Goal: Task Accomplishment & Management: Manage account settings

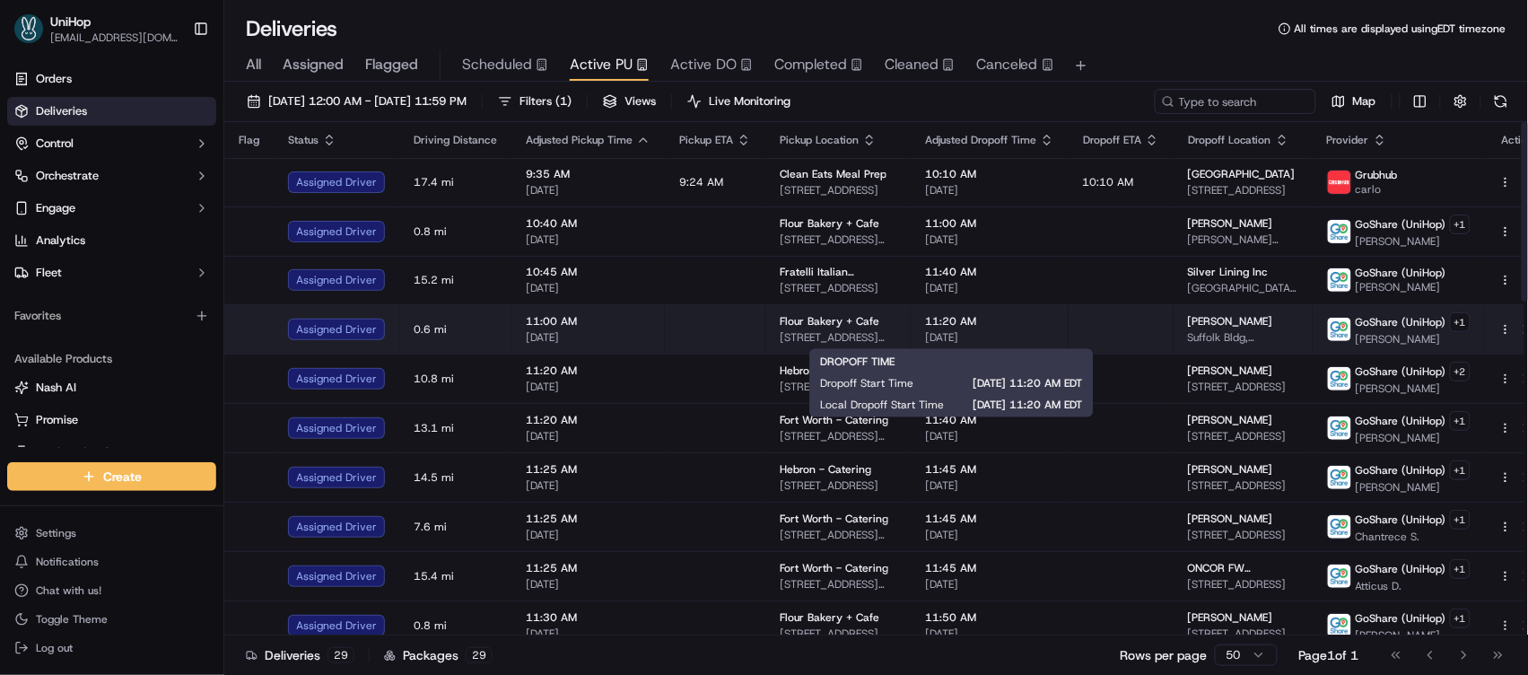
click at [1001, 324] on span "11:20 AM" at bounding box center [989, 321] width 129 height 14
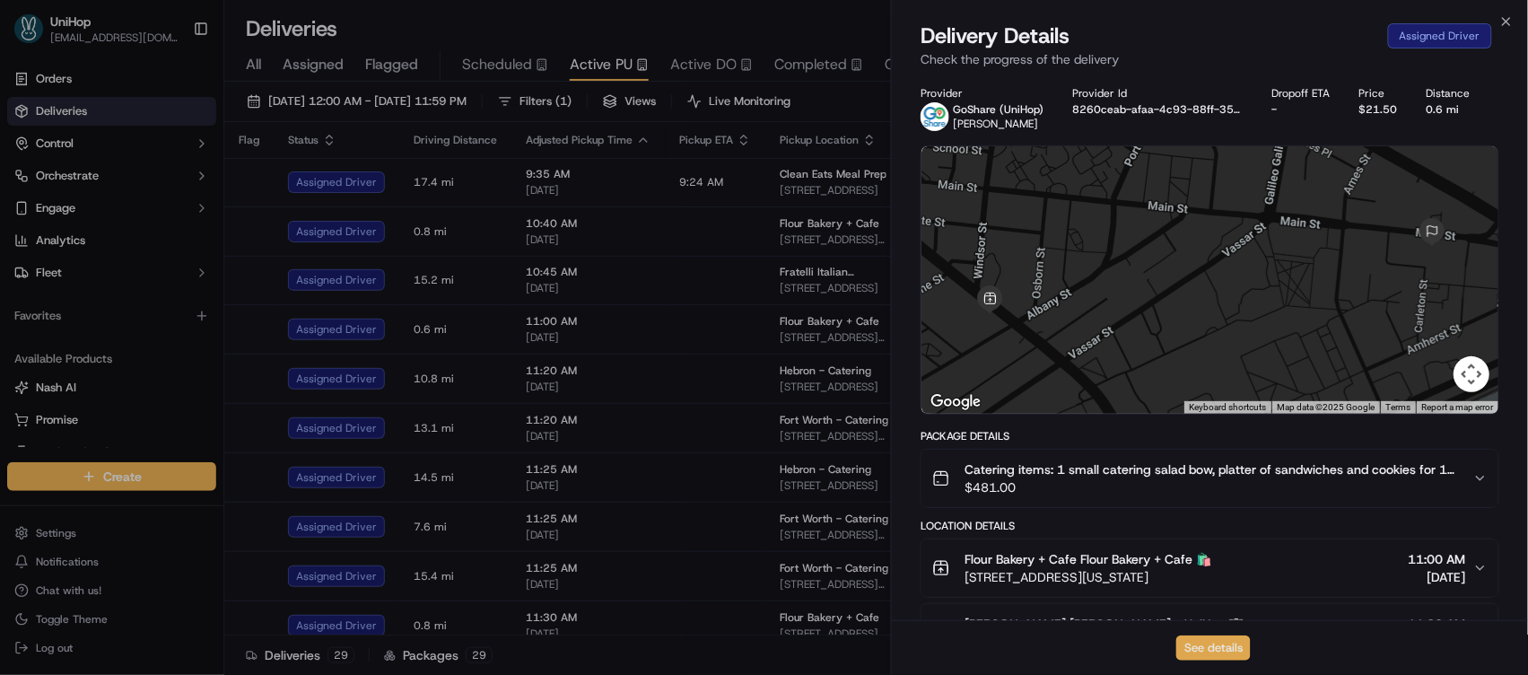
click at [1223, 639] on button "See details" at bounding box center [1213, 647] width 74 height 25
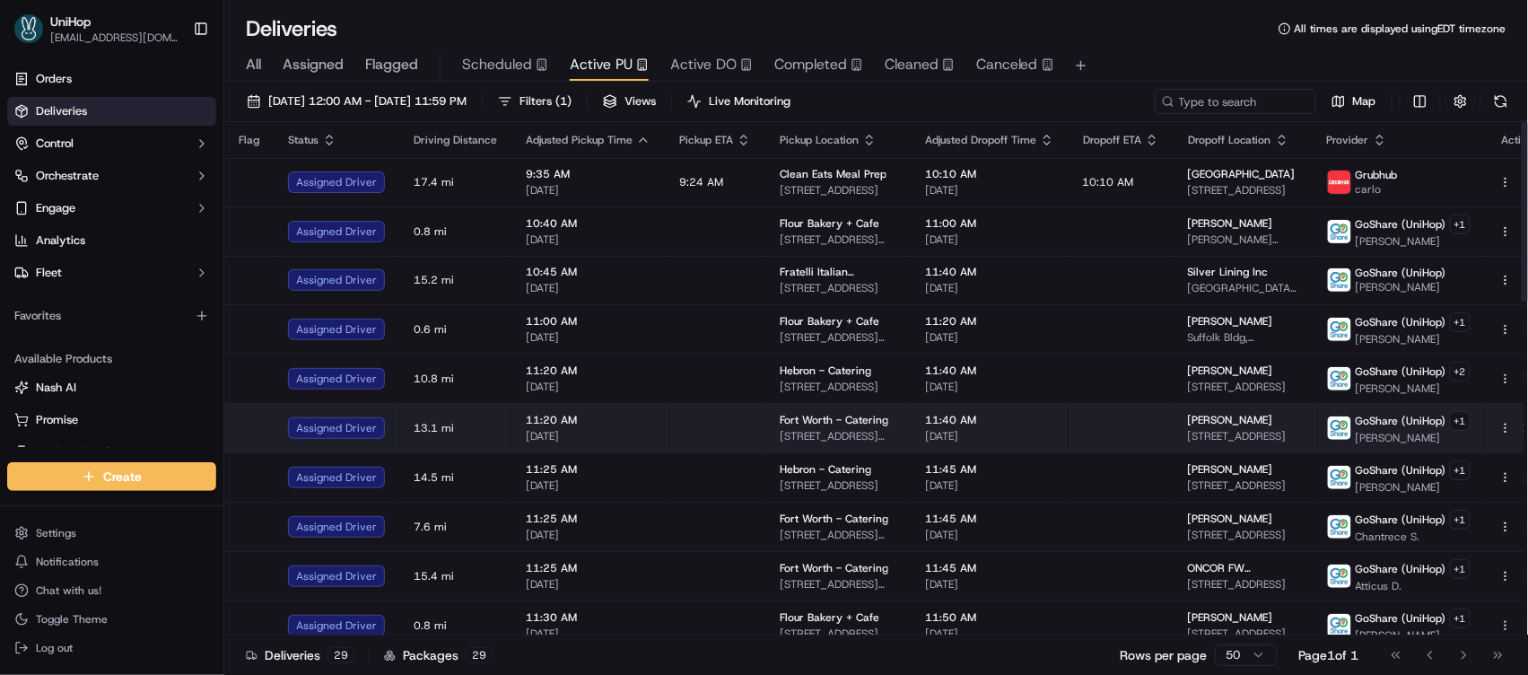
click at [1075, 419] on td at bounding box center [1121, 427] width 105 height 49
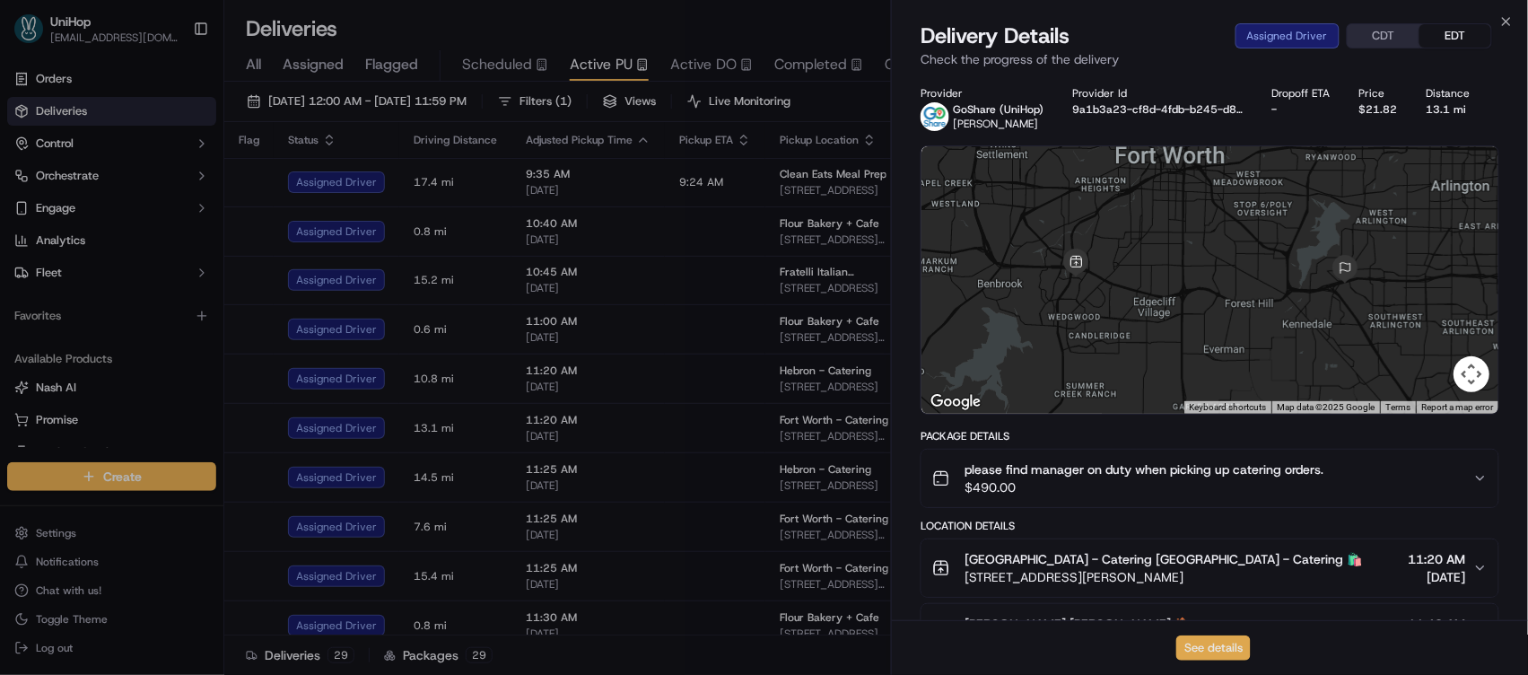
click at [1208, 651] on button "See details" at bounding box center [1213, 647] width 74 height 25
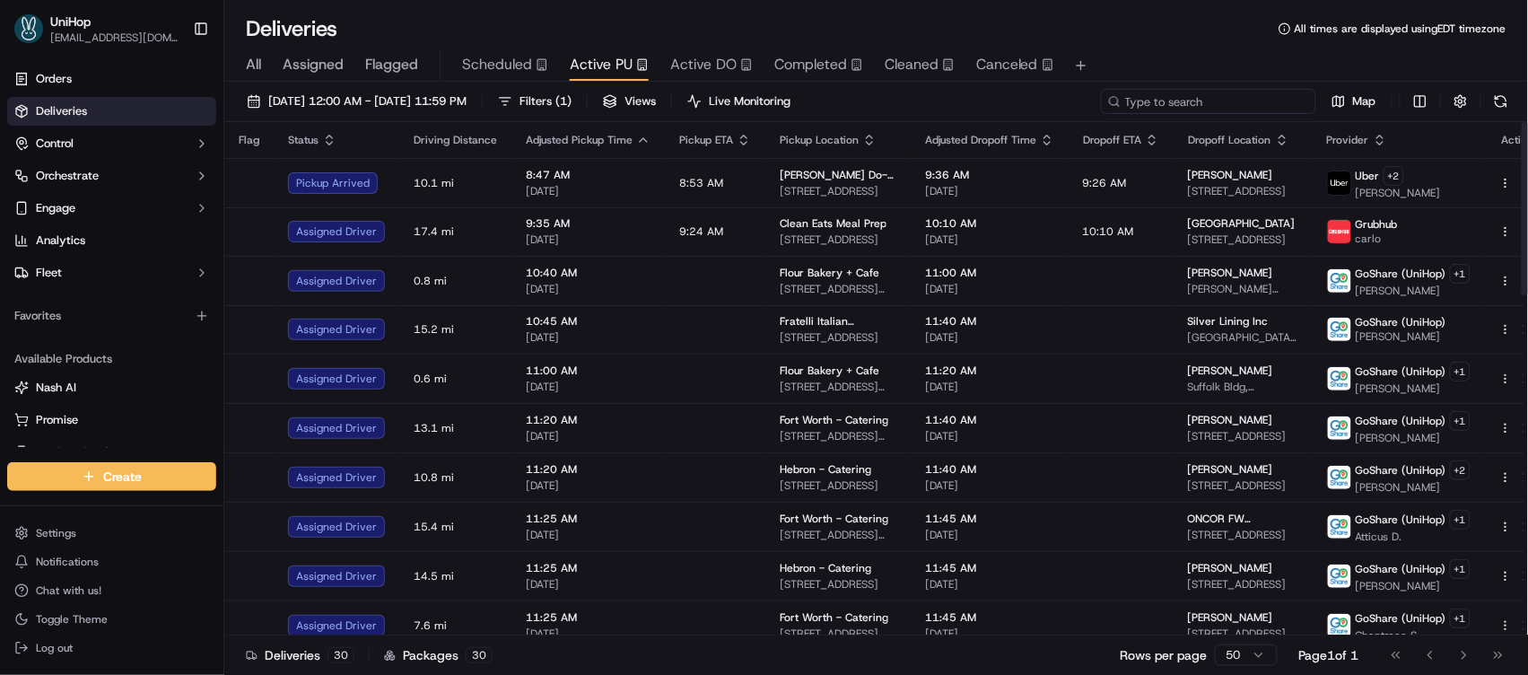
click at [1211, 112] on input at bounding box center [1208, 101] width 215 height 25
click at [1162, 93] on input at bounding box center [1208, 101] width 215 height 25
paste input "Gwendolyn R"
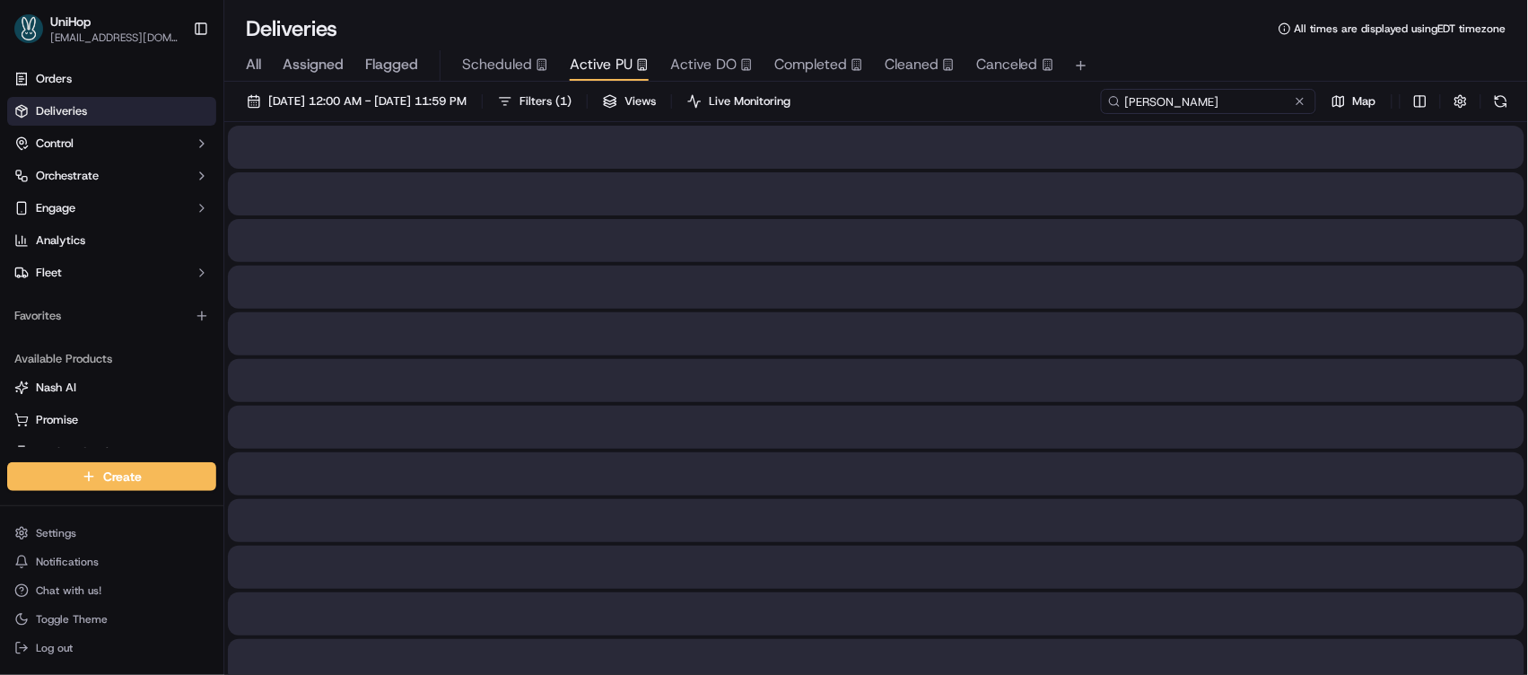
type input "Gwendolyn R"
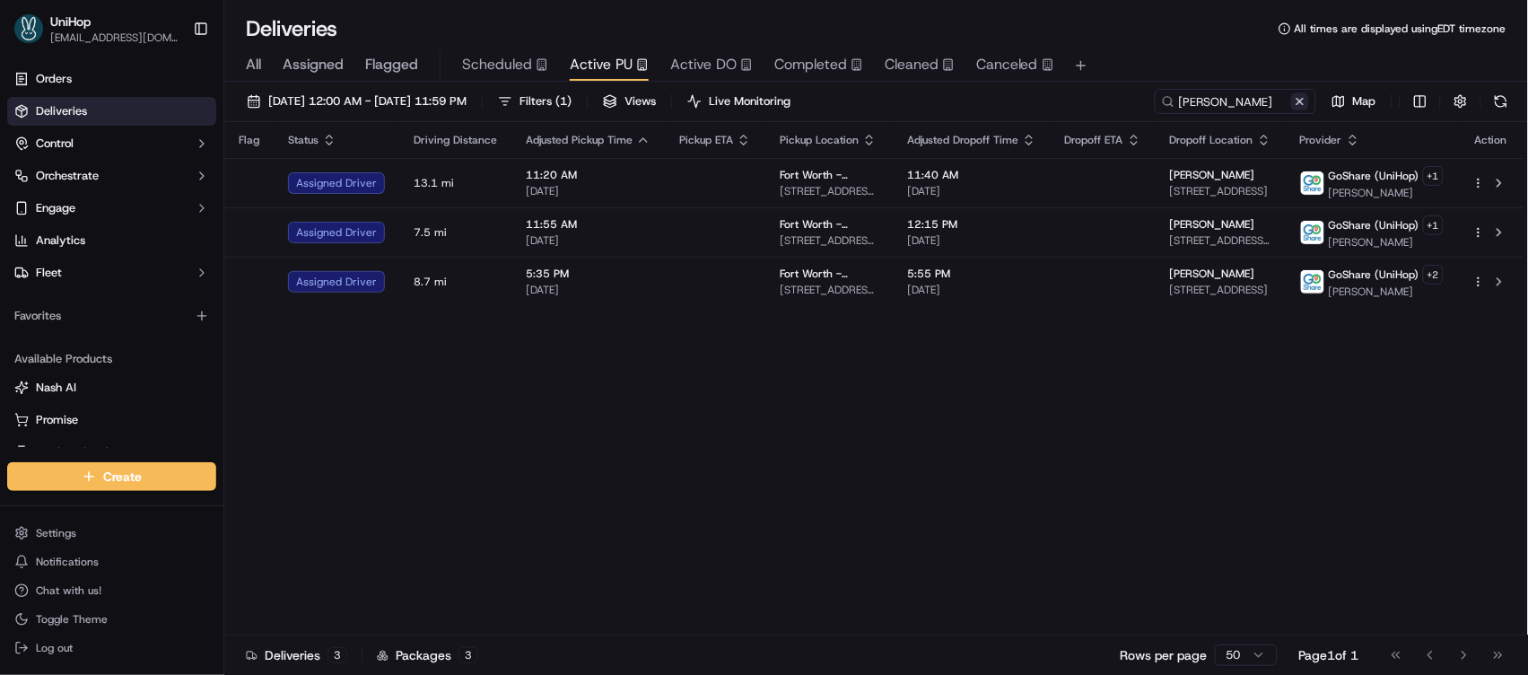
click at [1292, 100] on button at bounding box center [1300, 101] width 18 height 18
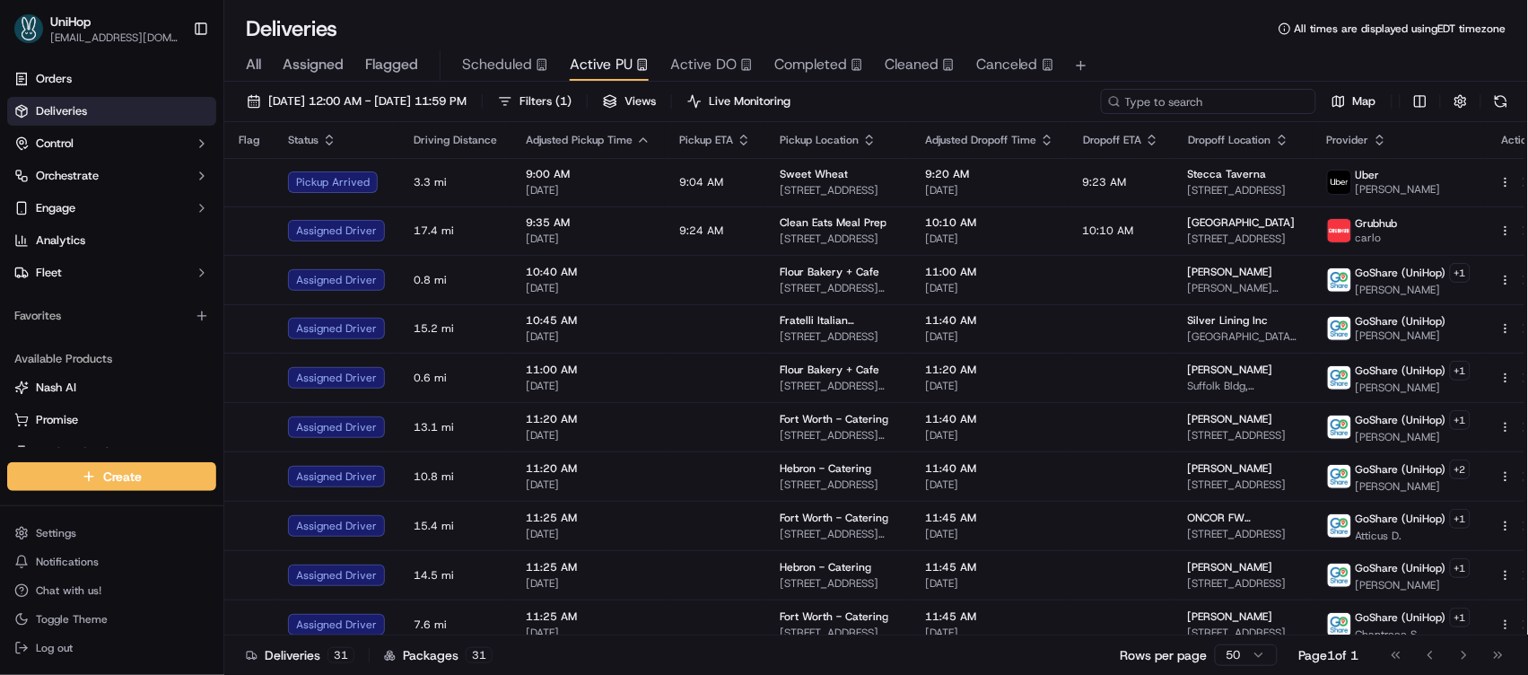
click at [1248, 102] on input at bounding box center [1208, 101] width 215 height 25
click at [1247, 102] on input at bounding box center [1208, 101] width 215 height 25
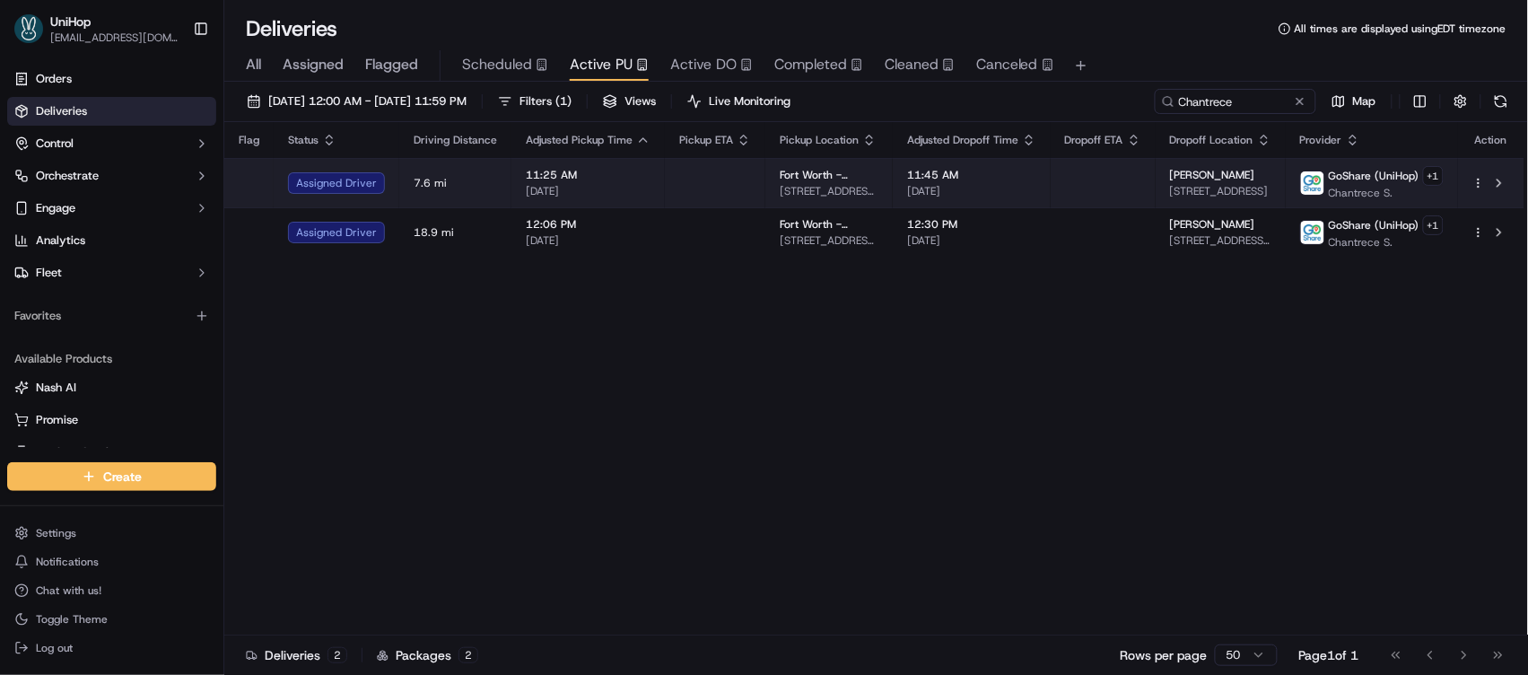
click at [884, 185] on td "Fort Worth - Catering 4972 Overton Ridge Blvd, Fort Worth, TX 76132, USA" at bounding box center [828, 182] width 127 height 49
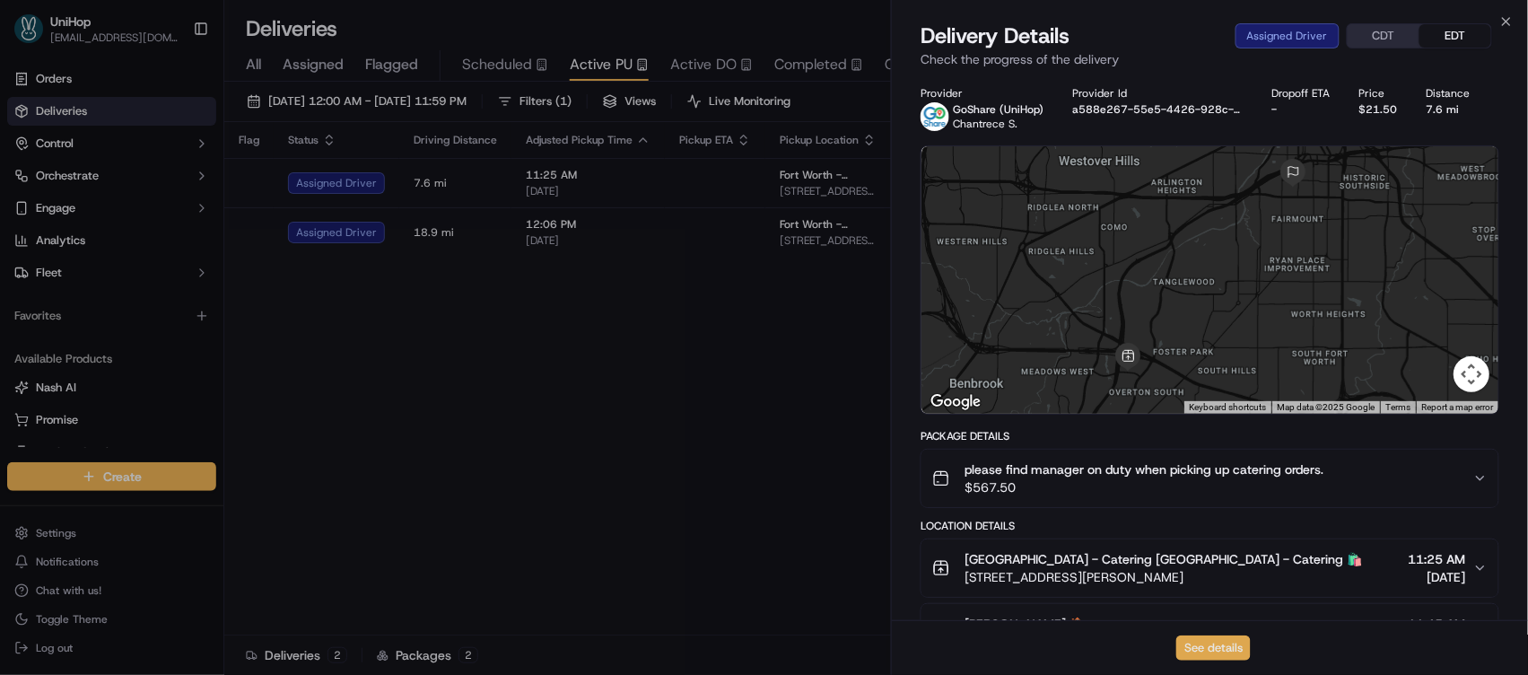
click at [1232, 642] on button "See details" at bounding box center [1213, 647] width 74 height 25
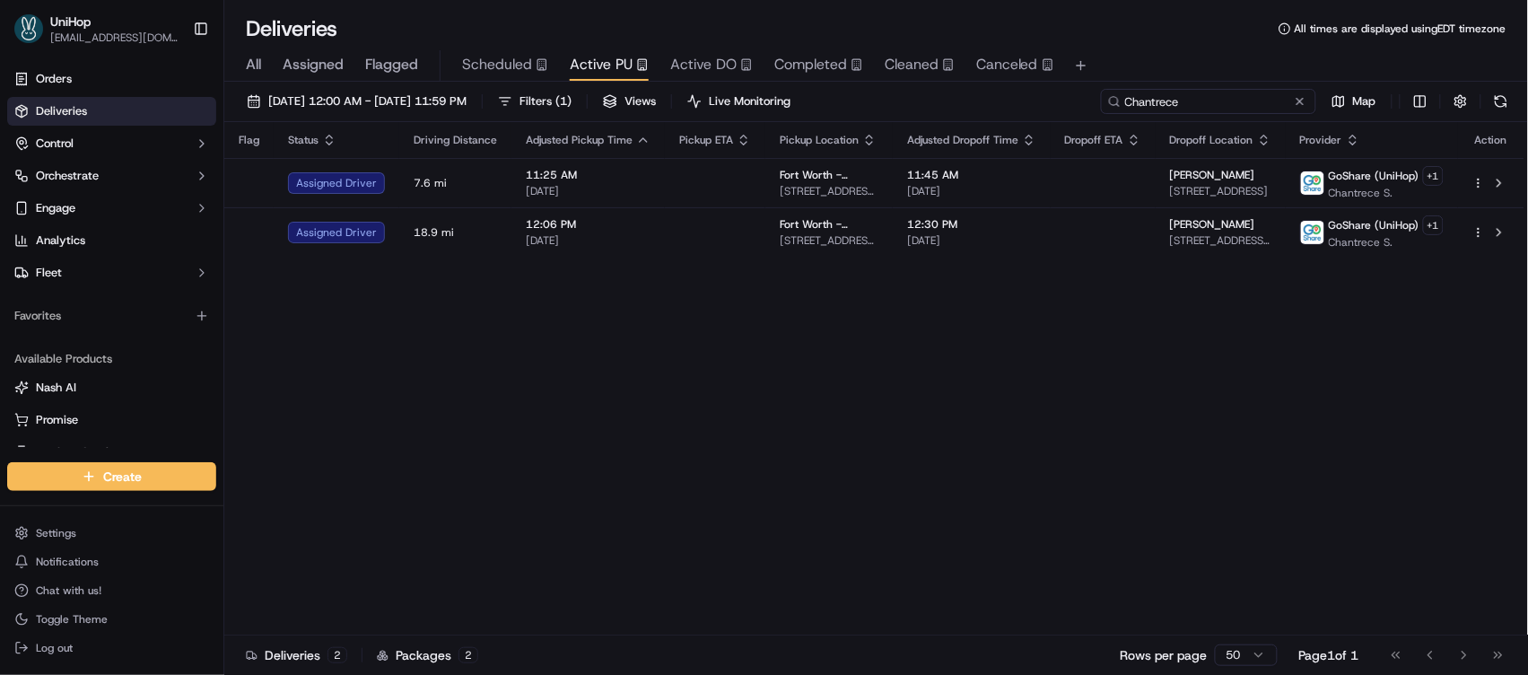
drag, startPoint x: 1208, startPoint y: 94, endPoint x: 1078, endPoint y: 100, distance: 130.2
click at [1076, 99] on div "Sep 23 2025 12:00 AM - Sep 23 2025 11:59 PM Filters ( 1 ) Views Live Monitoring…" at bounding box center [876, 105] width 1304 height 33
click at [1067, 95] on div "Sep 23 2025 12:00 AM - Sep 23 2025 11:59 PM Filters ( 1 ) Views Live Monitoring…" at bounding box center [876, 105] width 1304 height 33
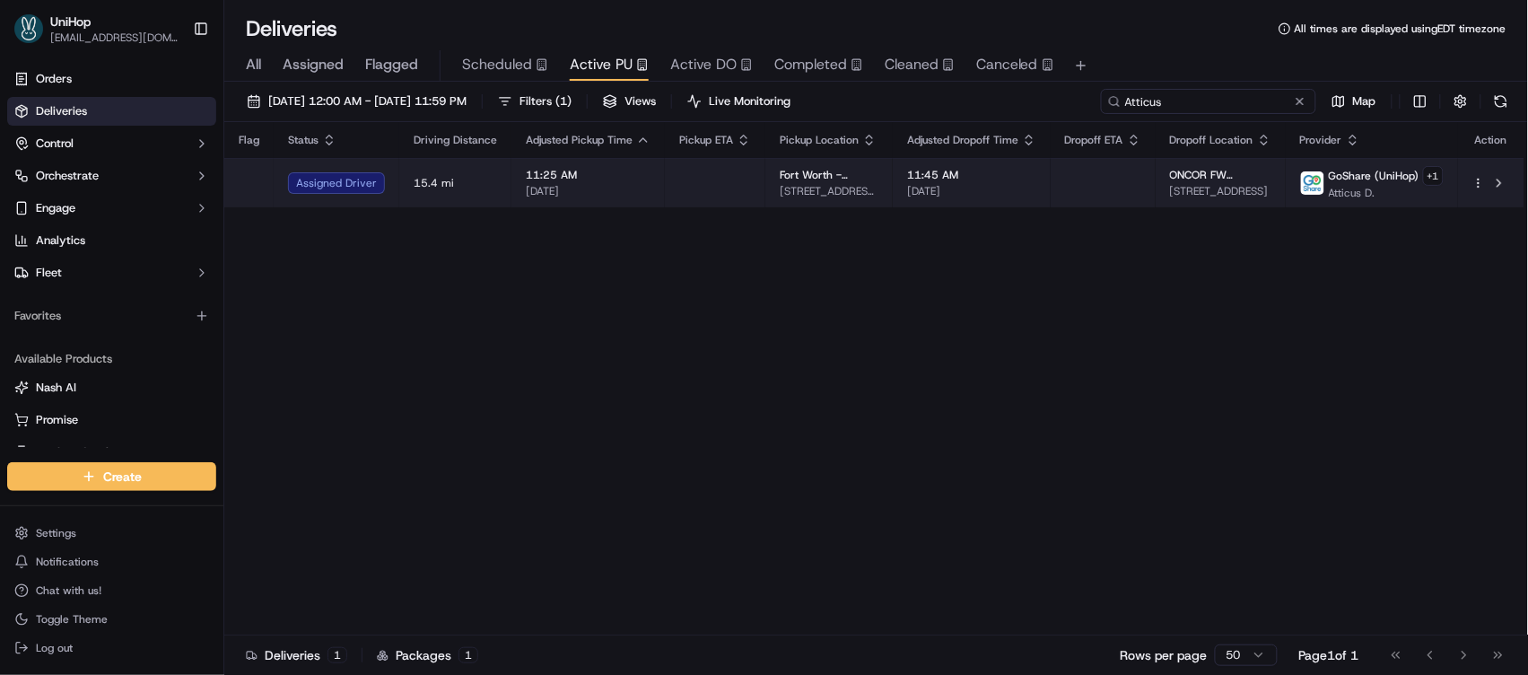
type input "Atticus"
click at [1054, 168] on td at bounding box center [1103, 182] width 105 height 49
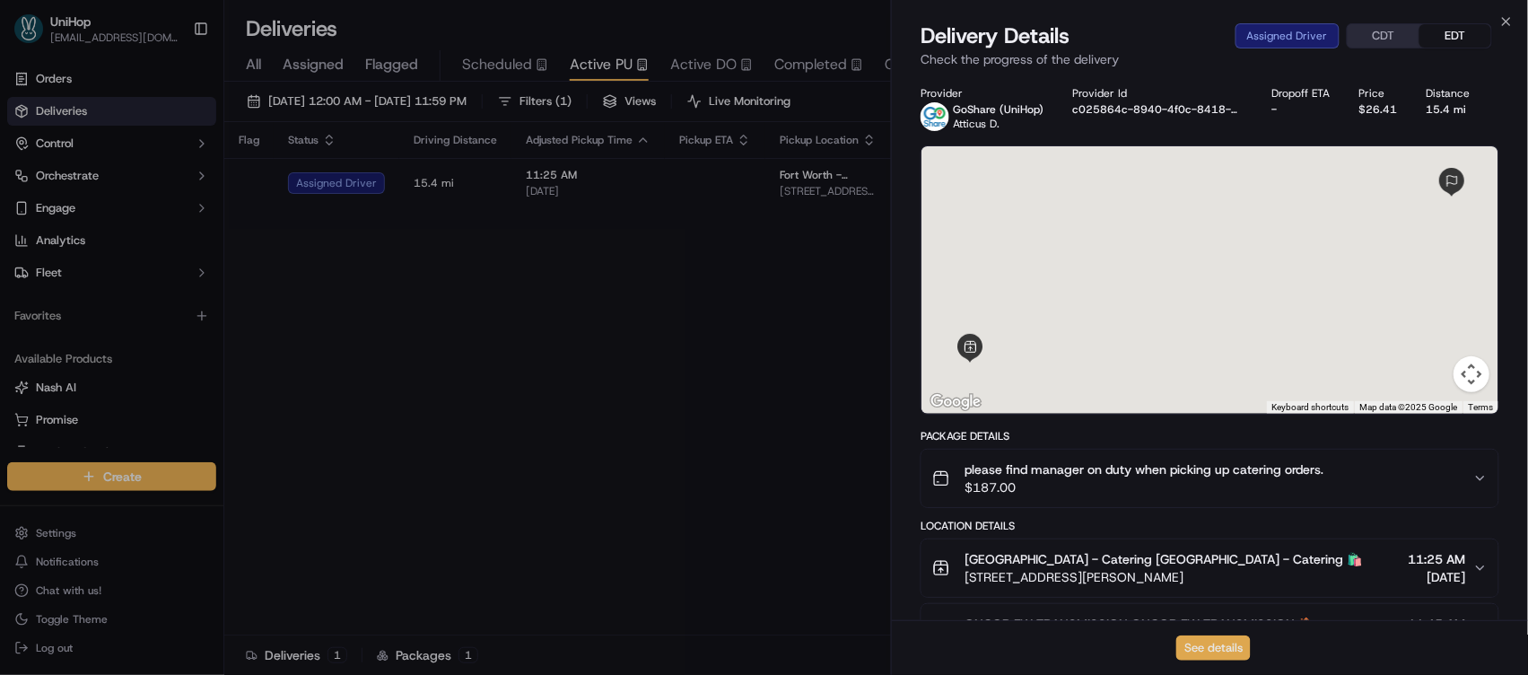
click at [1185, 642] on button "See details" at bounding box center [1213, 647] width 74 height 25
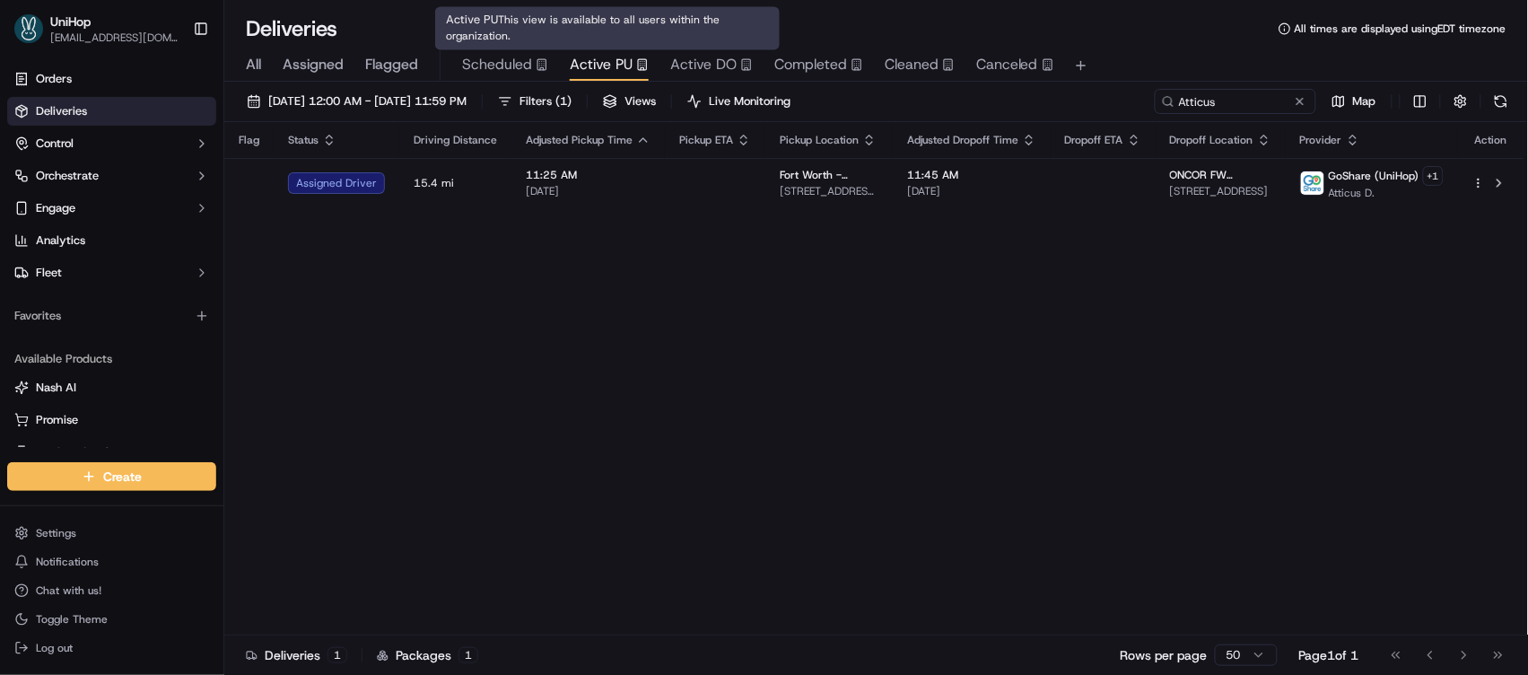
click at [636, 67] on icon "button" at bounding box center [642, 64] width 13 height 13
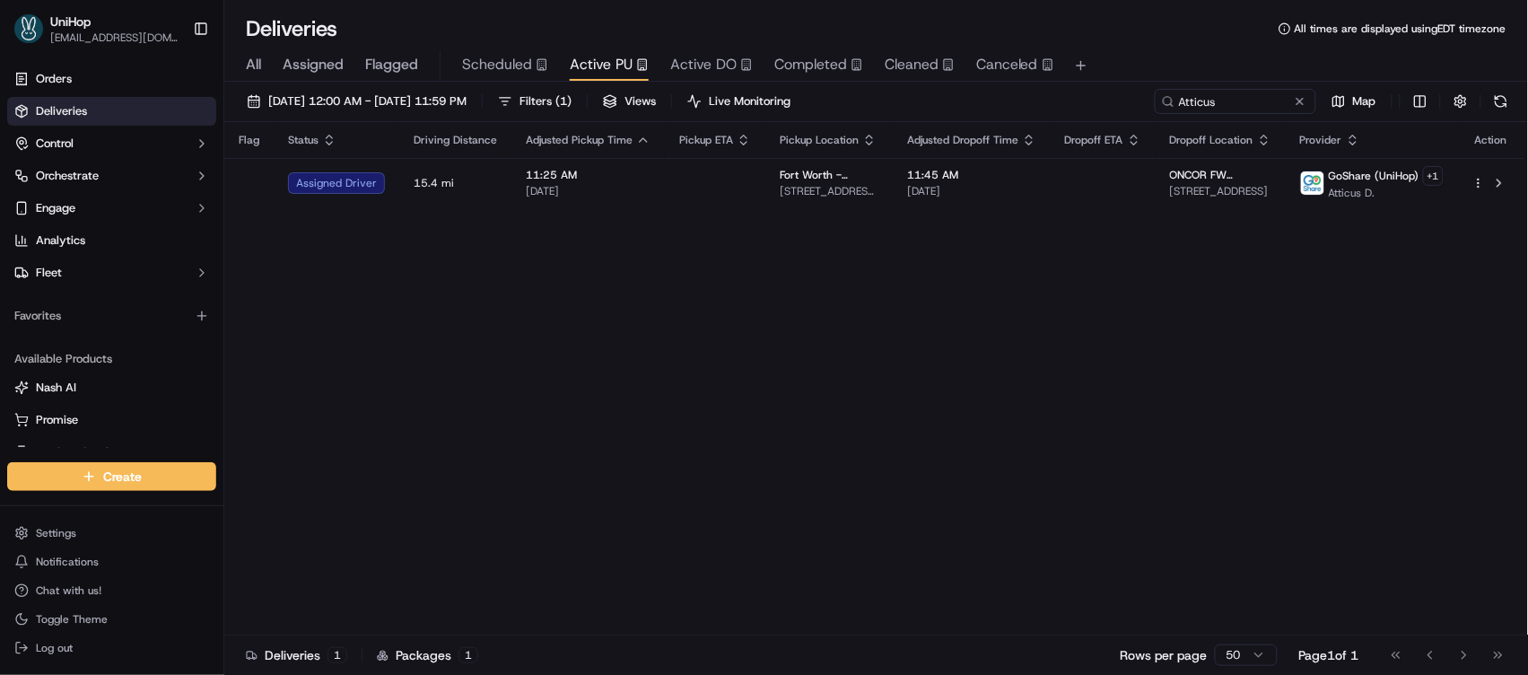
click at [636, 67] on icon "button" at bounding box center [642, 64] width 13 height 13
click at [1302, 101] on button at bounding box center [1300, 101] width 18 height 18
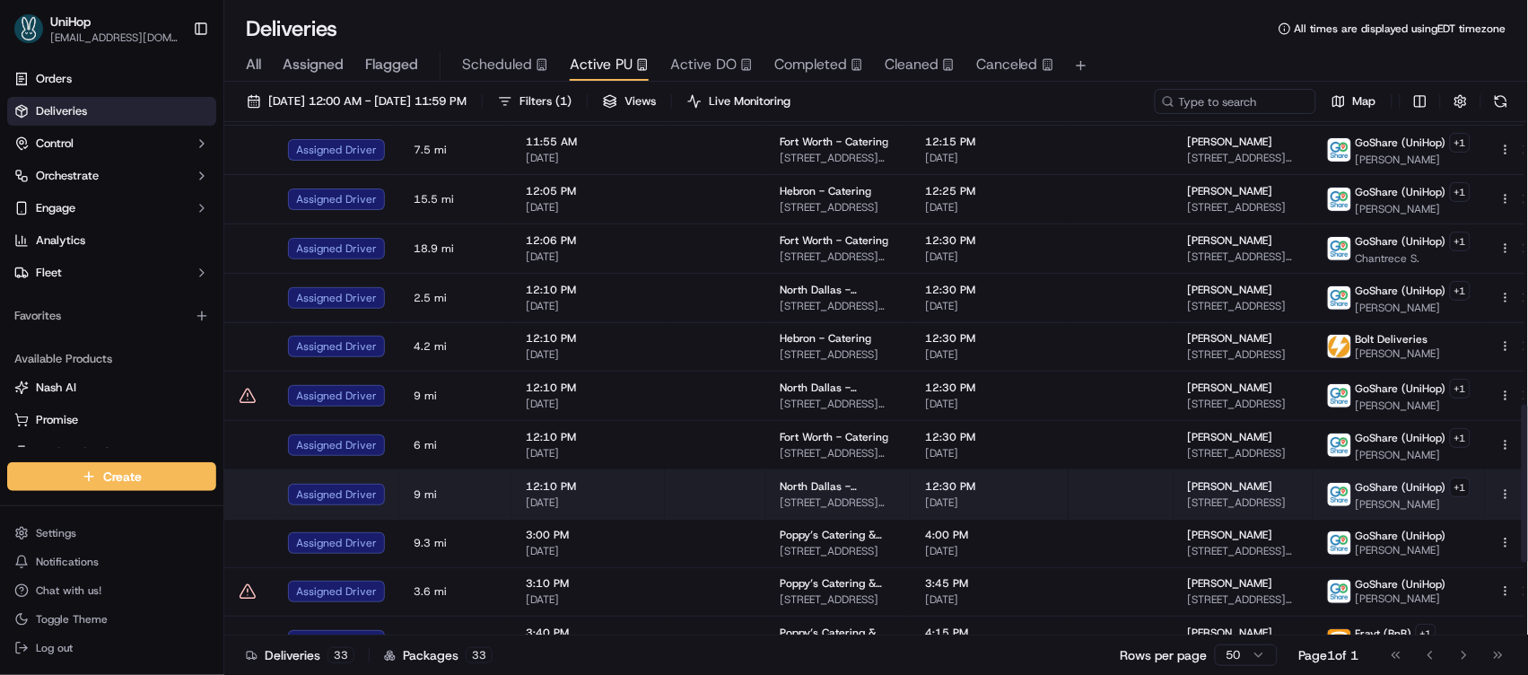
scroll to position [1157, 0]
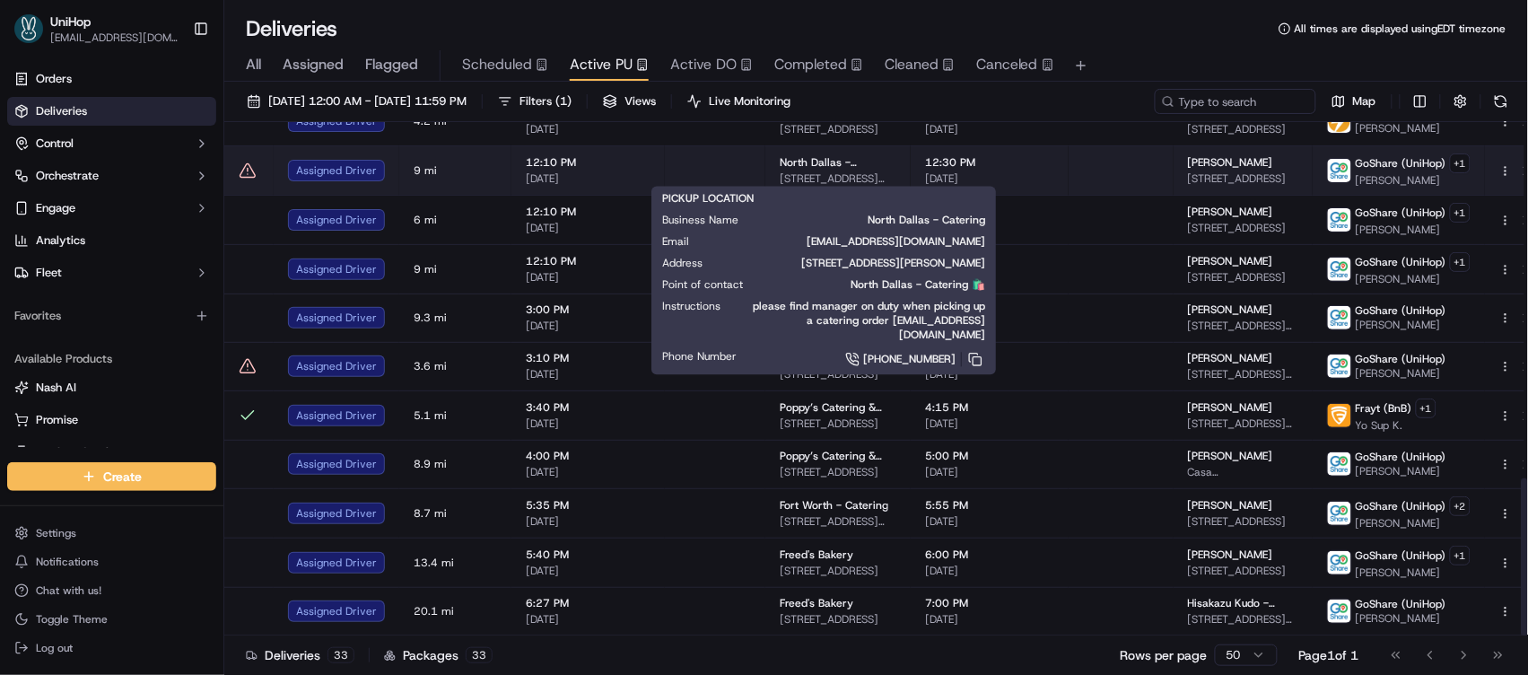
click at [800, 172] on span "17437 Preston Rd, Dallas, TX 75252, USA" at bounding box center [838, 178] width 117 height 14
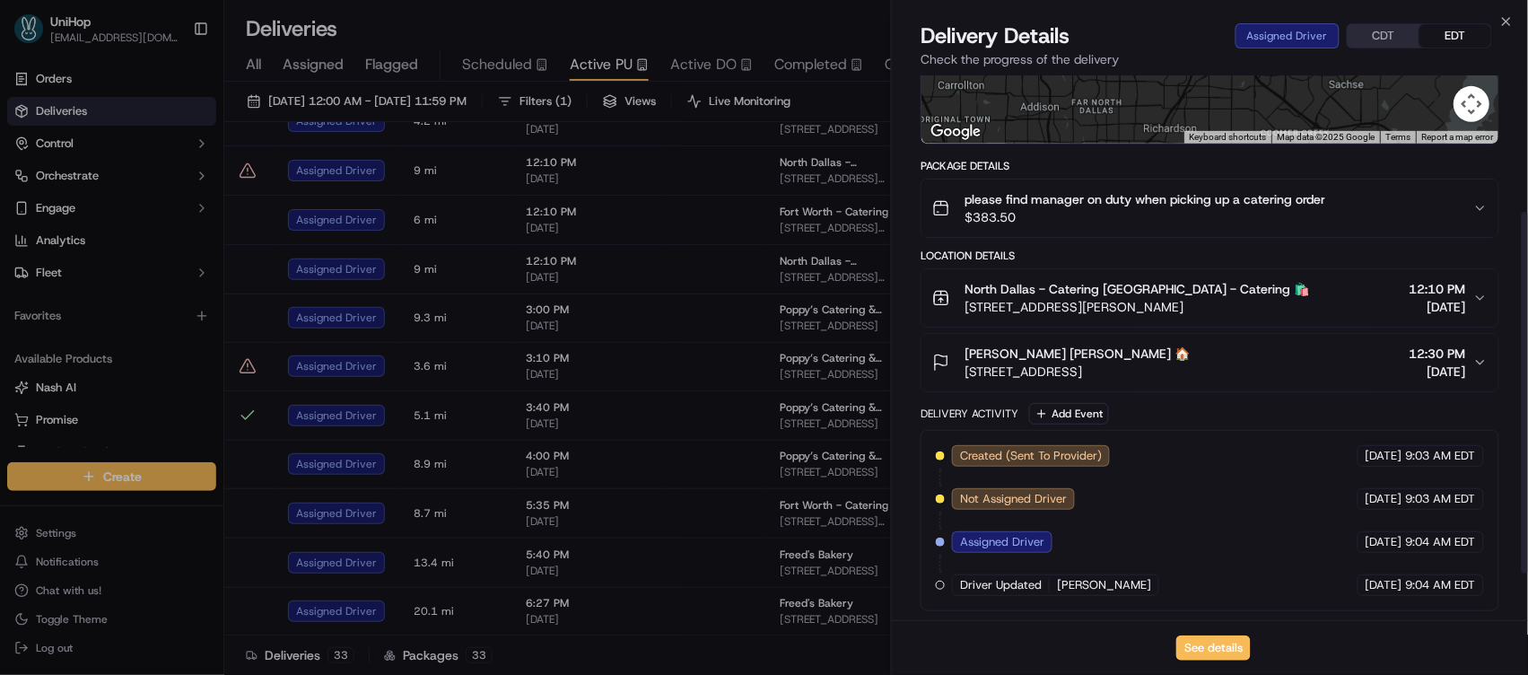
scroll to position [275, 0]
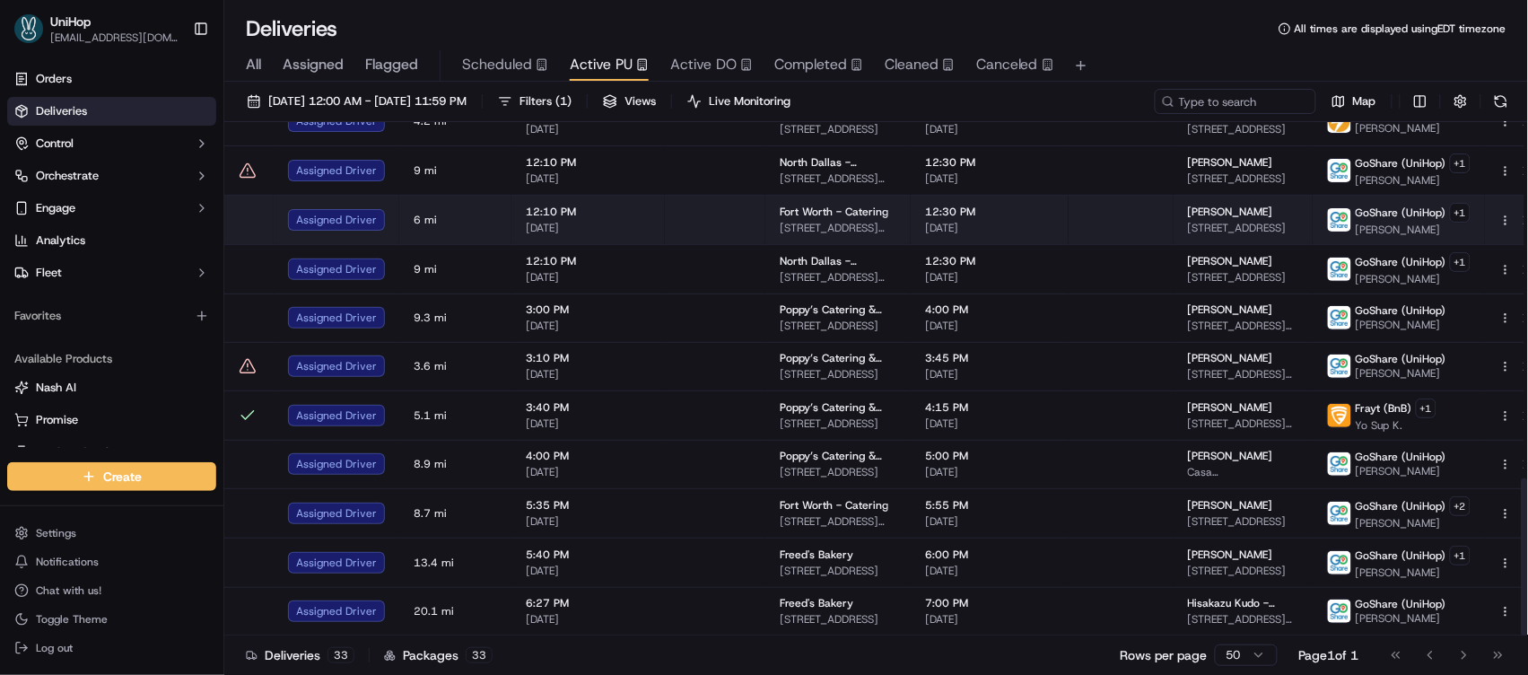
click at [804, 212] on span "Fort Worth - Catering" at bounding box center [834, 212] width 109 height 14
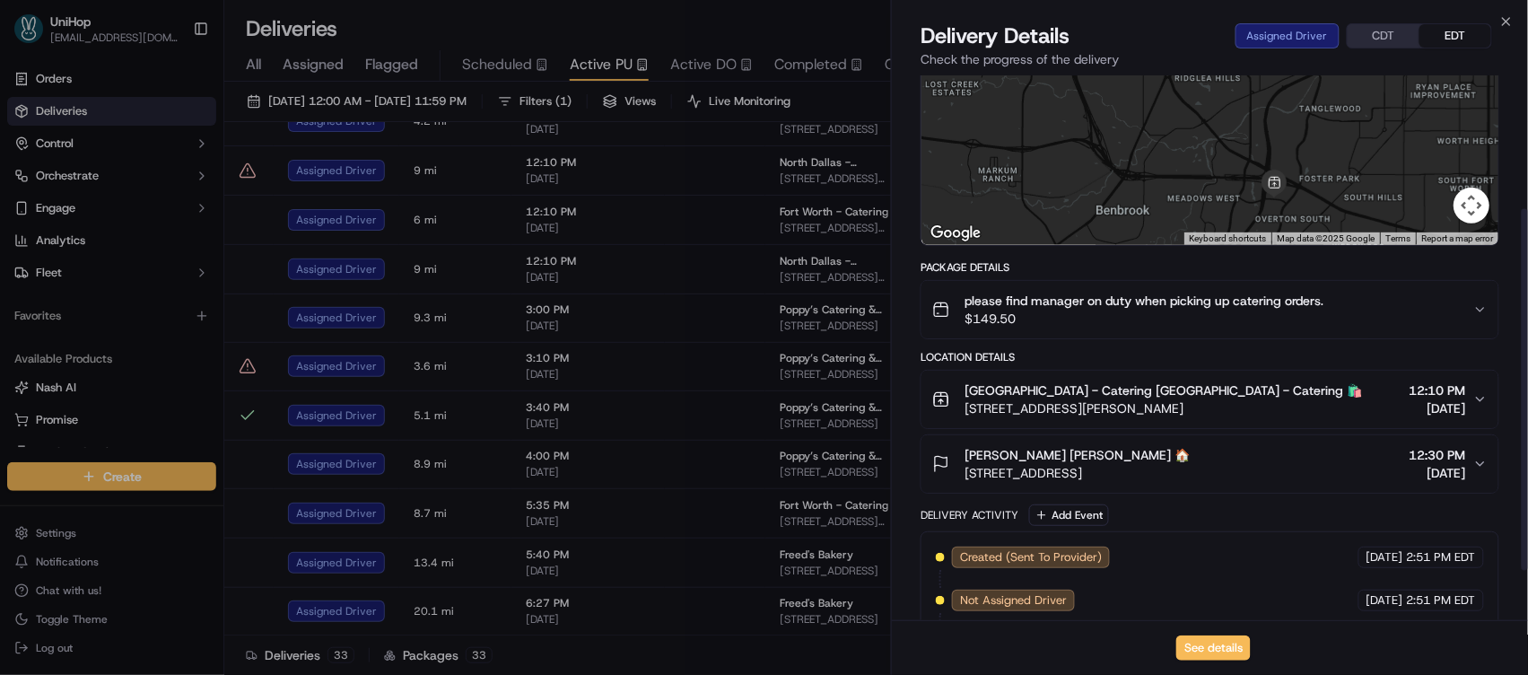
scroll to position [206, 0]
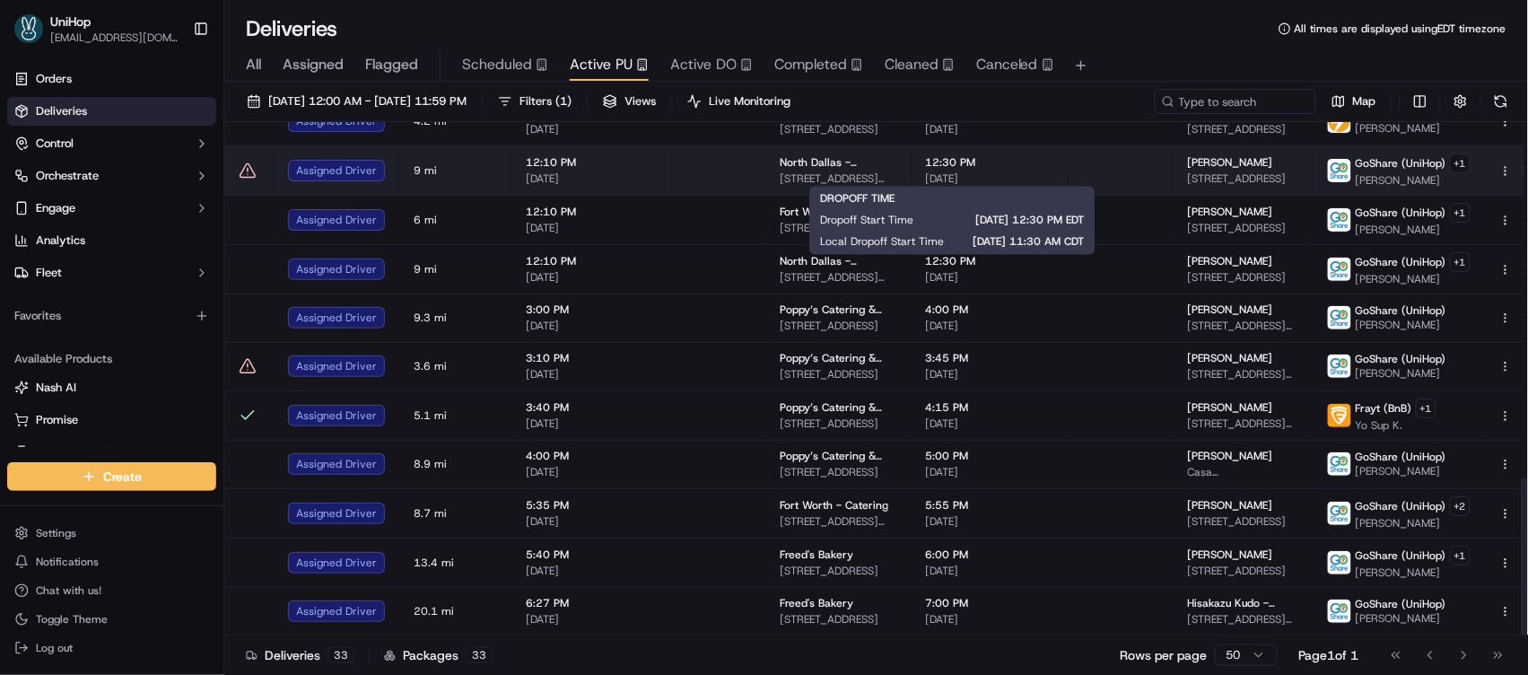
click at [1016, 176] on span "[DATE]" at bounding box center [989, 178] width 129 height 14
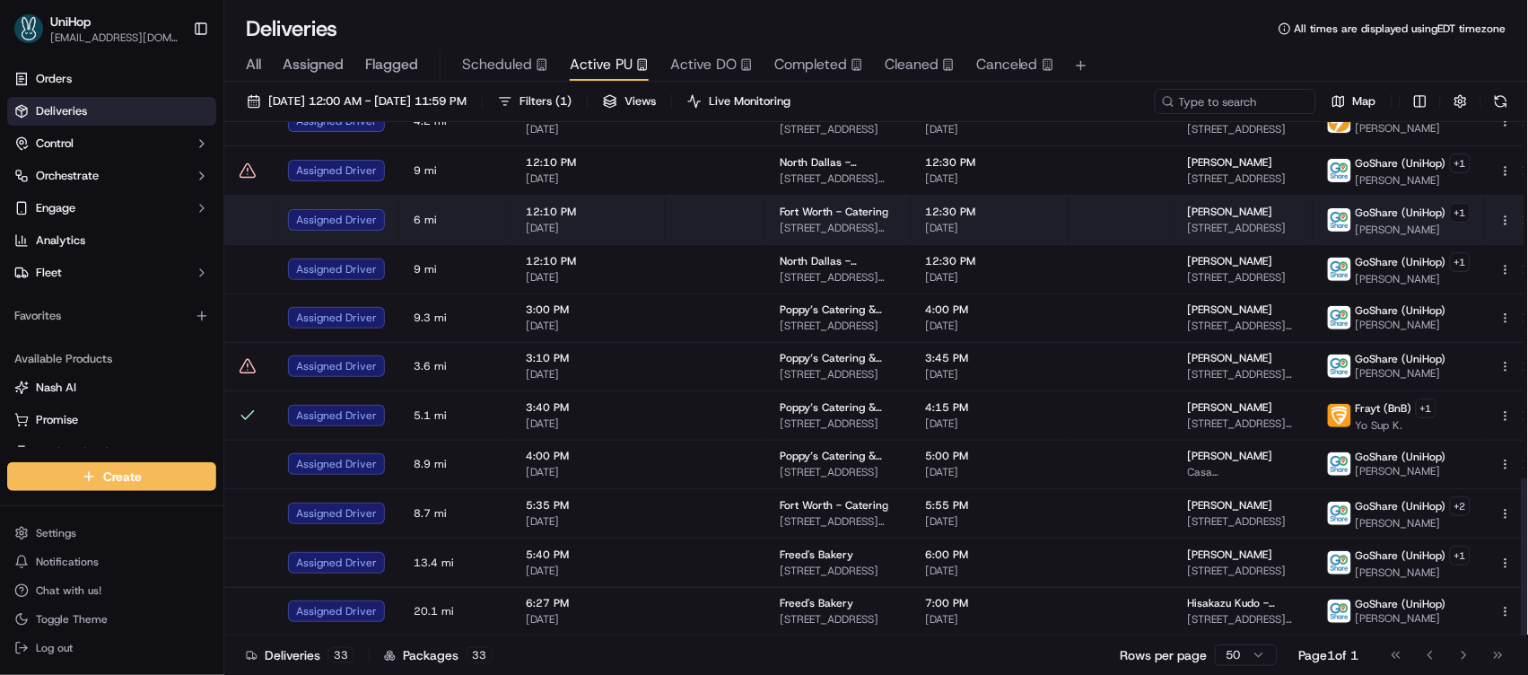
click at [797, 213] on span "Fort Worth - Catering" at bounding box center [834, 212] width 109 height 14
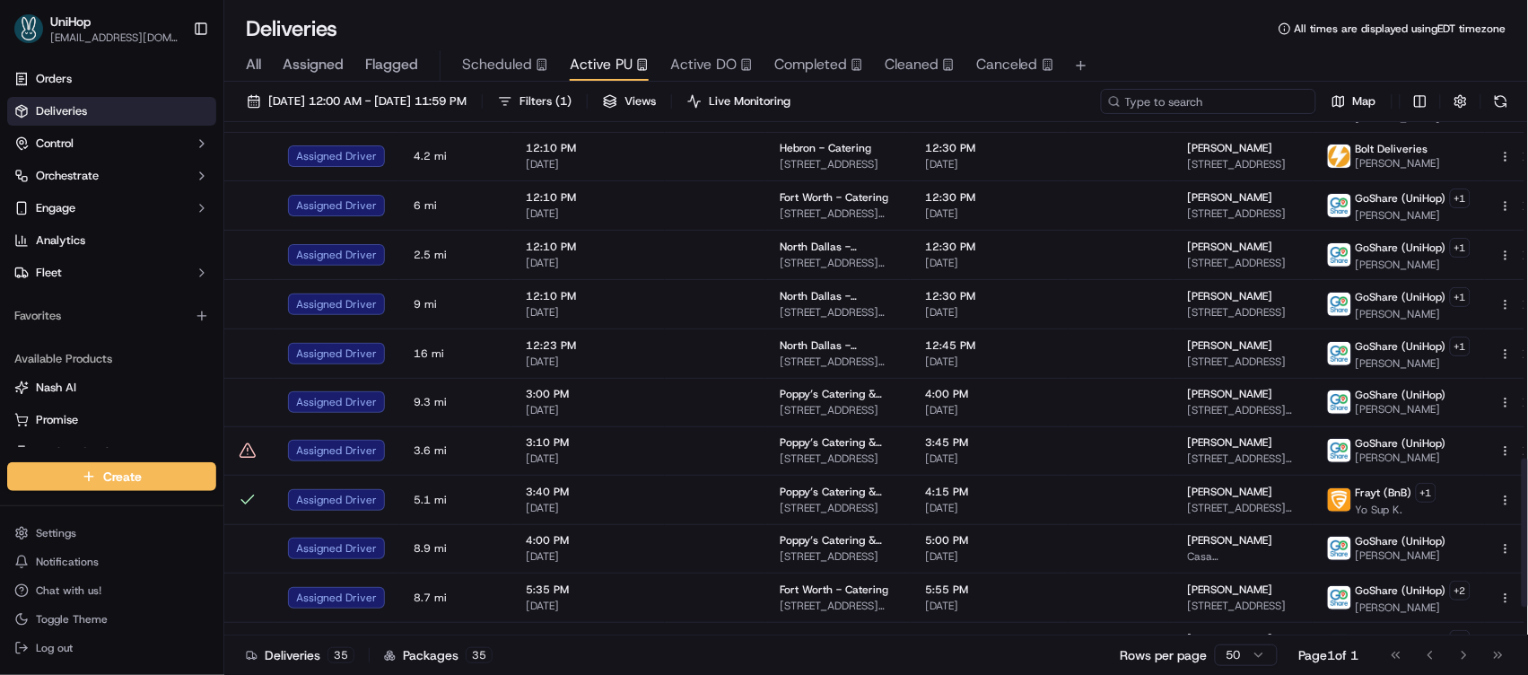
click at [1240, 103] on input at bounding box center [1208, 101] width 215 height 25
paste input "Philip H"
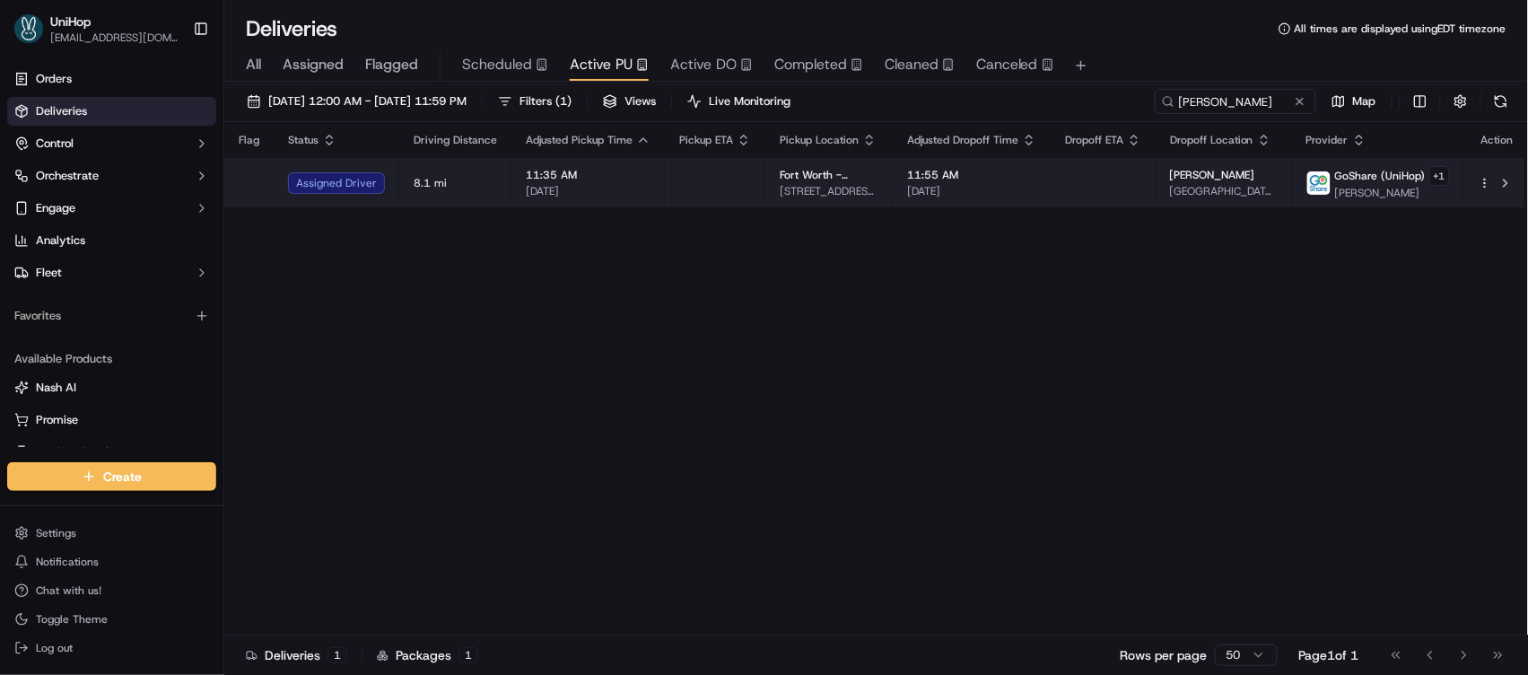
click at [1179, 188] on span "777 Main, 777 Main St, Fort Worth, TX 76102, USA" at bounding box center [1224, 191] width 108 height 14
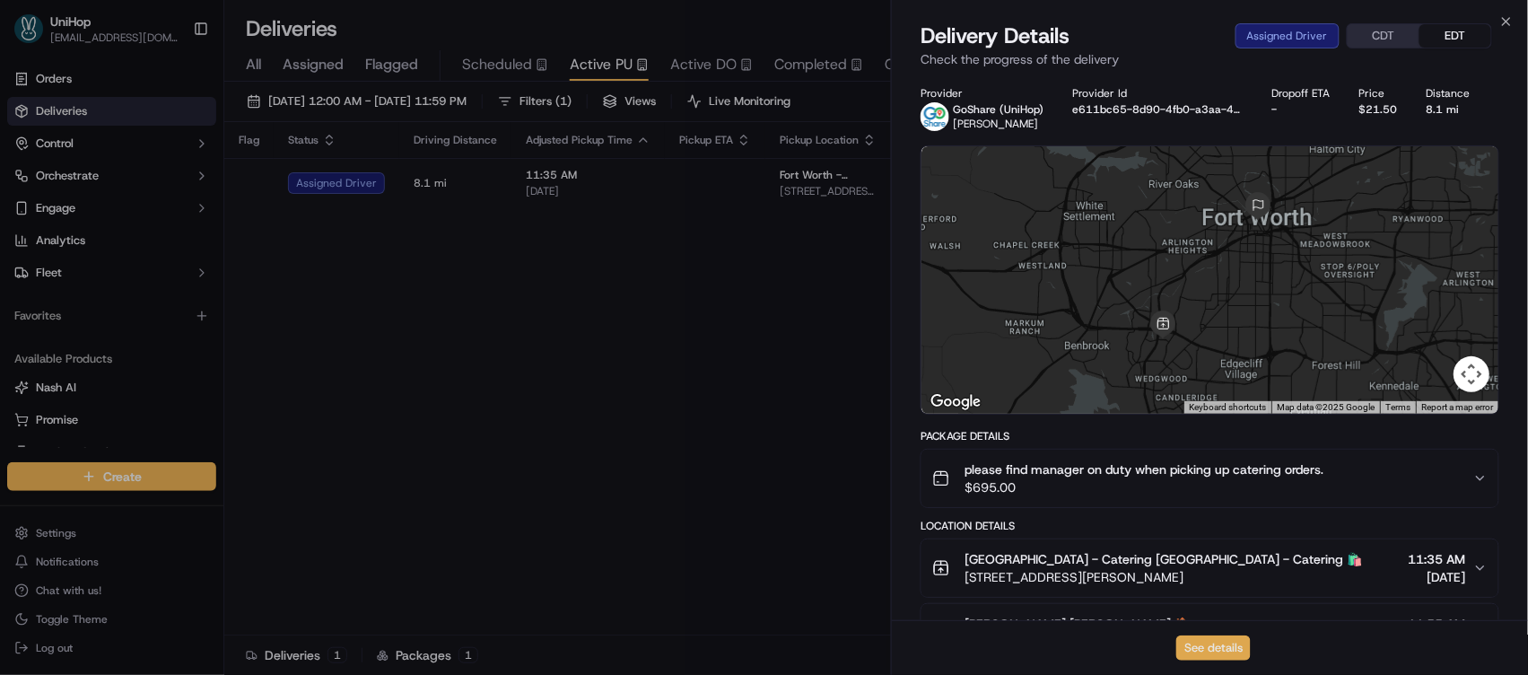
click at [1200, 645] on button "See details" at bounding box center [1213, 647] width 74 height 25
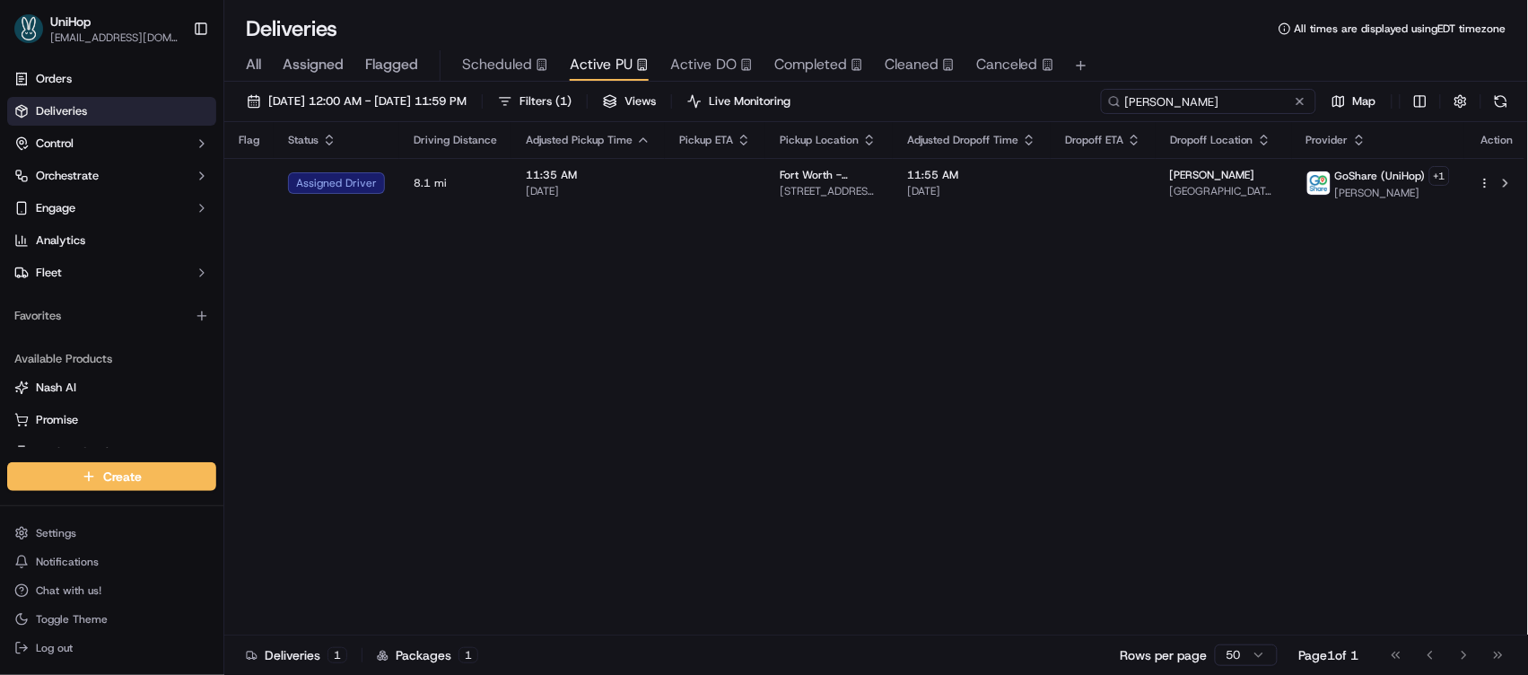
drag, startPoint x: 1165, startPoint y: 95, endPoint x: 1052, endPoint y: 82, distance: 113.8
click at [1052, 82] on div "Sep 23 2025 12:00 AM - Sep 23 2025 11:59 PM Filters ( 1 ) Views Live Monitoring…" at bounding box center [876, 380] width 1304 height 597
paste input "Michael Mounts"
type input "Michael Mounts"
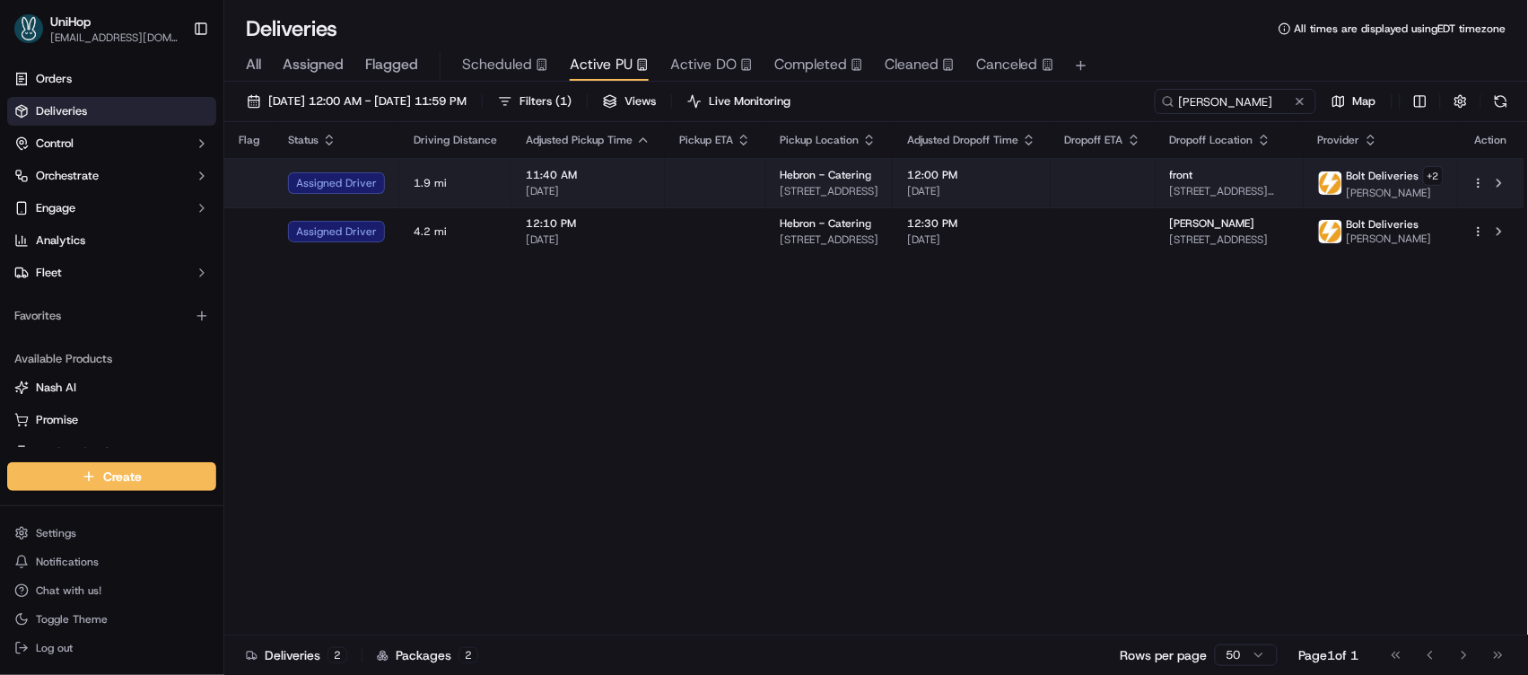
click at [1087, 185] on td at bounding box center [1103, 182] width 105 height 49
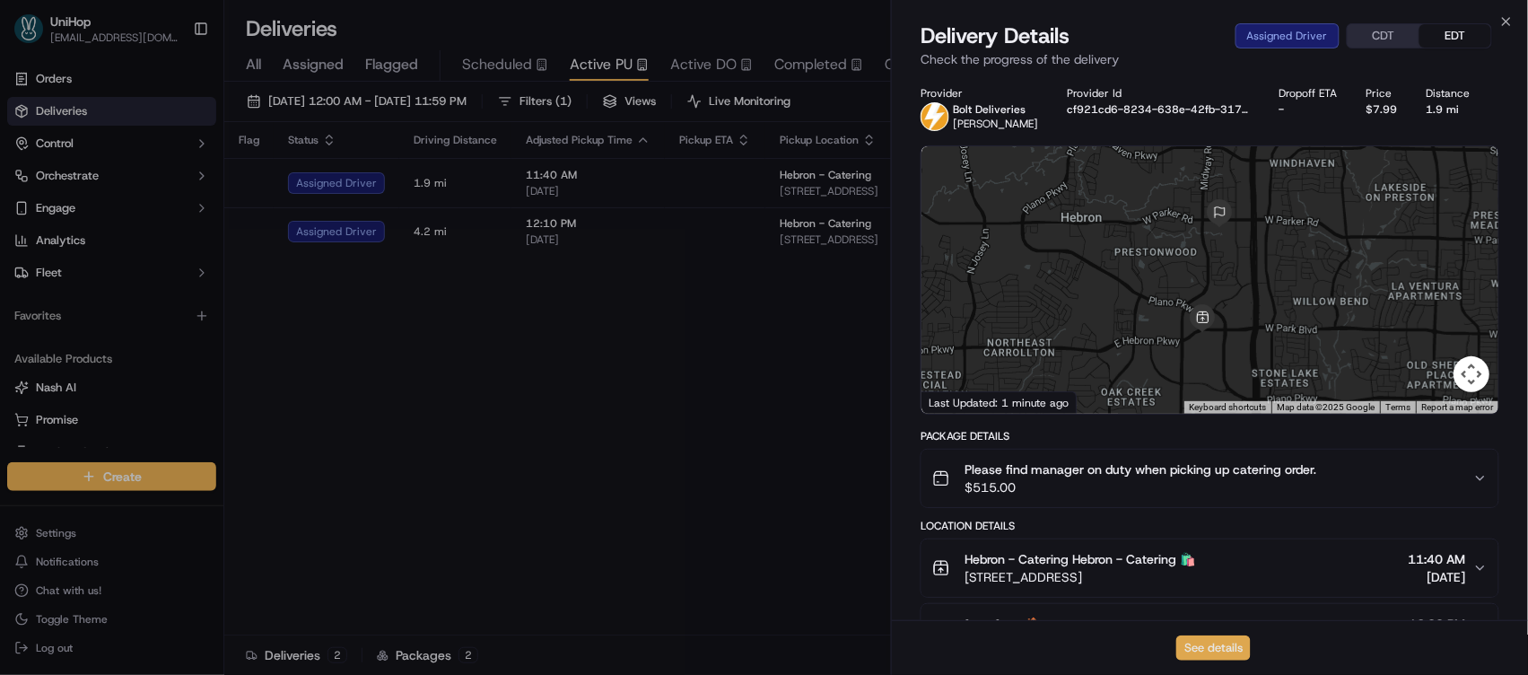
click at [1232, 642] on button "See details" at bounding box center [1213, 647] width 74 height 25
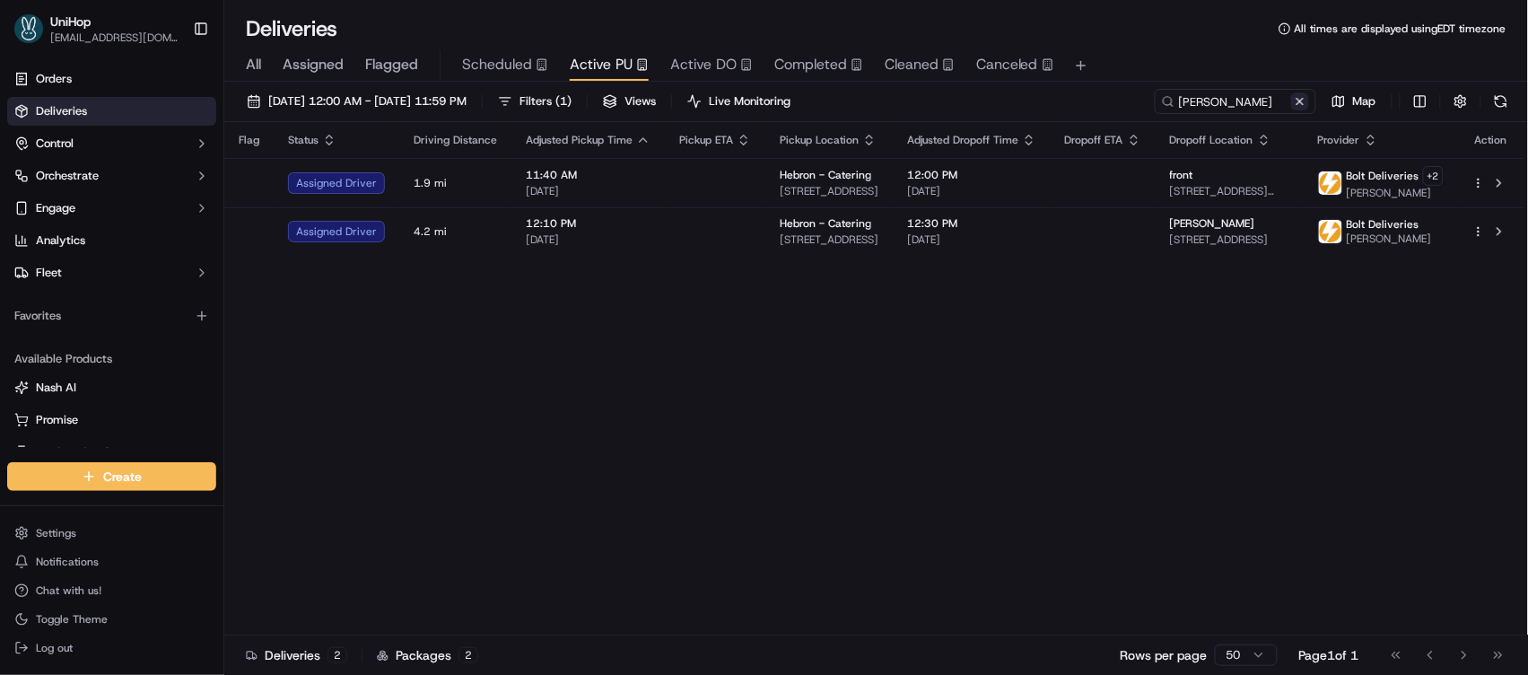
click at [1295, 103] on button at bounding box center [1300, 101] width 18 height 18
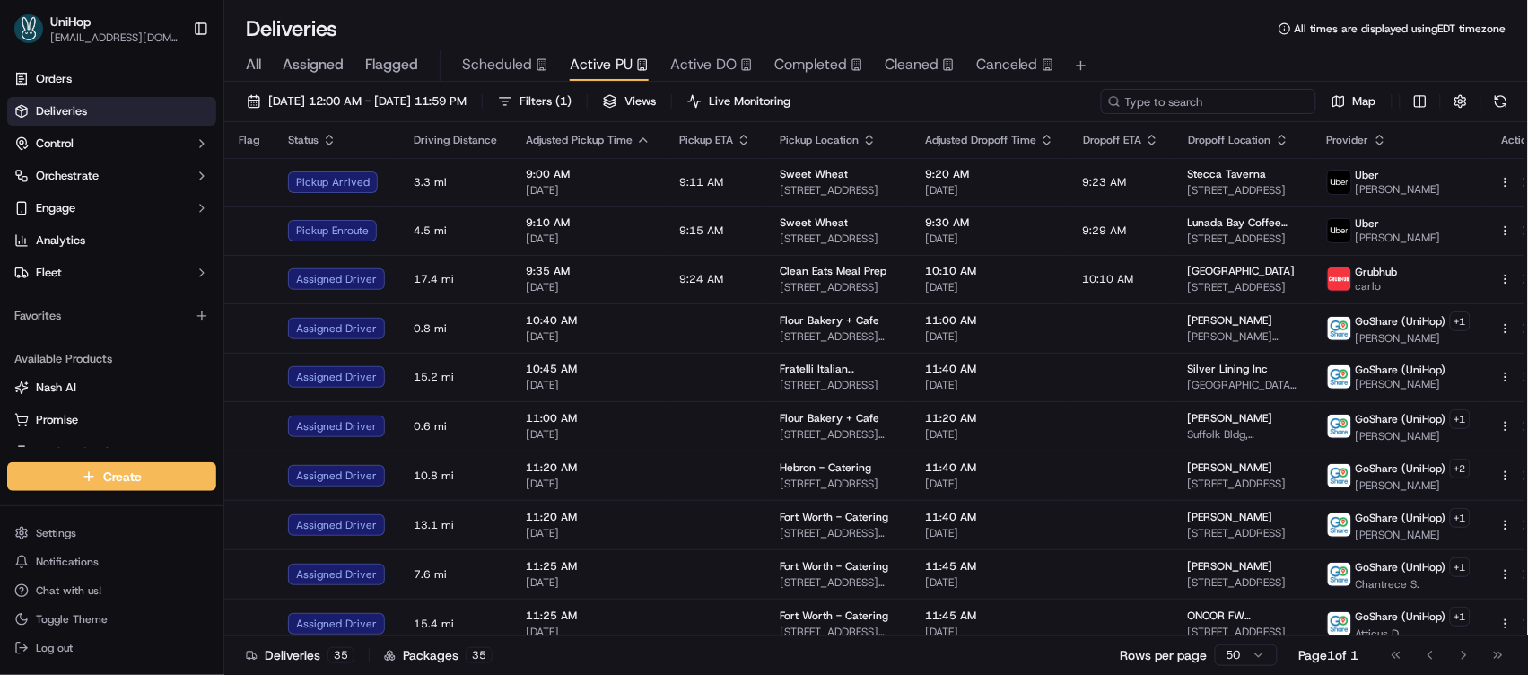
click at [1209, 112] on input at bounding box center [1208, 101] width 215 height 25
paste input "Erick M"
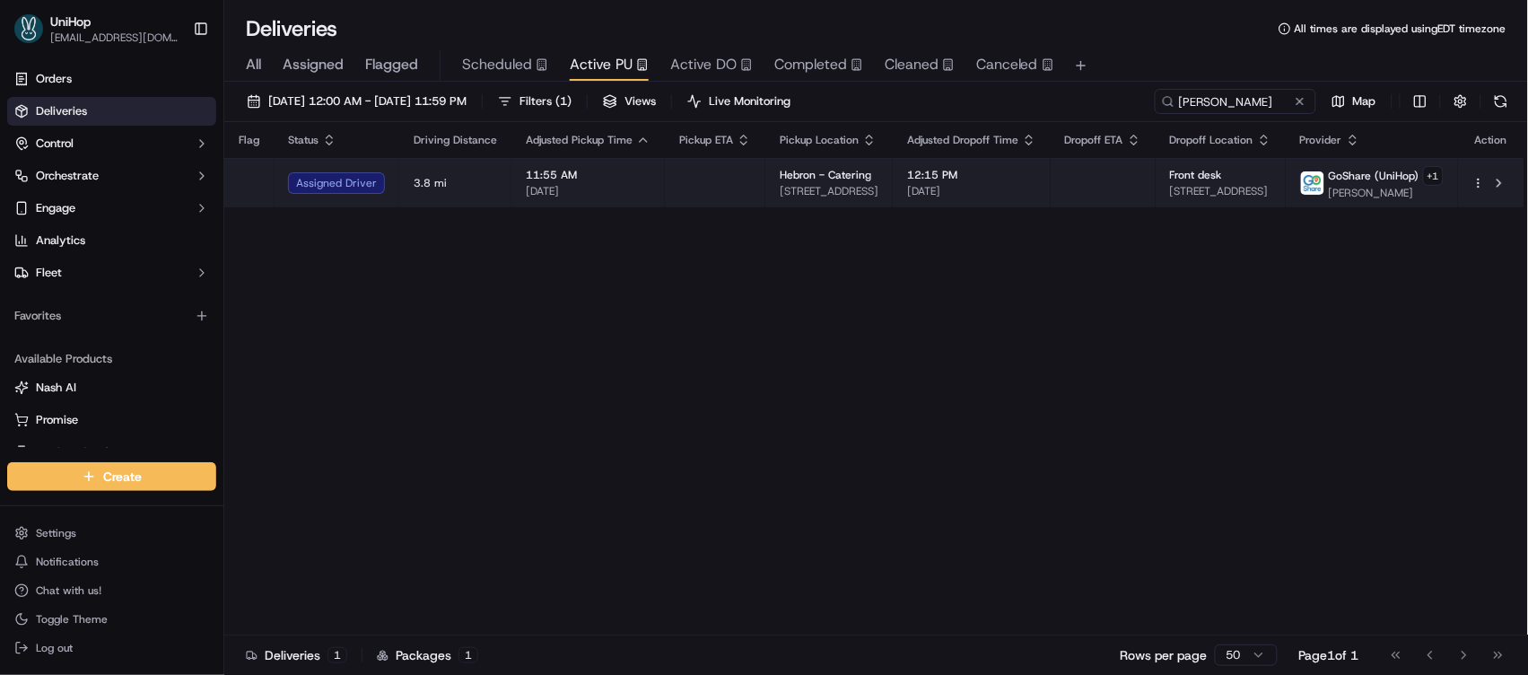
click at [1125, 188] on td at bounding box center [1103, 182] width 105 height 49
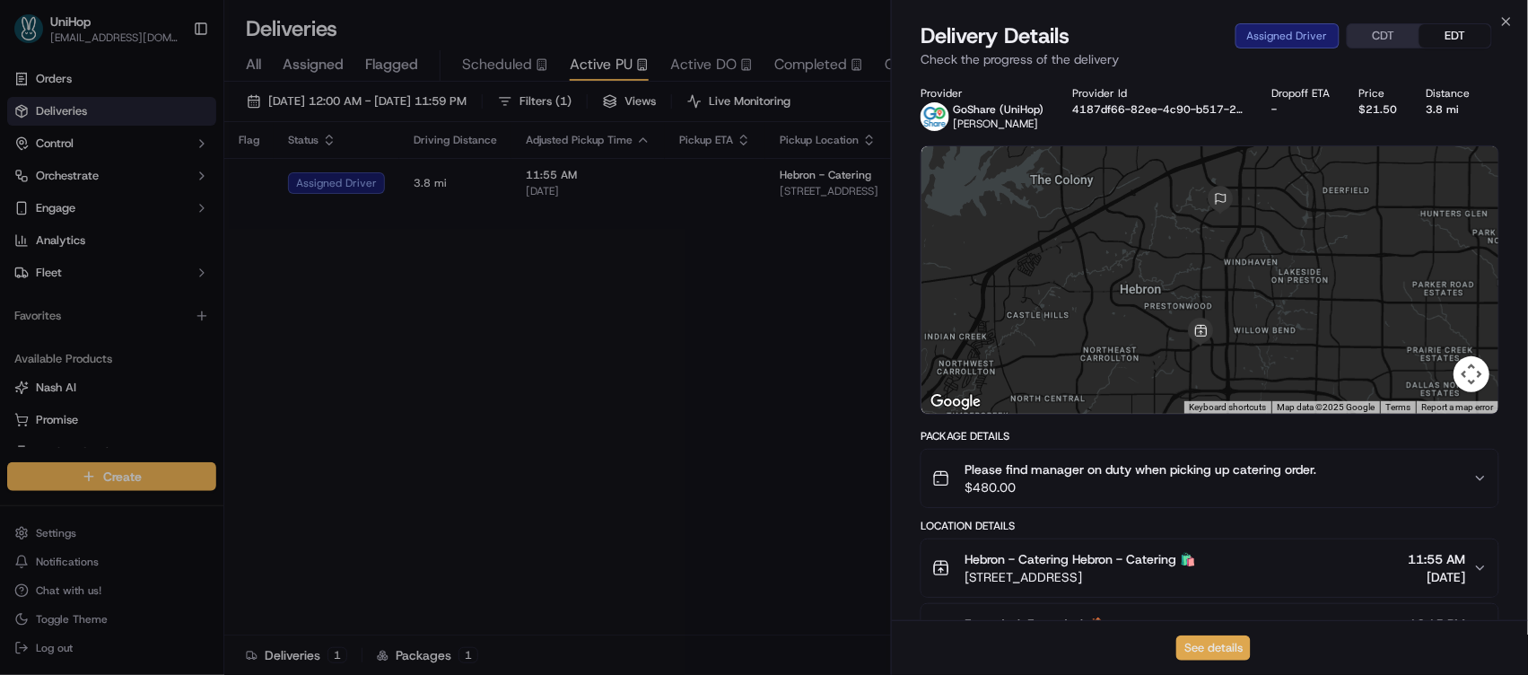
click at [1200, 647] on button "See details" at bounding box center [1213, 647] width 74 height 25
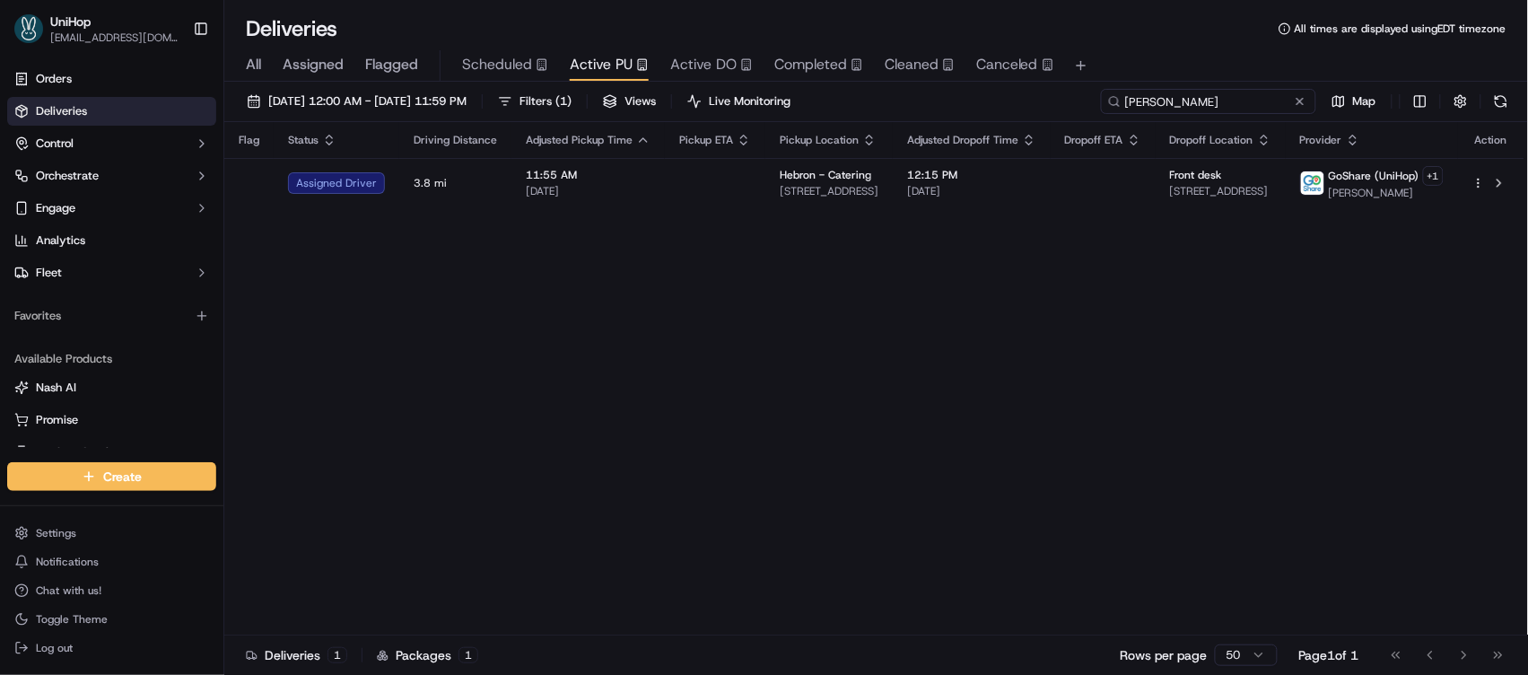
click at [1242, 94] on input "Erick M" at bounding box center [1208, 101] width 215 height 25
drag, startPoint x: 1229, startPoint y: 100, endPoint x: 980, endPoint y: 92, distance: 249.6
click at [980, 92] on div "Sep 23 2025 12:00 AM - Sep 23 2025 11:59 PM Filters ( 1 ) Views Live Monitoring…" at bounding box center [876, 105] width 1304 height 33
paste input "Mark S"
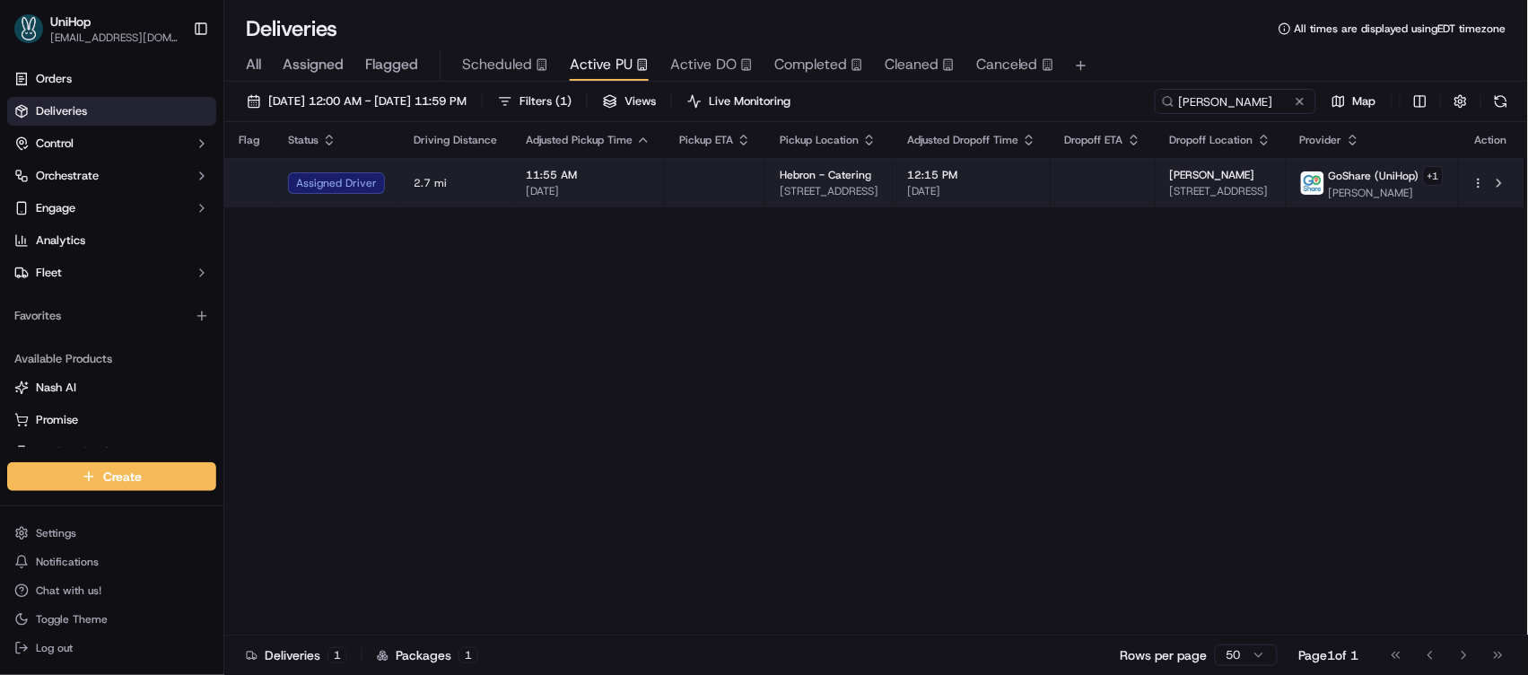
click at [915, 168] on span "12:15 PM" at bounding box center [971, 175] width 129 height 14
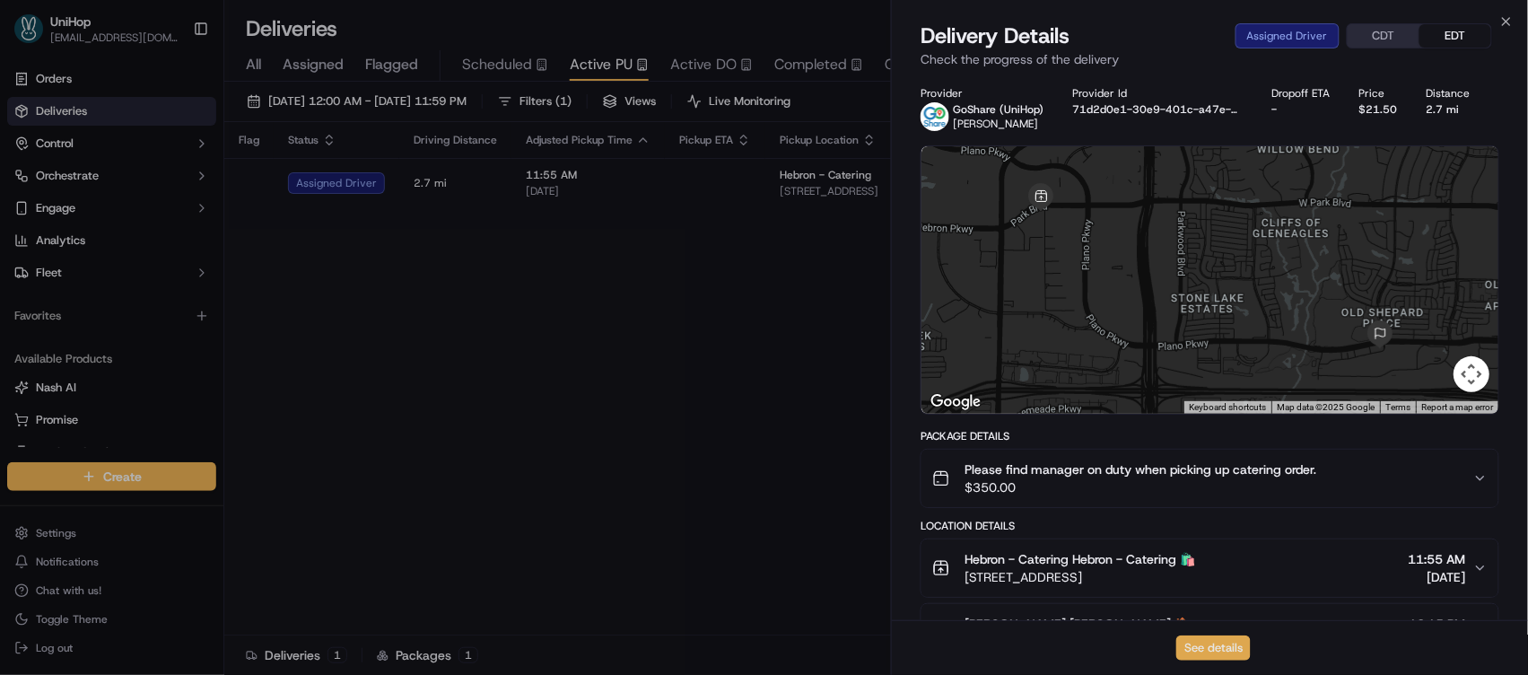
click at [1218, 639] on button "See details" at bounding box center [1213, 647] width 74 height 25
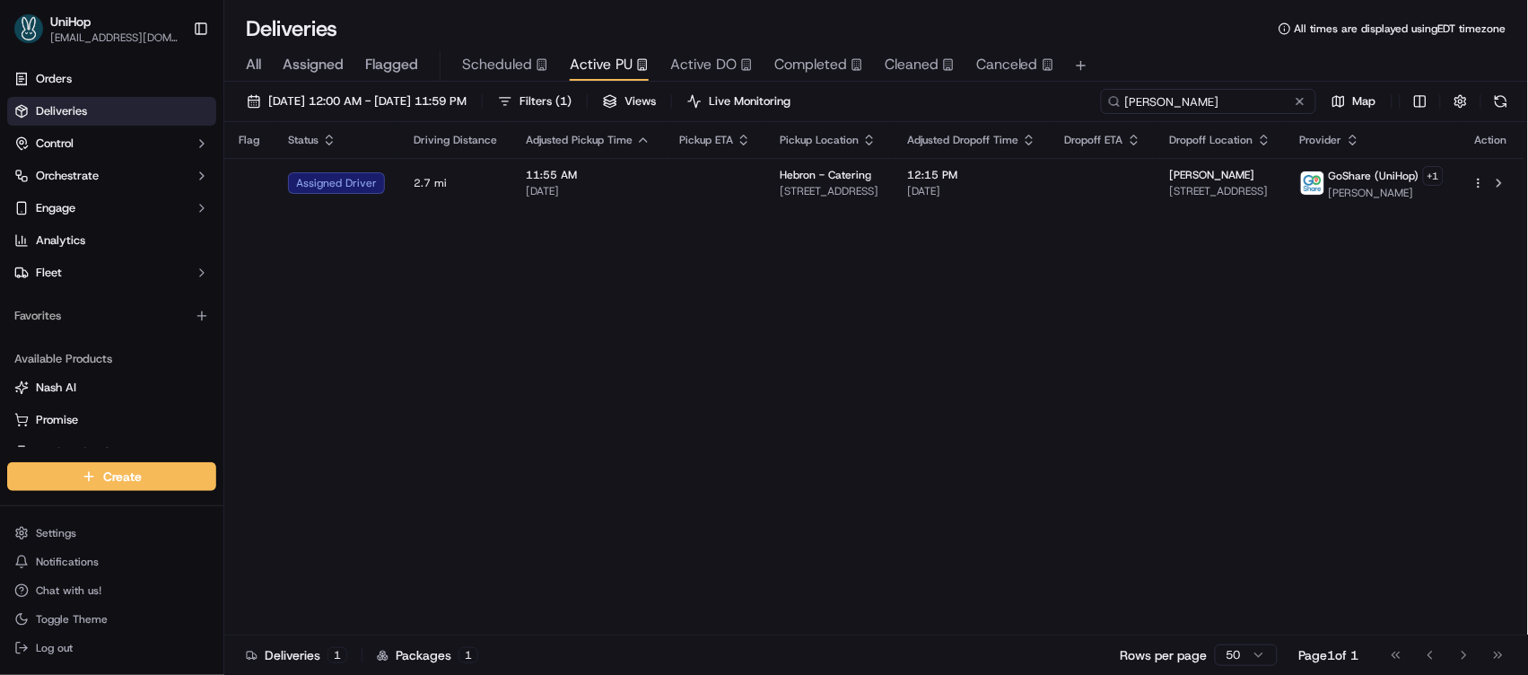
drag, startPoint x: 1235, startPoint y: 109, endPoint x: 1088, endPoint y: 88, distance: 147.8
click at [1088, 89] on div "Sep 23 2025 12:00 AM - Sep 23 2025 11:59 PM Filters ( 1 ) Views Live Monitoring…" at bounding box center [876, 105] width 1304 height 33
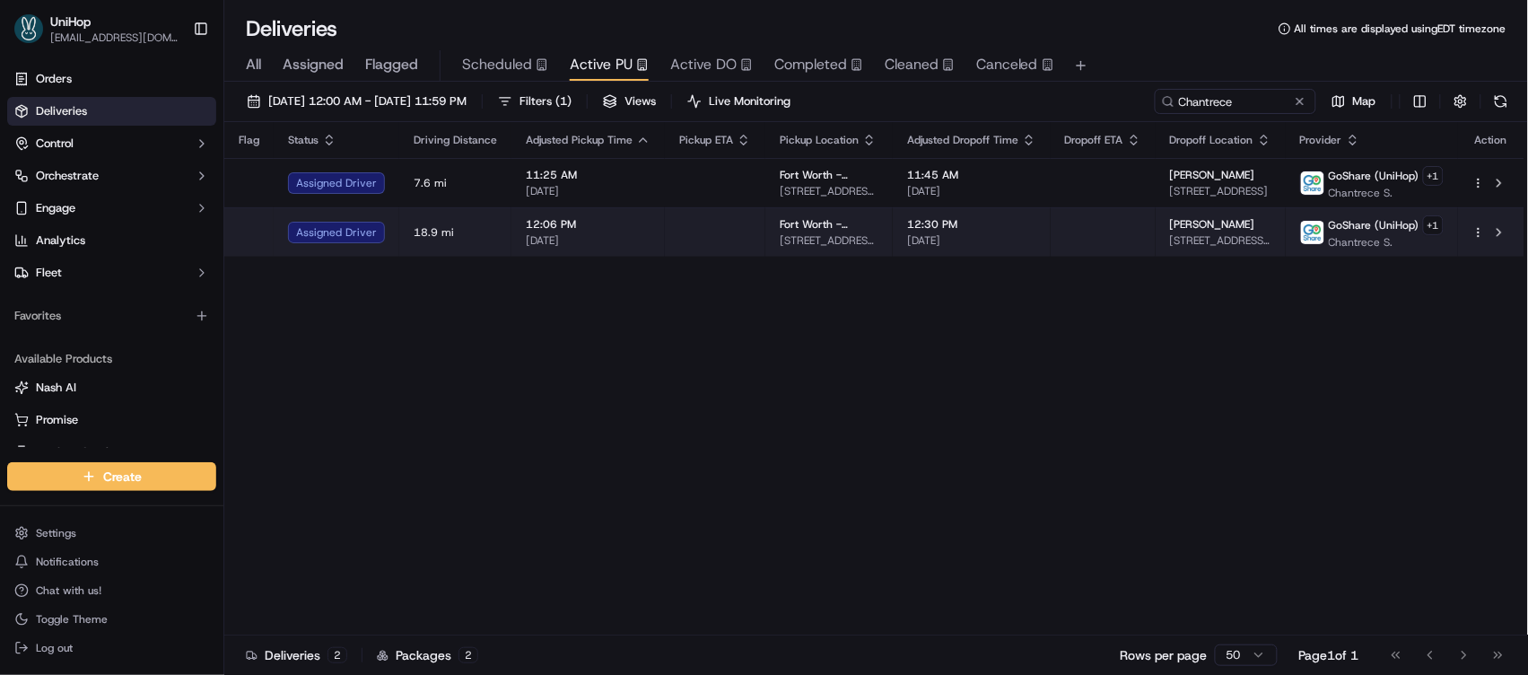
click at [844, 240] on span "[STREET_ADDRESS][PERSON_NAME]" at bounding box center [829, 240] width 99 height 14
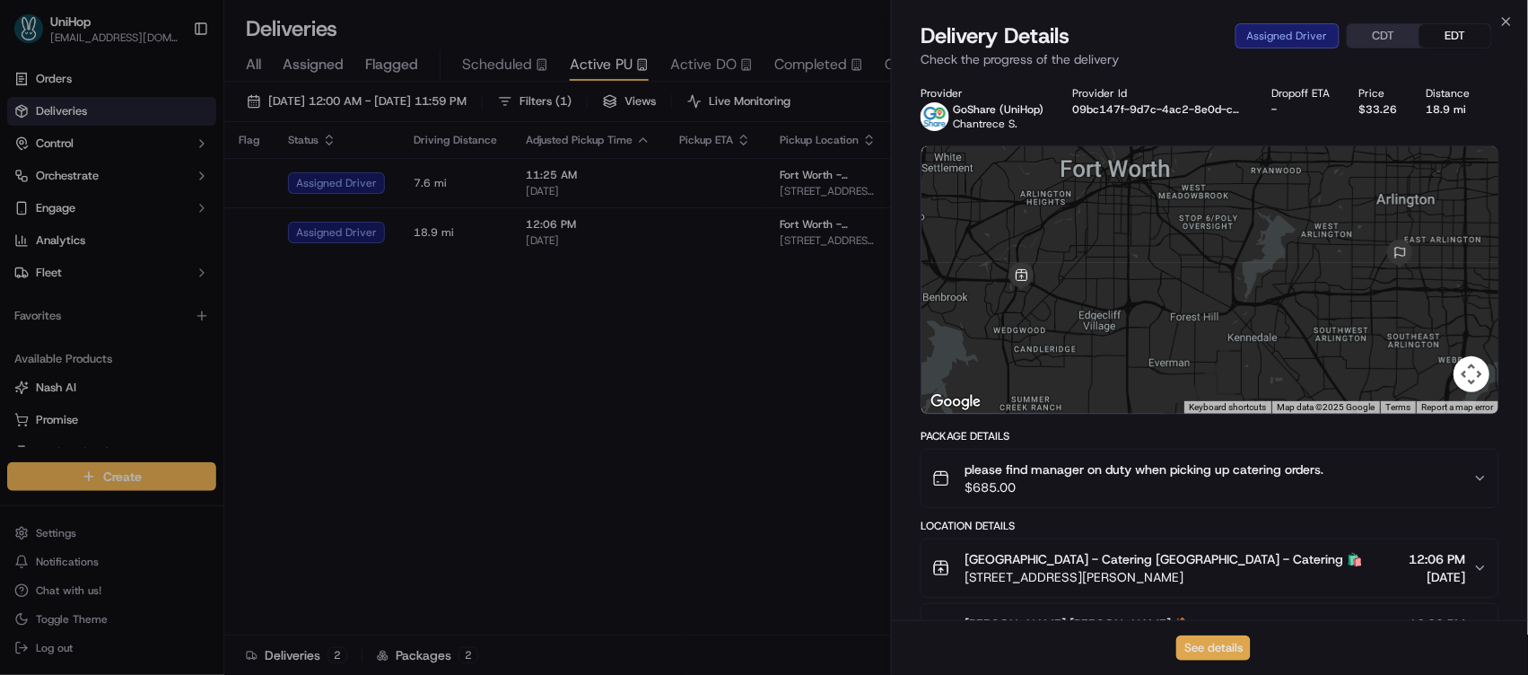
click at [1211, 644] on button "See details" at bounding box center [1213, 647] width 74 height 25
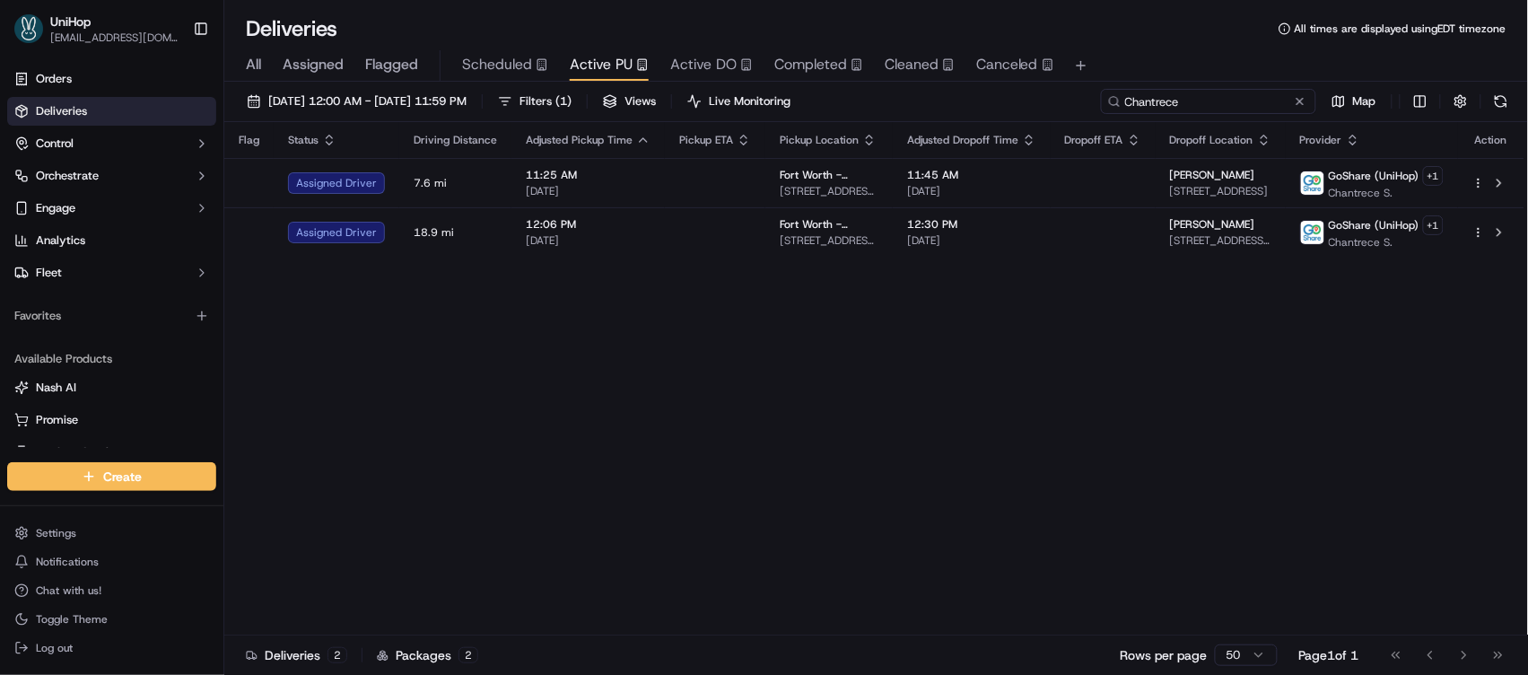
drag, startPoint x: 1265, startPoint y: 99, endPoint x: 1074, endPoint y: 98, distance: 191.1
click at [1074, 98] on div "Sep 23 2025 12:00 AM - Sep 23 2025 11:59 PM Filters ( 1 ) Views Live Monitoring…" at bounding box center [876, 105] width 1304 height 33
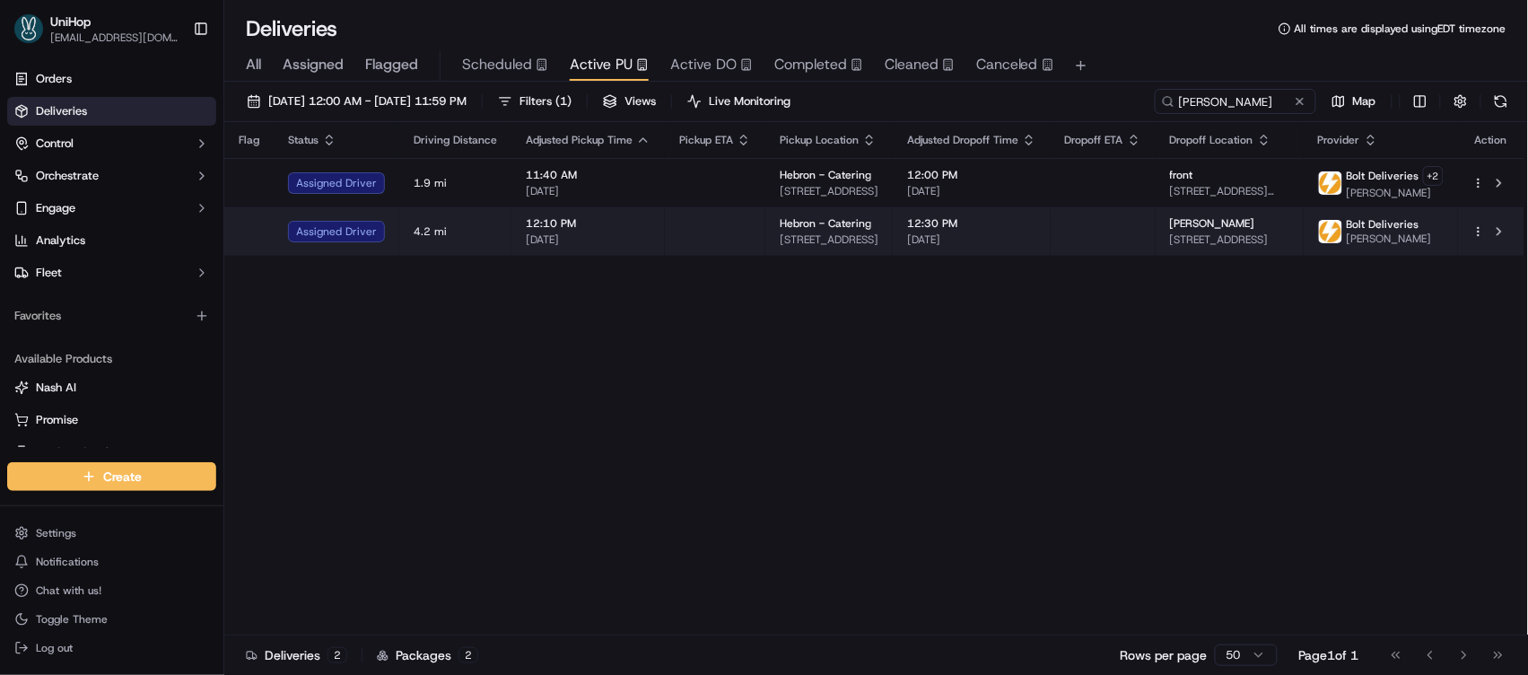
click at [1066, 238] on td at bounding box center [1103, 231] width 105 height 48
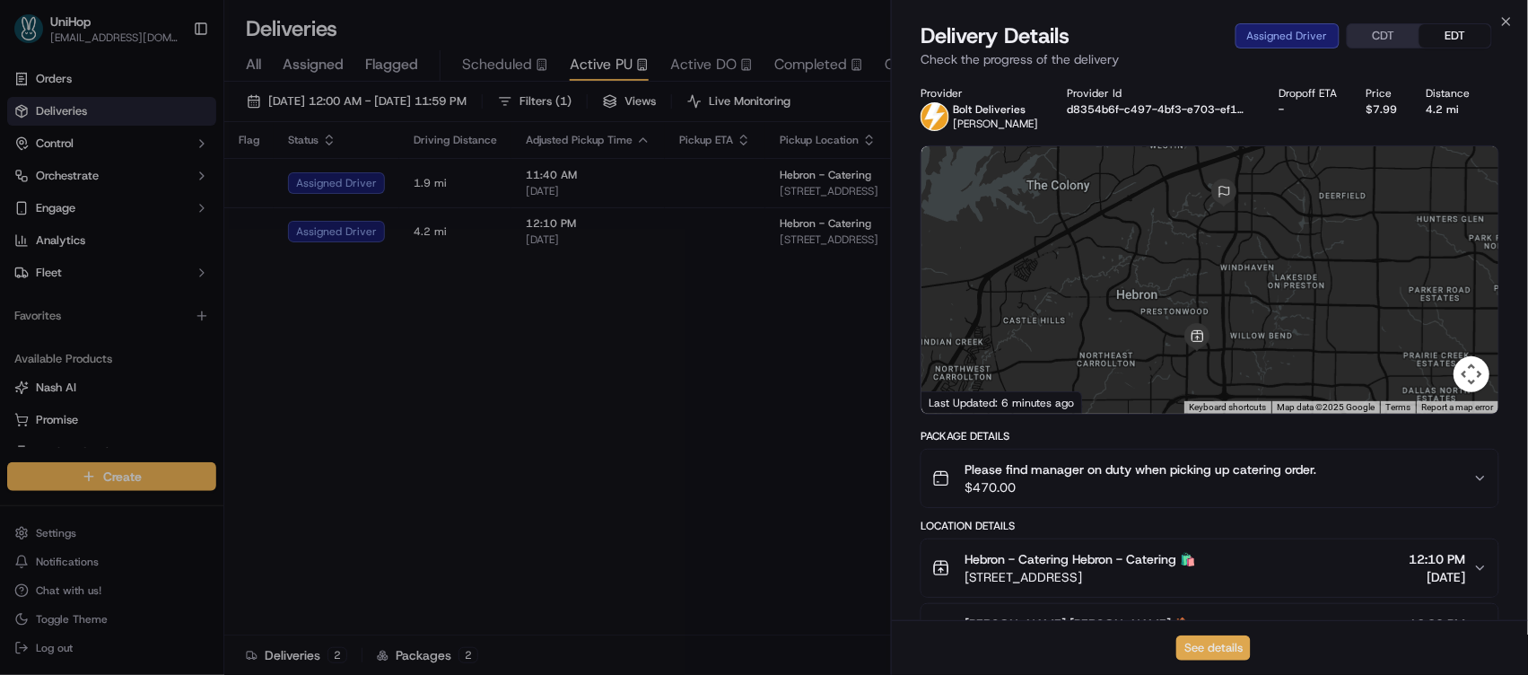
click at [1218, 650] on button "See details" at bounding box center [1213, 647] width 74 height 25
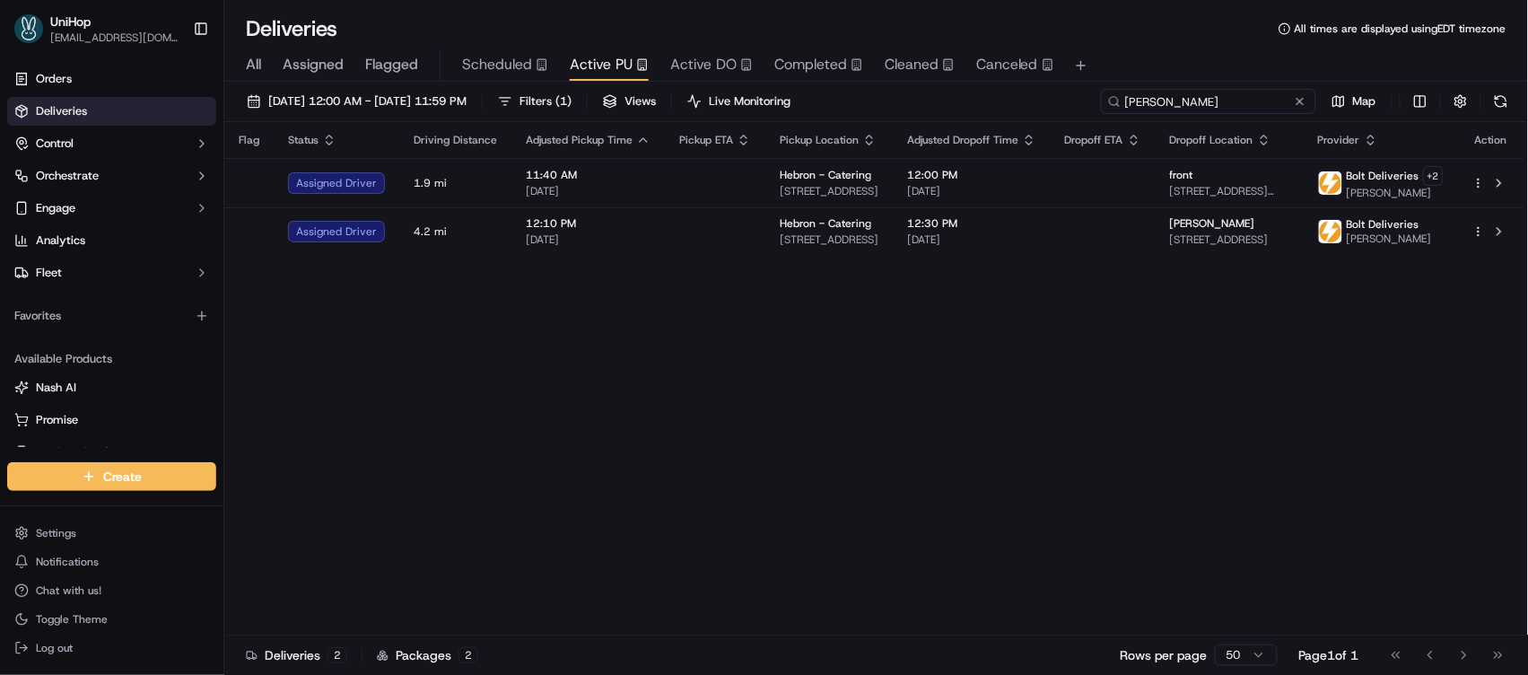
click at [1060, 90] on div "Sep 23 2025 12:00 AM - Sep 23 2025 11:59 PM Filters ( 1 ) Views Live Monitoring…" at bounding box center [876, 105] width 1304 height 33
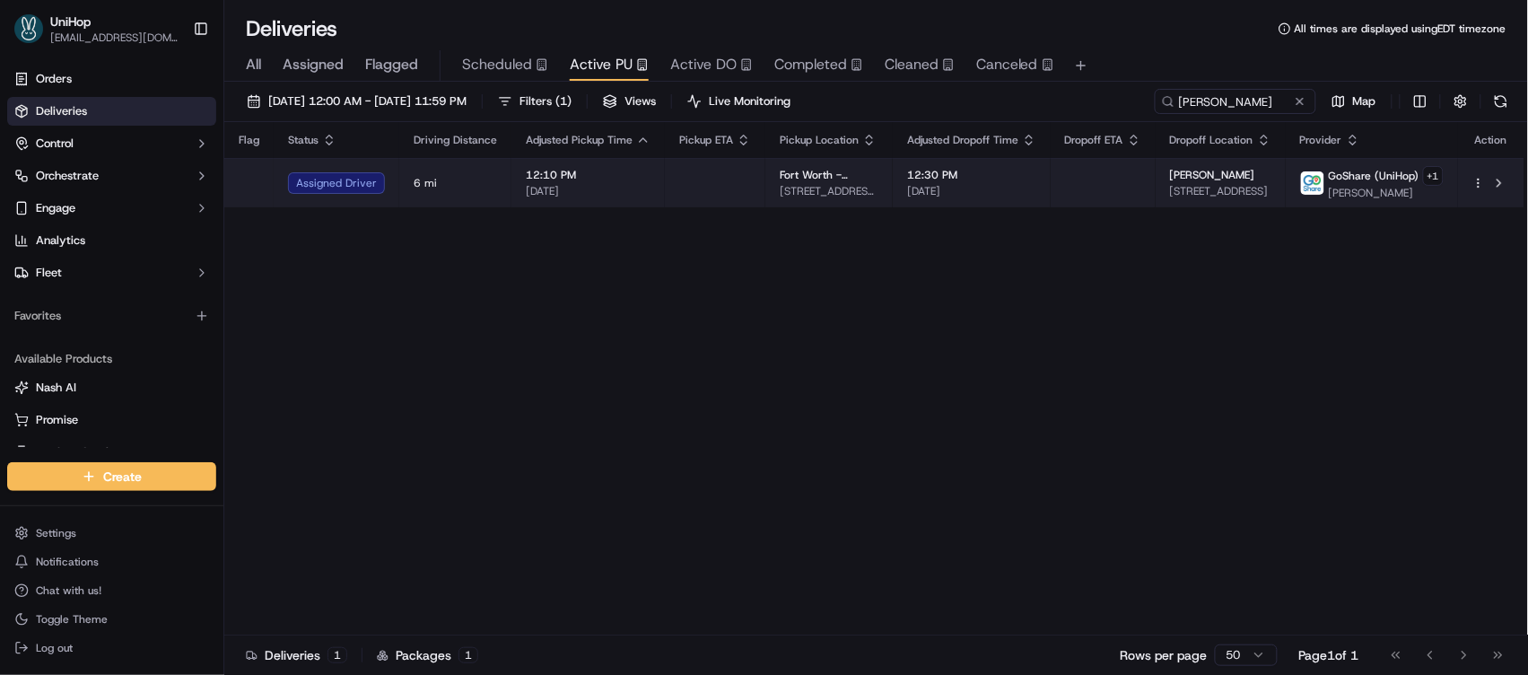
click at [819, 179] on span "Fort Worth - Catering" at bounding box center [829, 175] width 99 height 14
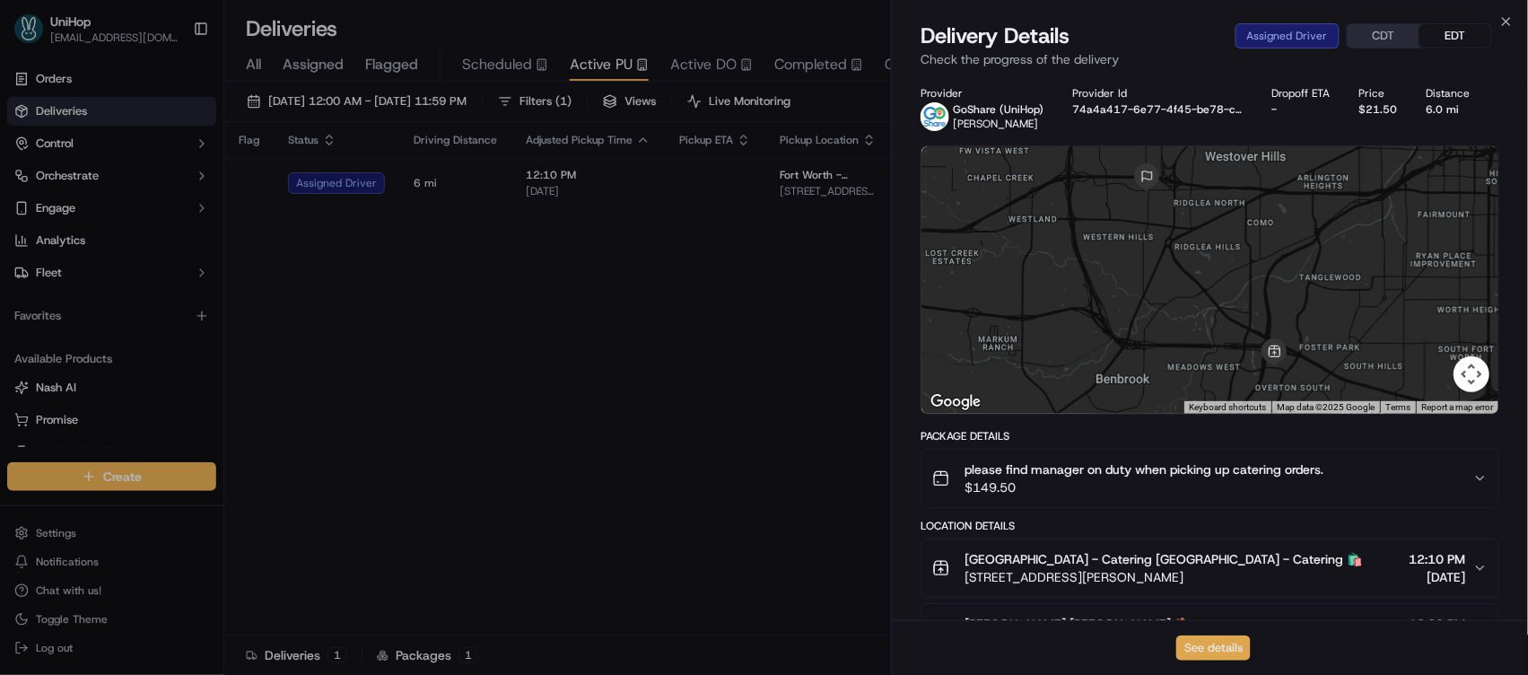
click at [1183, 643] on button "See details" at bounding box center [1213, 647] width 74 height 25
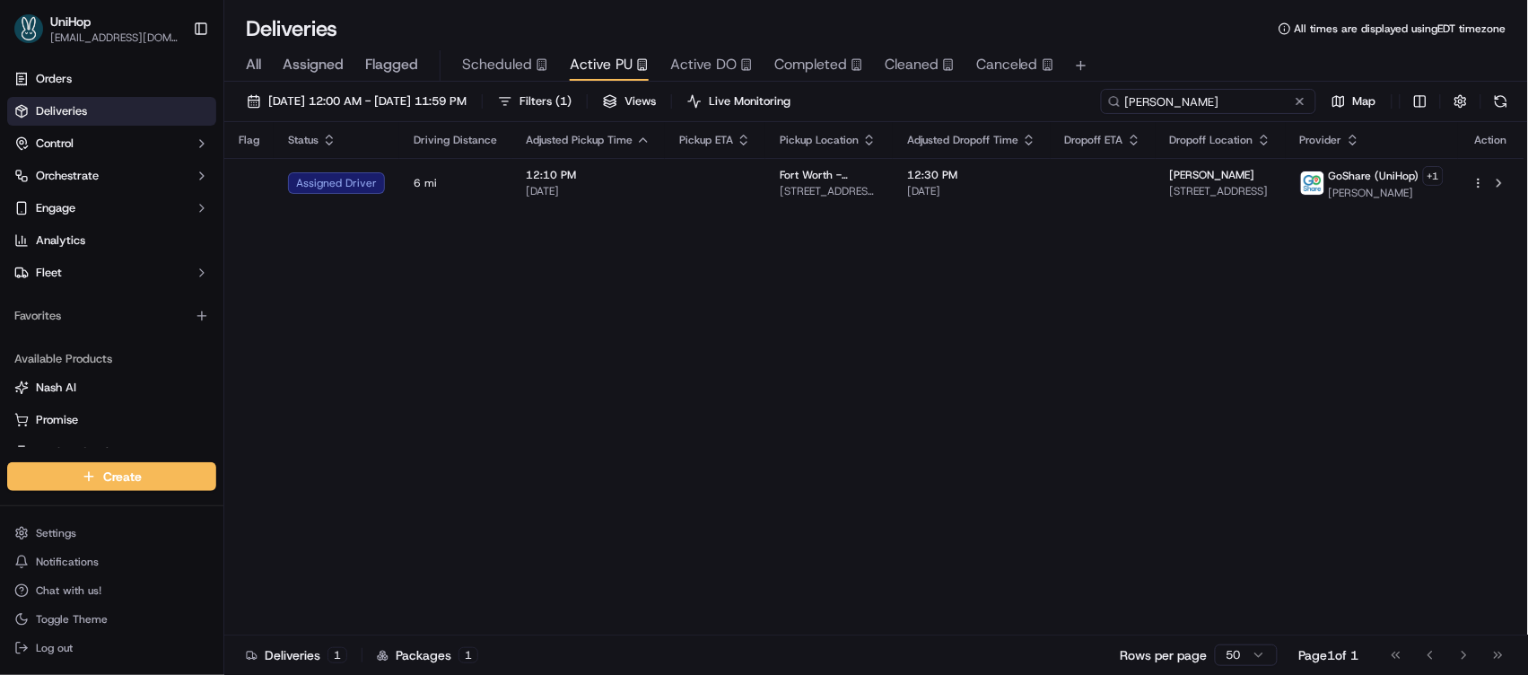
click at [1250, 107] on input "Joshua" at bounding box center [1208, 101] width 215 height 25
paste input "Yo Sup"
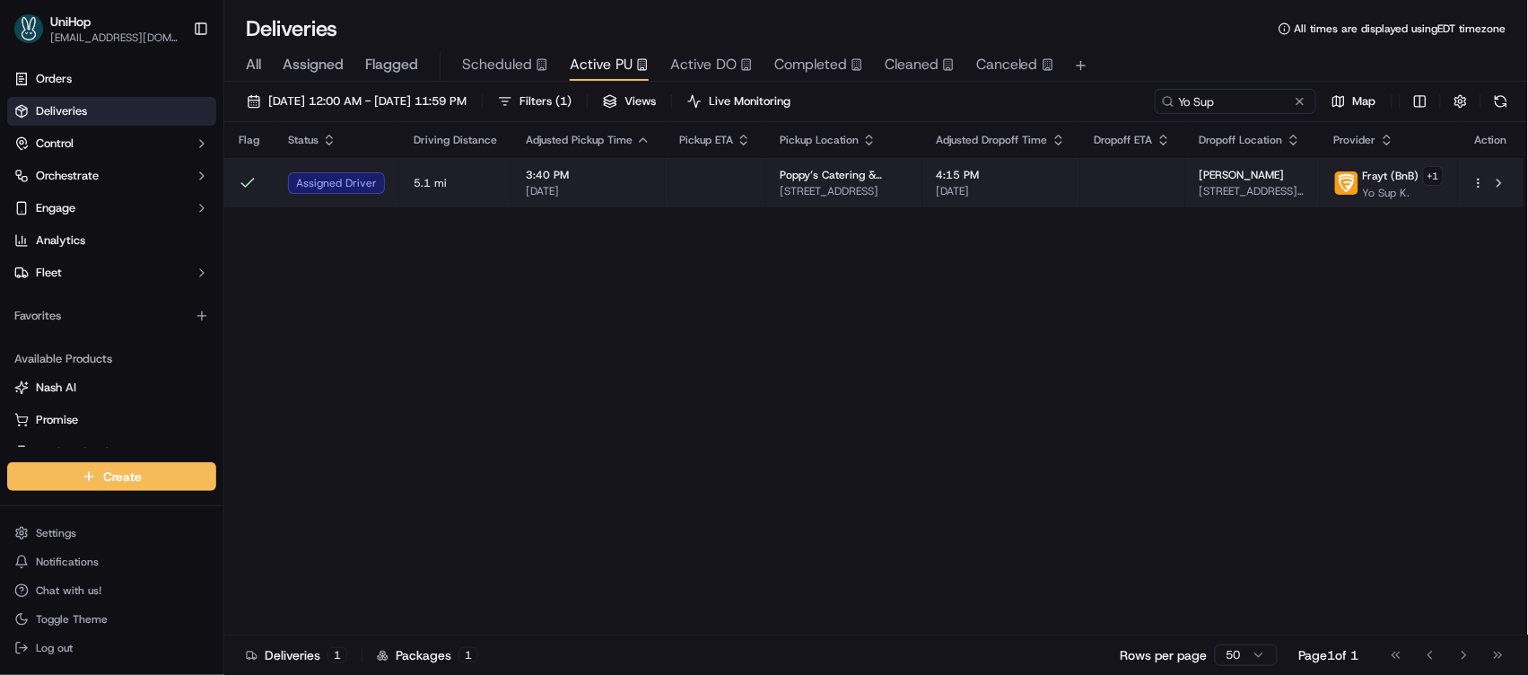
click at [1153, 196] on td at bounding box center [1132, 182] width 105 height 49
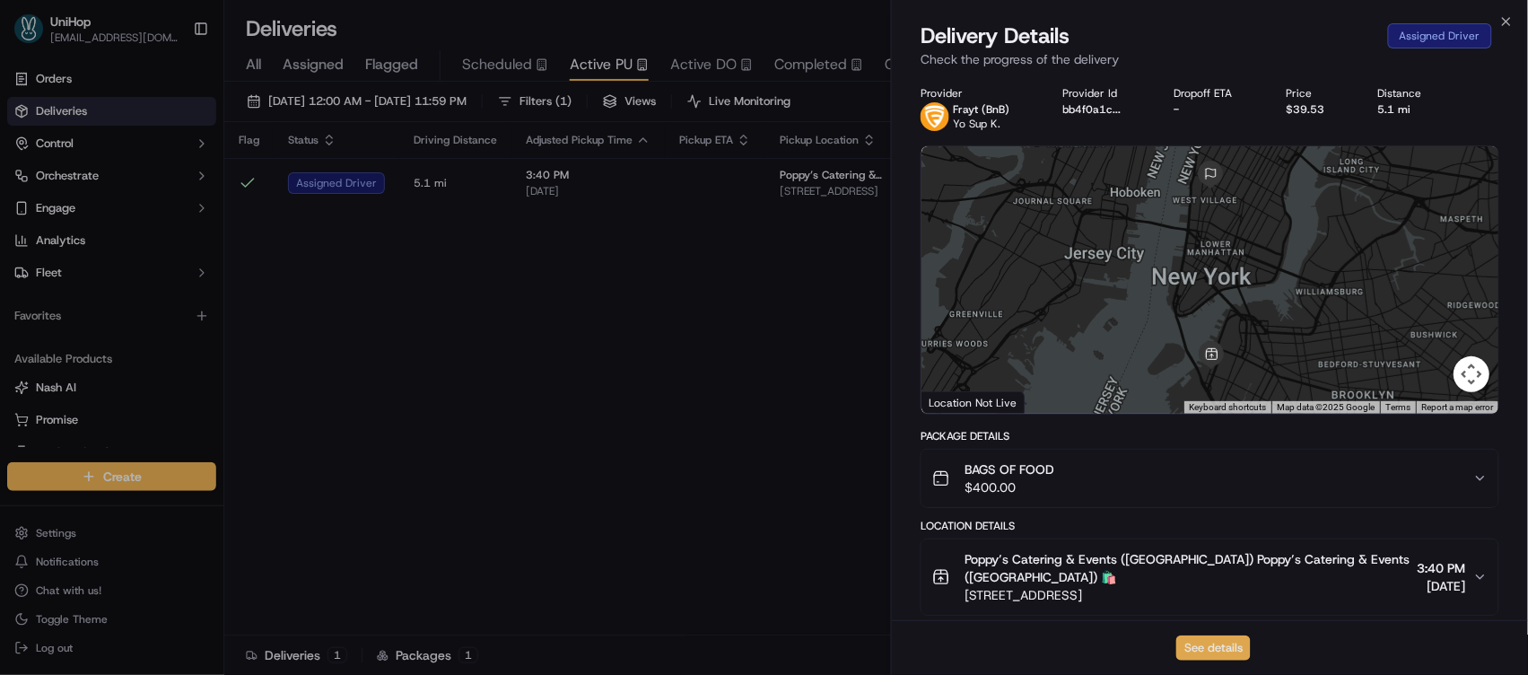
click at [1206, 644] on button "See details" at bounding box center [1213, 647] width 74 height 25
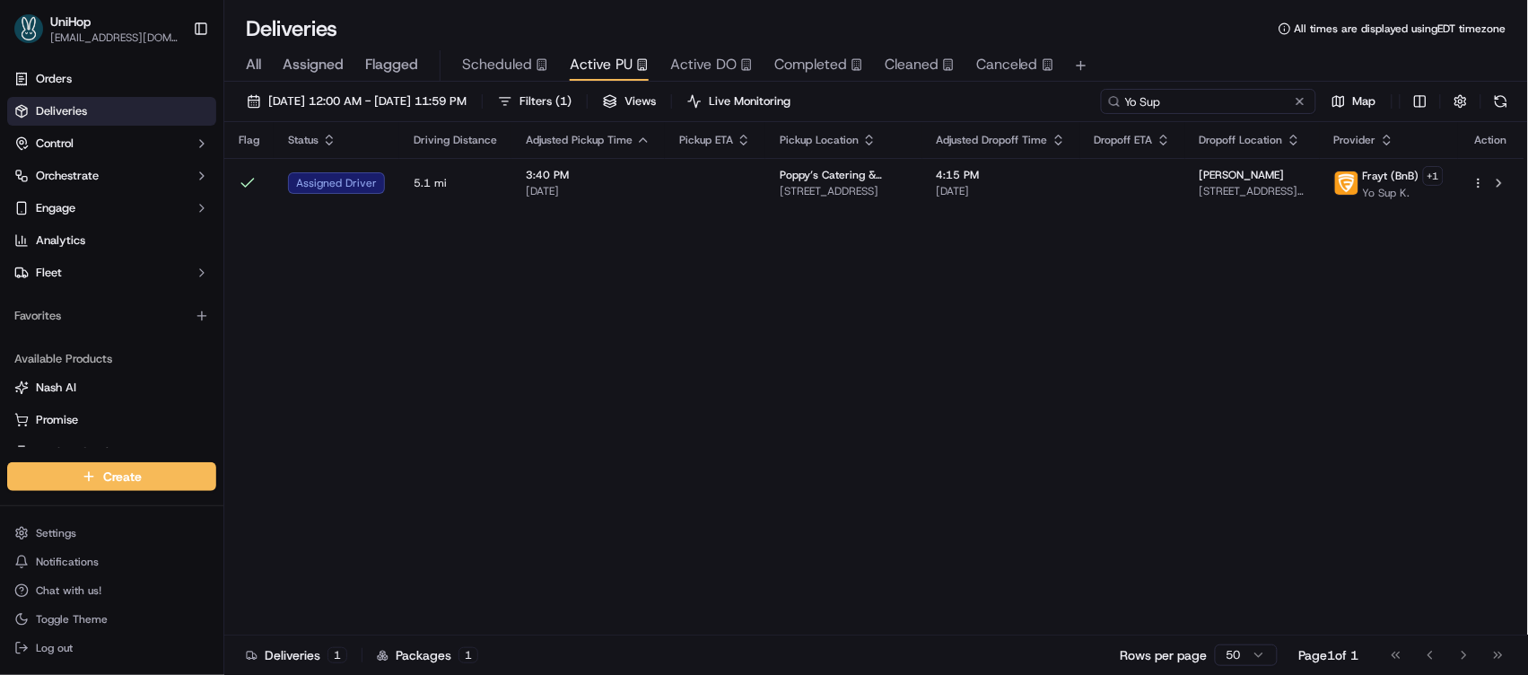
drag, startPoint x: 1245, startPoint y: 100, endPoint x: 1023, endPoint y: 95, distance: 222.6
click at [1023, 95] on div "Sep 23 2025 12:00 AM - Sep 23 2025 11:59 PM Filters ( 1 ) Views Live Monitoring…" at bounding box center [876, 105] width 1304 height 33
paste input "Thomas V"
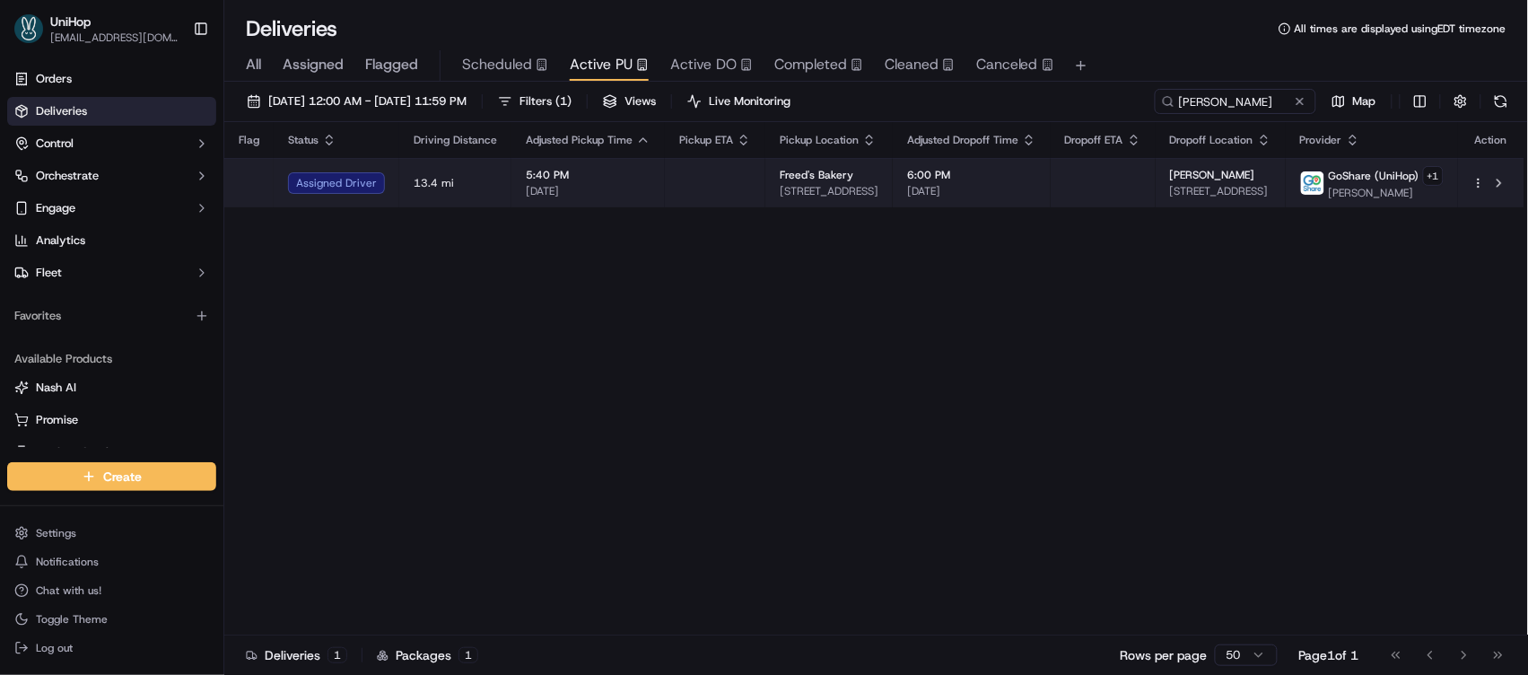
click at [1002, 171] on span "6:00 PM" at bounding box center [971, 175] width 129 height 14
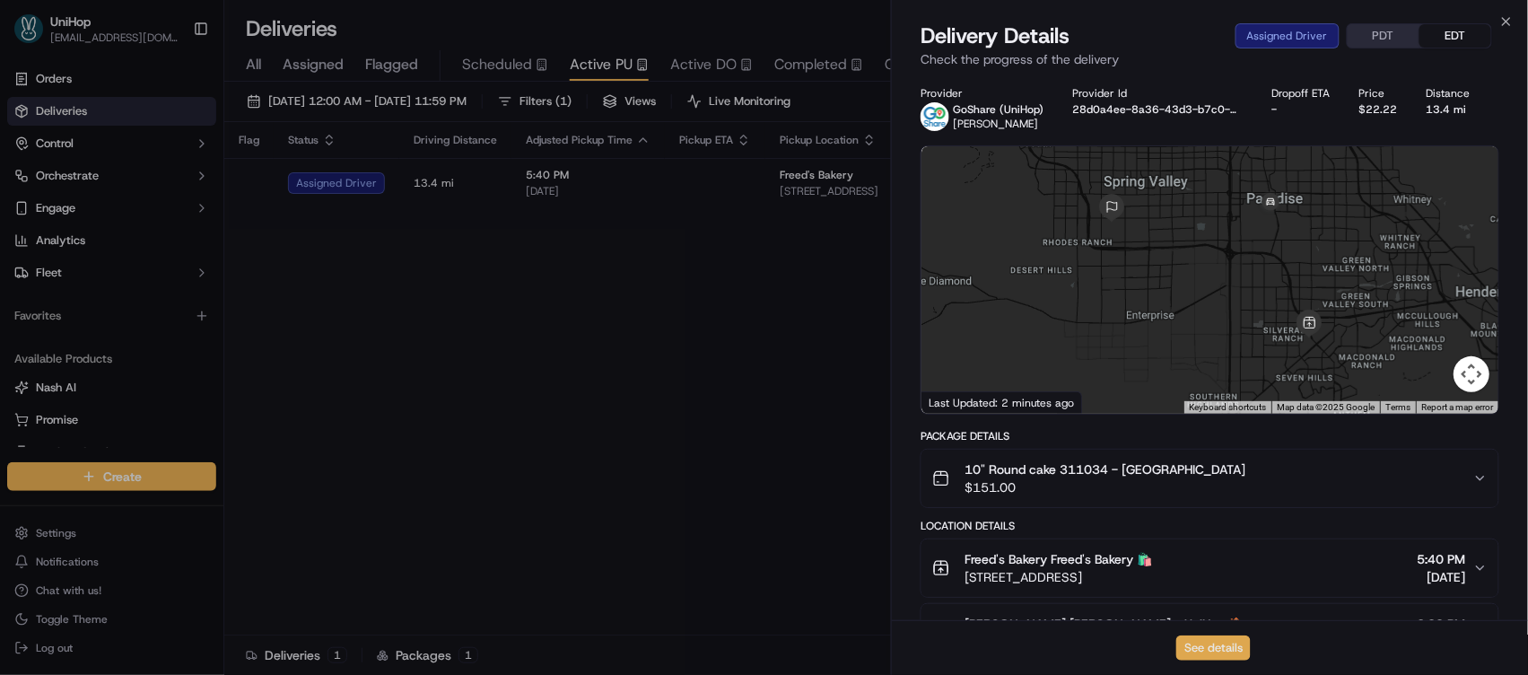
click at [1214, 649] on button "See details" at bounding box center [1213, 647] width 74 height 25
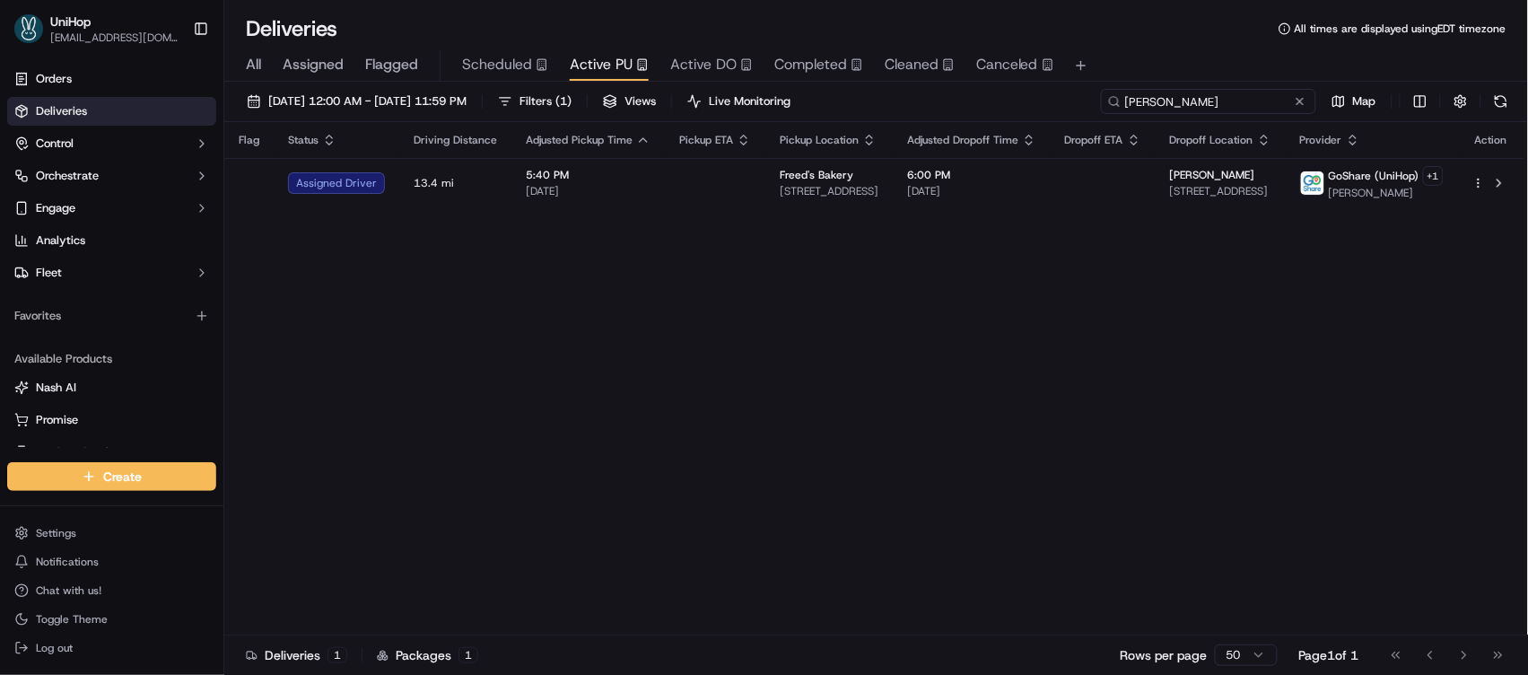
drag, startPoint x: 1261, startPoint y: 104, endPoint x: 1040, endPoint y: 83, distance: 222.6
click at [1040, 83] on div "Sep 23 2025 12:00 AM - Sep 23 2025 11:59 PM Filters ( 1 ) Views Live Monitoring…" at bounding box center [876, 380] width 1304 height 597
paste input "Emir P"
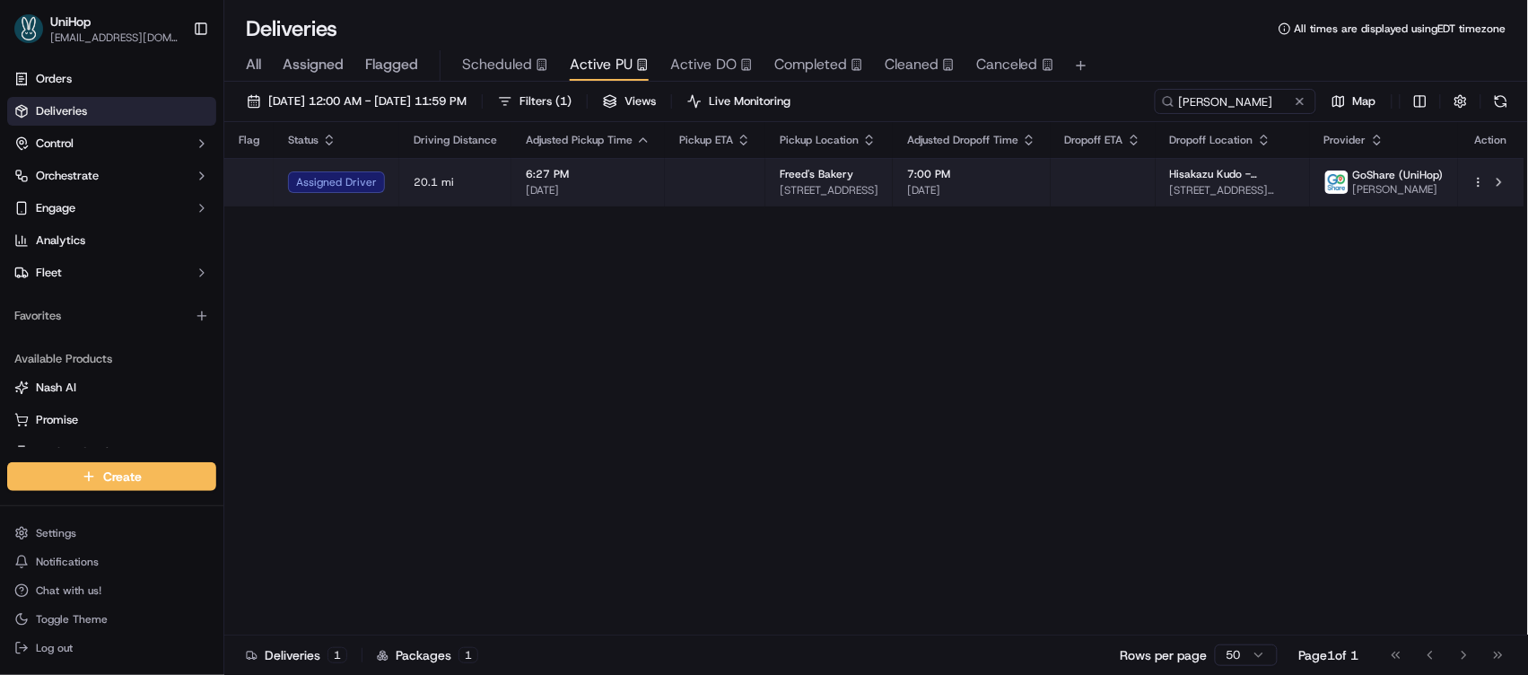
click at [1036, 191] on span "[DATE]" at bounding box center [971, 190] width 129 height 14
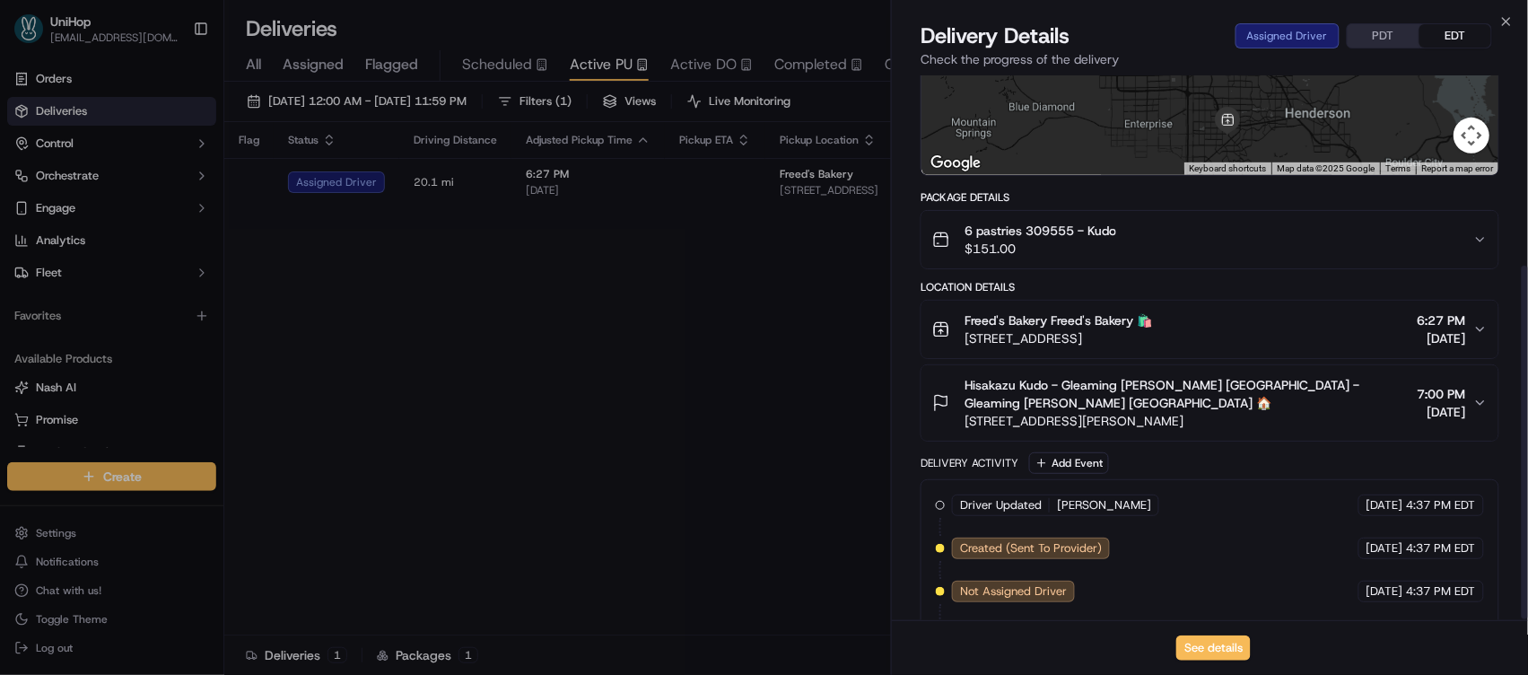
scroll to position [292, 0]
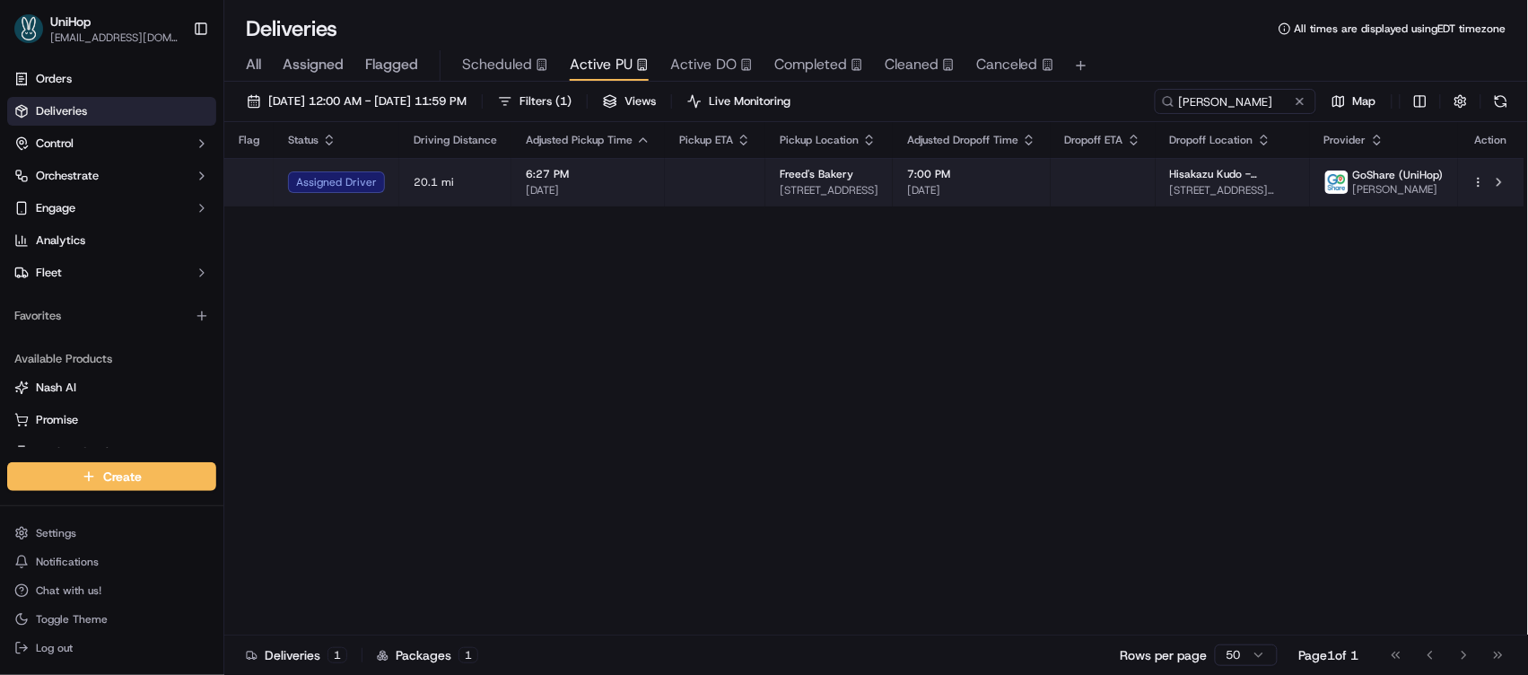
click at [640, 198] on td "6:27 PM Sep 23 2025" at bounding box center [587, 182] width 153 height 48
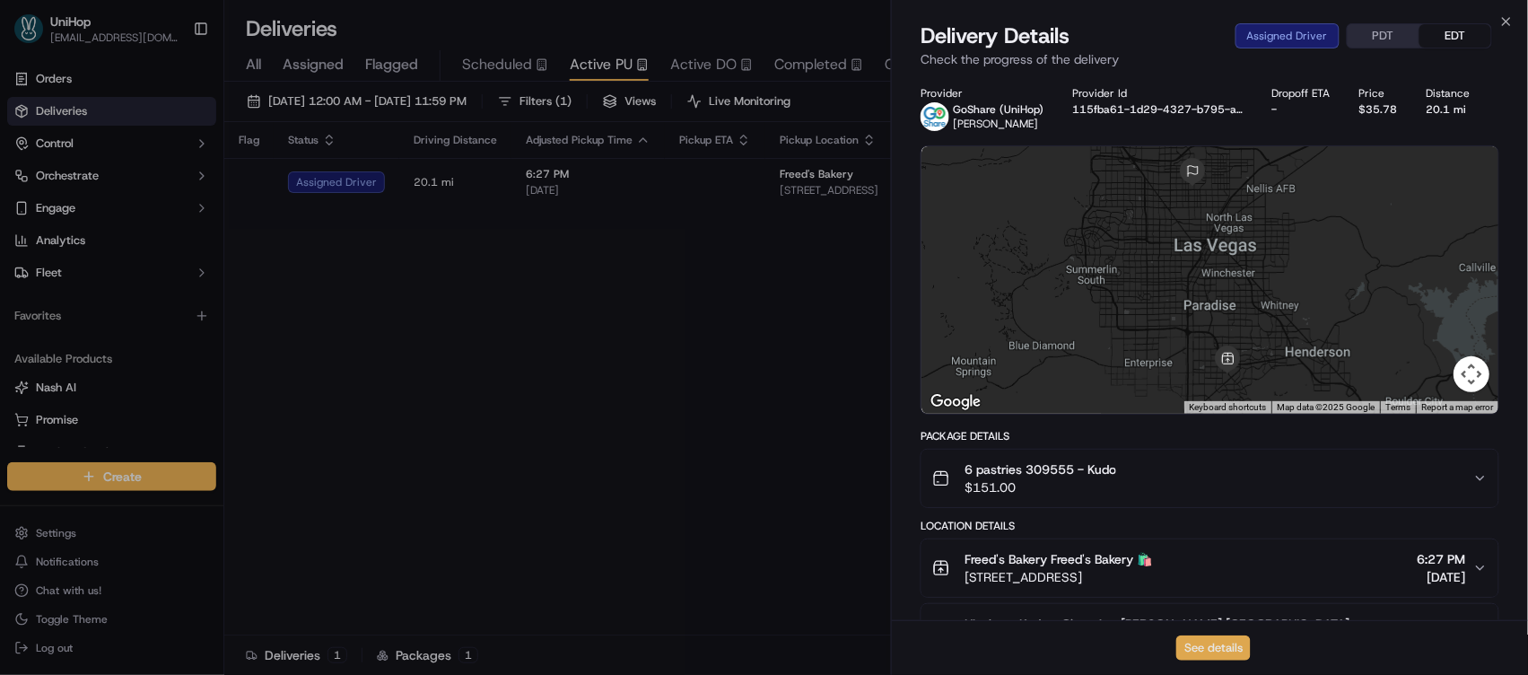
click at [1210, 655] on button "See details" at bounding box center [1213, 647] width 74 height 25
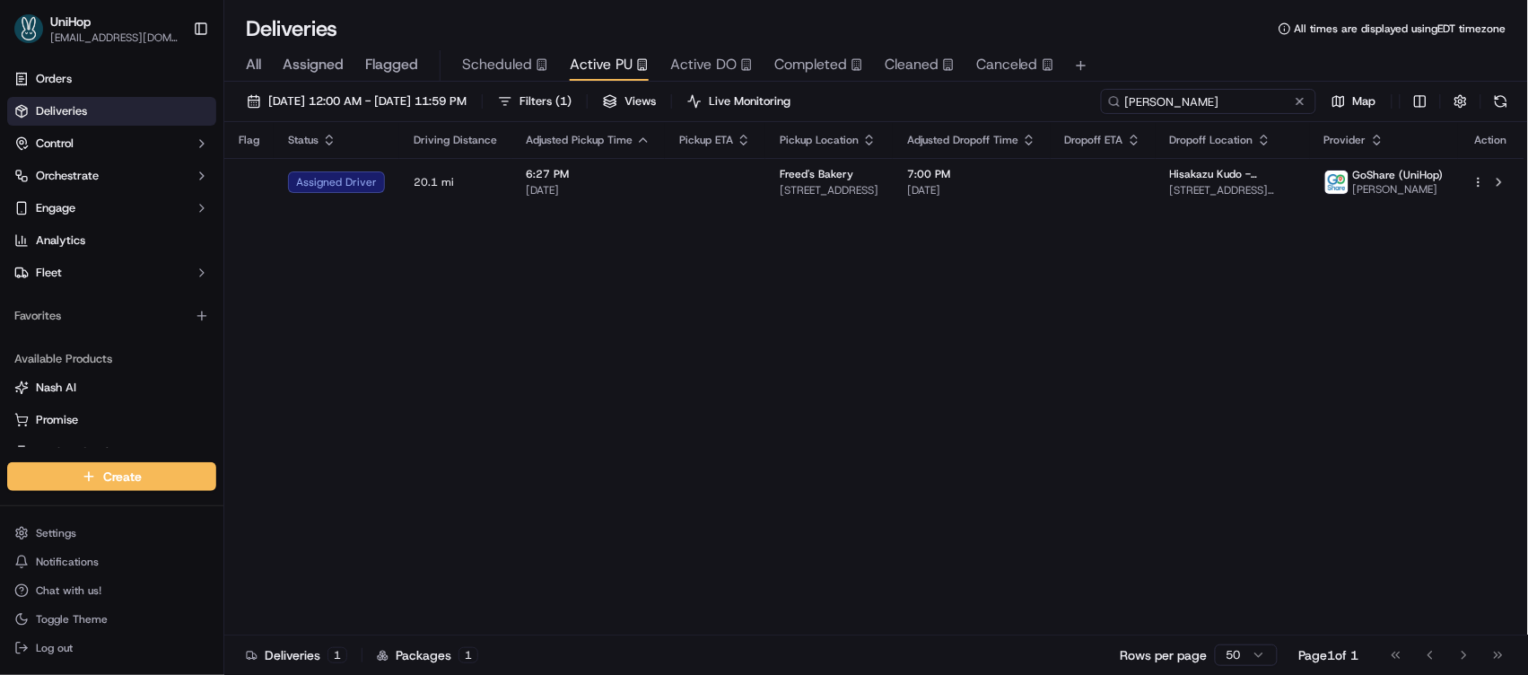
click at [1230, 102] on input "Emir P" at bounding box center [1208, 101] width 215 height 25
click at [1043, 92] on div "Sep 23 2025 12:00 AM - Sep 23 2025 11:59 PM Filters ( 1 ) Views Live Monitoring…" at bounding box center [876, 105] width 1304 height 33
paste input "Arbi"
click at [788, 428] on div "Flag Status Driving Distance Adjusted Pickup Time Pickup ETA Pickup Location Ad…" at bounding box center [874, 378] width 1300 height 513
drag, startPoint x: 1237, startPoint y: 97, endPoint x: 1056, endPoint y: 106, distance: 181.5
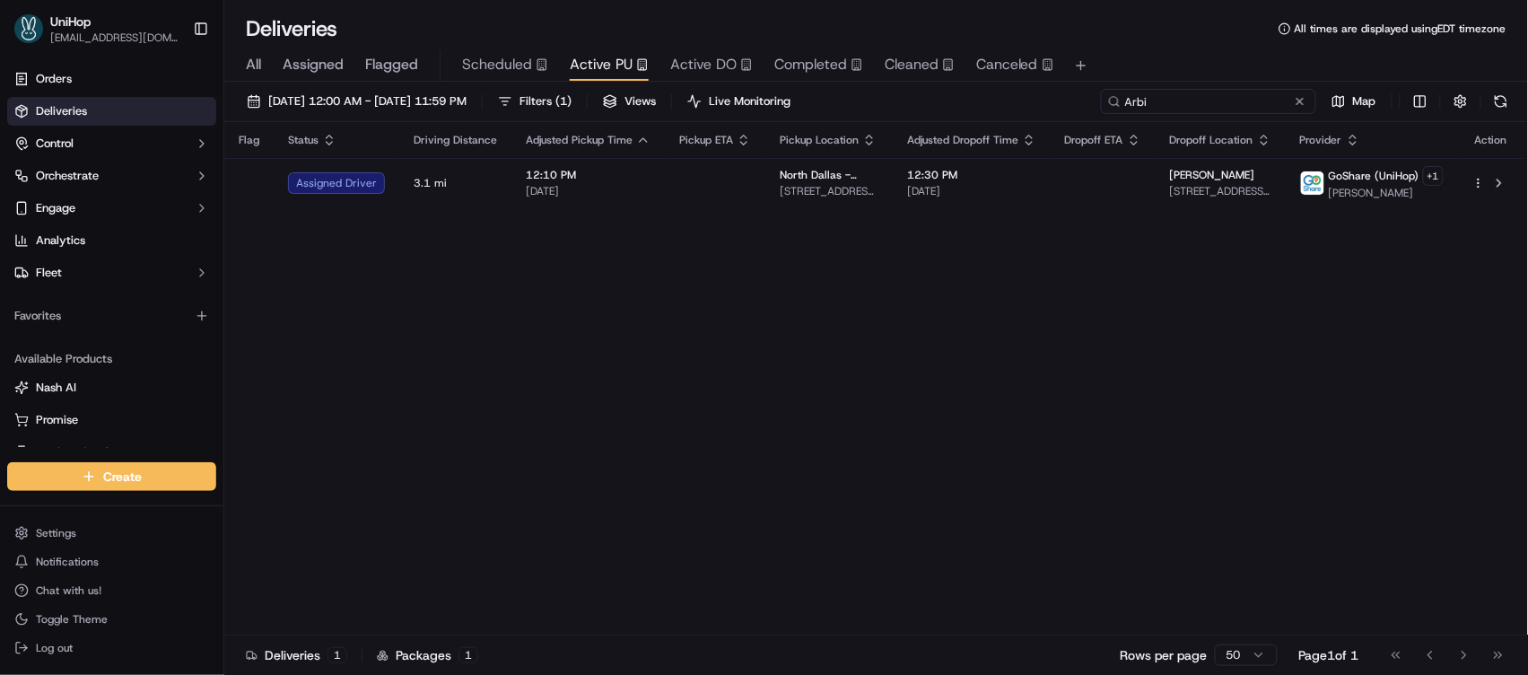
click at [1056, 105] on div "Sep 23 2025 12:00 AM - Sep 23 2025 11:59 PM Filters ( 1 ) Views Live Monitoring…" at bounding box center [876, 105] width 1304 height 33
paste input "Nishant"
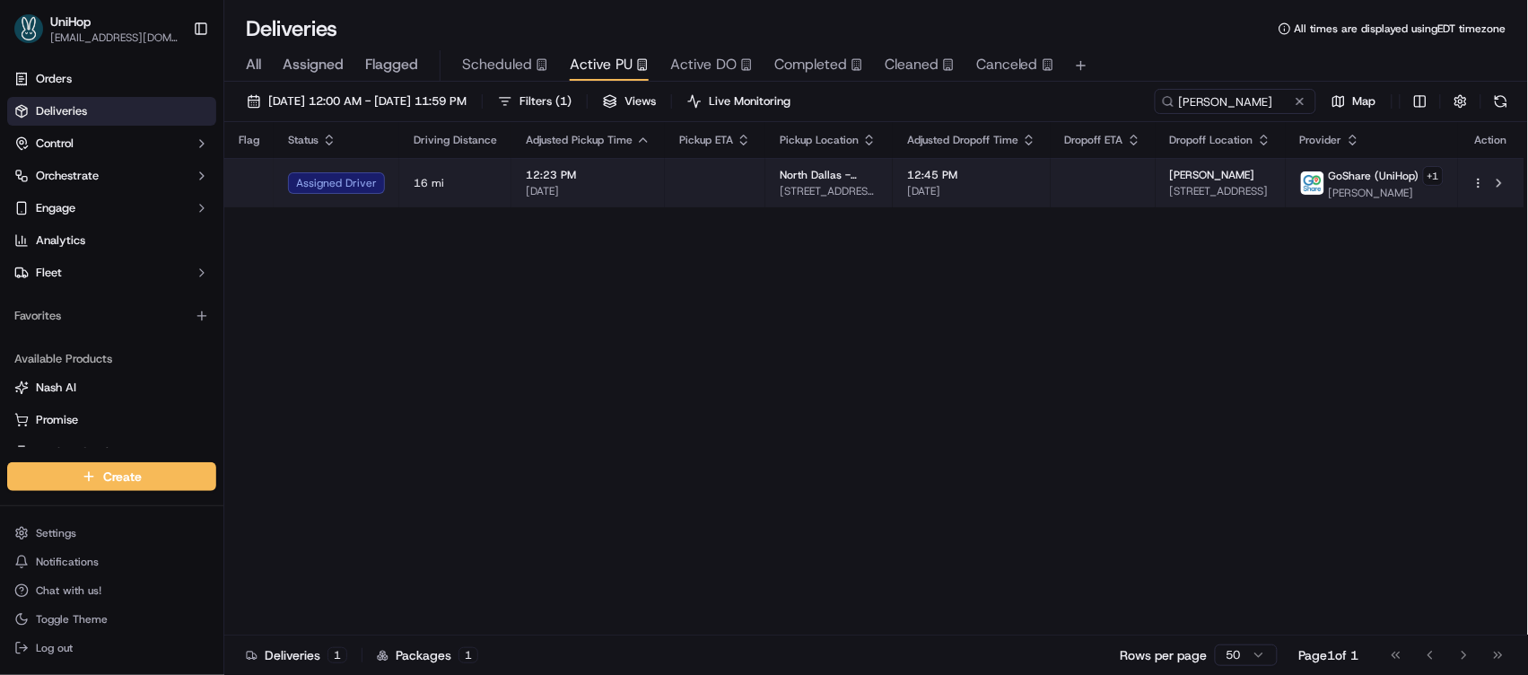
click at [1253, 171] on span "Cindy Bock Keisman" at bounding box center [1212, 175] width 85 height 14
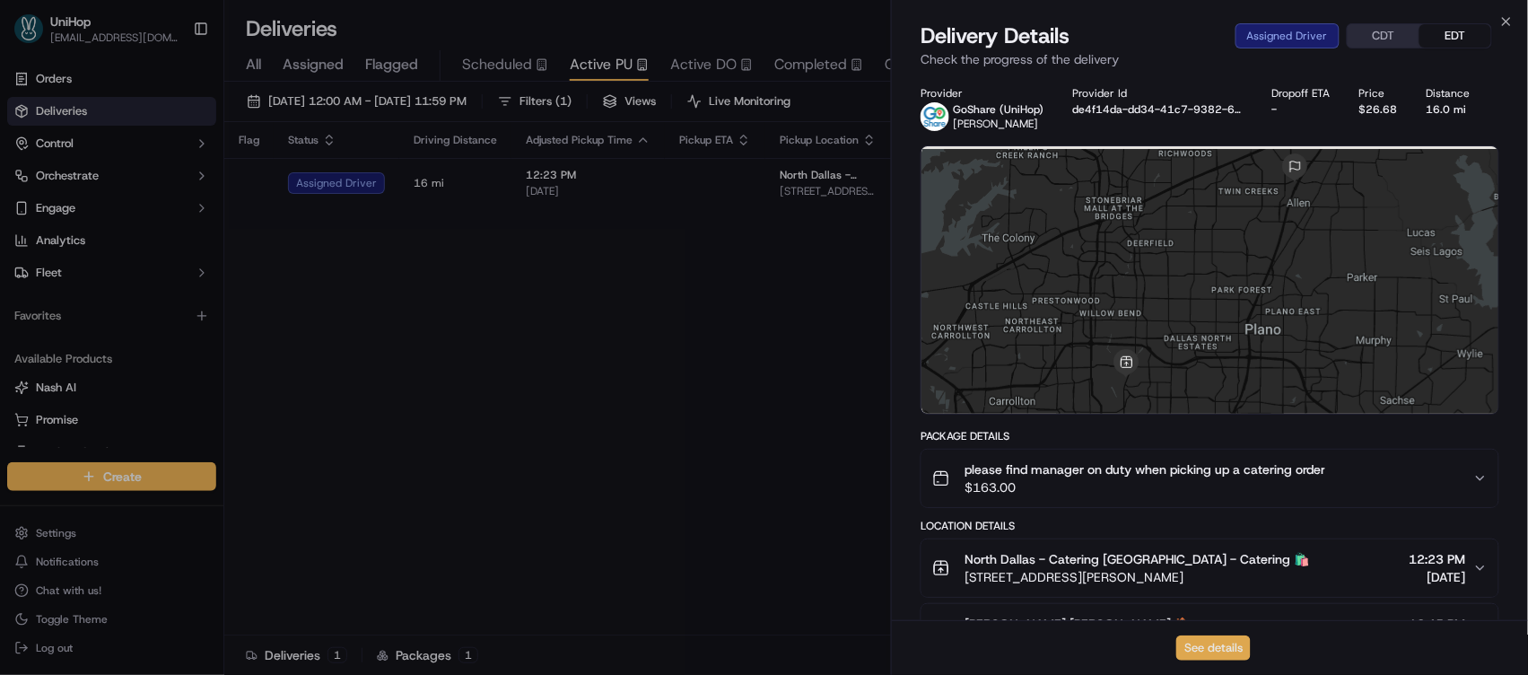
scroll to position [191, 0]
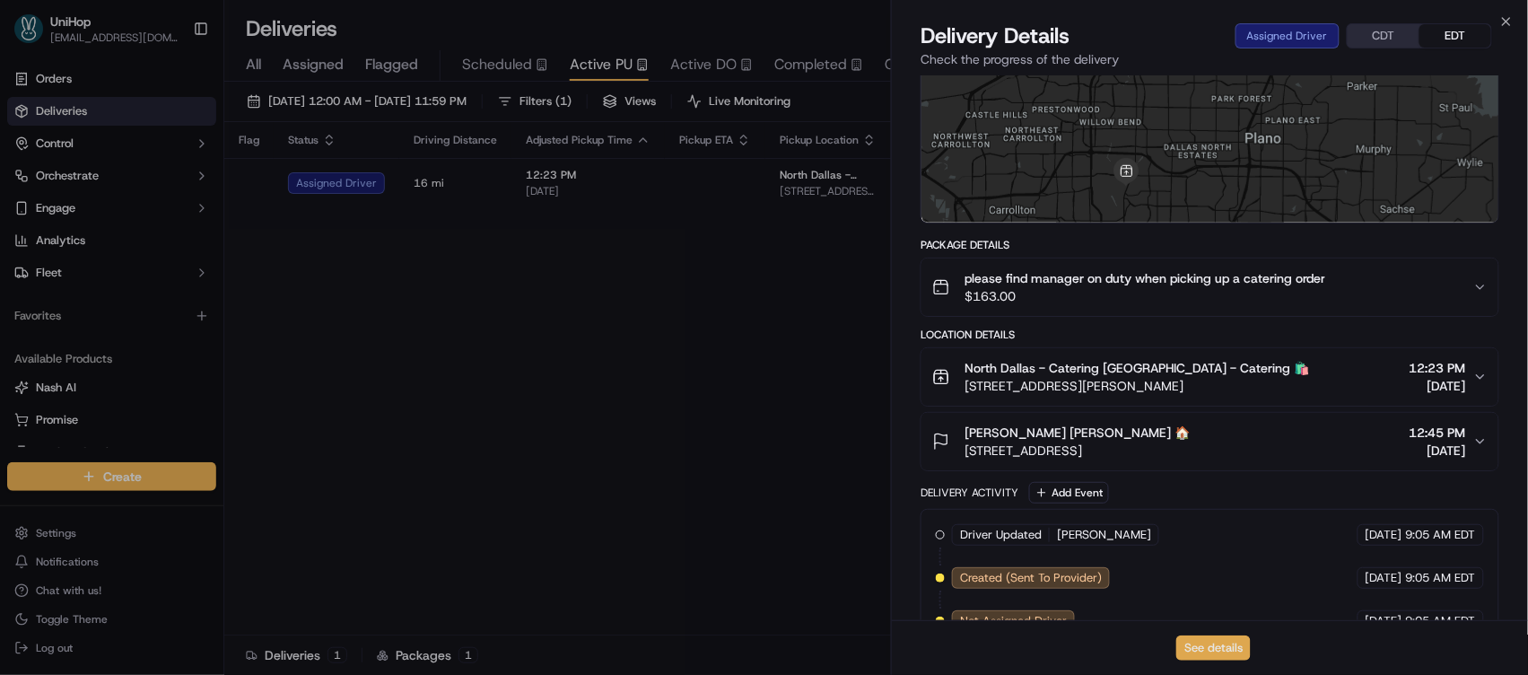
click at [1234, 638] on button "See details" at bounding box center [1213, 647] width 74 height 25
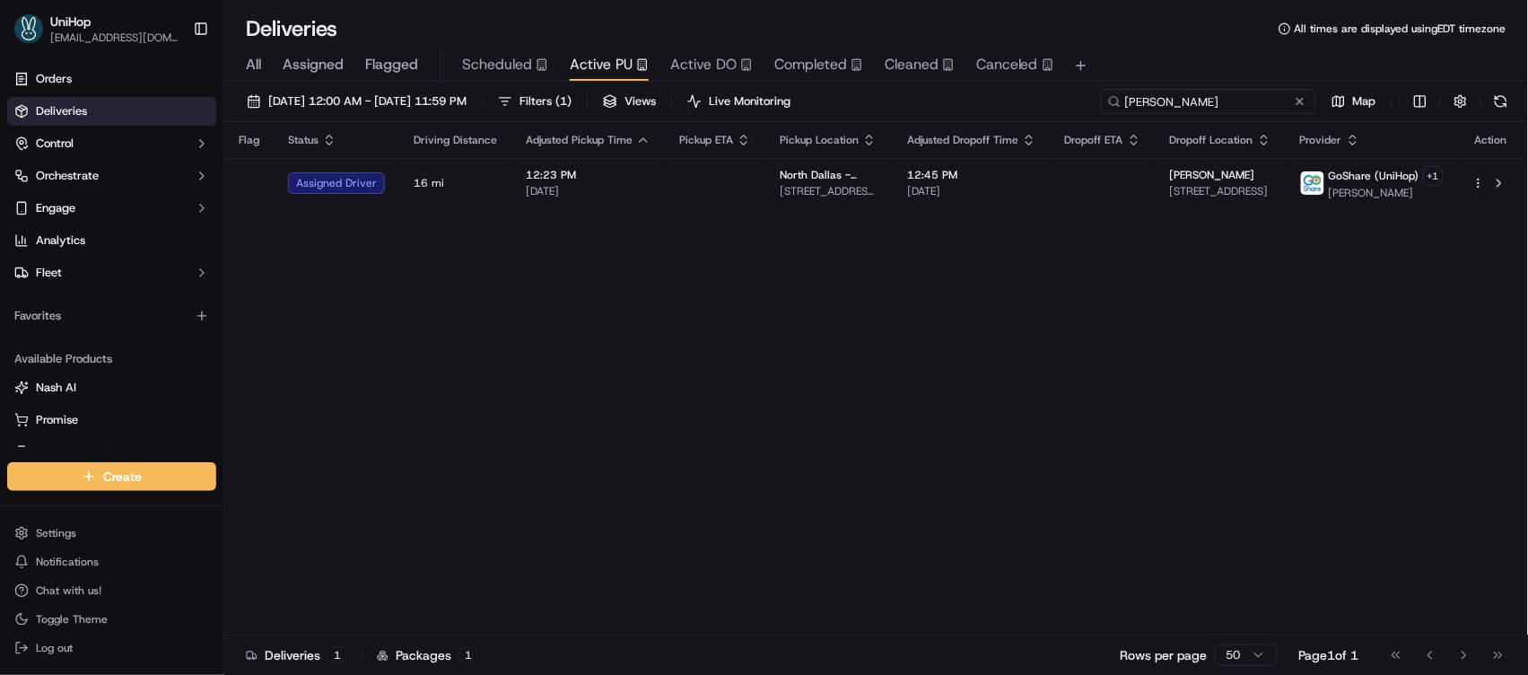
click at [1218, 93] on input "Nishant" at bounding box center [1208, 101] width 215 height 25
paste input "Paul Matthaei"
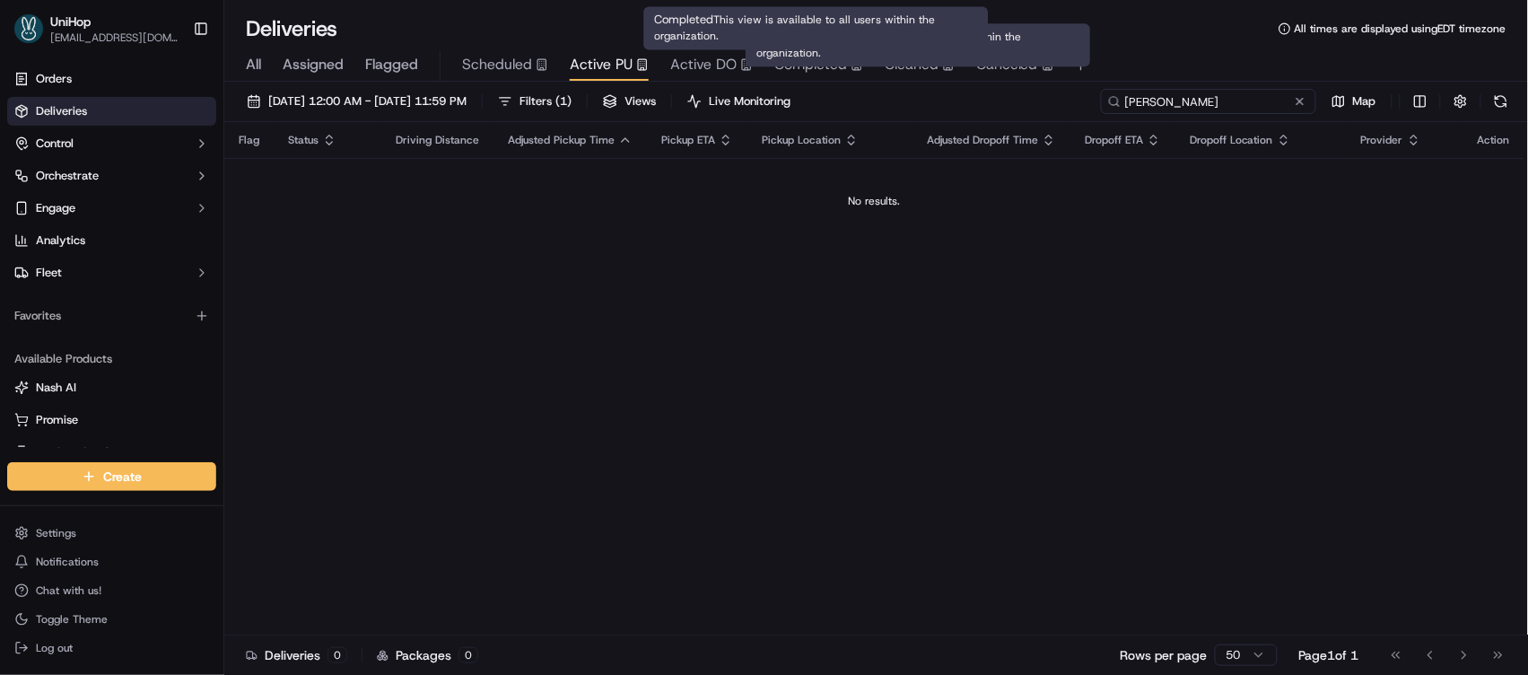
type input "Paul Matthaei"
click at [690, 60] on span "Active DO" at bounding box center [703, 65] width 66 height 22
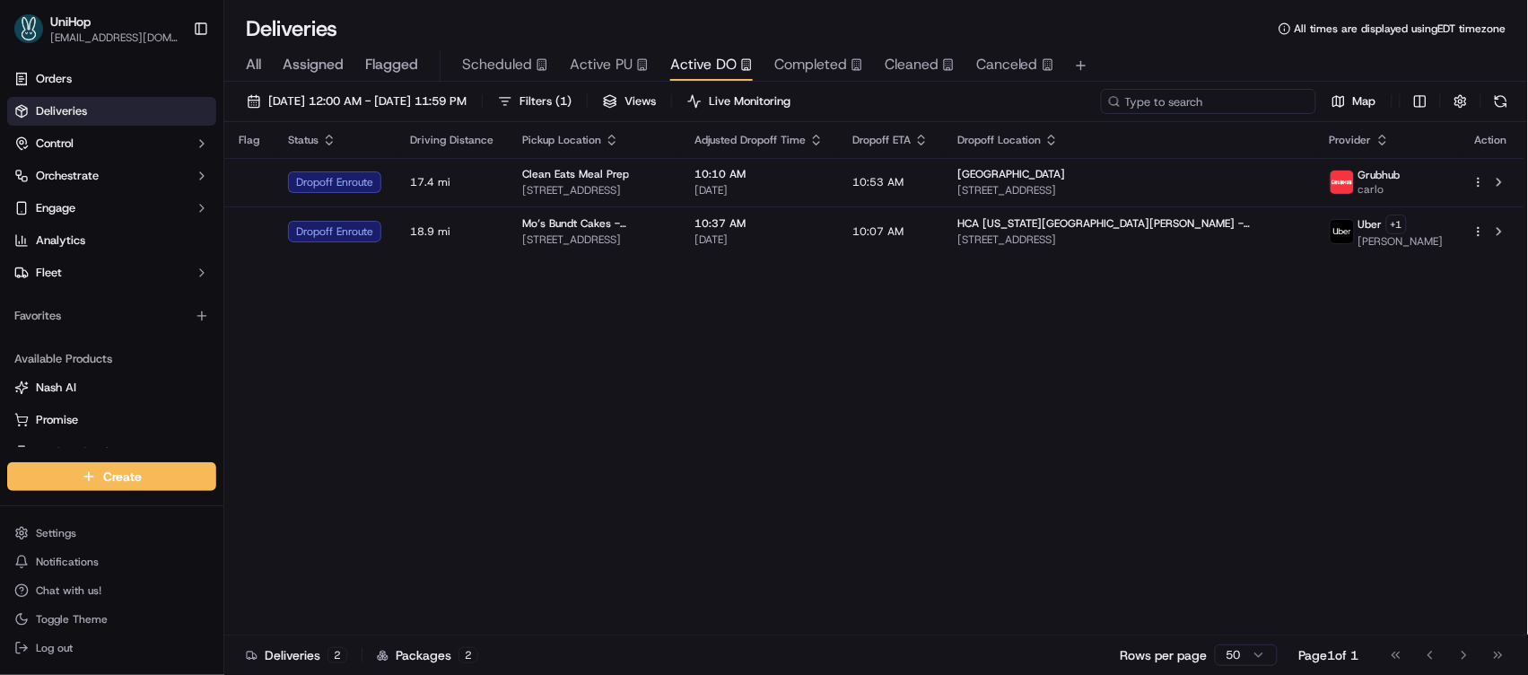
click at [1224, 102] on input at bounding box center [1208, 101] width 215 height 25
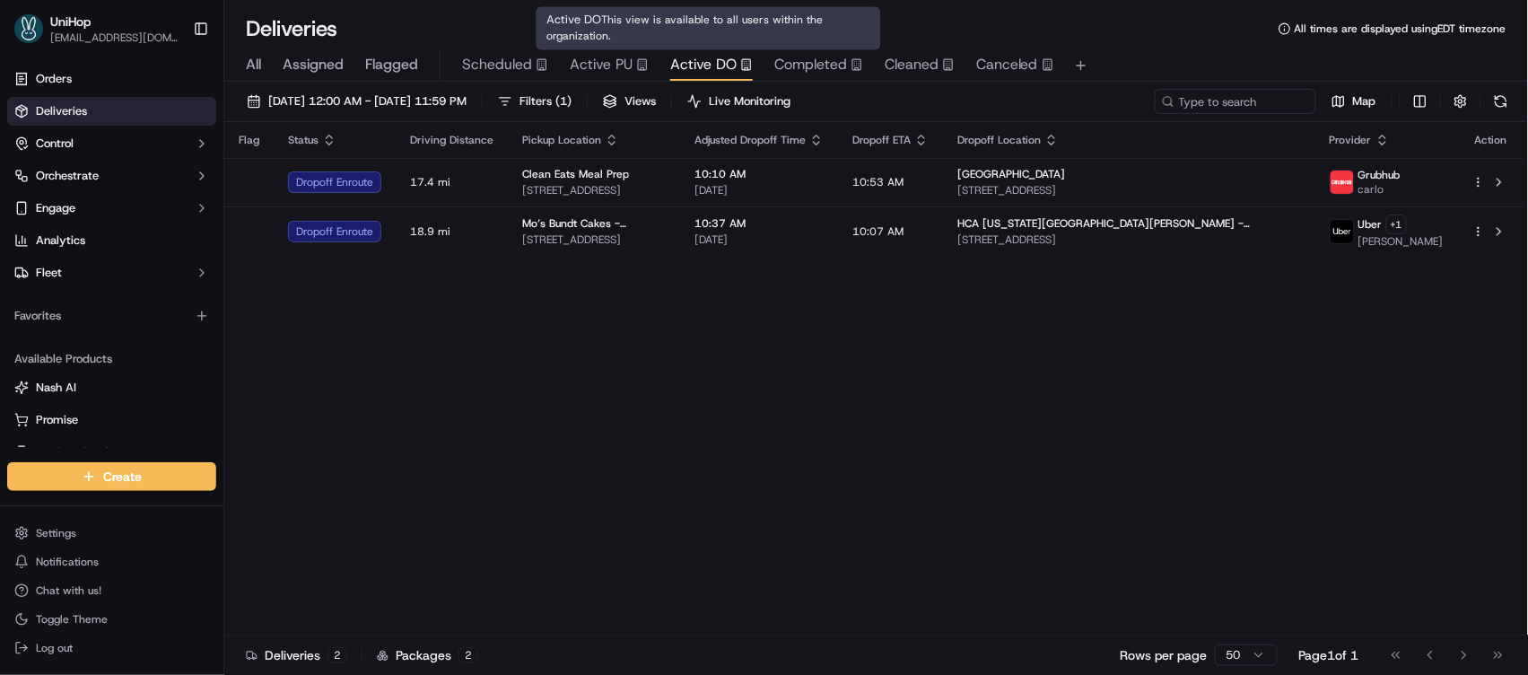
click at [561, 48] on div "Active DO This view is available to all users within the organization. Active D…" at bounding box center [709, 28] width 345 height 43
click at [577, 63] on span "Active PU" at bounding box center [601, 65] width 63 height 22
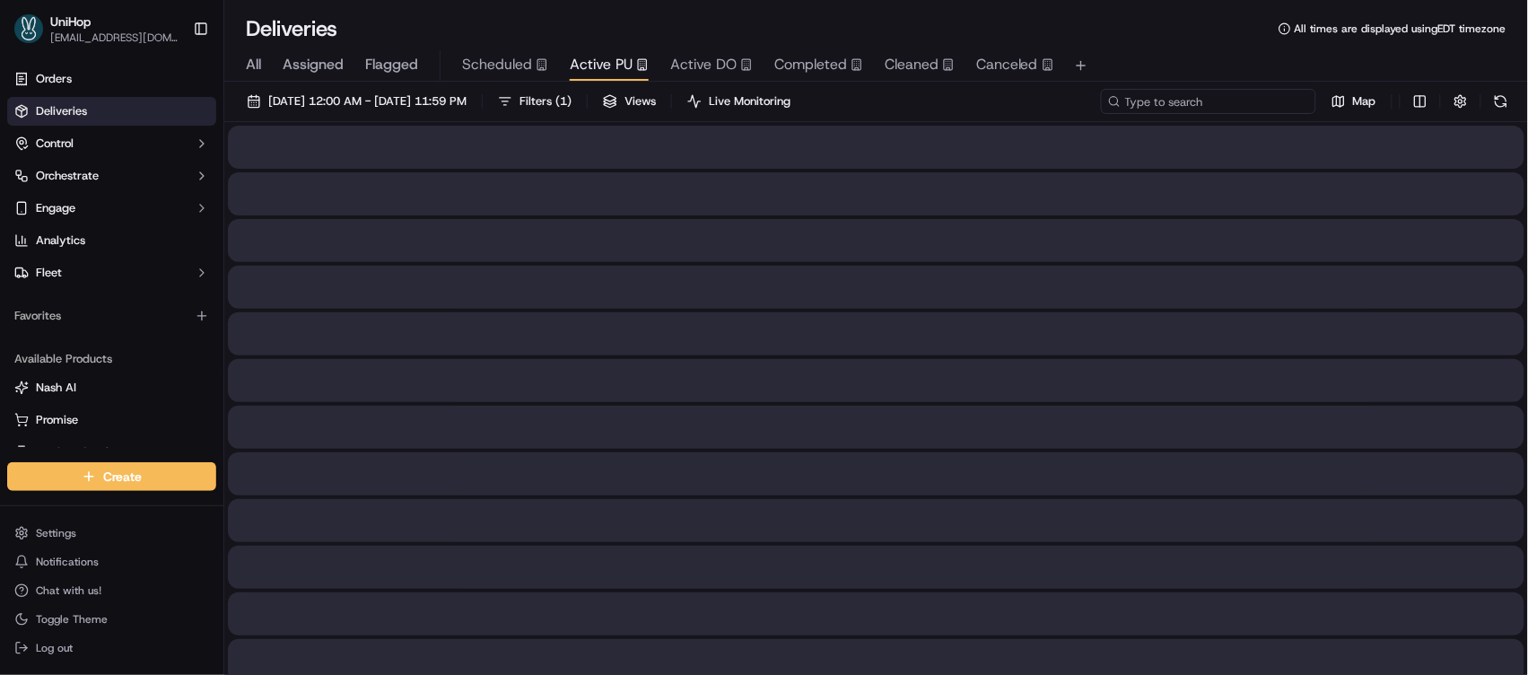
click at [1233, 104] on input at bounding box center [1208, 101] width 215 height 25
paste input "Leann Wilson"
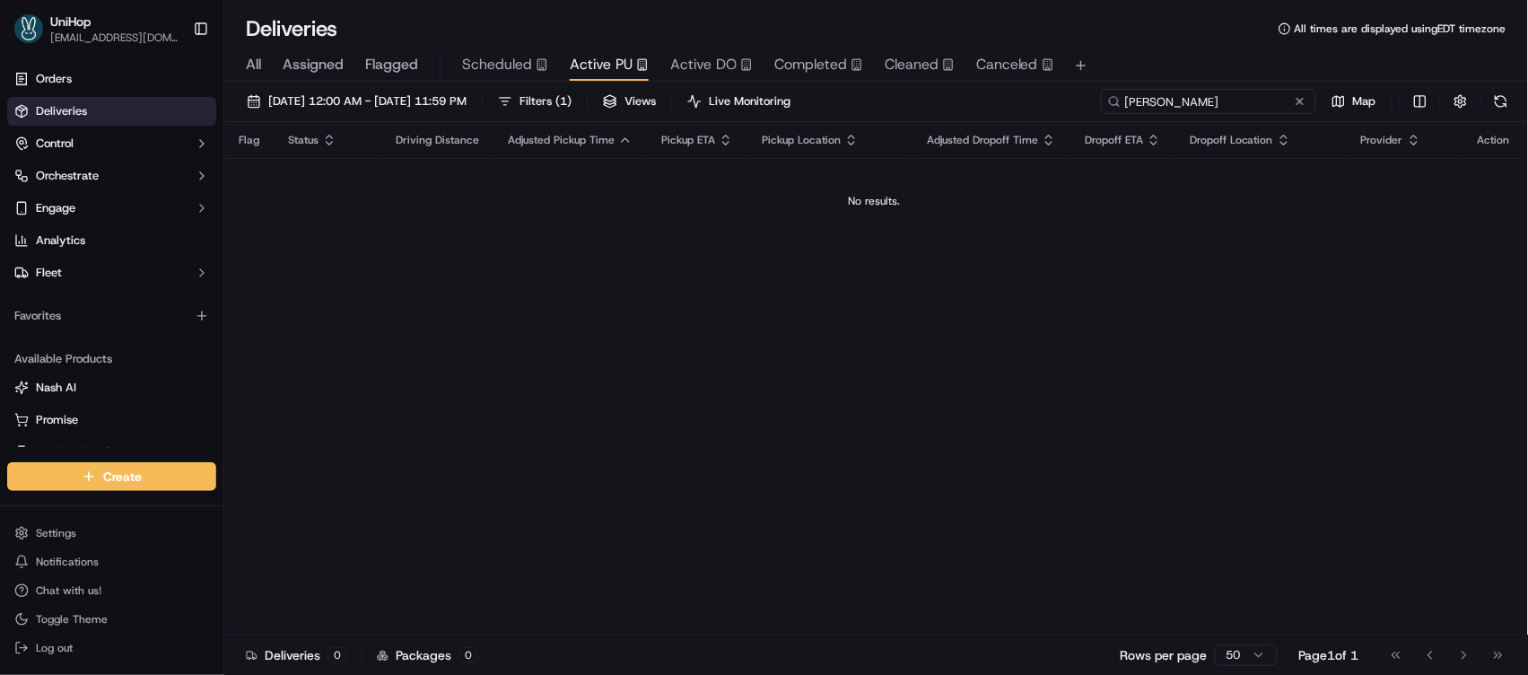
click at [1211, 111] on input "Leann Wilson" at bounding box center [1208, 101] width 215 height 25
click at [1211, 109] on input "Leann Wilson" at bounding box center [1208, 101] width 215 height 25
paste input "leann aresti"
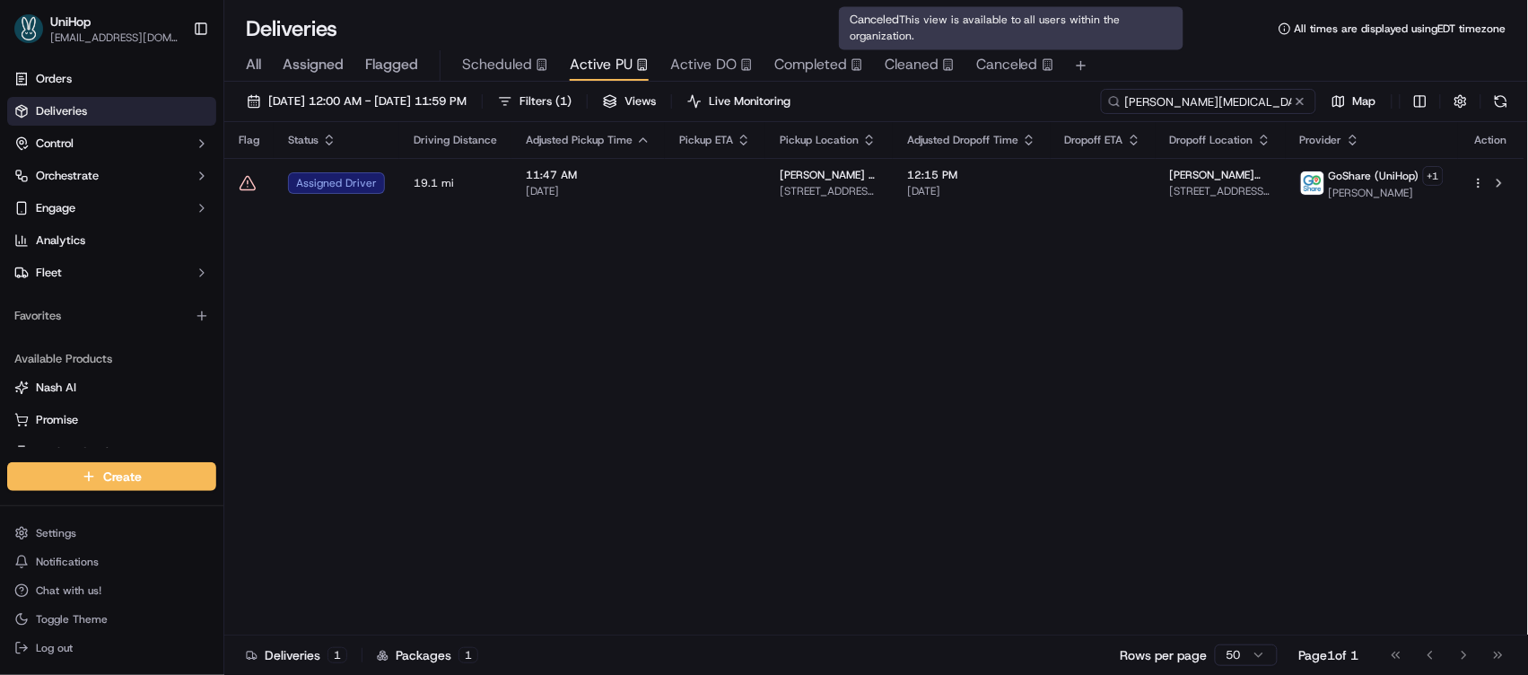
click at [1165, 97] on input "leann arestin" at bounding box center [1208, 101] width 215 height 25
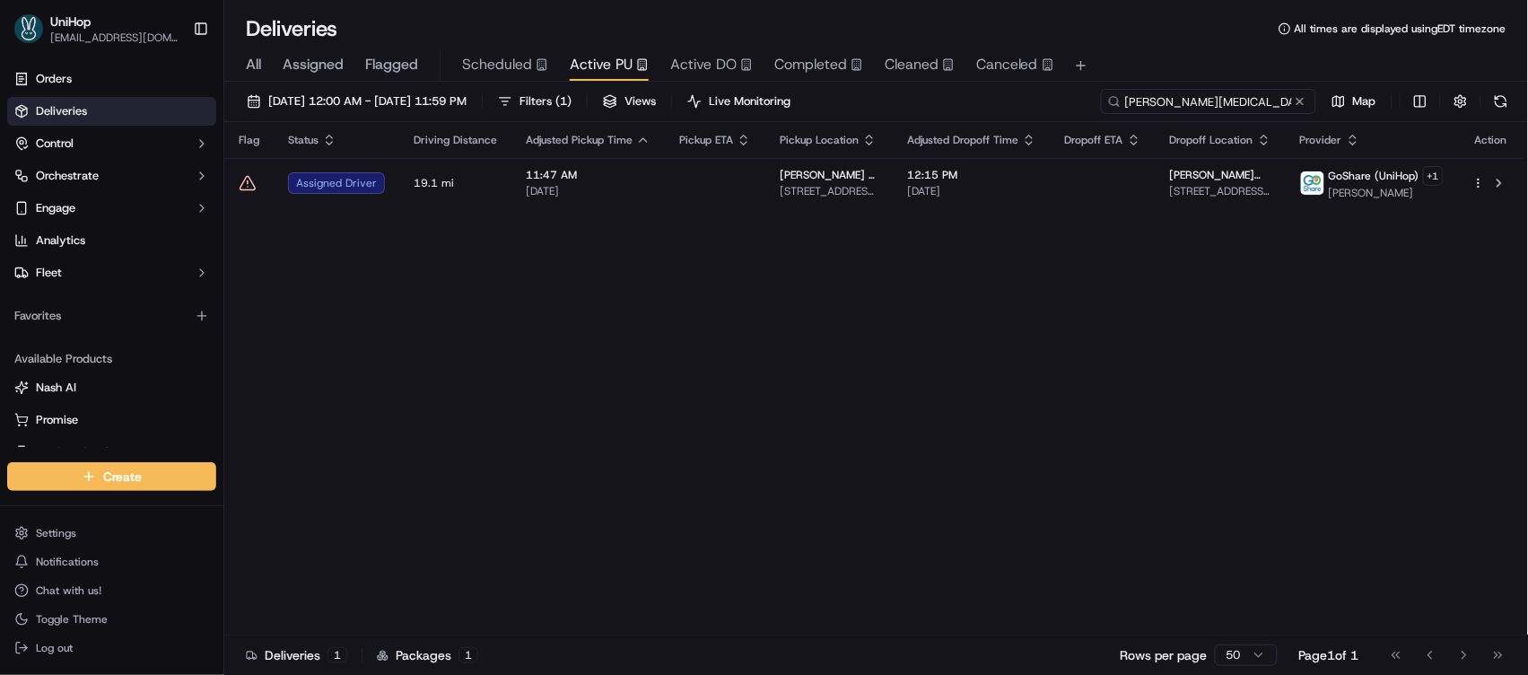
click at [1165, 97] on input "leann arestin" at bounding box center [1208, 101] width 215 height 25
paste input "Gwendoly"
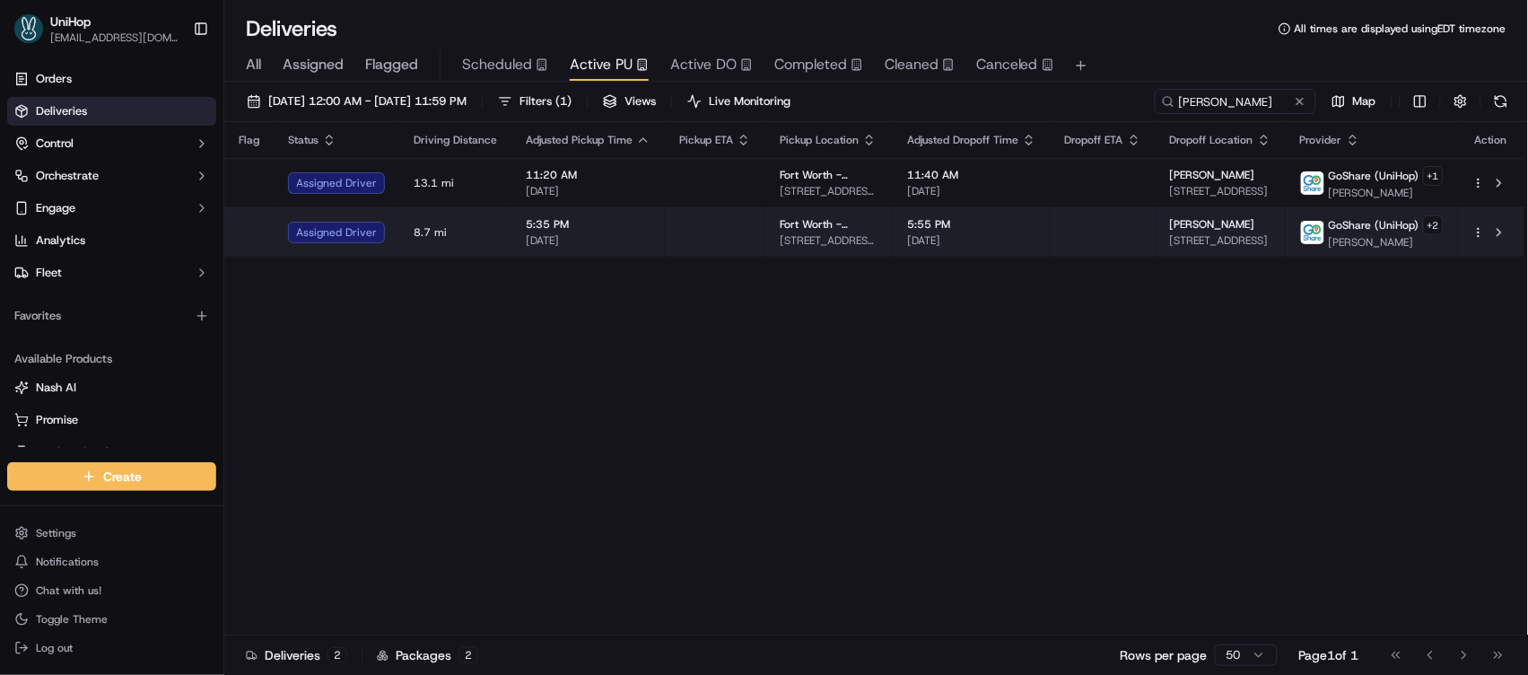
click at [1038, 231] on td "5:55 PM Sep 23 2025" at bounding box center [972, 231] width 158 height 49
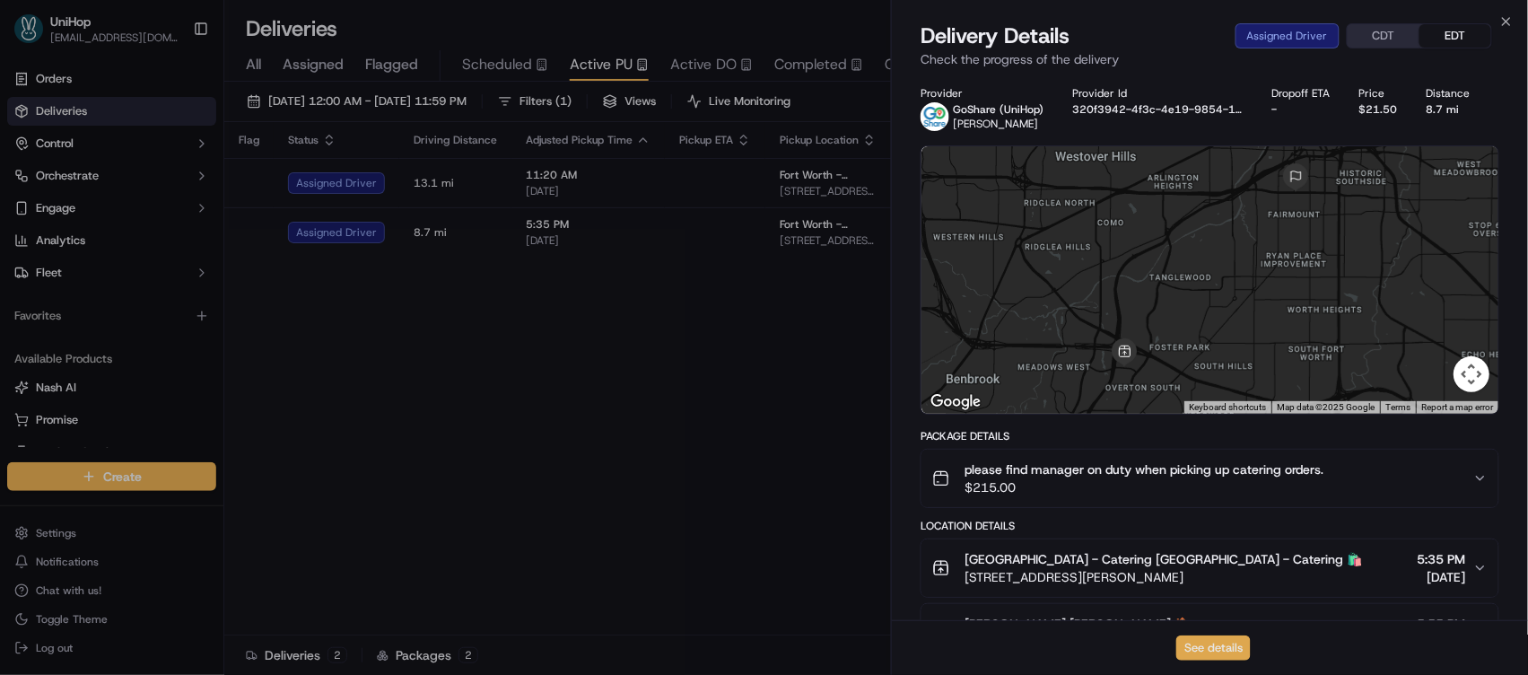
click at [1195, 652] on button "See details" at bounding box center [1213, 647] width 74 height 25
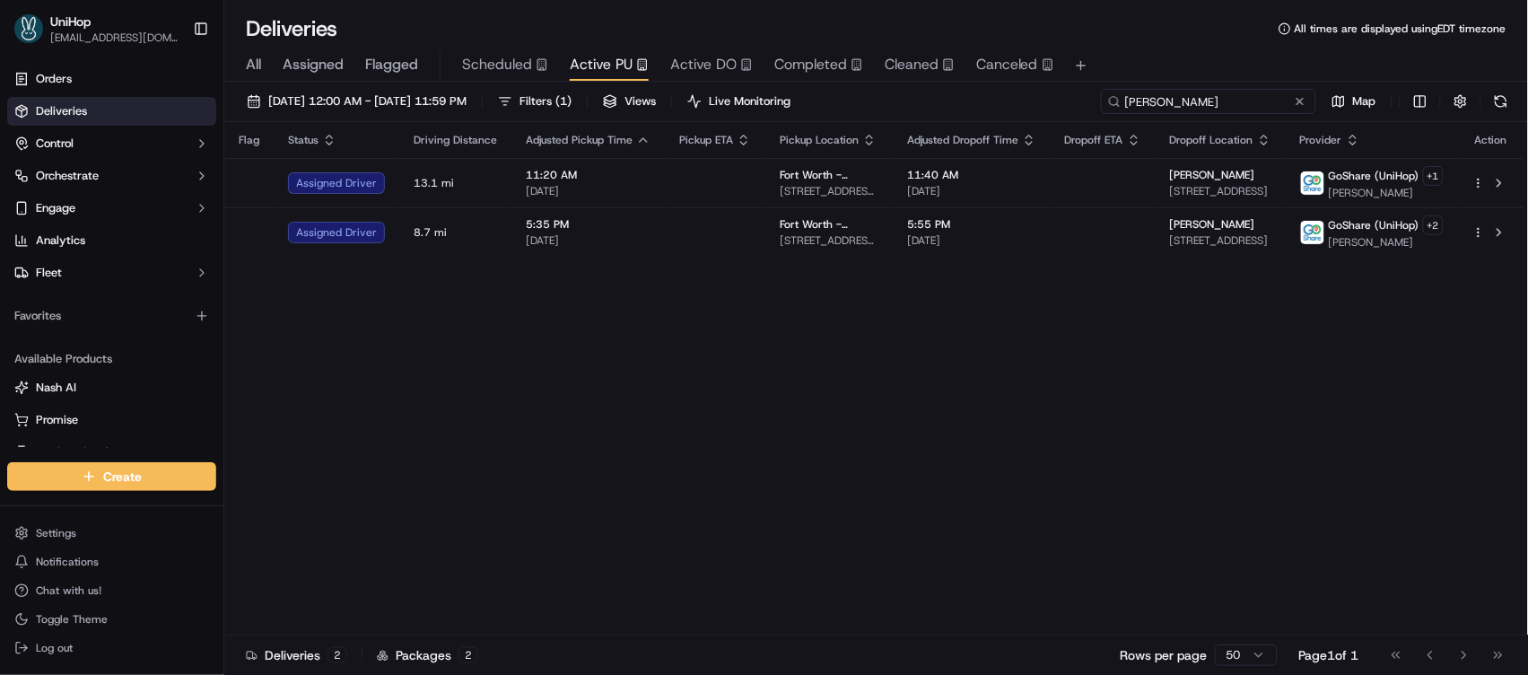
click at [1226, 108] on input "Gwendolyn" at bounding box center [1208, 101] width 215 height 25
paste input "Linda Reveles"
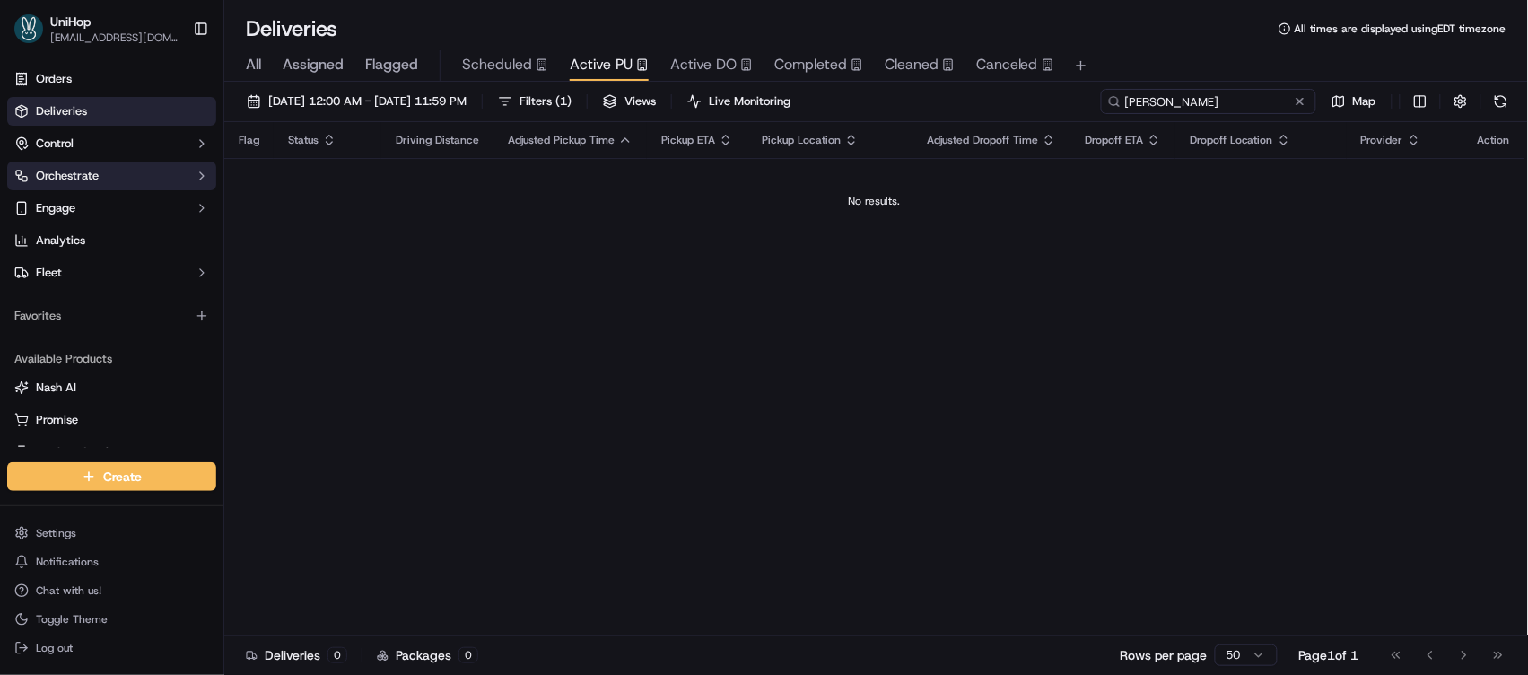
type input "Linda Reveles"
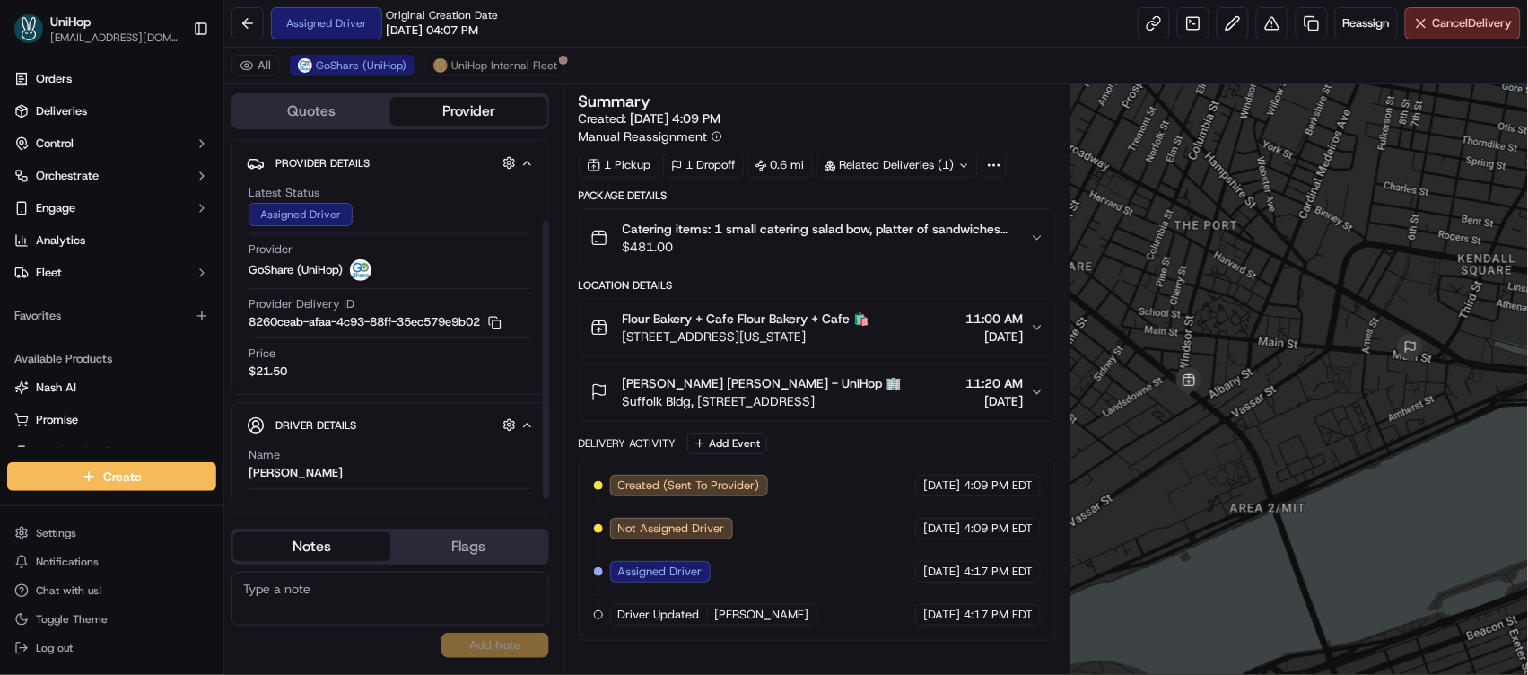
scroll to position [104, 0]
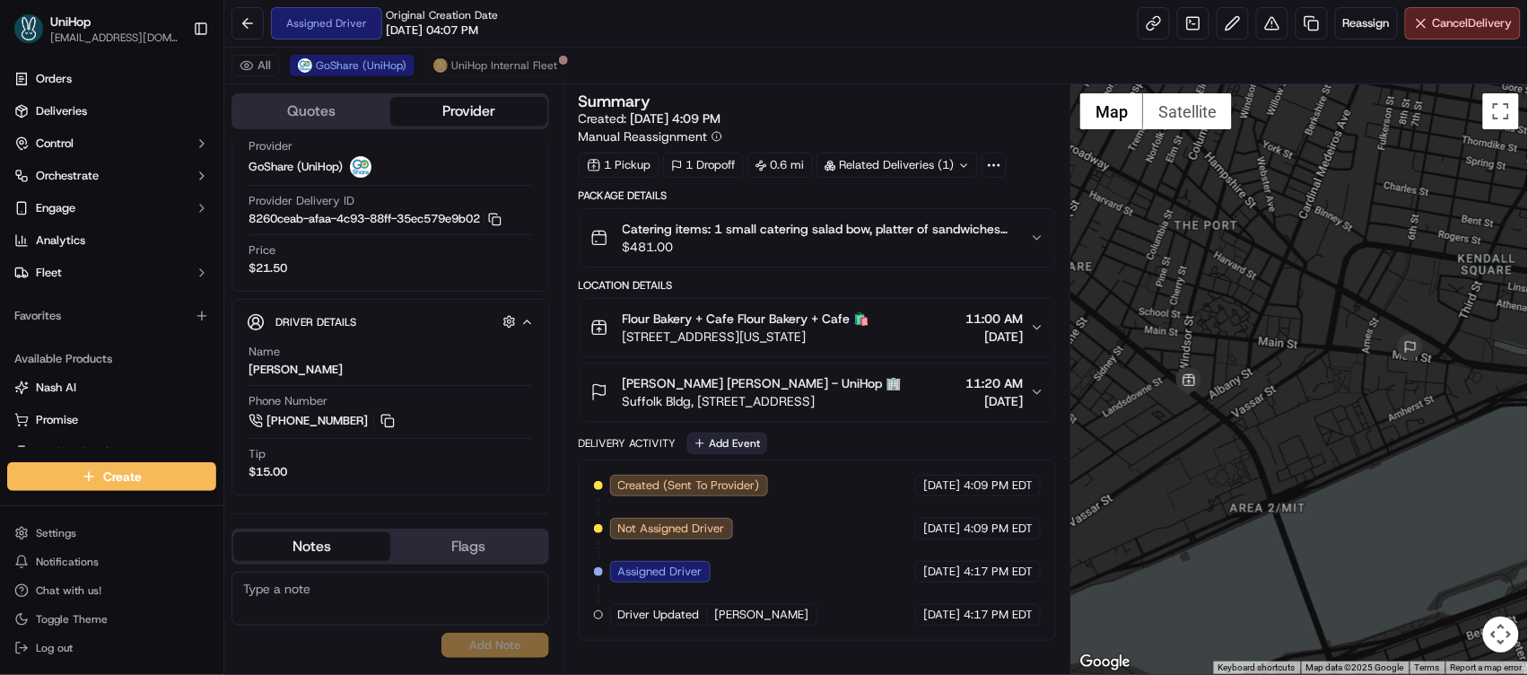
click at [723, 446] on button "Add Event" at bounding box center [727, 443] width 80 height 22
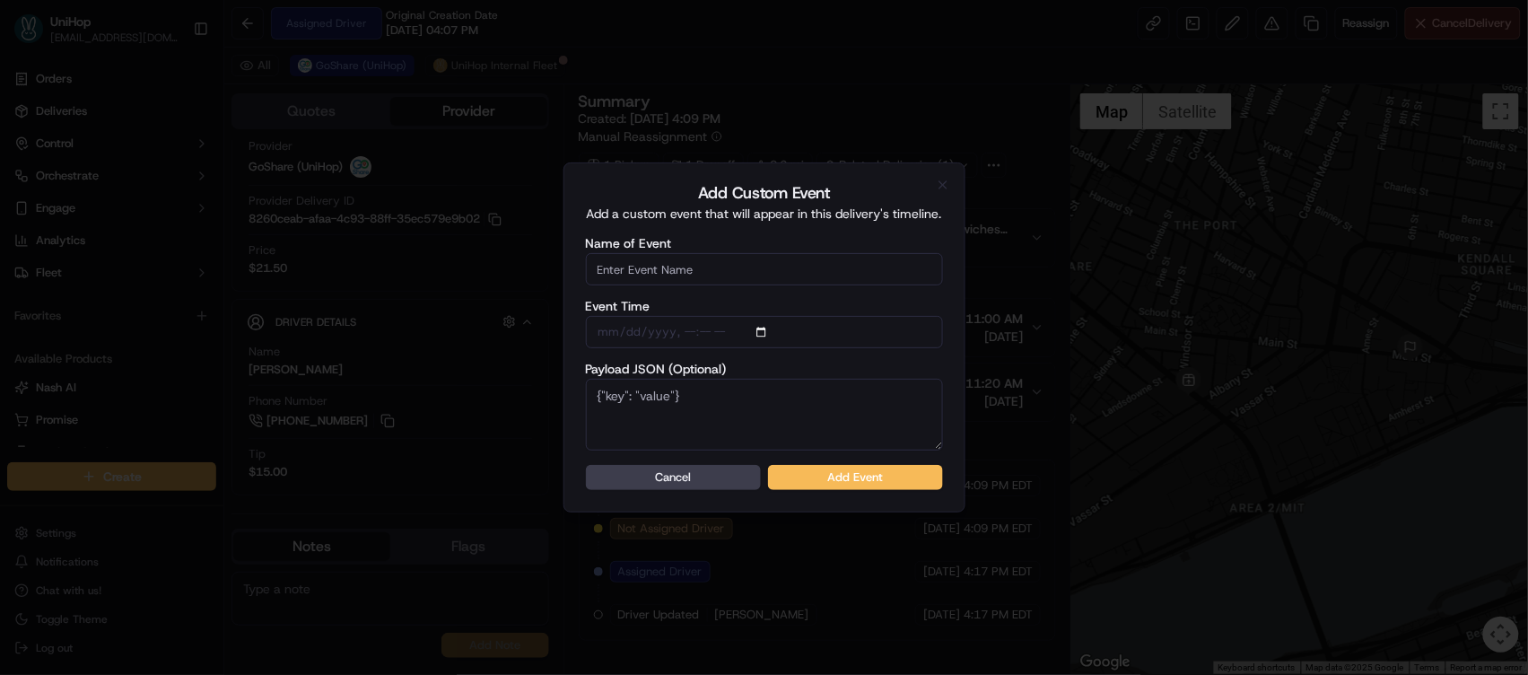
click at [708, 280] on input "Name of Event" at bounding box center [764, 269] width 357 height 32
type input "Driver Confirmed"
click at [816, 470] on button "Add Event" at bounding box center [855, 477] width 175 height 25
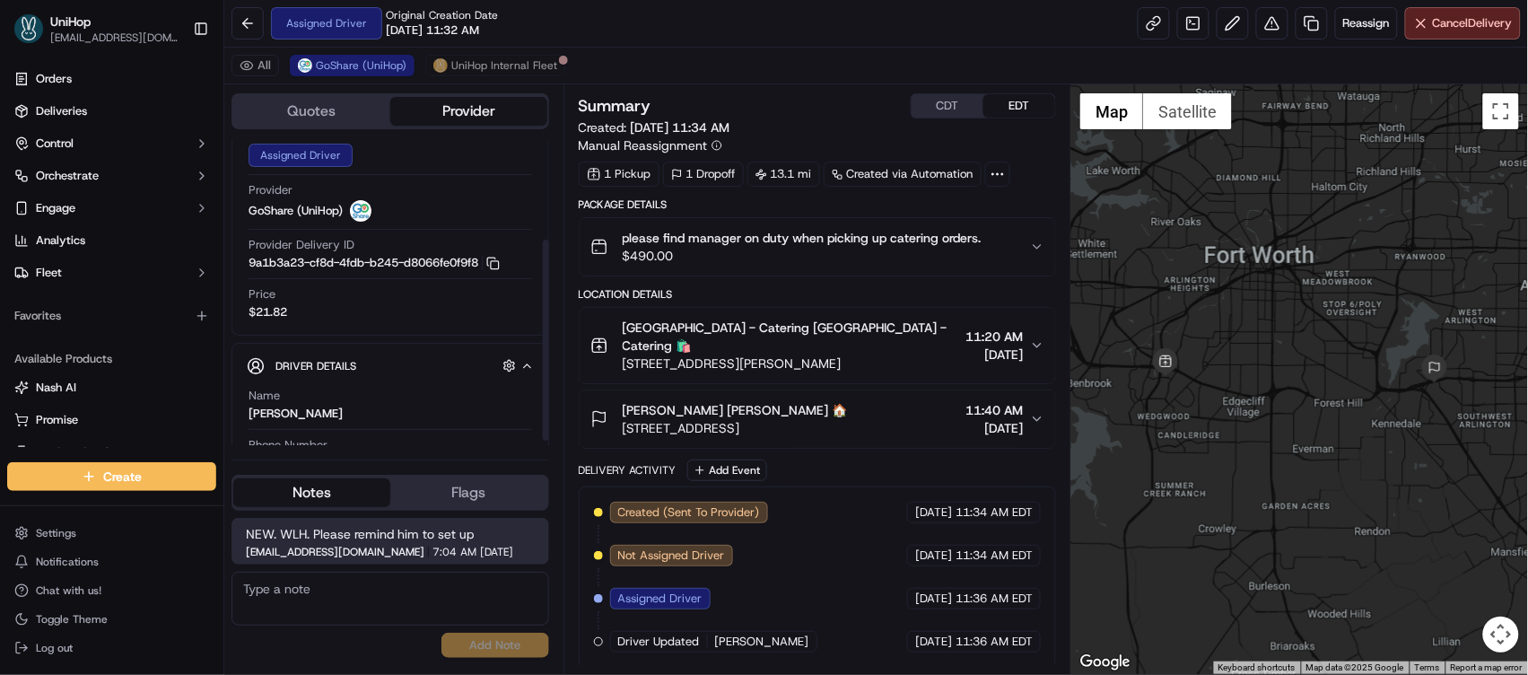
scroll to position [158, 0]
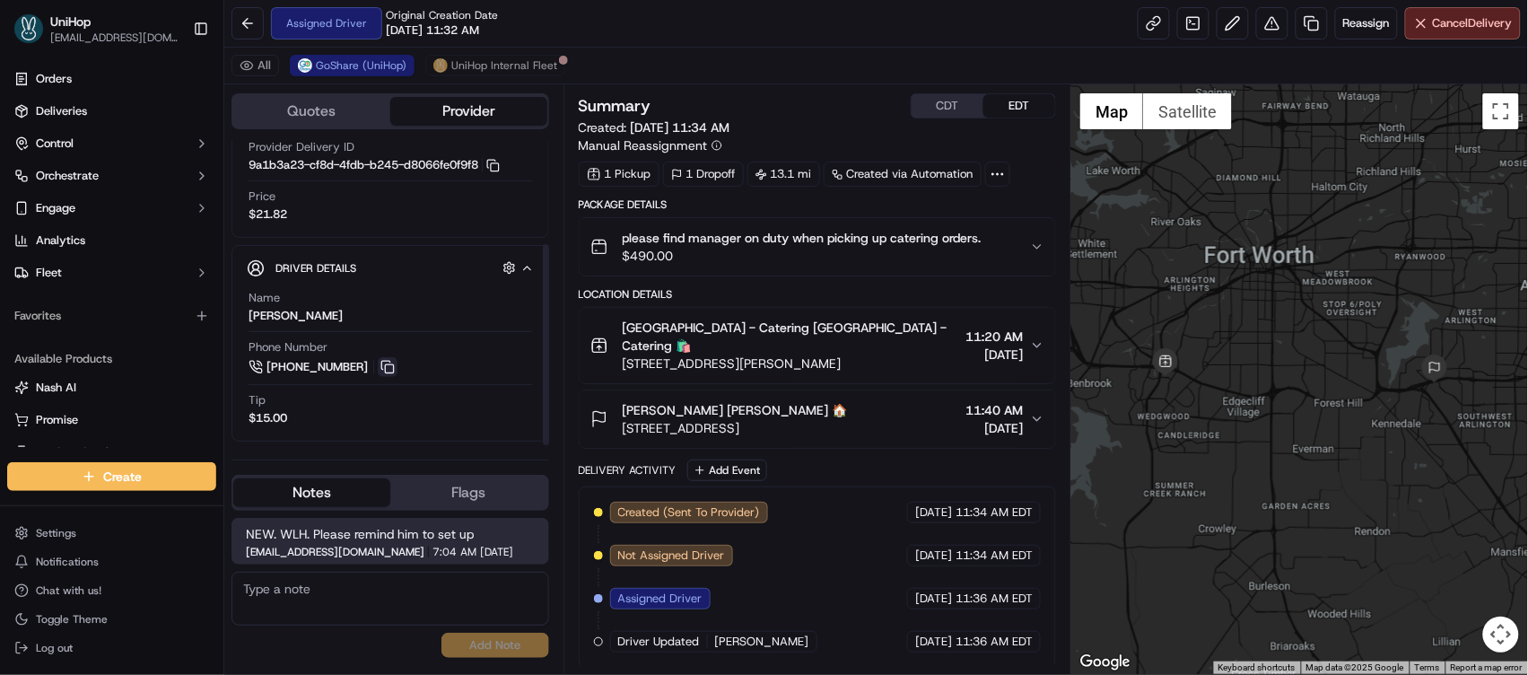
click at [392, 365] on button at bounding box center [388, 367] width 20 height 20
click at [829, 240] on span "please find manager on duty when picking up catering orders." at bounding box center [802, 238] width 359 height 18
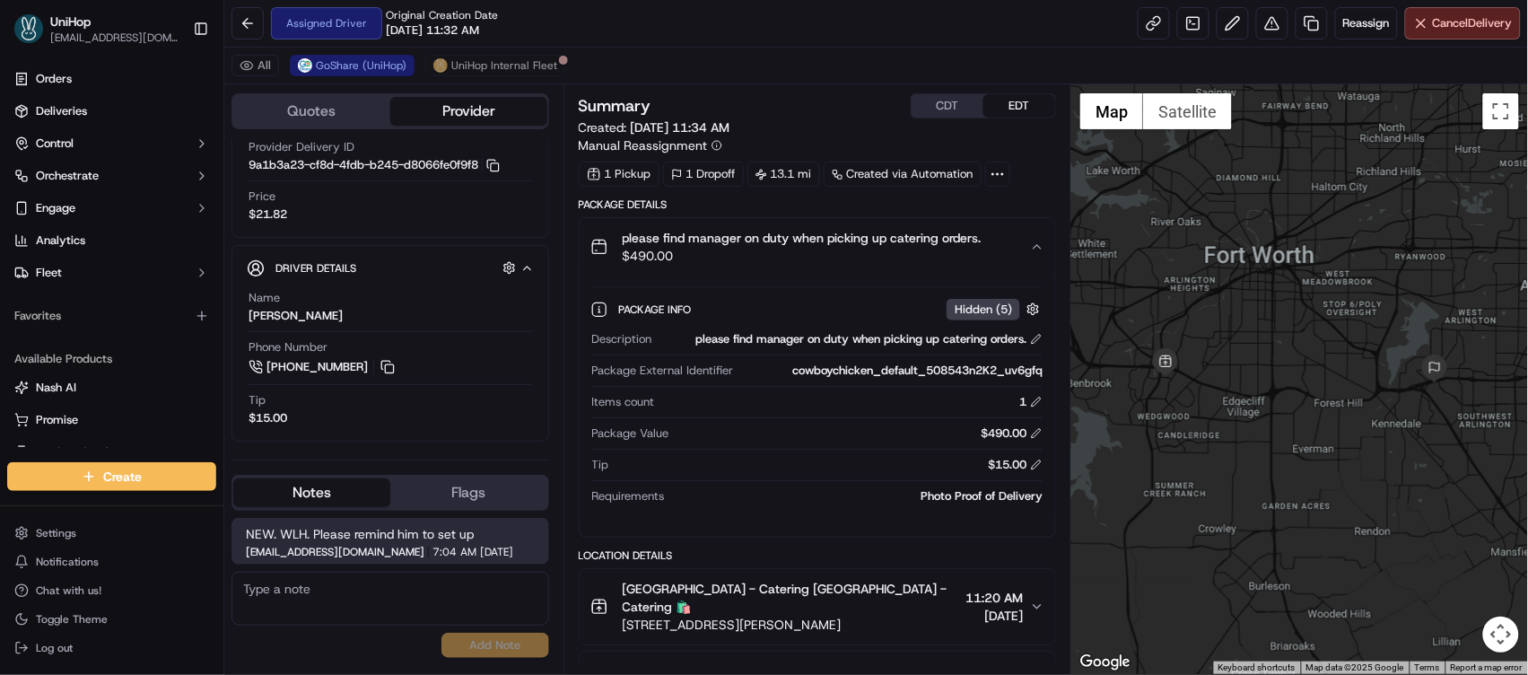
click at [829, 240] on span "please find manager on duty when picking up catering orders." at bounding box center [802, 238] width 359 height 18
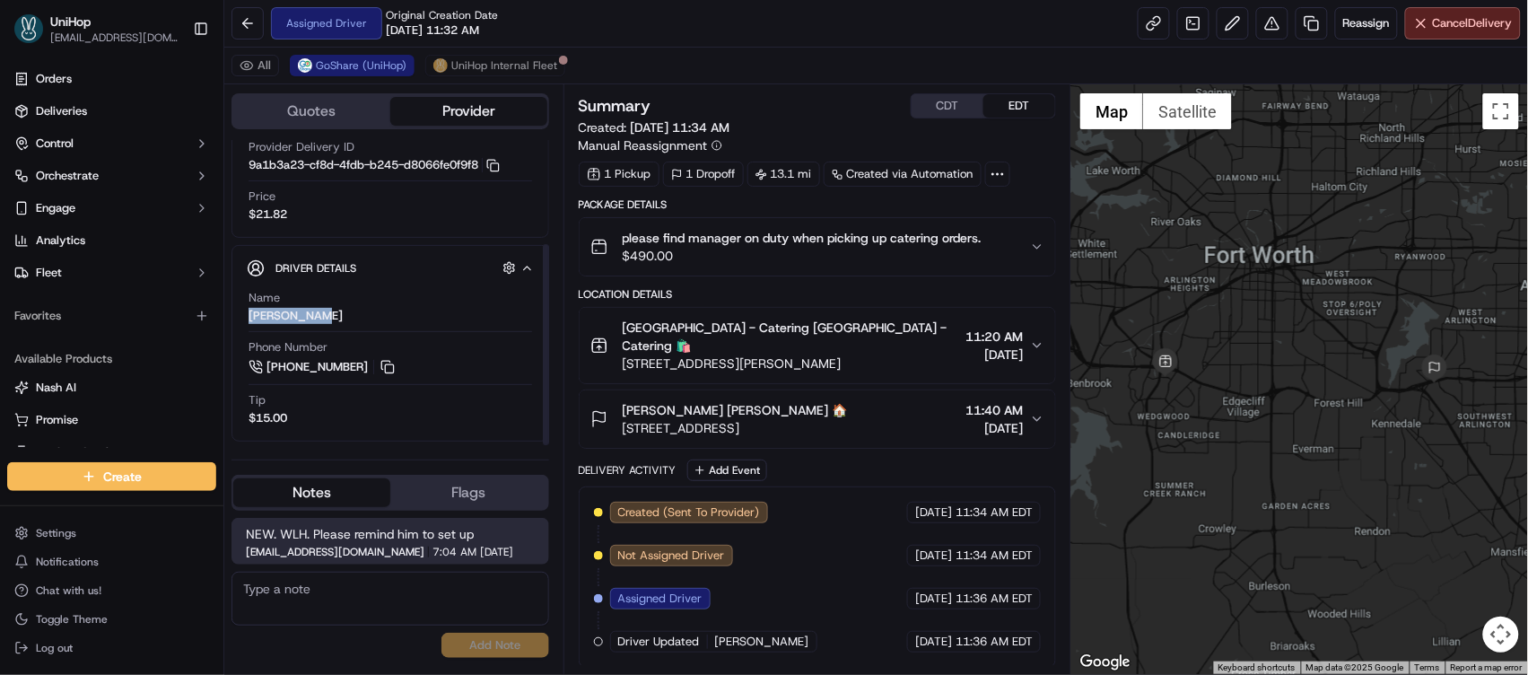
drag, startPoint x: 251, startPoint y: 315, endPoint x: 319, endPoint y: 314, distance: 68.2
click at [319, 314] on div "[PERSON_NAME]" at bounding box center [296, 316] width 94 height 16
copy div "[PERSON_NAME]"
click at [717, 459] on button "Add Event" at bounding box center [727, 470] width 80 height 22
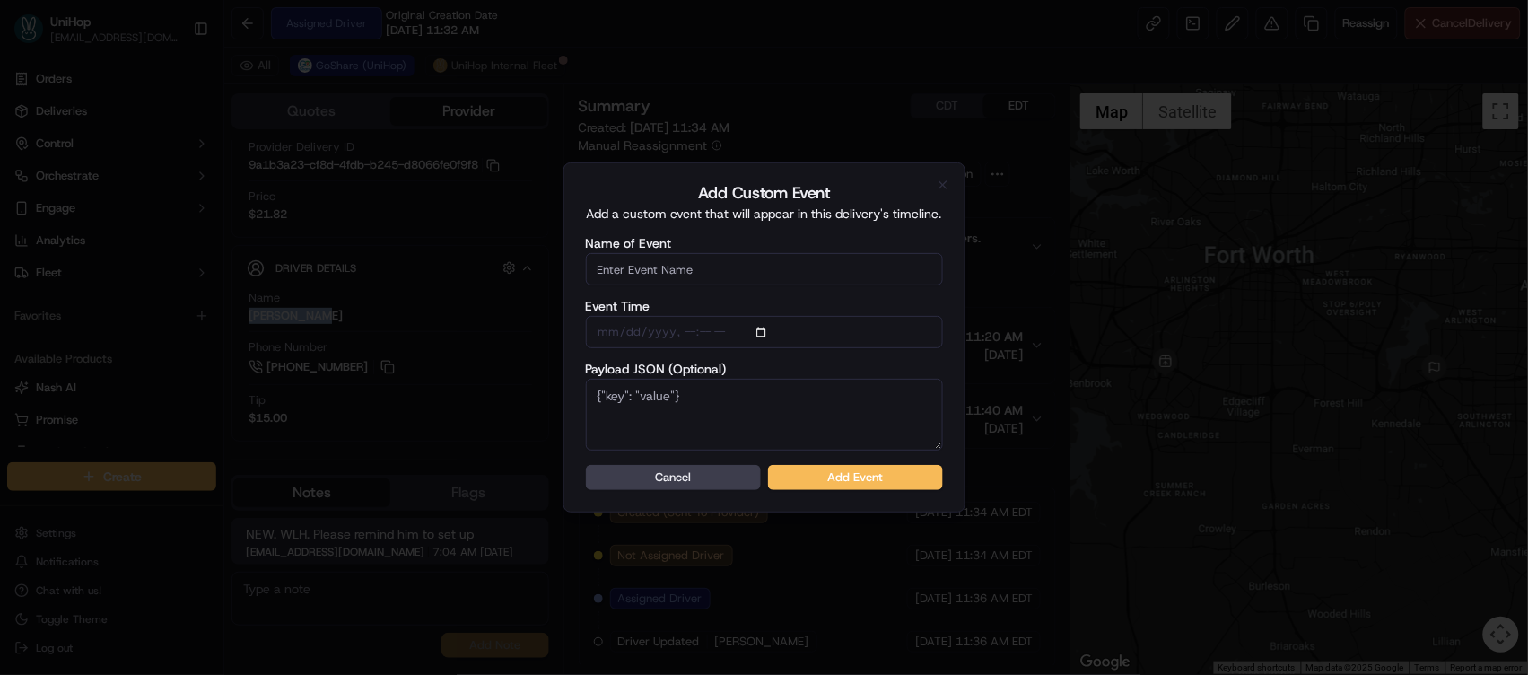
click at [756, 251] on div "Name of Event" at bounding box center [764, 261] width 357 height 48
click at [755, 258] on input "Name of Event" at bounding box center [764, 269] width 357 height 32
click at [833, 467] on button "Add Event" at bounding box center [855, 477] width 175 height 25
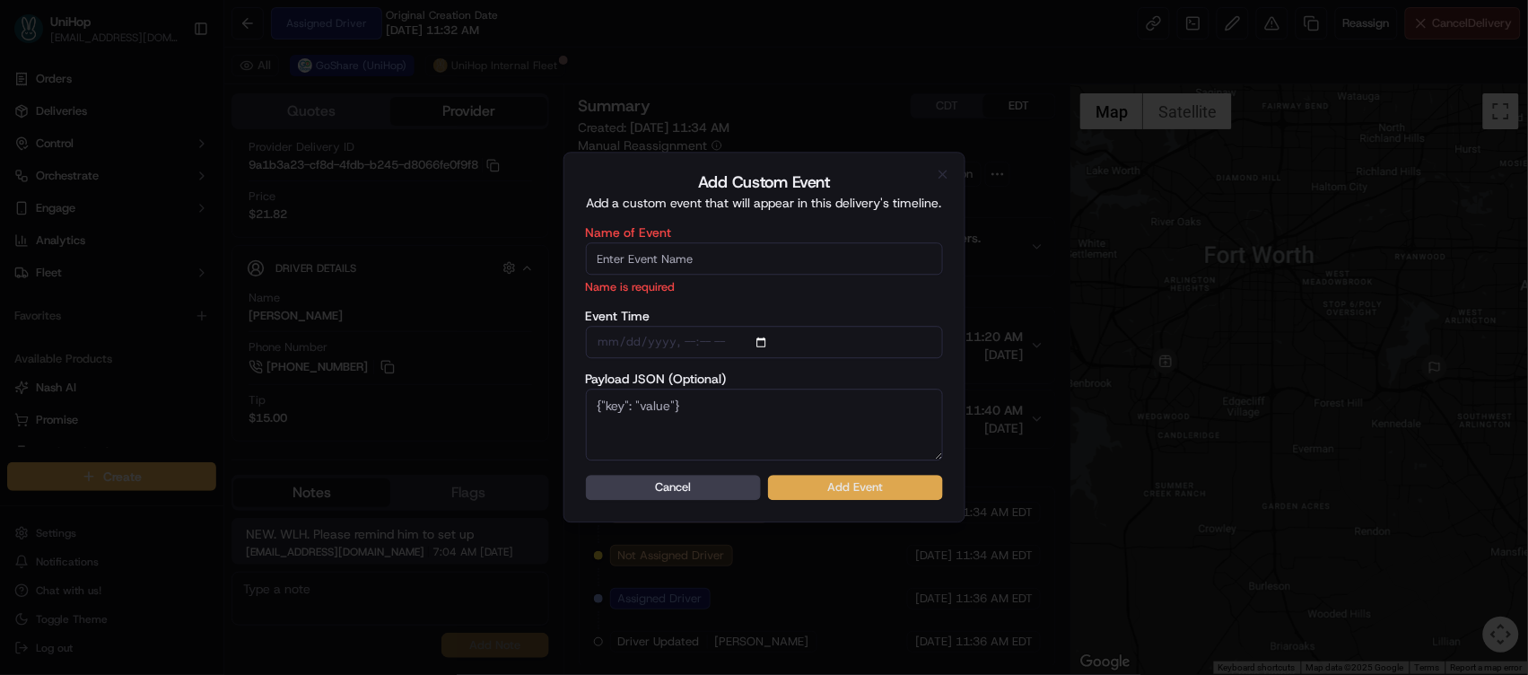
type input "Driver Confirmed"
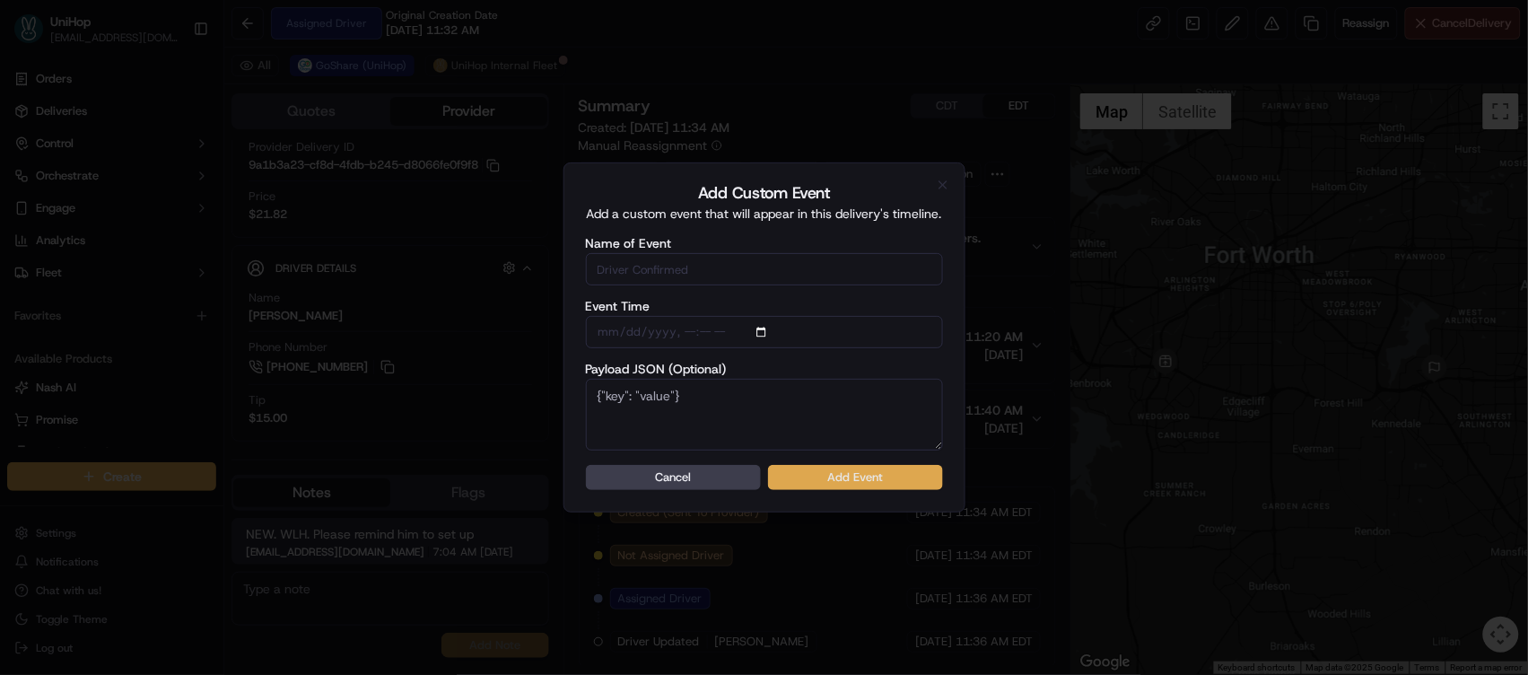
click at [833, 474] on button "Add Event" at bounding box center [855, 477] width 175 height 25
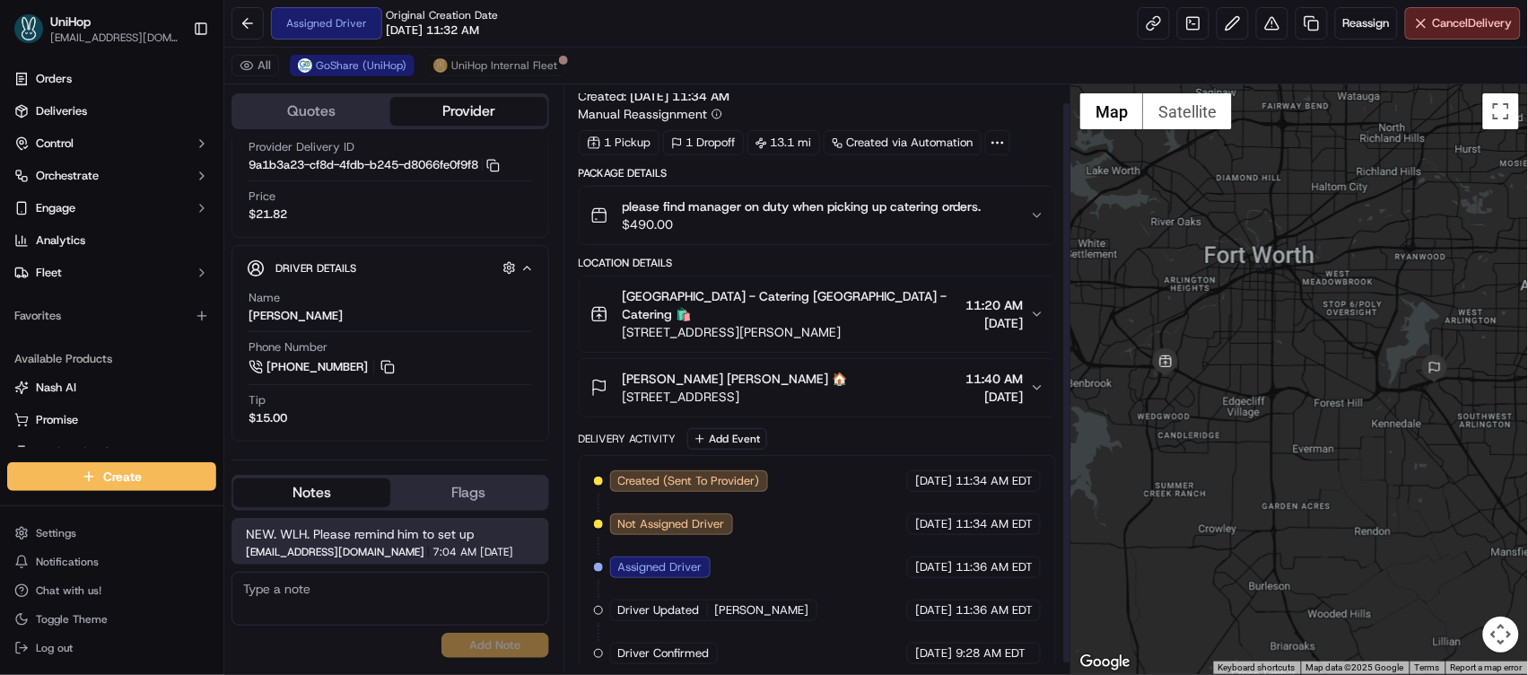
scroll to position [0, 0]
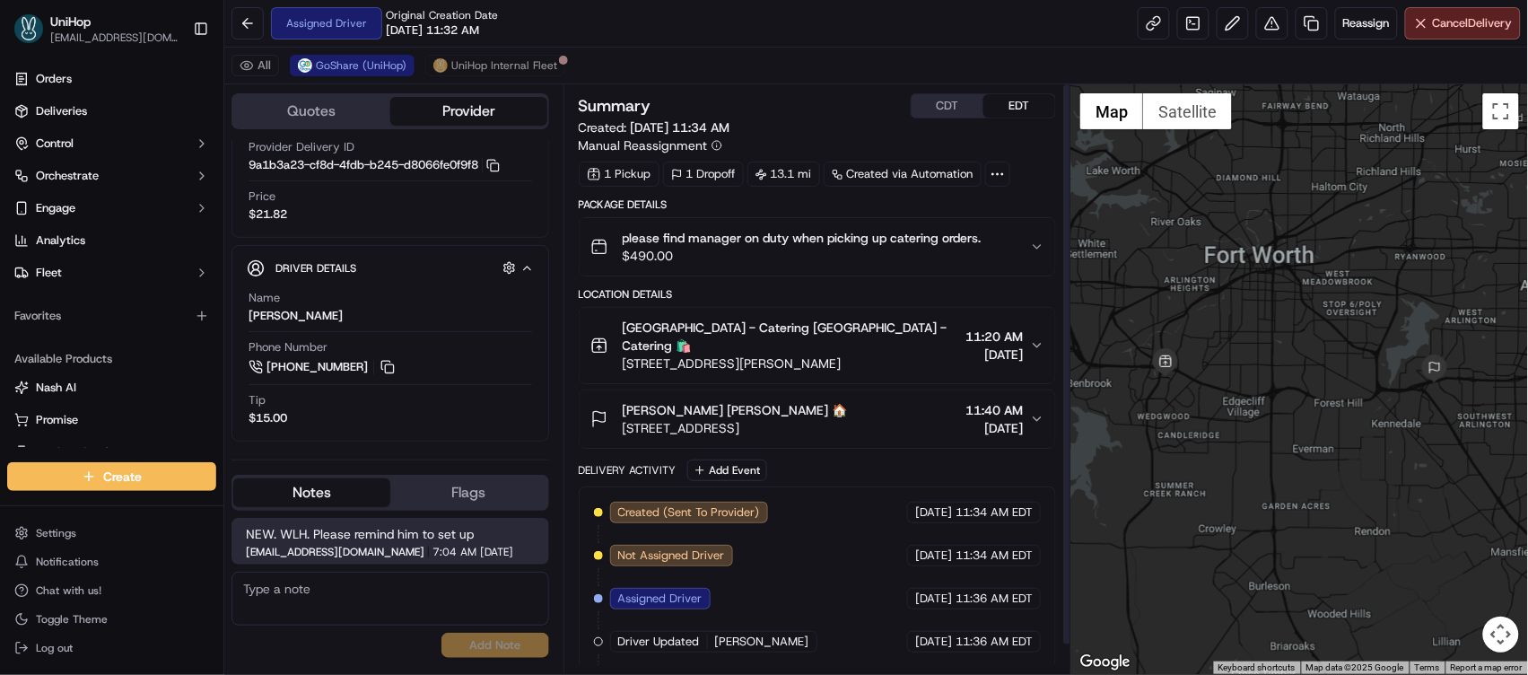
click at [1006, 238] on div "please find manager on duty when picking up catering orders. $490.00" at bounding box center [810, 247] width 441 height 36
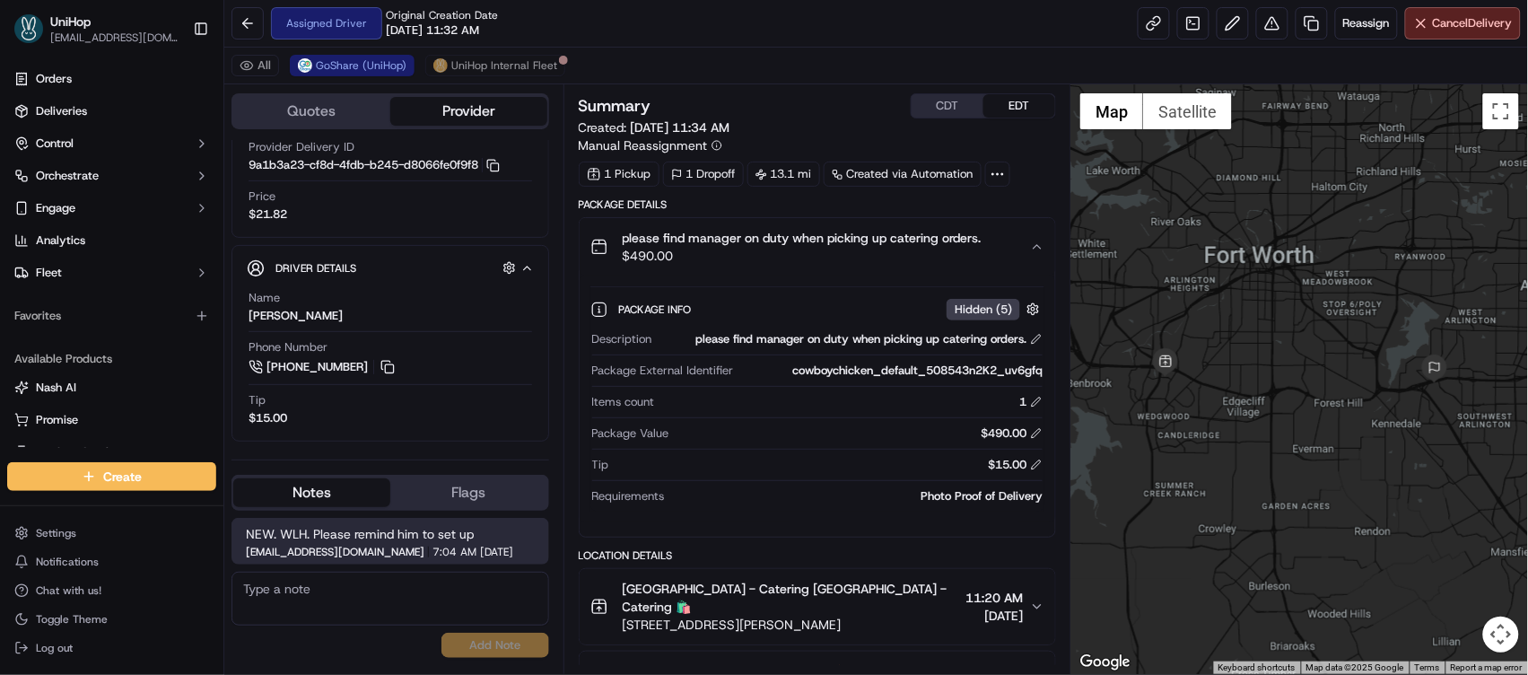
click at [1006, 238] on div "please find manager on duty when picking up catering orders. $490.00" at bounding box center [810, 247] width 441 height 36
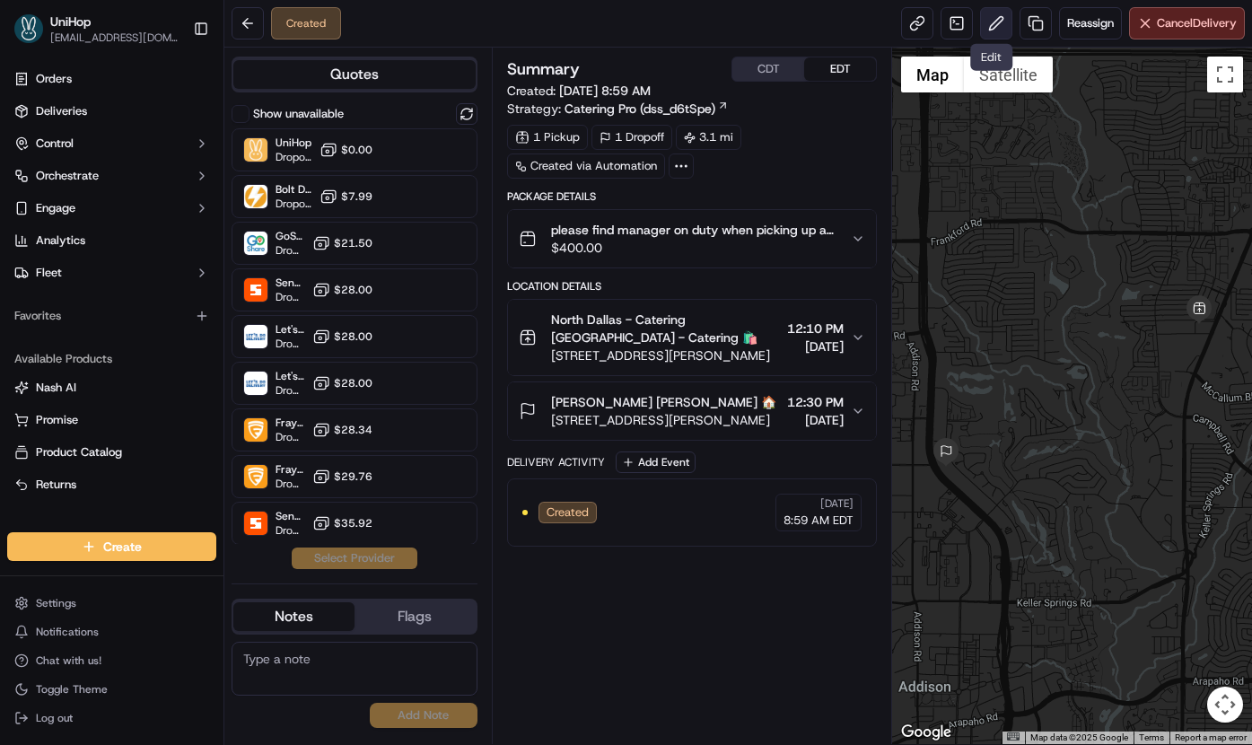
click at [995, 32] on button at bounding box center [996, 23] width 32 height 32
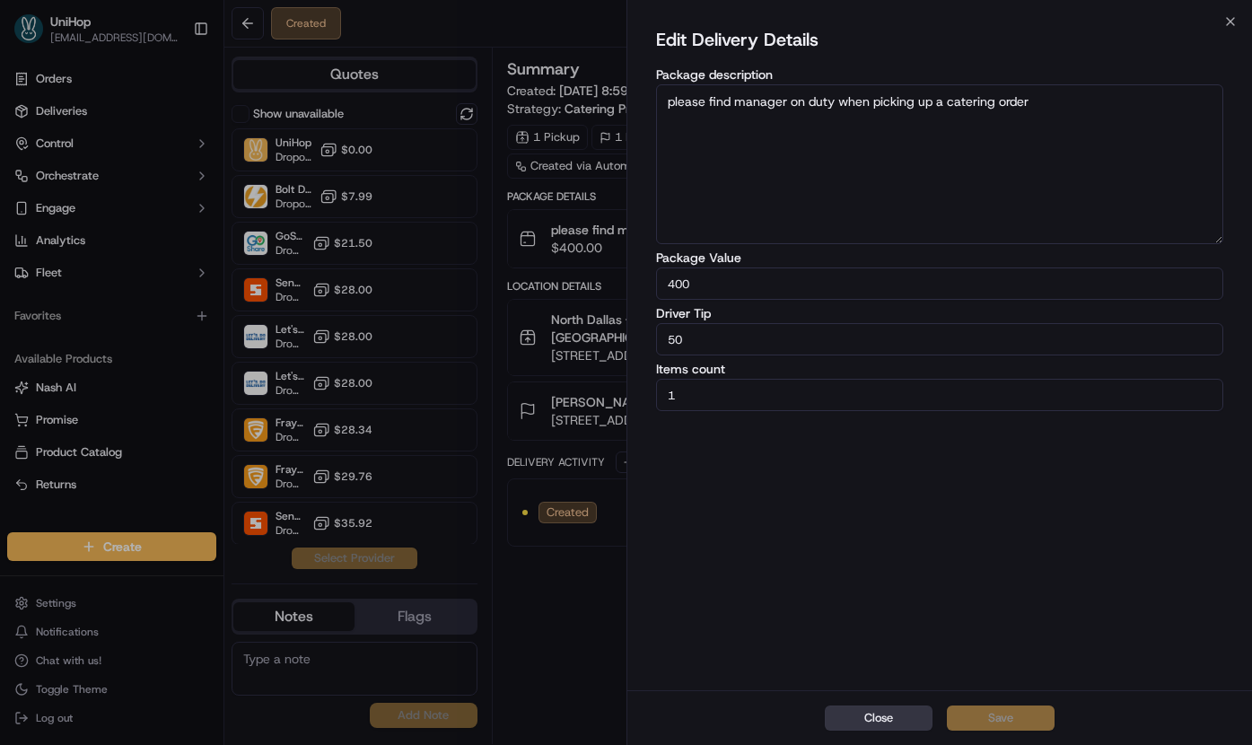
click at [857, 711] on button "Close" at bounding box center [879, 717] width 108 height 25
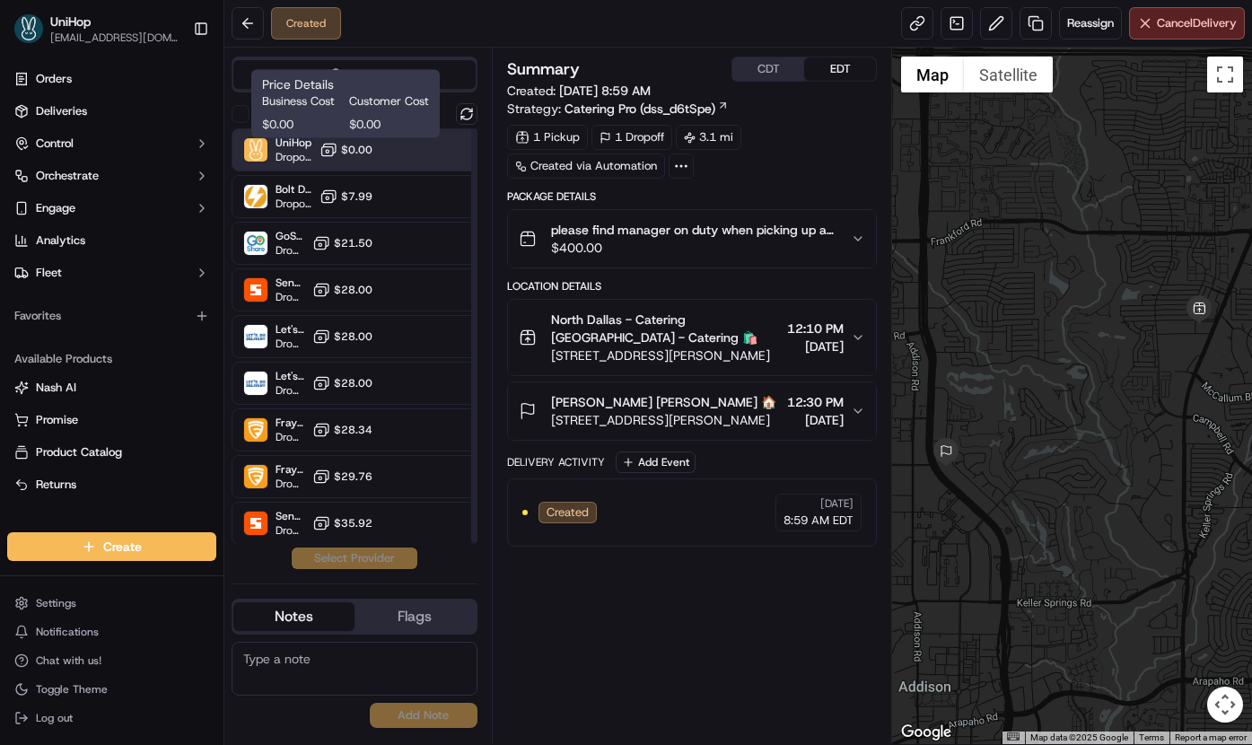
click at [350, 151] on span "$0.00" at bounding box center [356, 150] width 31 height 14
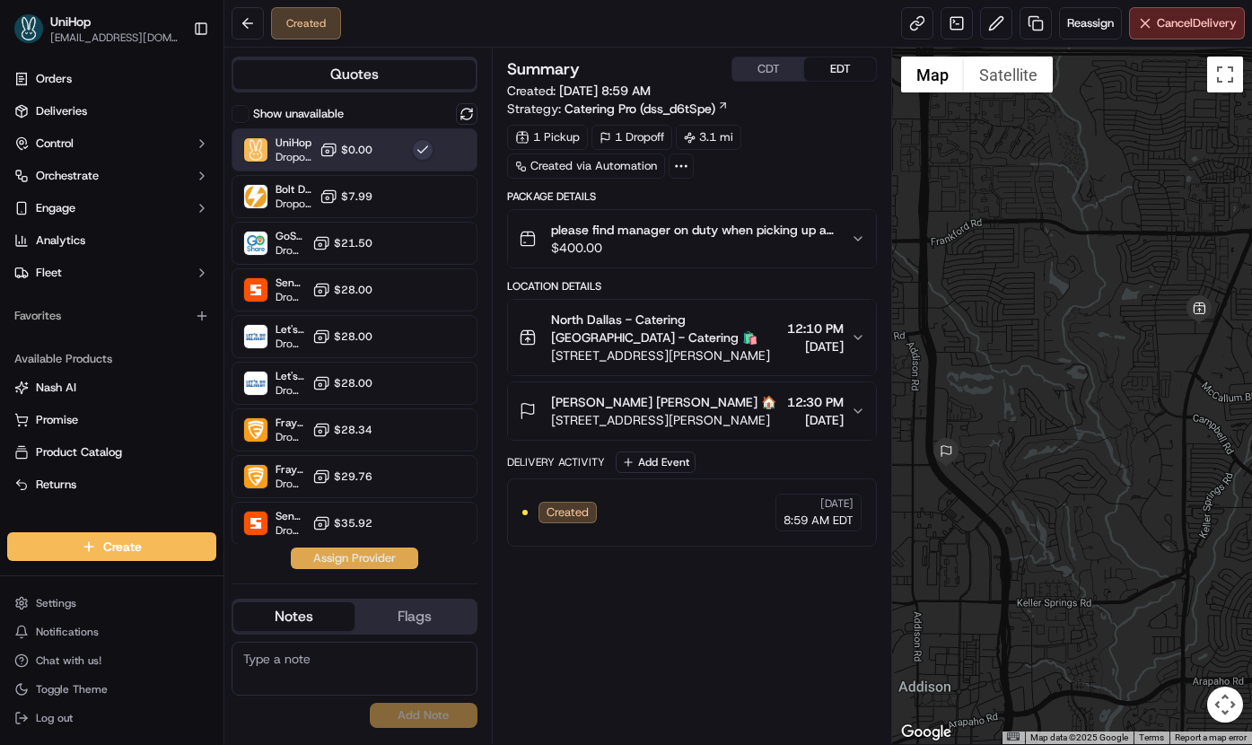
click at [335, 566] on button "Assign Provider" at bounding box center [354, 558] width 127 height 22
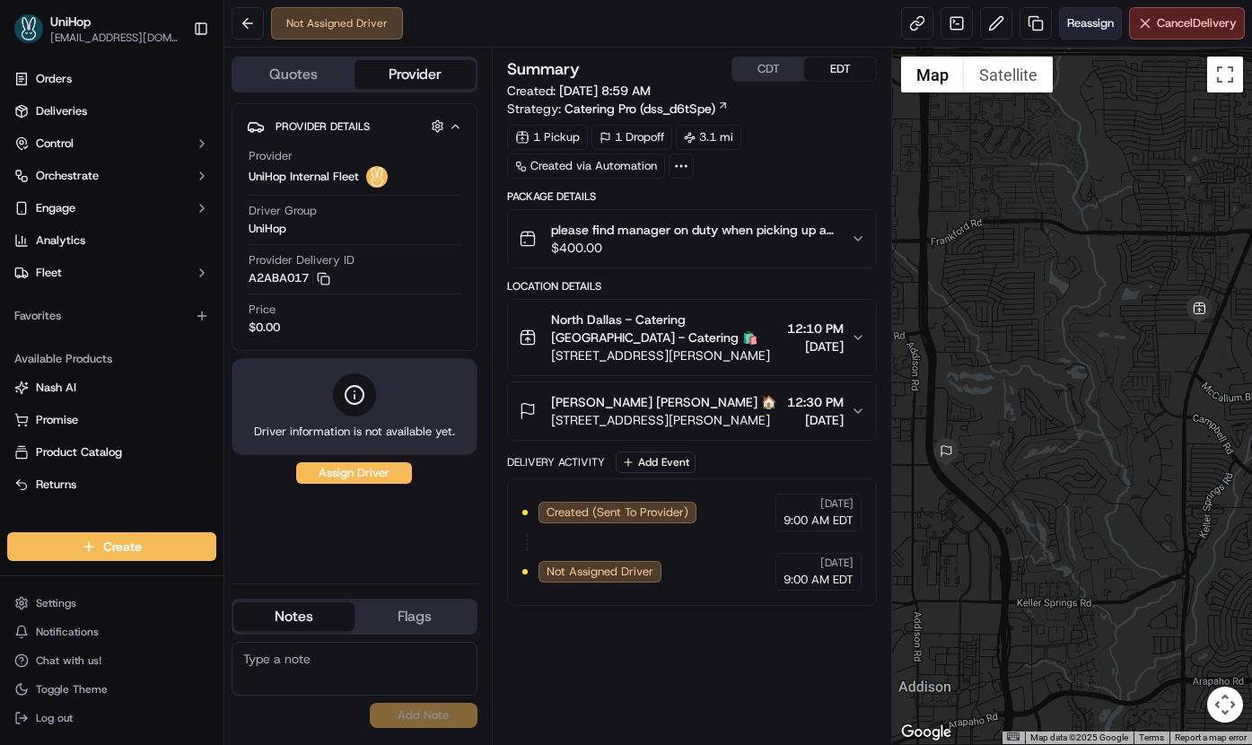
click at [1095, 24] on span "Reassign" at bounding box center [1090, 23] width 47 height 16
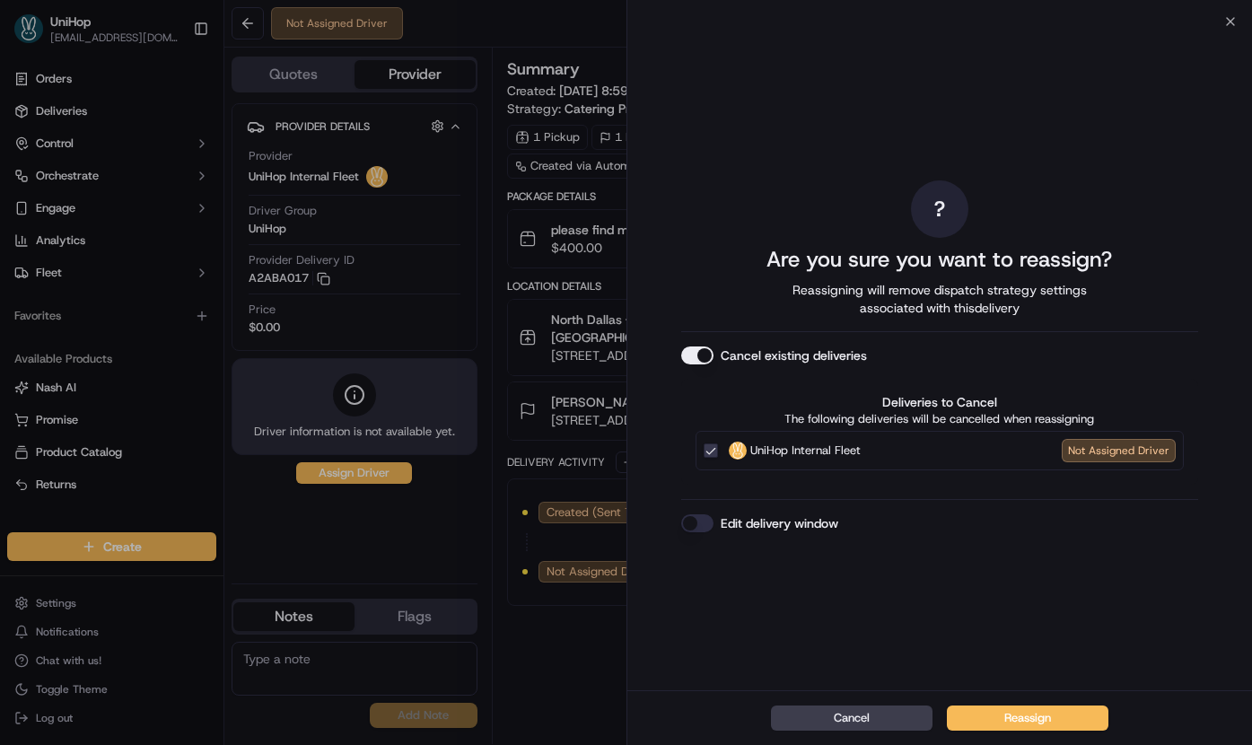
click at [703, 349] on button "Cancel existing deliveries" at bounding box center [697, 355] width 32 height 18
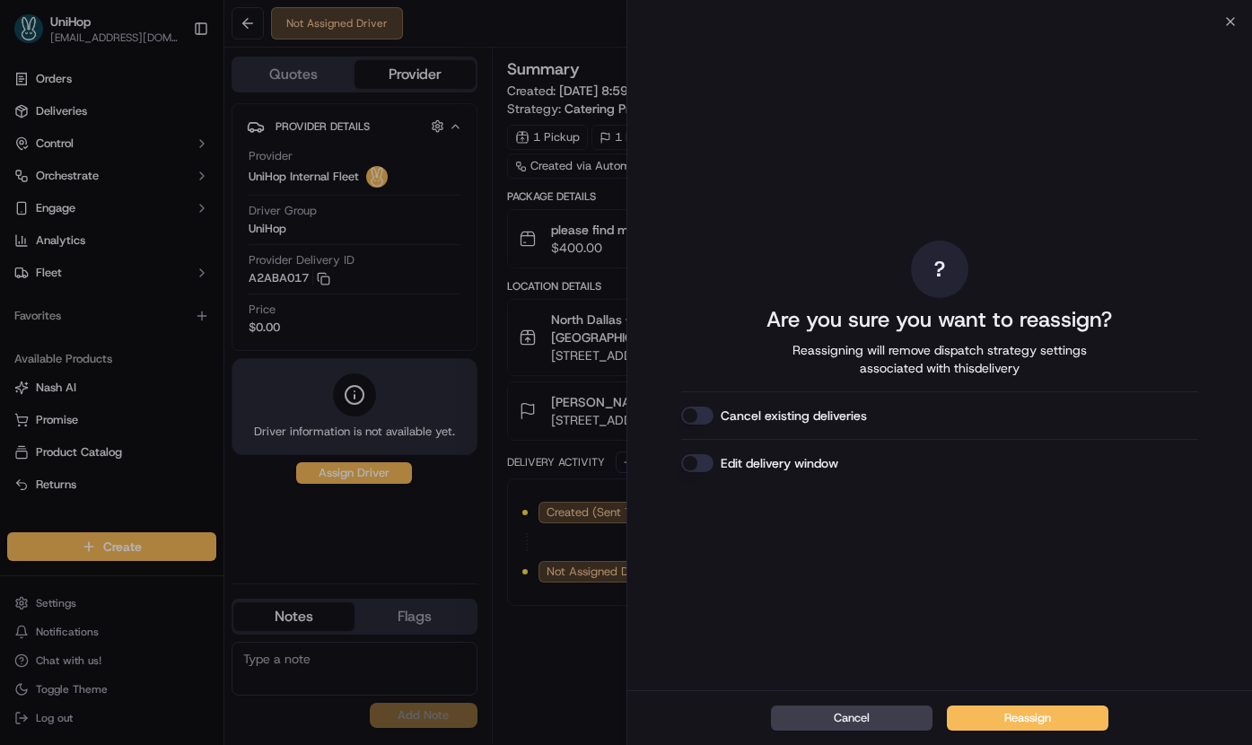
click at [1018, 711] on button "Reassign" at bounding box center [1027, 717] width 161 height 25
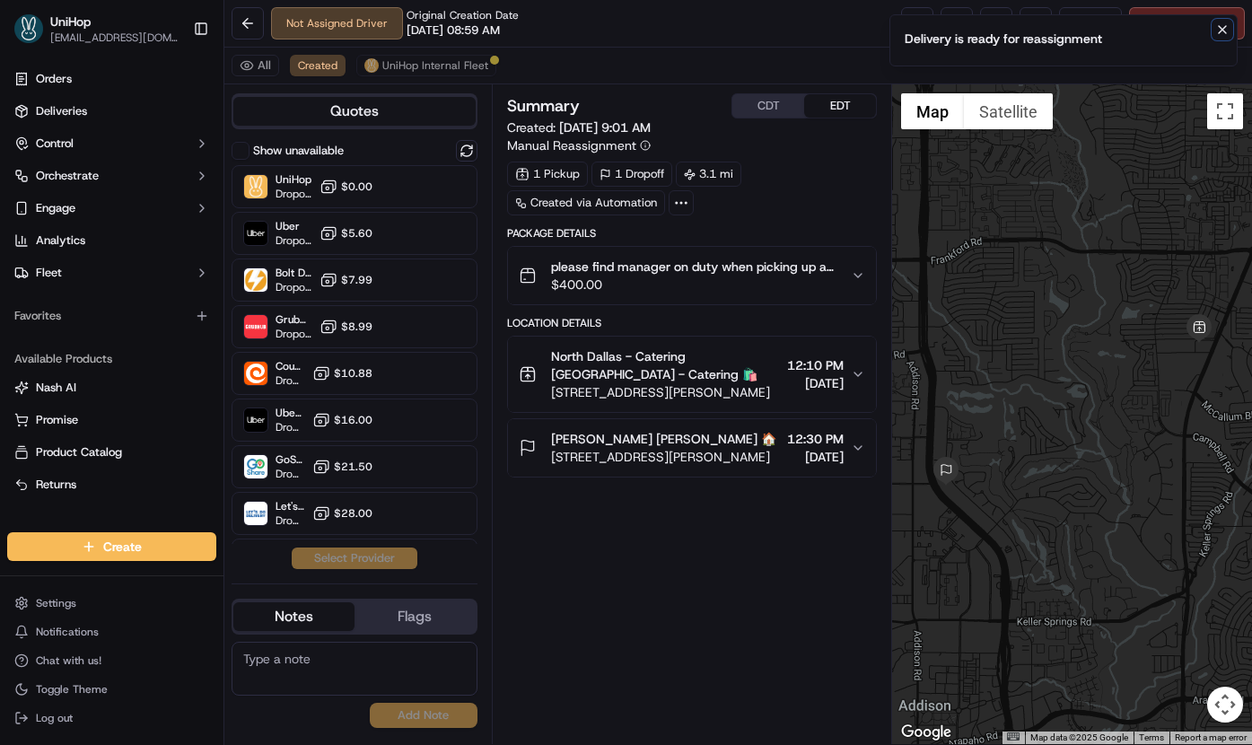
click at [1224, 31] on icon "Notifications (F8)" at bounding box center [1221, 29] width 7 height 7
click at [980, 30] on button at bounding box center [996, 23] width 32 height 32
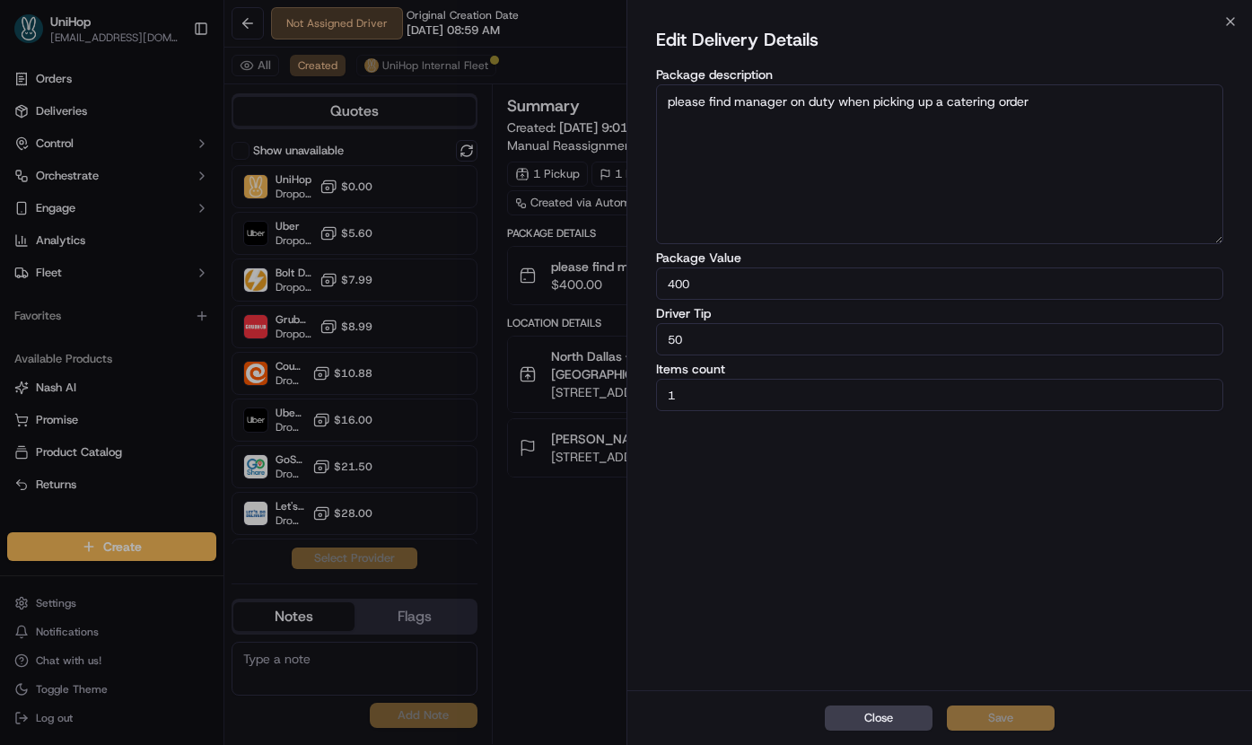
click at [703, 336] on input "50" at bounding box center [940, 339] width 568 height 32
type input "5"
type input "38"
click at [1035, 722] on button "Save" at bounding box center [1001, 717] width 108 height 25
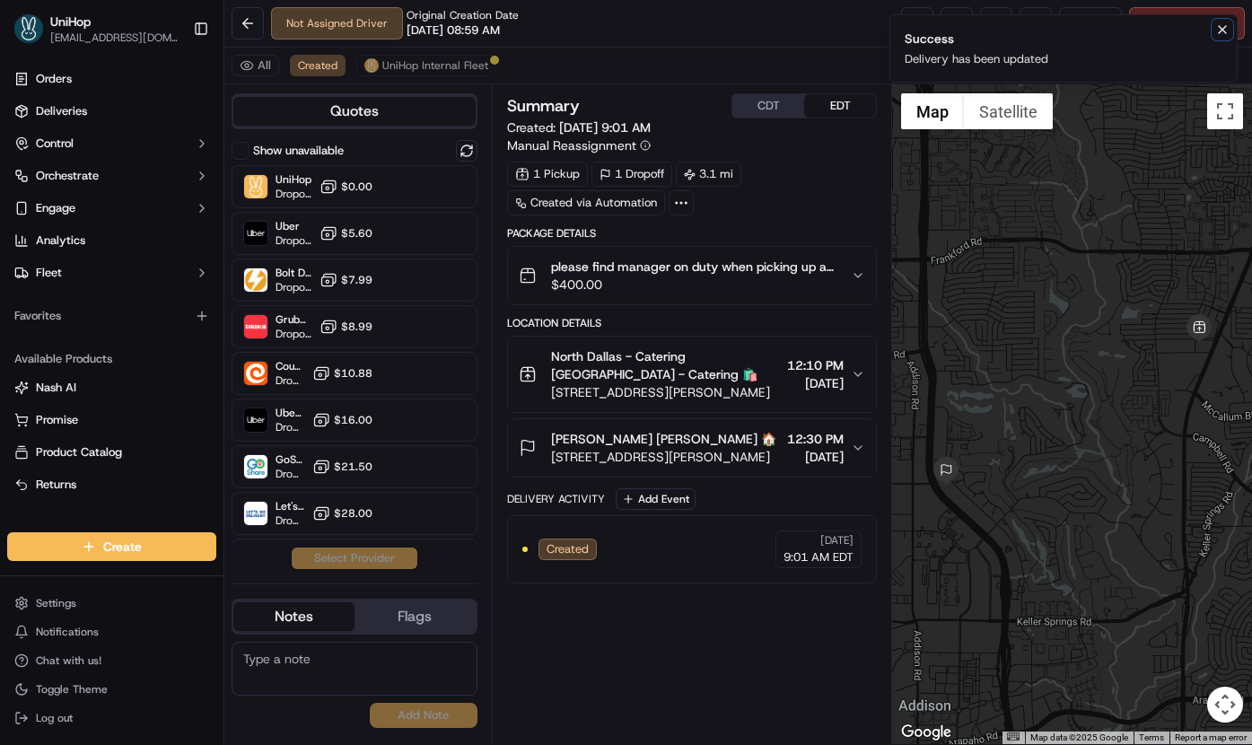
click at [1224, 37] on button "Notifications (F8)" at bounding box center [1222, 30] width 22 height 22
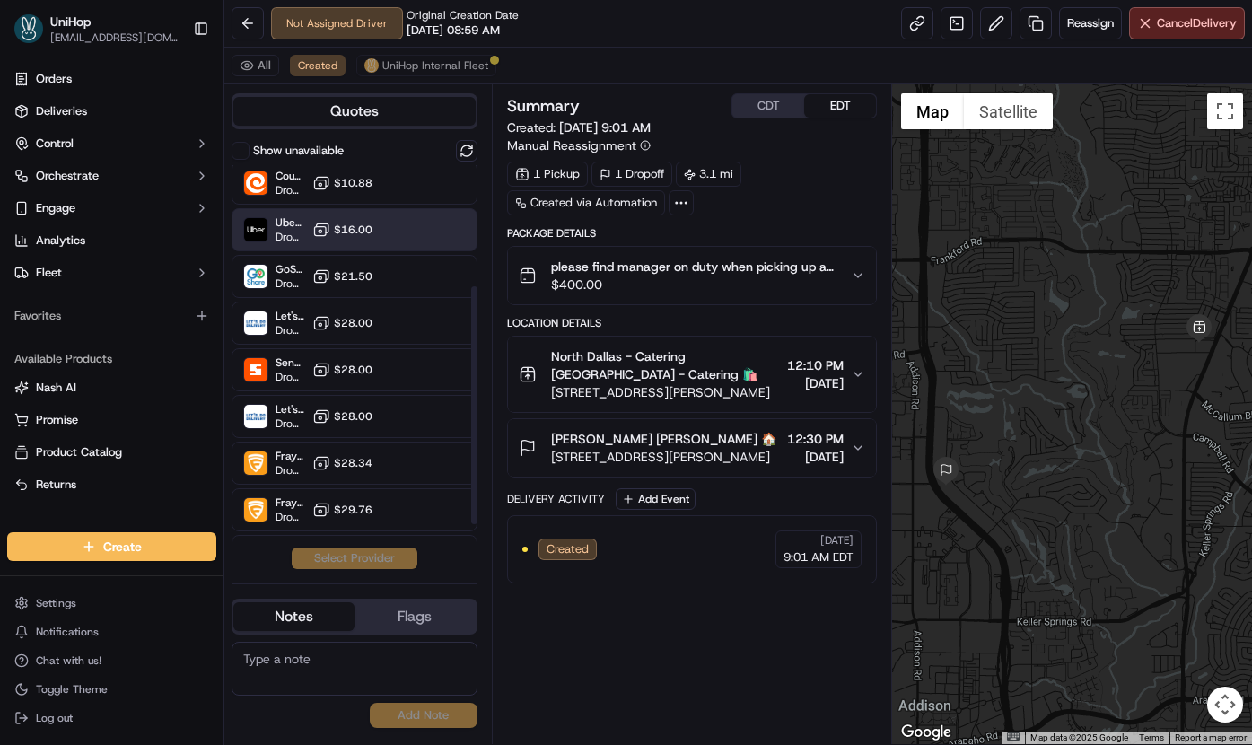
scroll to position [193, 0]
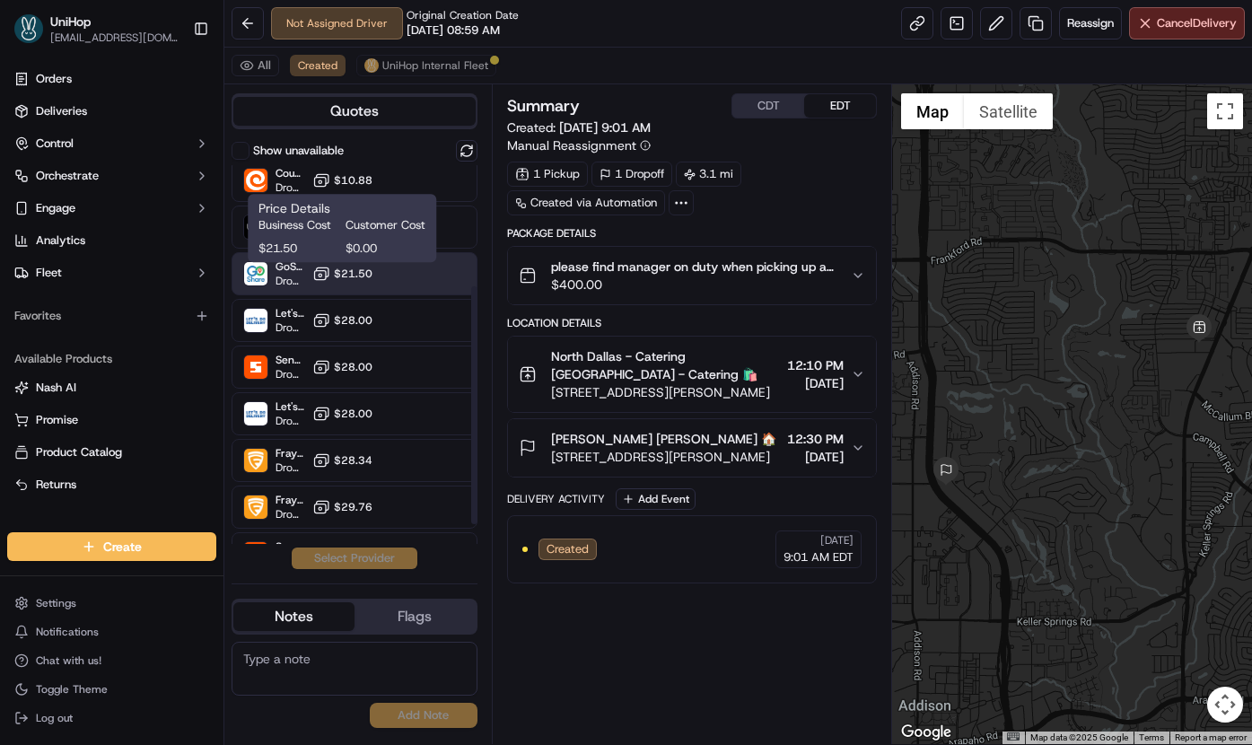
click at [322, 269] on icon at bounding box center [321, 274] width 18 height 18
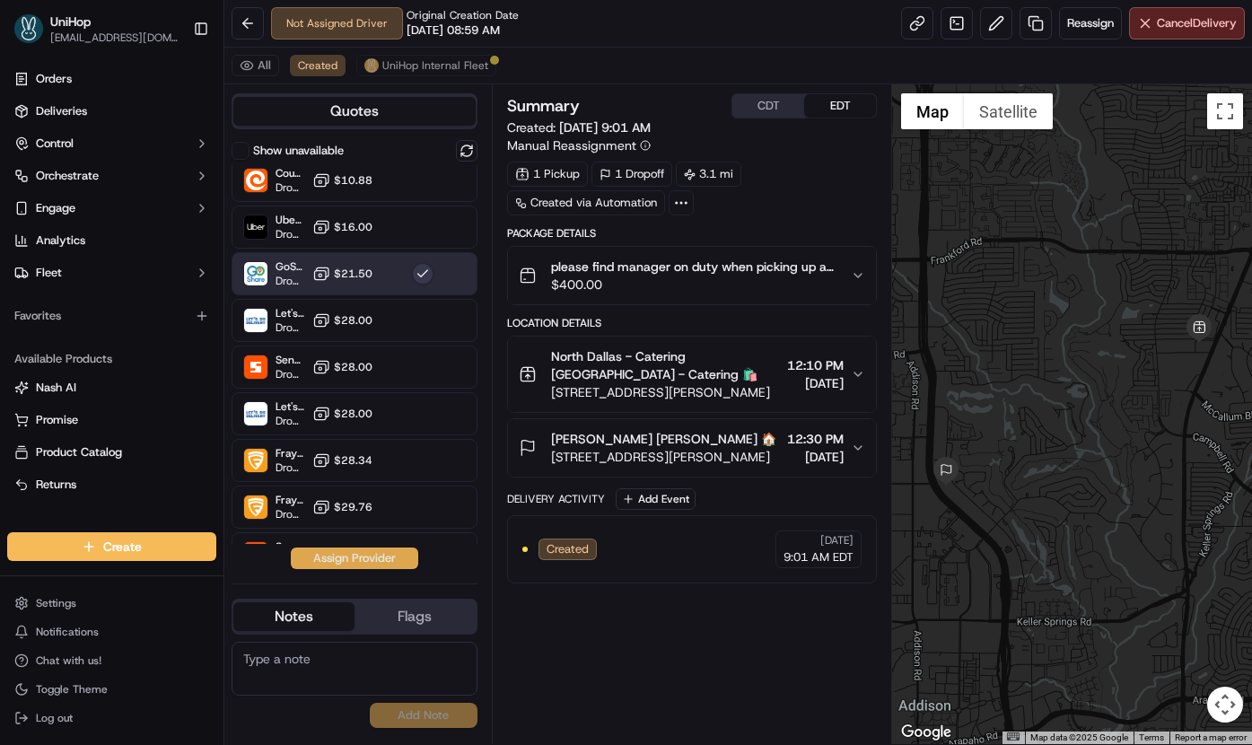
click at [330, 558] on button "Assign Provider" at bounding box center [354, 558] width 127 height 22
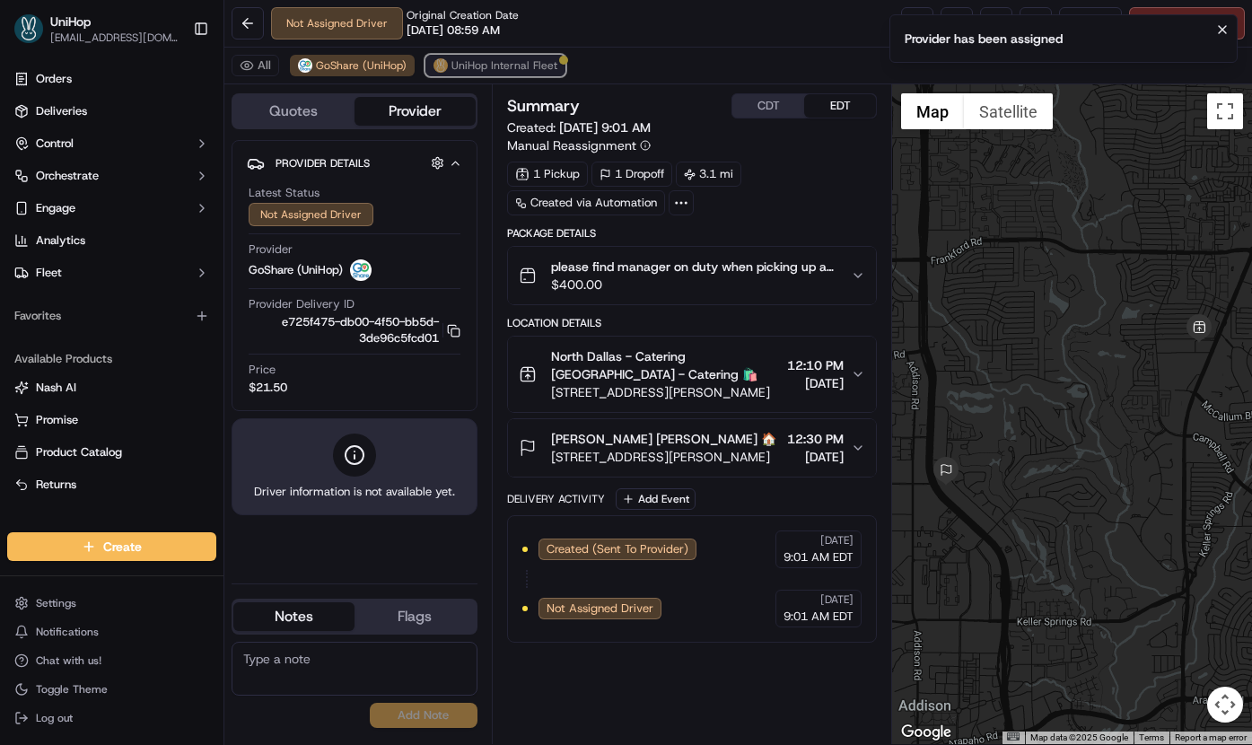
click at [525, 69] on span "UniHop Internal Fleet" at bounding box center [504, 65] width 106 height 14
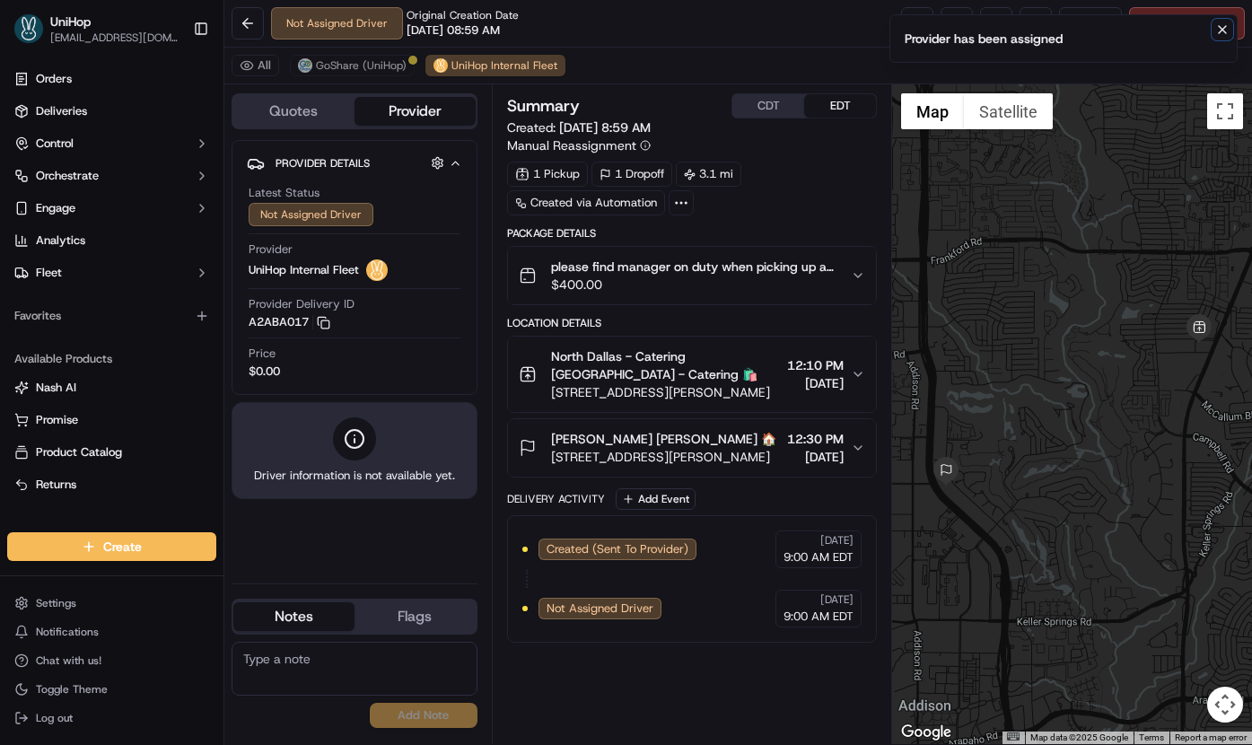
click at [1219, 27] on icon "Notifications (F8)" at bounding box center [1221, 29] width 7 height 7
click at [1213, 21] on span "Cancel Delivery" at bounding box center [1196, 23] width 80 height 16
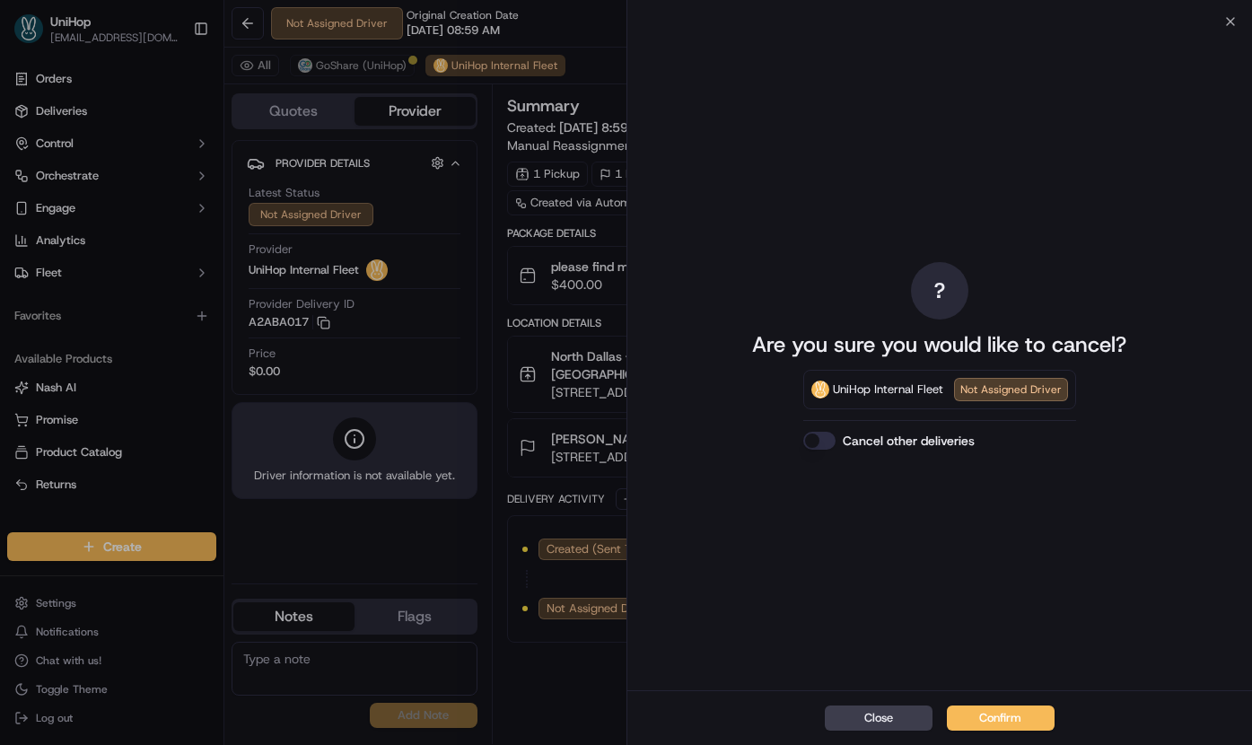
click at [994, 716] on button "Confirm" at bounding box center [1001, 717] width 108 height 25
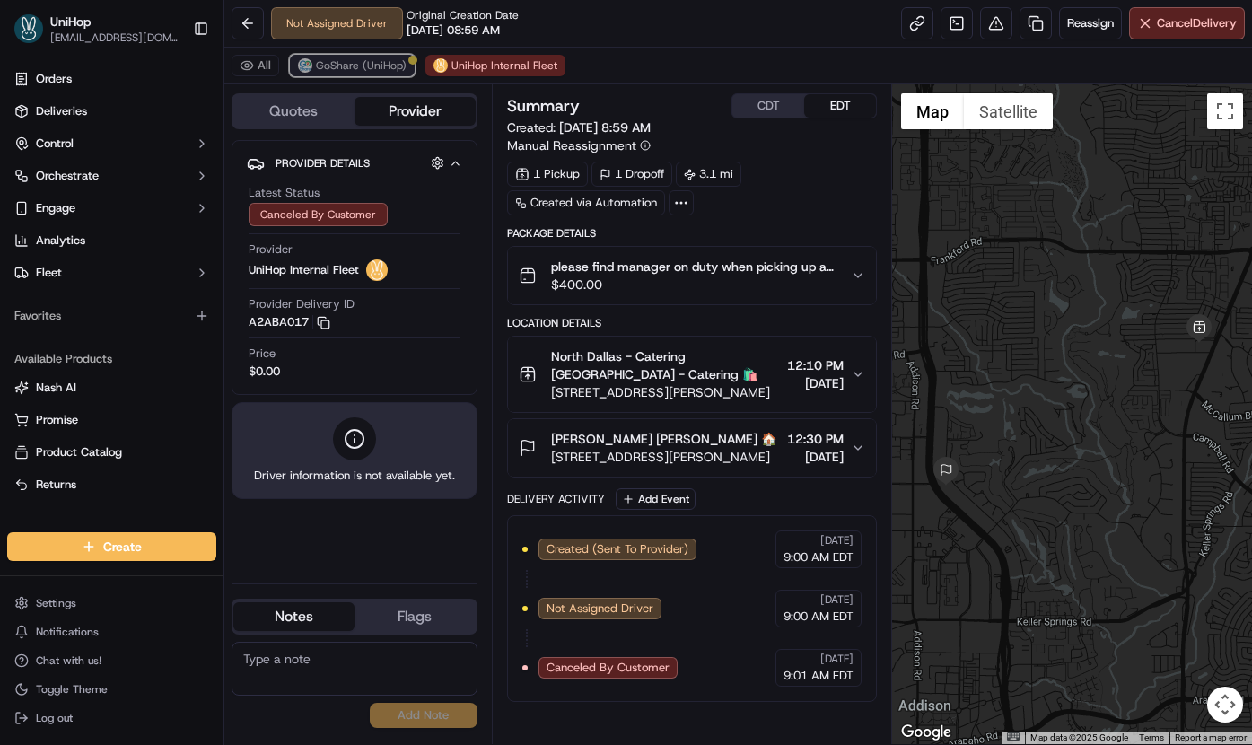
click at [346, 70] on span "GoShare (UniHop)" at bounding box center [361, 65] width 91 height 14
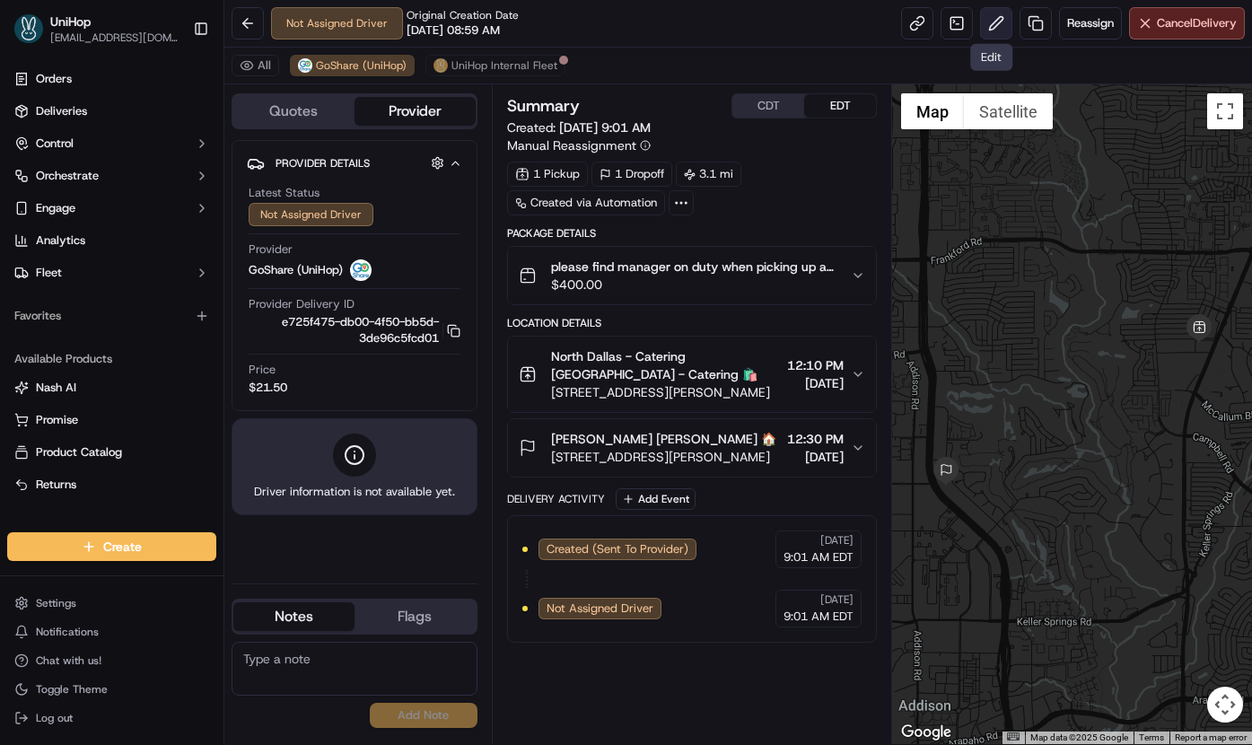
click at [1001, 17] on button at bounding box center [996, 23] width 32 height 32
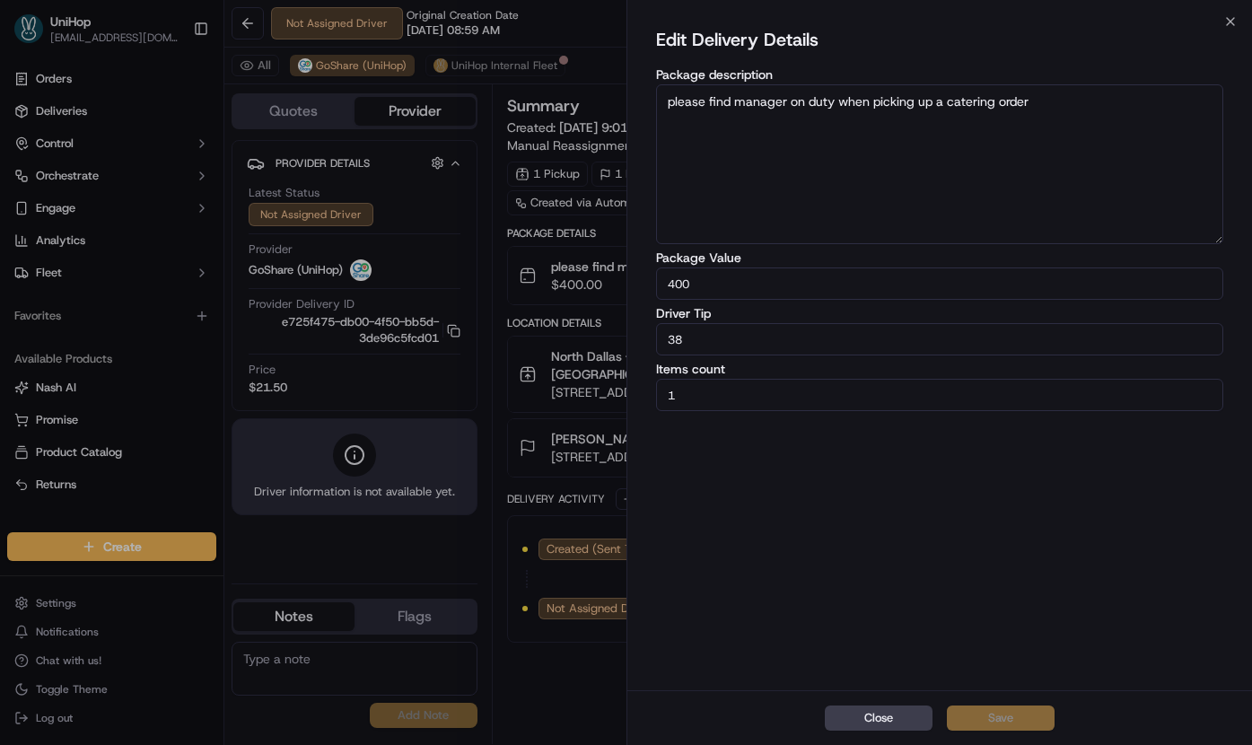
click at [860, 715] on button "Close" at bounding box center [879, 717] width 108 height 25
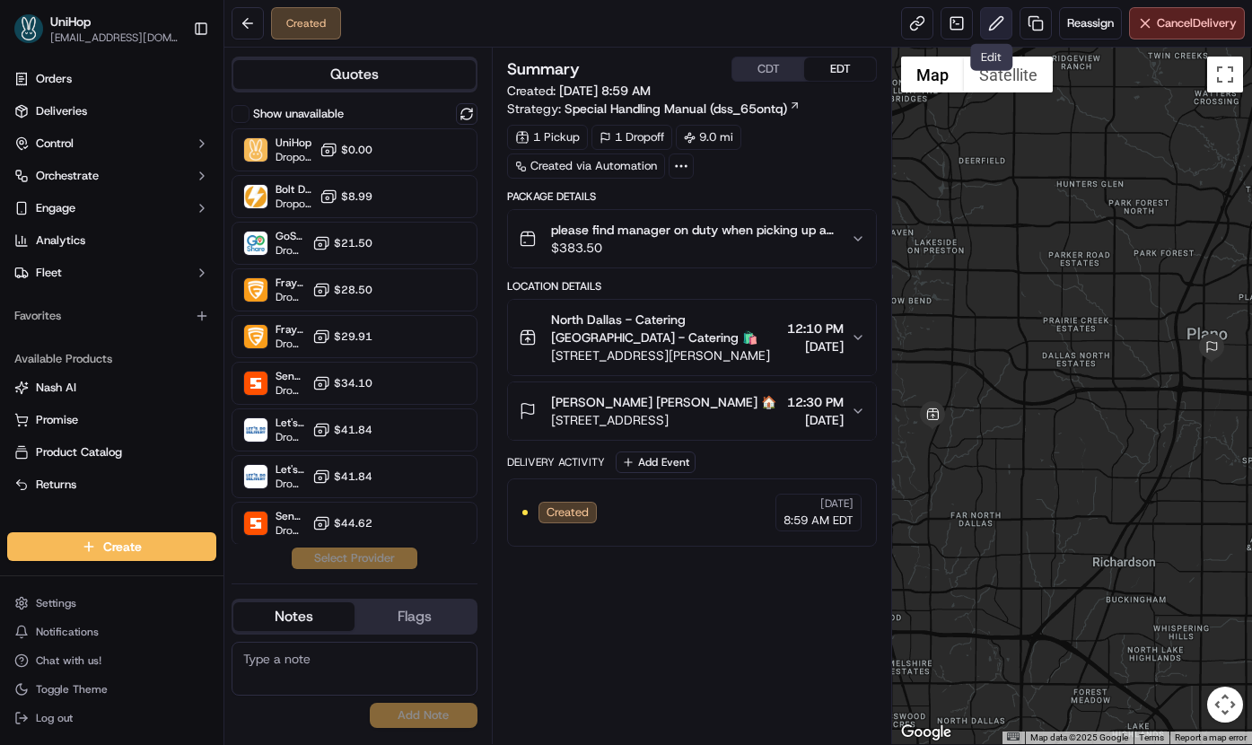
click at [991, 27] on button at bounding box center [996, 23] width 32 height 32
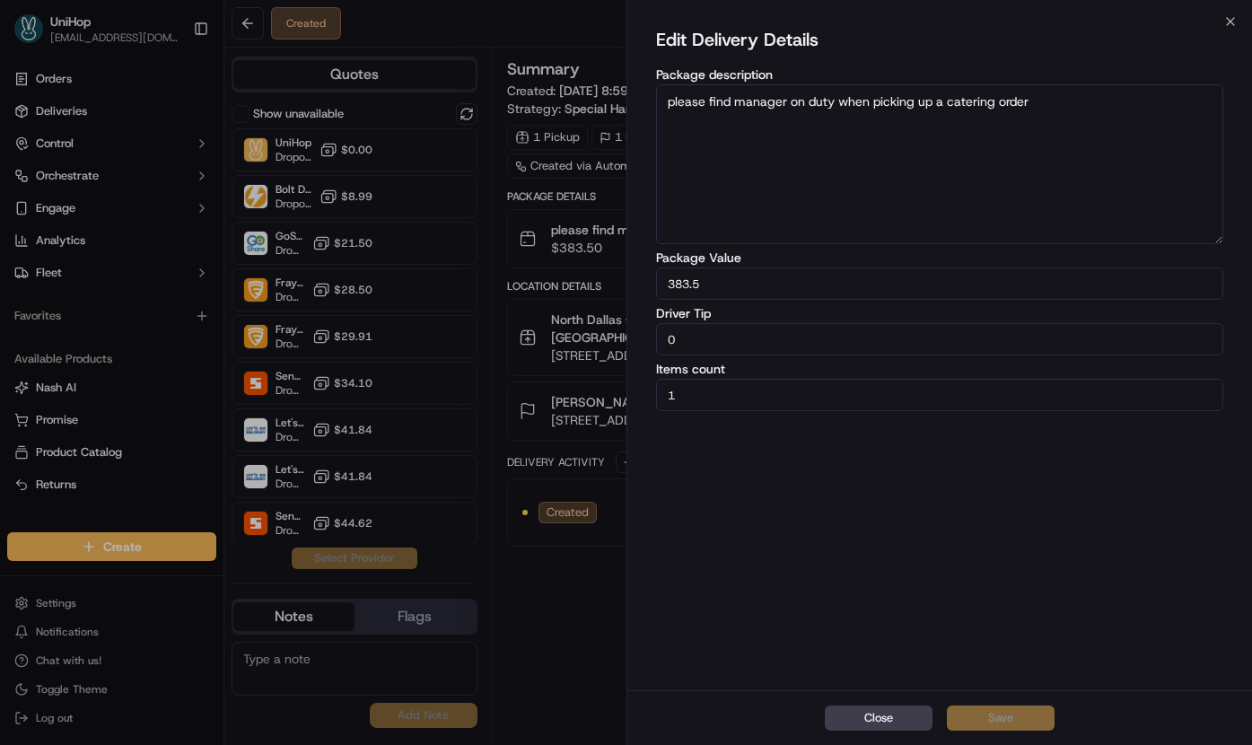
drag, startPoint x: 883, startPoint y: 714, endPoint x: 915, endPoint y: 728, distance: 35.0
click at [883, 713] on button "Close" at bounding box center [879, 717] width 108 height 25
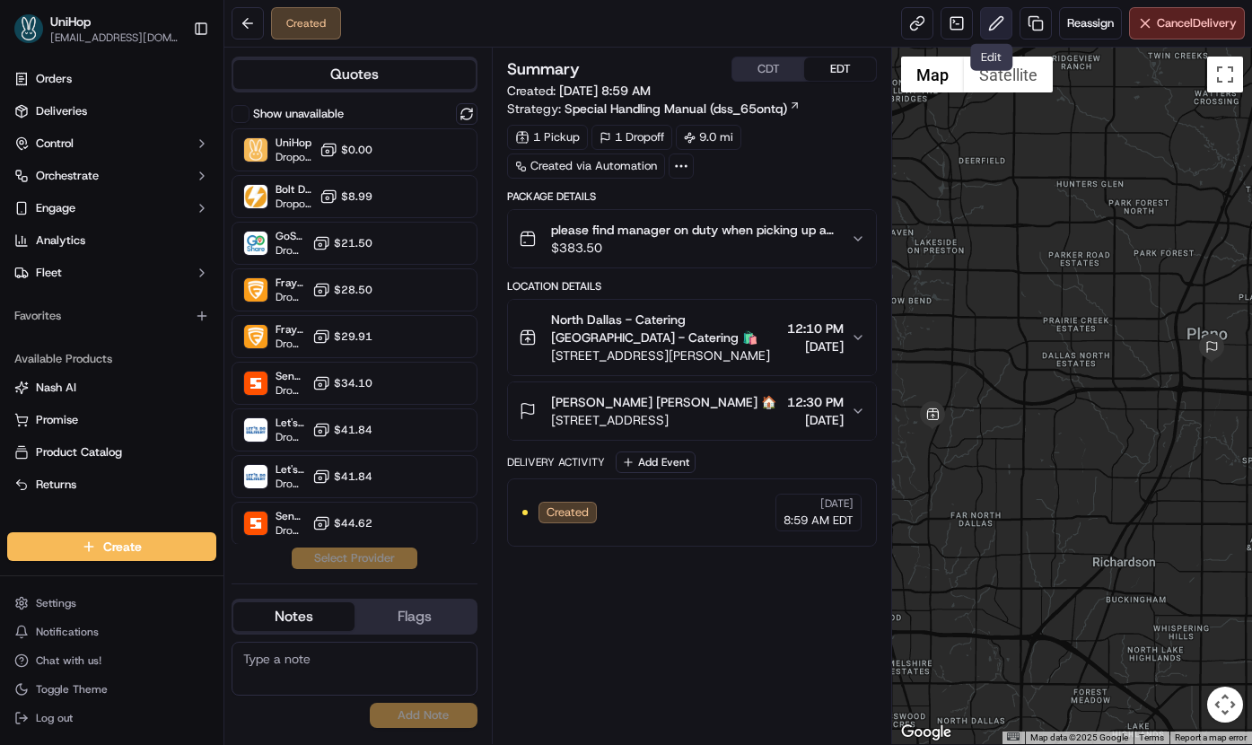
click at [991, 26] on button at bounding box center [996, 23] width 32 height 32
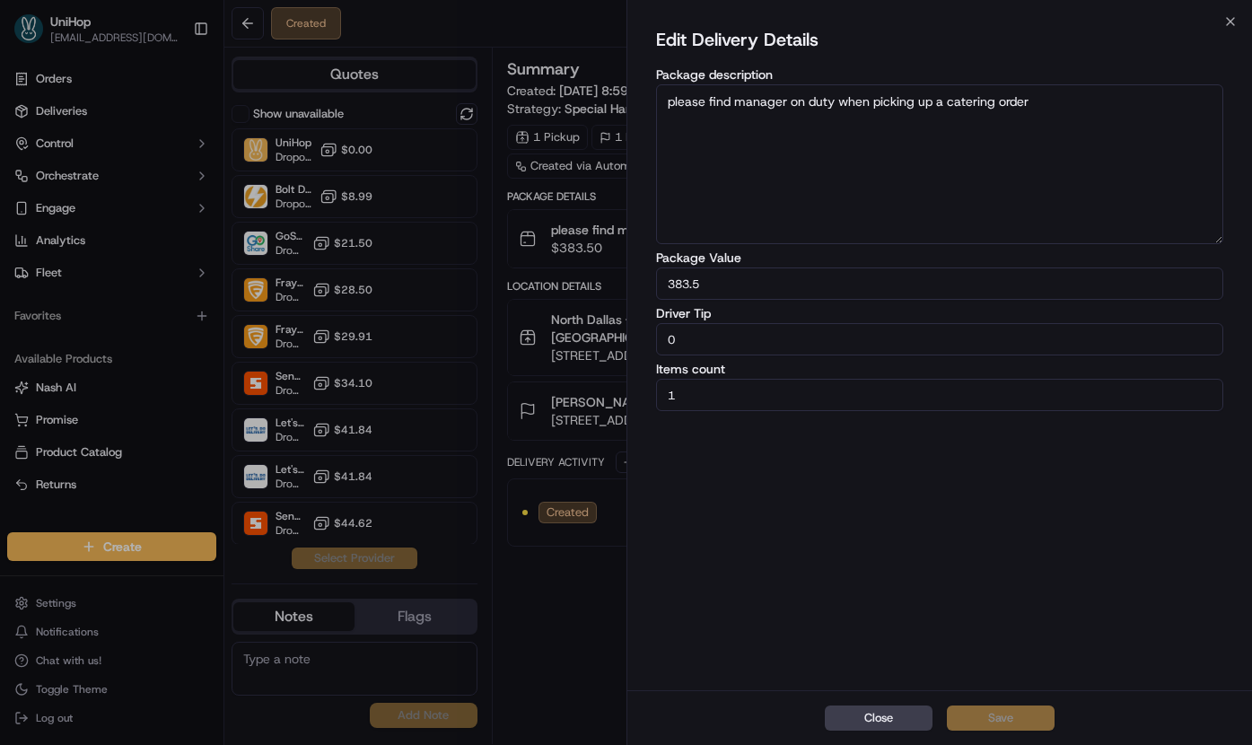
drag, startPoint x: 725, startPoint y: 344, endPoint x: 541, endPoint y: 327, distance: 184.7
click at [541, 327] on body "UniHop [EMAIL_ADDRESS][DOMAIN_NAME] Toggle Sidebar Orders Deliveries Control Or…" at bounding box center [626, 372] width 1252 height 745
type input "5"
click at [964, 719] on button "Save" at bounding box center [1001, 717] width 108 height 25
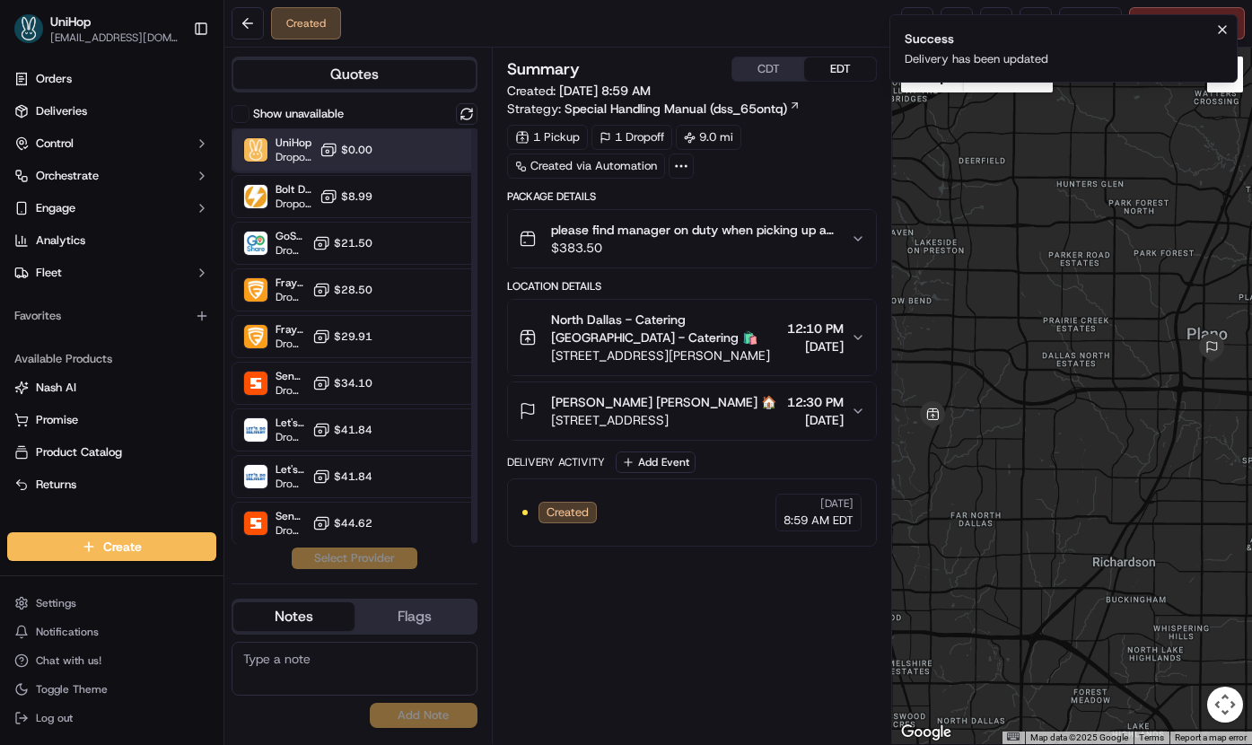
click at [310, 164] on div "UniHop Dropoff ETA - $0.00" at bounding box center [354, 149] width 246 height 43
click at [345, 566] on button "Assign Provider" at bounding box center [354, 558] width 127 height 22
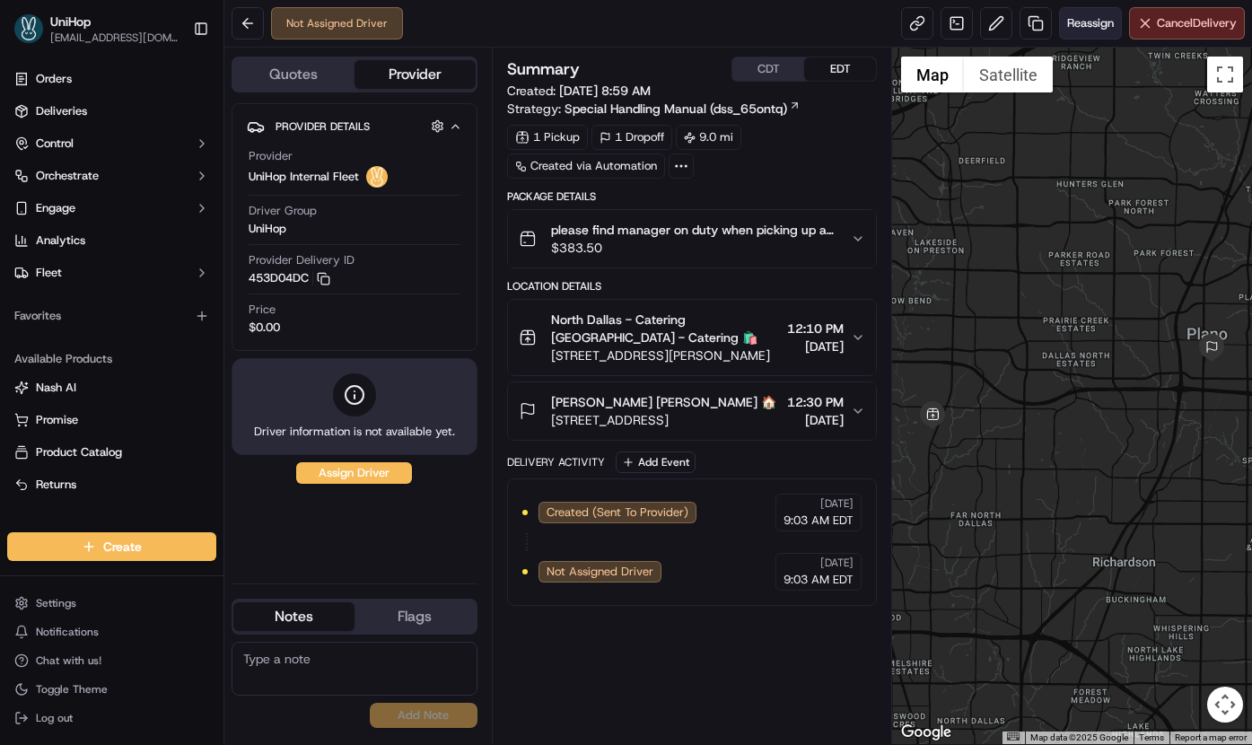
click at [1096, 16] on span "Reassign" at bounding box center [1090, 23] width 47 height 16
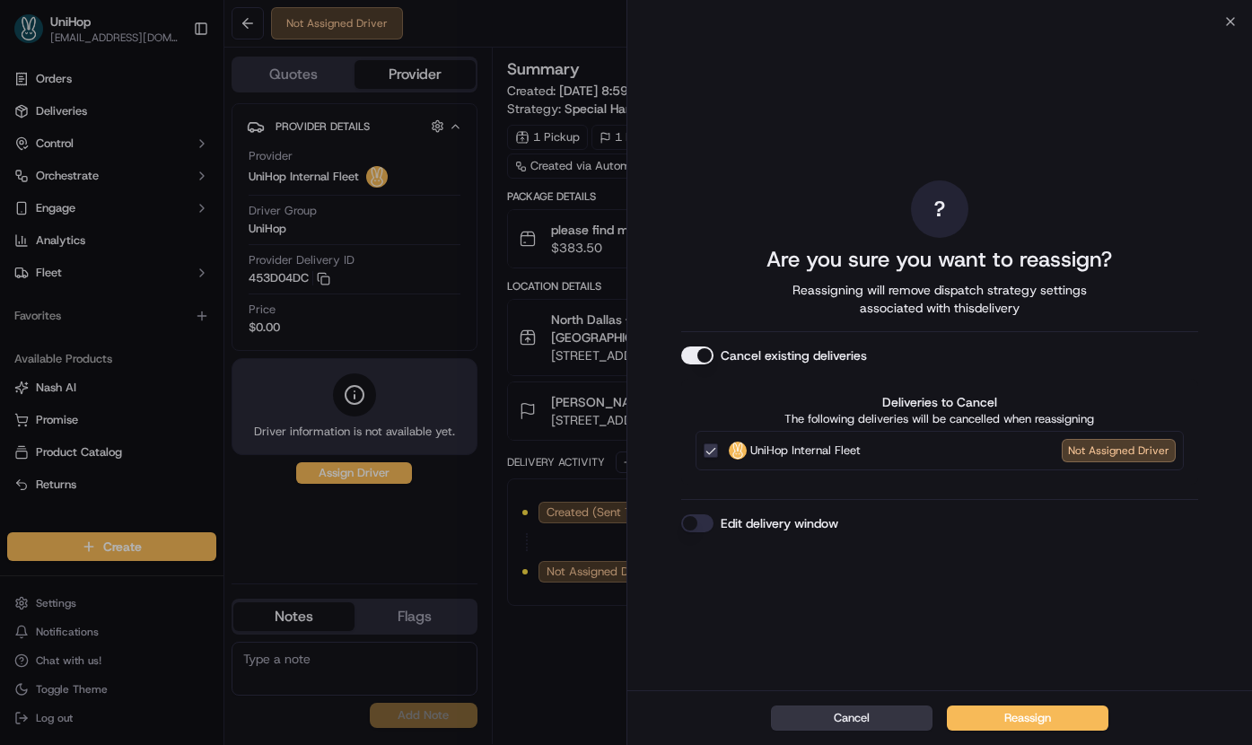
click at [801, 717] on button "Cancel" at bounding box center [851, 717] width 161 height 25
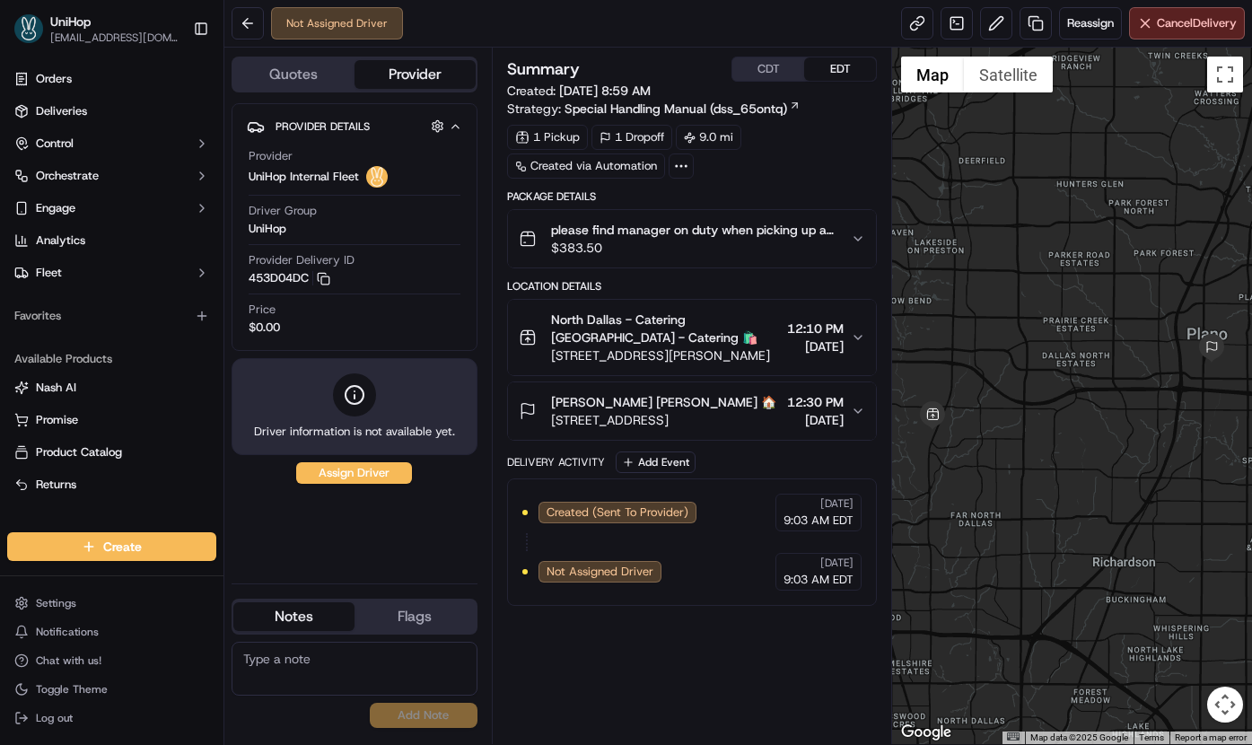
click at [980, 39] on div "Not Assigned Driver Reassign Cancel Delivery" at bounding box center [737, 24] width 1027 height 48
click at [982, 33] on button at bounding box center [996, 23] width 32 height 32
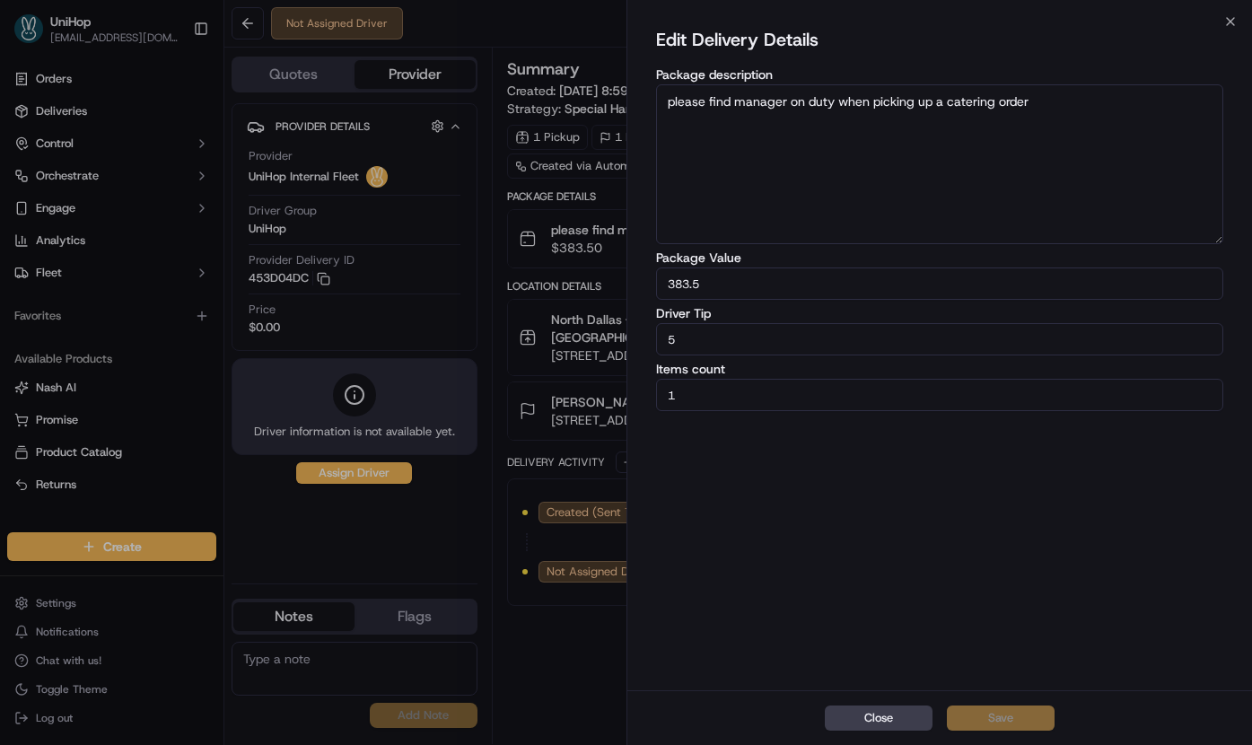
click at [889, 713] on button "Close" at bounding box center [879, 717] width 108 height 25
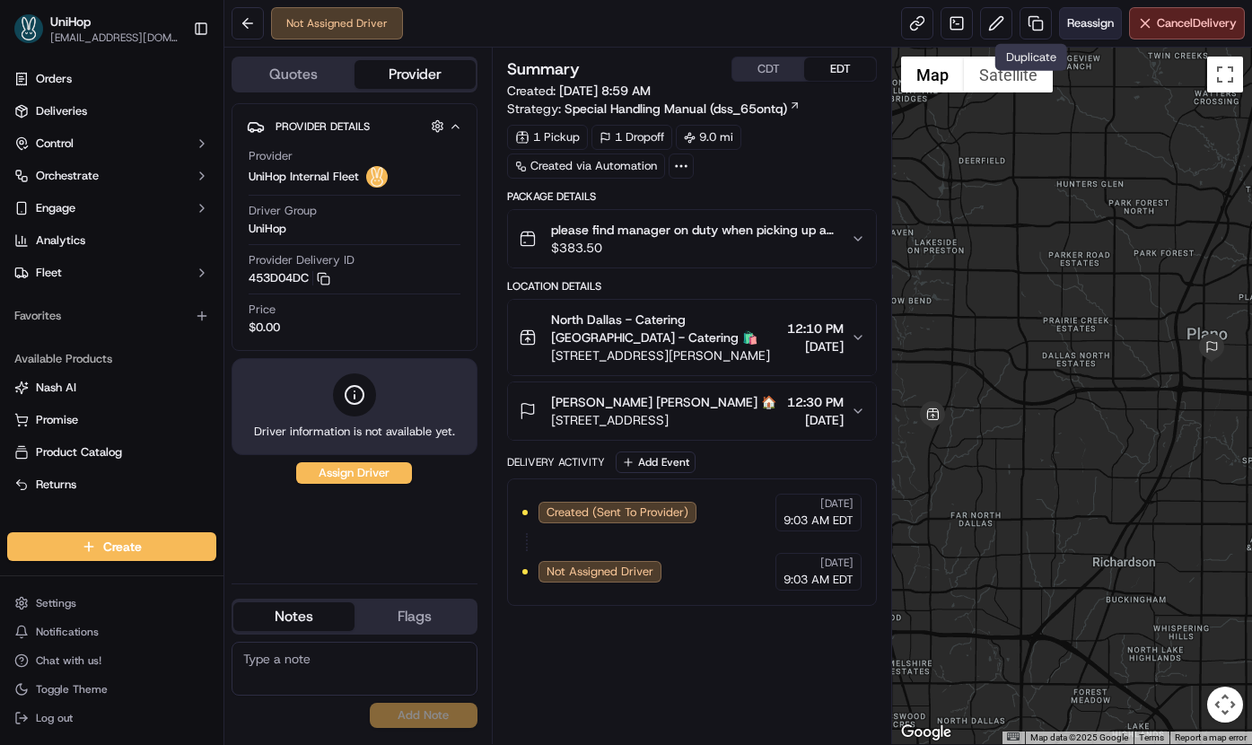
click at [1060, 27] on button "Reassign" at bounding box center [1090, 23] width 63 height 32
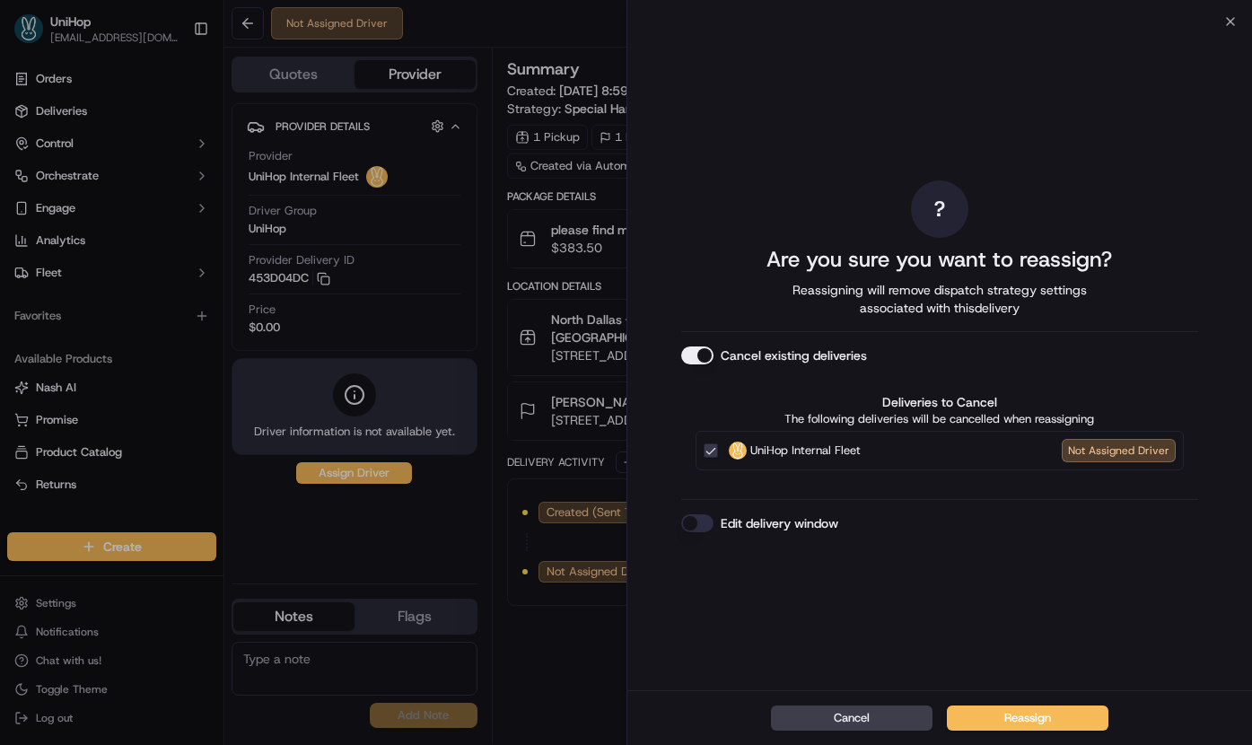
click at [701, 357] on button "Cancel existing deliveries" at bounding box center [697, 355] width 32 height 18
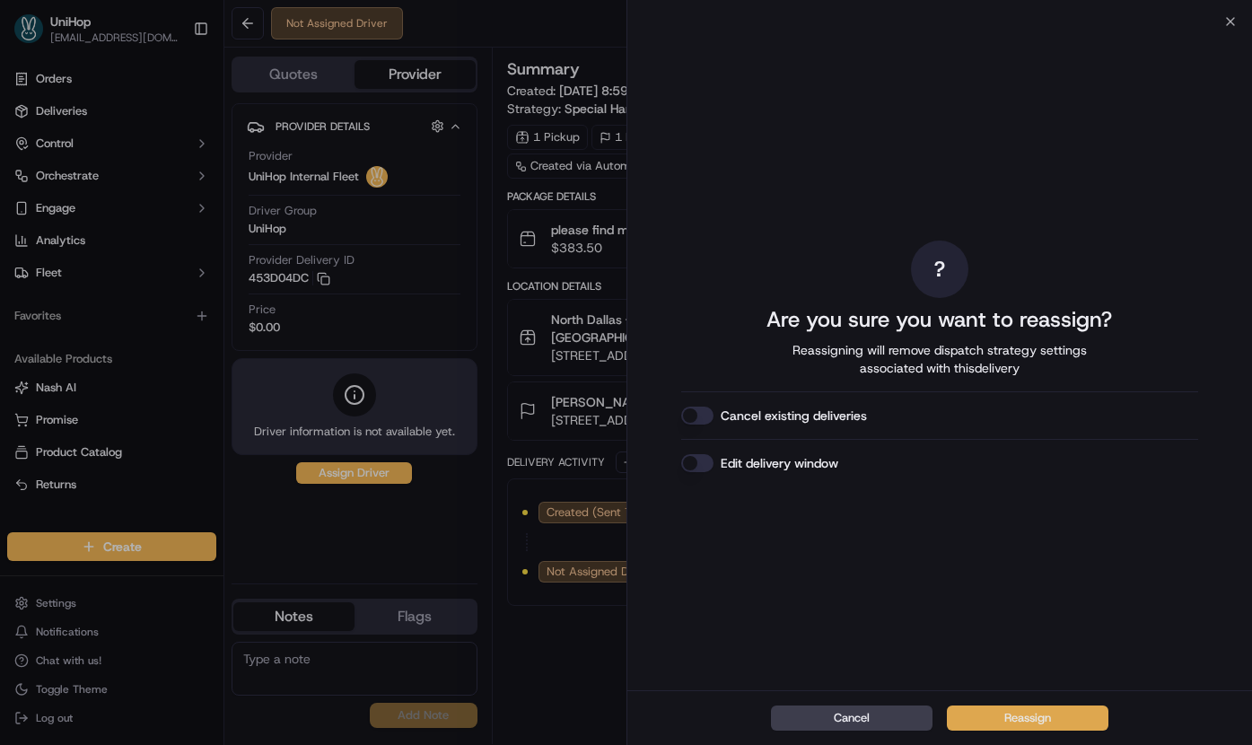
click at [986, 714] on button "Reassign" at bounding box center [1027, 717] width 161 height 25
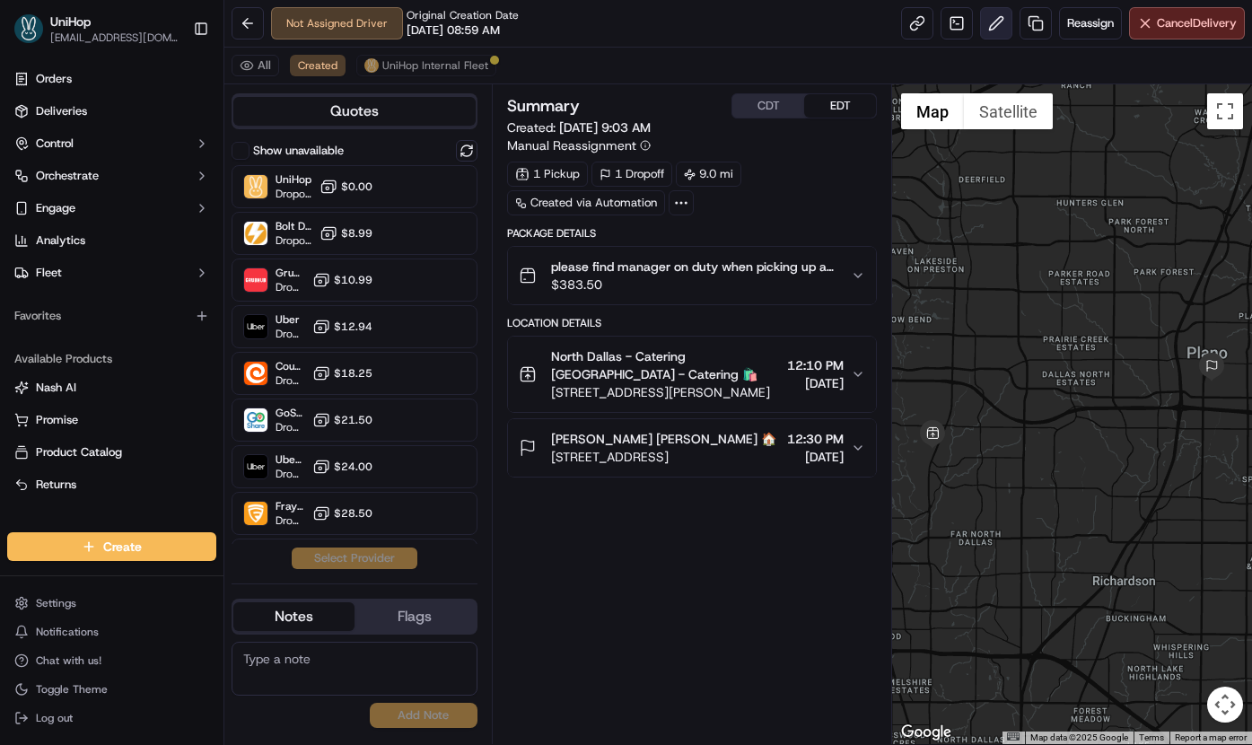
click at [991, 36] on button at bounding box center [996, 23] width 32 height 32
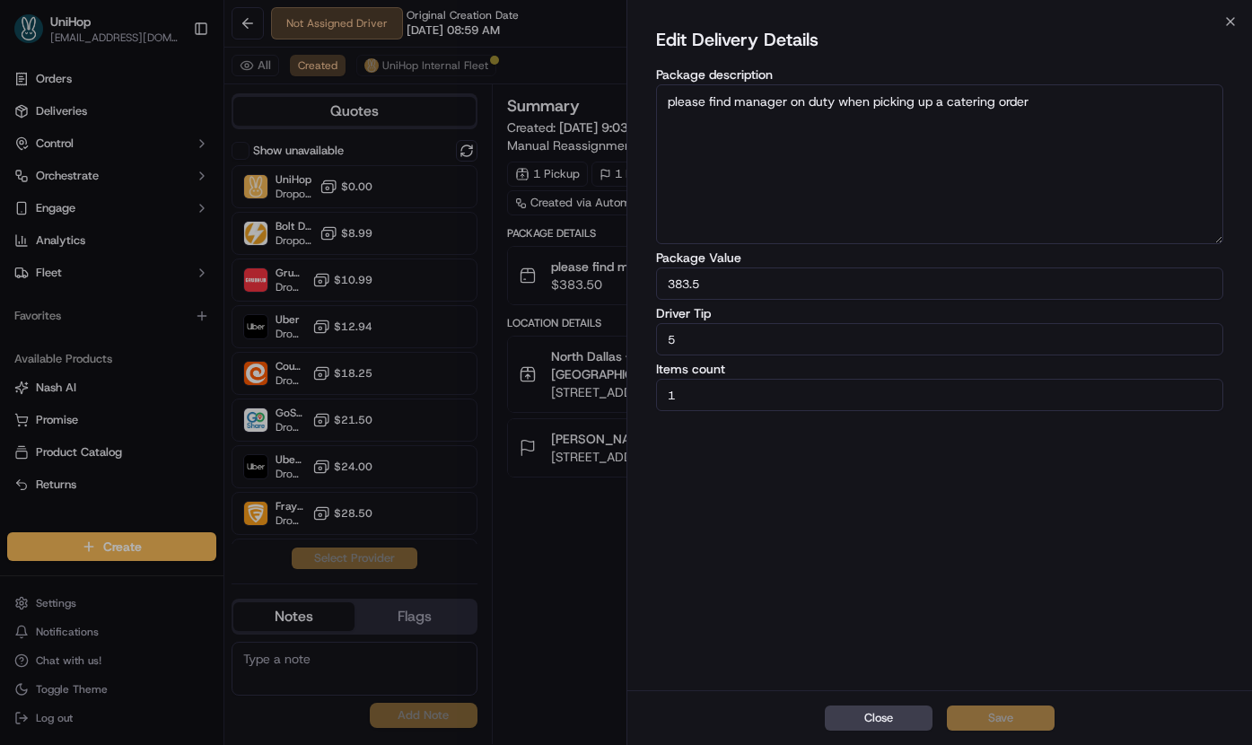
click at [669, 345] on input "5" at bounding box center [940, 339] width 568 height 32
type input "15"
click at [980, 714] on button "Save" at bounding box center [1001, 717] width 108 height 25
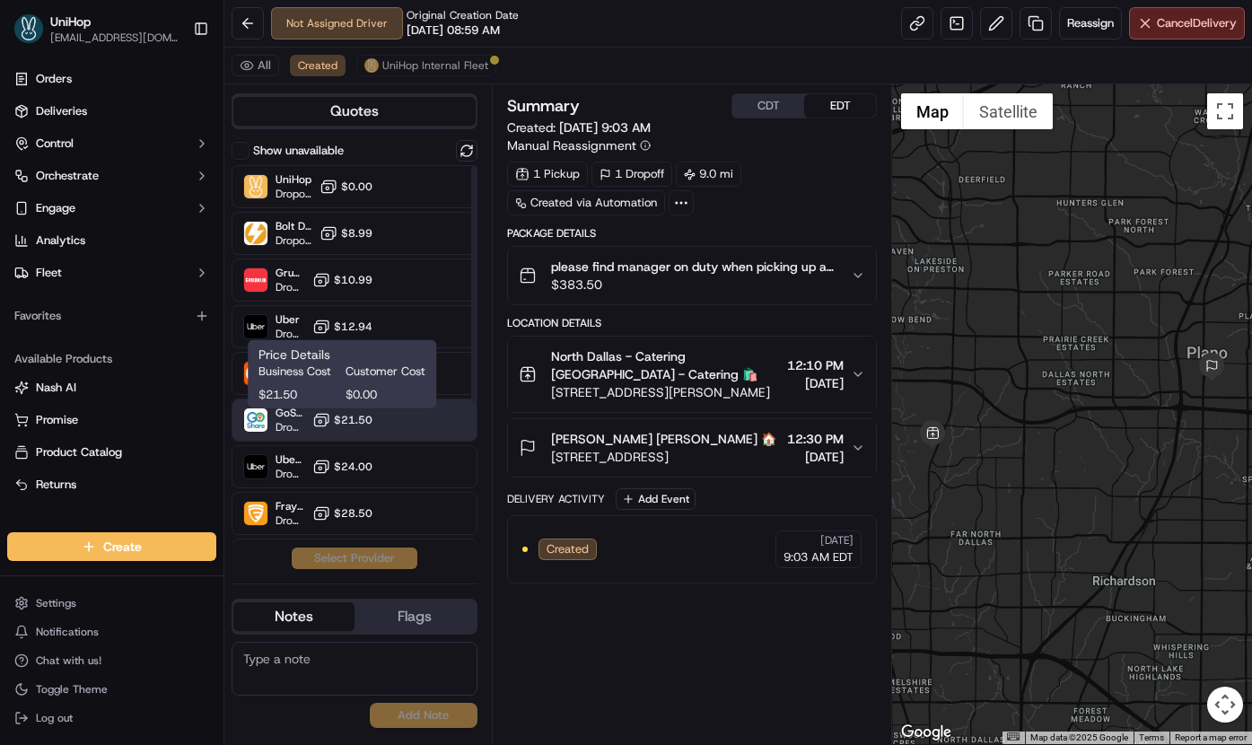
click at [324, 417] on icon at bounding box center [321, 420] width 18 height 18
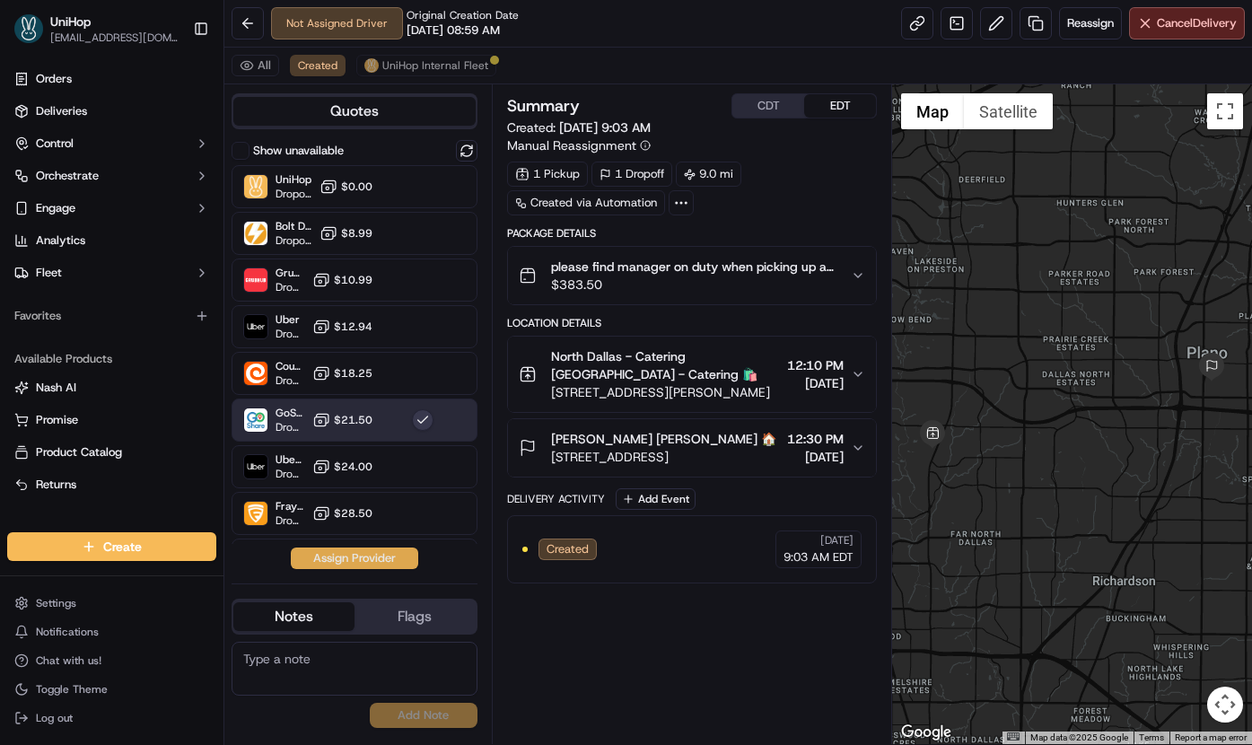
click at [324, 558] on button "Assign Provider" at bounding box center [354, 558] width 127 height 22
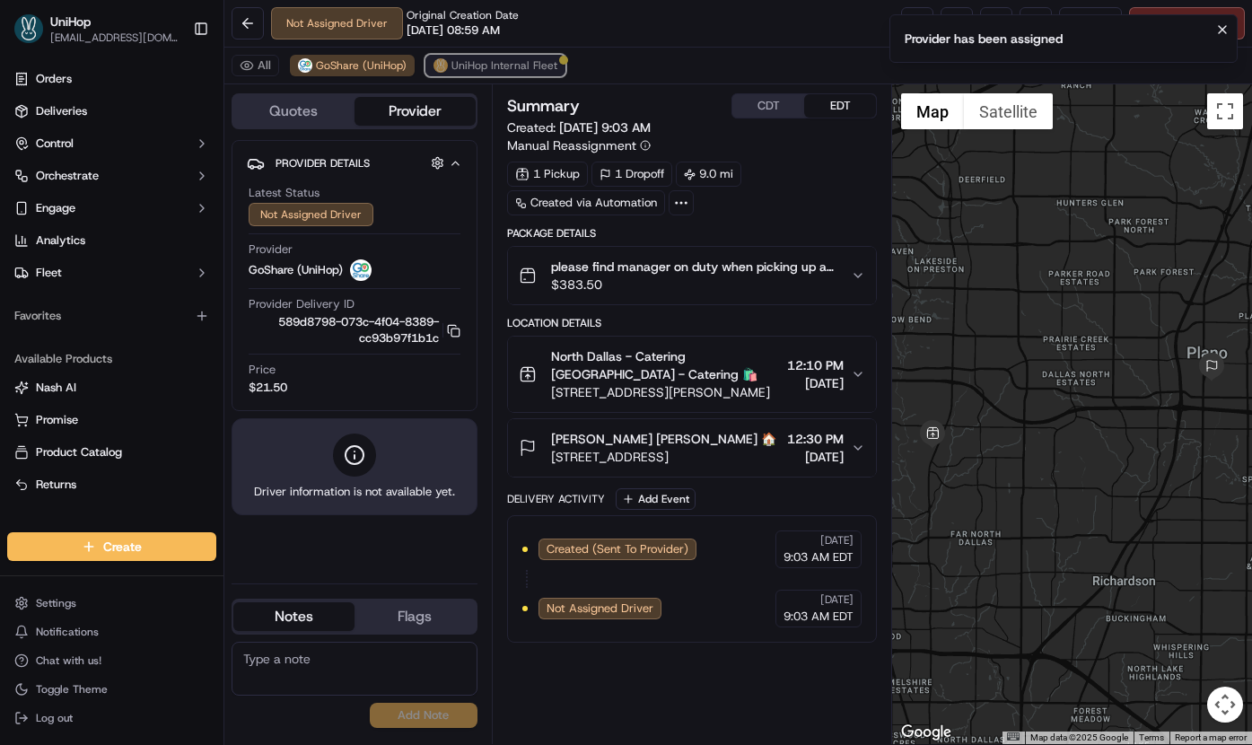
click at [502, 72] on span "UniHop Internal Fleet" at bounding box center [504, 65] width 106 height 14
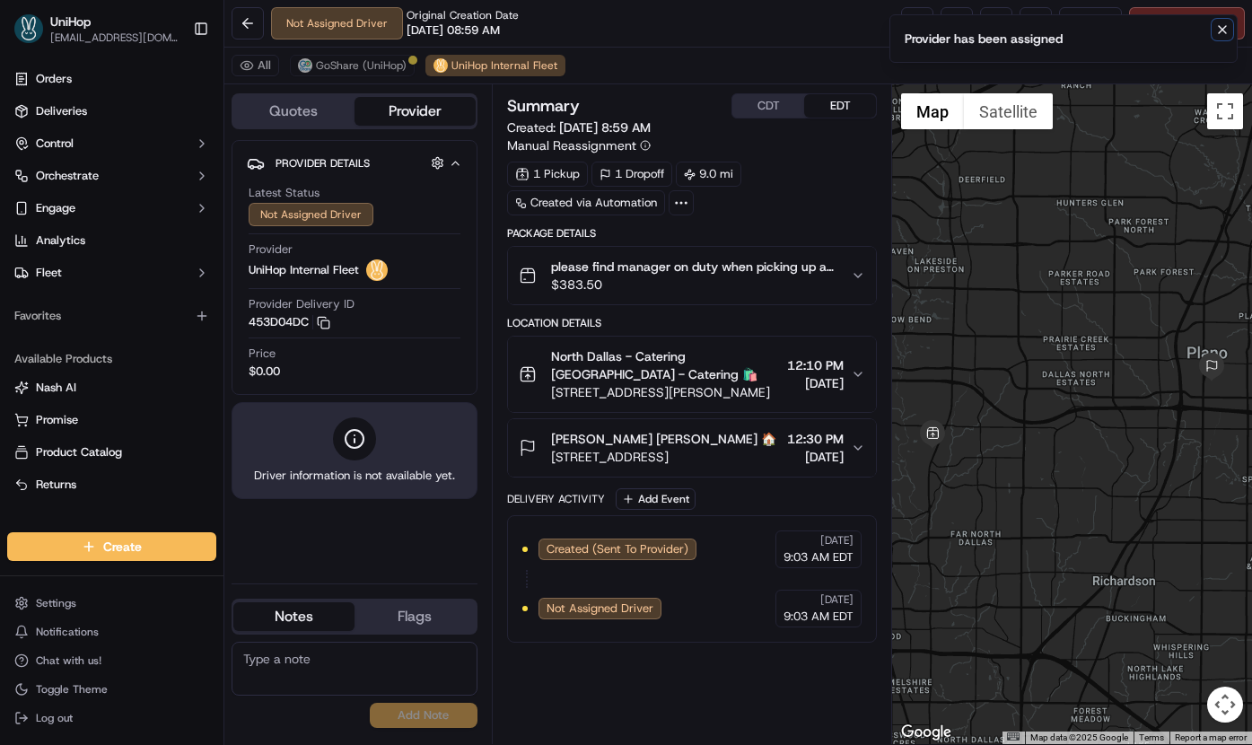
click at [1228, 31] on icon "Notifications (F8)" at bounding box center [1222, 29] width 14 height 14
click at [1219, 23] on span "Cancel Delivery" at bounding box center [1196, 23] width 80 height 16
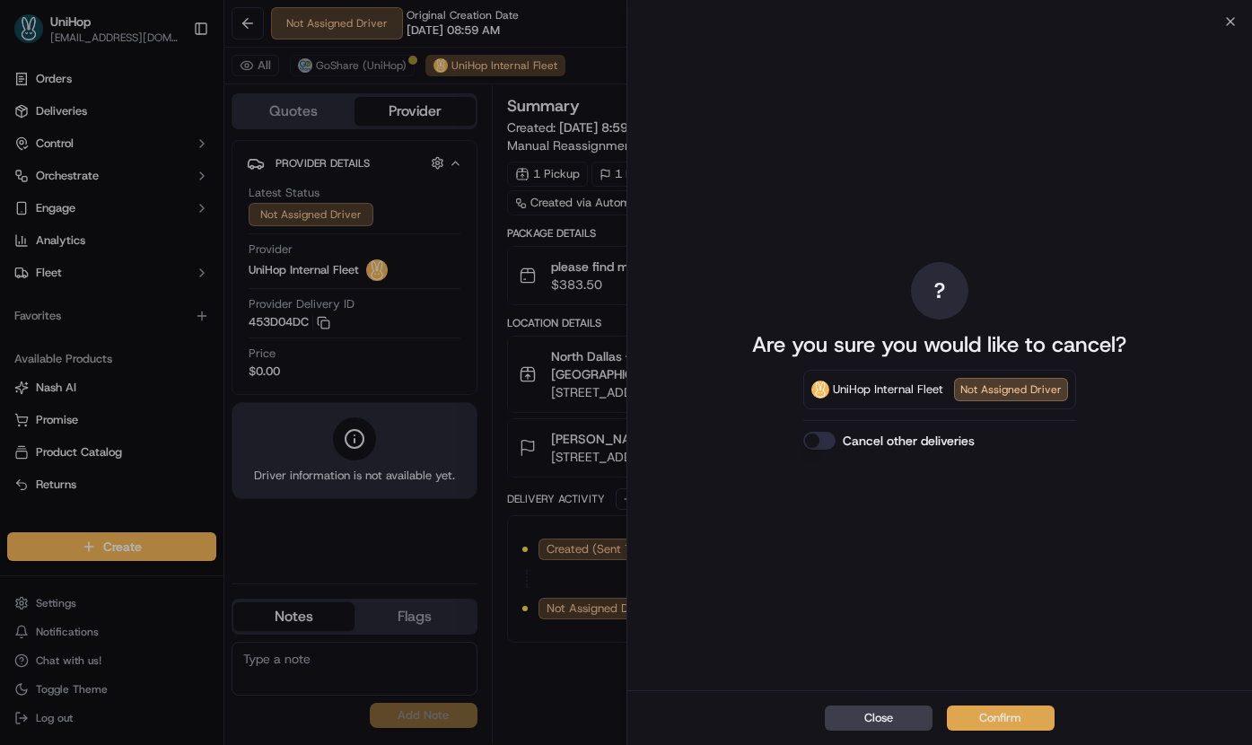
click at [996, 726] on button "Confirm" at bounding box center [1001, 717] width 108 height 25
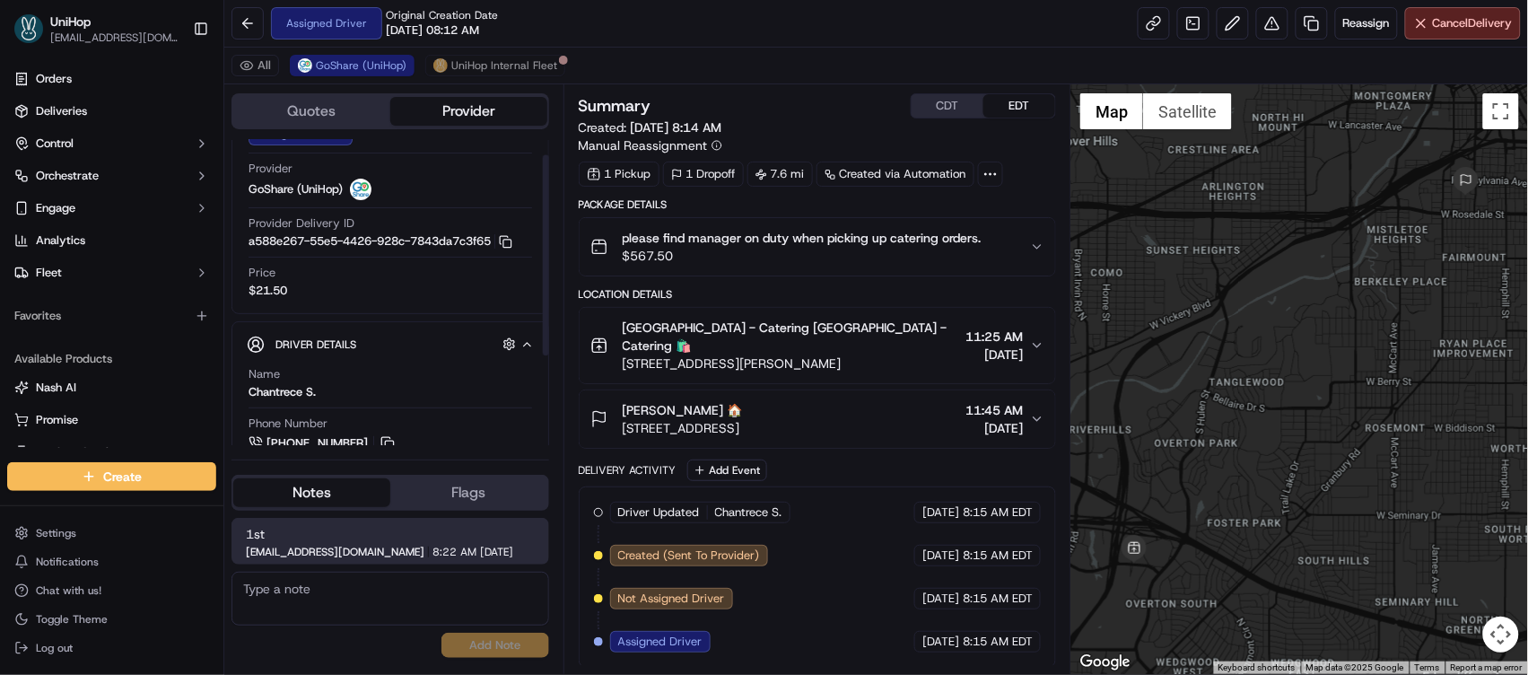
scroll to position [158, 0]
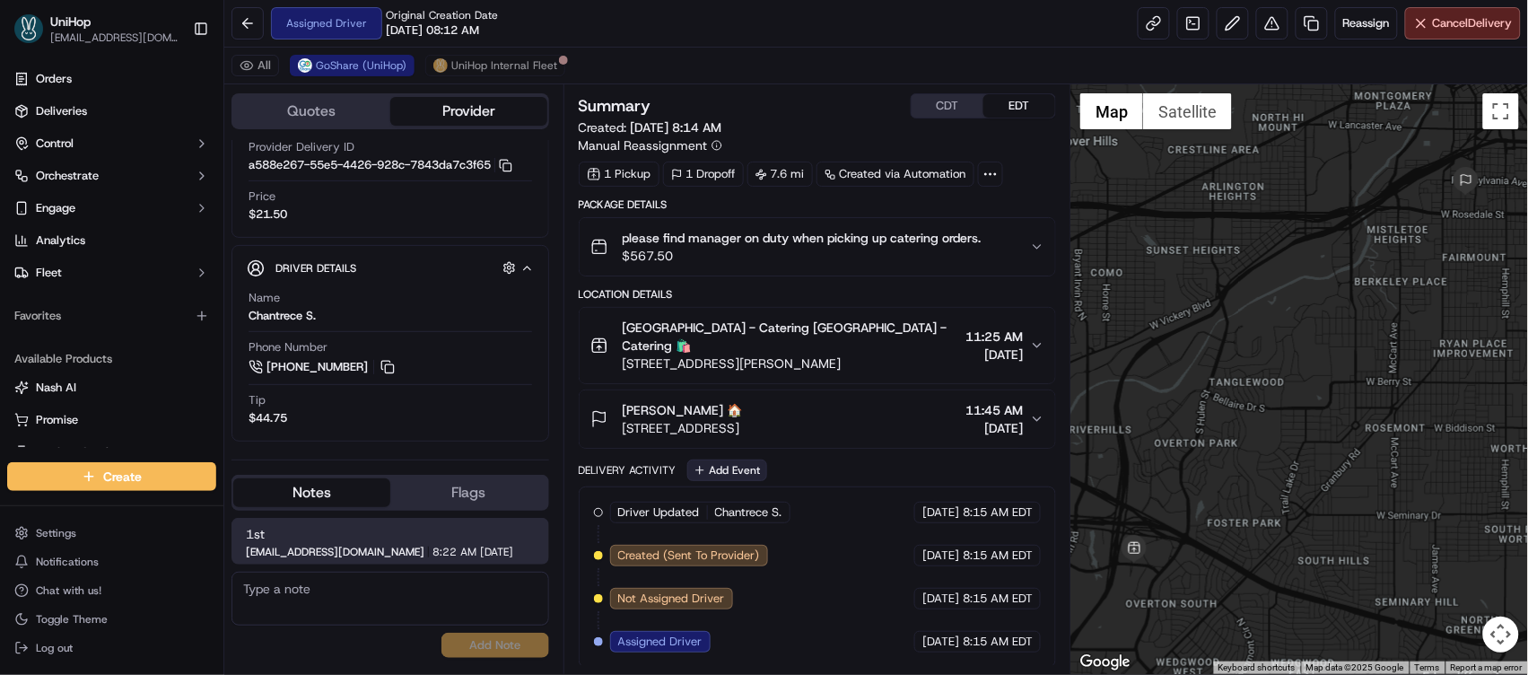
click at [706, 459] on button "Add Event" at bounding box center [727, 470] width 80 height 22
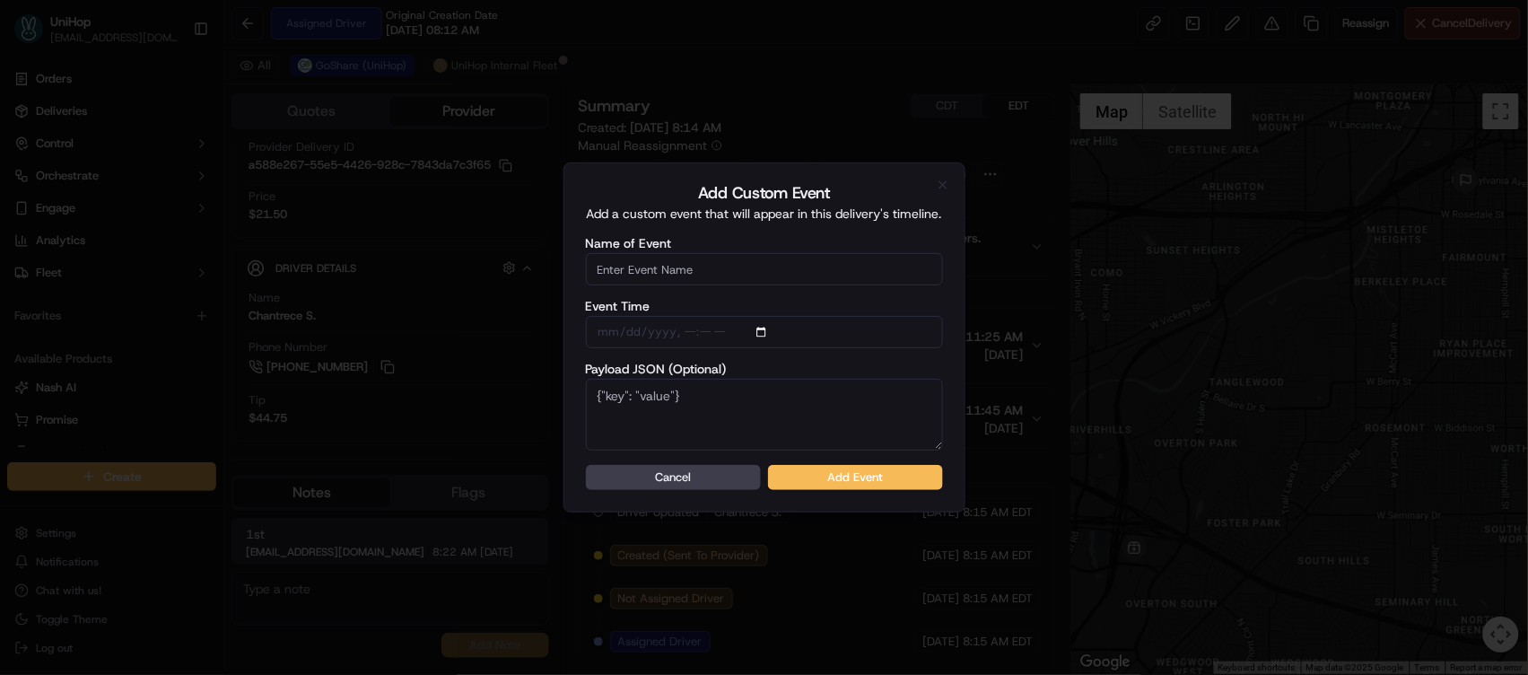
click at [710, 280] on input "Name of Event" at bounding box center [764, 269] width 357 height 32
type input "Driver Confirmed"
click at [842, 468] on button "Add Event" at bounding box center [855, 477] width 175 height 25
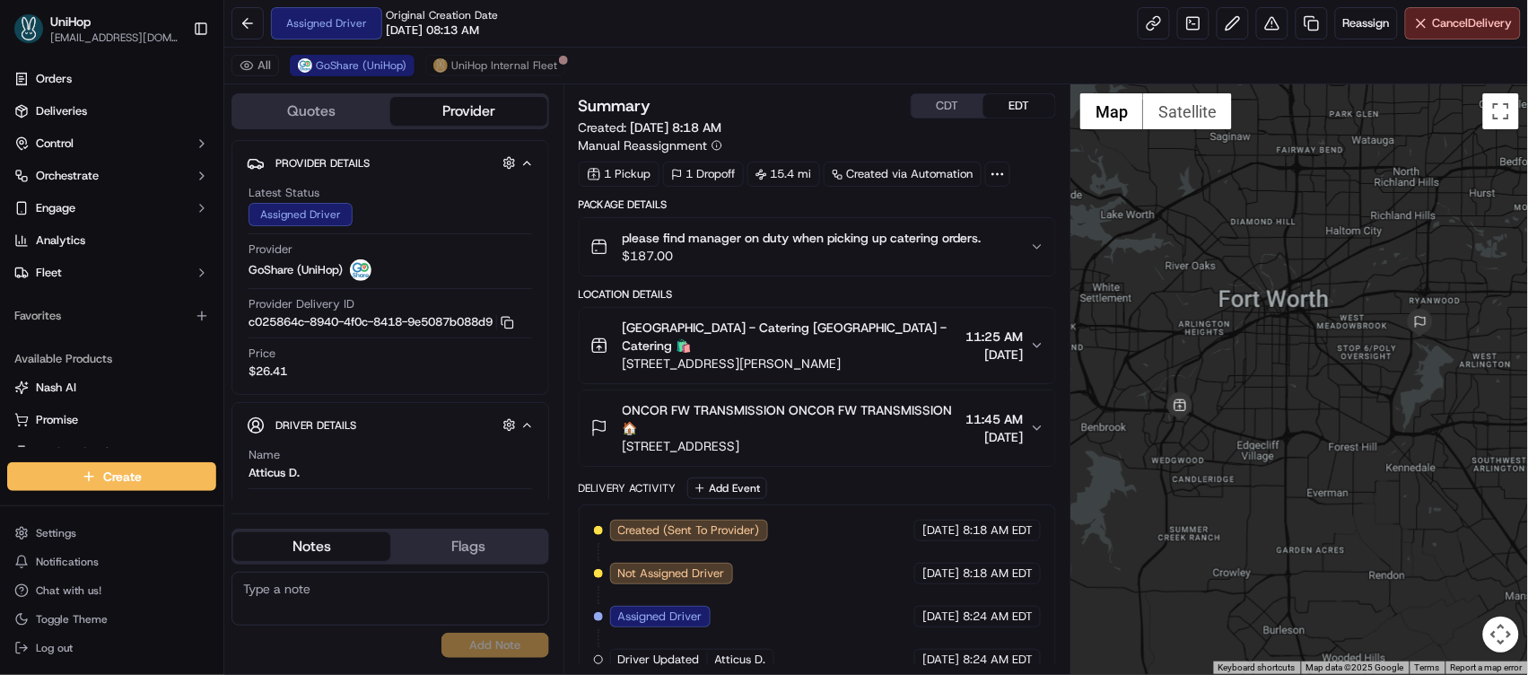
scroll to position [49, 0]
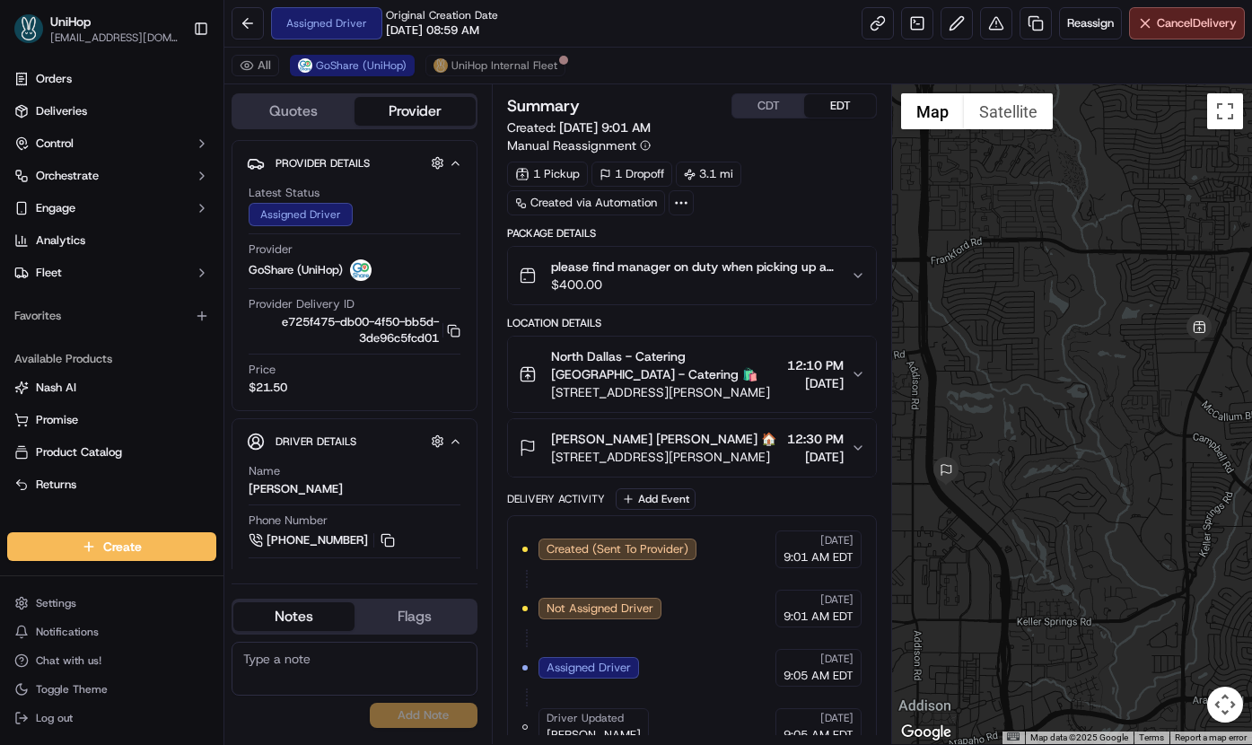
click at [698, 271] on span "please find manager on duty when picking up a catering order" at bounding box center [694, 266] width 286 height 18
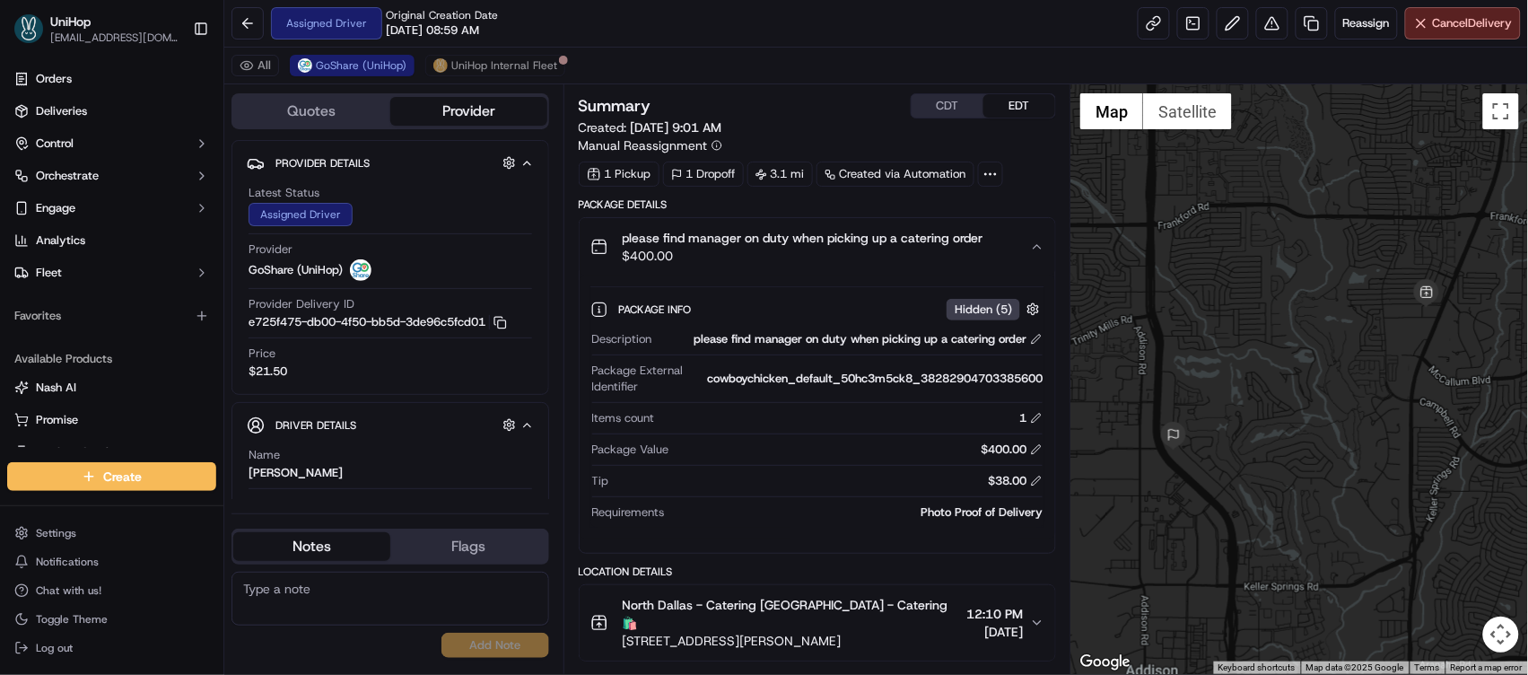
click at [922, 249] on span "$400.00" at bounding box center [803, 256] width 361 height 18
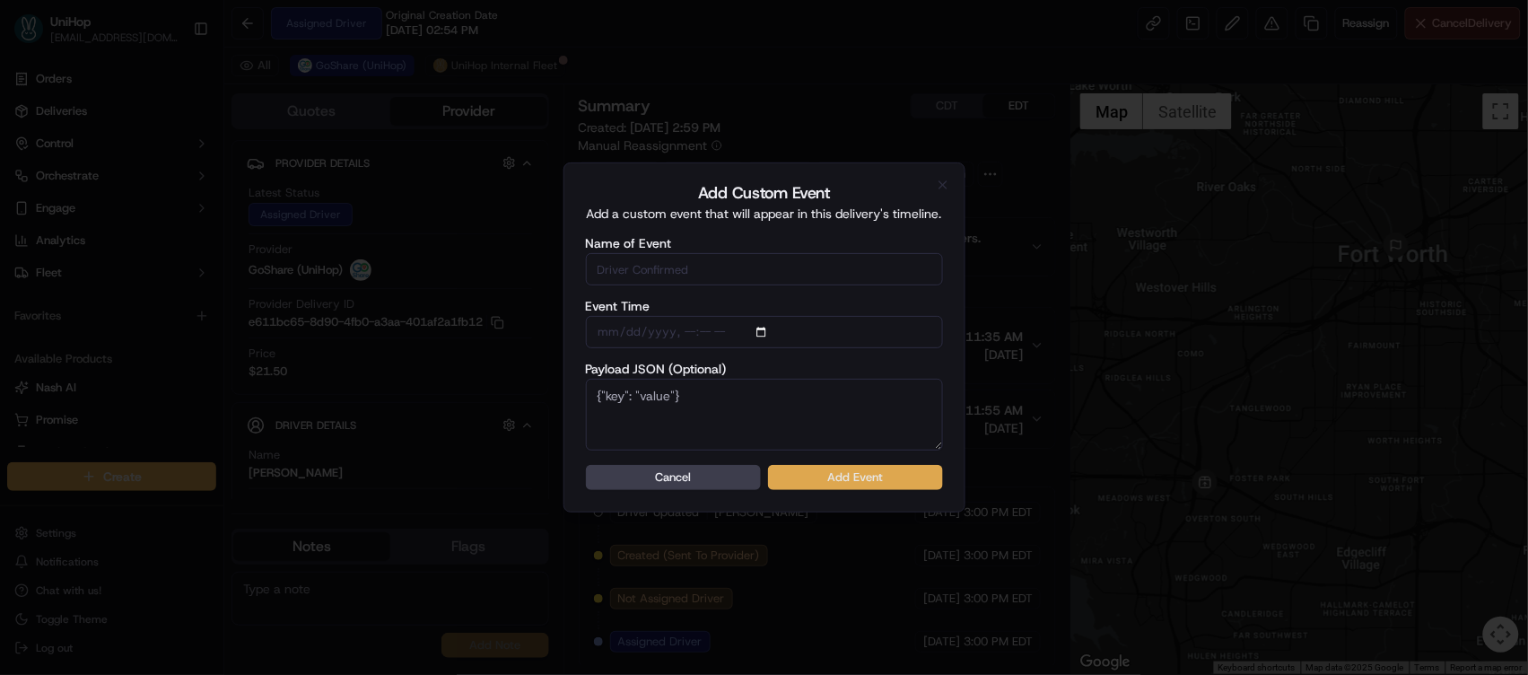
click at [894, 468] on button "Add Event" at bounding box center [855, 477] width 175 height 25
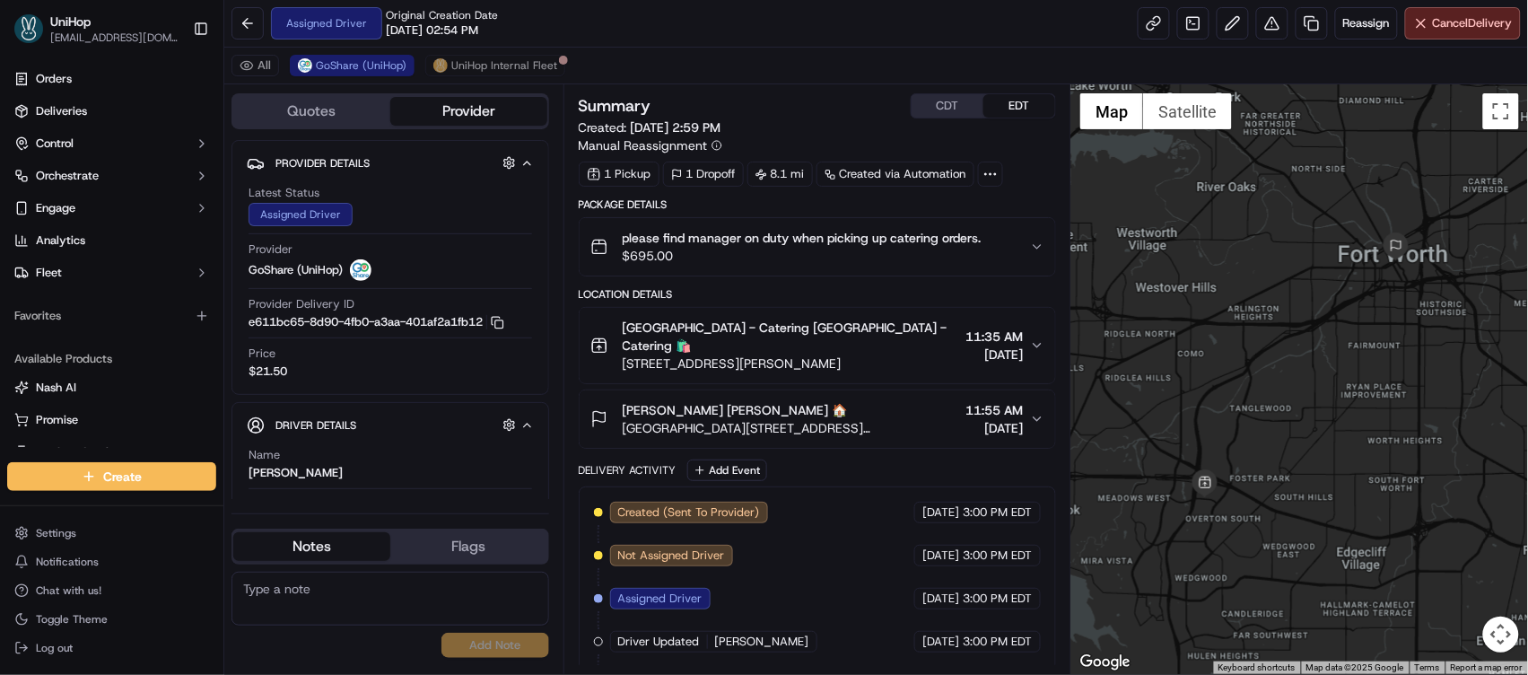
scroll to position [31, 0]
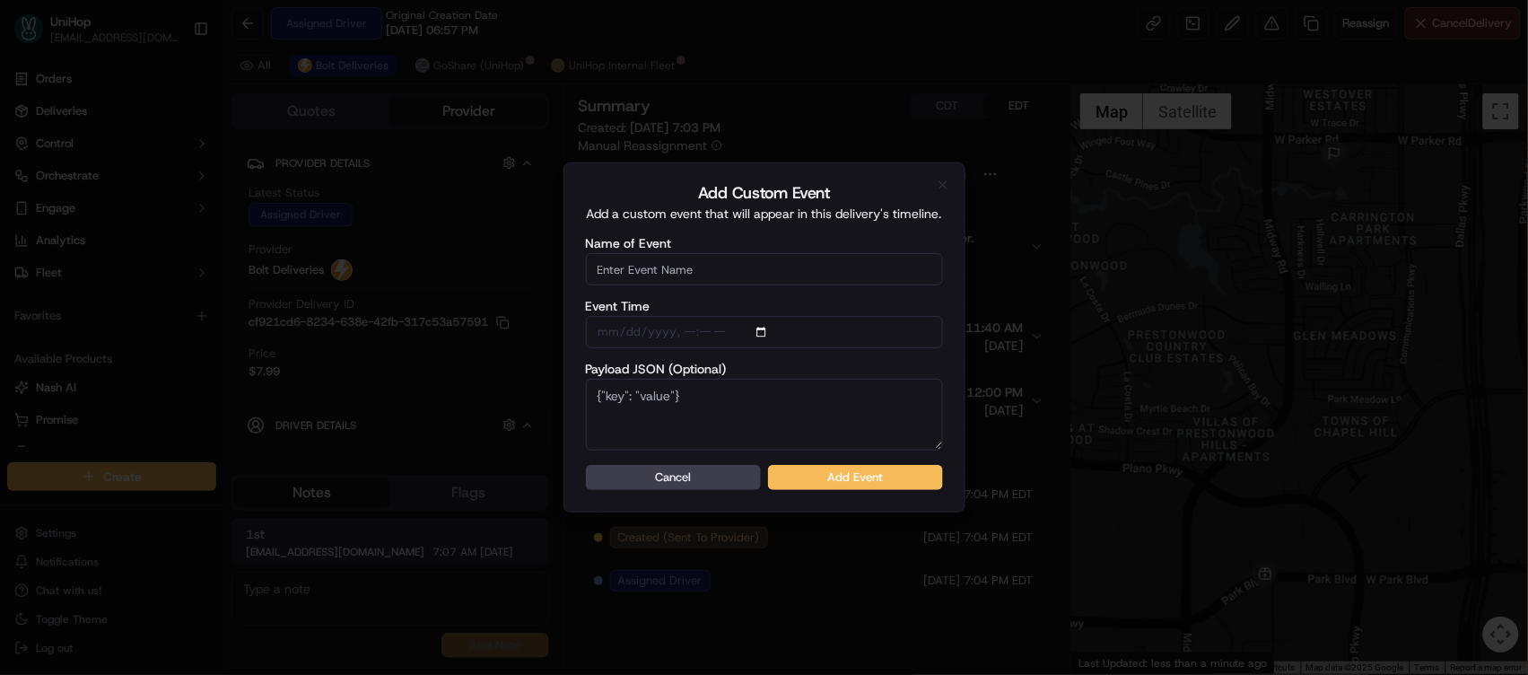
scroll to position [158, 0]
type input "Driver Confirmed"
click at [807, 474] on button "Add Event" at bounding box center [855, 477] width 175 height 25
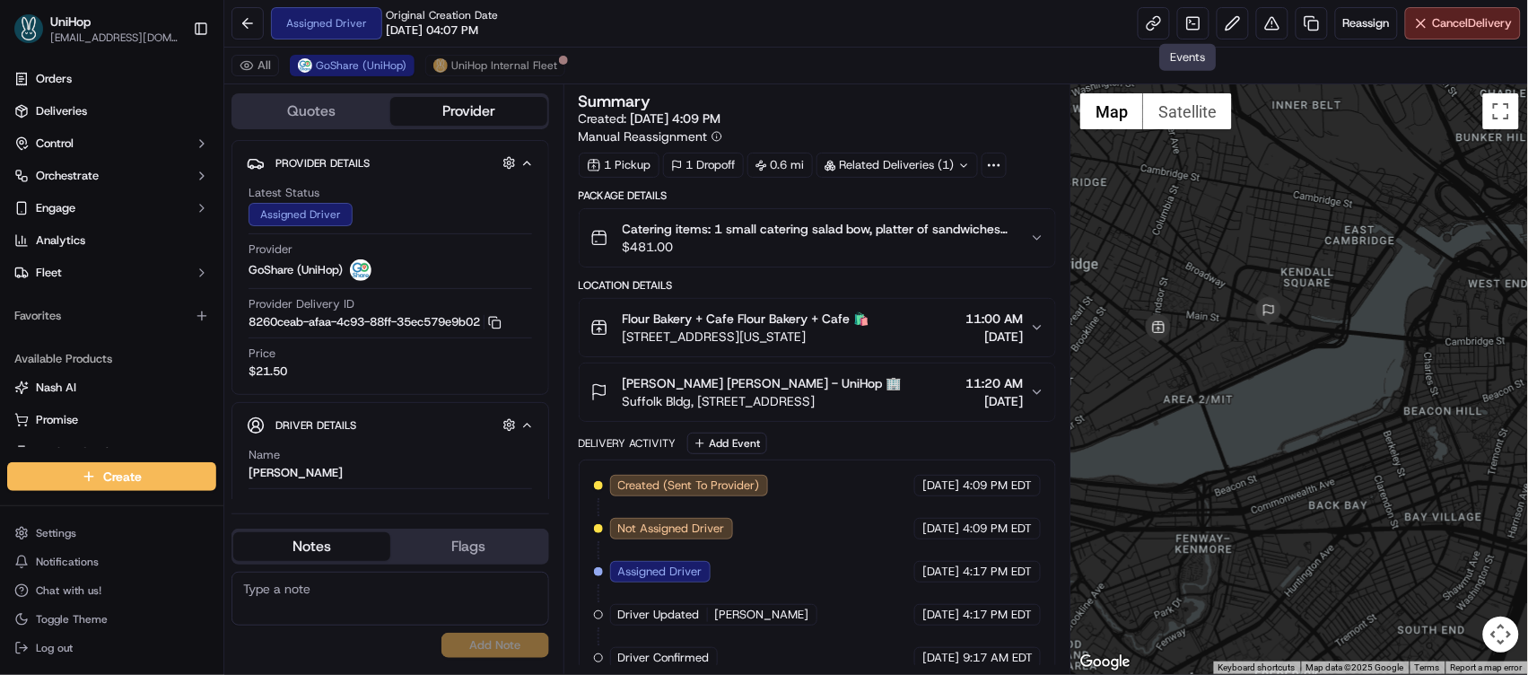
scroll to position [104, 0]
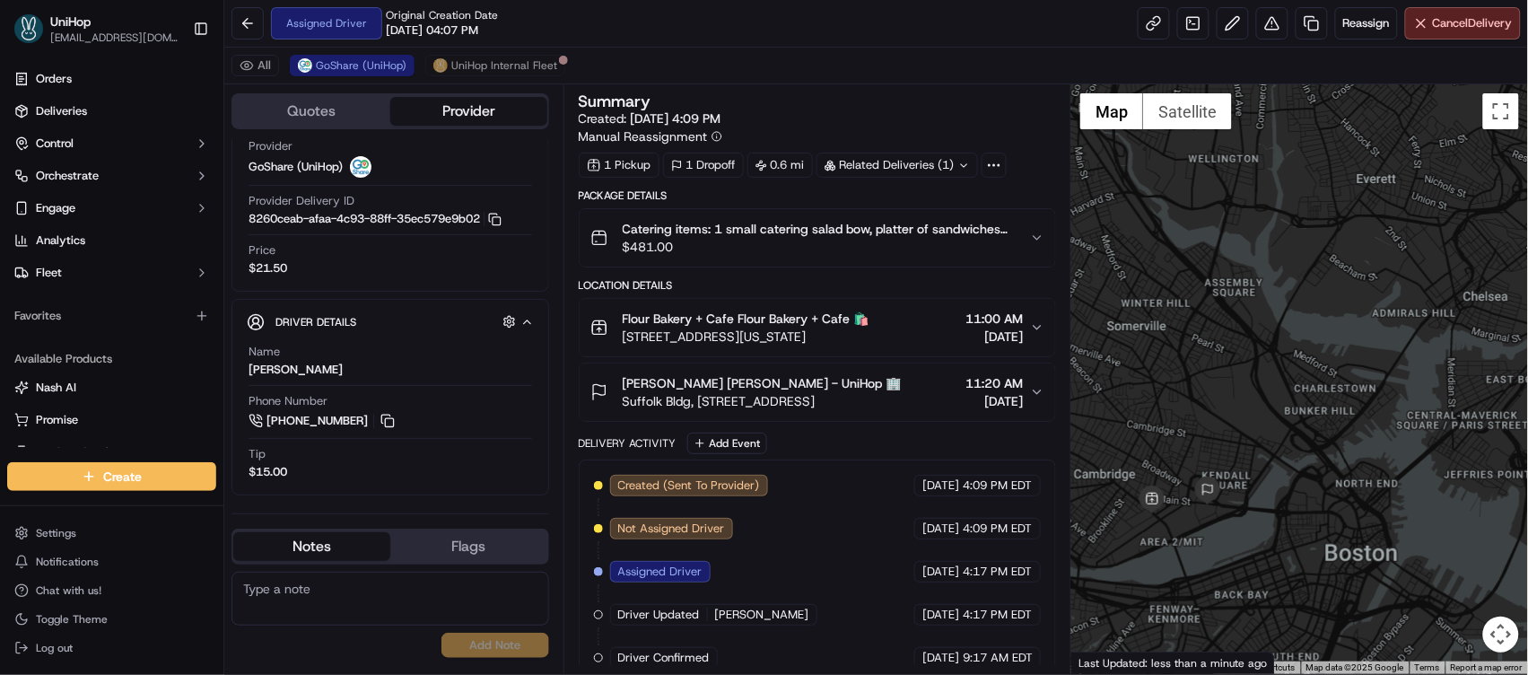
click at [1307, 361] on div at bounding box center [1299, 378] width 457 height 589
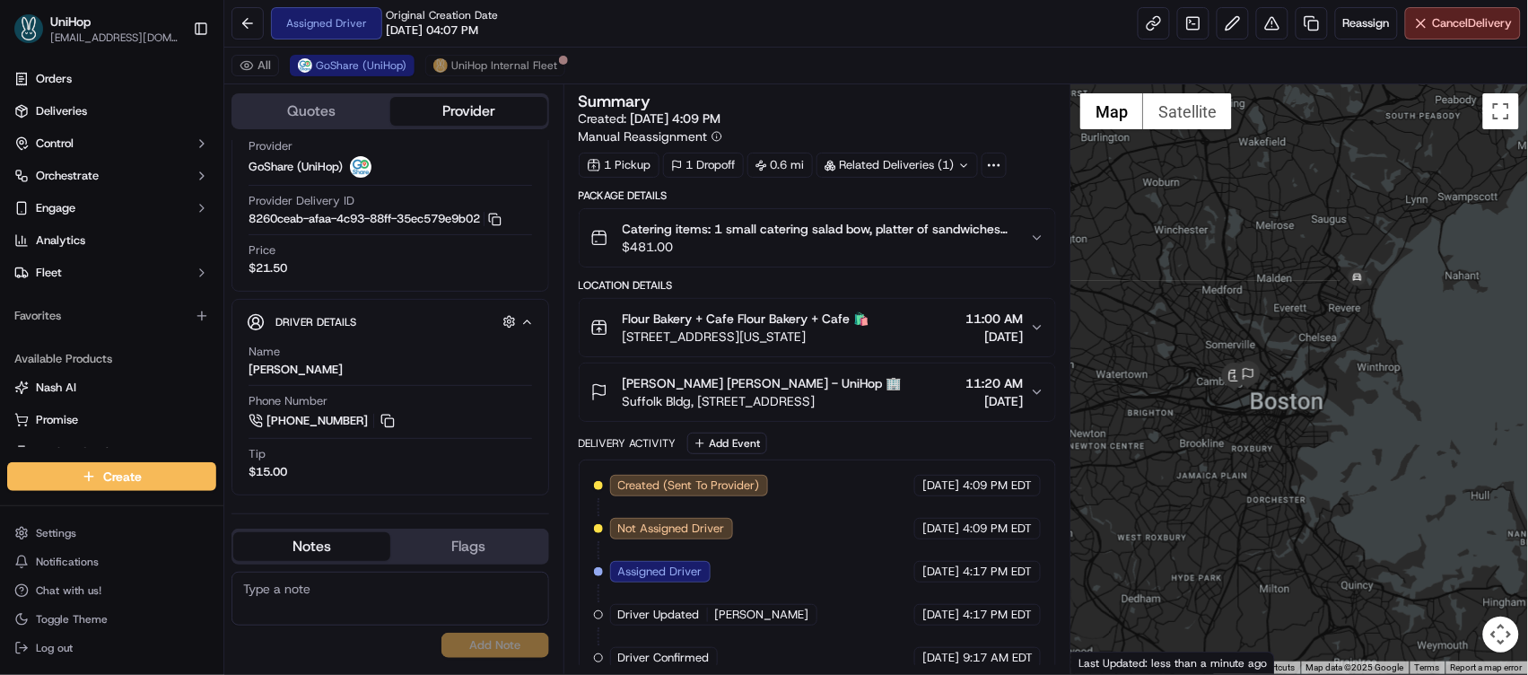
drag, startPoint x: 1421, startPoint y: 275, endPoint x: 1301, endPoint y: 262, distance: 120.9
click at [1301, 262] on div at bounding box center [1299, 378] width 457 height 589
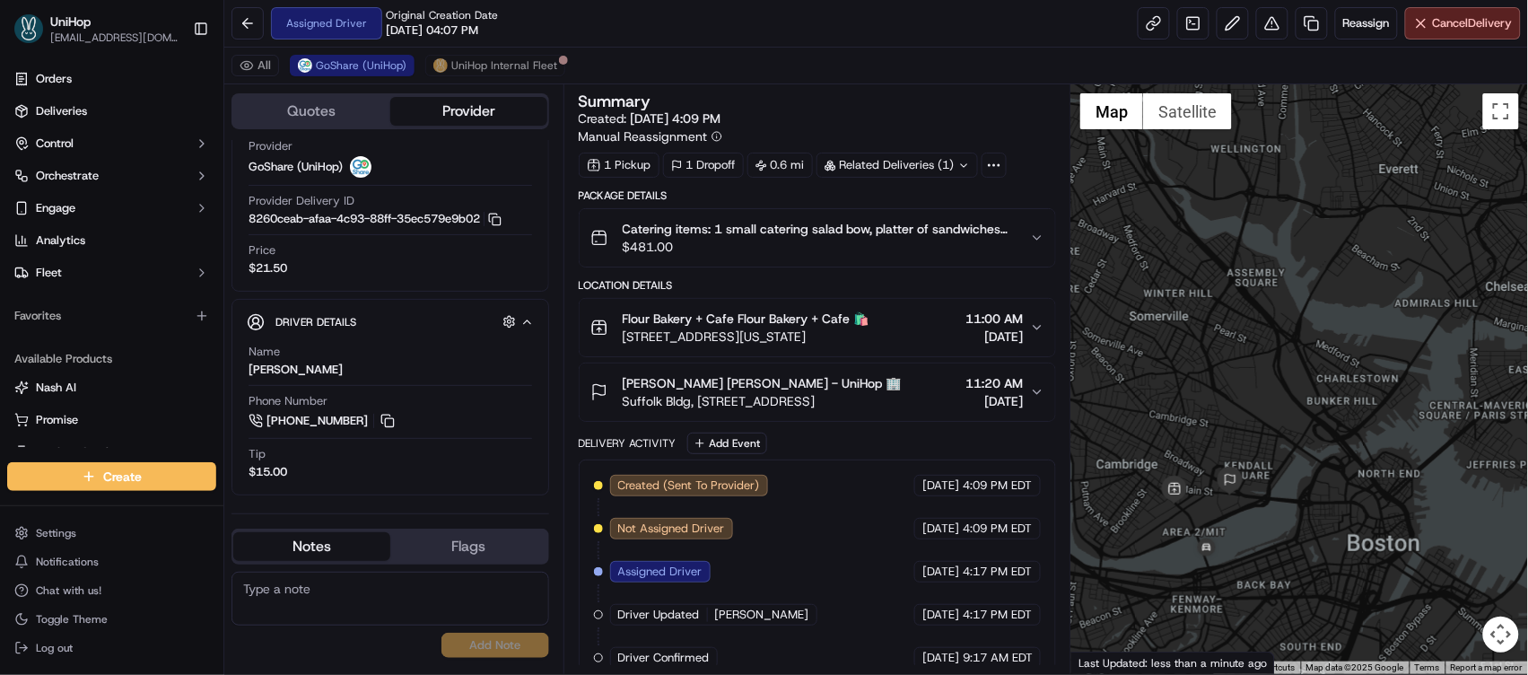
drag, startPoint x: 1312, startPoint y: 318, endPoint x: 1325, endPoint y: 305, distance: 18.4
click at [1325, 305] on div at bounding box center [1299, 378] width 457 height 589
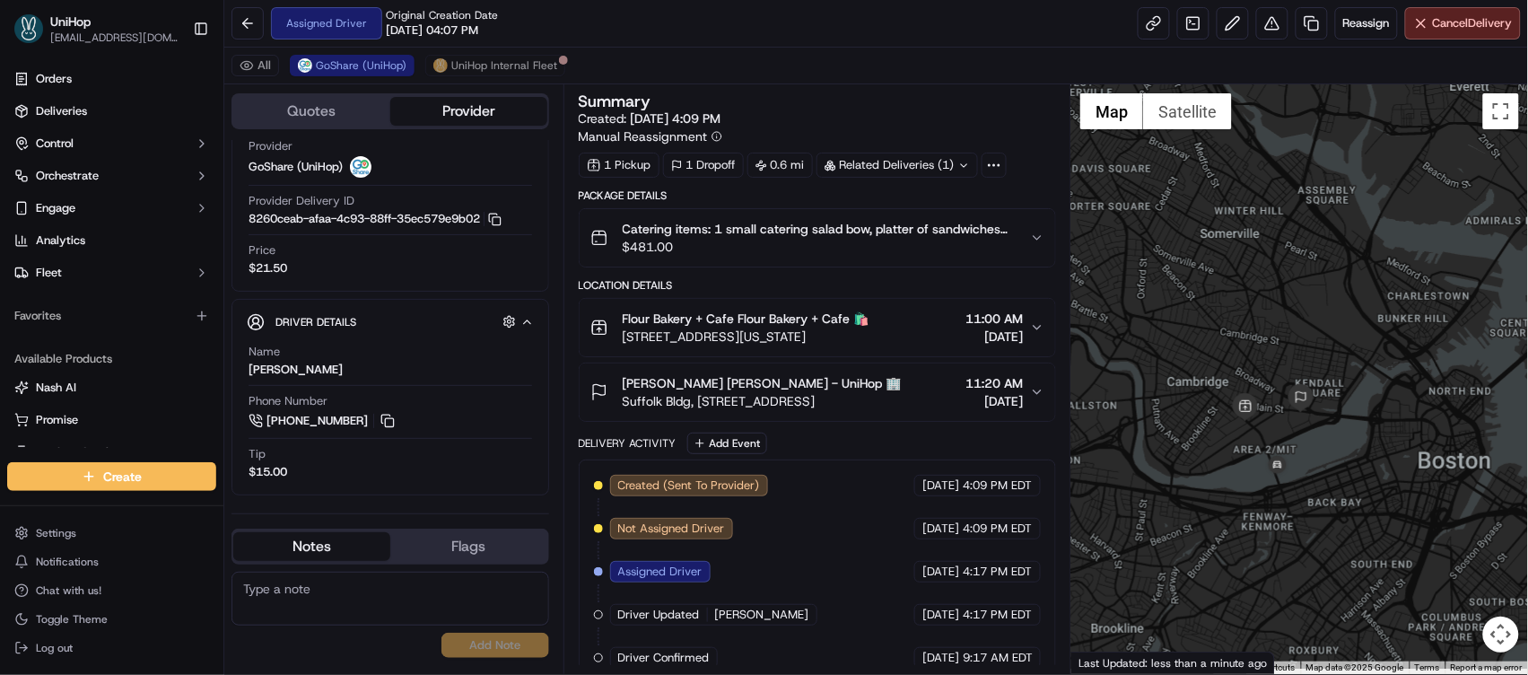
drag, startPoint x: 1241, startPoint y: 415, endPoint x: 1250, endPoint y: 371, distance: 45.7
click at [1250, 393] on img at bounding box center [1245, 407] width 29 height 29
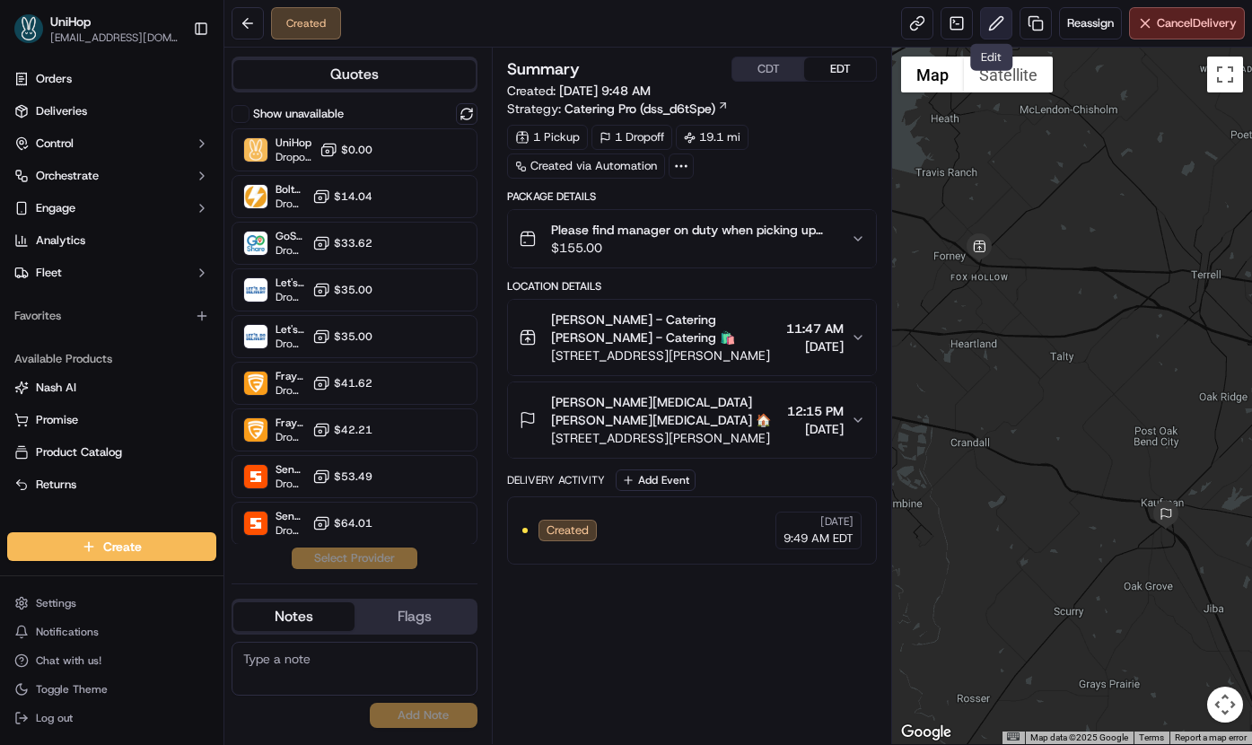
click at [986, 27] on button at bounding box center [996, 23] width 32 height 32
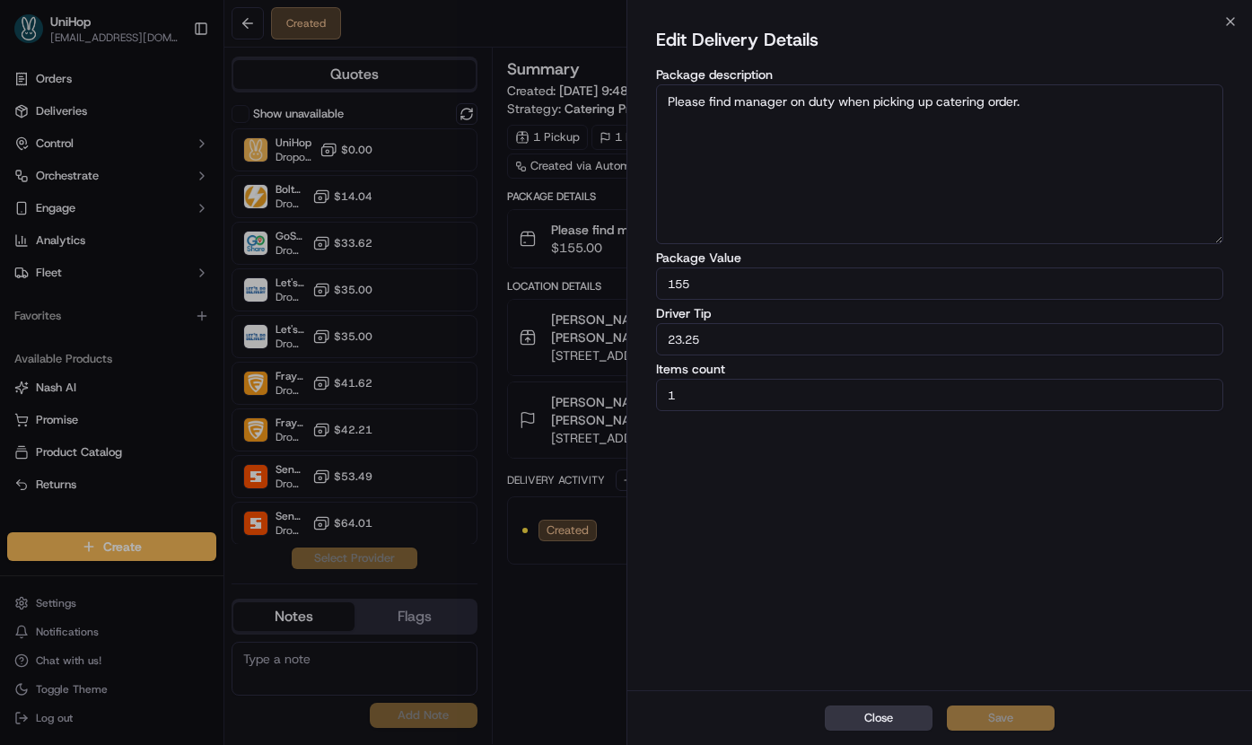
click at [856, 711] on button "Close" at bounding box center [879, 717] width 108 height 25
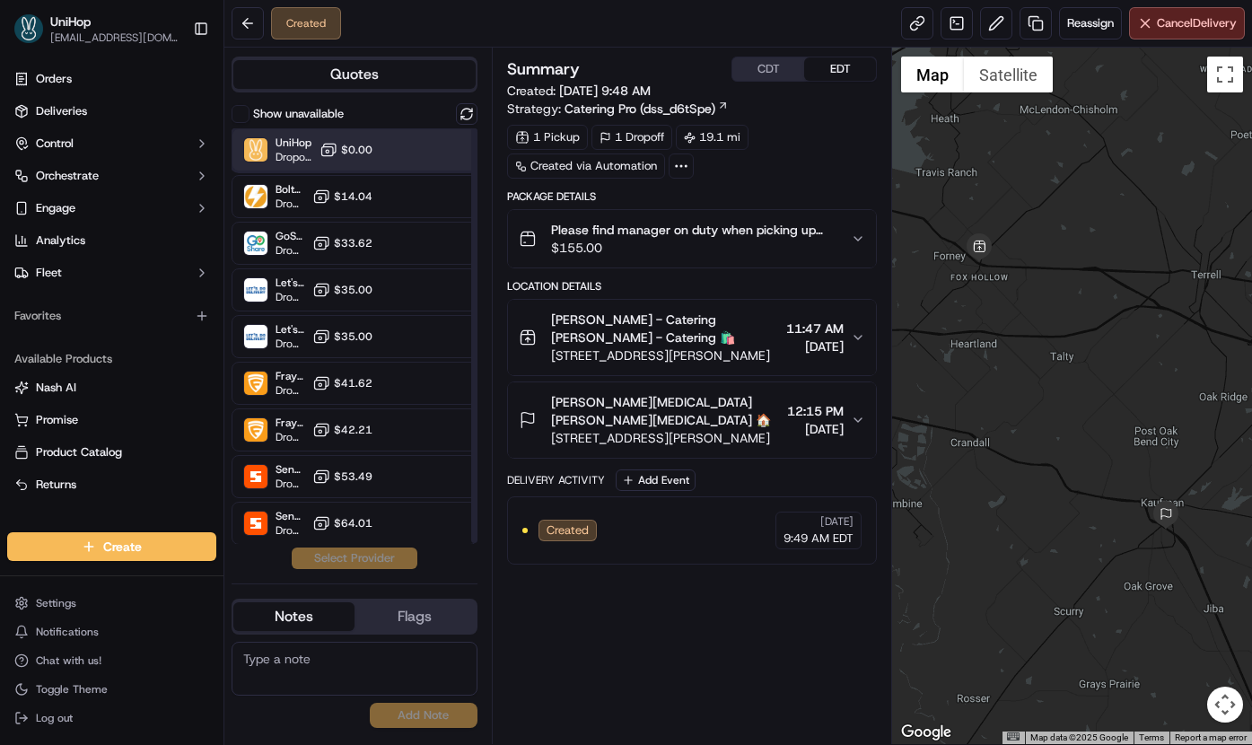
click at [389, 157] on div "UniHop Dropoff ETA - $0.00" at bounding box center [354, 149] width 246 height 43
click at [342, 553] on button "Assign Provider" at bounding box center [354, 558] width 127 height 22
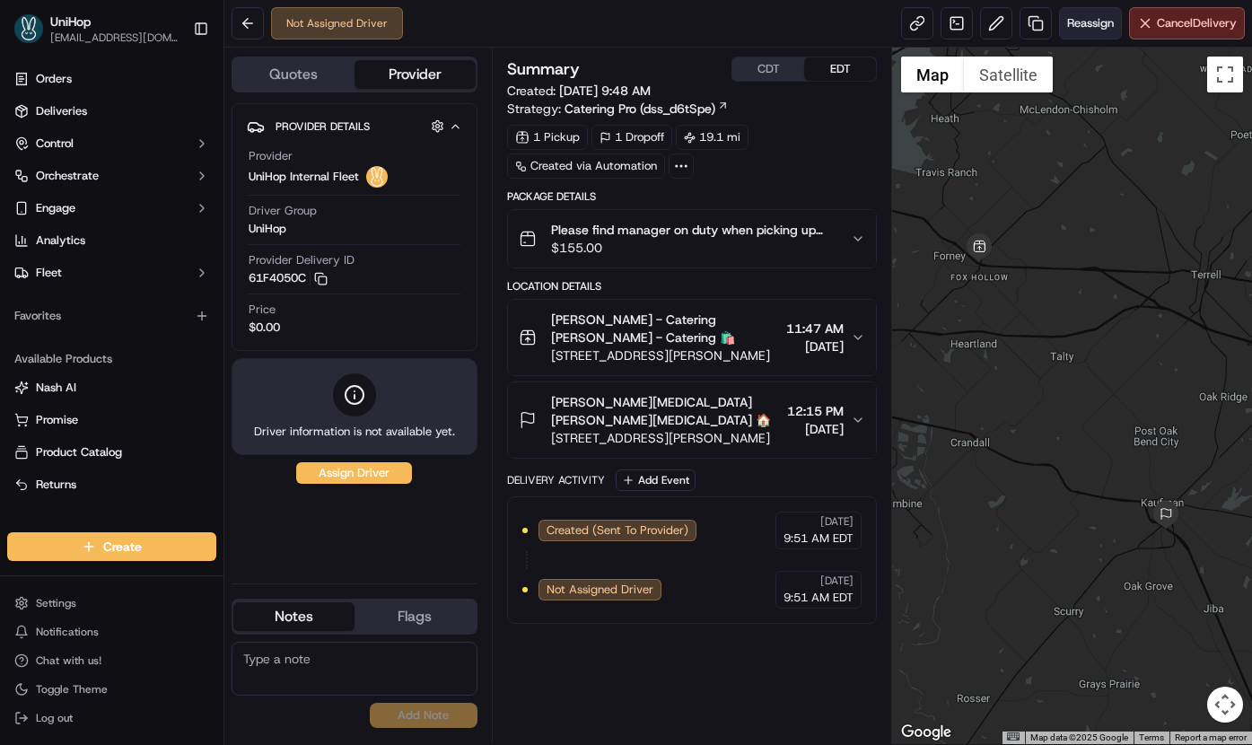
click at [1067, 21] on span "Reassign" at bounding box center [1090, 23] width 47 height 16
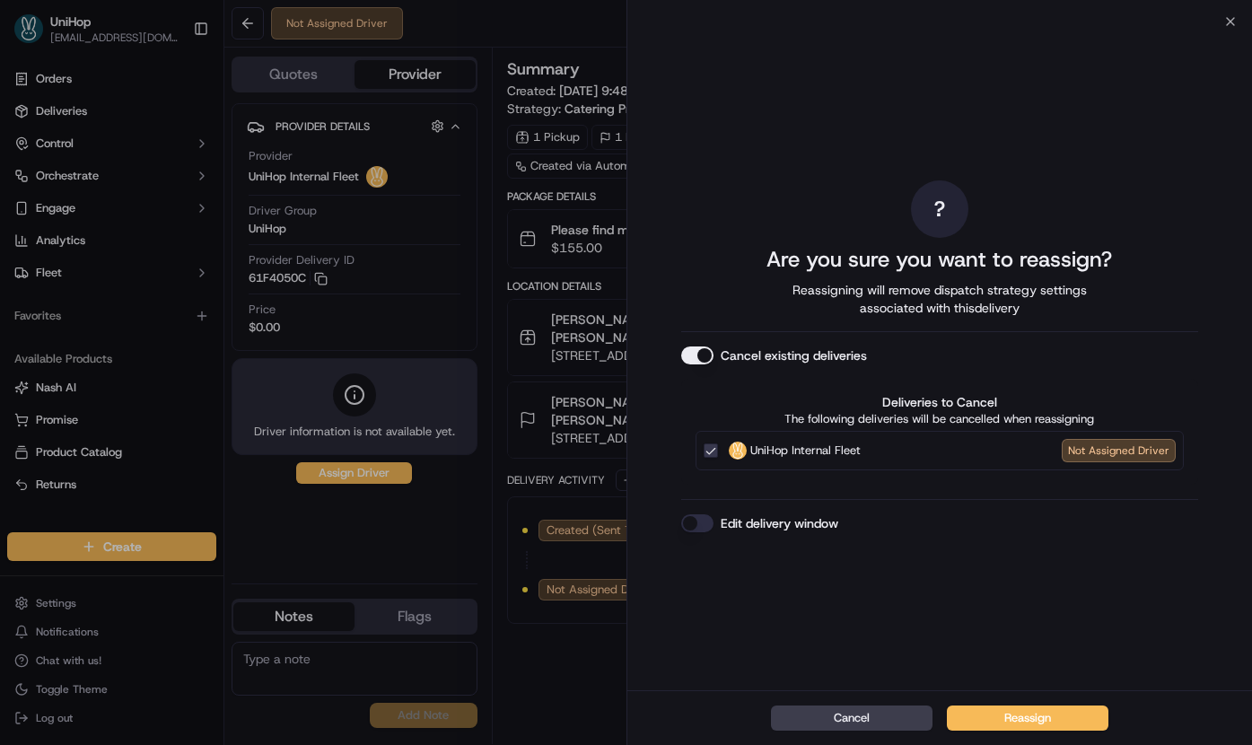
click at [708, 347] on button "Cancel existing deliveries" at bounding box center [697, 355] width 32 height 18
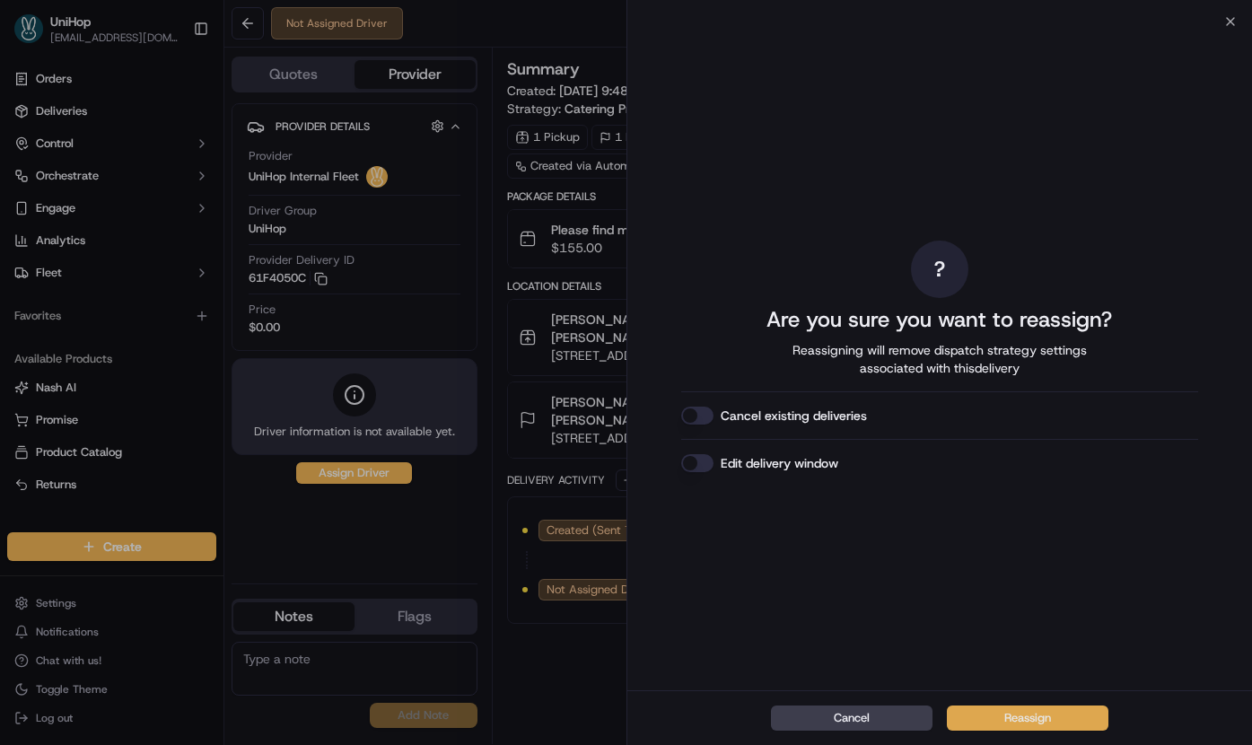
click at [1018, 713] on button "Reassign" at bounding box center [1027, 717] width 161 height 25
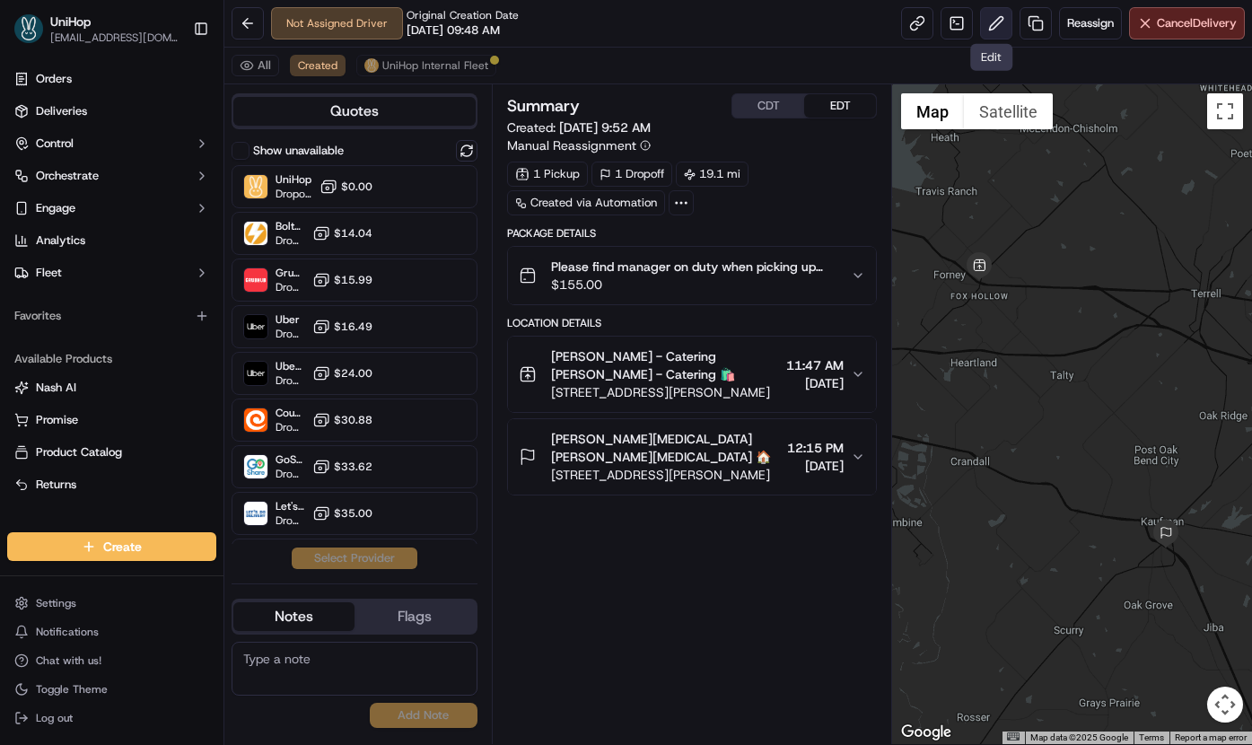
click at [992, 15] on button at bounding box center [996, 23] width 32 height 32
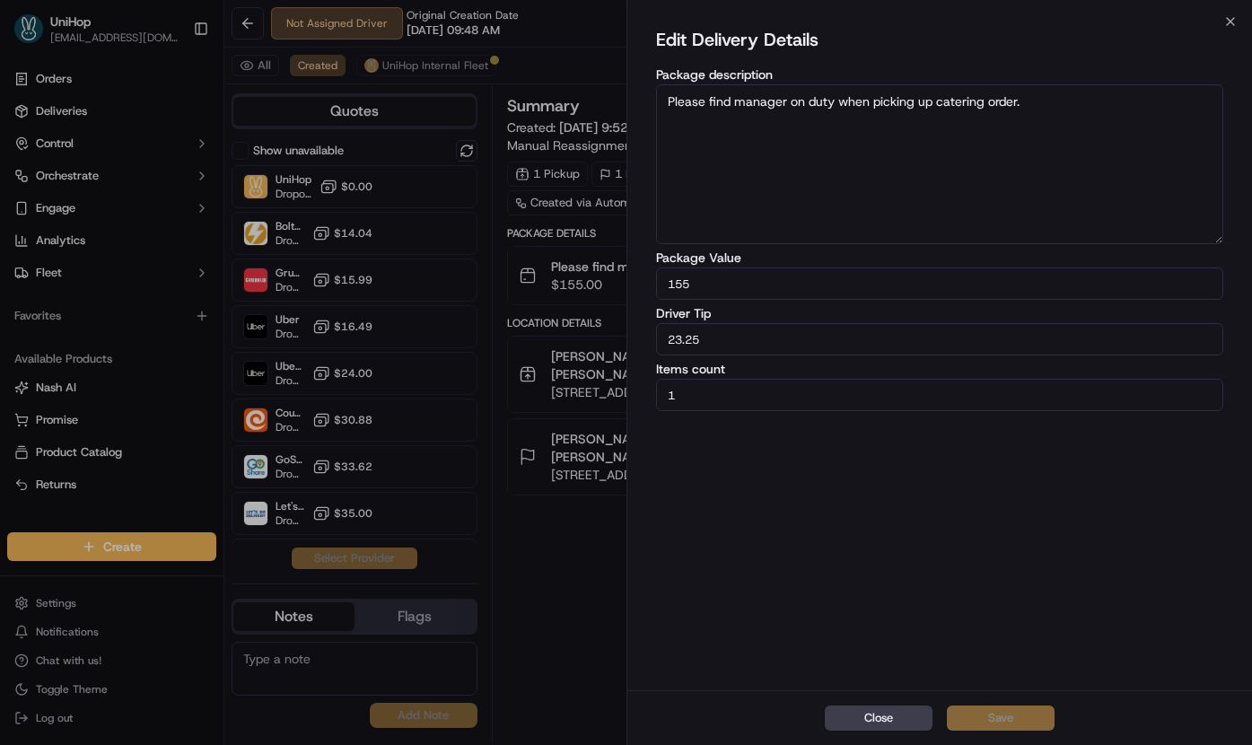
drag, startPoint x: 715, startPoint y: 336, endPoint x: 648, endPoint y: 336, distance: 67.3
click at [648, 336] on div "Edit Delivery Details Package description Please find manager on duty when pick…" at bounding box center [939, 356] width 625 height 668
type input "15.33"
click at [1011, 721] on button "Save" at bounding box center [1001, 717] width 108 height 25
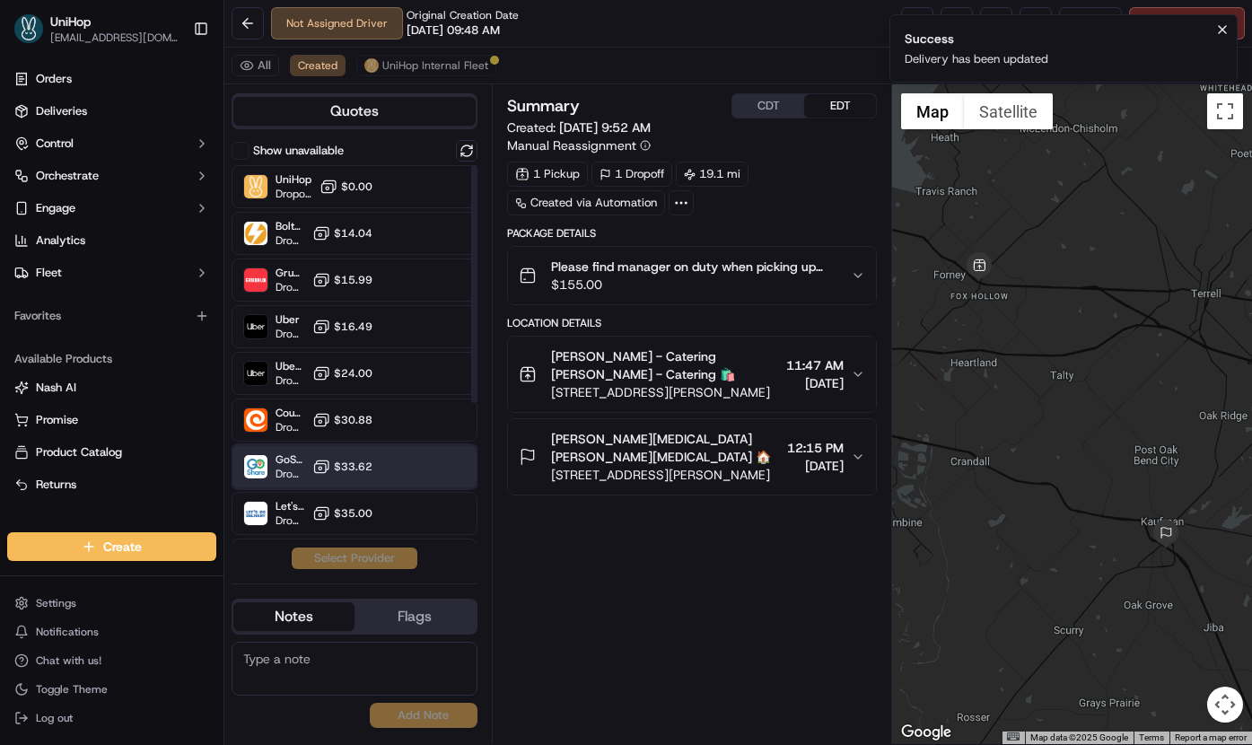
click at [330, 479] on div "GoShare (UniHop) Dropoff ETA - $33.62" at bounding box center [354, 466] width 246 height 43
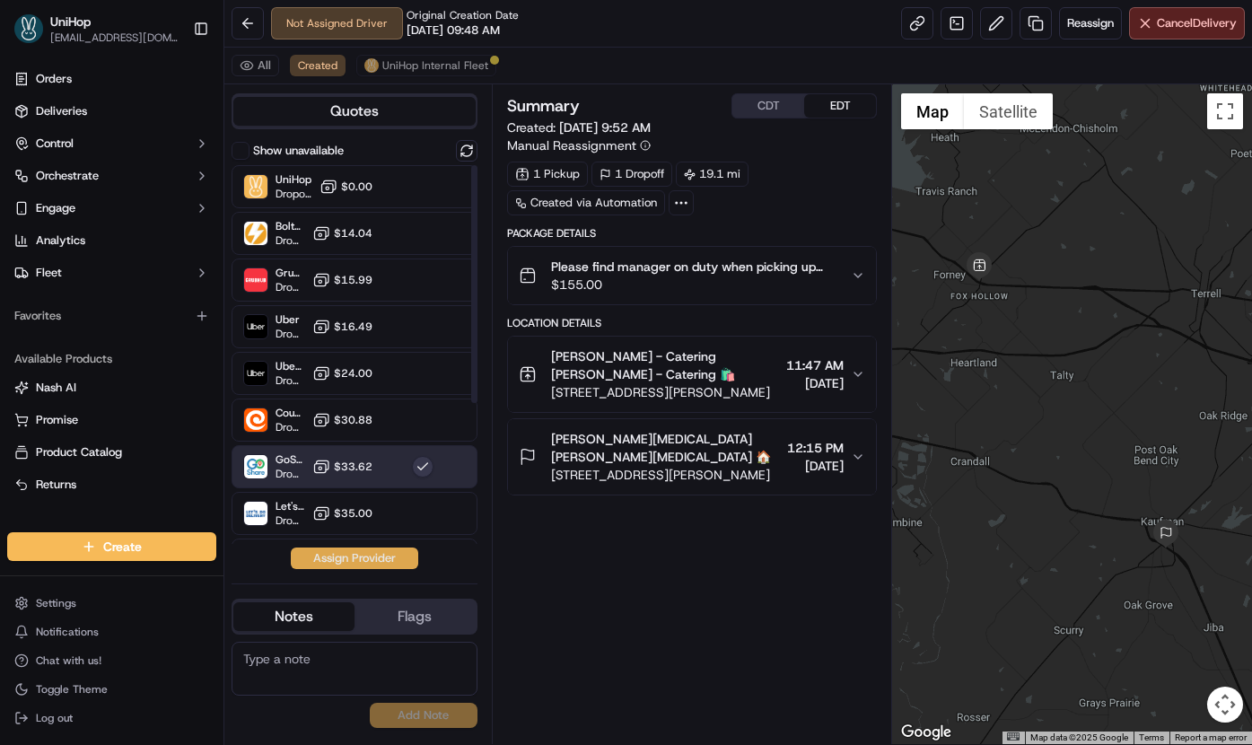
click at [334, 568] on button "Assign Provider" at bounding box center [354, 558] width 127 height 22
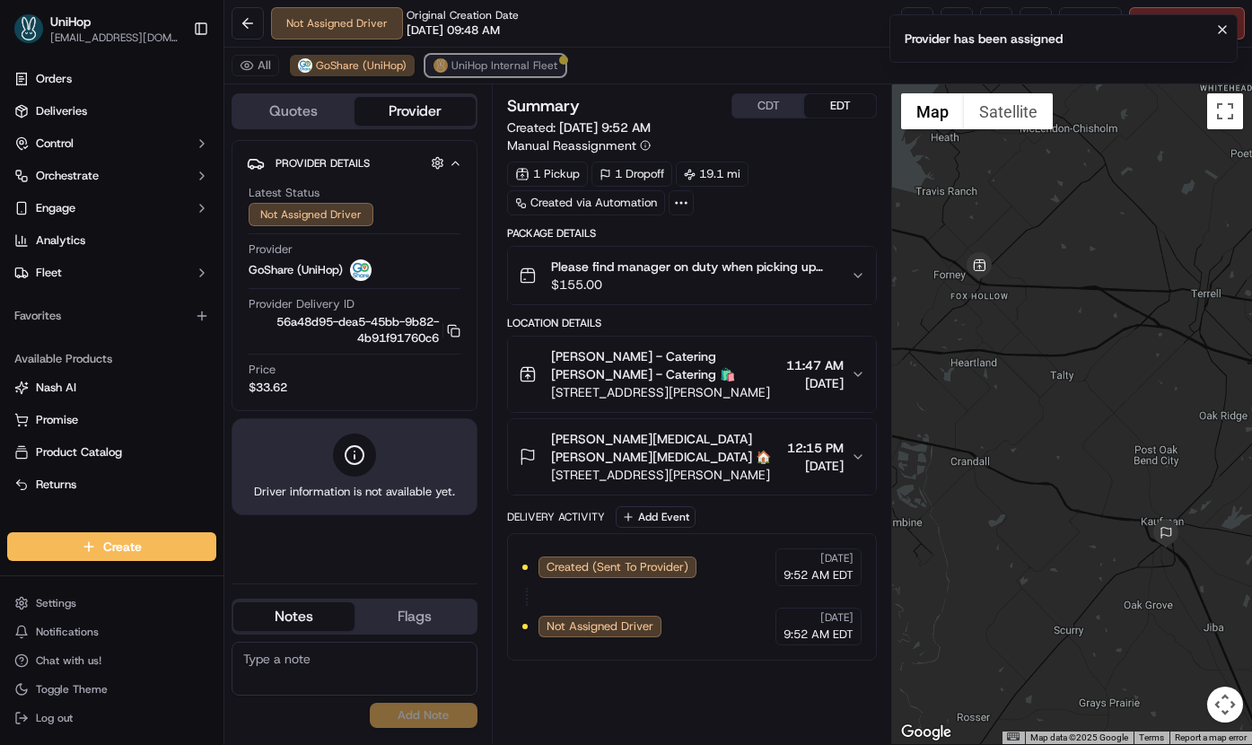
click at [458, 67] on span "UniHop Internal Fleet" at bounding box center [504, 65] width 106 height 14
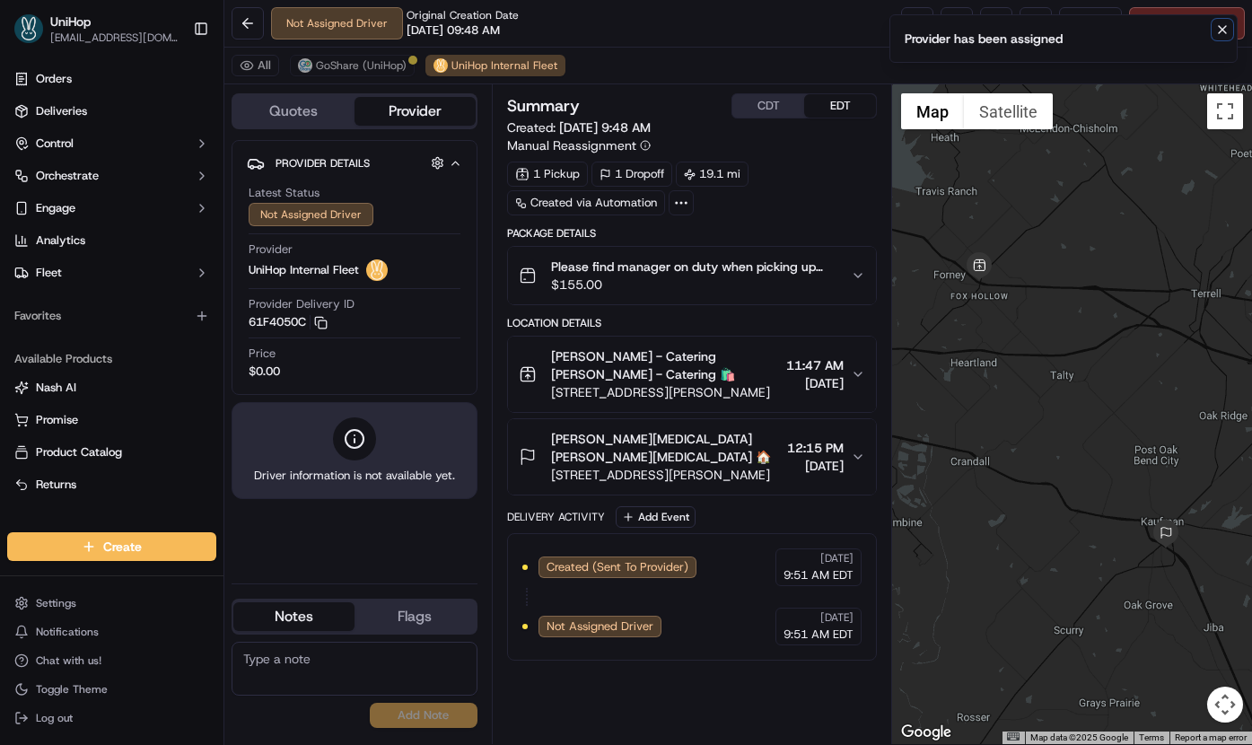
click at [1223, 29] on icon "Notifications (F8)" at bounding box center [1222, 29] width 14 height 14
click at [1176, 28] on span "Cancel Delivery" at bounding box center [1196, 23] width 80 height 16
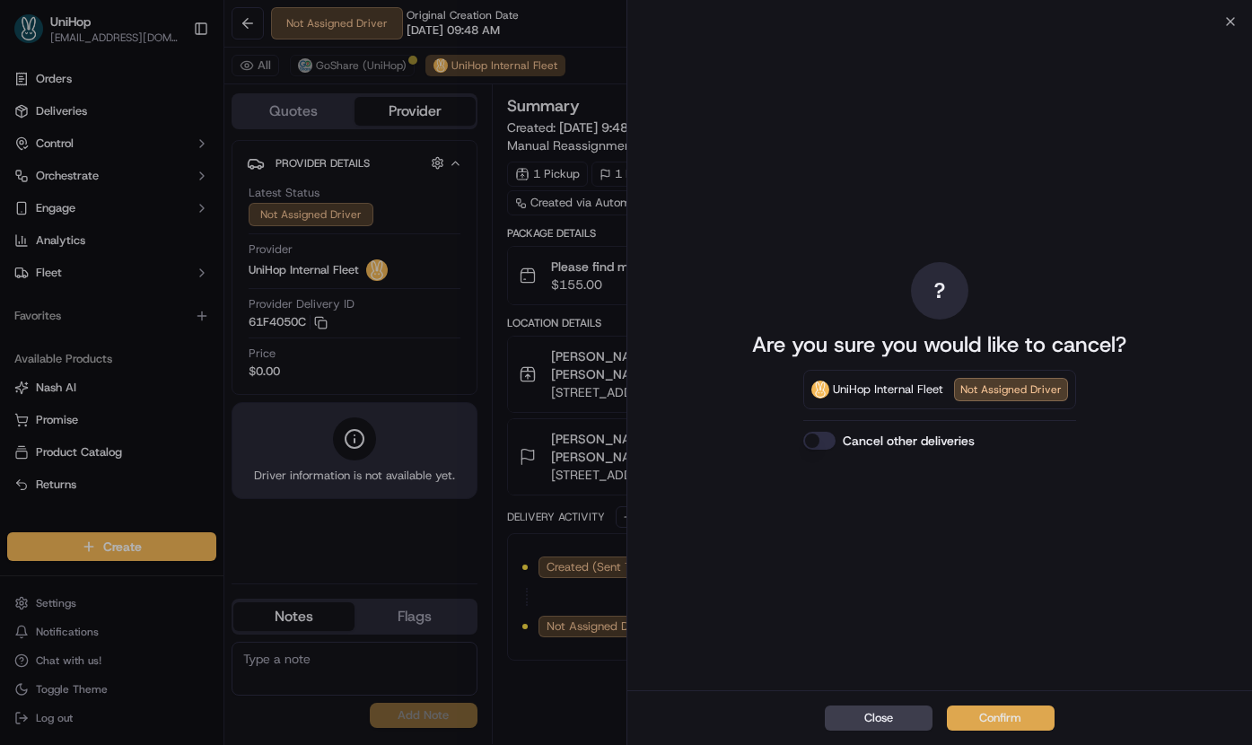
click at [988, 721] on button "Confirm" at bounding box center [1001, 717] width 108 height 25
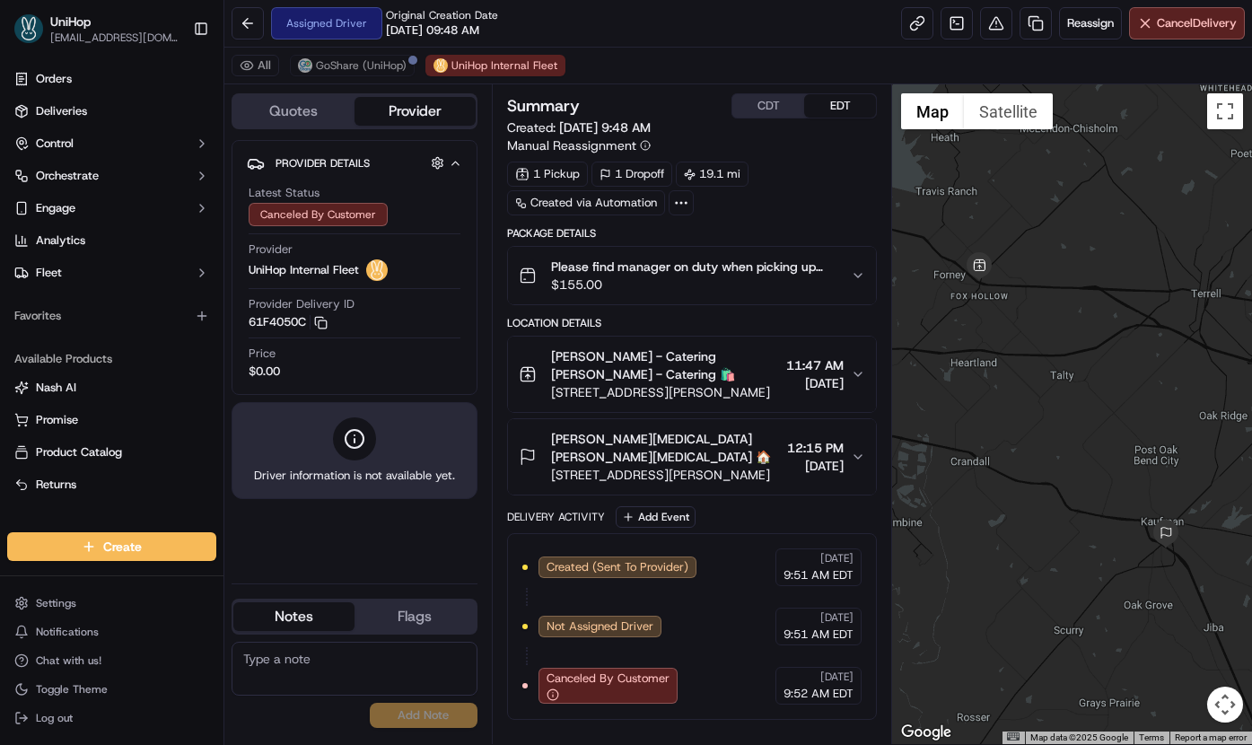
click at [322, 80] on div "All GoShare (UniHop) UniHop Internal Fleet" at bounding box center [737, 66] width 1027 height 37
click at [324, 73] on button "GoShare (UniHop)" at bounding box center [352, 66] width 125 height 22
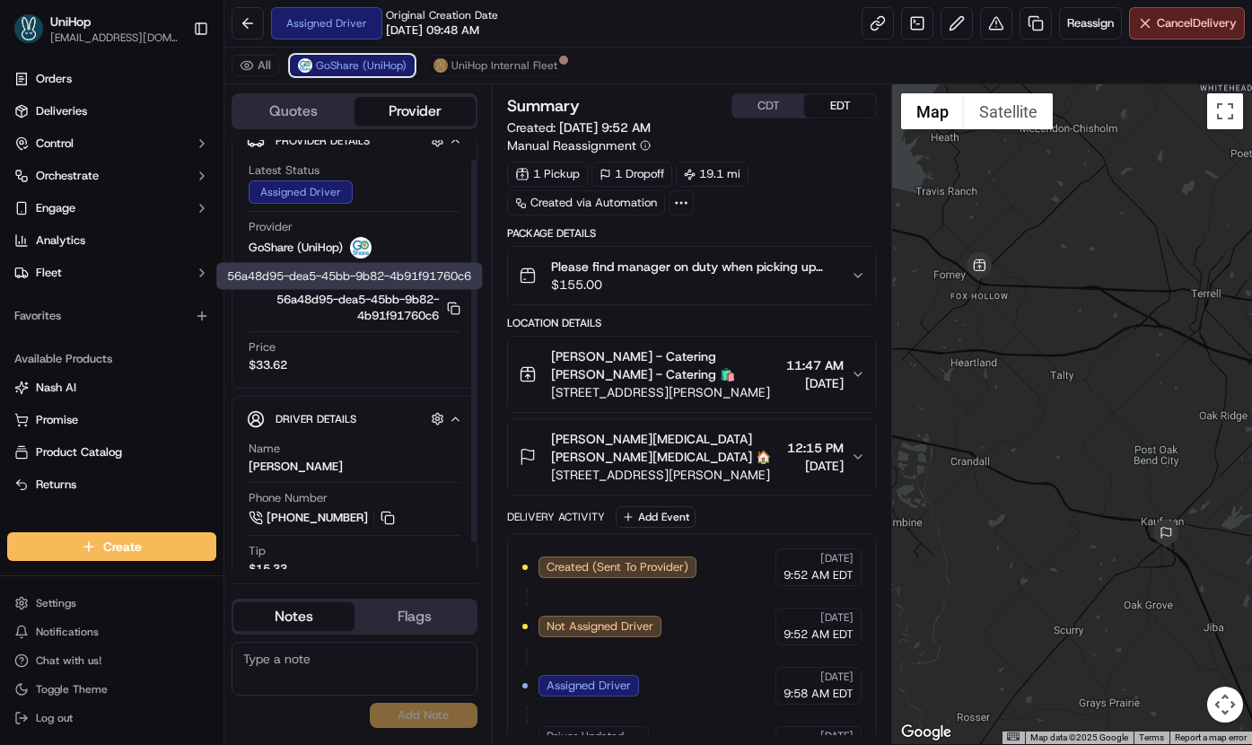
scroll to position [43, 0]
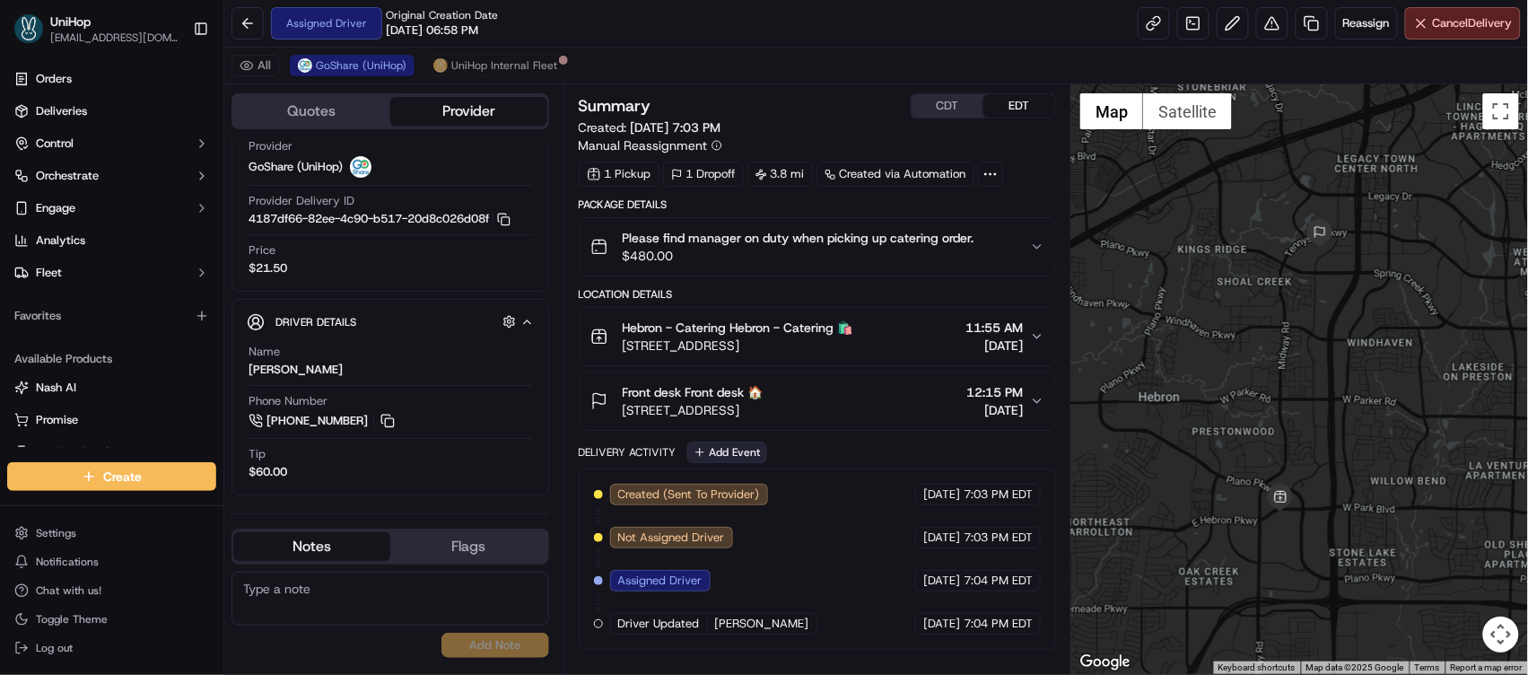
click at [728, 449] on button "Add Event" at bounding box center [727, 452] width 80 height 22
click at [727, 266] on body "UniHop [EMAIL_ADDRESS][DOMAIN_NAME] Toggle Sidebar Orders Deliveries Control Or…" at bounding box center [764, 337] width 1528 height 675
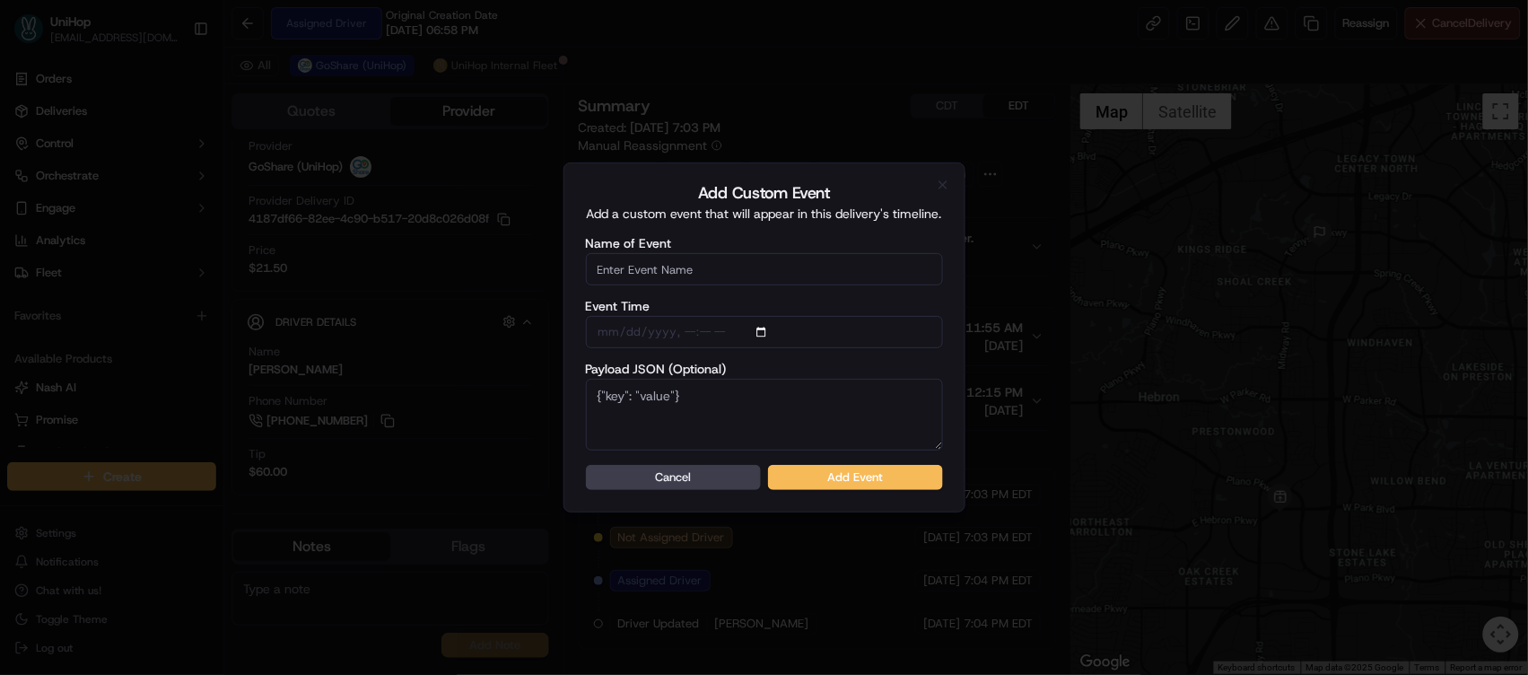
click at [728, 270] on input "Name of Event" at bounding box center [764, 269] width 357 height 32
type input "Driver Confirmed"
click at [835, 470] on button "Add Event" at bounding box center [855, 477] width 175 height 25
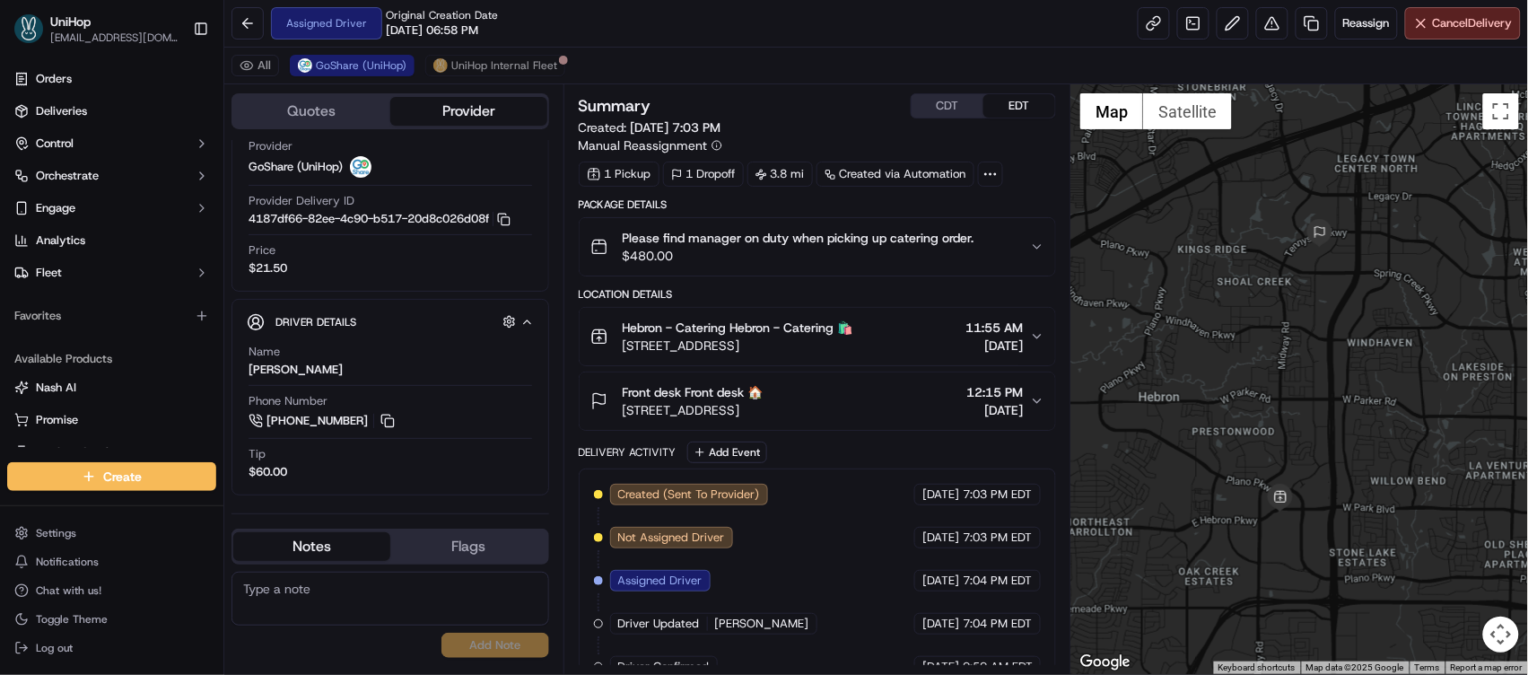
scroll to position [31, 0]
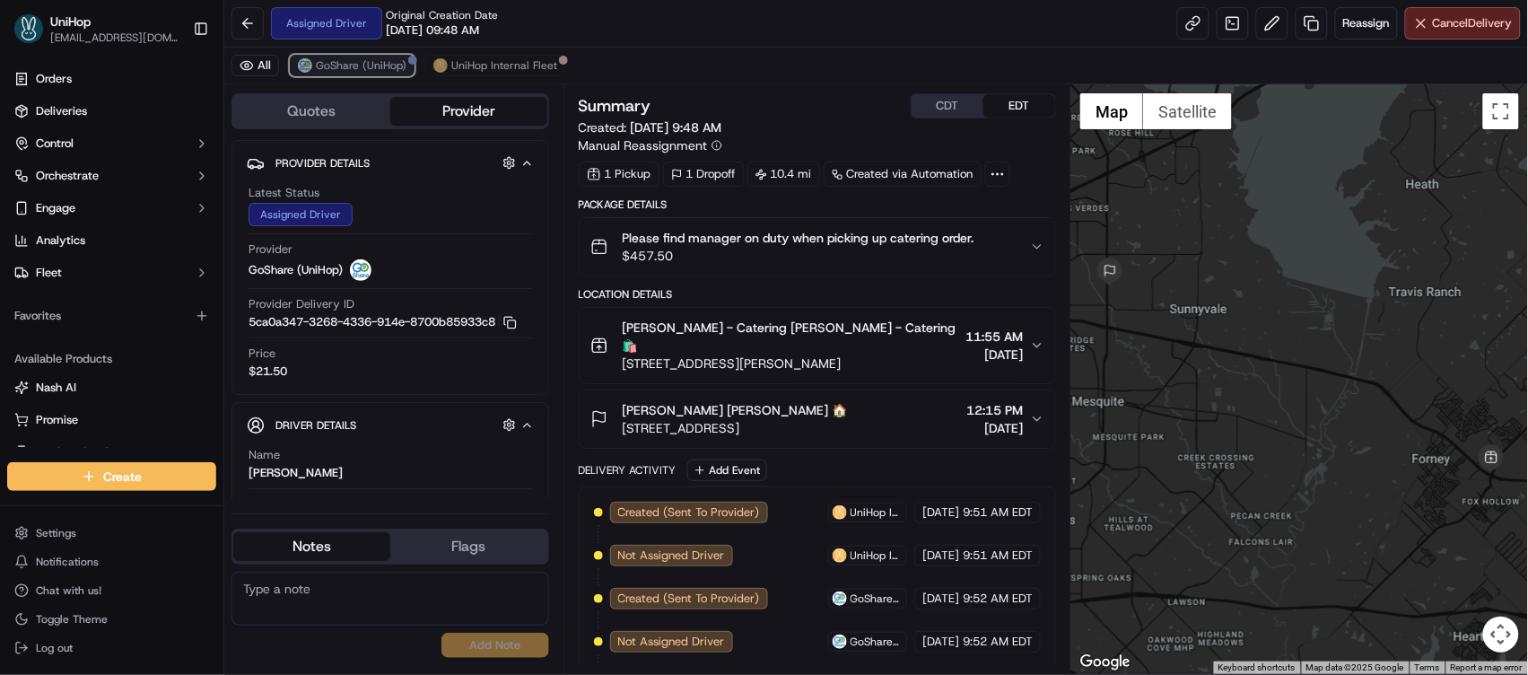
click at [323, 73] on button "GoShare (UniHop)" at bounding box center [352, 66] width 125 height 22
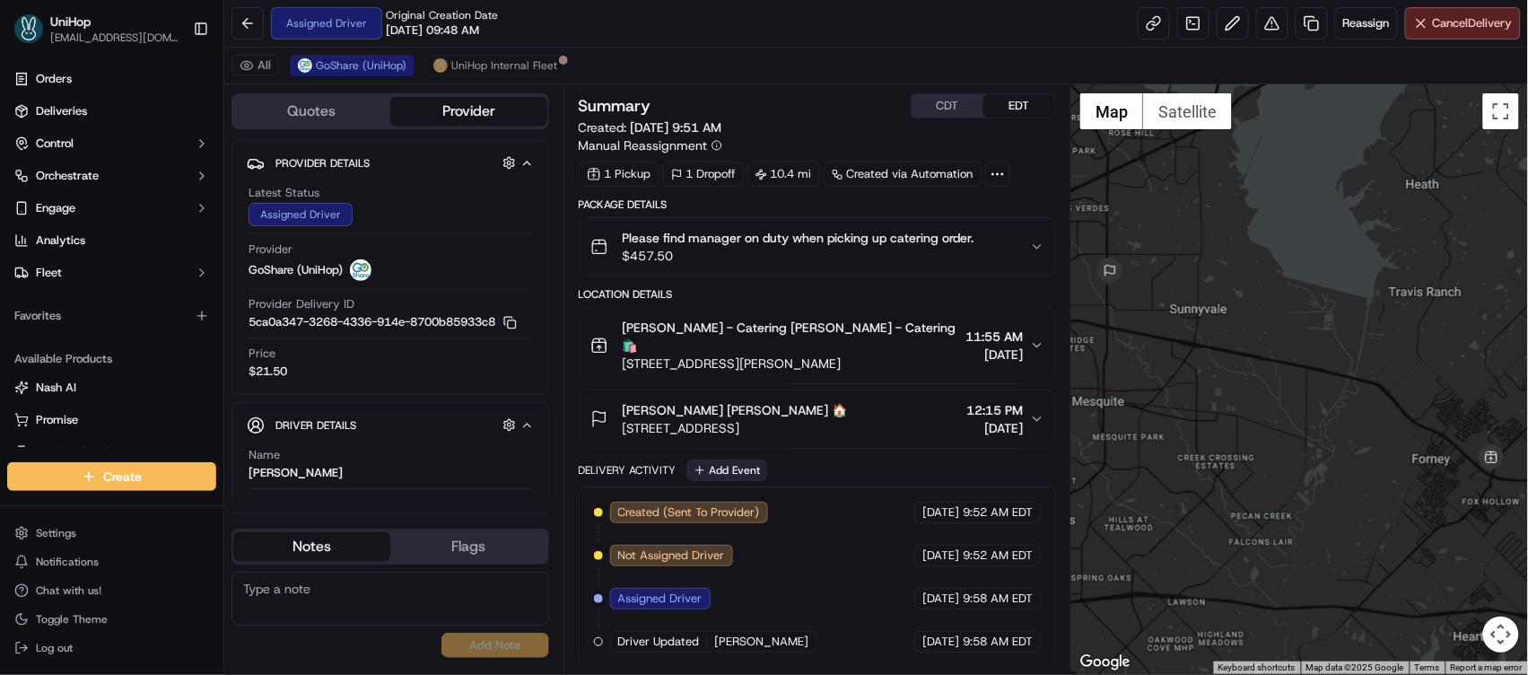
click at [747, 459] on button "Add Event" at bounding box center [727, 470] width 80 height 22
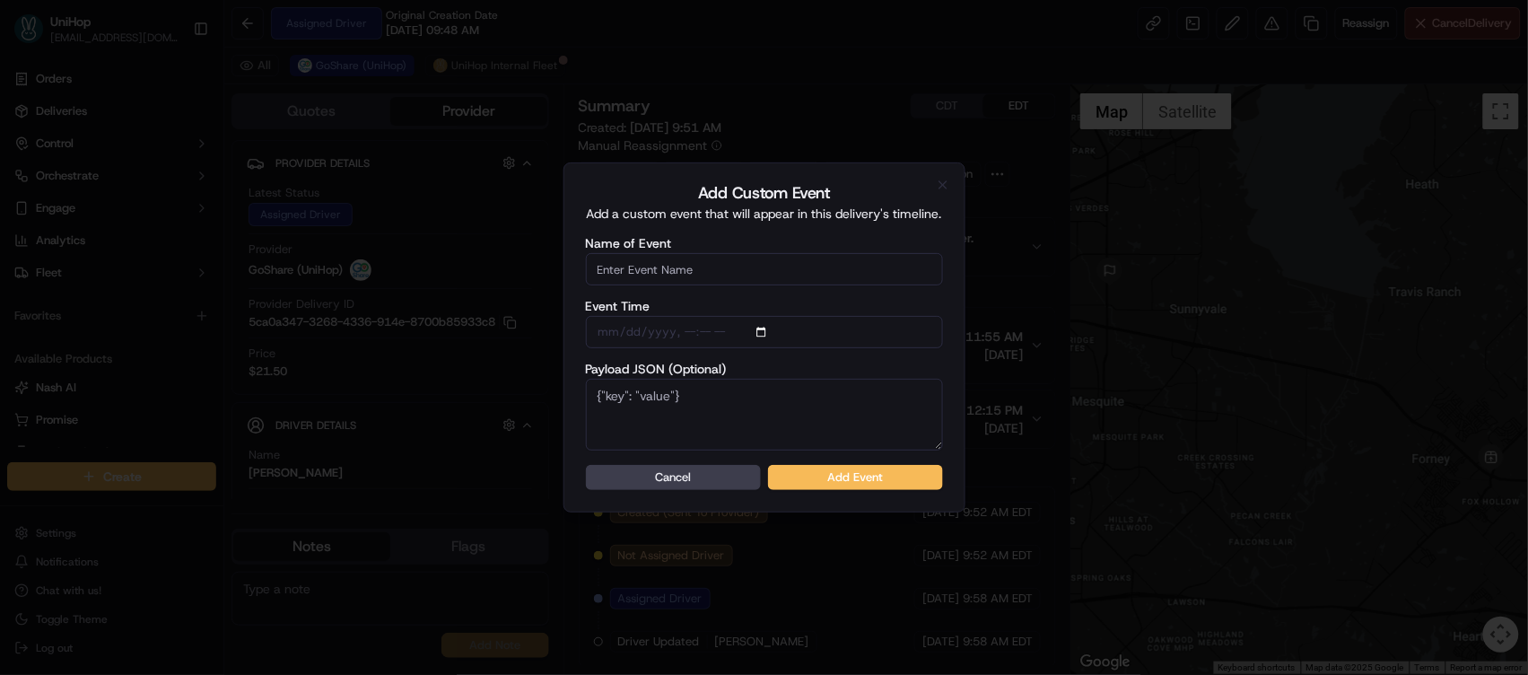
click at [711, 276] on input "Name of Event" at bounding box center [764, 269] width 357 height 32
type input "Driver Confirmed"
click at [843, 480] on button "Add Event" at bounding box center [855, 477] width 175 height 25
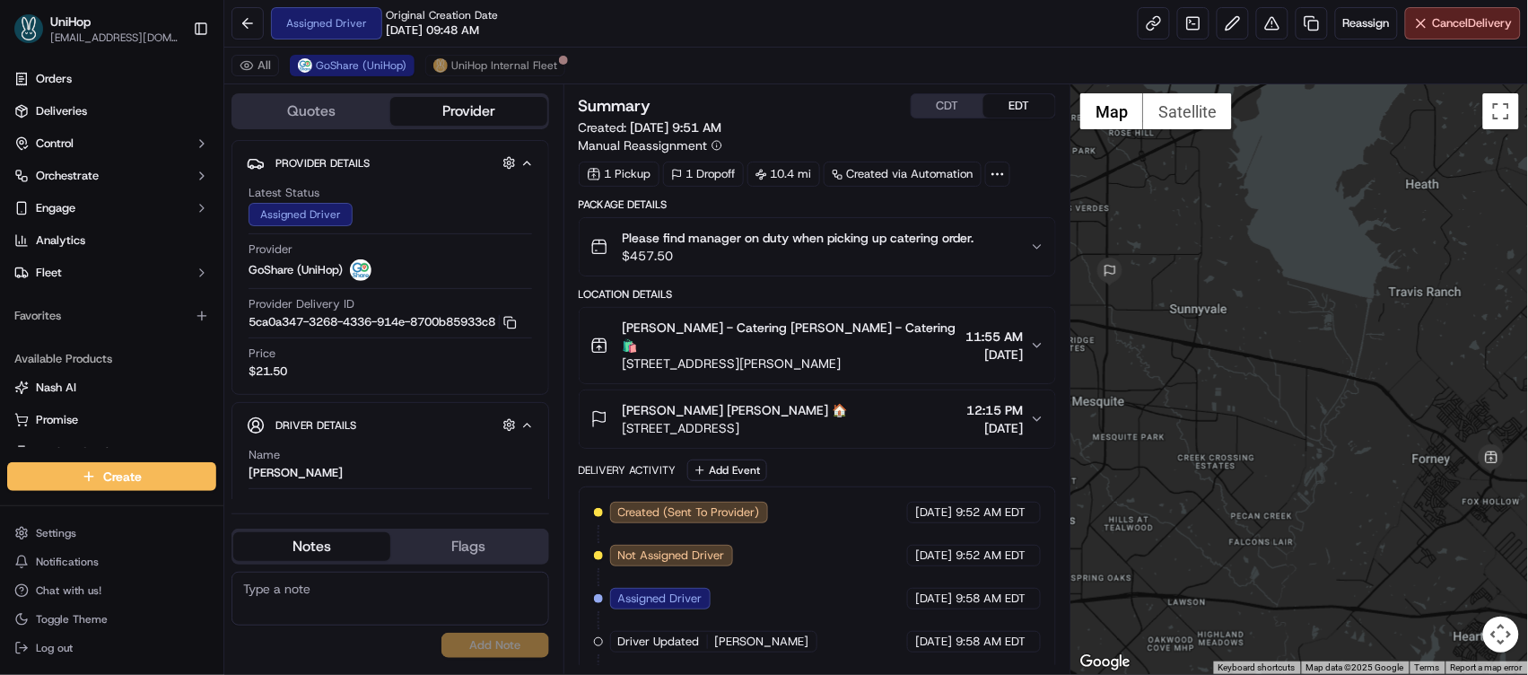
click at [930, 108] on button "CDT" at bounding box center [948, 105] width 72 height 23
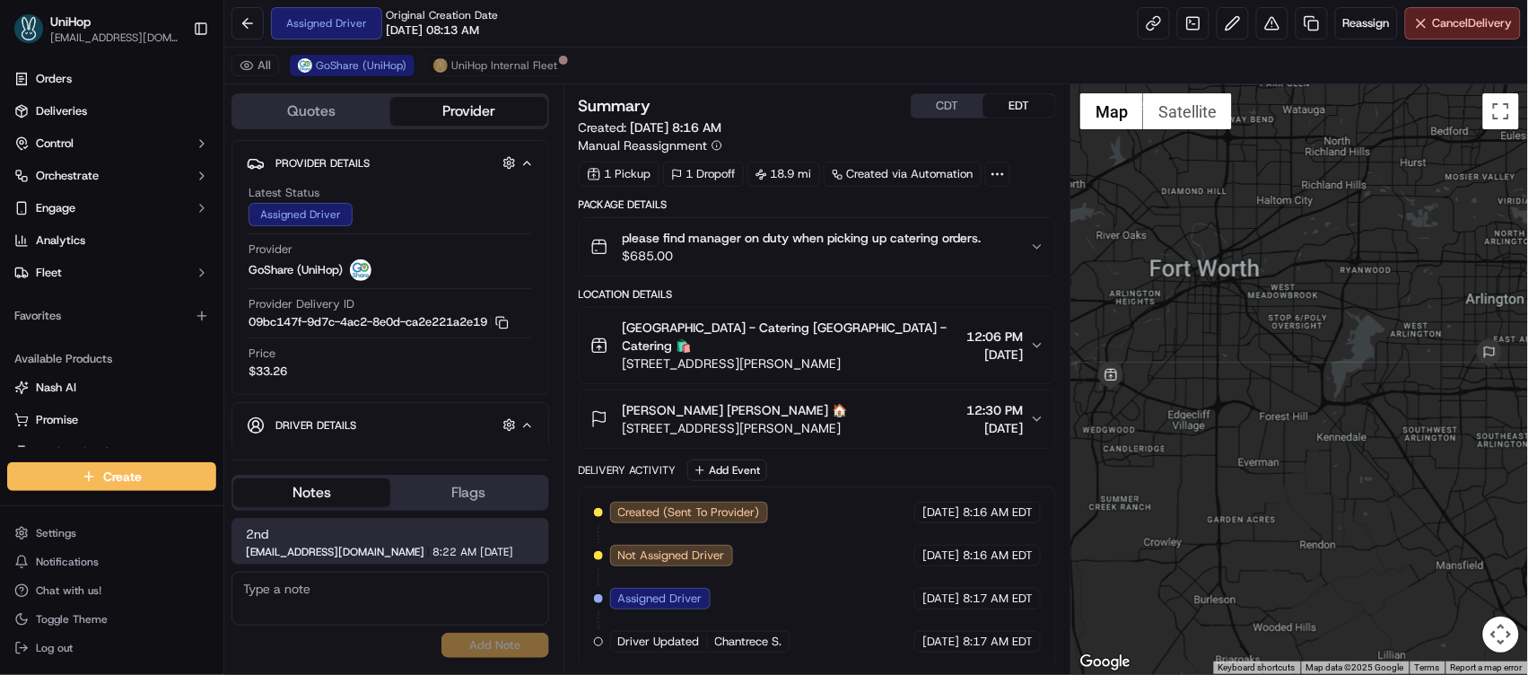
scroll to position [158, 0]
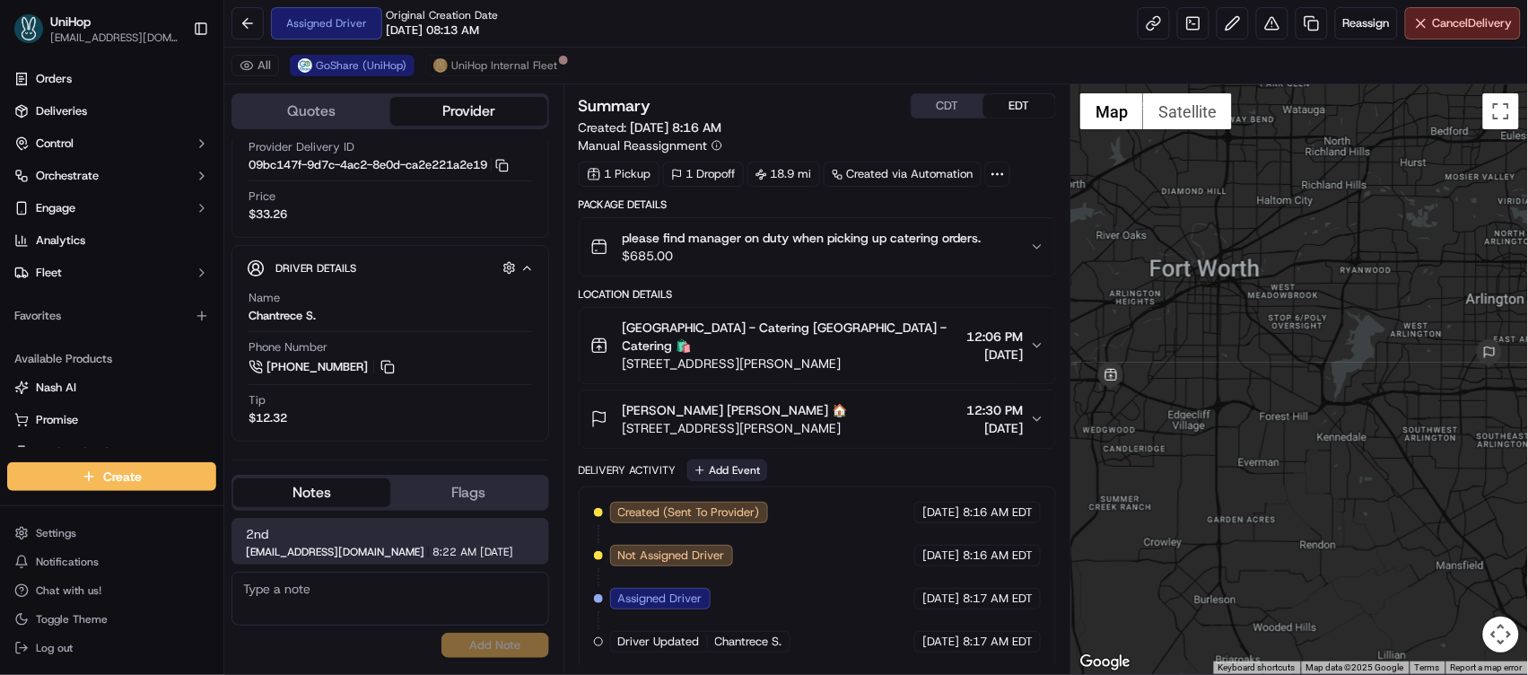
click at [742, 459] on button "Add Event" at bounding box center [727, 470] width 80 height 22
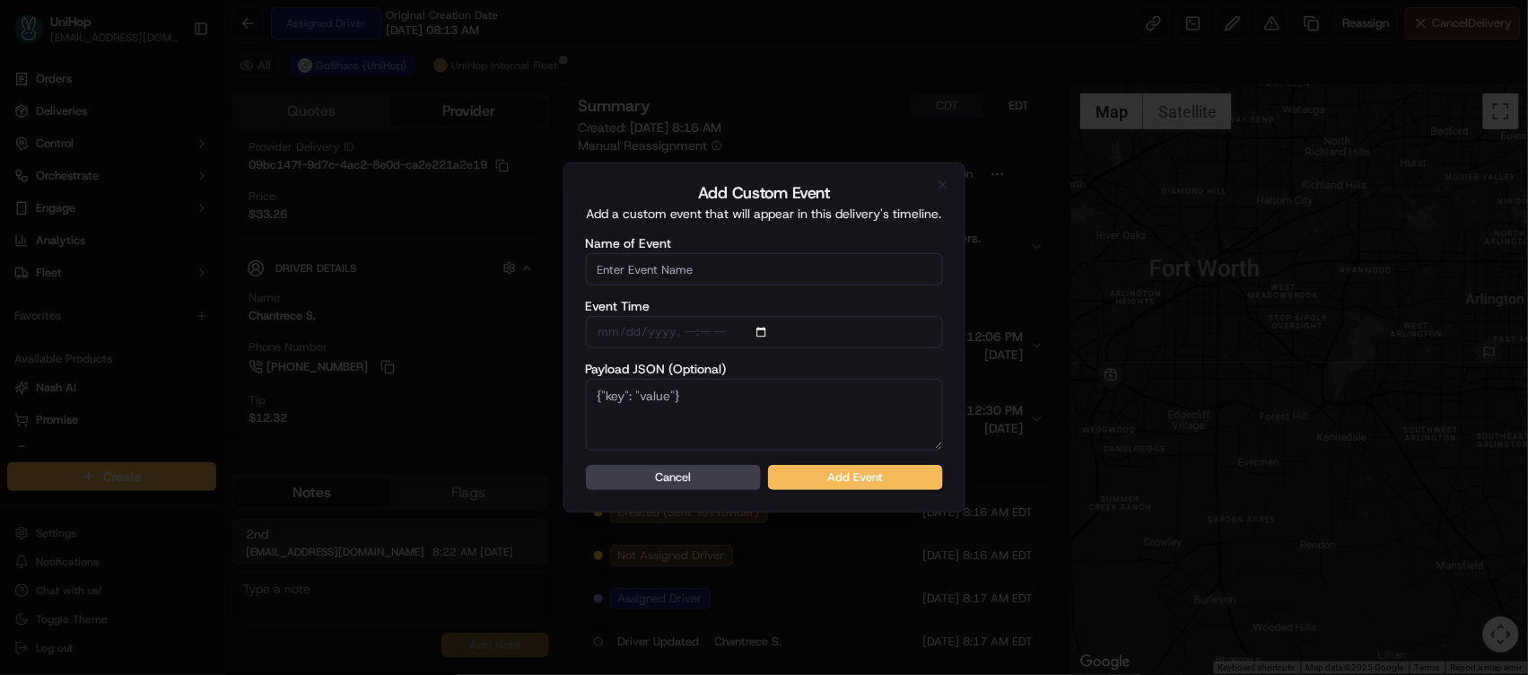
click at [725, 272] on input "Name of Event" at bounding box center [764, 269] width 357 height 32
type input "Driver Confirmed"
click at [803, 482] on button "Add Event" at bounding box center [855, 477] width 175 height 25
type input "Driver Confirmed"
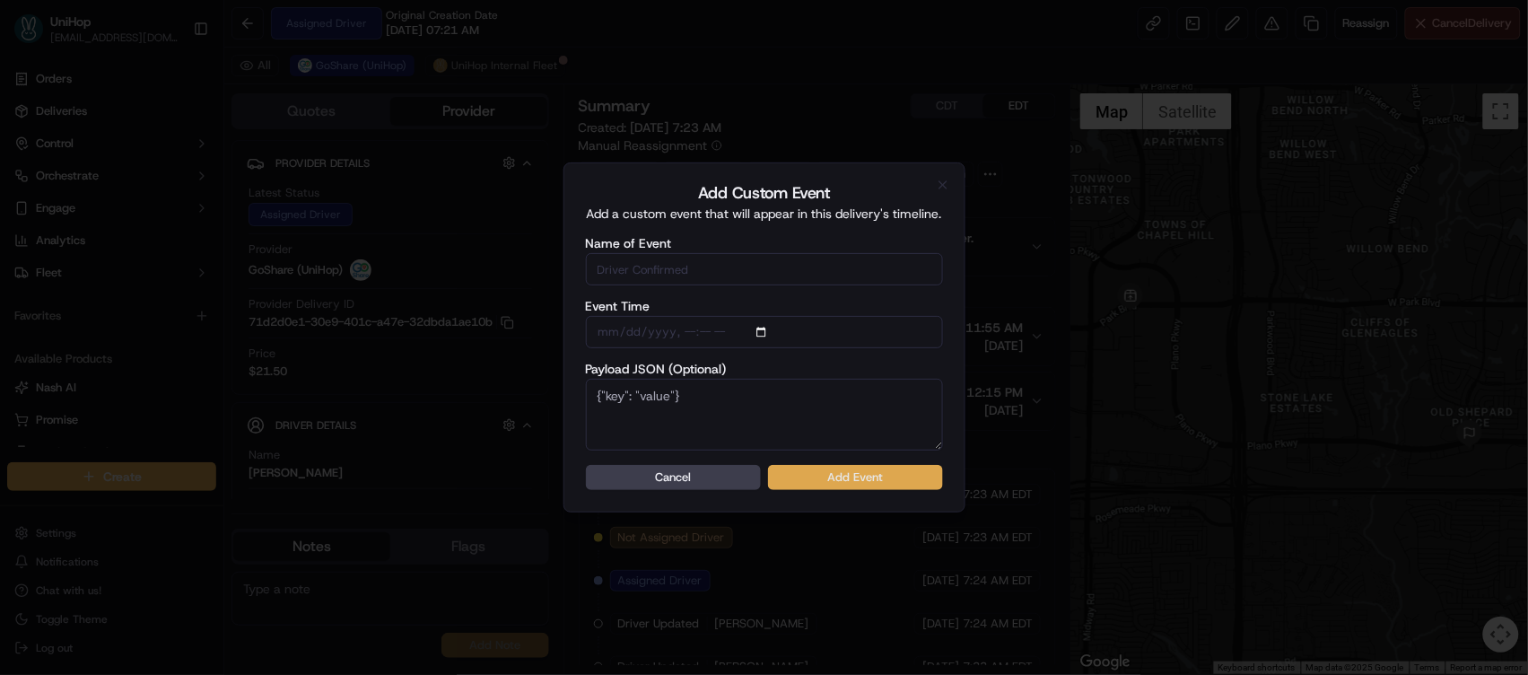
click at [841, 484] on button "Add Event" at bounding box center [855, 477] width 175 height 25
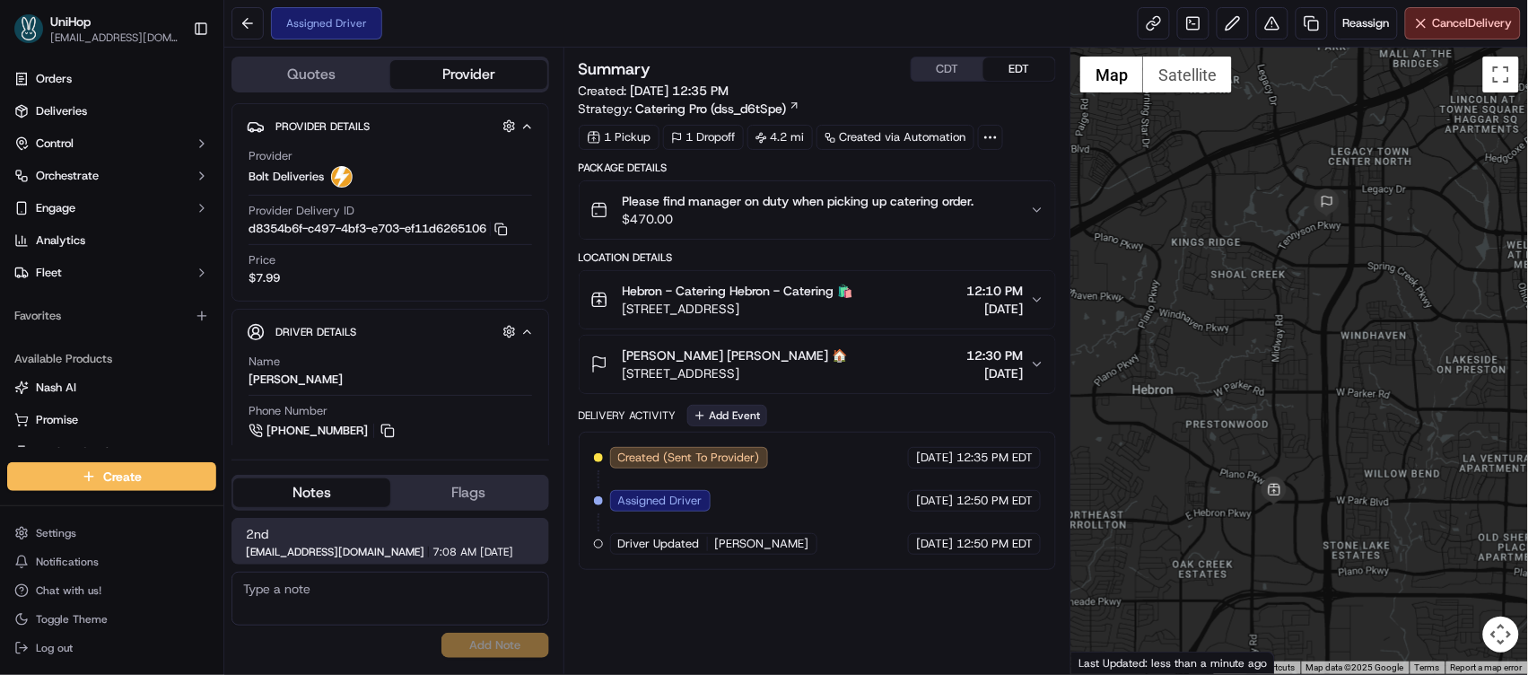
click at [737, 406] on button "Add Event" at bounding box center [727, 416] width 80 height 22
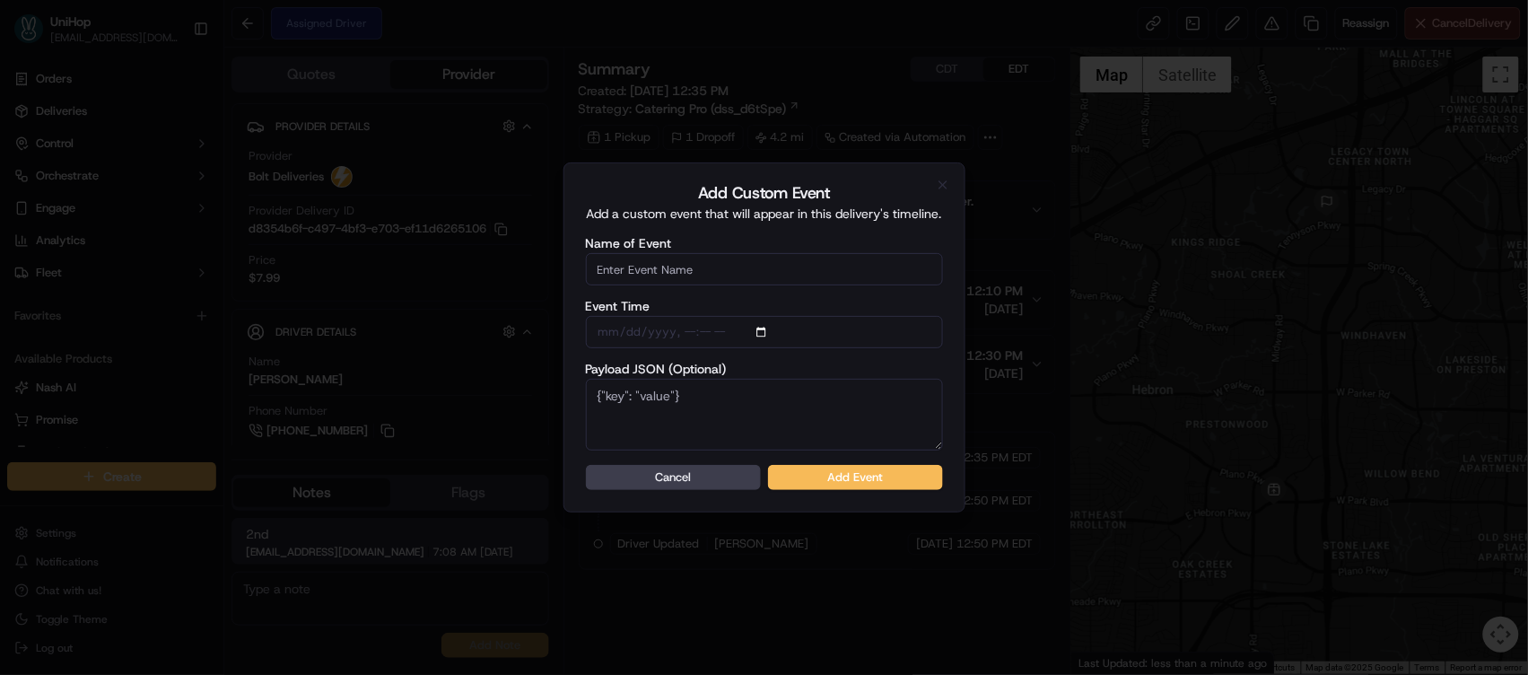
click at [765, 259] on input "Name of Event" at bounding box center [764, 269] width 357 height 32
type input "Driver Confirmed"
click at [862, 469] on button "Add Event" at bounding box center [855, 477] width 175 height 25
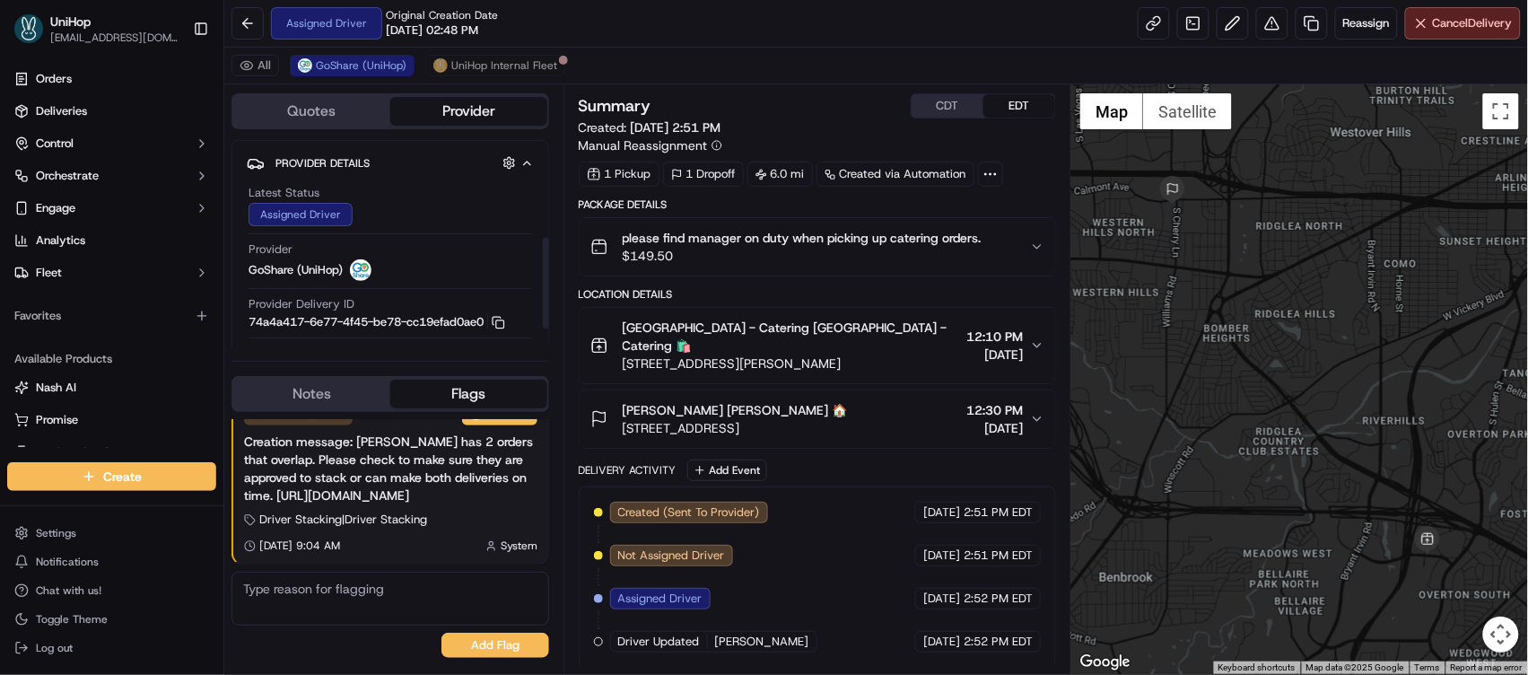
scroll to position [218, 0]
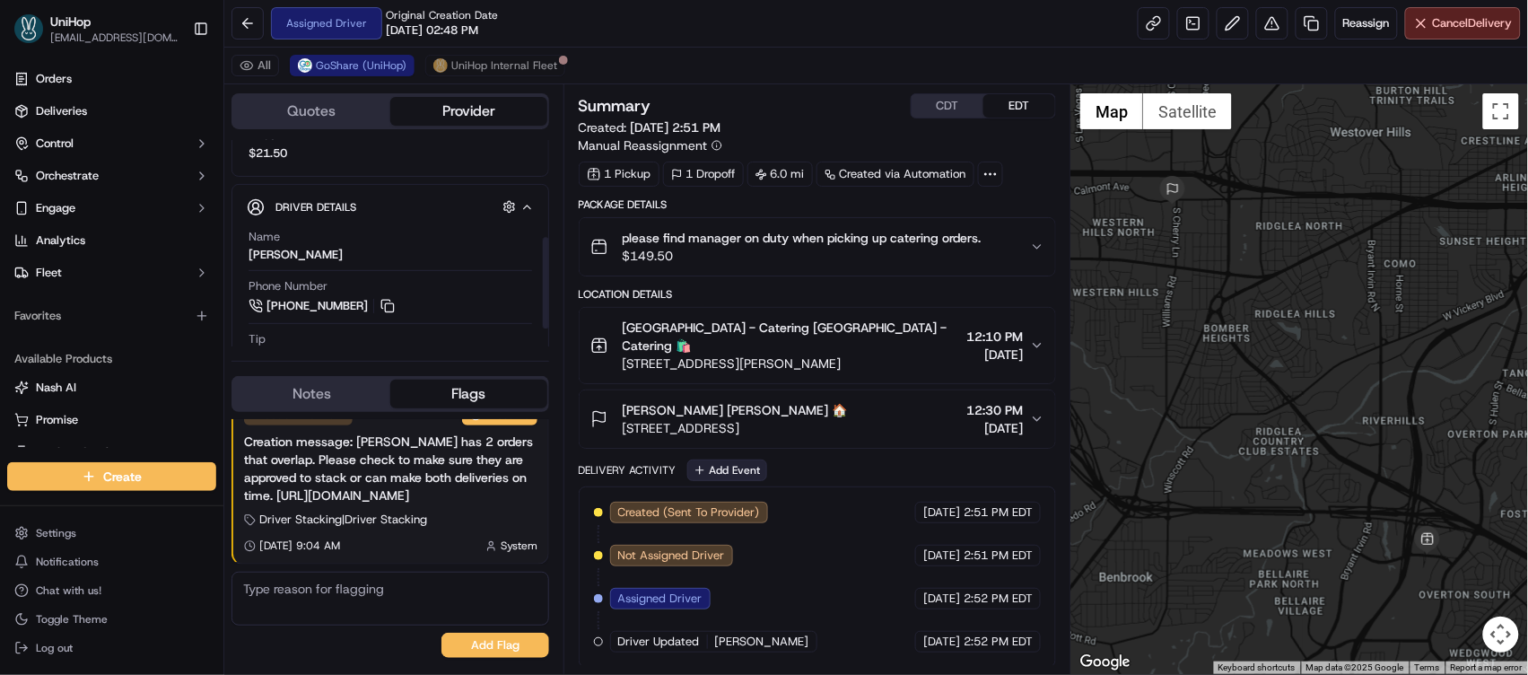
click at [708, 459] on button "Add Event" at bounding box center [727, 470] width 80 height 22
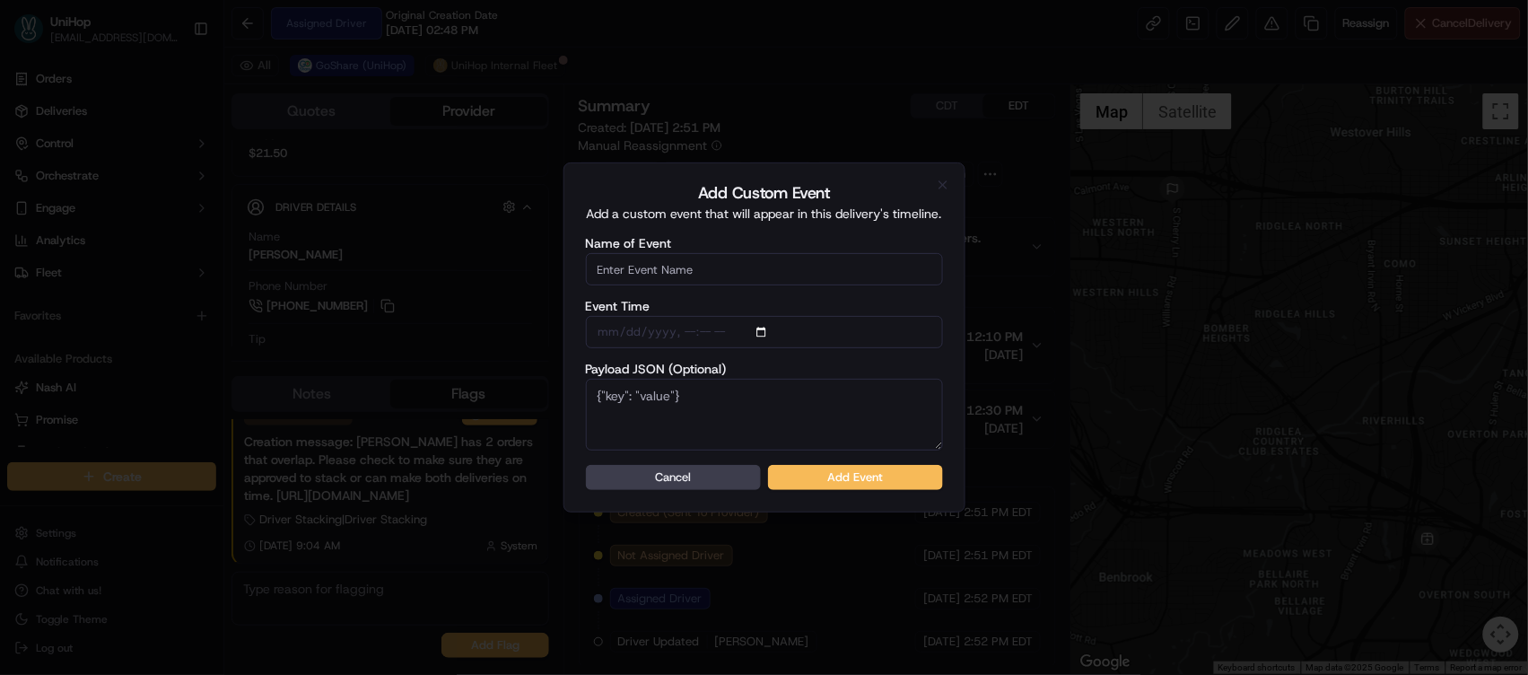
click at [740, 270] on input "Name of Event" at bounding box center [764, 269] width 357 height 32
type input "Driver Confirmed"
click at [835, 485] on button "Add Event" at bounding box center [855, 477] width 175 height 25
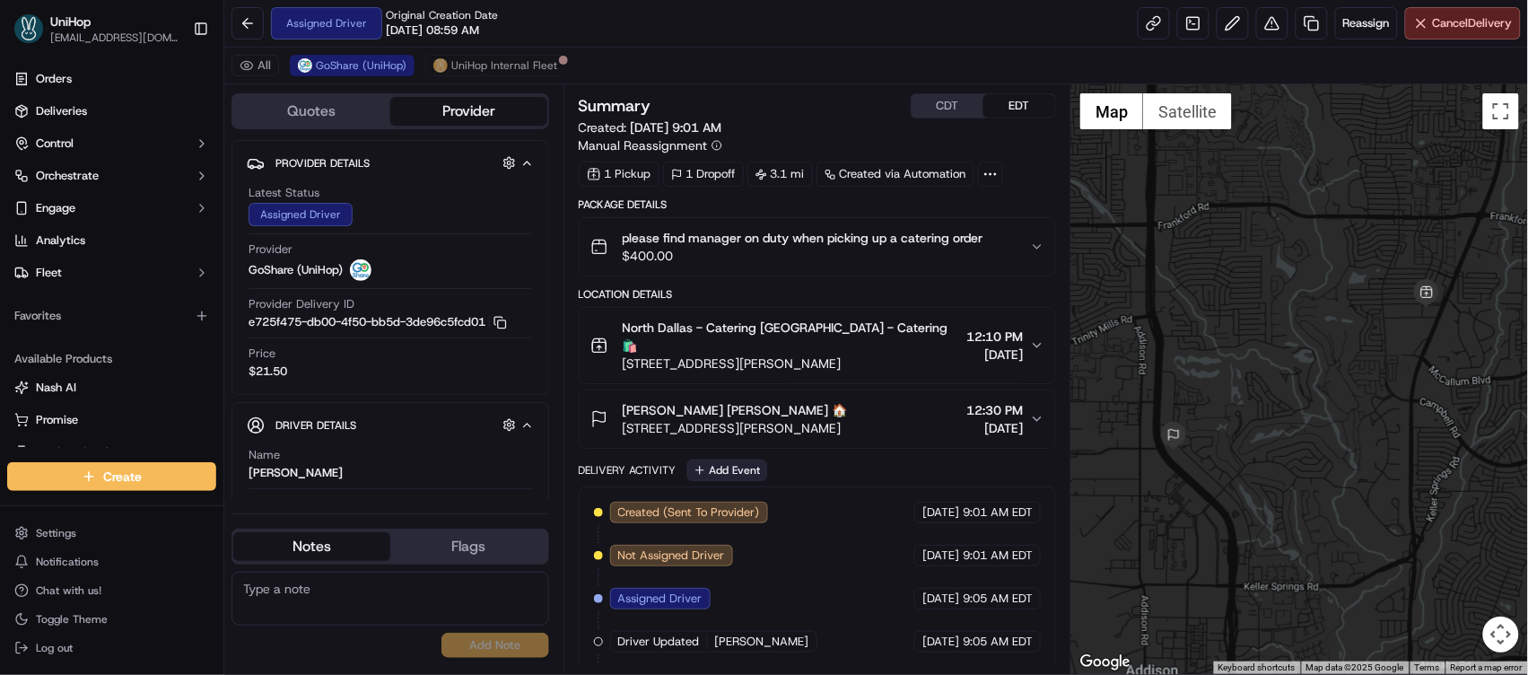
click at [746, 459] on button "Add Event" at bounding box center [727, 470] width 80 height 22
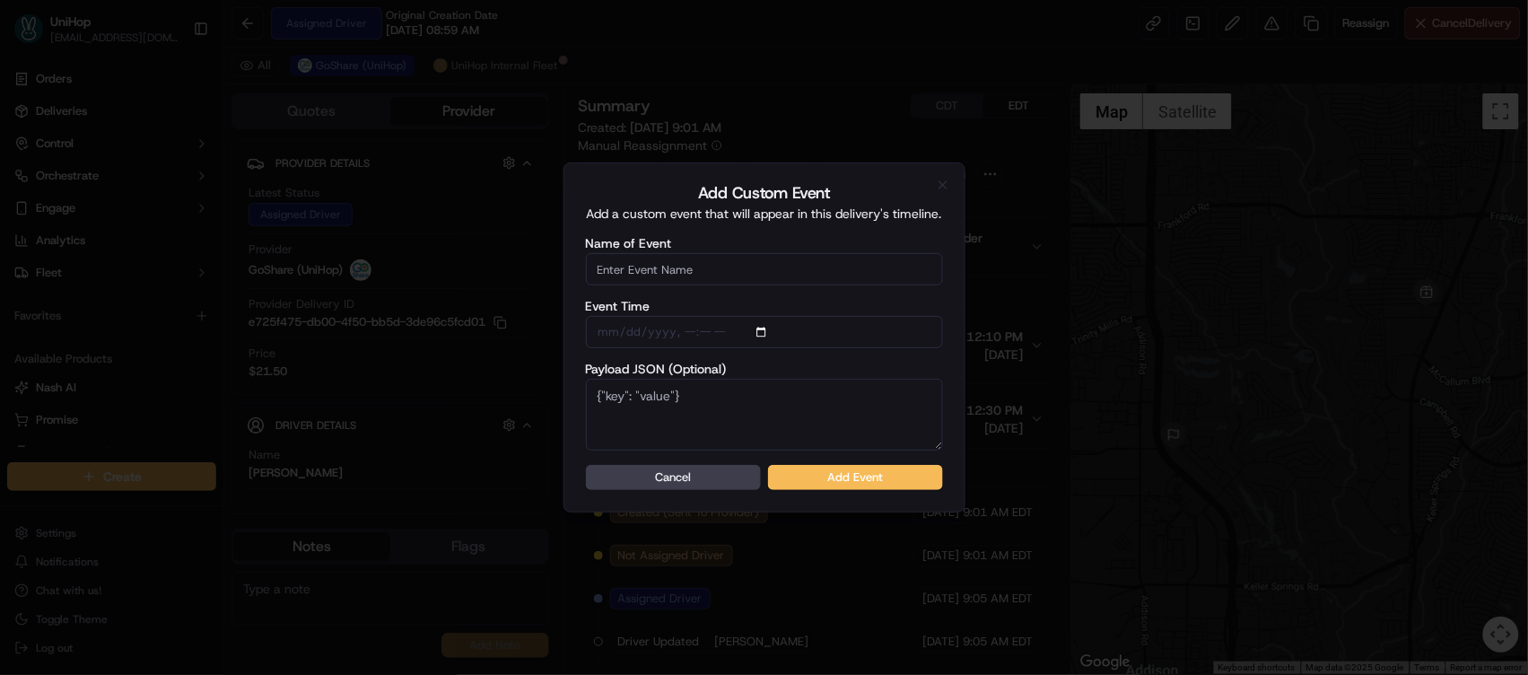
click at [694, 268] on input "Name of Event" at bounding box center [764, 269] width 357 height 32
type input "Driver Confirmed"
click at [857, 475] on button "Add Event" at bounding box center [855, 477] width 175 height 25
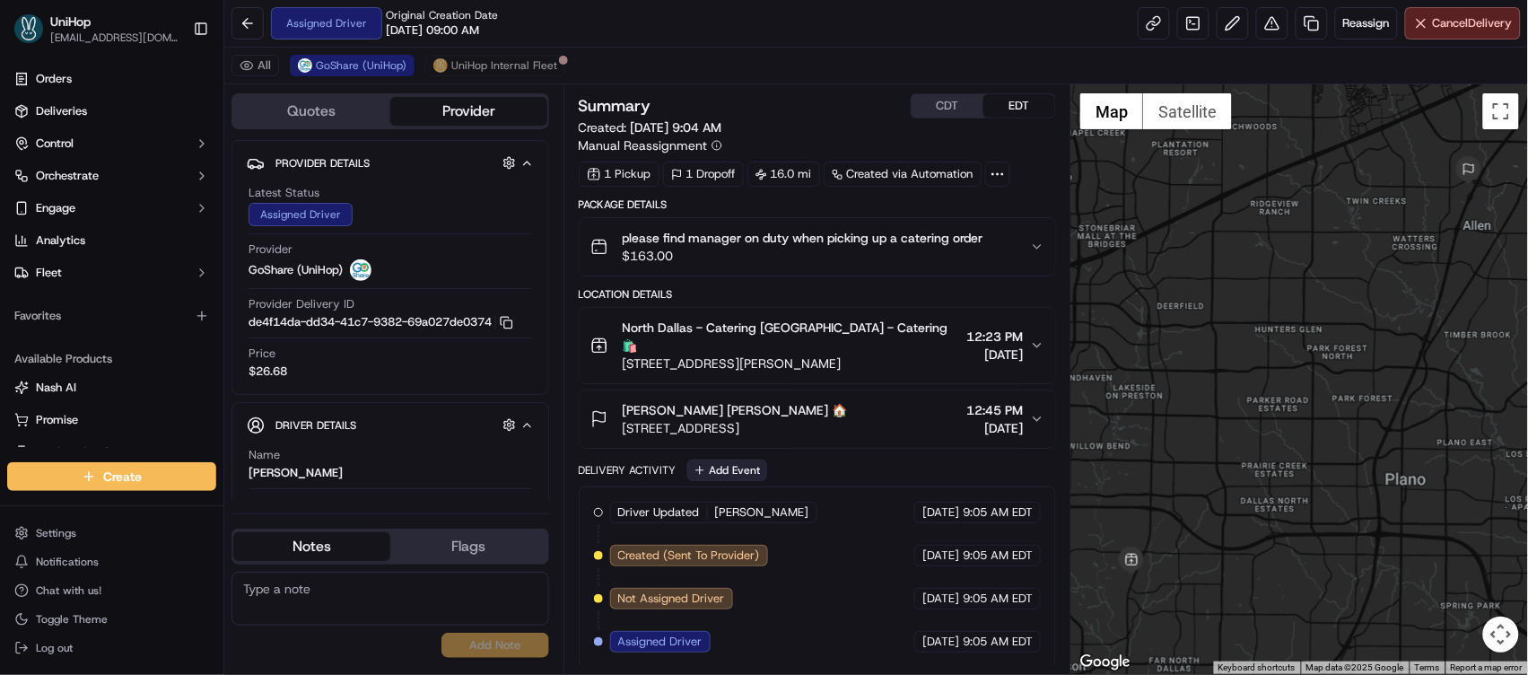
click at [750, 459] on button "Add Event" at bounding box center [727, 470] width 80 height 22
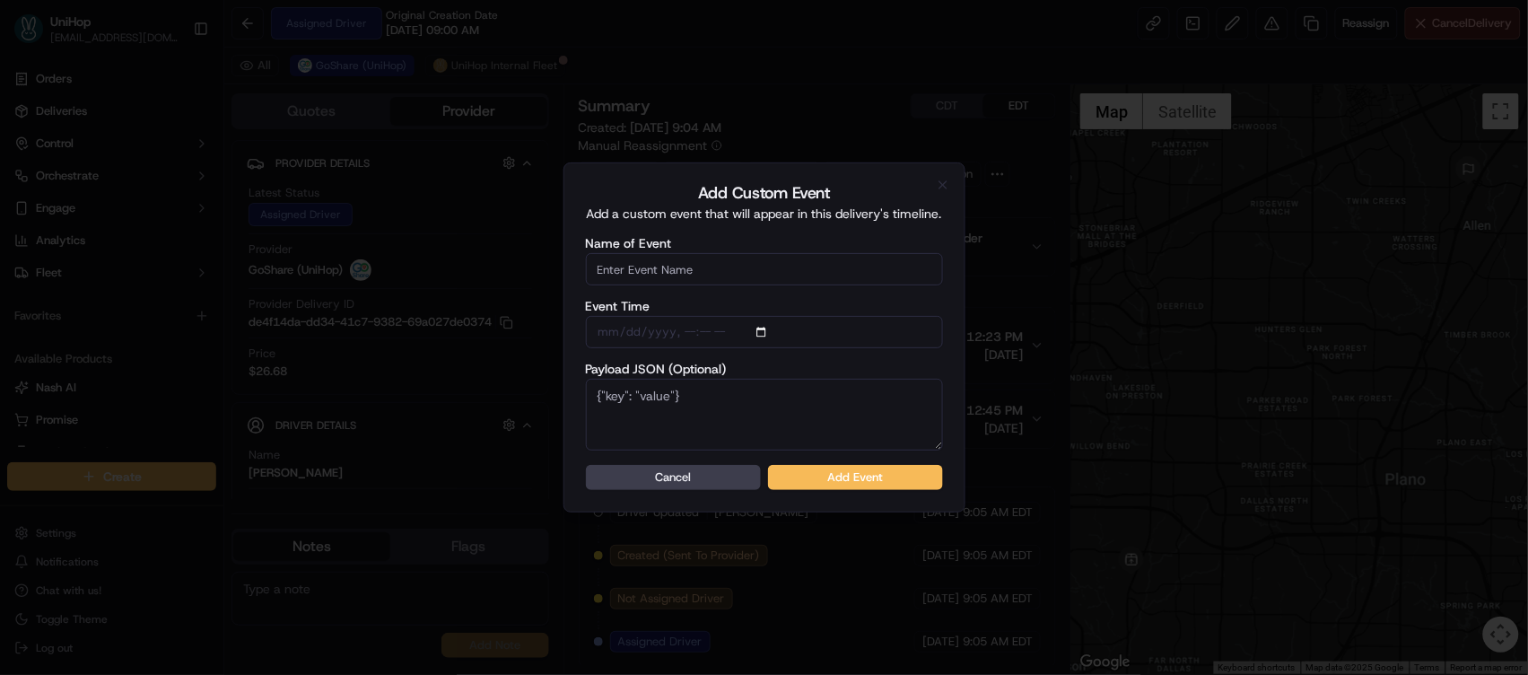
click at [729, 265] on body "UniHop [EMAIL_ADDRESS][DOMAIN_NAME] Toggle Sidebar Orders Deliveries Control Or…" at bounding box center [764, 337] width 1528 height 675
click at [729, 265] on input "Name of Event" at bounding box center [764, 269] width 357 height 32
type input "Driver Confirmed"
click at [819, 477] on button "Add Event" at bounding box center [855, 477] width 175 height 25
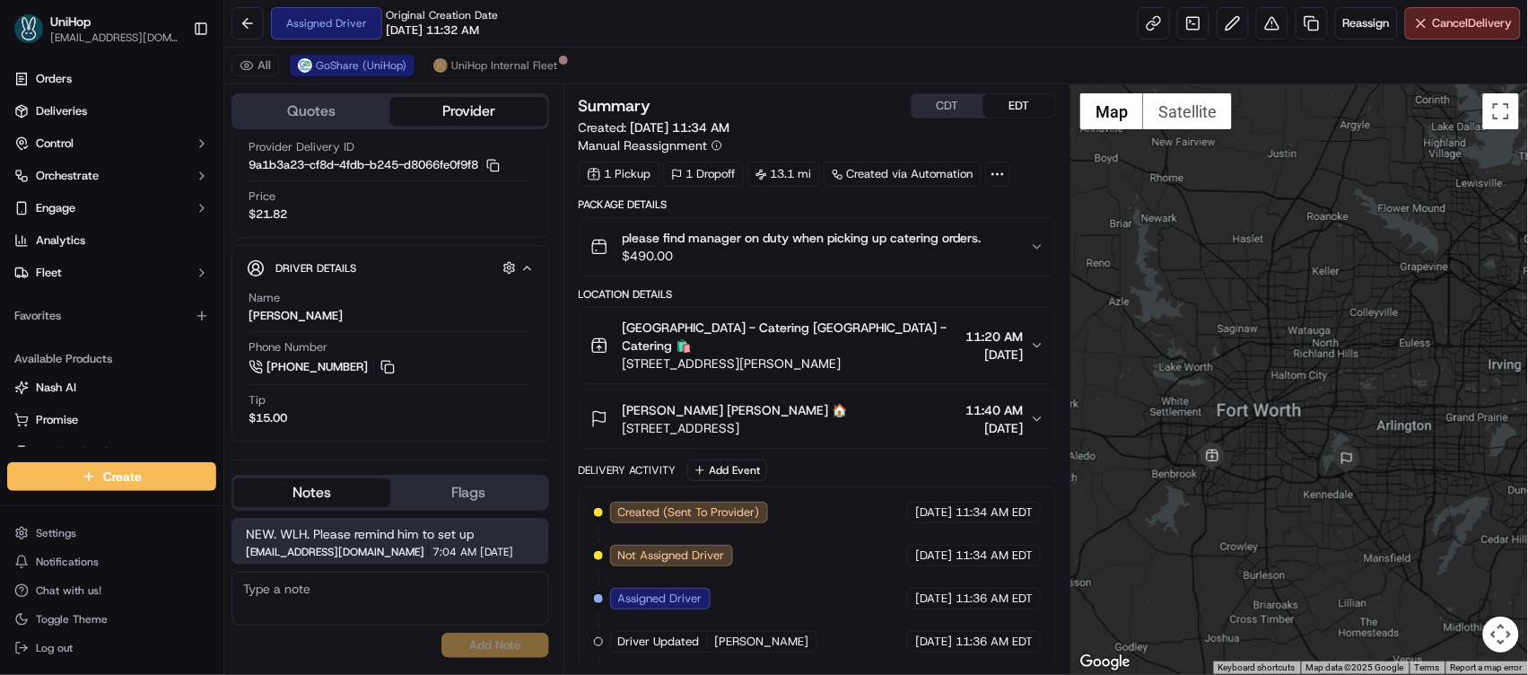
drag, startPoint x: 0, startPoint y: 0, endPoint x: 1227, endPoint y: 344, distance: 1274.6
click at [1227, 344] on div at bounding box center [1299, 378] width 457 height 589
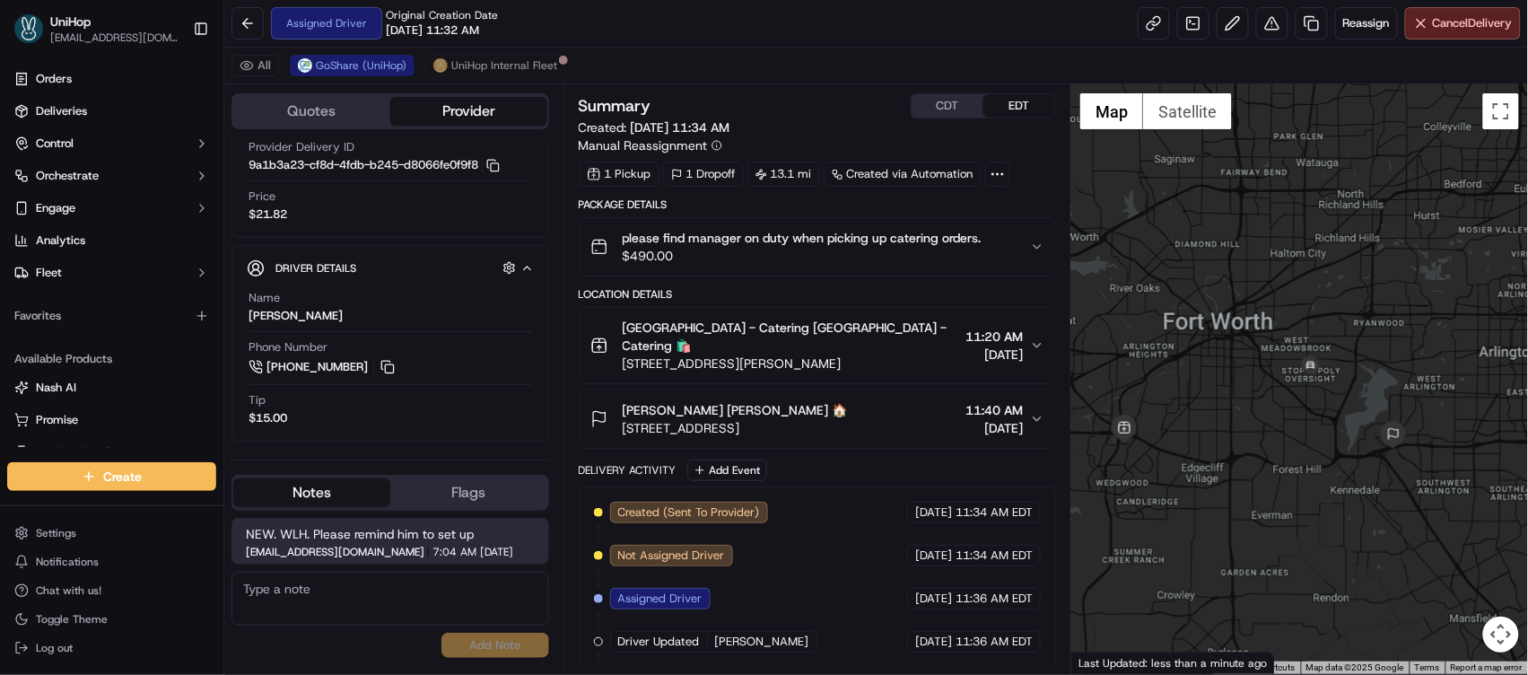
drag, startPoint x: 1266, startPoint y: 369, endPoint x: 1532, endPoint y: 323, distance: 269.5
click at [1527, 323] on html "UniHop dispatch+j@unihop.app Toggle Sidebar Orders Deliveries Control Orchestra…" at bounding box center [764, 337] width 1528 height 675
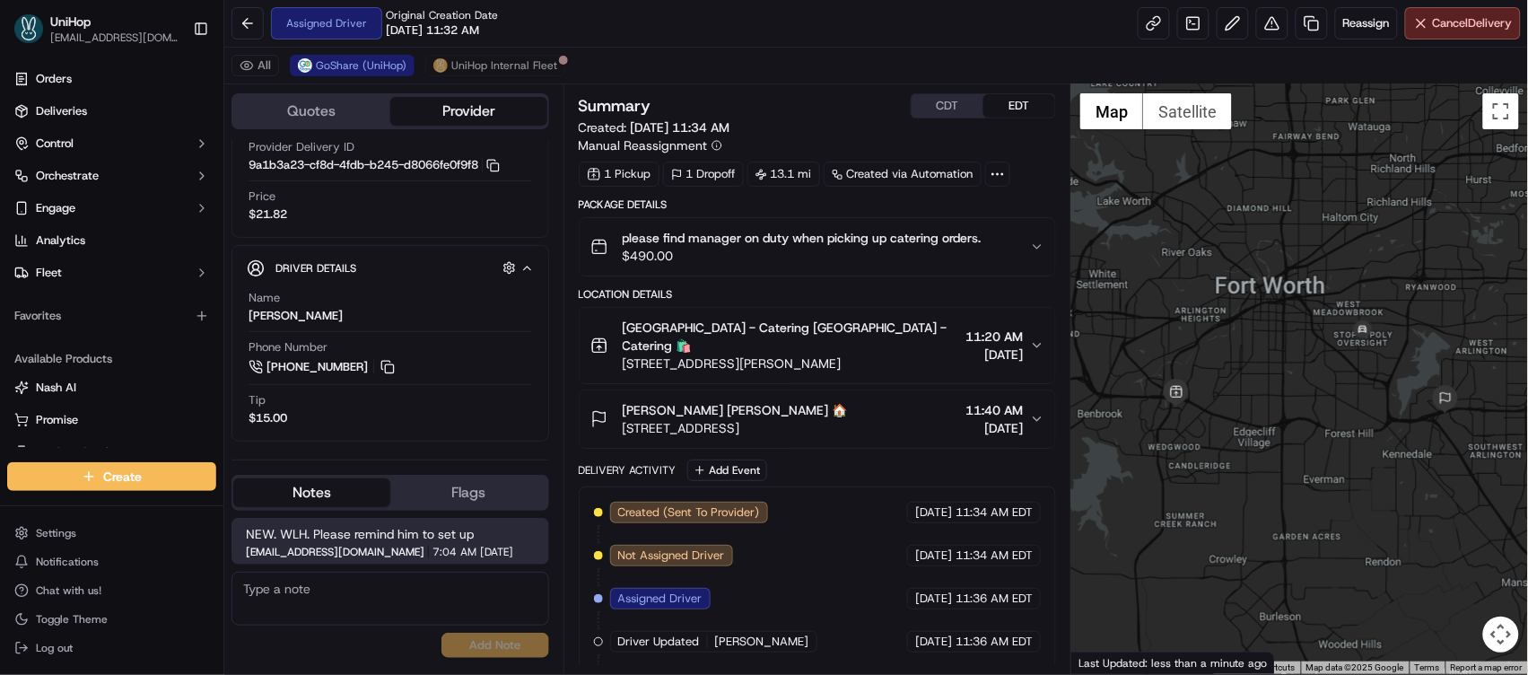
drag, startPoint x: 1375, startPoint y: 381, endPoint x: 1449, endPoint y: 334, distance: 88.4
click at [1449, 334] on div at bounding box center [1299, 378] width 457 height 589
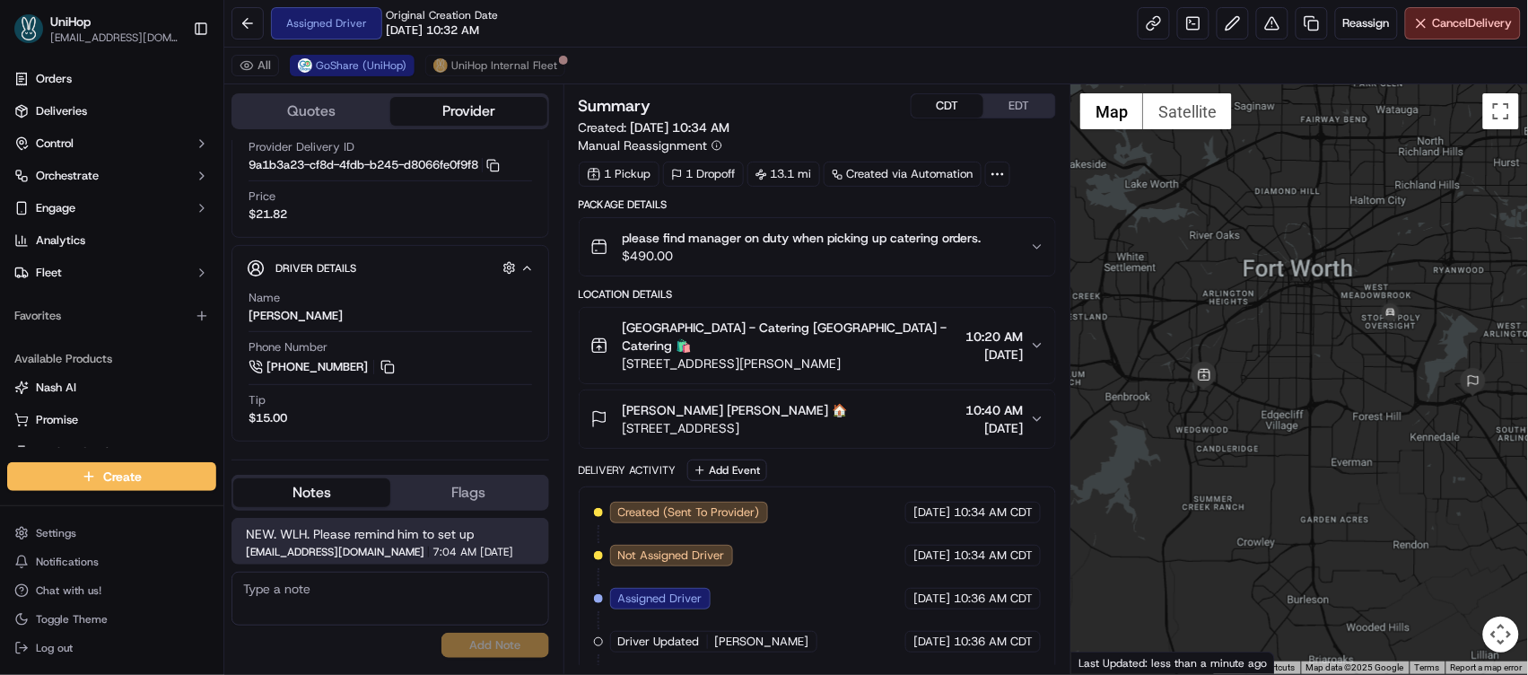
click at [956, 100] on button "CDT" at bounding box center [948, 105] width 72 height 23
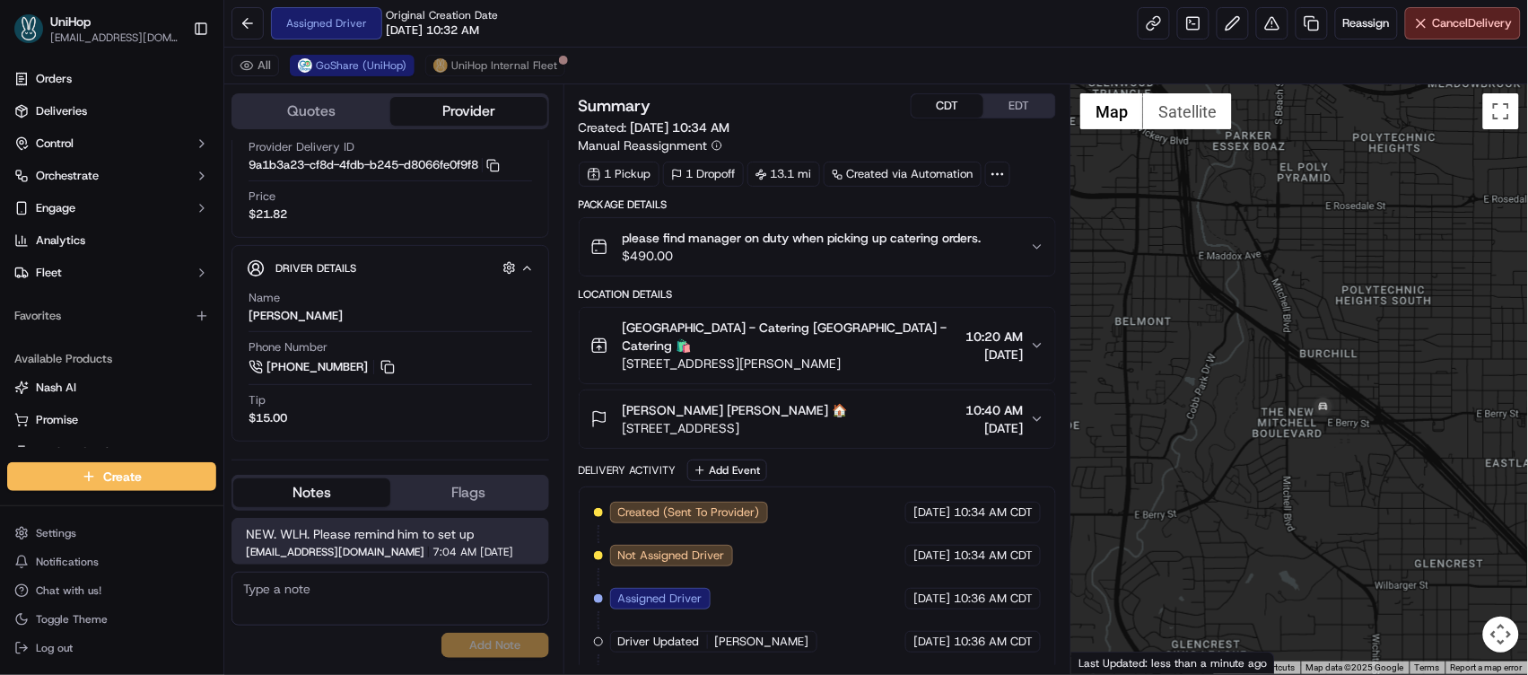
drag, startPoint x: 1348, startPoint y: 403, endPoint x: 1339, endPoint y: 389, distance: 16.2
click at [1359, 327] on div at bounding box center [1299, 378] width 457 height 589
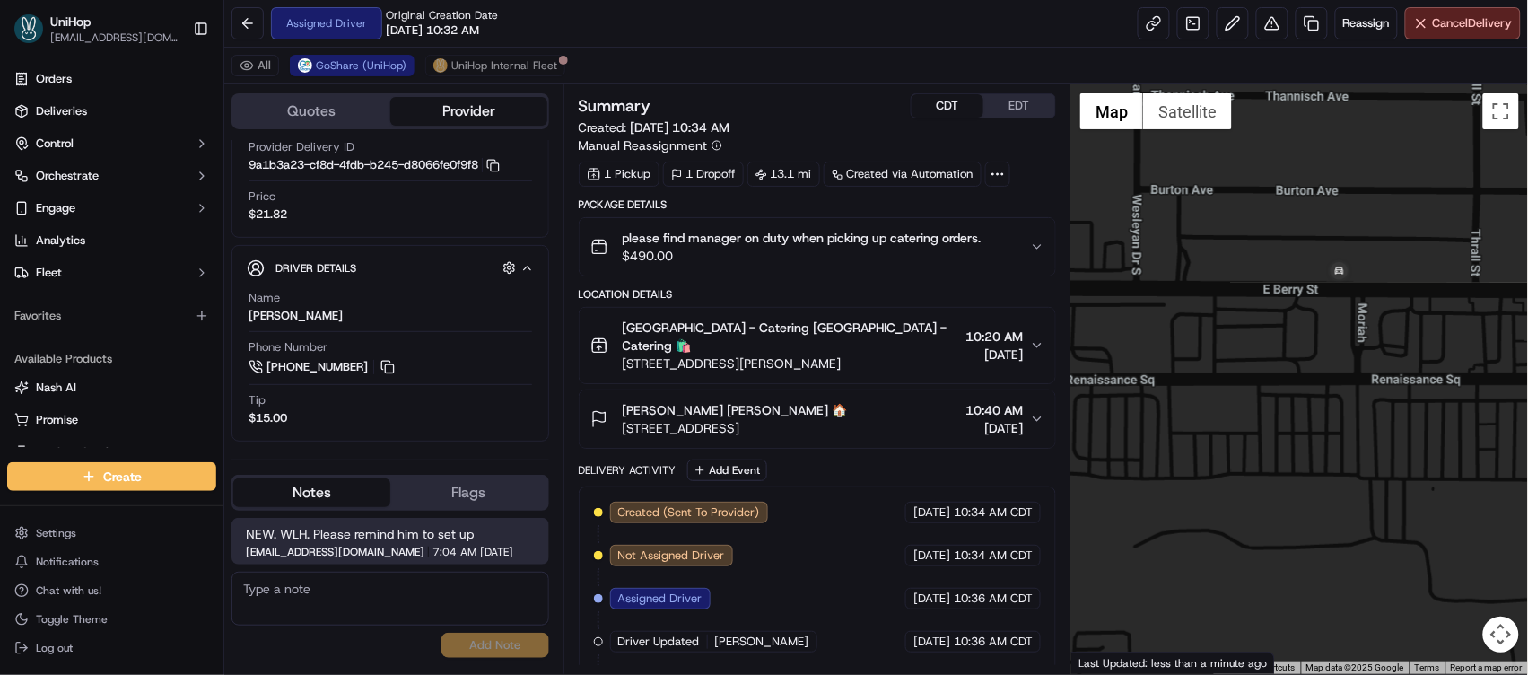
drag, startPoint x: 1260, startPoint y: 311, endPoint x: 1330, endPoint y: 301, distance: 70.8
click at [1330, 301] on div at bounding box center [1299, 378] width 457 height 589
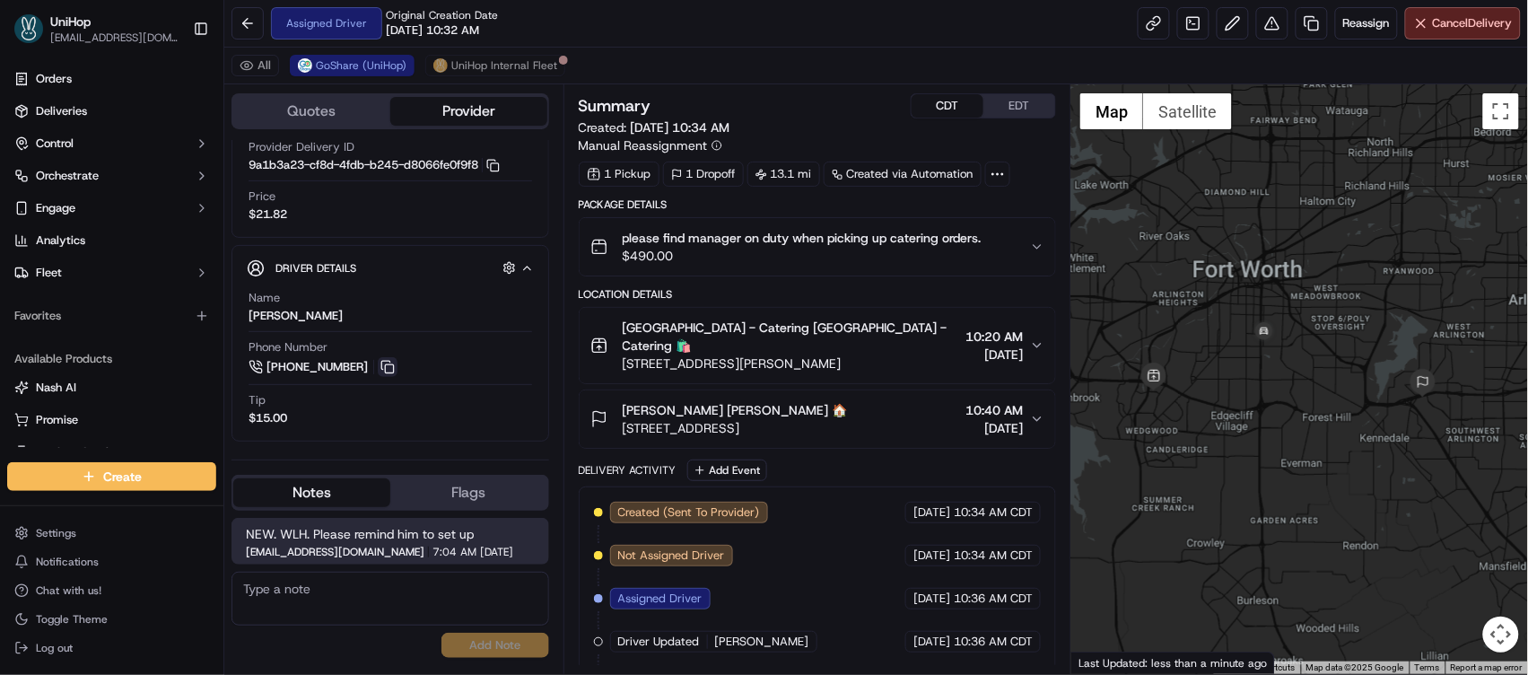
click at [387, 368] on button at bounding box center [388, 367] width 20 height 20
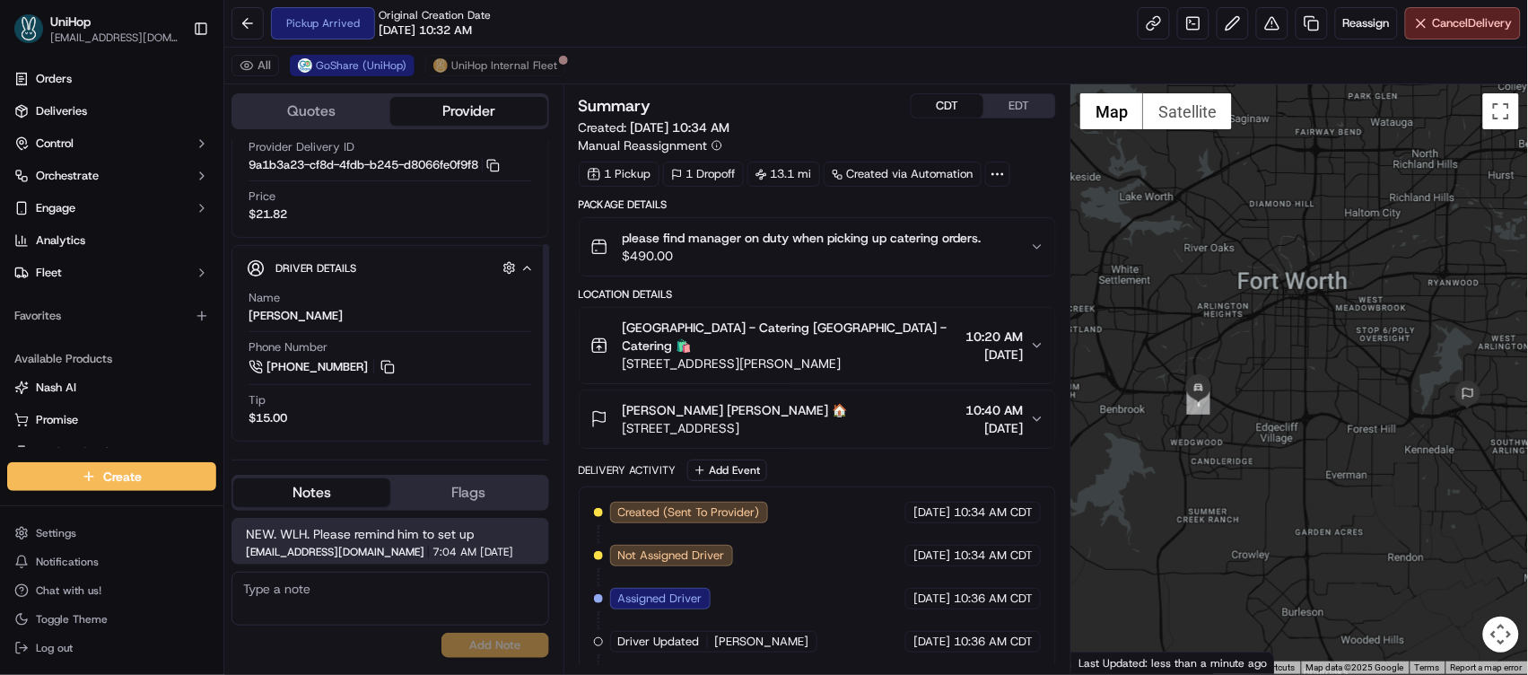
drag, startPoint x: 391, startPoint y: 363, endPoint x: 1218, endPoint y: 47, distance: 885.8
click at [391, 363] on button at bounding box center [388, 367] width 20 height 20
click at [848, 401] on div "Aubrey Martin Aubrey Martin 🏠" at bounding box center [735, 410] width 225 height 18
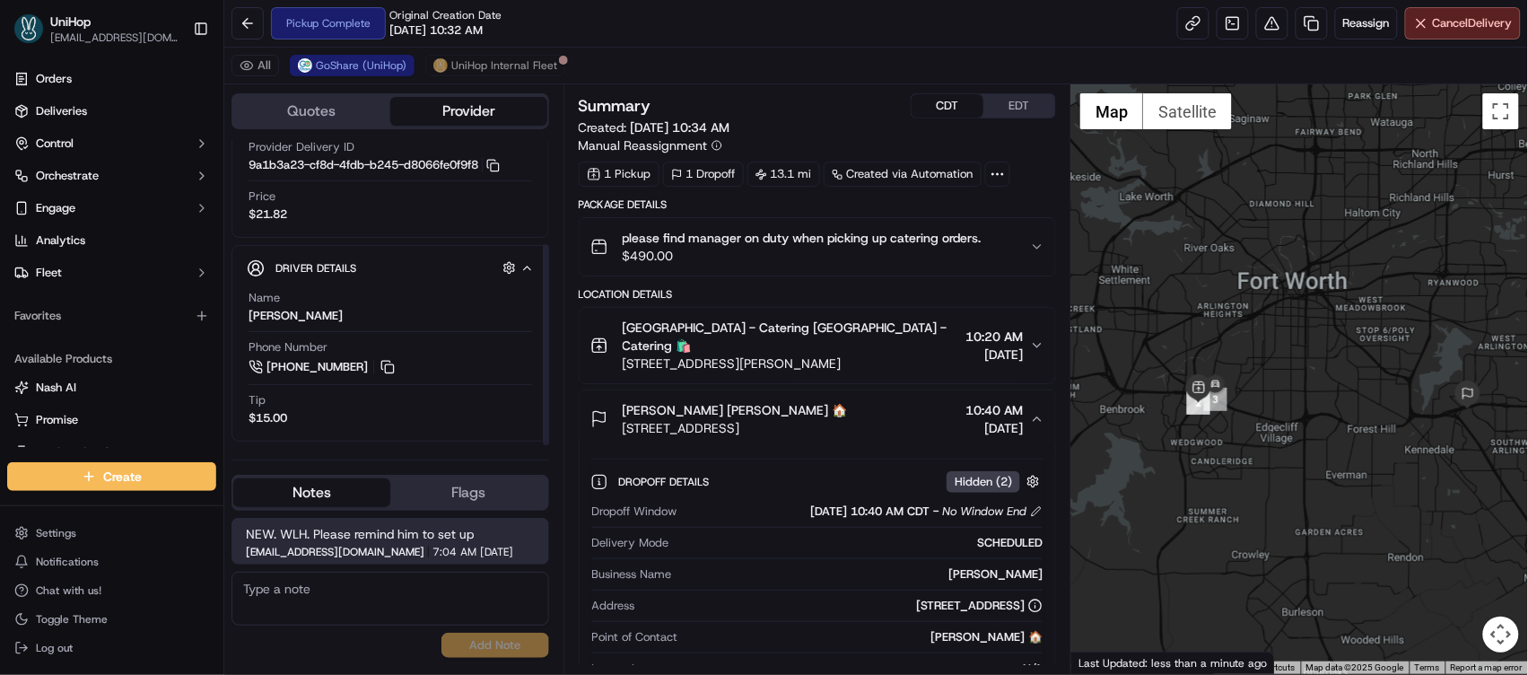
click at [730, 401] on span "Aubrey Martin Aubrey Martin 🏠" at bounding box center [735, 410] width 225 height 18
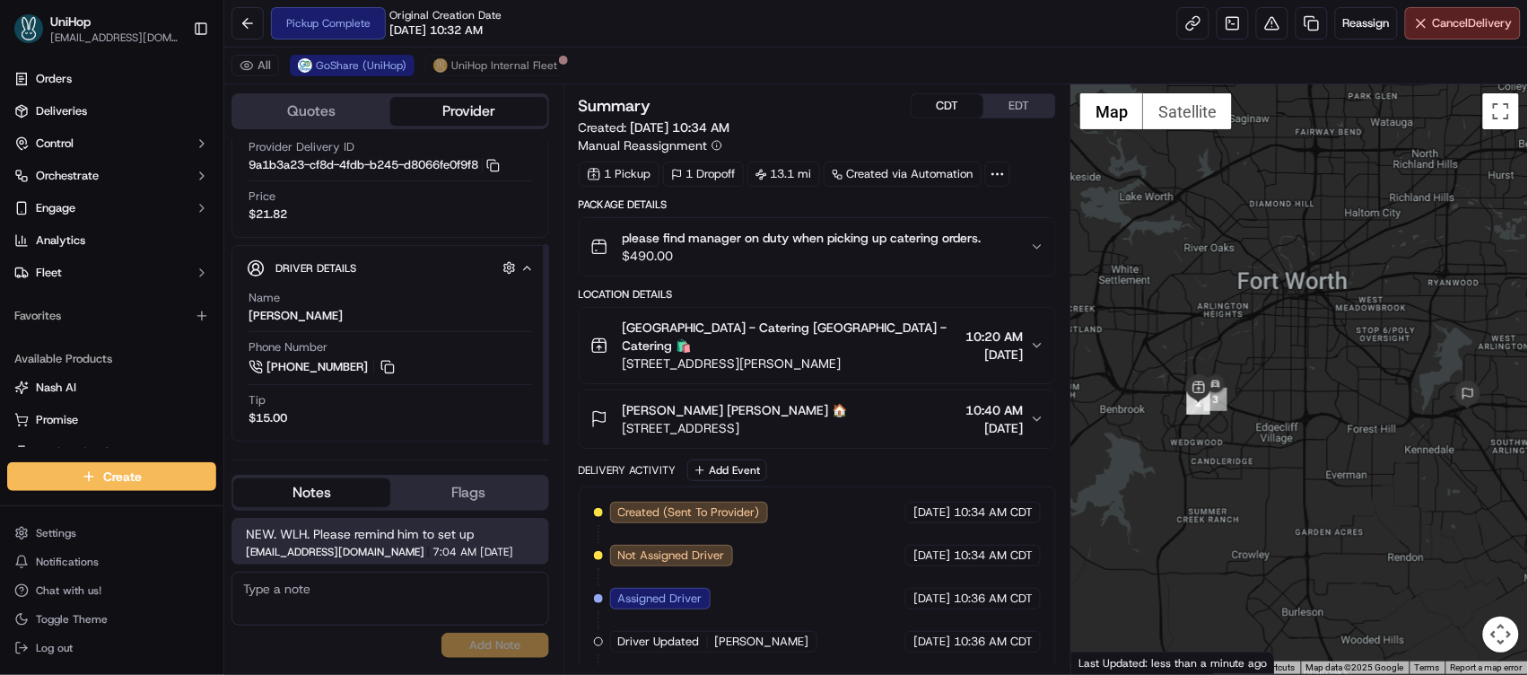
click at [834, 419] on span "5820 W I-20 Hwy, Arlington, TX 76017, United States" at bounding box center [735, 428] width 225 height 18
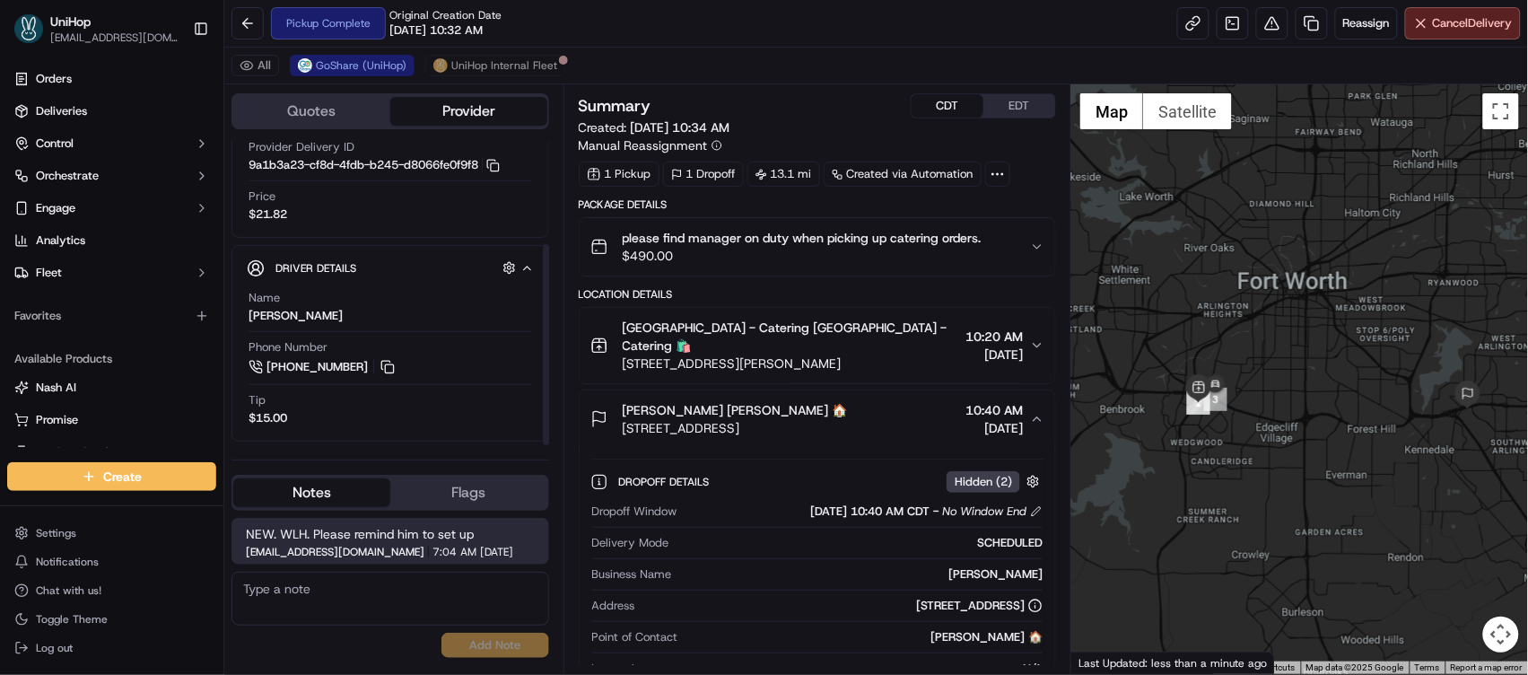
scroll to position [205, 0]
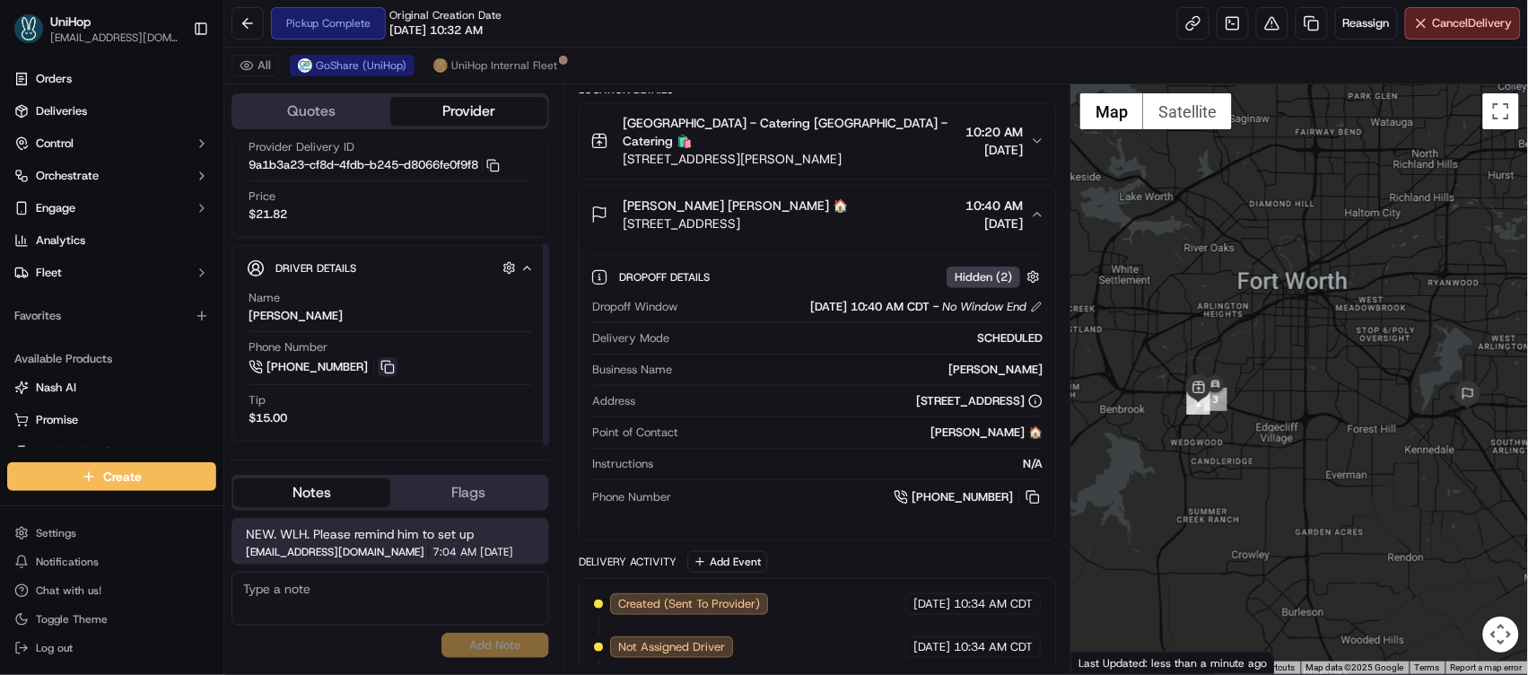
click at [388, 371] on button at bounding box center [388, 367] width 20 height 20
click at [972, 55] on img "button" at bounding box center [977, 42] width 25 height 25
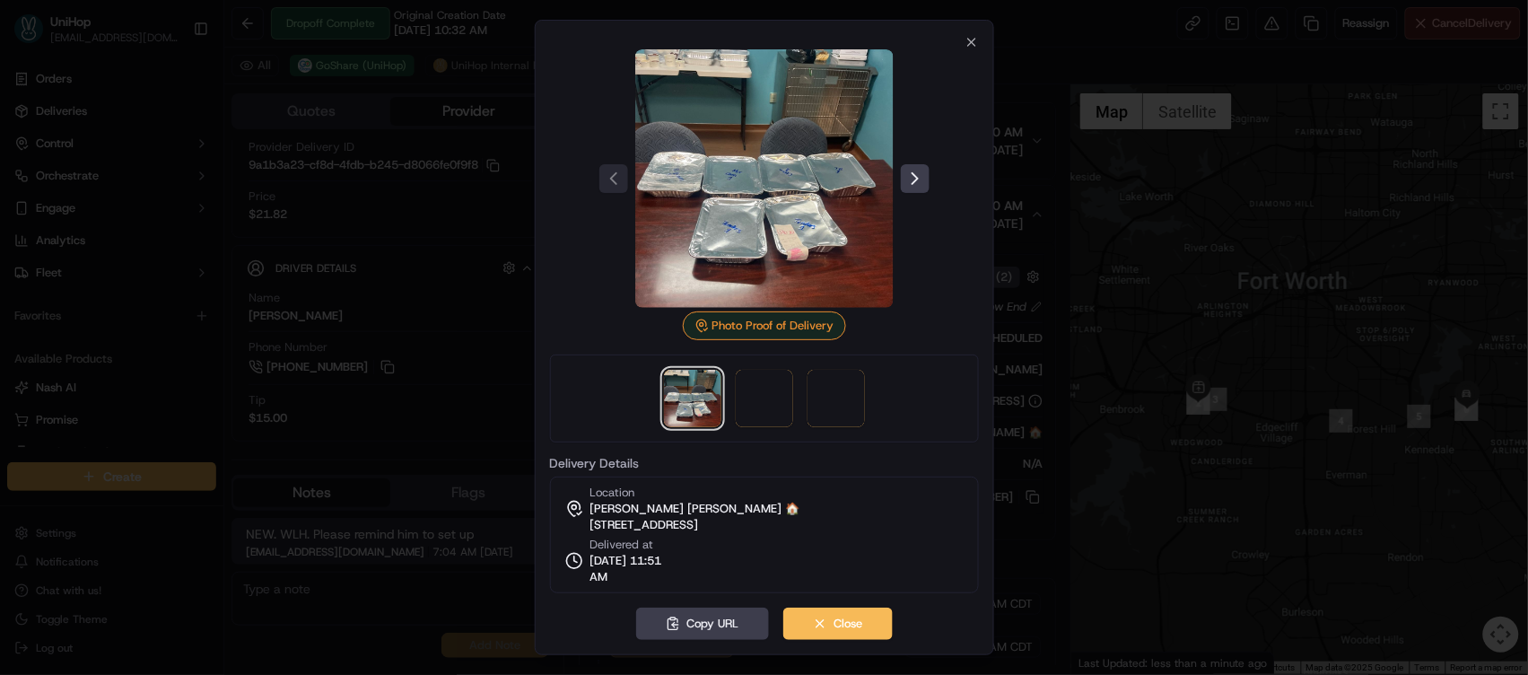
click at [912, 180] on button at bounding box center [915, 178] width 29 height 29
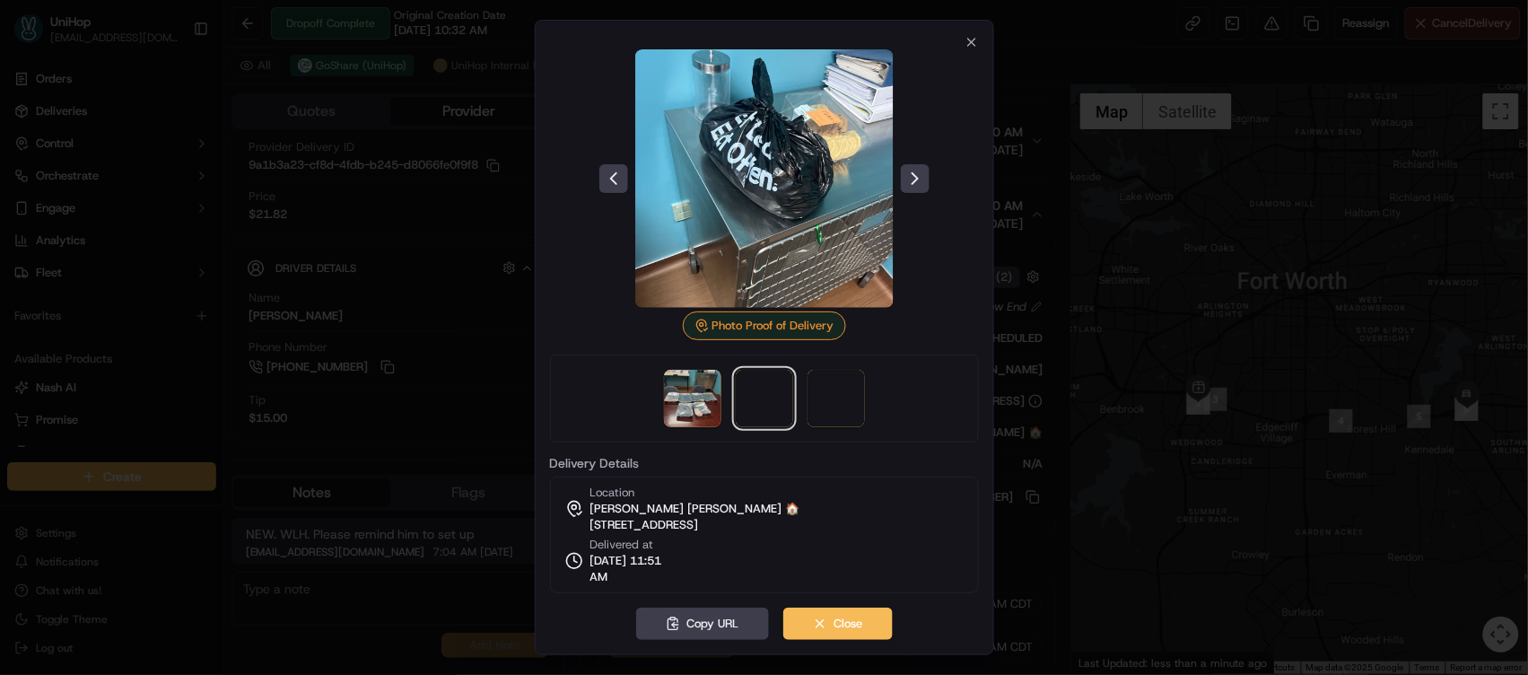
scroll to position [0, 0]
click at [912, 180] on button at bounding box center [915, 178] width 29 height 29
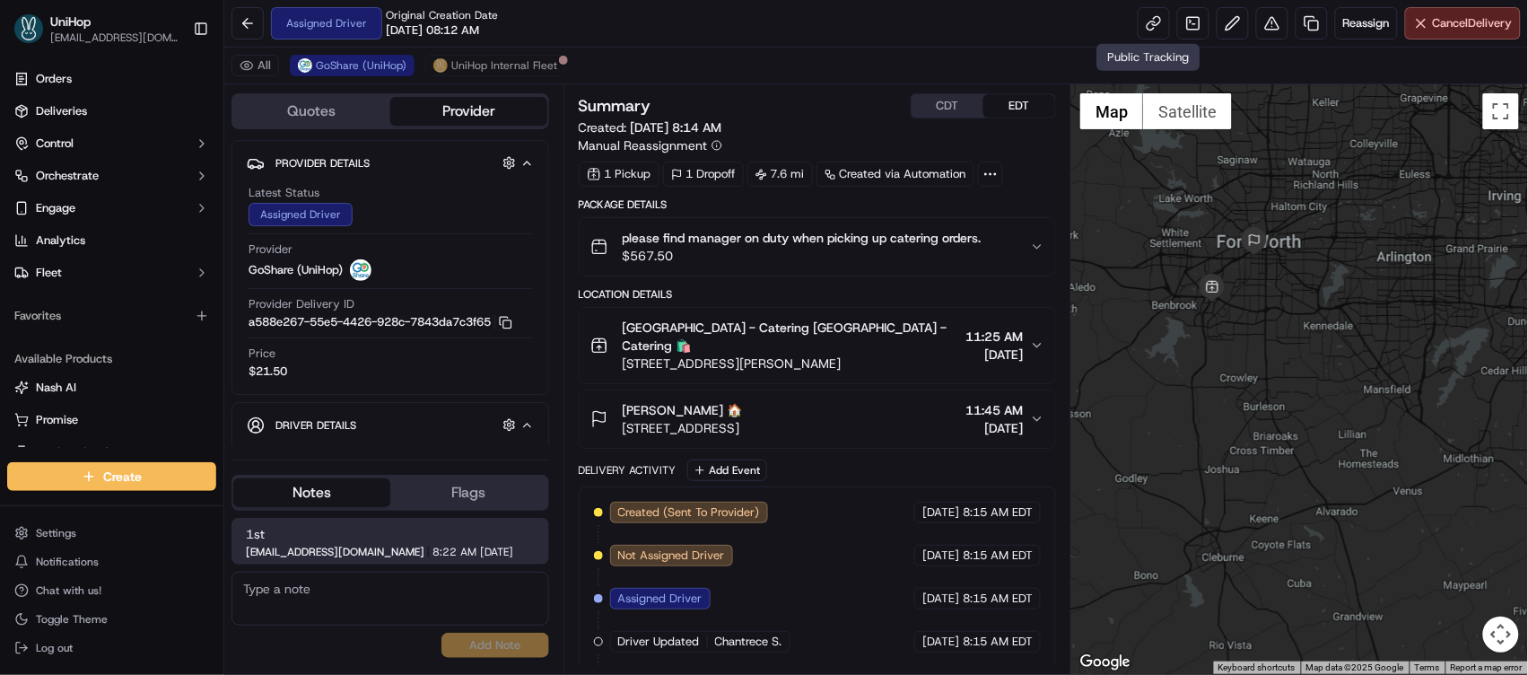
scroll to position [158, 0]
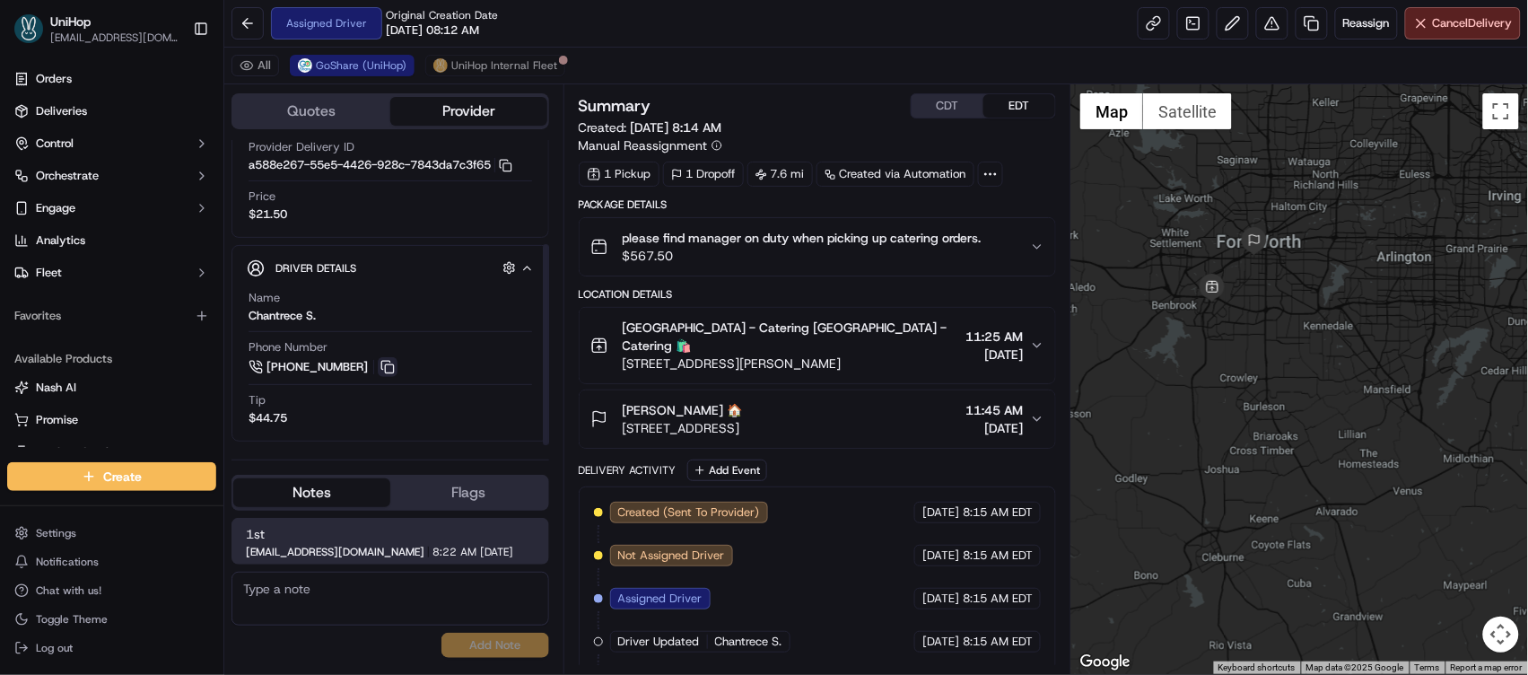
click at [389, 370] on button at bounding box center [388, 367] width 20 height 20
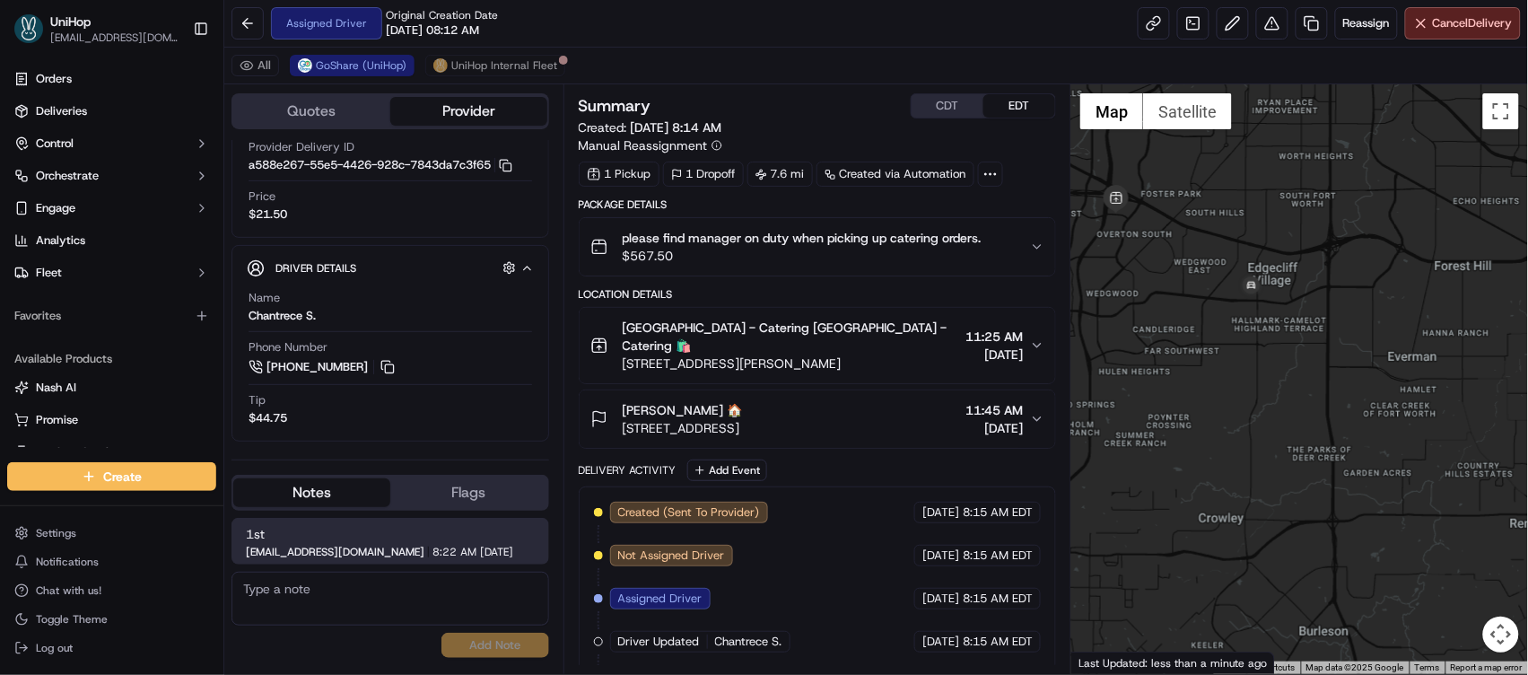
drag, startPoint x: 1279, startPoint y: 189, endPoint x: 1301, endPoint y: 396, distance: 207.5
click at [1304, 400] on div at bounding box center [1299, 378] width 457 height 589
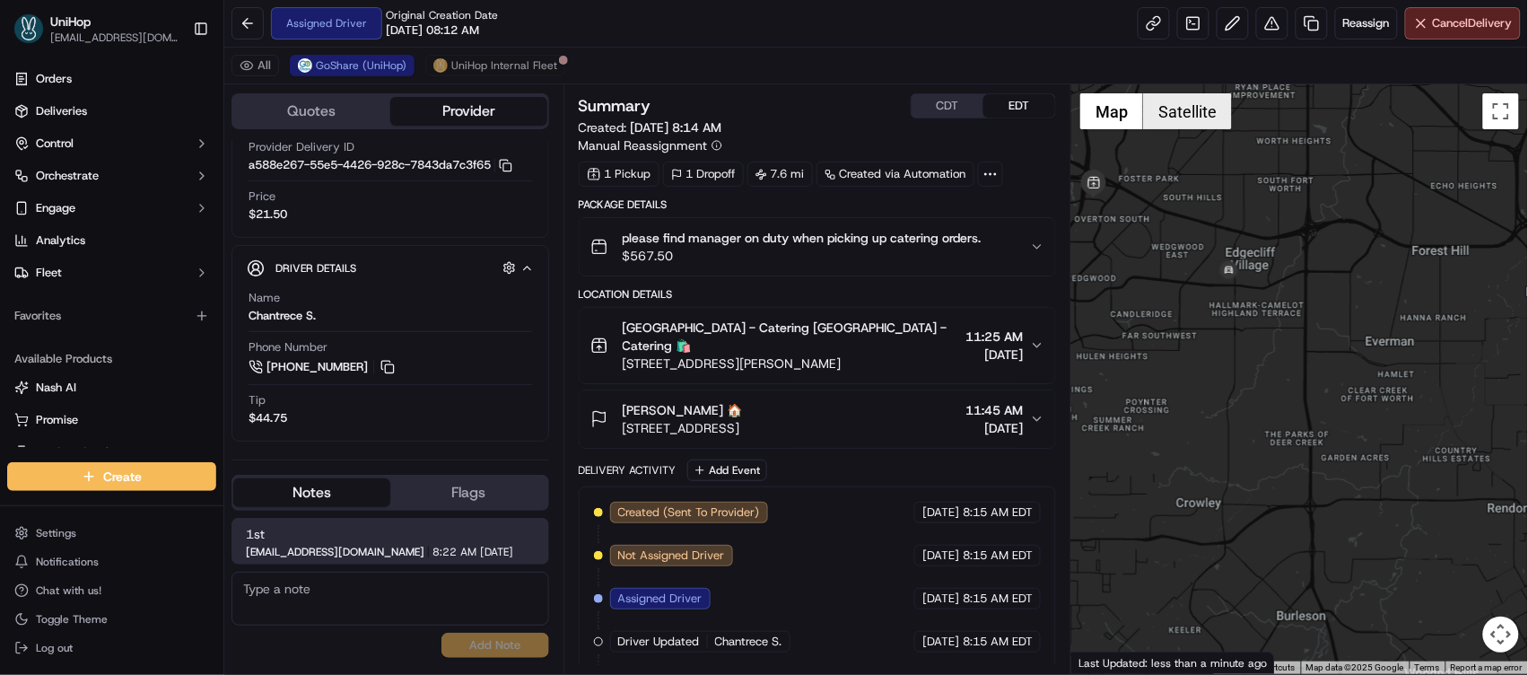
click at [1174, 119] on button "Satellite" at bounding box center [1187, 111] width 89 height 36
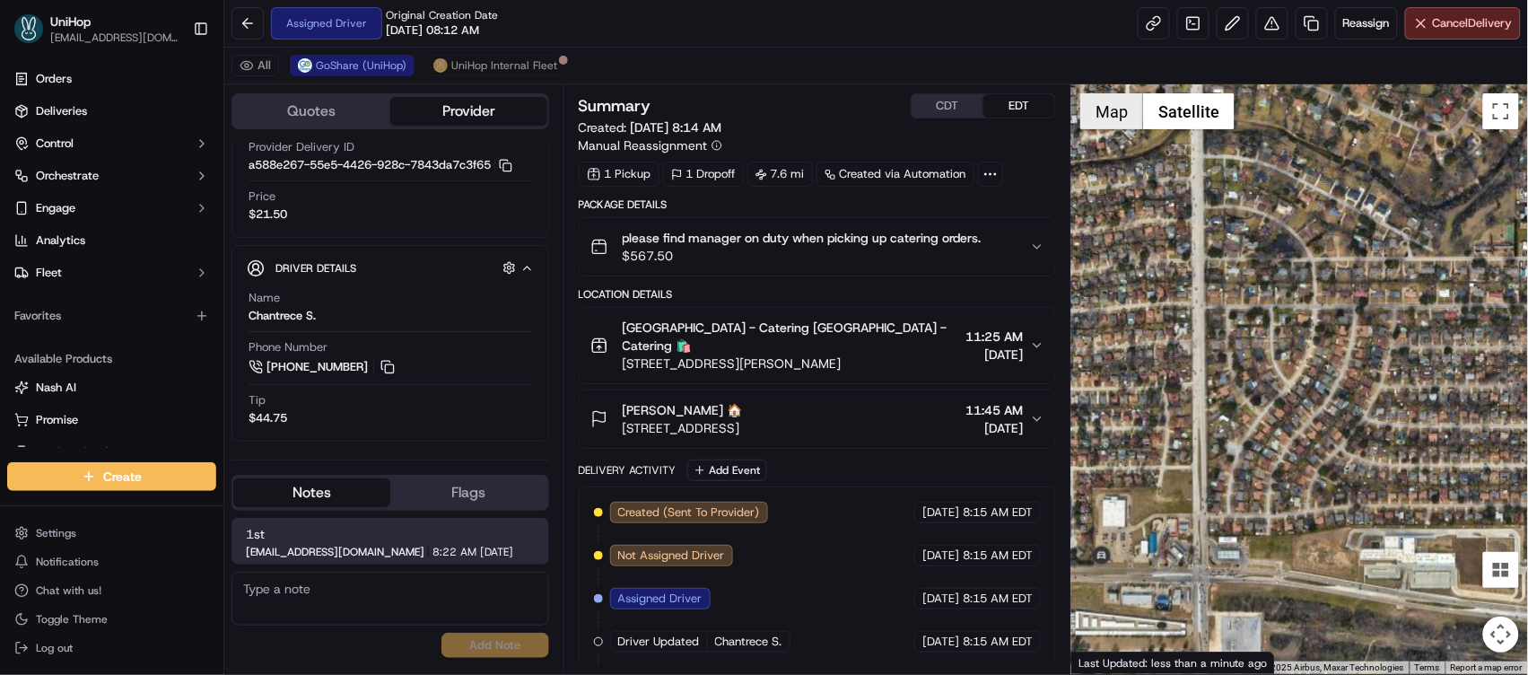
click at [1122, 117] on button "Map" at bounding box center [1111, 111] width 63 height 36
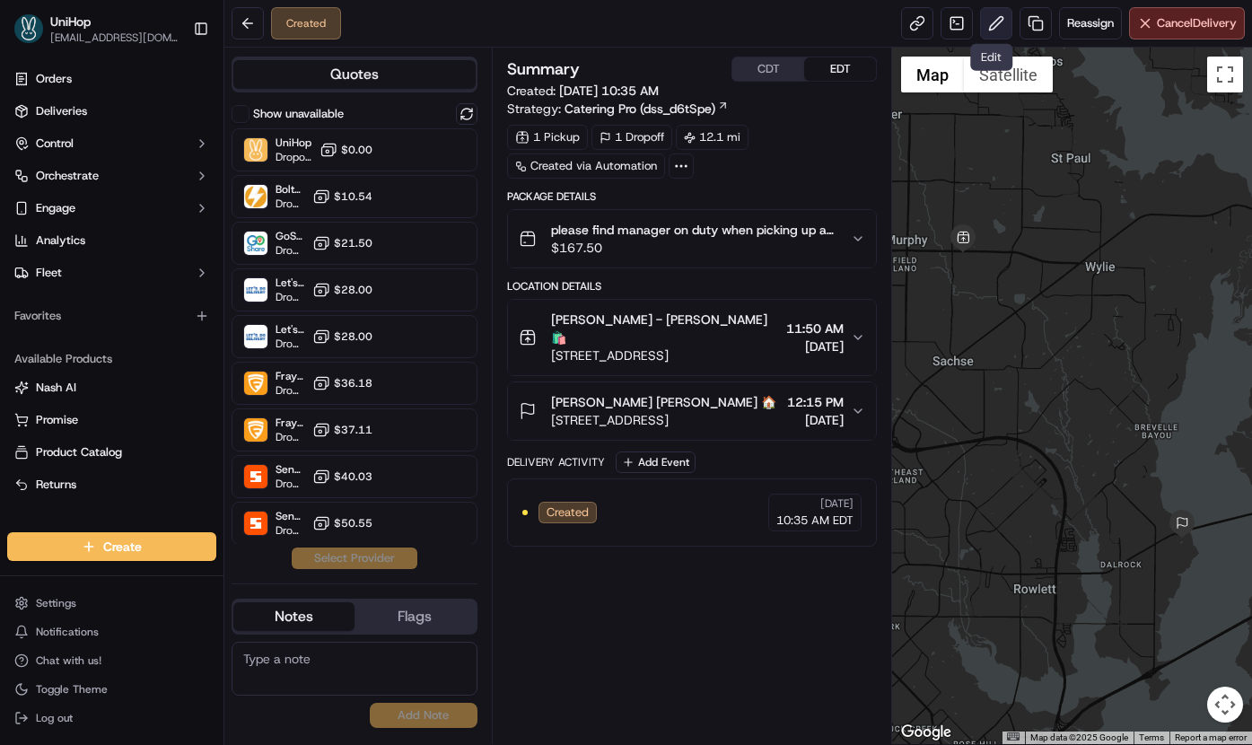
click at [984, 33] on button at bounding box center [996, 23] width 32 height 32
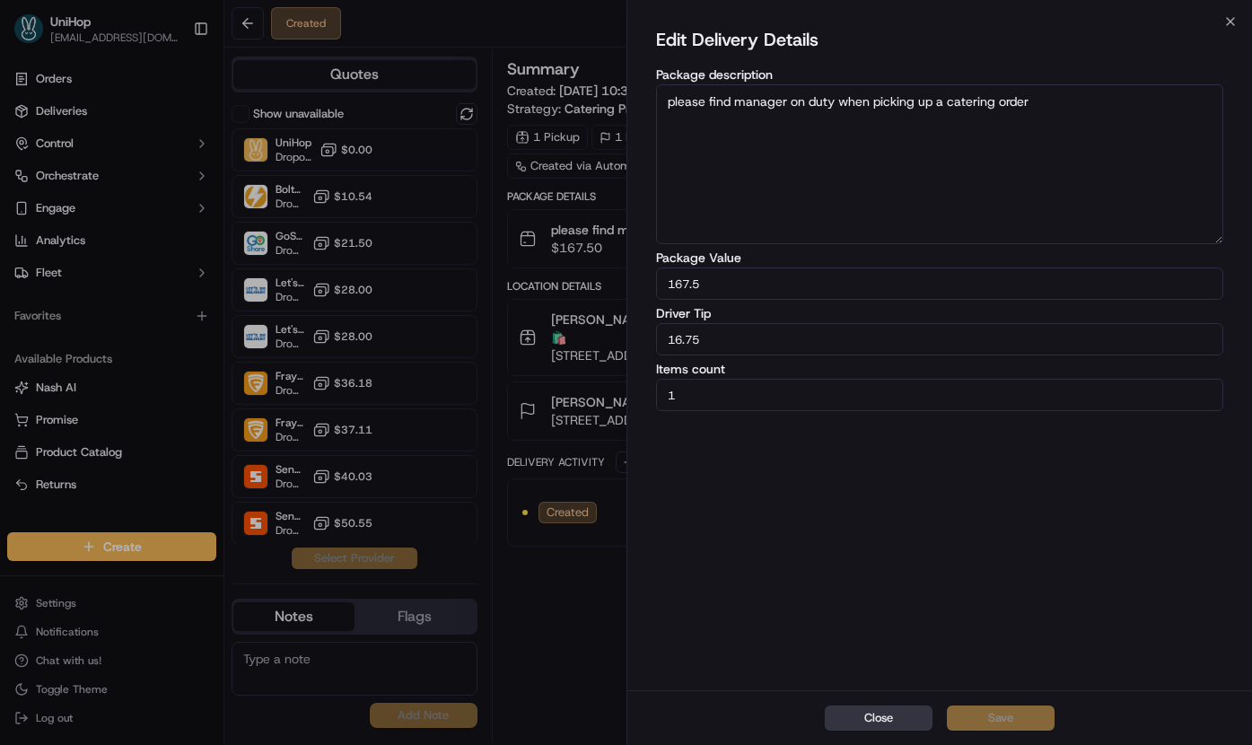
click at [860, 715] on button "Close" at bounding box center [879, 717] width 108 height 25
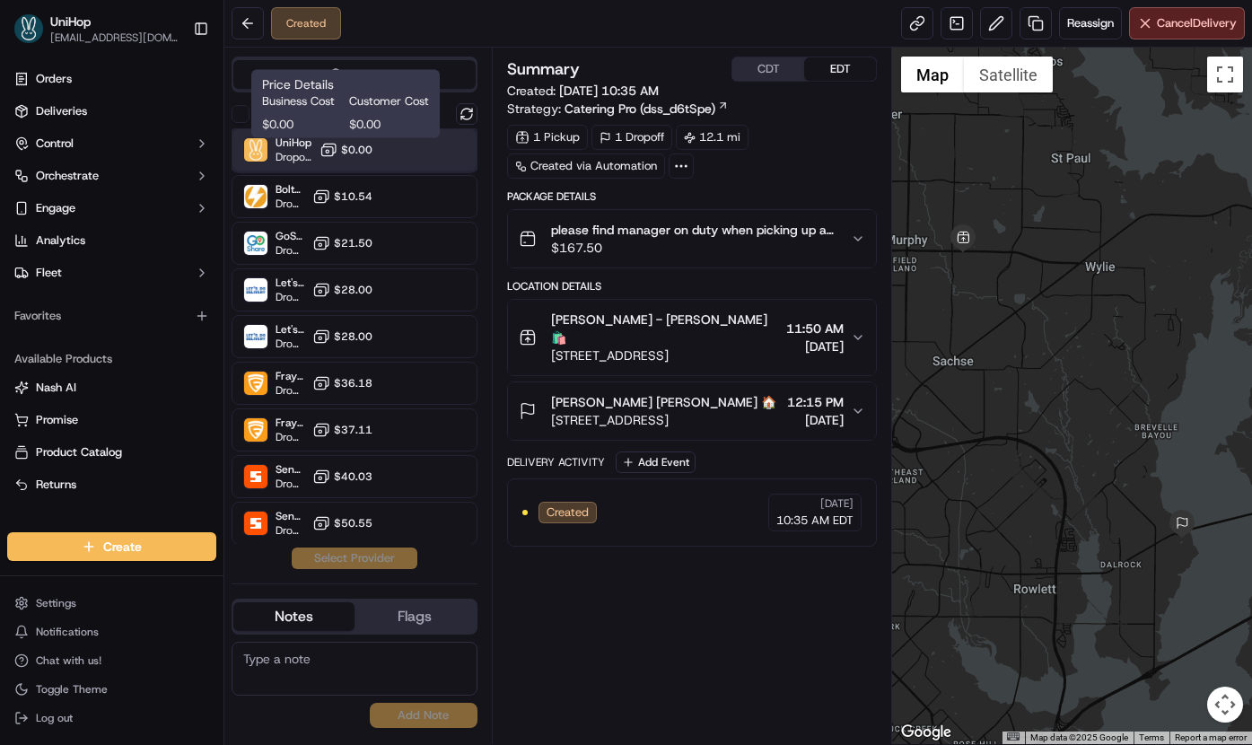
click at [372, 157] on div "UniHop Dropoff ETA - $0.00" at bounding box center [354, 149] width 246 height 43
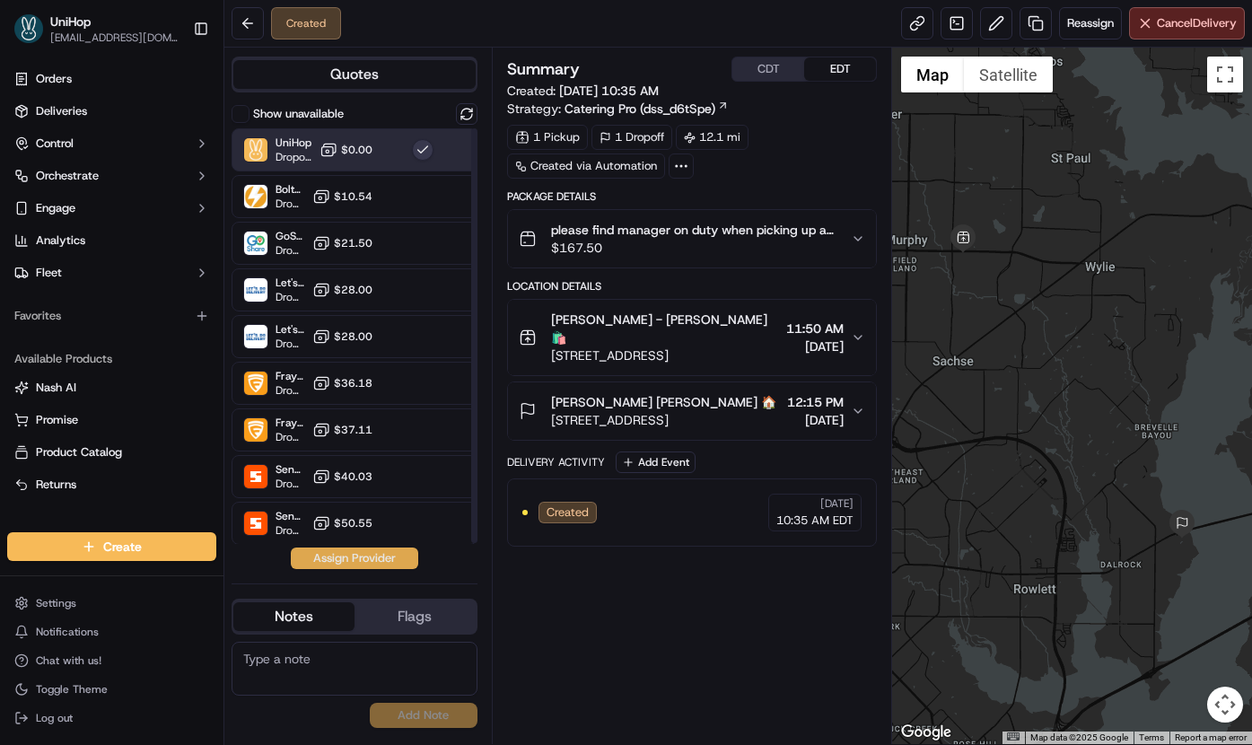
click at [357, 553] on button "Assign Provider" at bounding box center [354, 558] width 127 height 22
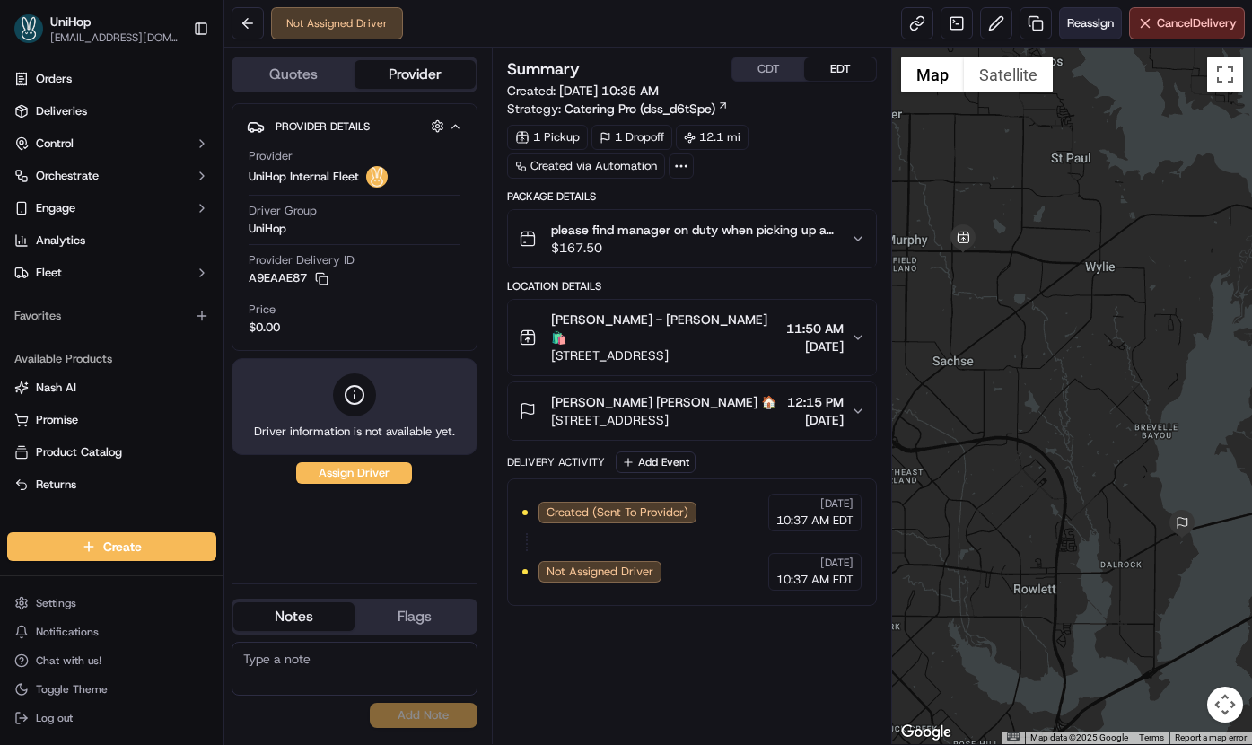
click at [1069, 19] on span "Reassign" at bounding box center [1090, 23] width 47 height 16
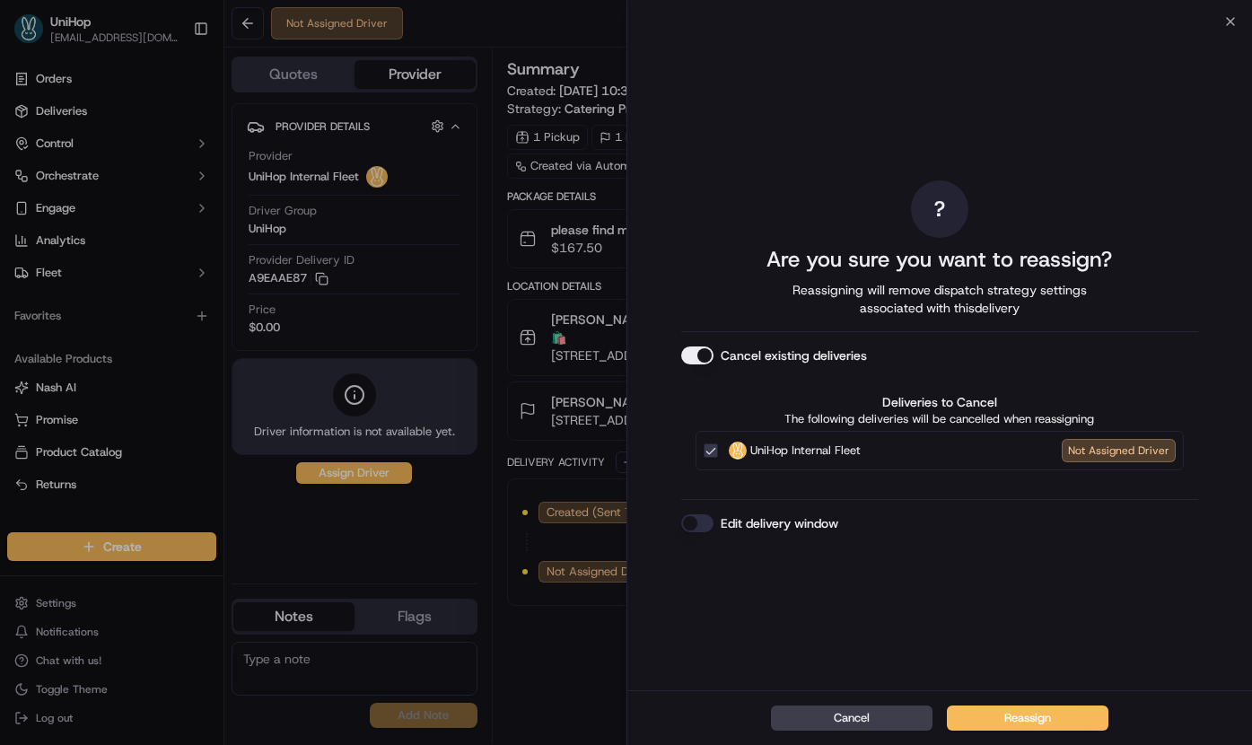
click at [701, 356] on button "Cancel existing deliveries" at bounding box center [697, 355] width 32 height 18
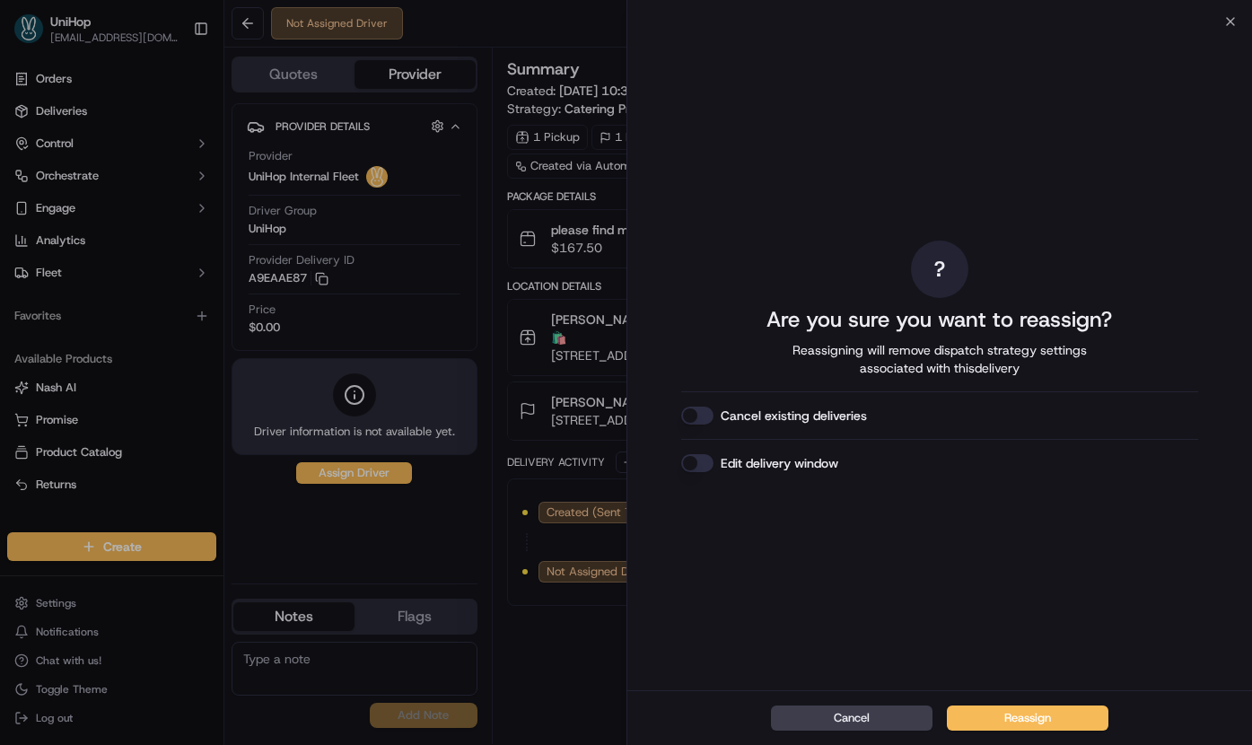
click at [1003, 711] on button "Reassign" at bounding box center [1027, 717] width 161 height 25
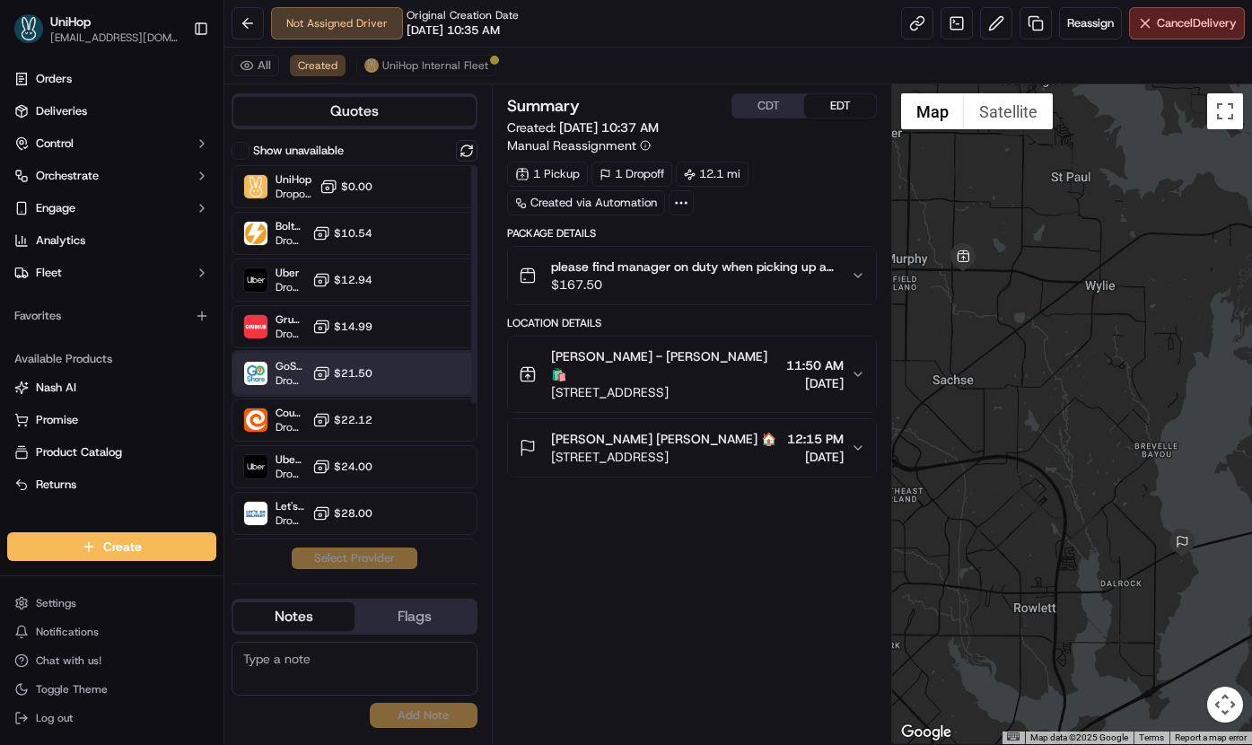
click at [374, 384] on div "GoShare (UniHop) Dropoff ETA - $21.50" at bounding box center [354, 373] width 246 height 43
click at [378, 560] on button "Assign Provider" at bounding box center [354, 558] width 127 height 22
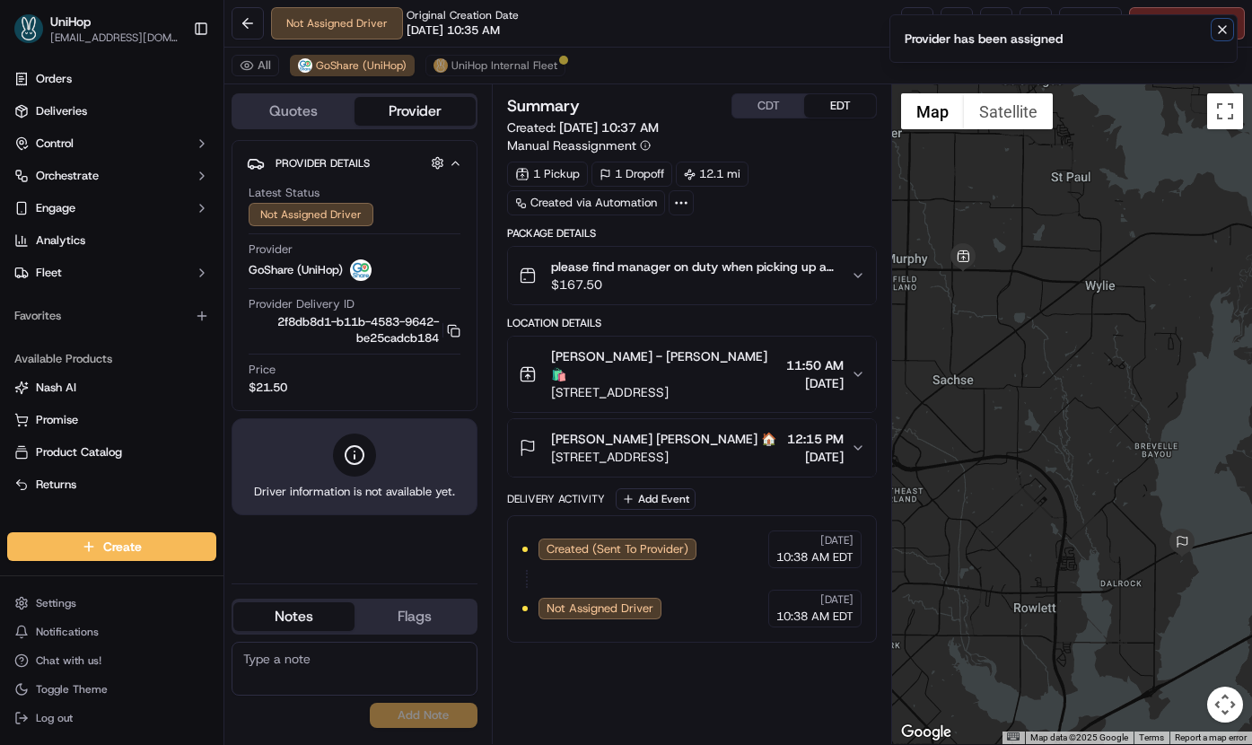
click at [1218, 32] on icon "Notifications (F8)" at bounding box center [1221, 29] width 7 height 7
click at [980, 36] on button at bounding box center [996, 23] width 32 height 32
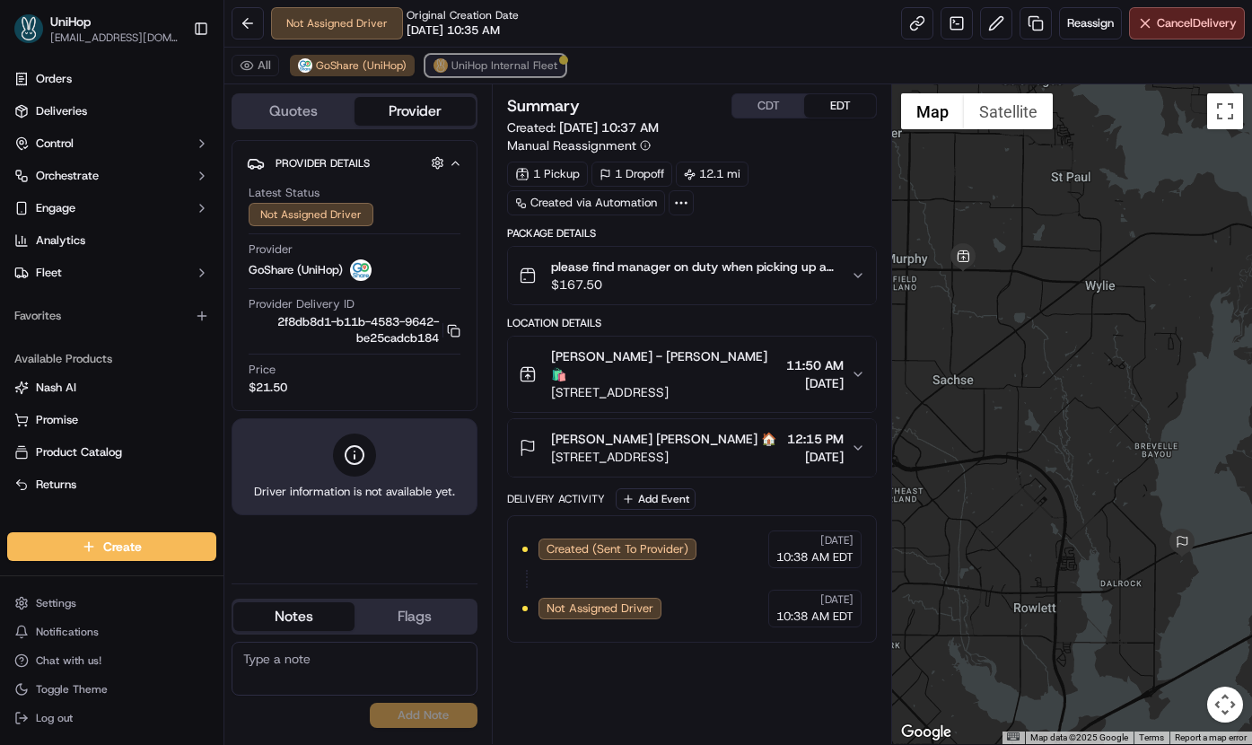
click at [471, 70] on span "UniHop Internal Fleet" at bounding box center [504, 65] width 106 height 14
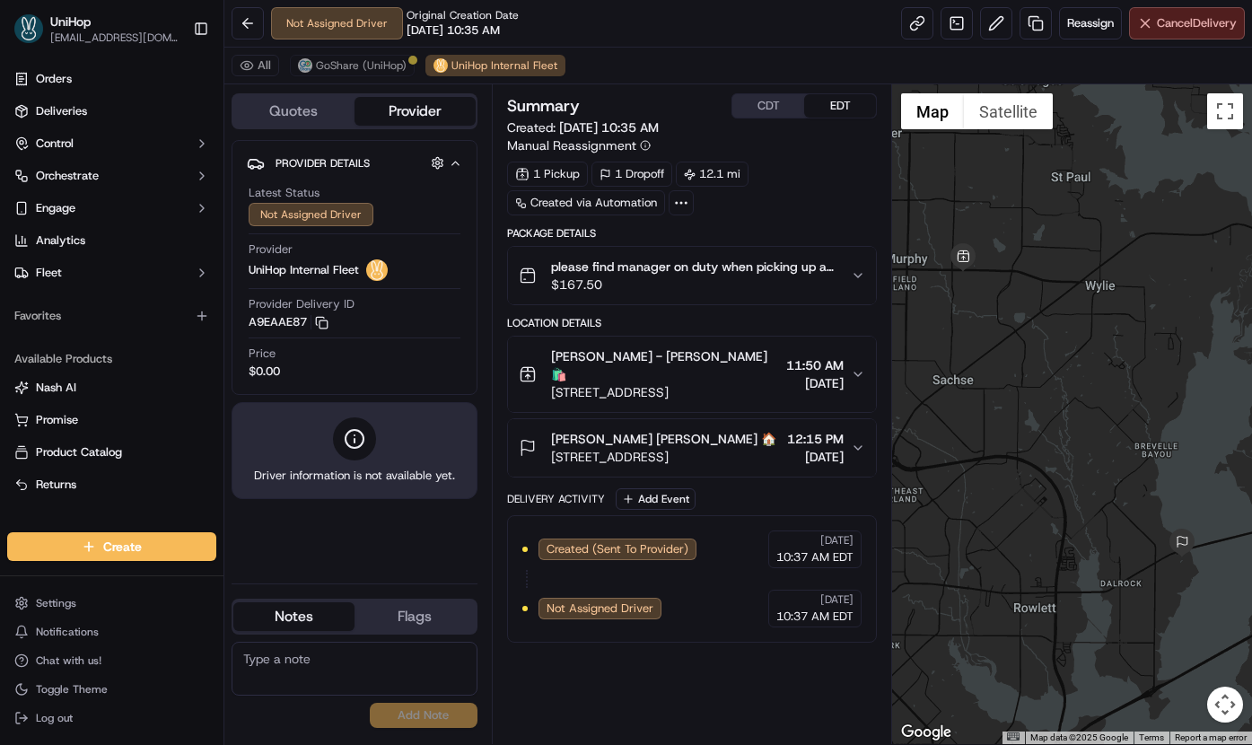
click at [1148, 34] on button "Cancel Delivery" at bounding box center [1187, 23] width 116 height 32
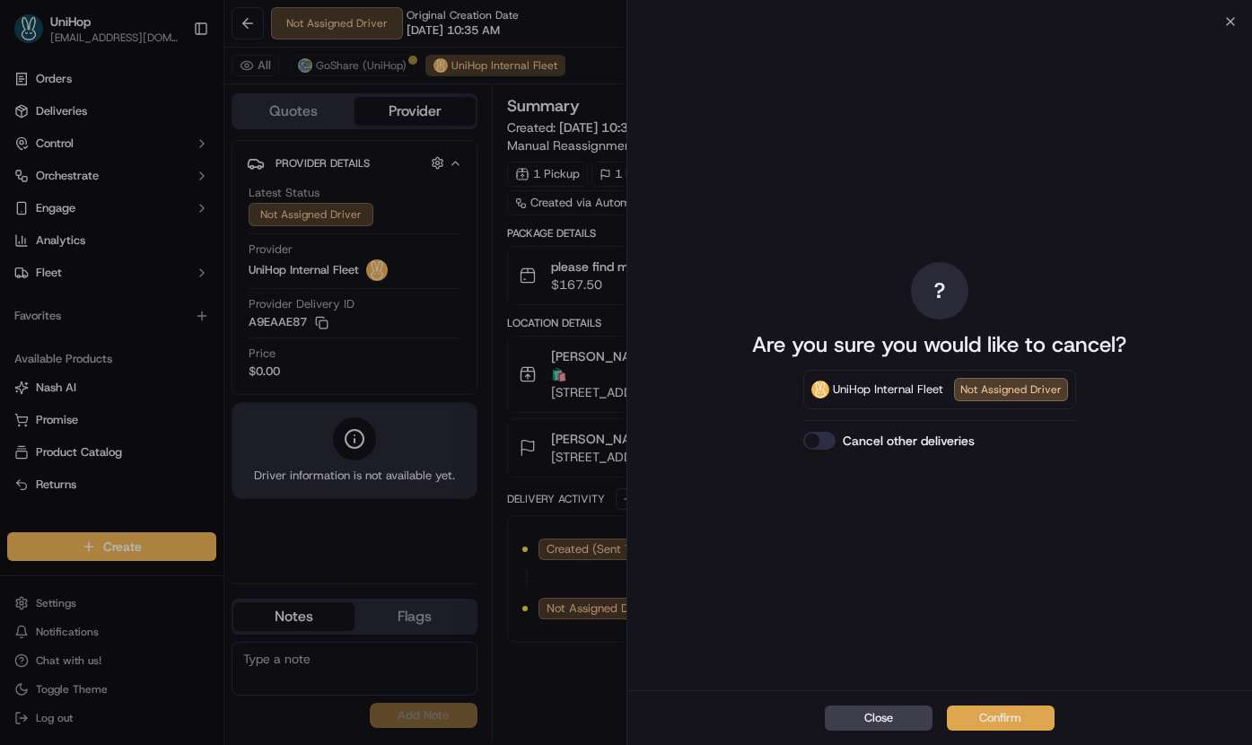
click at [986, 711] on button "Confirm" at bounding box center [1001, 717] width 108 height 25
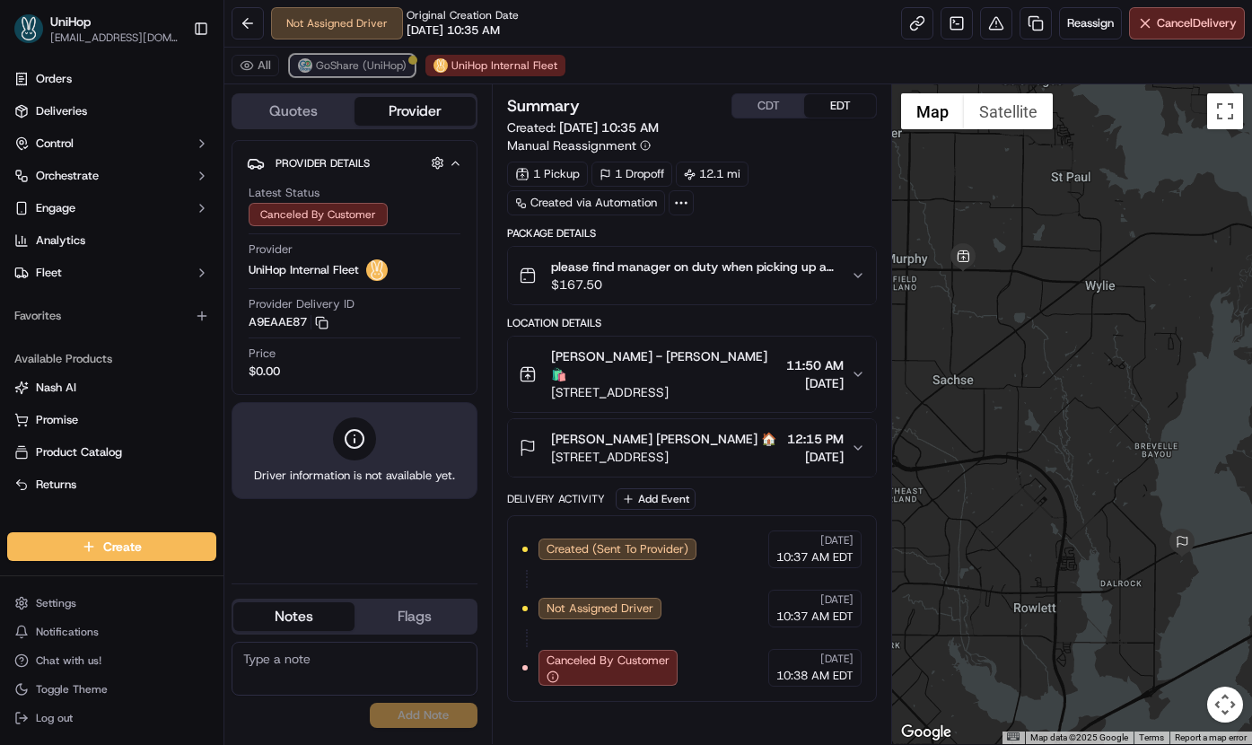
click at [341, 65] on span "GoShare (UniHop)" at bounding box center [361, 65] width 91 height 14
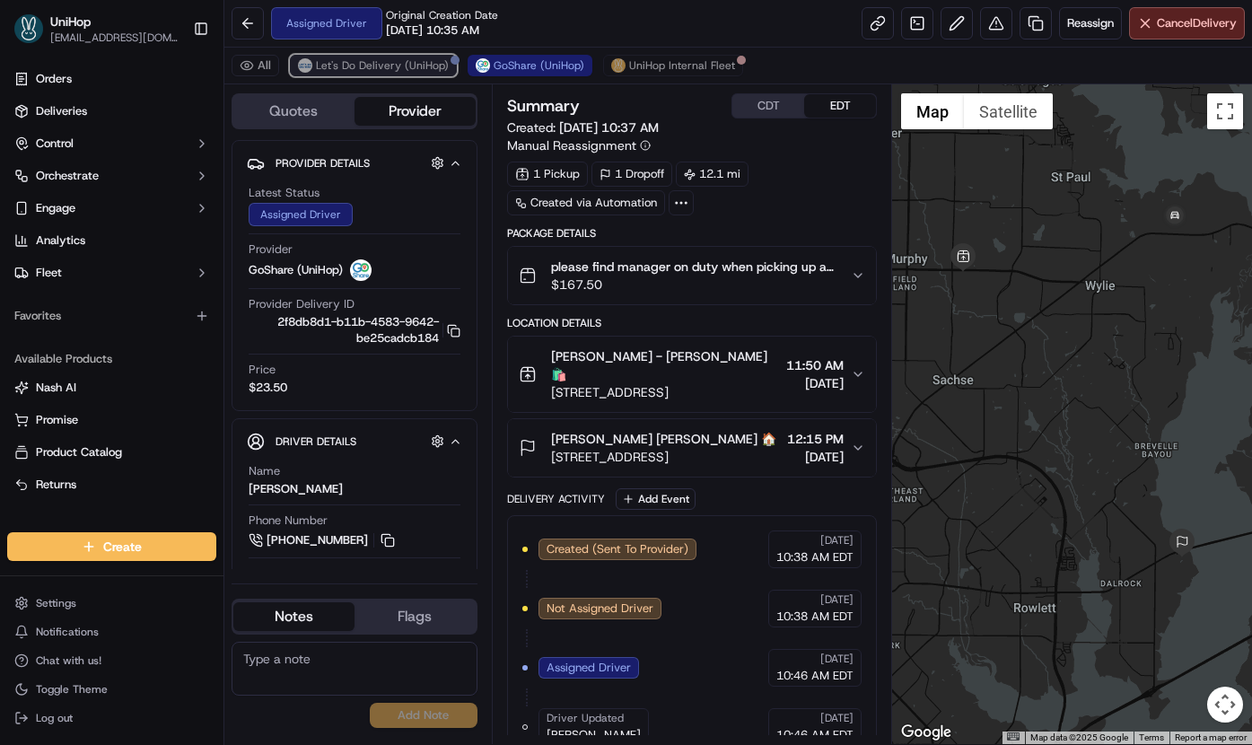
click at [391, 63] on span "Let's Do Delivery (UniHop)" at bounding box center [382, 65] width 133 height 14
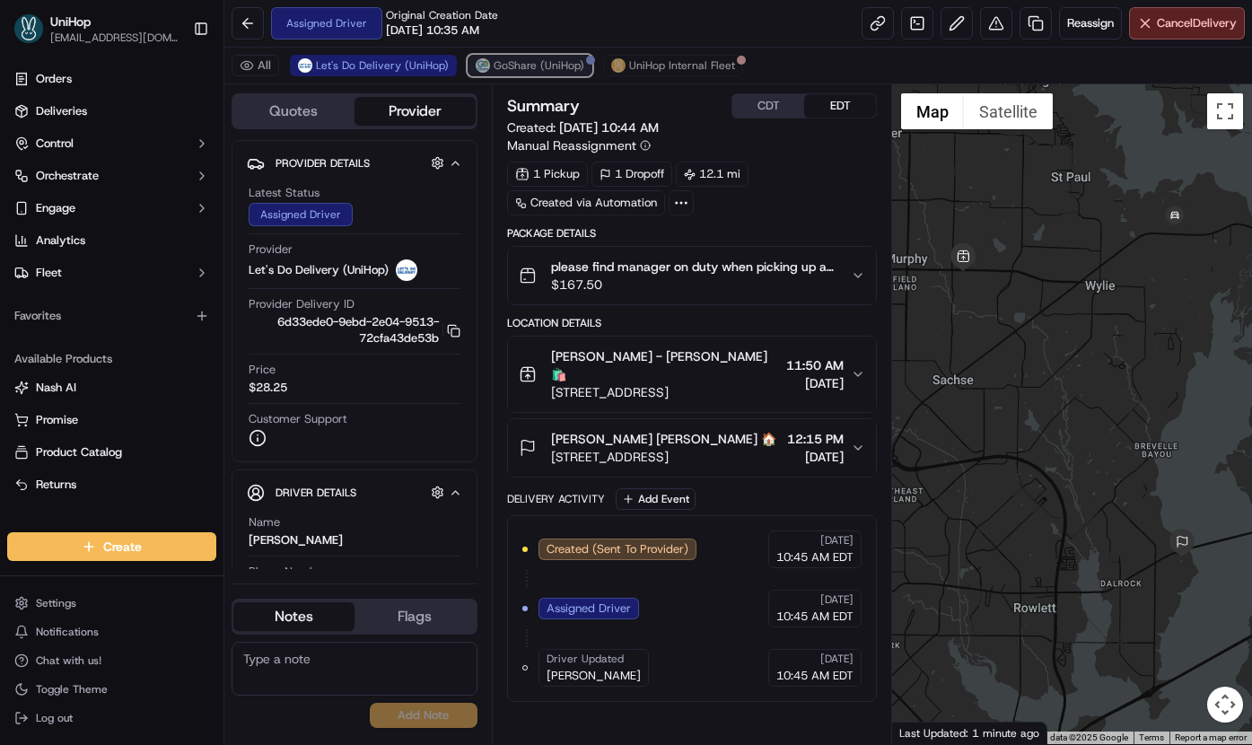
click at [493, 63] on span "GoShare (UniHop)" at bounding box center [538, 65] width 91 height 14
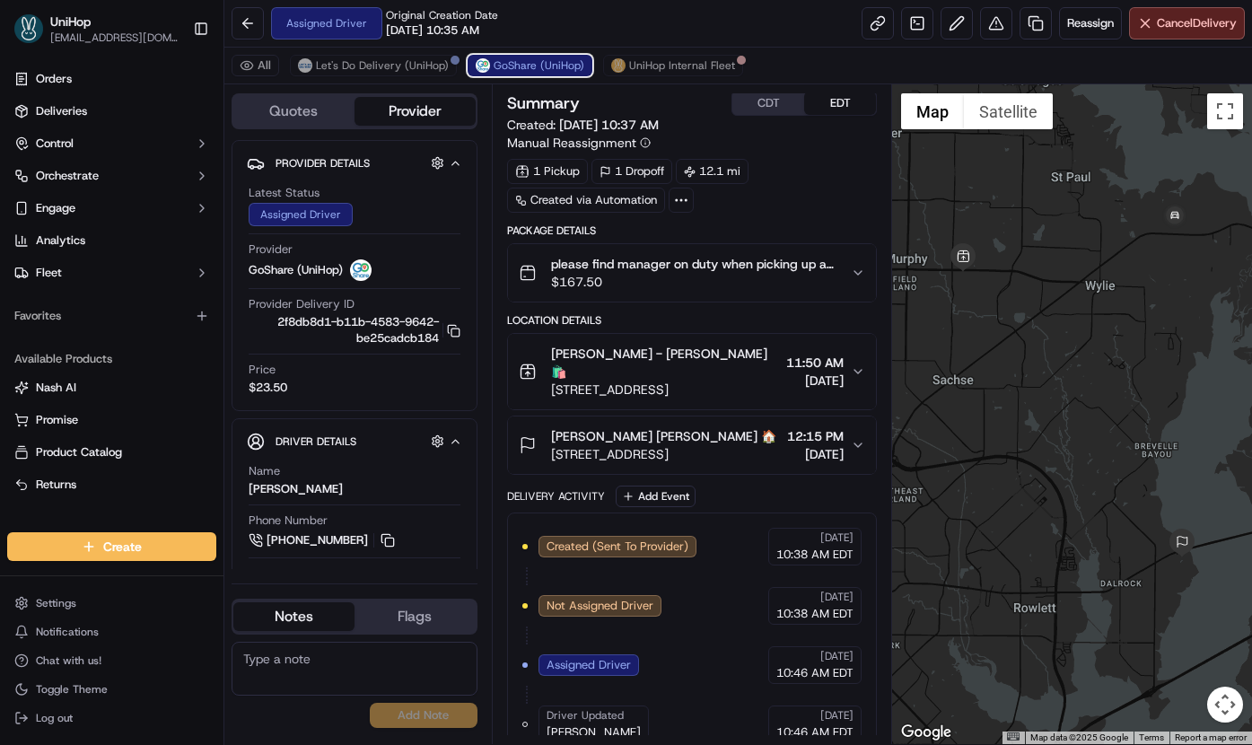
scroll to position [4, 0]
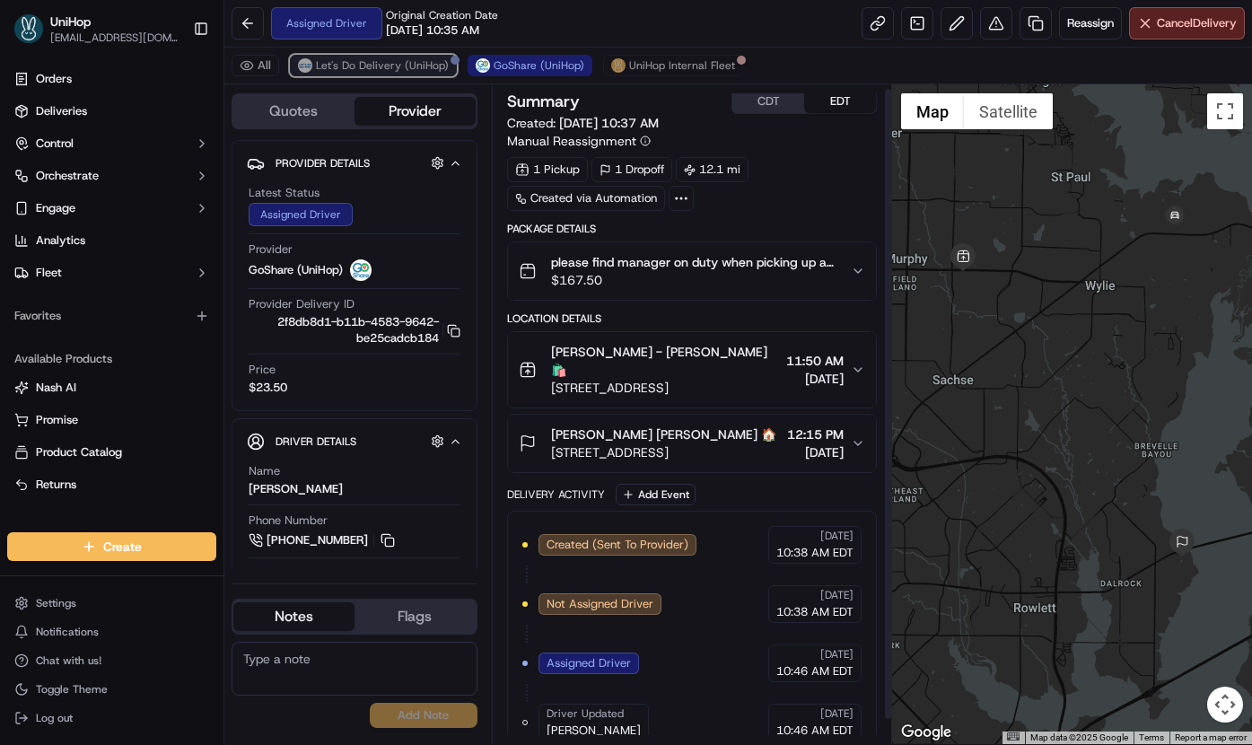
click at [397, 73] on button "Let's Do Delivery (UniHop)" at bounding box center [373, 66] width 167 height 22
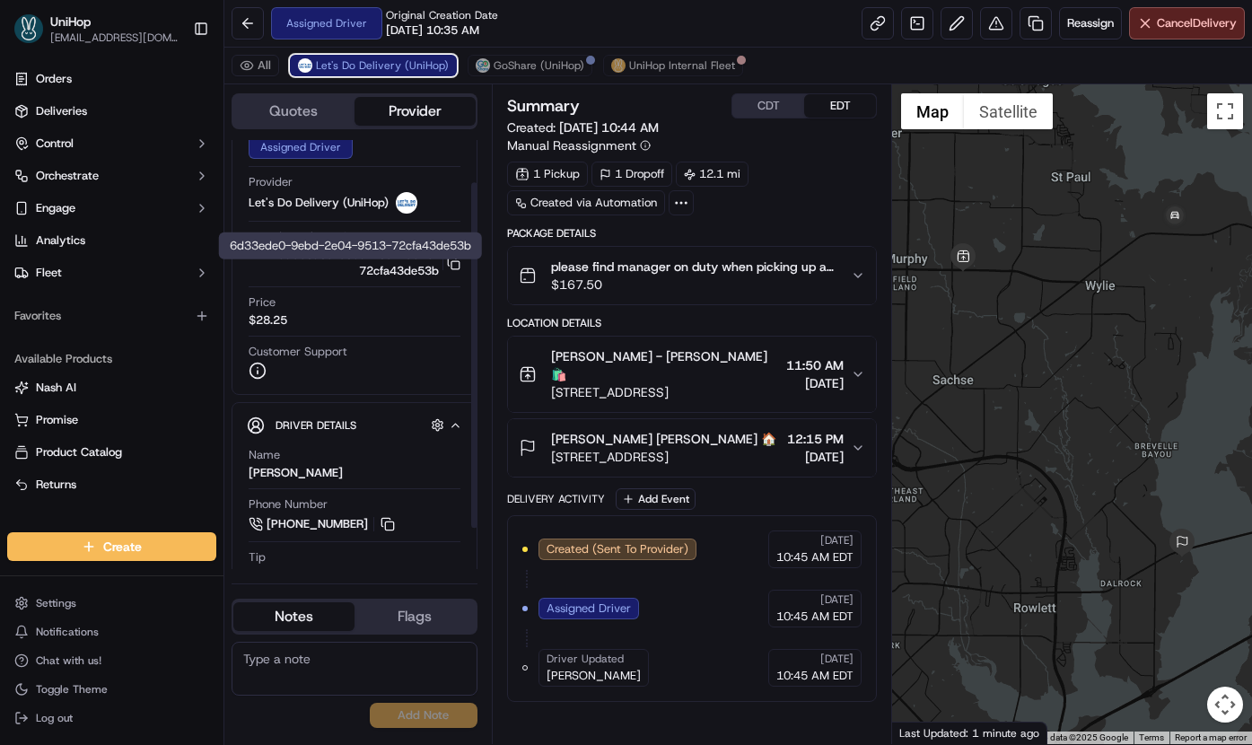
scroll to position [101, 0]
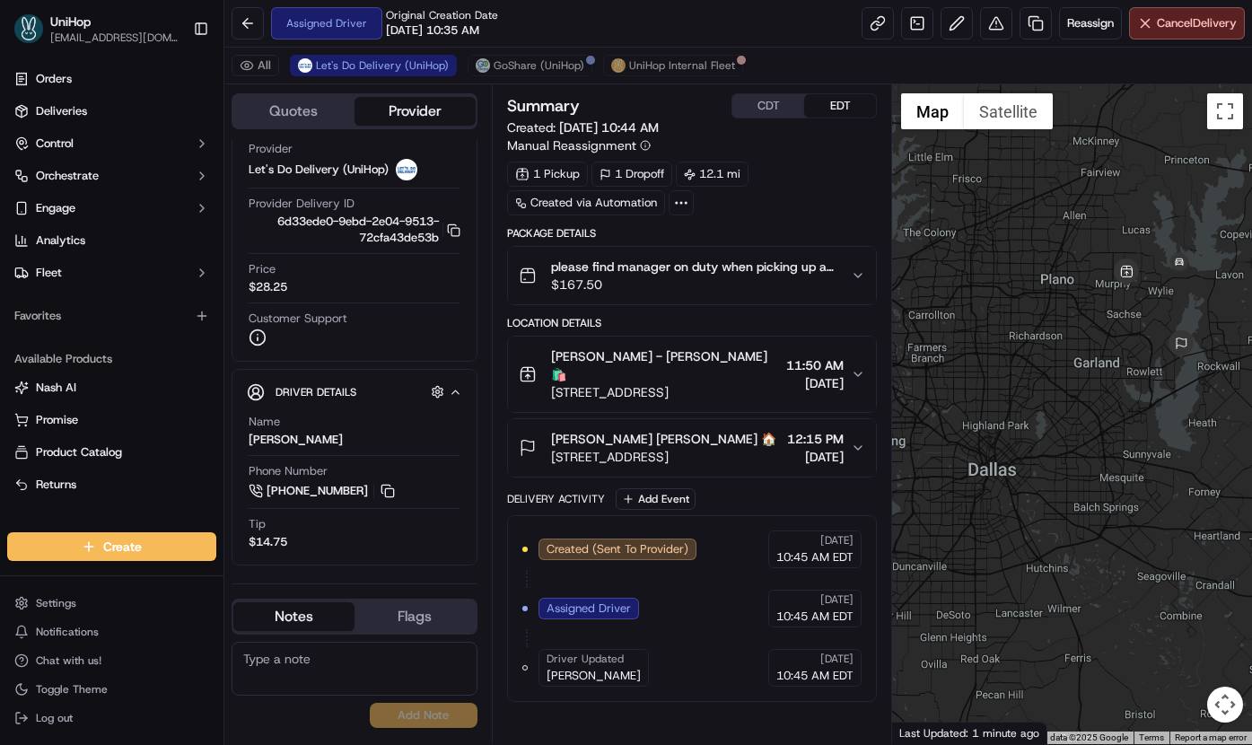
drag, startPoint x: 960, startPoint y: 388, endPoint x: 1138, endPoint y: 311, distance: 193.7
click at [1138, 311] on div at bounding box center [1072, 413] width 360 height 659
click at [493, 64] on span "GoShare (UniHop)" at bounding box center [538, 65] width 91 height 14
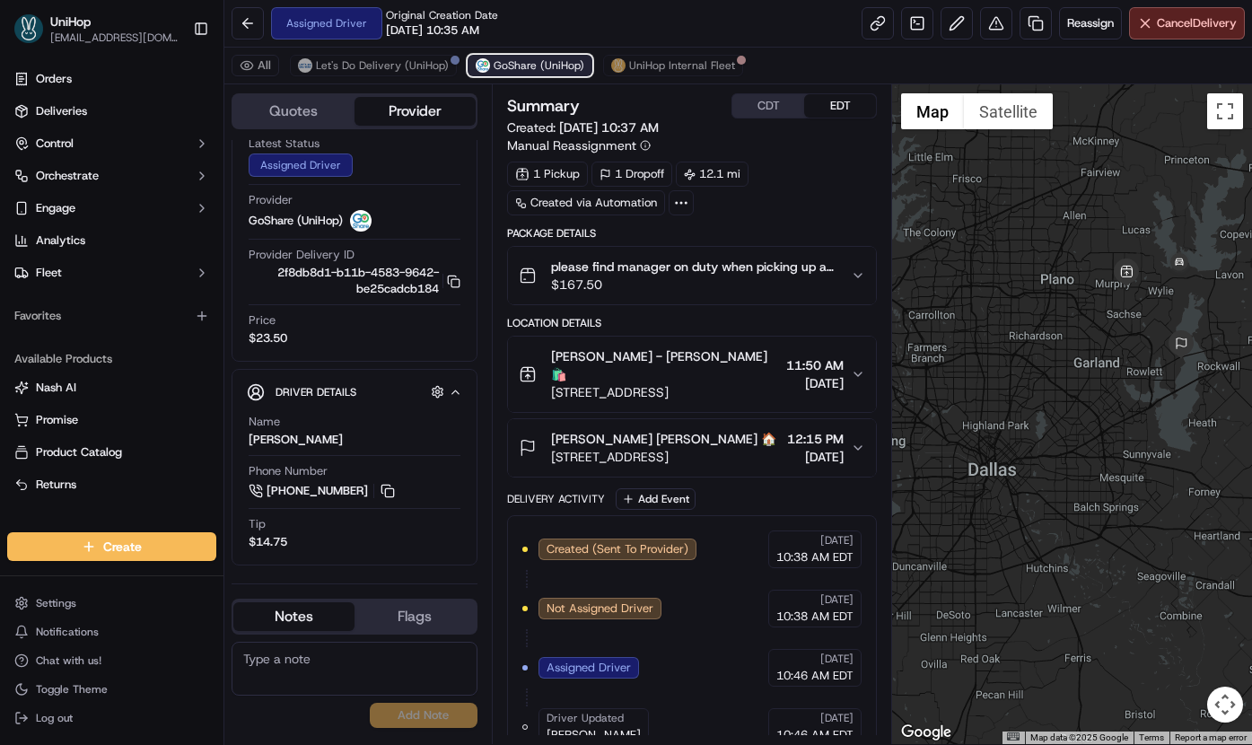
scroll to position [50, 0]
click at [412, 72] on span "Let's Do Delivery (UniHop)" at bounding box center [382, 65] width 133 height 14
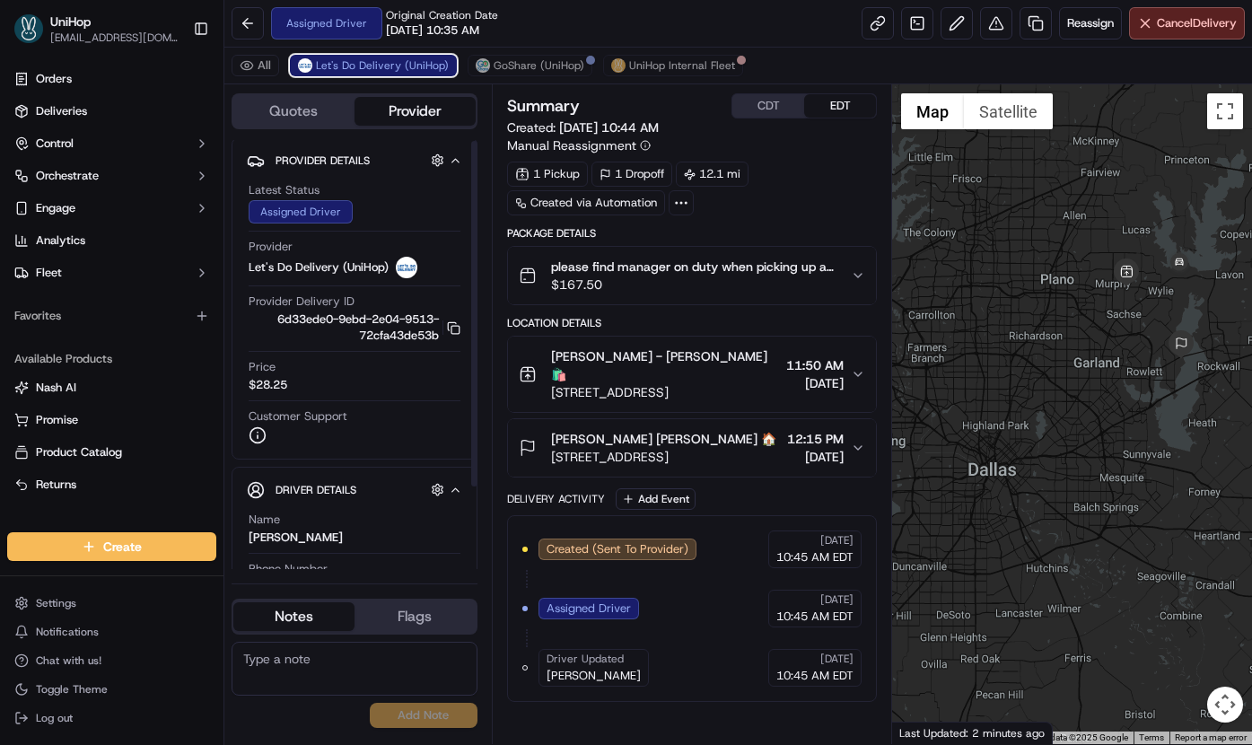
scroll to position [0, 0]
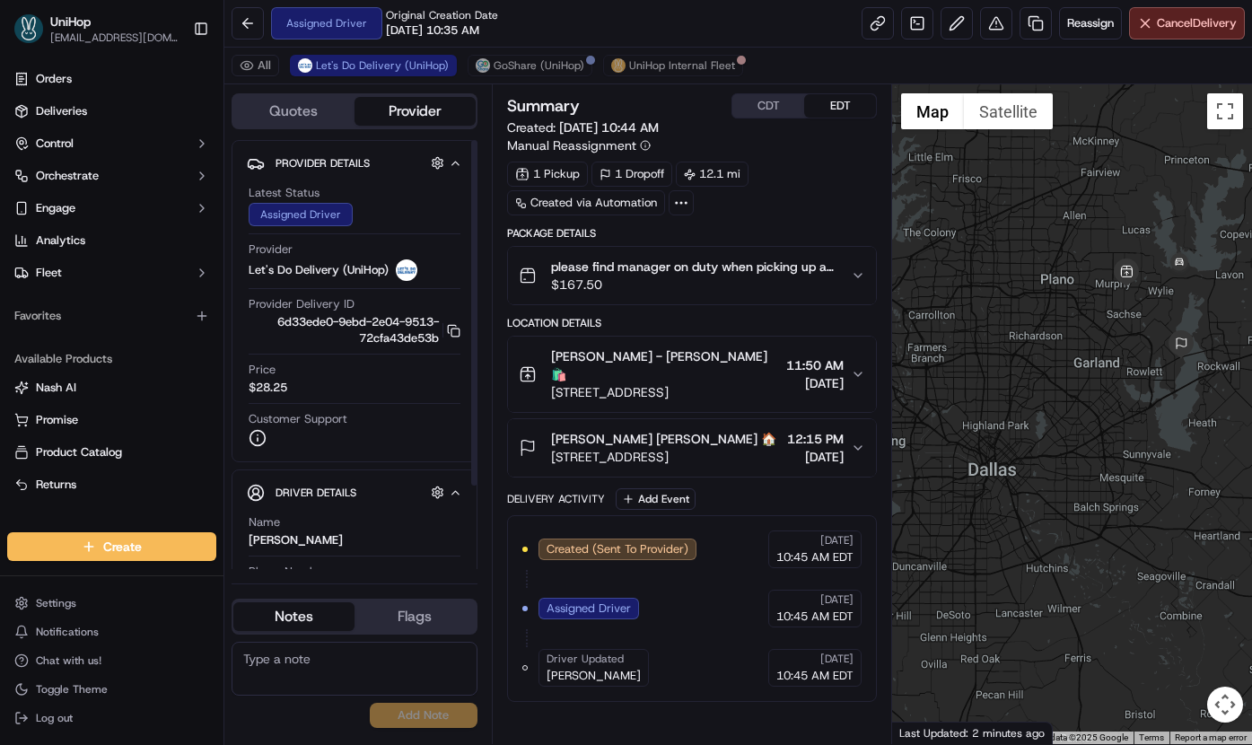
click at [620, 280] on span "$167.50" at bounding box center [694, 284] width 286 height 18
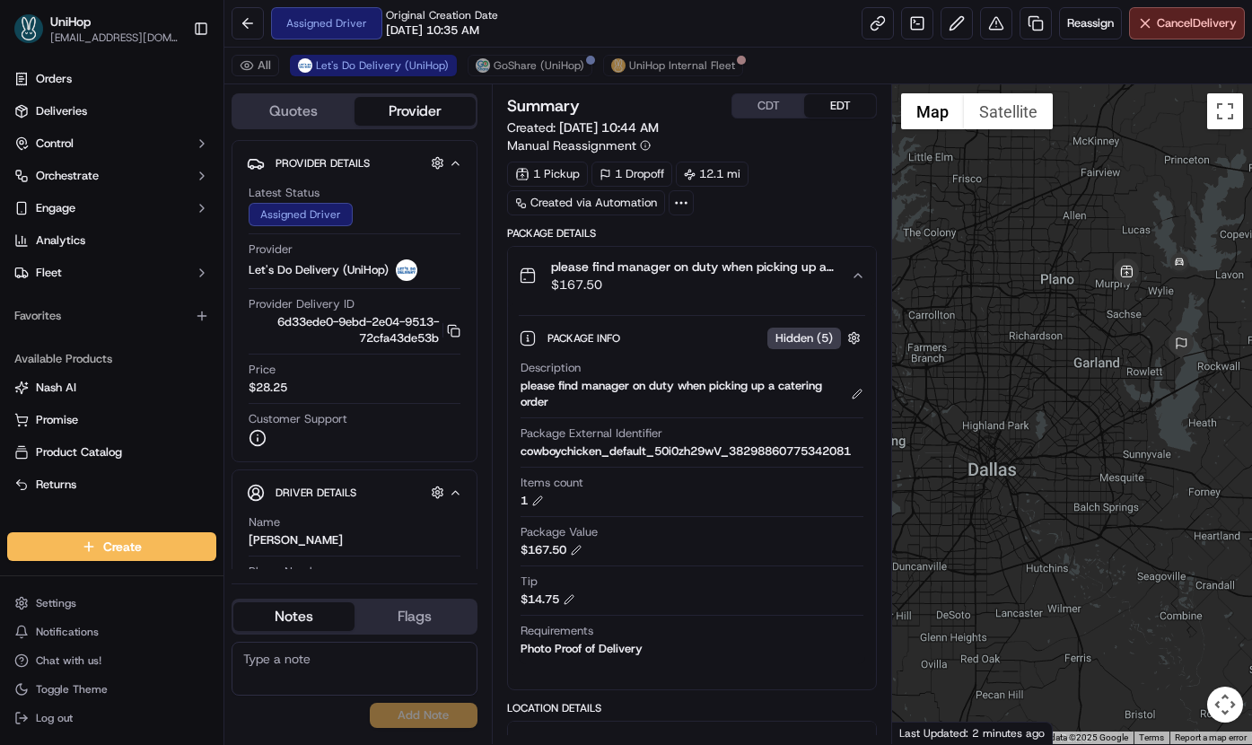
click at [619, 280] on span "$167.50" at bounding box center [694, 284] width 286 height 18
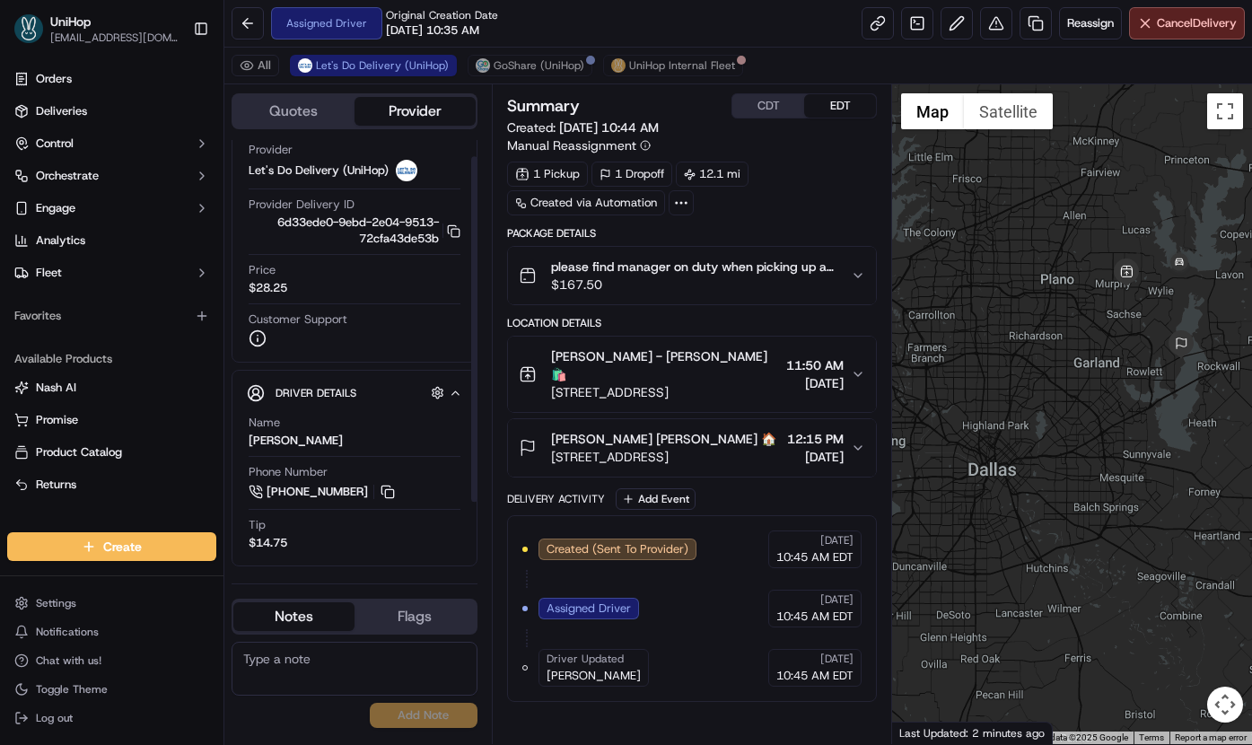
scroll to position [101, 0]
click at [249, 441] on div "Ruben Moreno" at bounding box center [296, 440] width 94 height 16
drag, startPoint x: 549, startPoint y: 437, endPoint x: 627, endPoint y: 440, distance: 78.1
click at [627, 440] on div "Linda Reveles Linda Reveles 🏠 6705 Heritage Pkwy, Rockwall, TX 75087, USA" at bounding box center [647, 448] width 257 height 36
copy span "Linda Reveles"
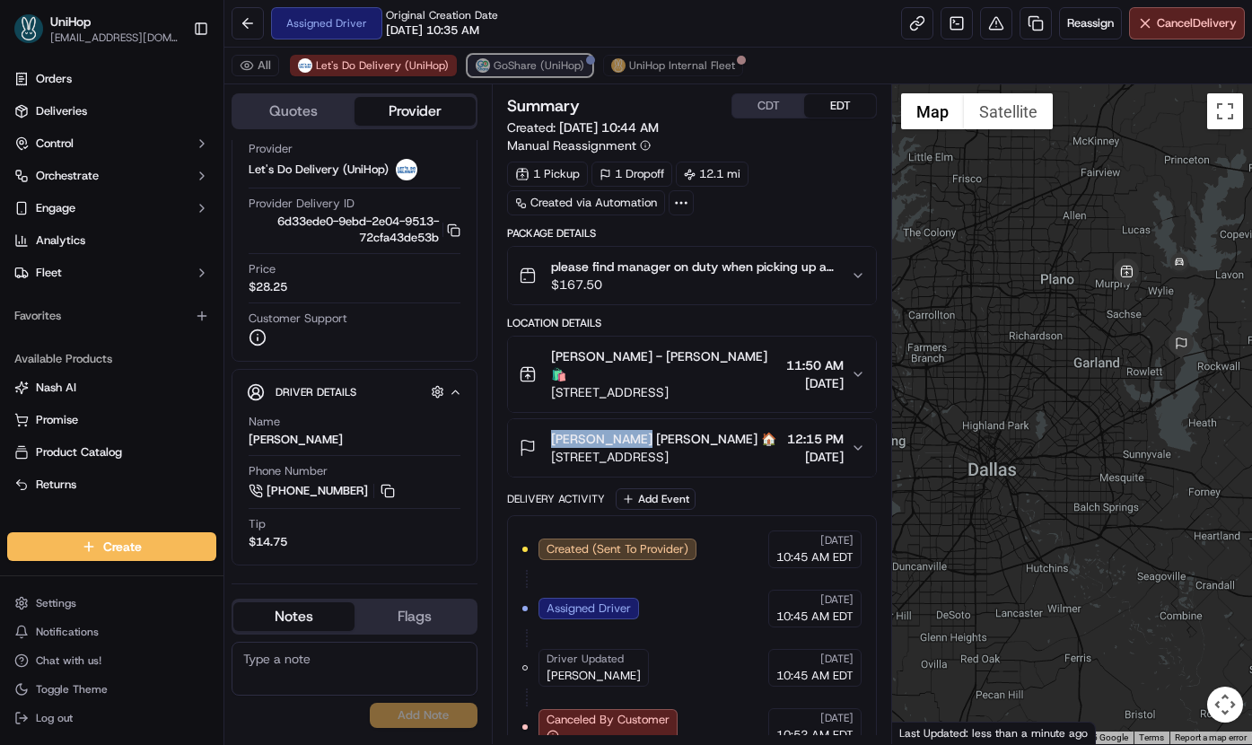
click at [493, 65] on span "GoShare (UniHop)" at bounding box center [538, 65] width 91 height 14
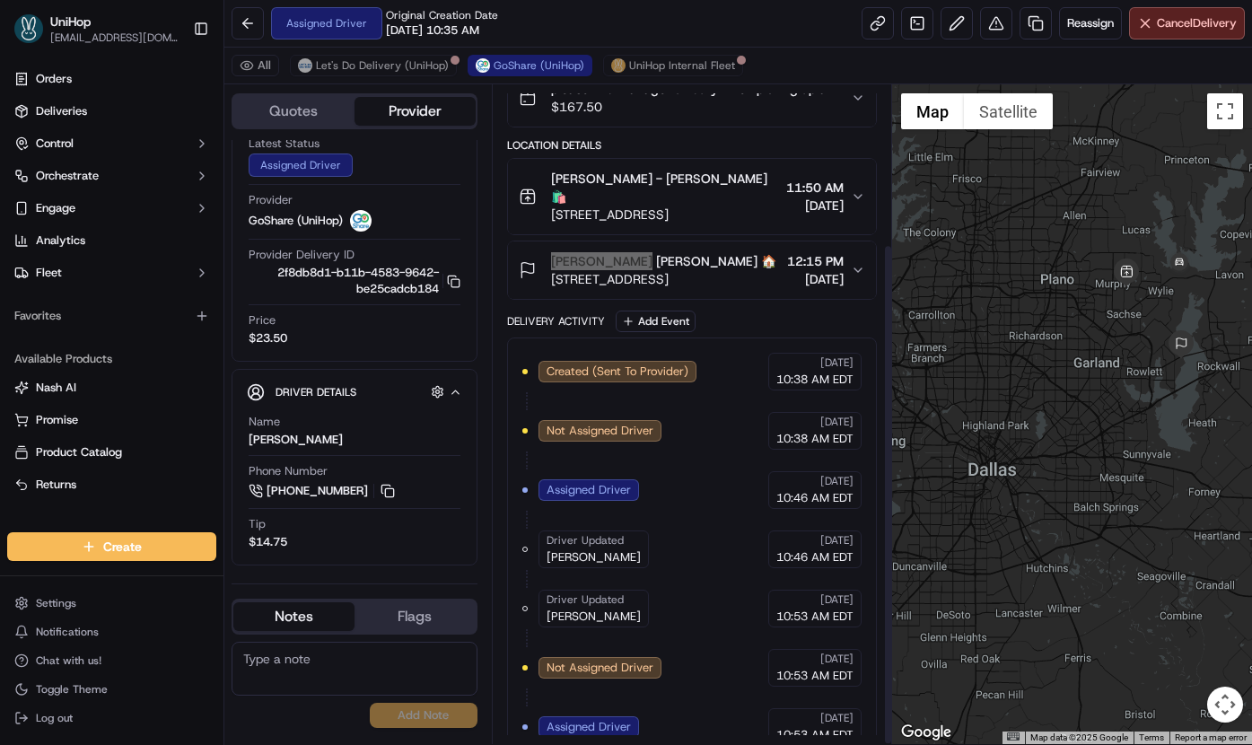
scroll to position [208, 0]
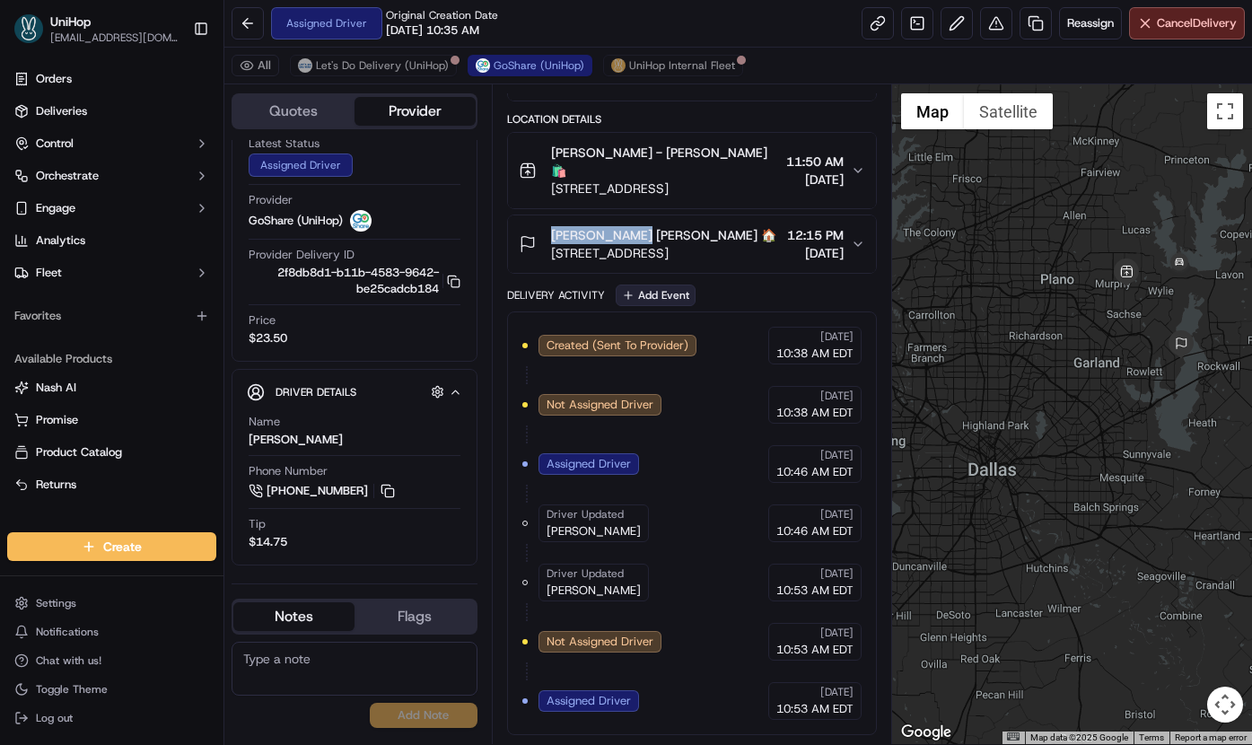
click at [636, 294] on button "Add Event" at bounding box center [655, 295] width 80 height 22
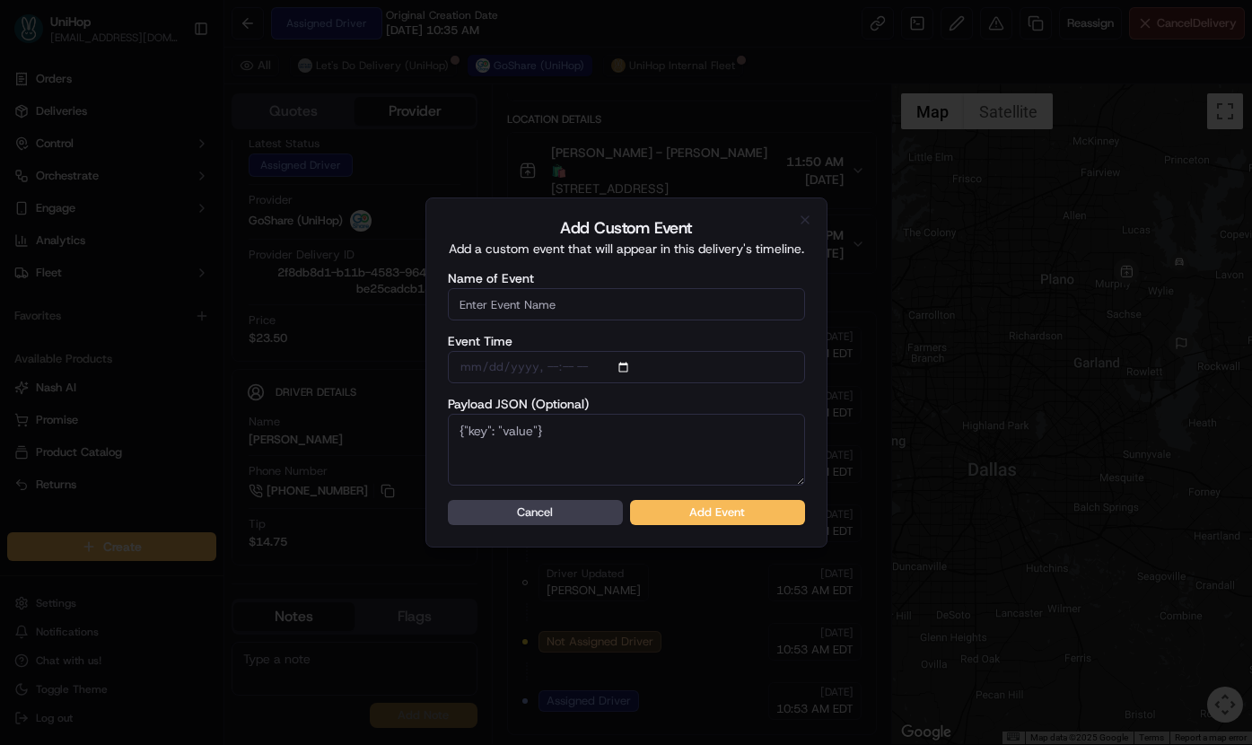
click at [627, 306] on input "Name of Event" at bounding box center [626, 304] width 357 height 32
type input "Driver Confirmed"
click at [703, 513] on button "Add Event" at bounding box center [717, 512] width 175 height 25
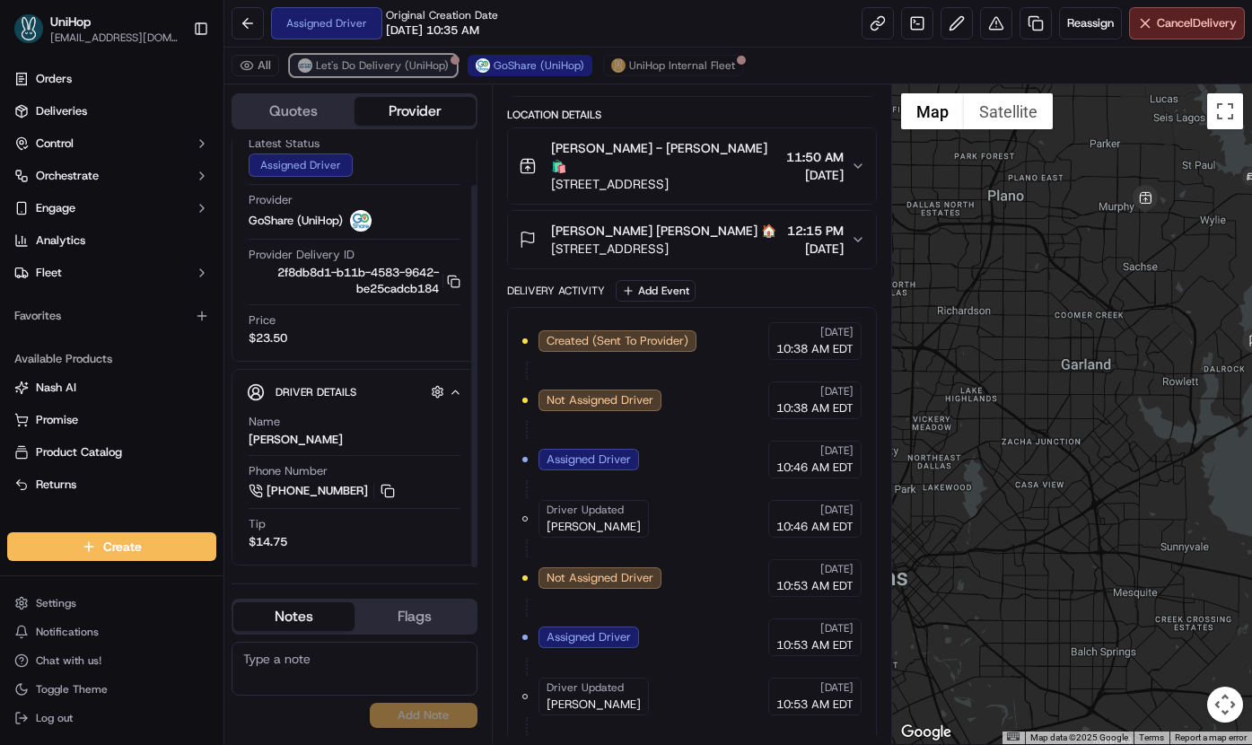
click at [401, 68] on span "Let's Do Delivery (UniHop)" at bounding box center [382, 65] width 133 height 14
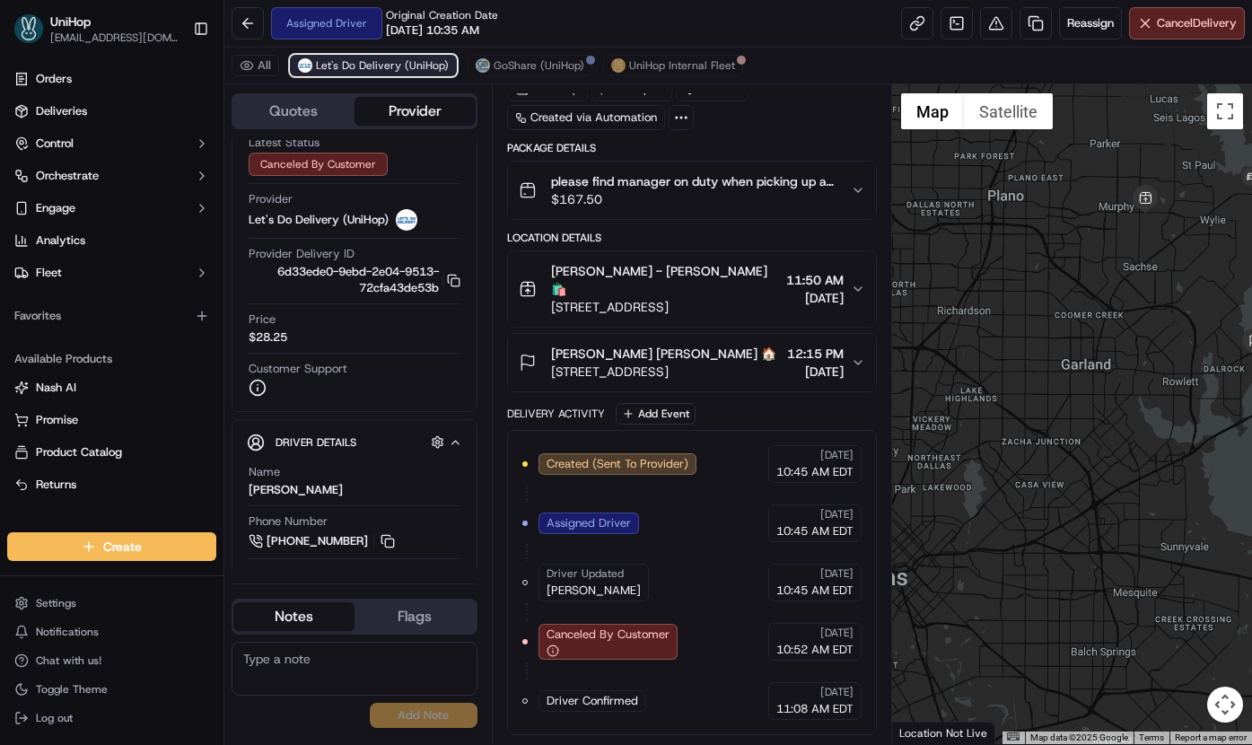
scroll to position [101, 0]
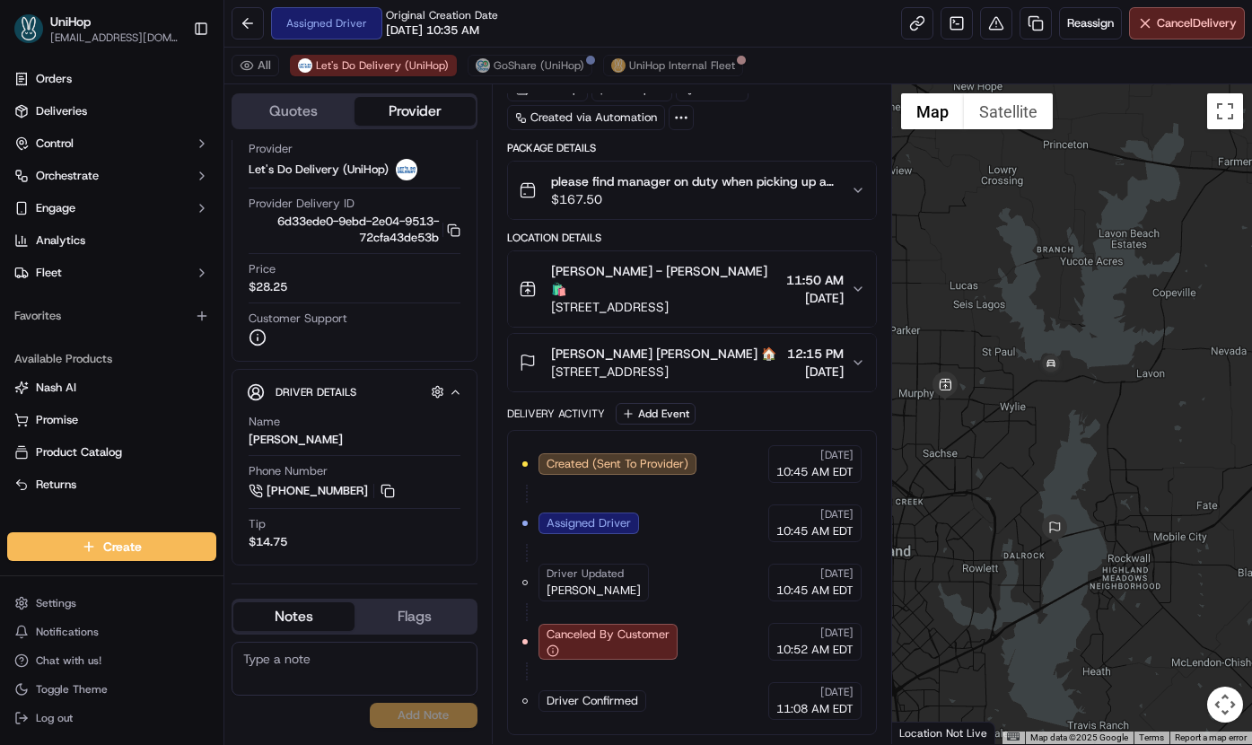
drag, startPoint x: 1102, startPoint y: 188, endPoint x: 895, endPoint y: 371, distance: 277.1
click at [898, 376] on div at bounding box center [1072, 413] width 360 height 659
click at [540, 69] on body "UniHop dispatch+j@unihop.app Toggle Sidebar Orders Deliveries Control Orchestra…" at bounding box center [626, 372] width 1252 height 745
click at [540, 69] on span "GoShare (UniHop)" at bounding box center [538, 65] width 91 height 14
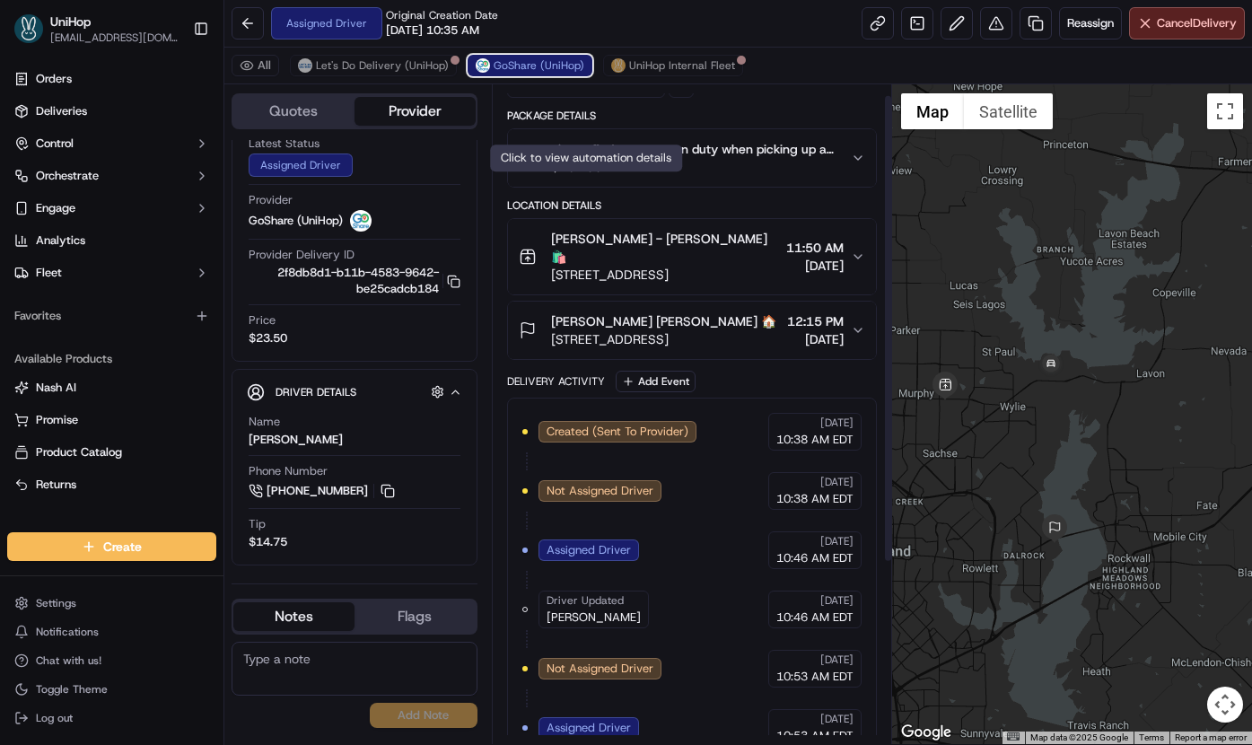
scroll to position [15, 0]
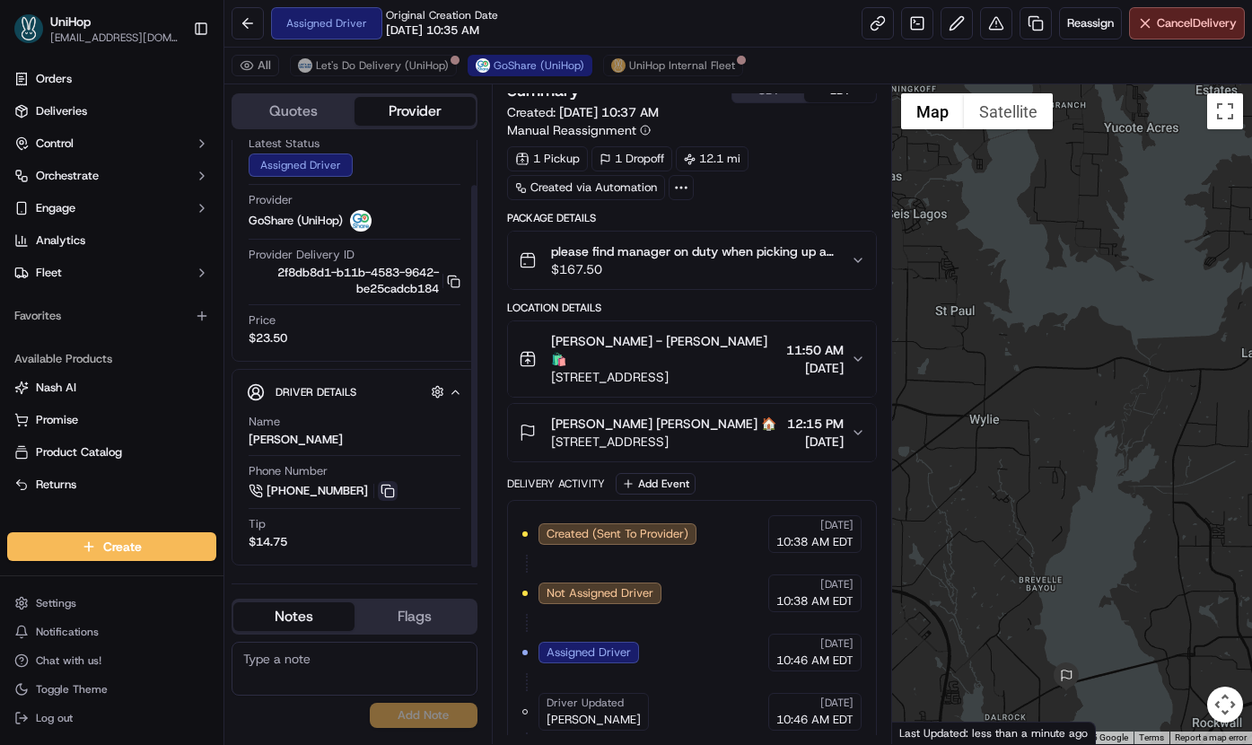
click at [389, 483] on button at bounding box center [388, 491] width 20 height 20
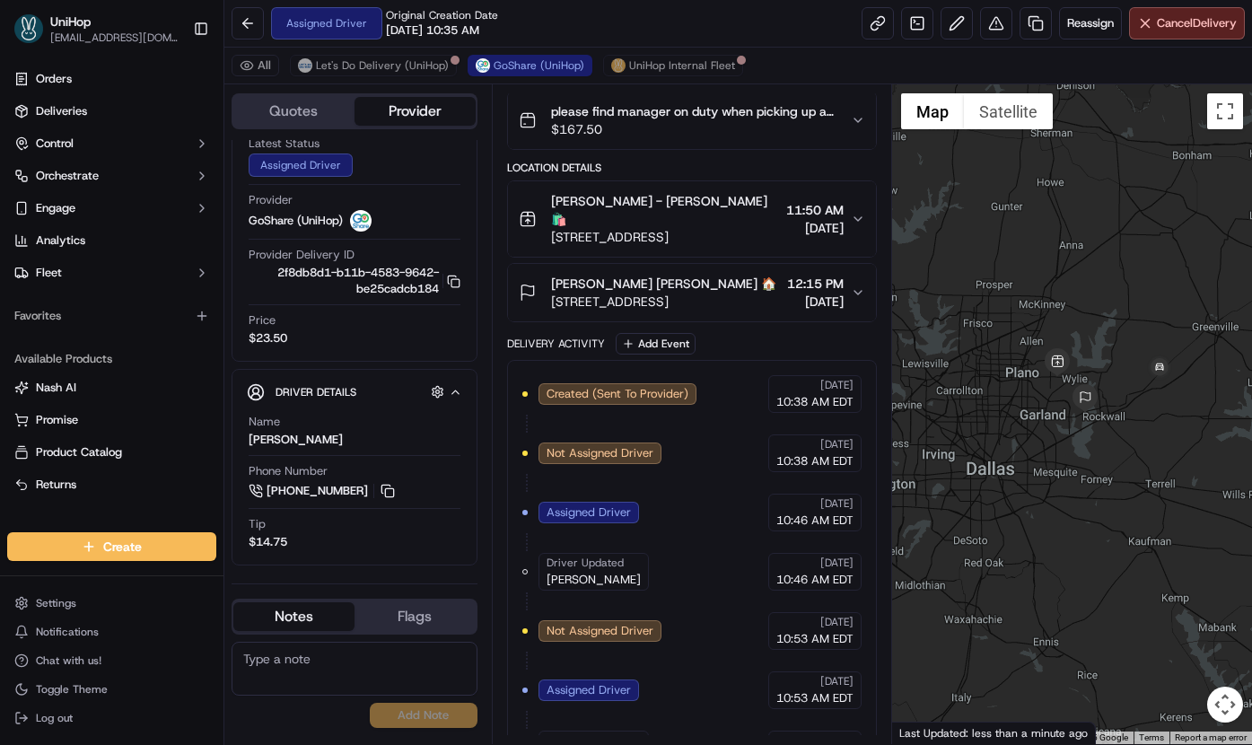
scroll to position [269, 0]
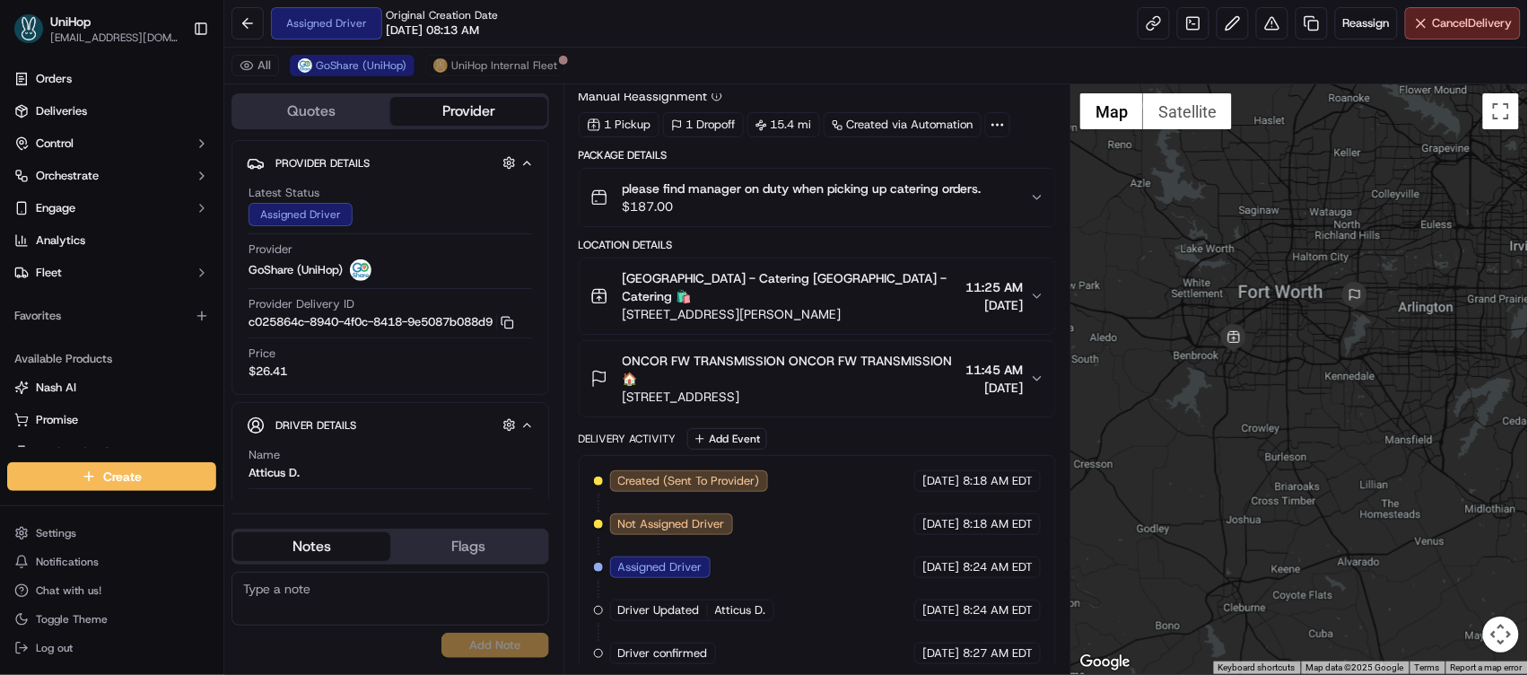
scroll to position [104, 0]
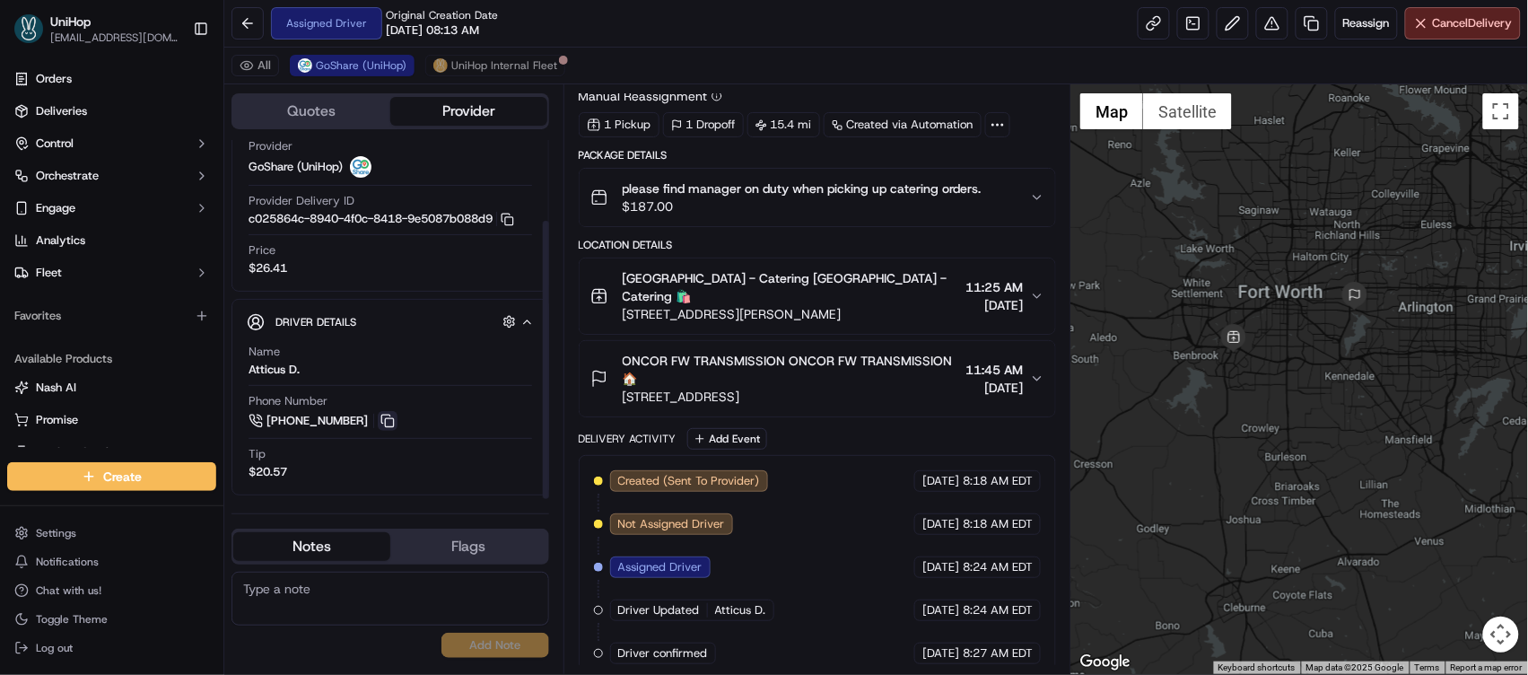
click at [389, 416] on button at bounding box center [388, 421] width 20 height 20
click at [389, 415] on button at bounding box center [388, 421] width 20 height 20
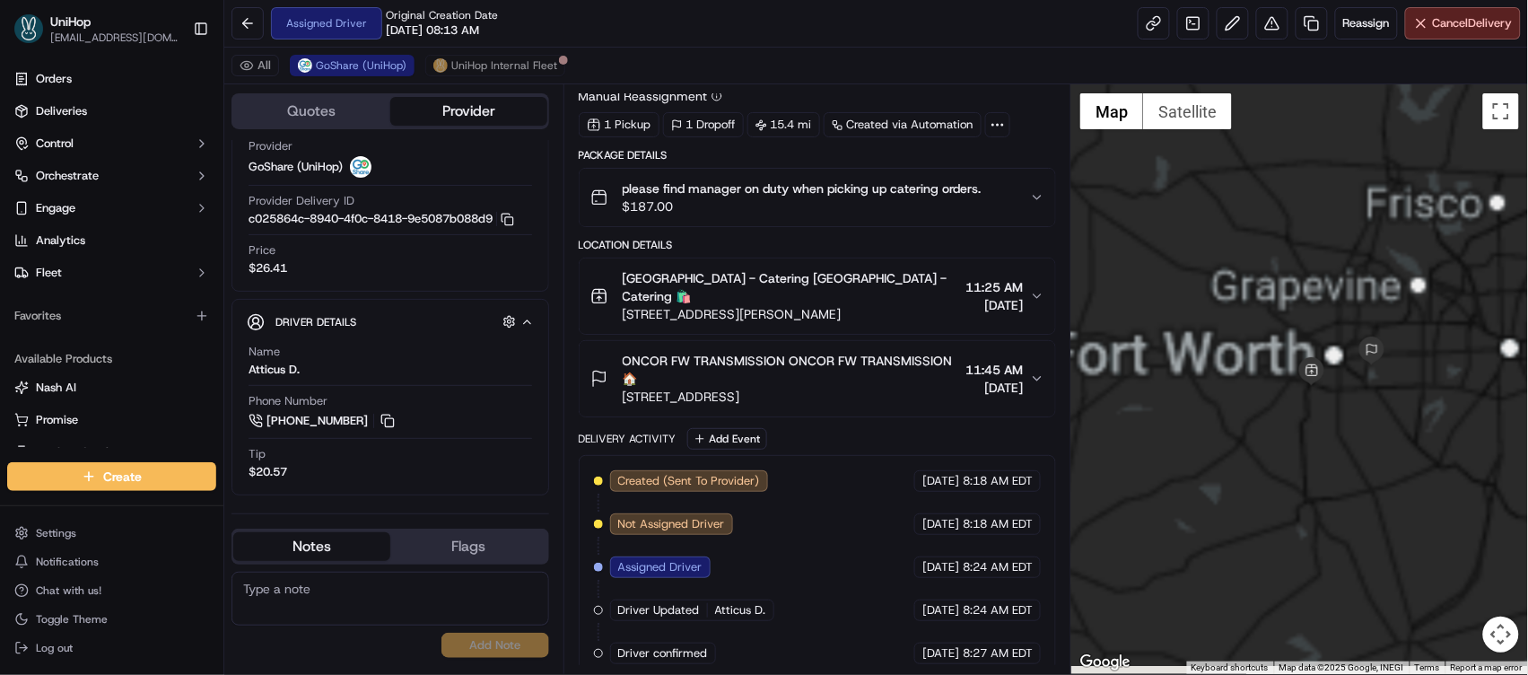
drag, startPoint x: 1286, startPoint y: 409, endPoint x: 1368, endPoint y: 291, distance: 144.4
click at [1444, 227] on div at bounding box center [1299, 378] width 457 height 589
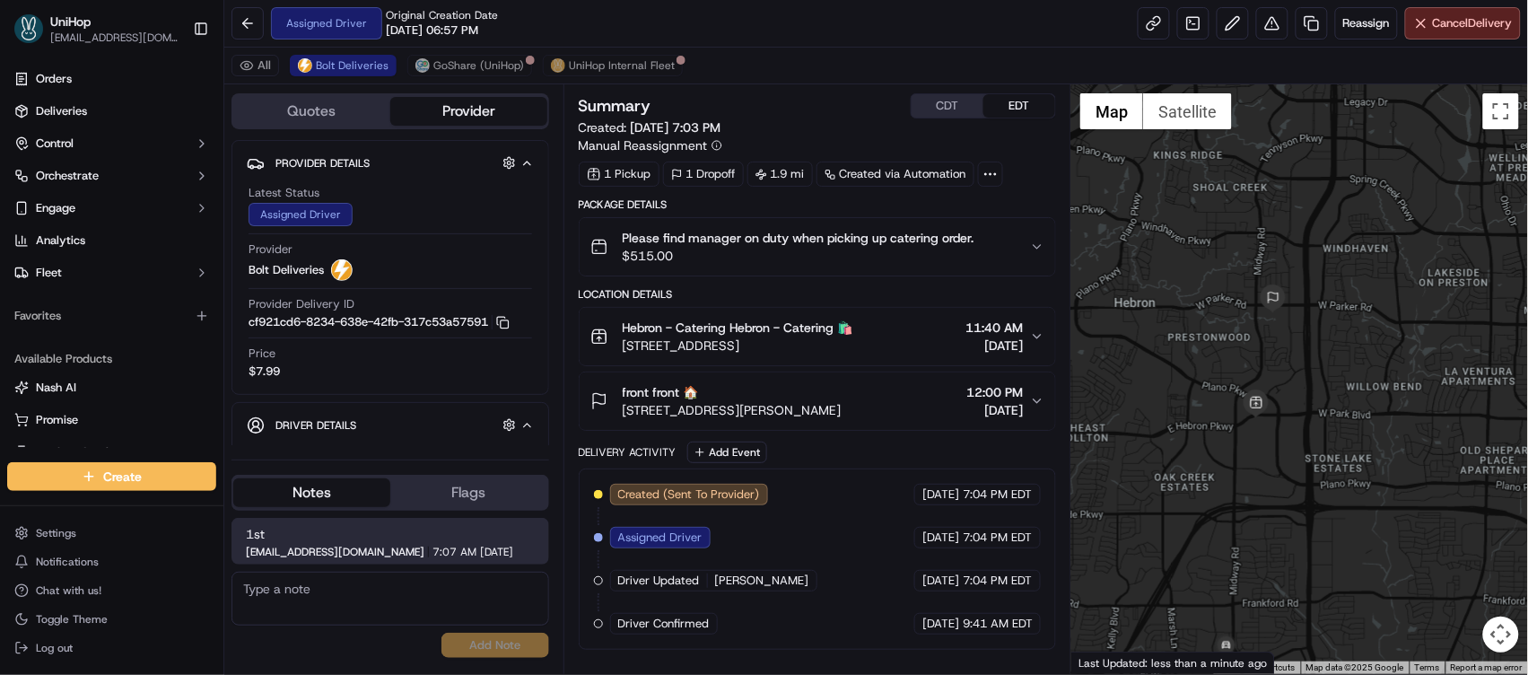
scroll to position [158, 0]
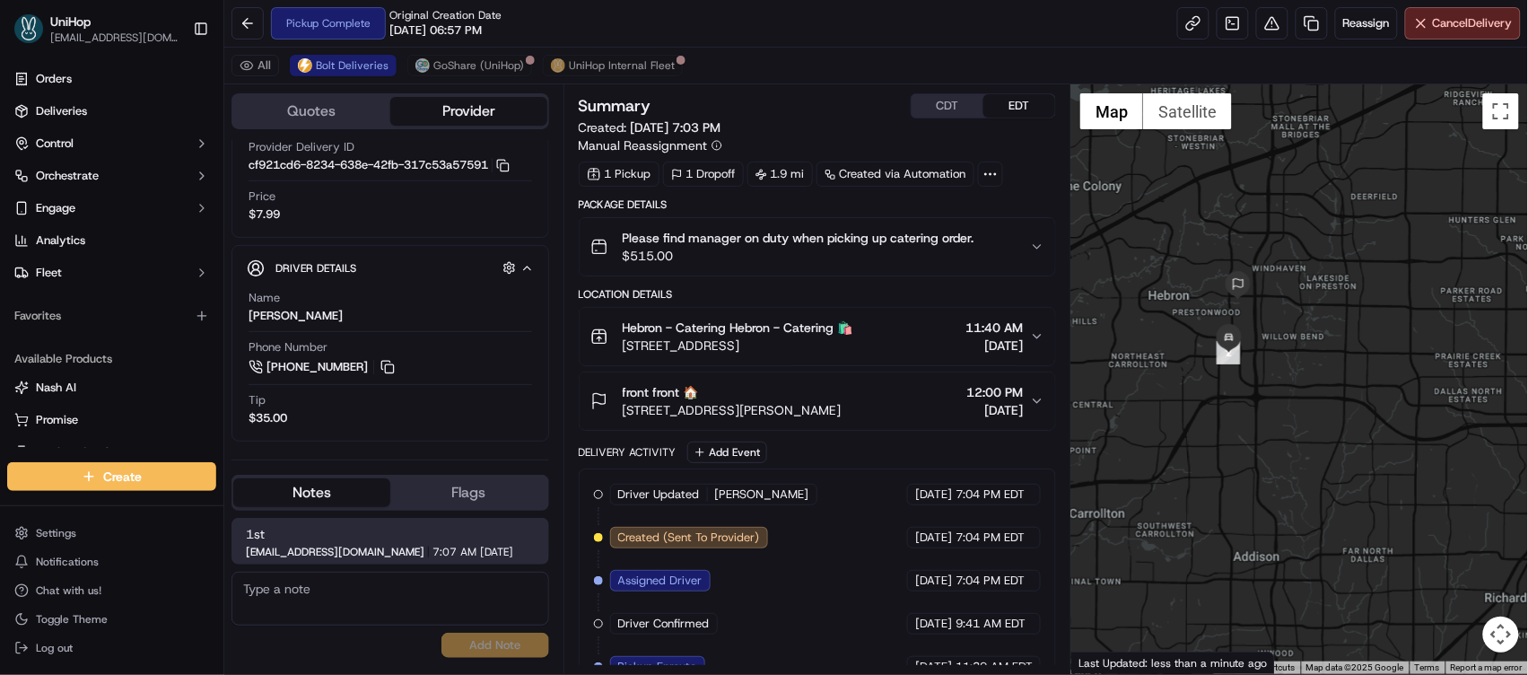
click at [940, 113] on button "CDT" at bounding box center [948, 105] width 72 height 23
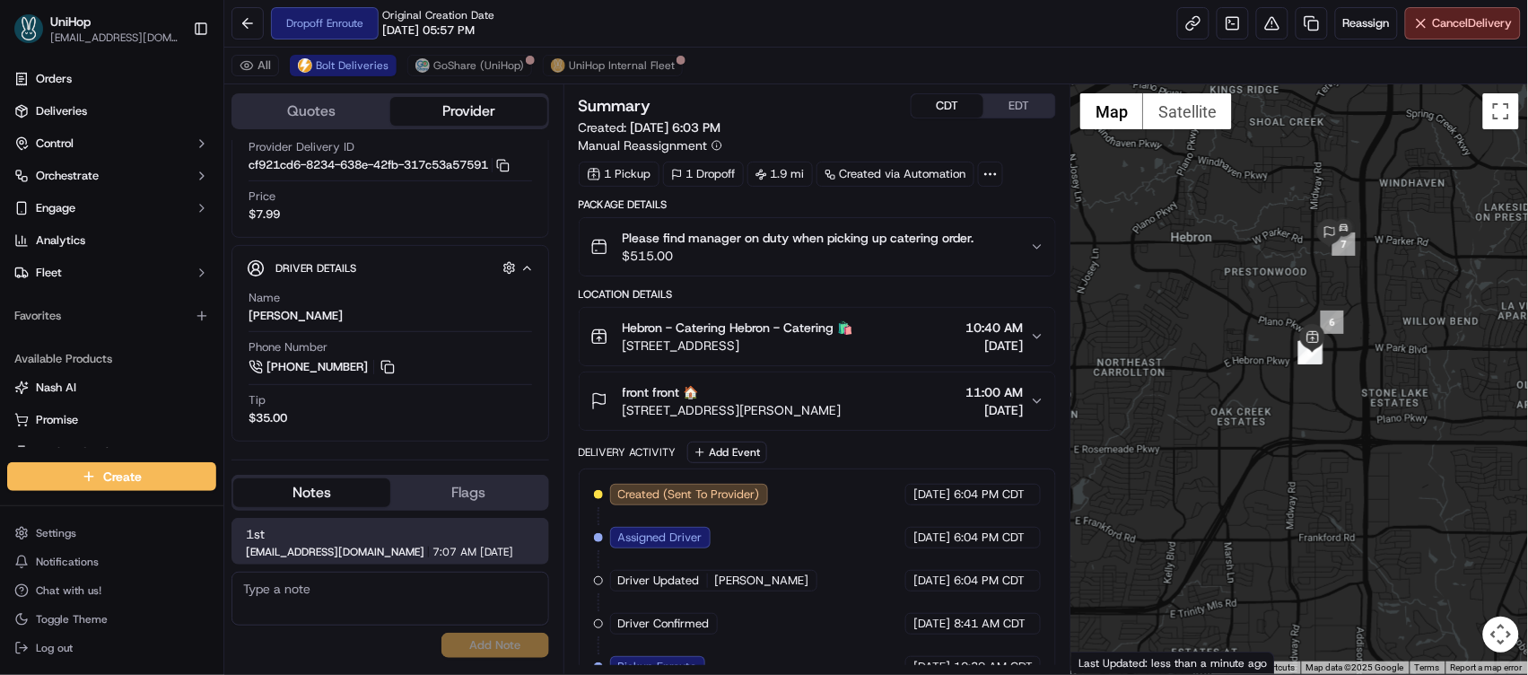
drag, startPoint x: 1287, startPoint y: 310, endPoint x: 1391, endPoint y: 241, distance: 124.9
click at [1391, 241] on div at bounding box center [1299, 378] width 457 height 589
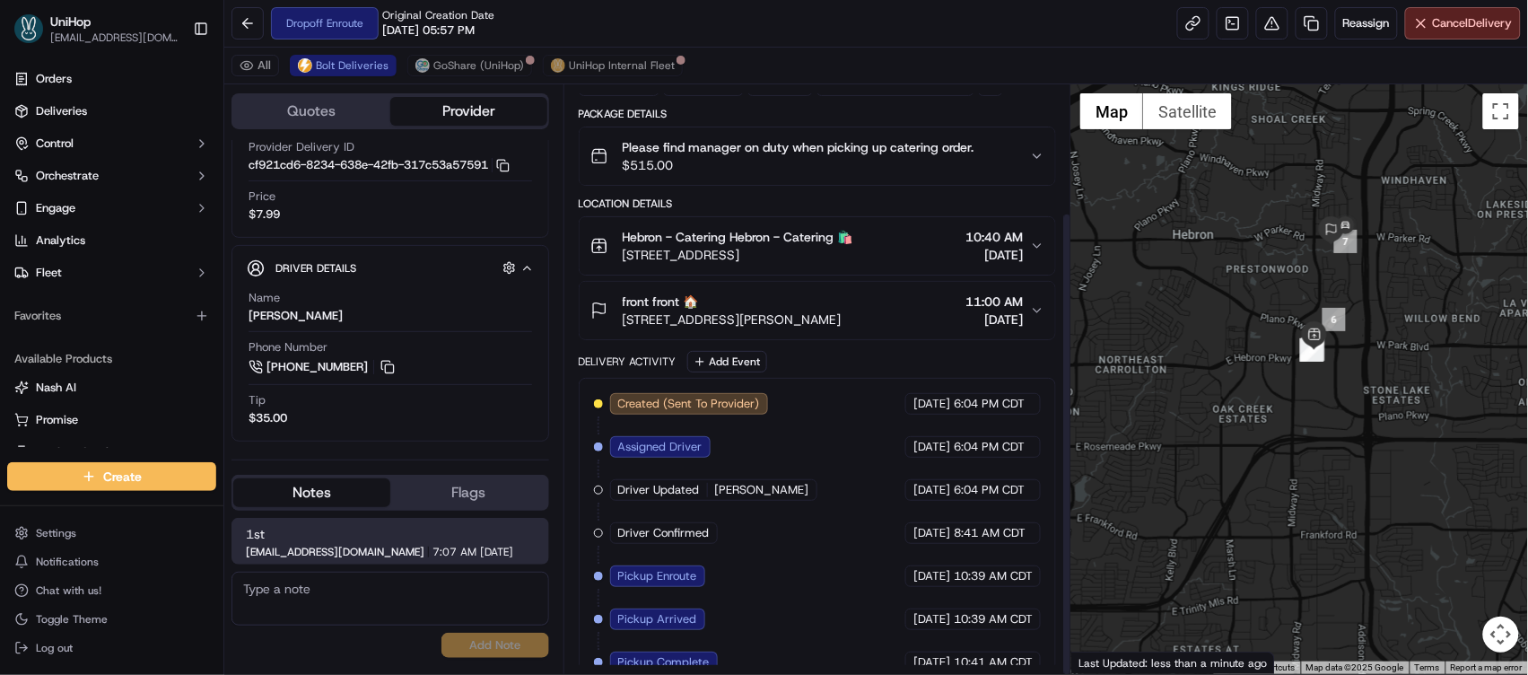
scroll to position [161, 0]
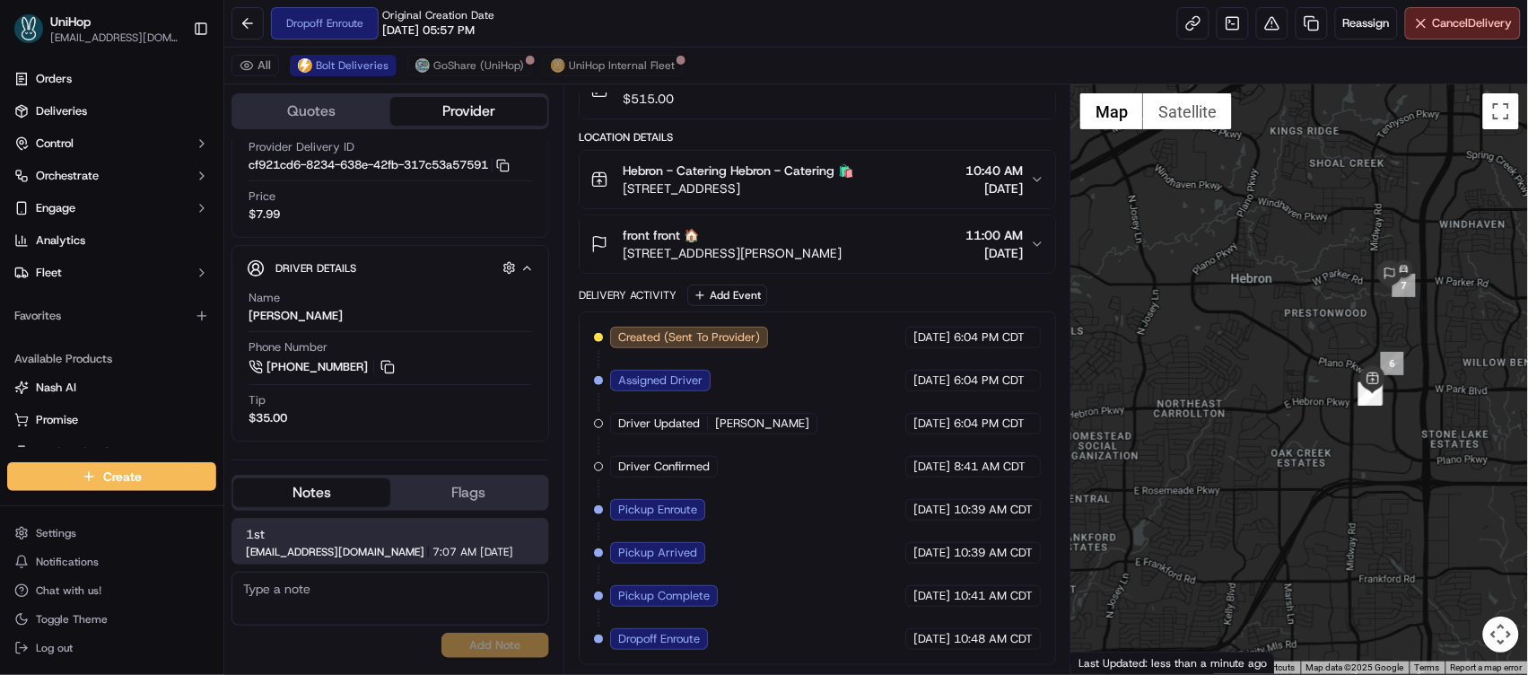
drag, startPoint x: 1200, startPoint y: 230, endPoint x: 1261, endPoint y: 275, distance: 75.7
click at [1261, 275] on div at bounding box center [1299, 378] width 457 height 589
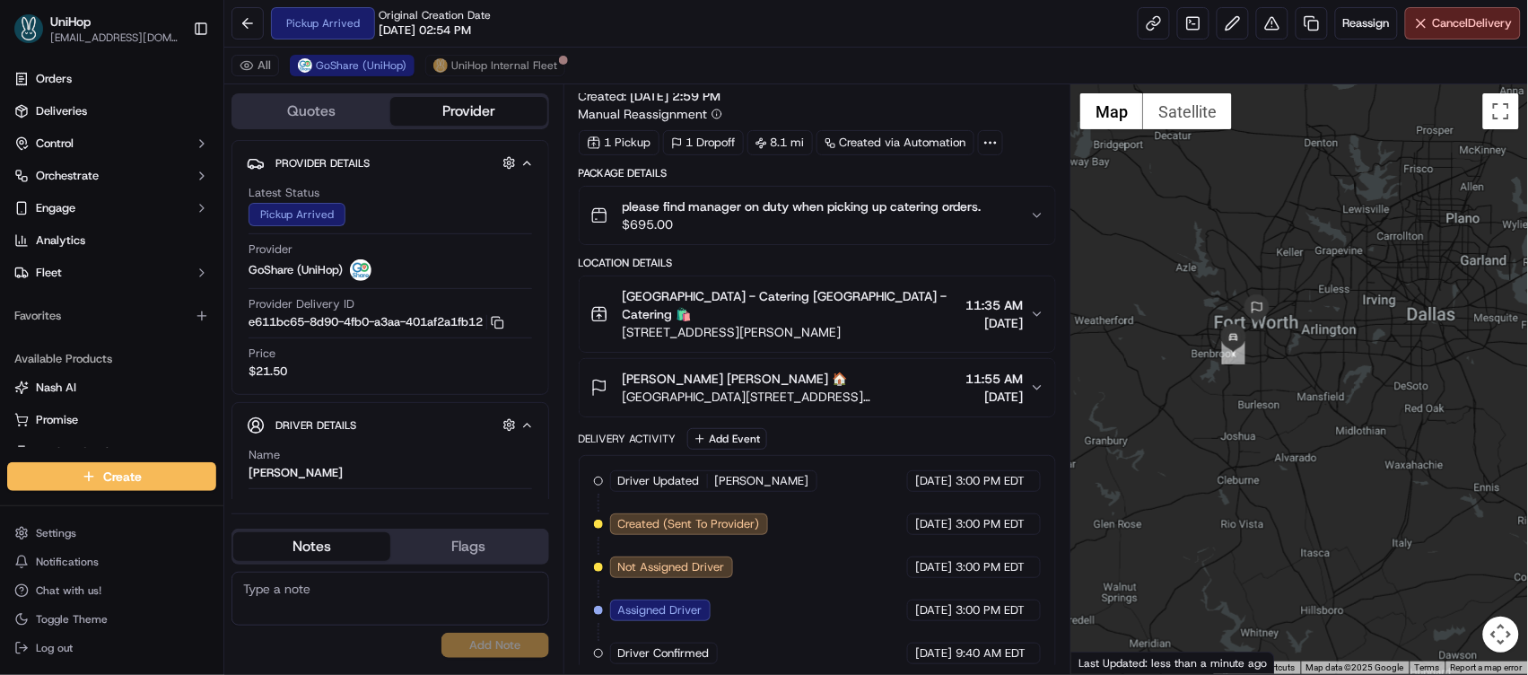
scroll to position [118, 0]
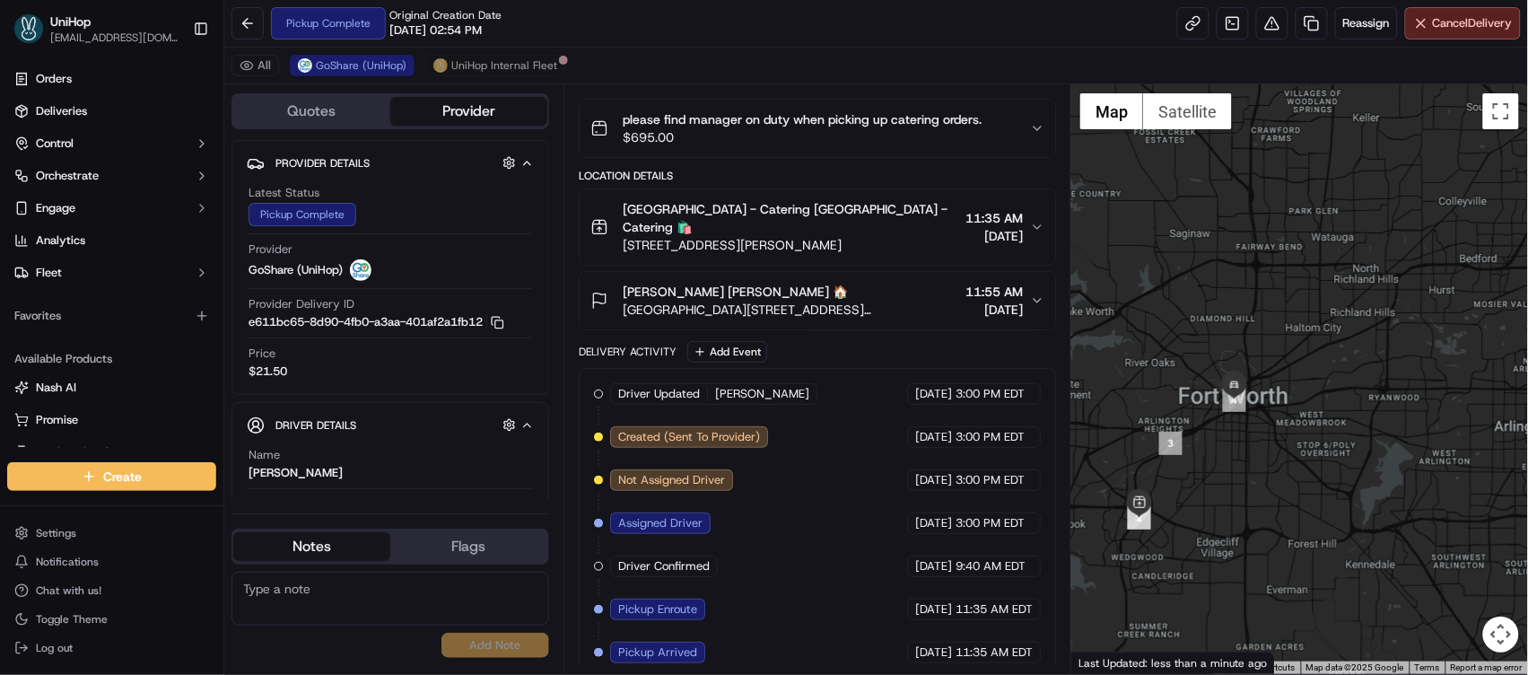
drag, startPoint x: 1200, startPoint y: 333, endPoint x: 1442, endPoint y: 293, distance: 244.6
click at [1442, 293] on div at bounding box center [1299, 378] width 457 height 589
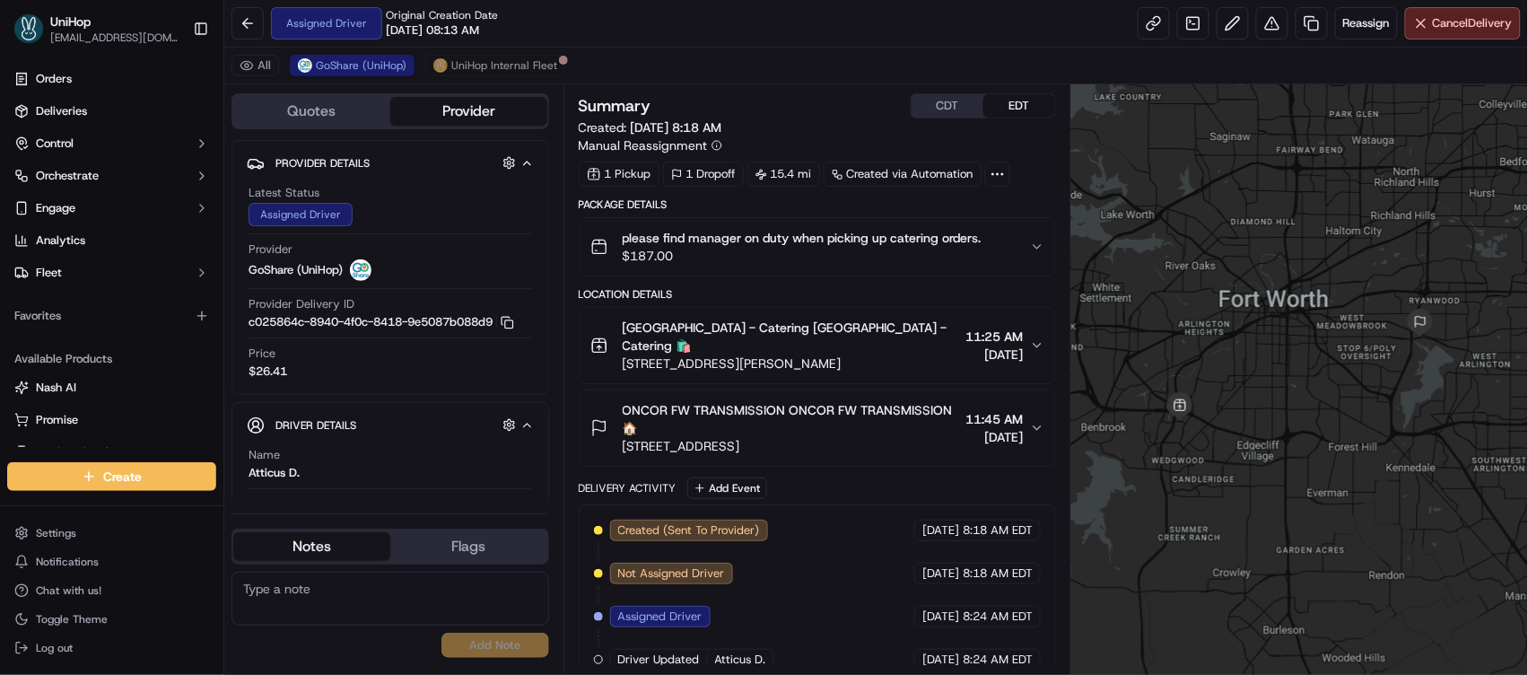
click at [391, 591] on textarea at bounding box center [390, 599] width 318 height 54
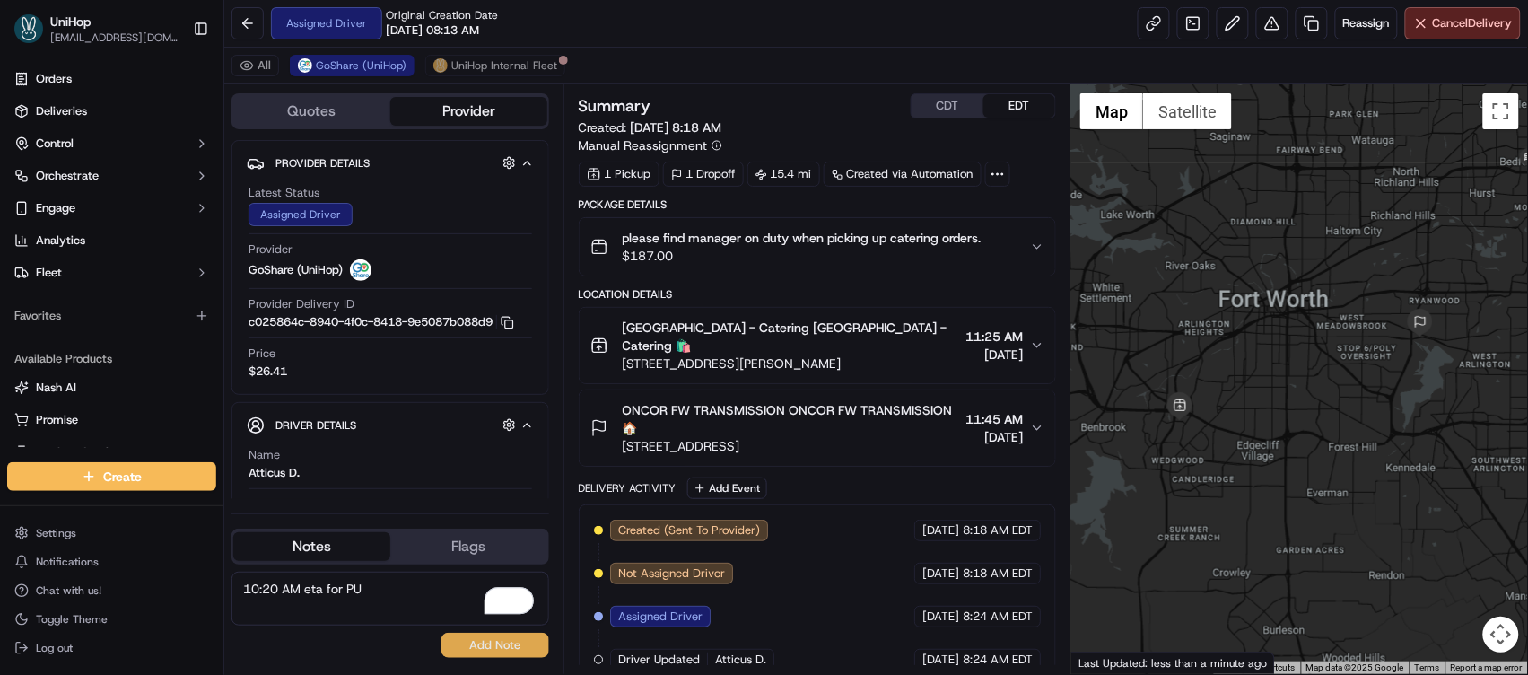
type textarea "10:20 AM eta for PU"
click at [469, 643] on button "Add Note" at bounding box center [495, 645] width 108 height 25
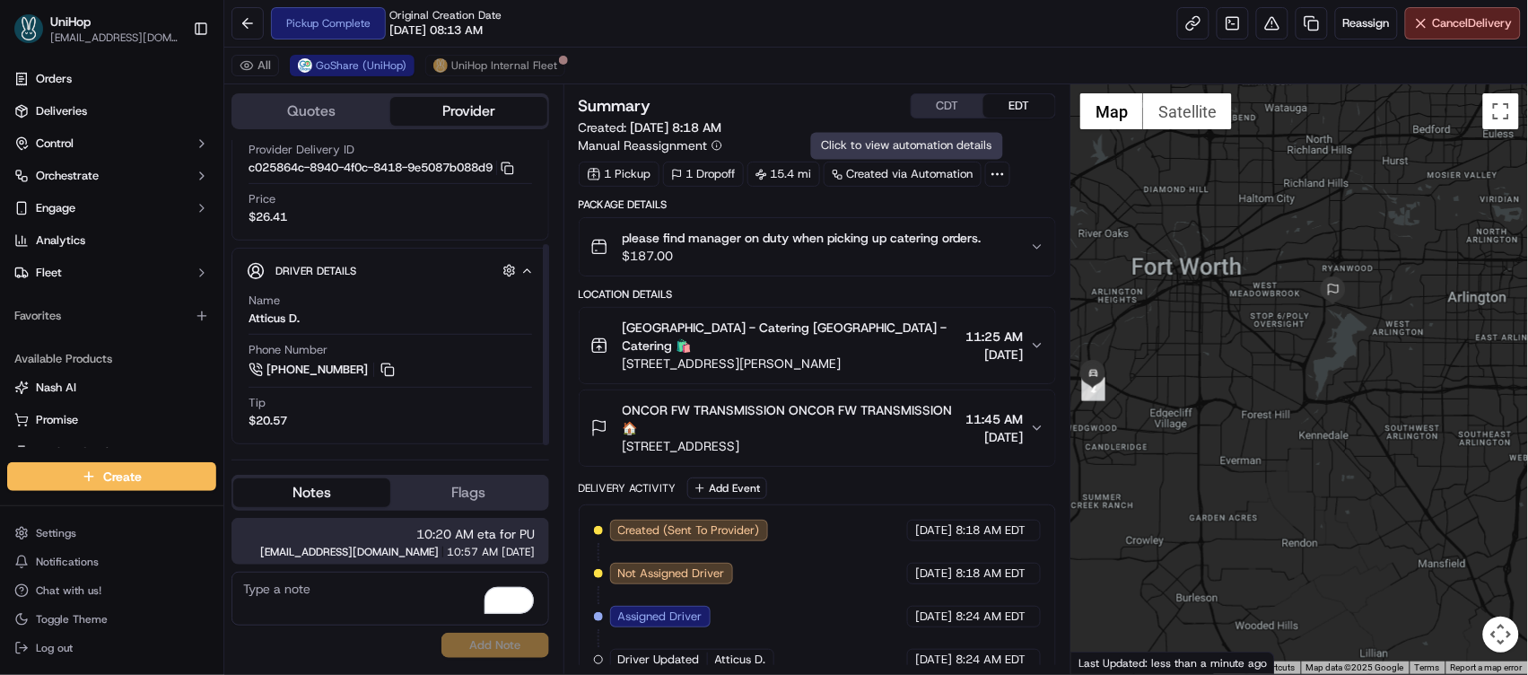
scroll to position [158, 0]
click at [380, 368] on button at bounding box center [388, 367] width 20 height 20
click at [971, 100] on button "CDT" at bounding box center [948, 105] width 72 height 23
click at [744, 415] on span "ONCOR FW TRANSMISSION ONCOR FW TRANSMISSION 🏠" at bounding box center [791, 419] width 336 height 36
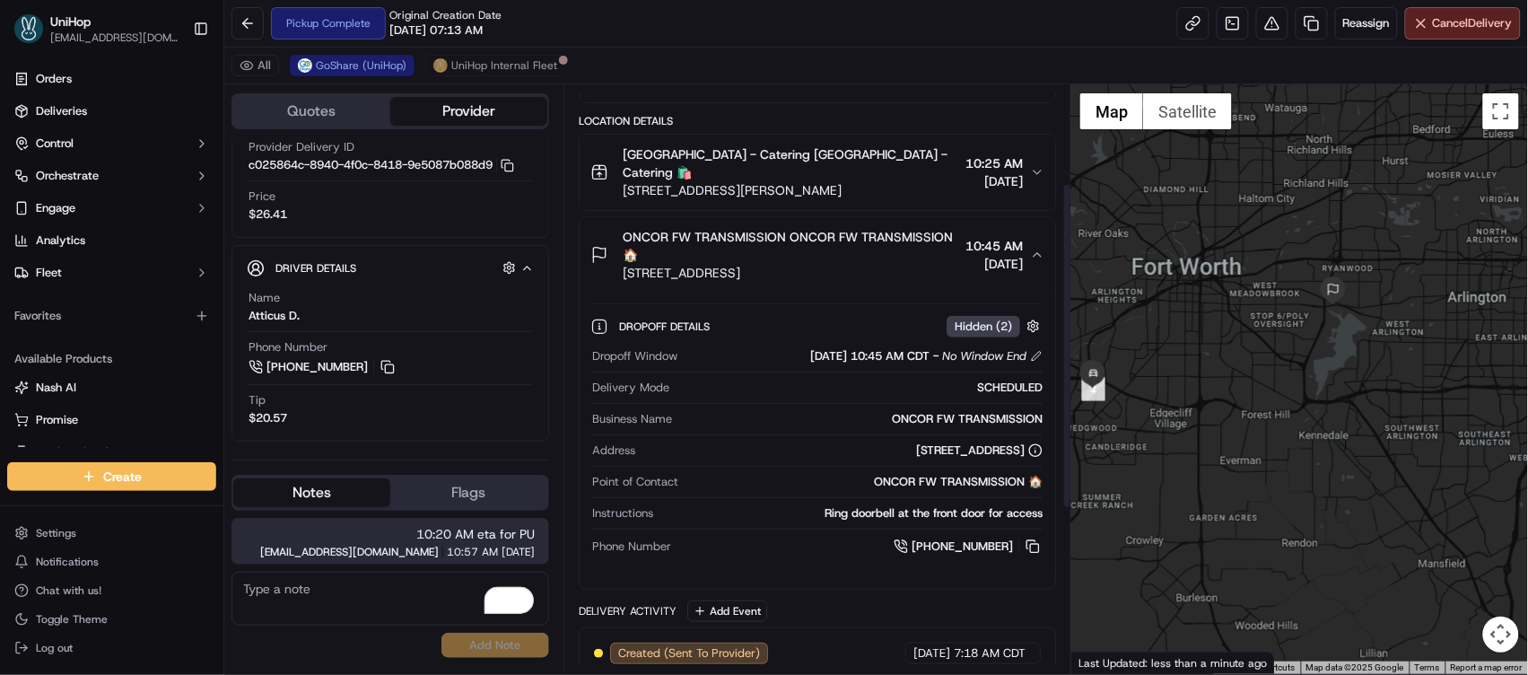
scroll to position [178, 0]
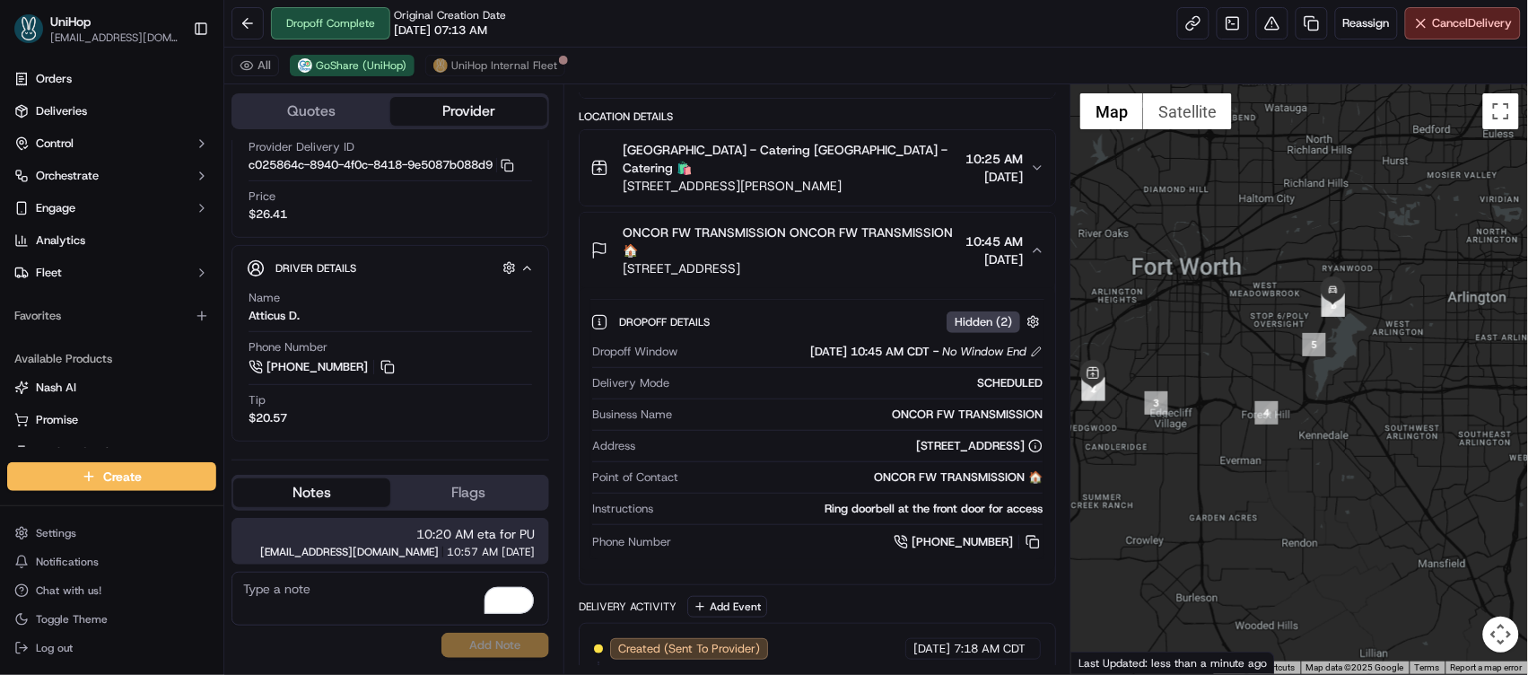
click at [1009, 82] on img "button" at bounding box center [1010, 69] width 25 height 25
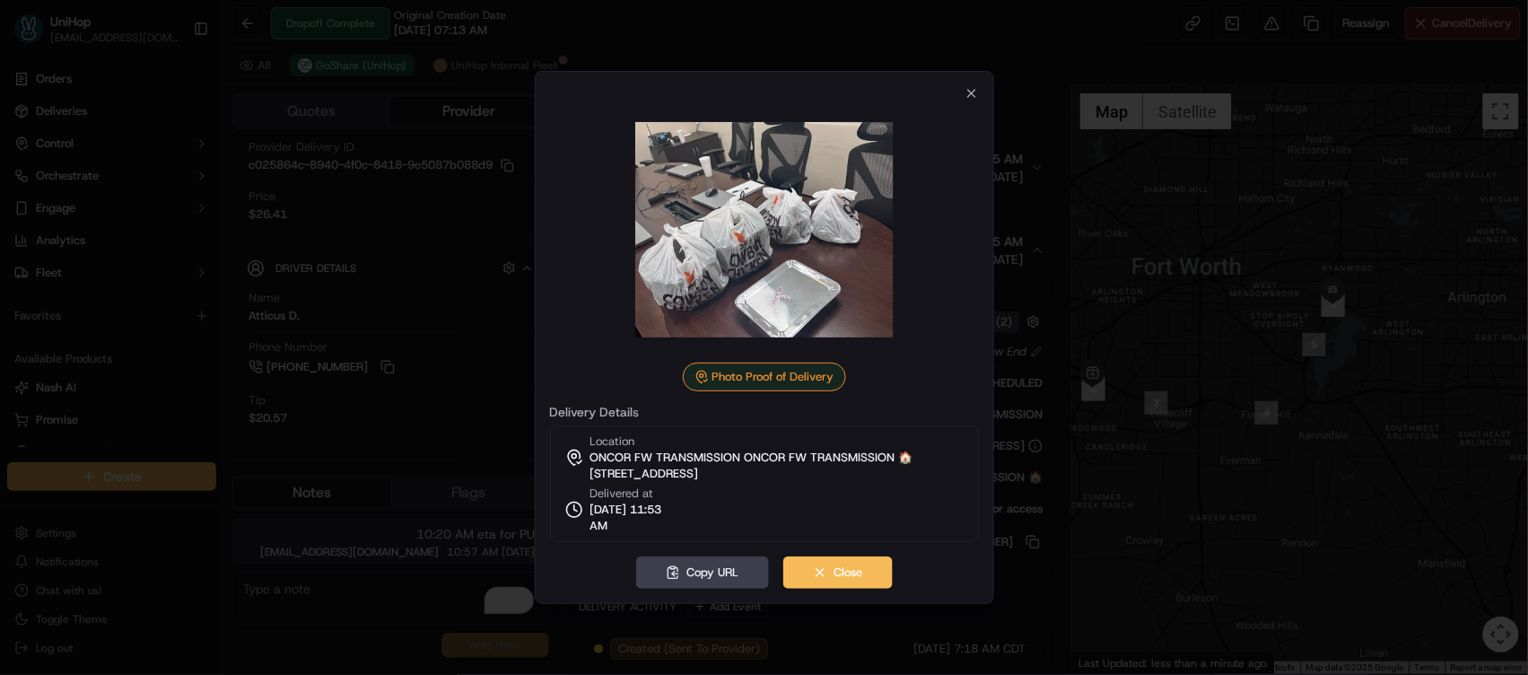
scroll to position [0, 0]
click at [970, 95] on icon "button" at bounding box center [971, 93] width 14 height 14
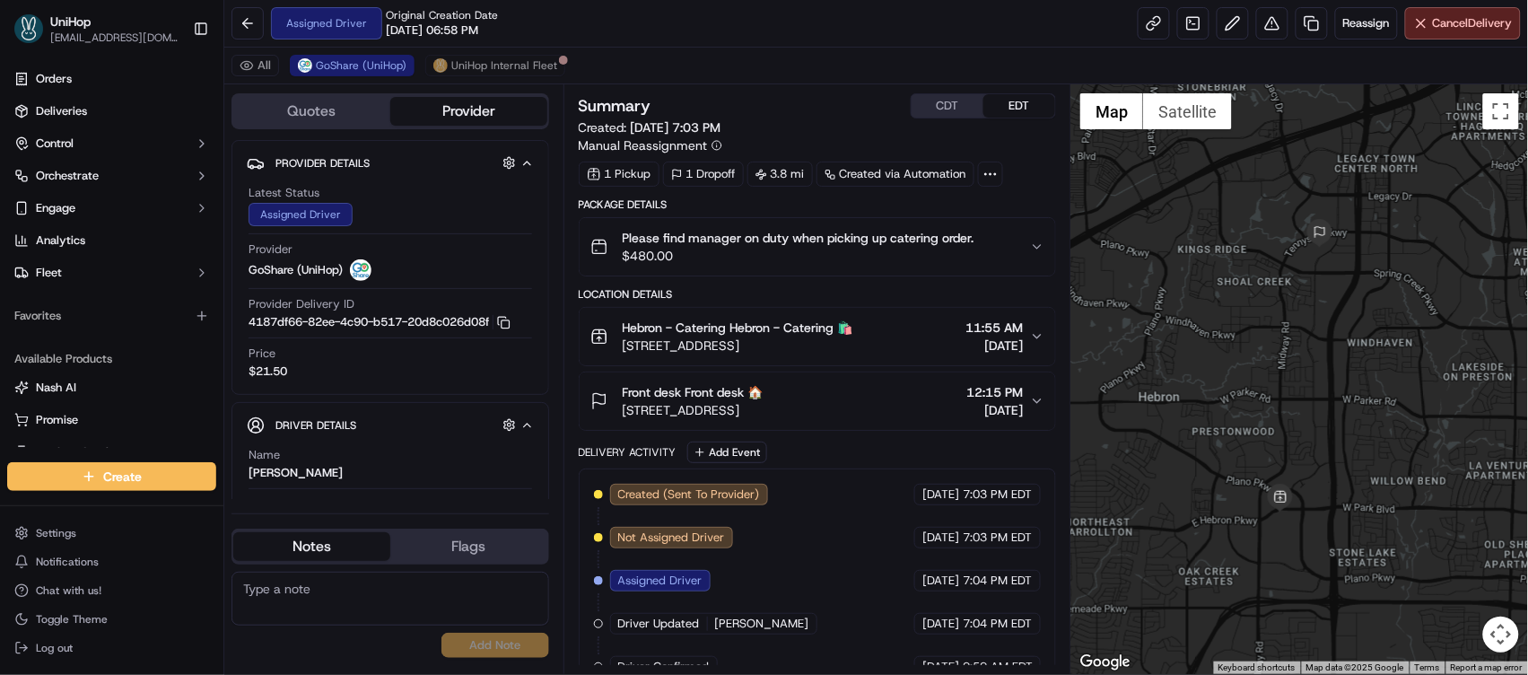
scroll to position [31, 0]
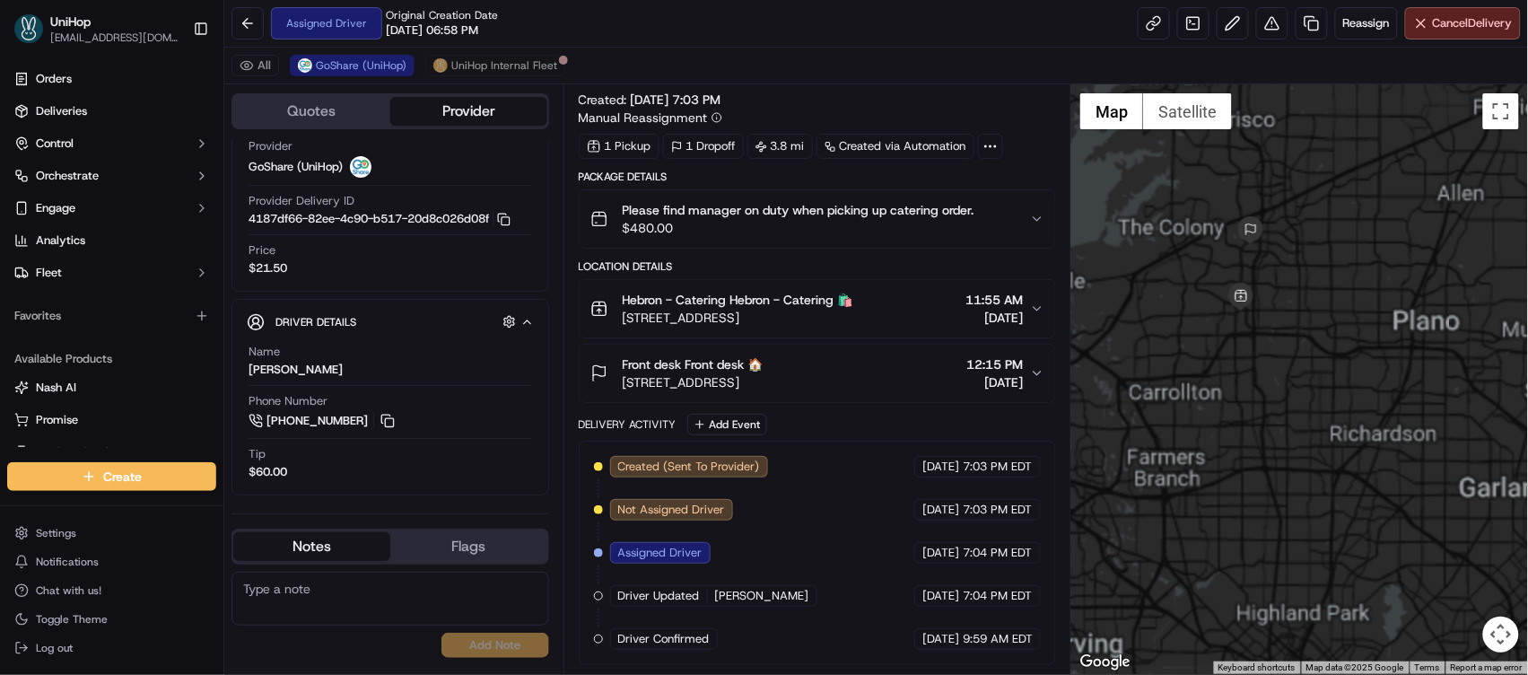
drag, startPoint x: 1326, startPoint y: 303, endPoint x: 1370, endPoint y: 313, distance: 45.1
click at [1370, 313] on div at bounding box center [1299, 378] width 457 height 589
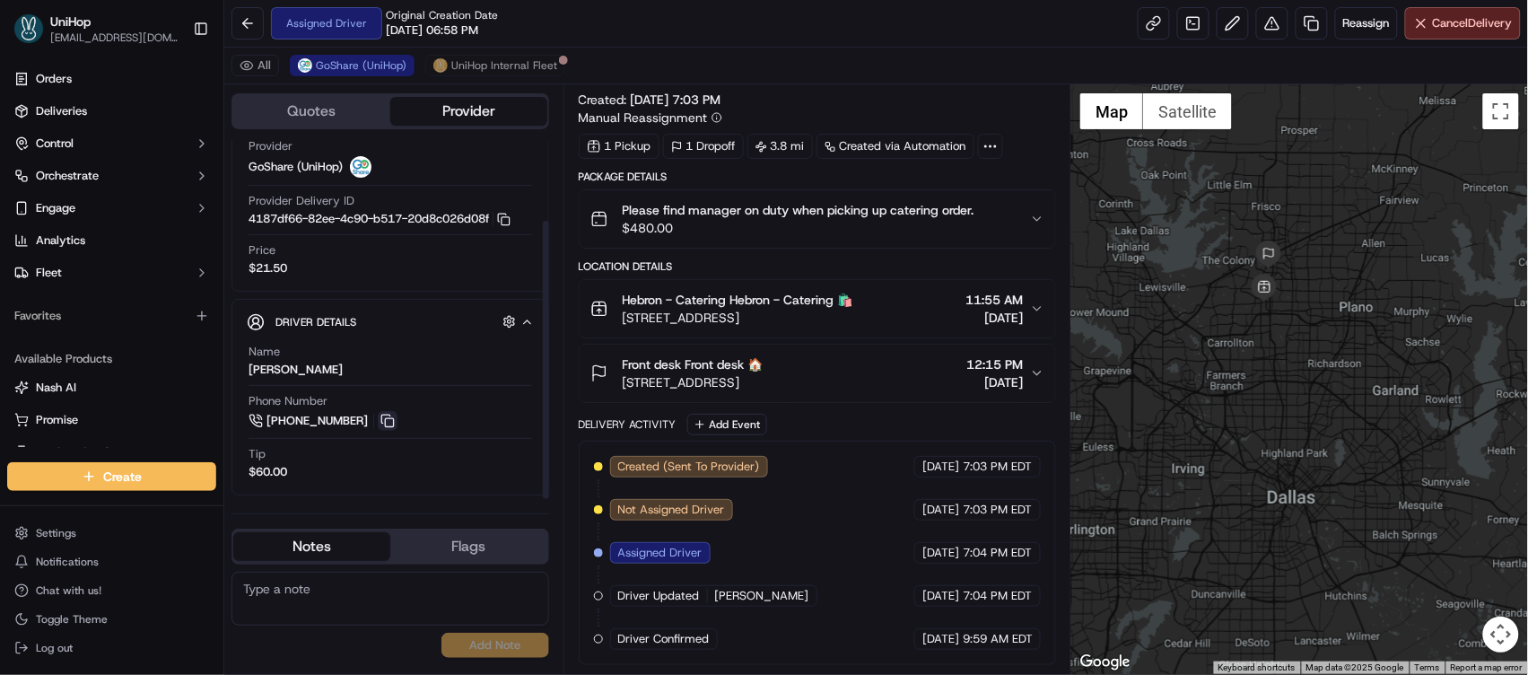
click at [392, 423] on button at bounding box center [388, 421] width 20 height 20
click at [380, 422] on button at bounding box center [388, 421] width 20 height 20
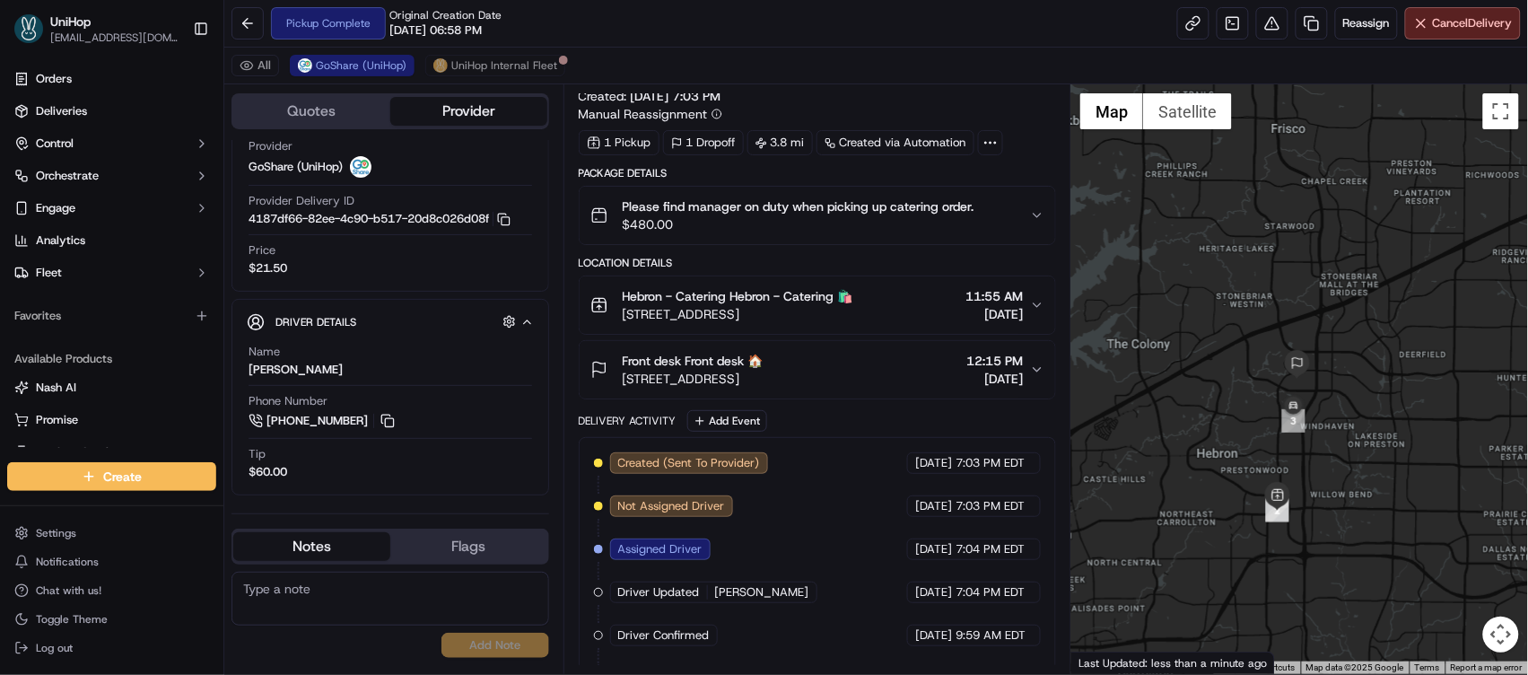
drag, startPoint x: 1270, startPoint y: 302, endPoint x: 1408, endPoint y: 459, distance: 208.6
click at [1408, 459] on div at bounding box center [1299, 378] width 457 height 589
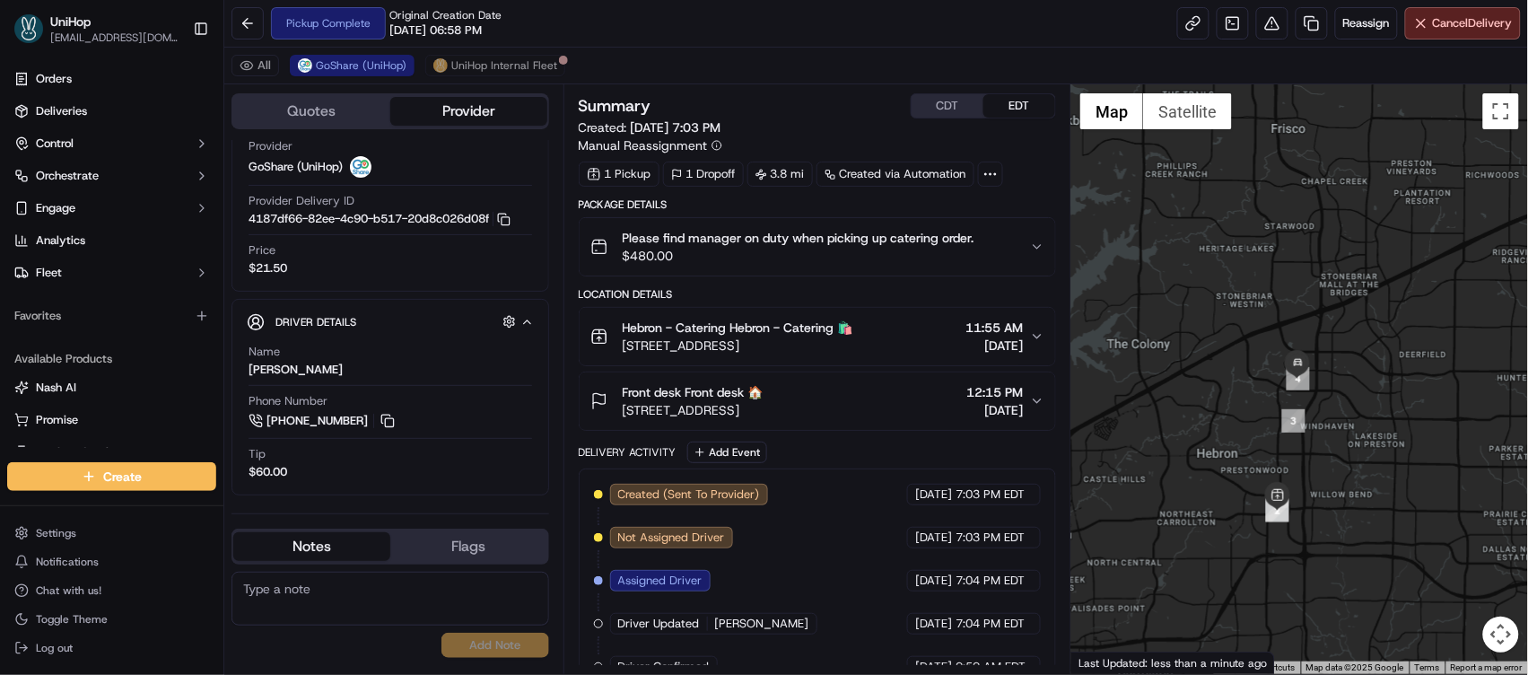
drag, startPoint x: 1306, startPoint y: 281, endPoint x: 1244, endPoint y: 205, distance: 98.8
click at [1244, 205] on div at bounding box center [1299, 378] width 457 height 589
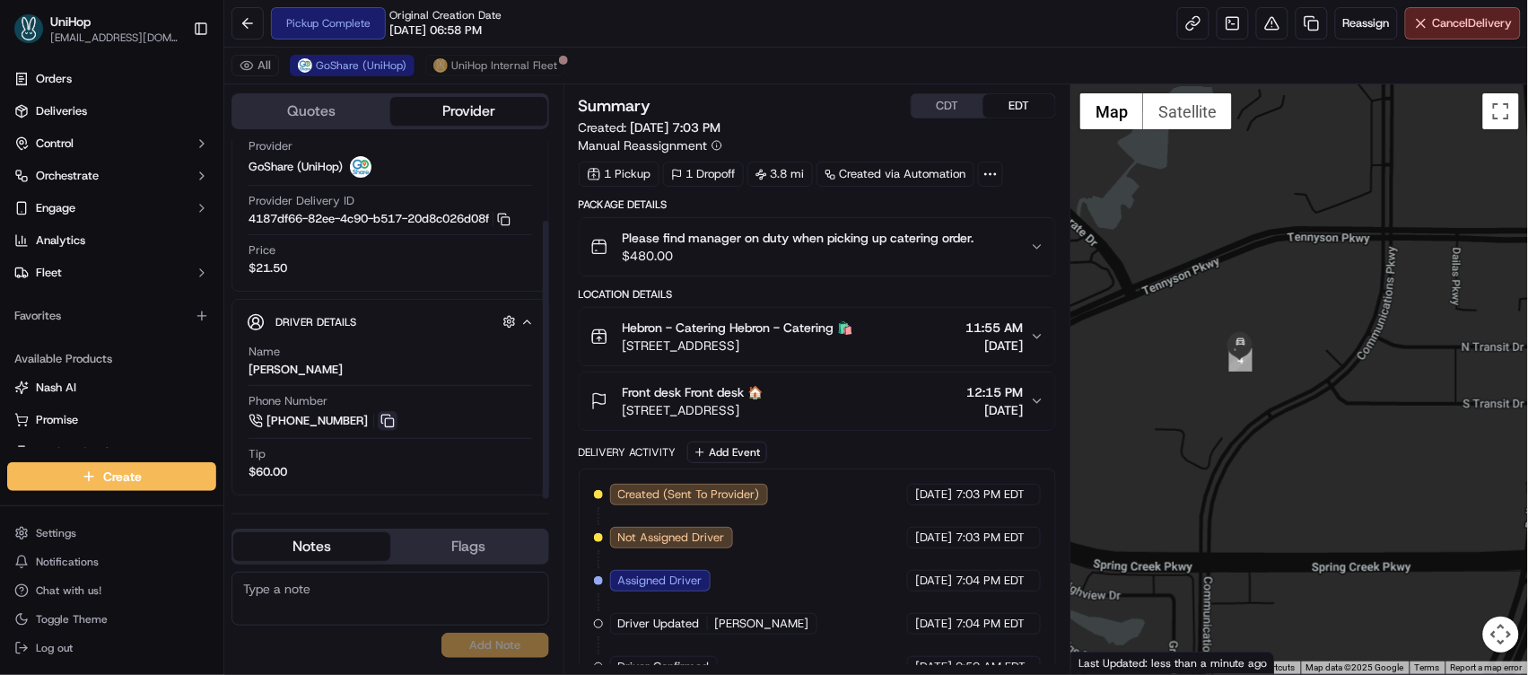
click at [389, 415] on button at bounding box center [388, 421] width 20 height 20
click at [1003, 245] on img "button" at bounding box center [1010, 246] width 25 height 25
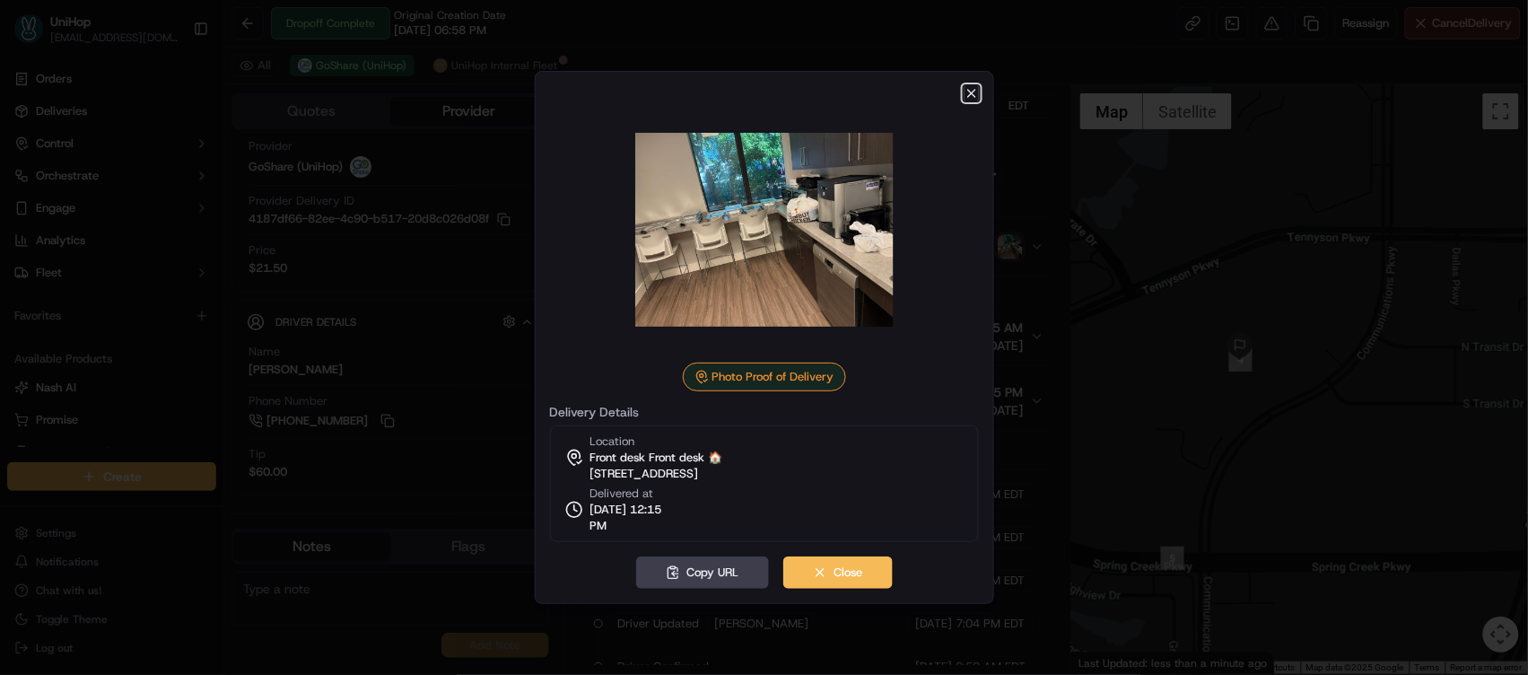
click at [966, 94] on icon "button" at bounding box center [971, 93] width 14 height 14
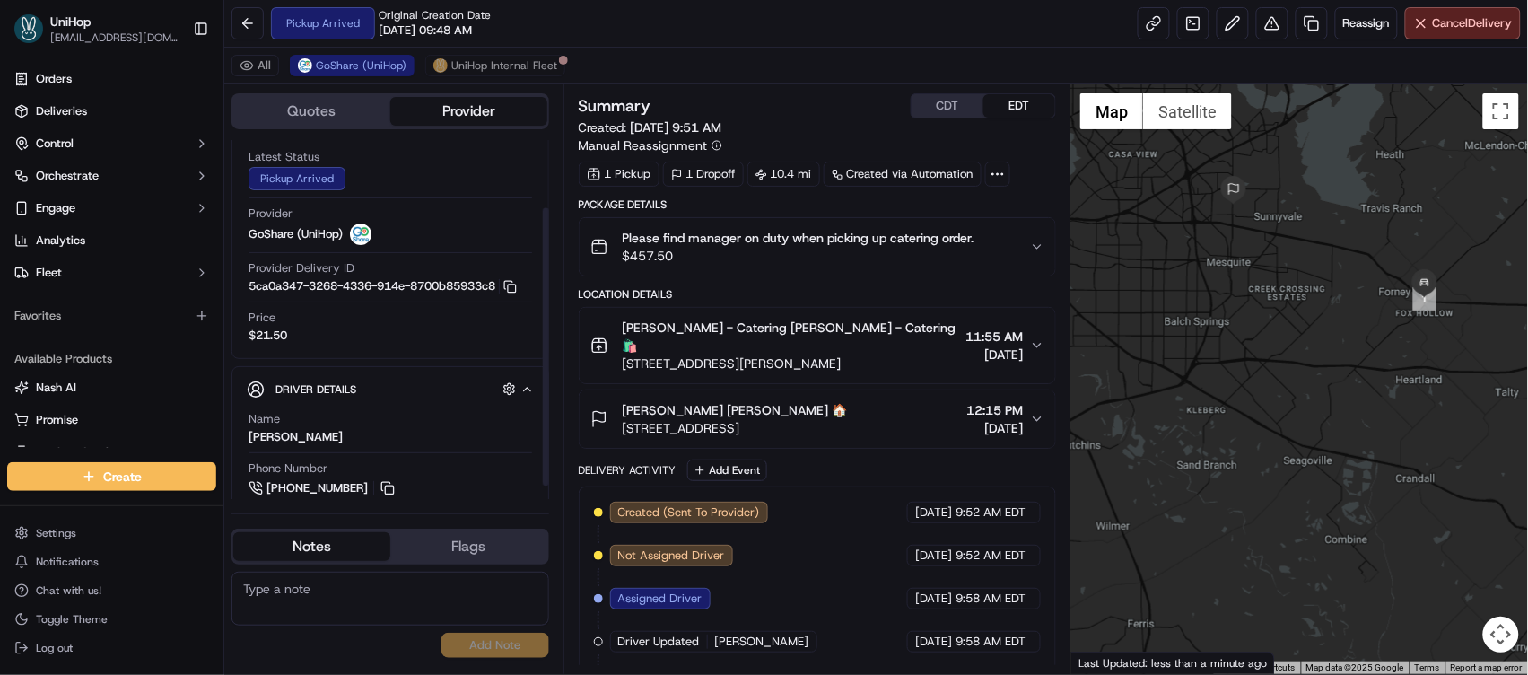
scroll to position [104, 0]
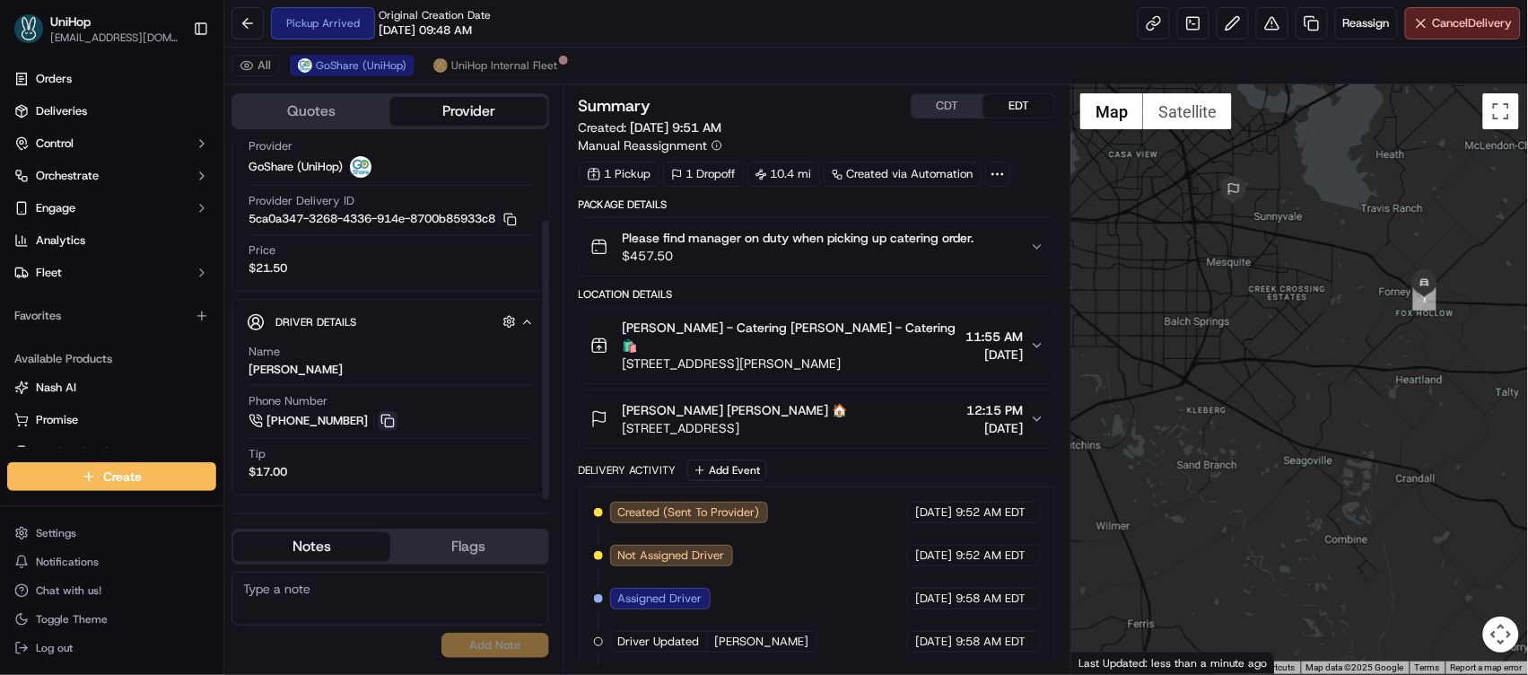
click at [384, 417] on button at bounding box center [388, 421] width 20 height 20
click at [964, 109] on button "CDT" at bounding box center [948, 105] width 72 height 23
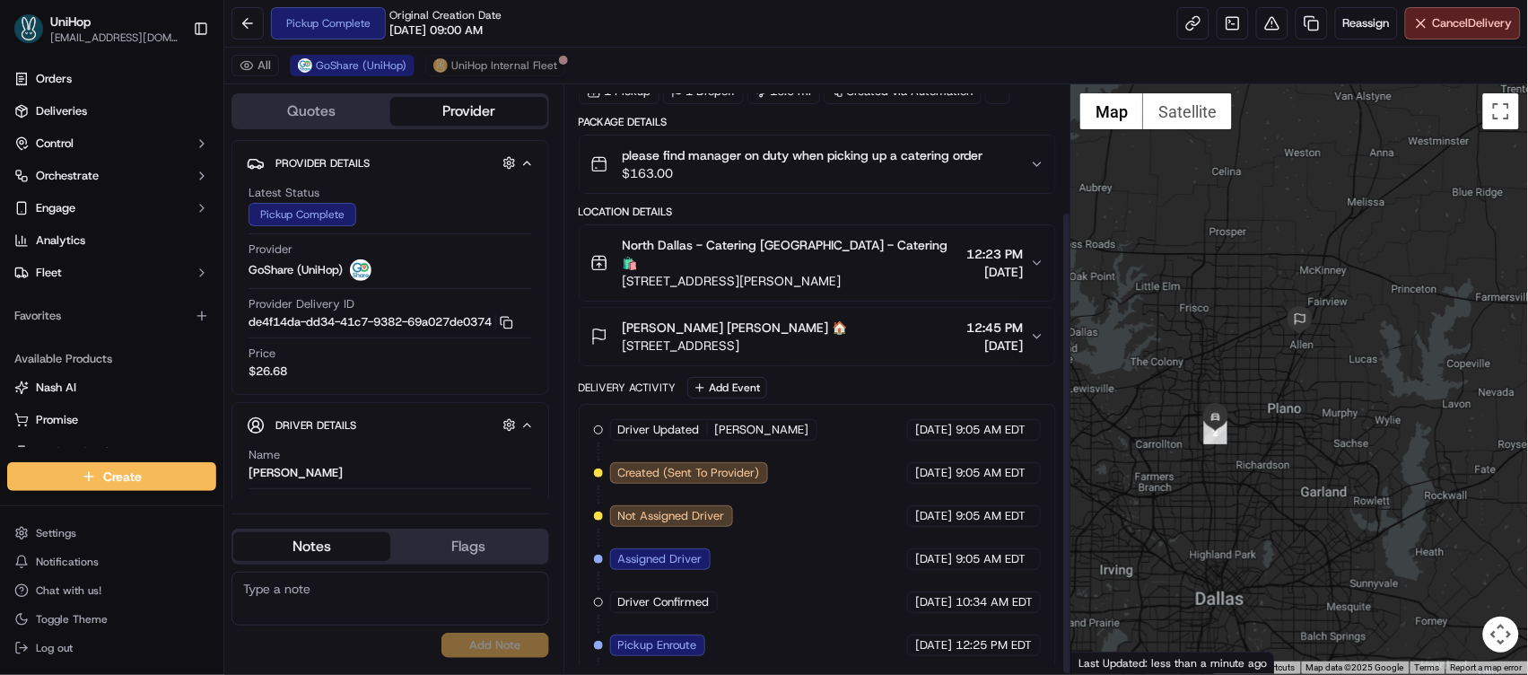
scroll to position [161, 0]
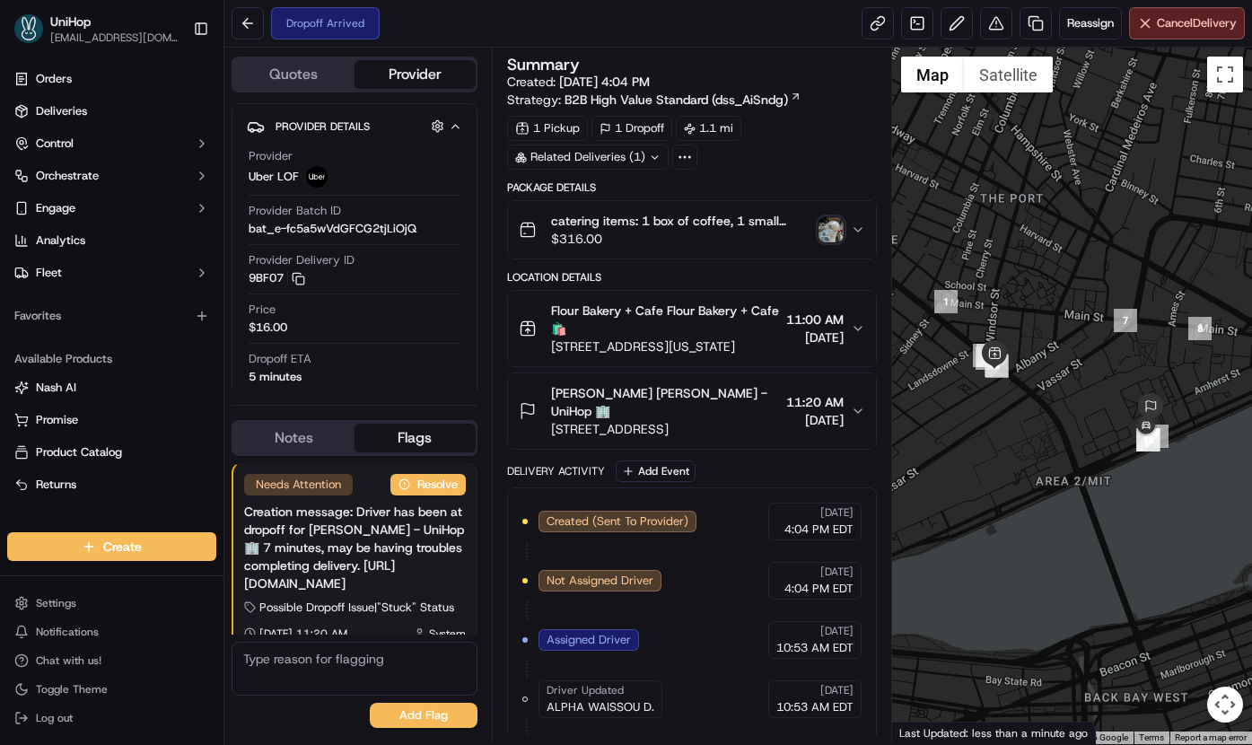
click at [826, 233] on img "button" at bounding box center [830, 229] width 25 height 25
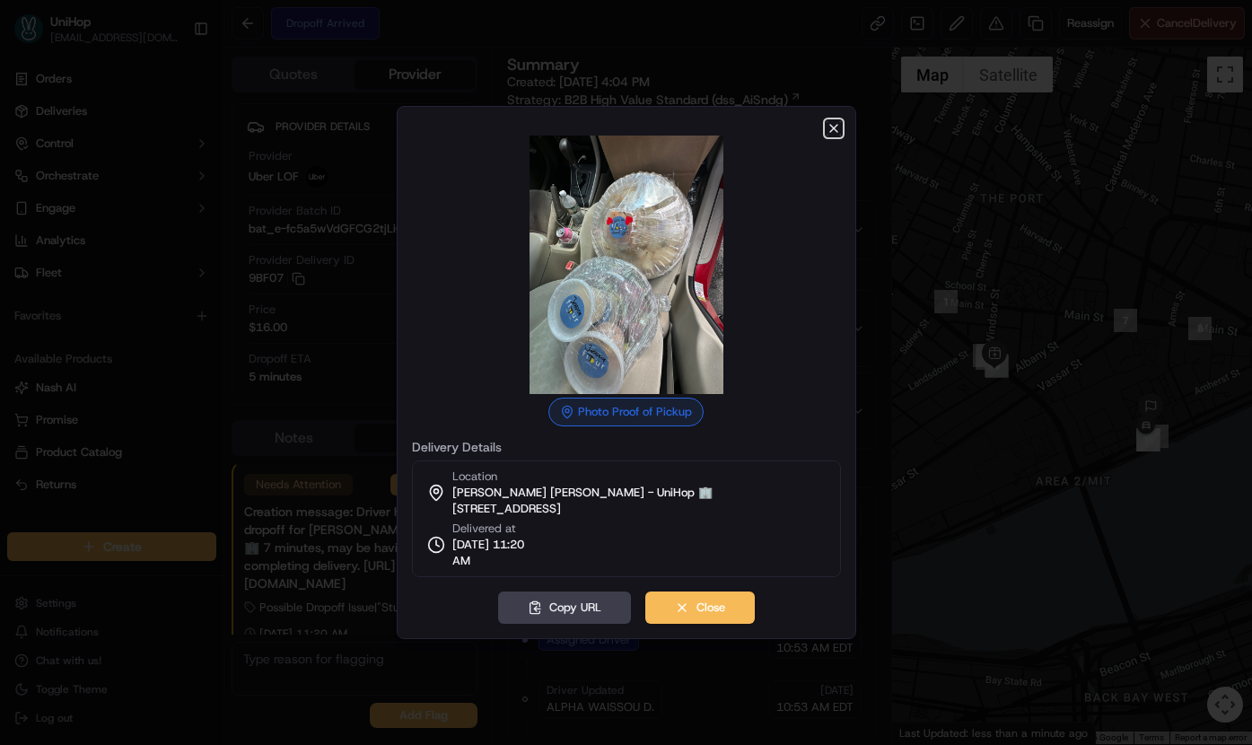
click at [835, 133] on icon "button" at bounding box center [833, 128] width 14 height 14
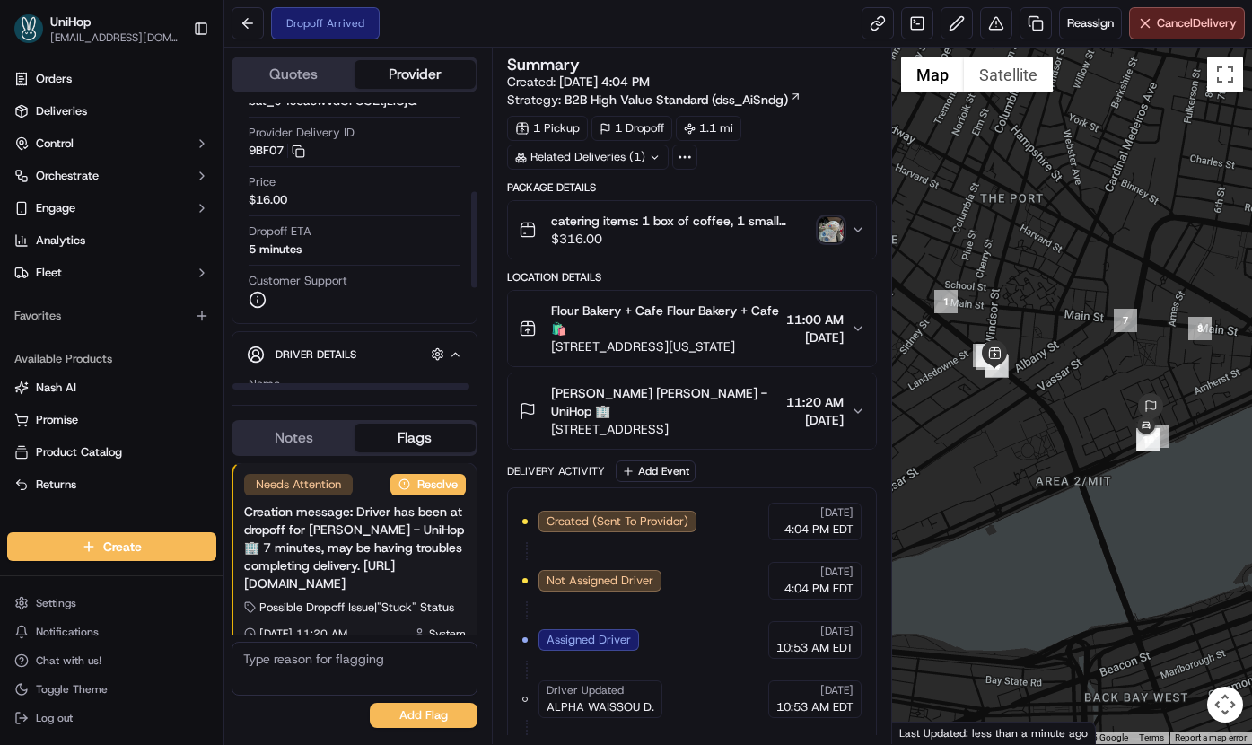
scroll to position [271, 0]
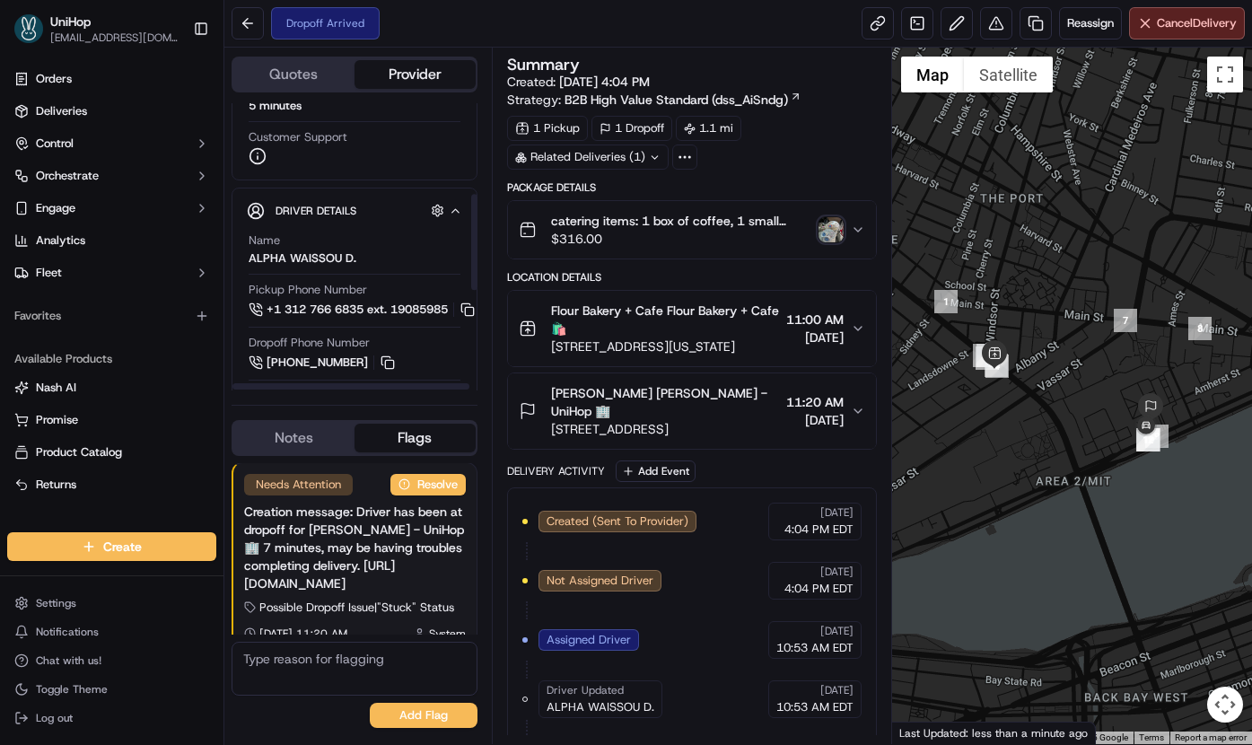
click at [275, 255] on div "ALPHA WAISSOU D." at bounding box center [303, 258] width 108 height 16
copy div "ALPHA"
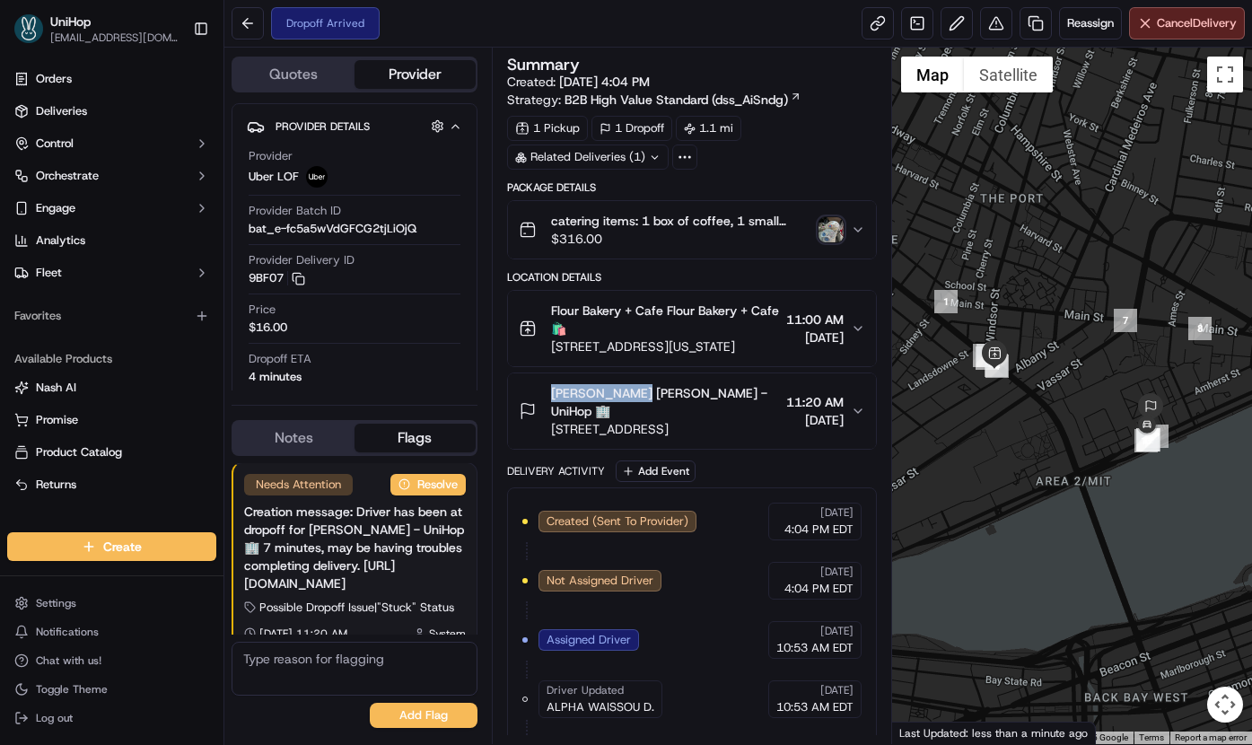
copy span "[PERSON_NAME]"
drag, startPoint x: 544, startPoint y: 398, endPoint x: 633, endPoint y: 395, distance: 89.8
click at [633, 395] on div "[PERSON_NAME] [PERSON_NAME] - UniHop 🏢 [STREET_ADDRESS]" at bounding box center [649, 411] width 261 height 54
copy span "[PERSON_NAME]"
drag, startPoint x: 552, startPoint y: 315, endPoint x: 663, endPoint y: 315, distance: 111.3
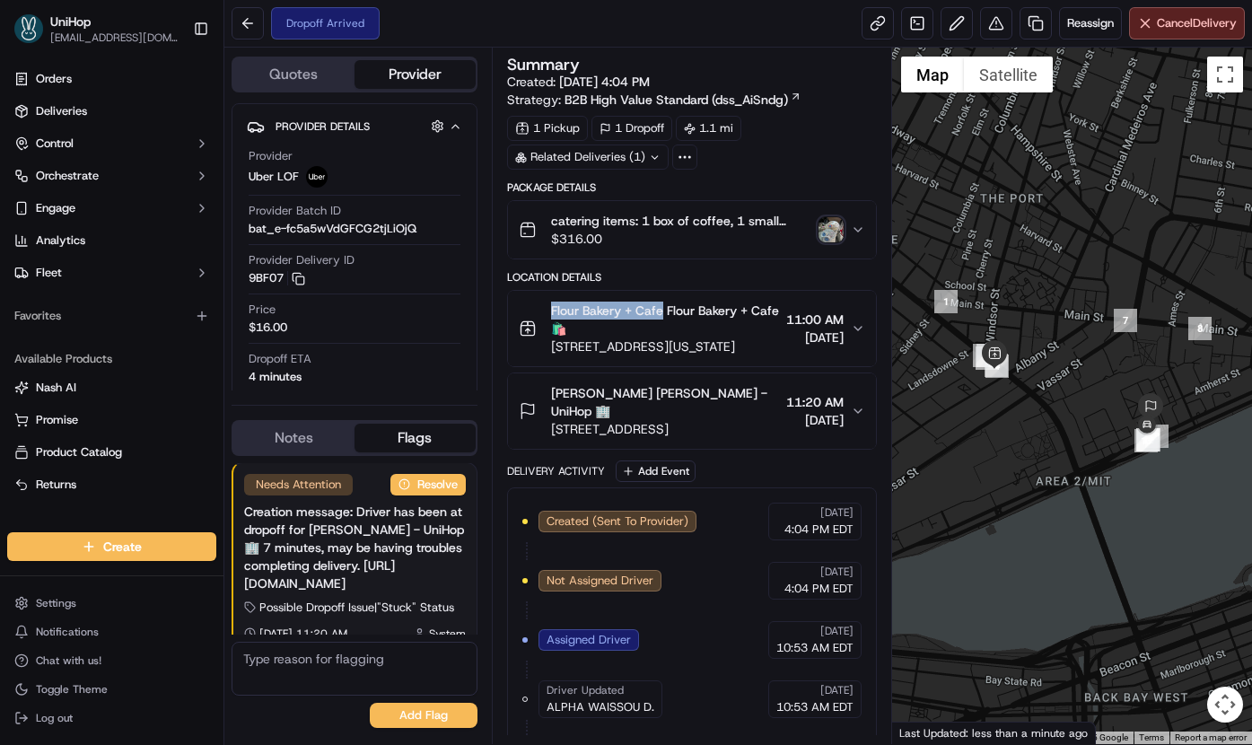
click at [663, 315] on span "Flour Bakery + Cafe Flour Bakery + Cafe 🛍️" at bounding box center [665, 319] width 229 height 36
copy span "Flour Bakery + Cafe"
click at [713, 427] on span "[STREET_ADDRESS]" at bounding box center [665, 429] width 229 height 18
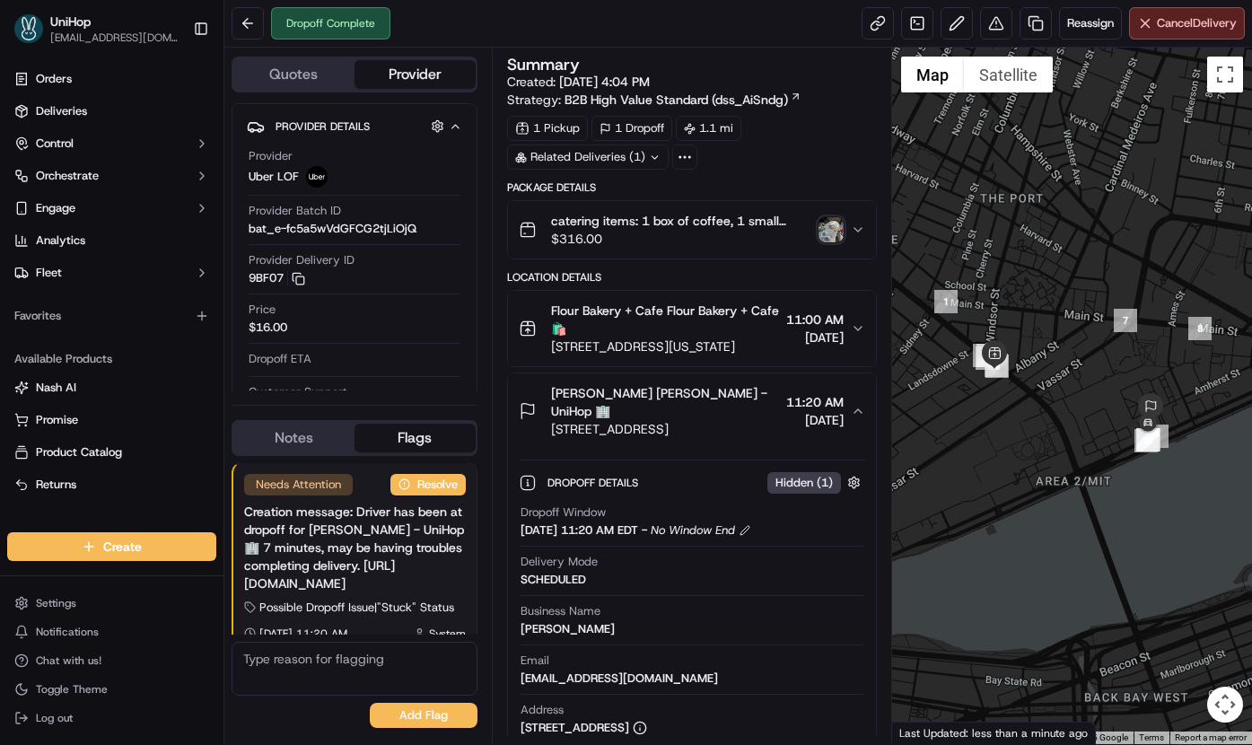
click at [823, 230] on img "button" at bounding box center [830, 229] width 25 height 25
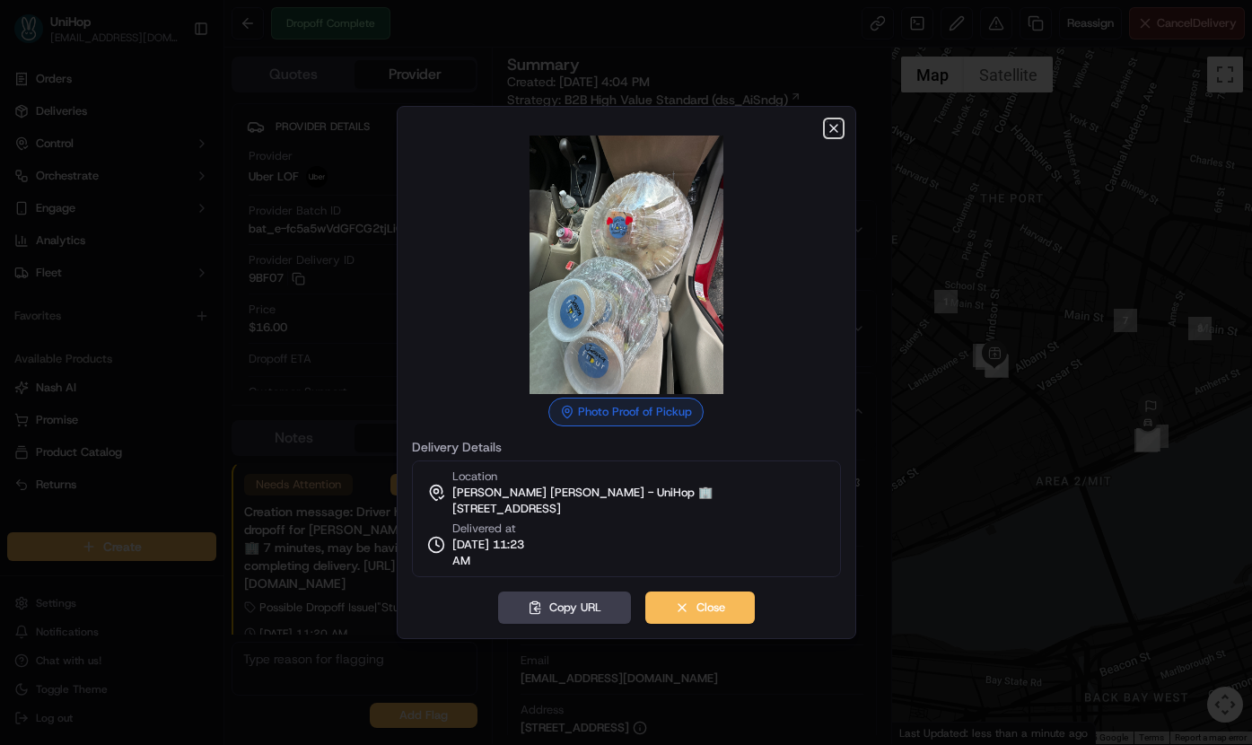
click at [829, 129] on icon "button" at bounding box center [833, 128] width 14 height 14
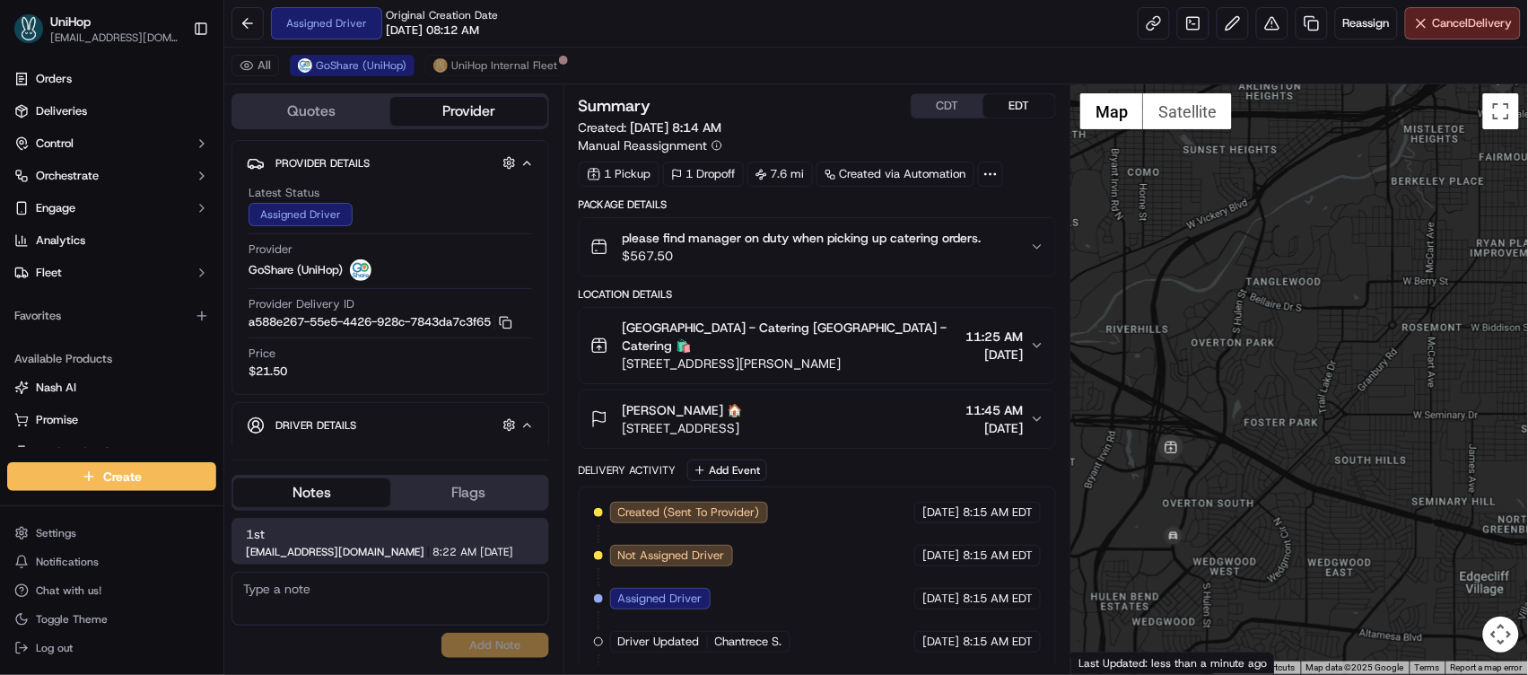
click at [1247, 281] on div at bounding box center [1299, 378] width 457 height 589
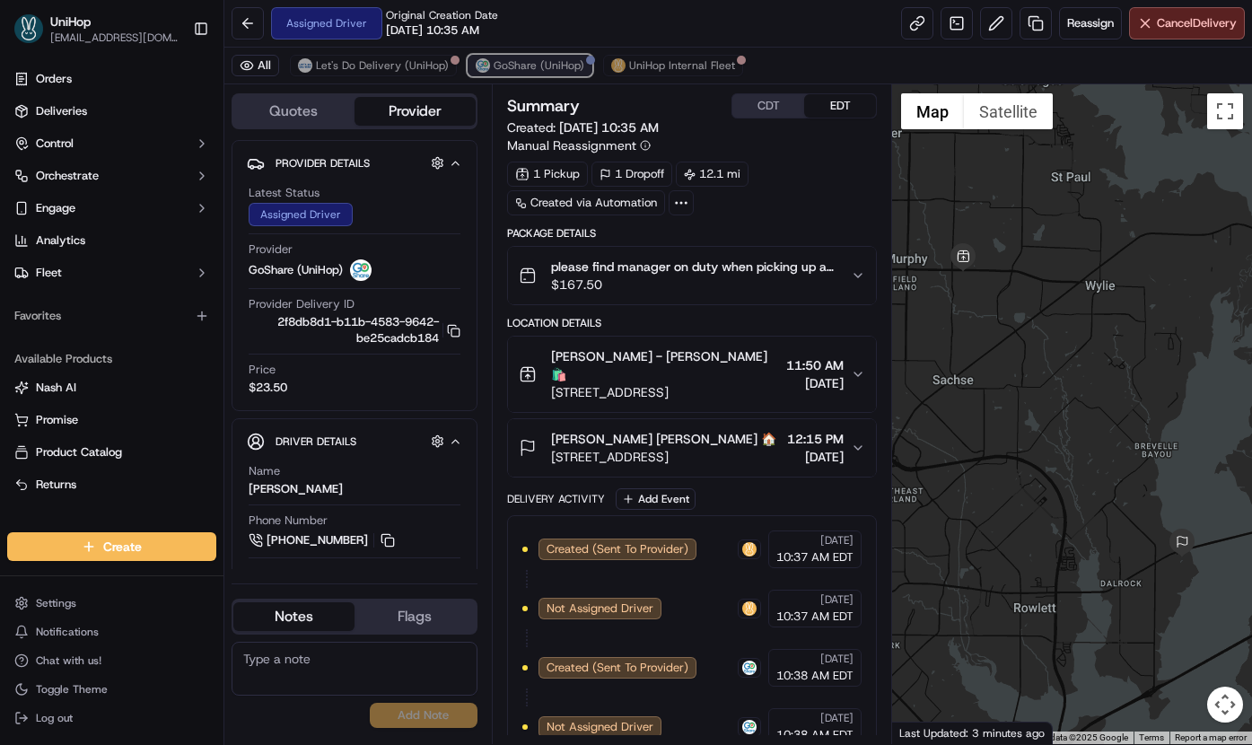
click at [513, 61] on span "GoShare (UniHop)" at bounding box center [538, 65] width 91 height 14
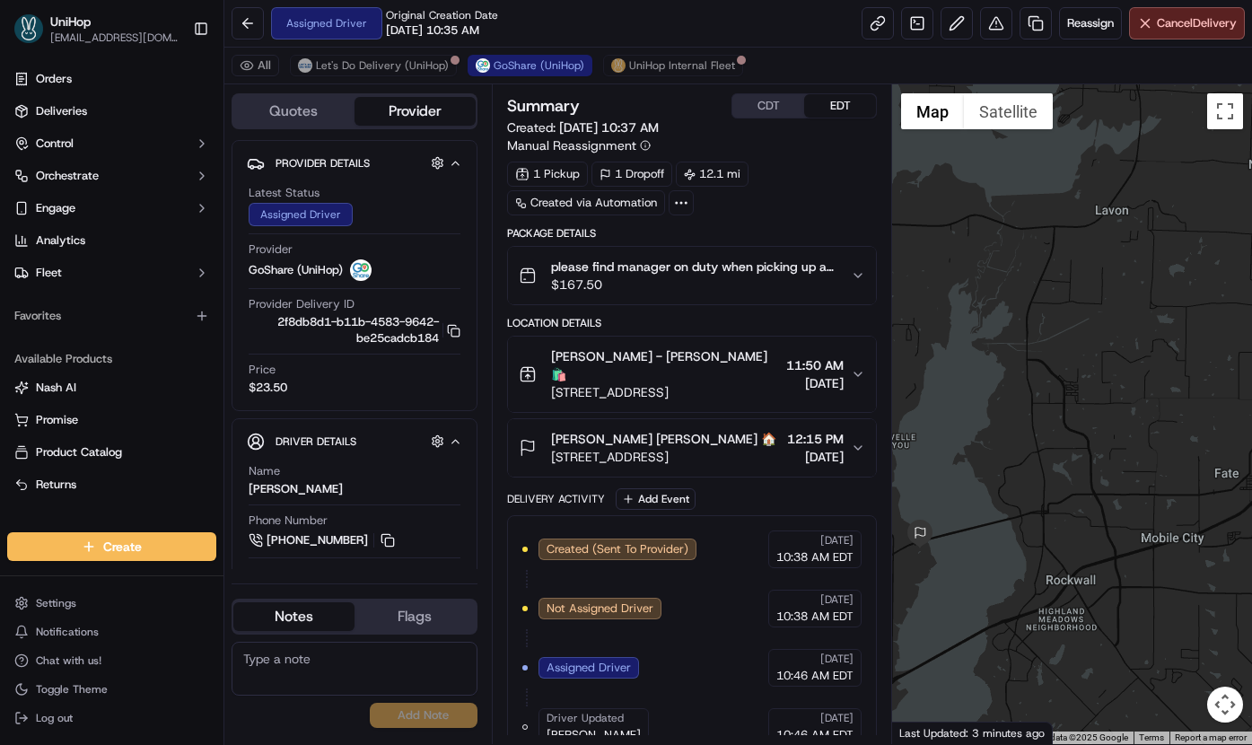
drag, startPoint x: 1145, startPoint y: 302, endPoint x: 904, endPoint y: 298, distance: 240.5
click at [904, 297] on div at bounding box center [1072, 413] width 360 height 659
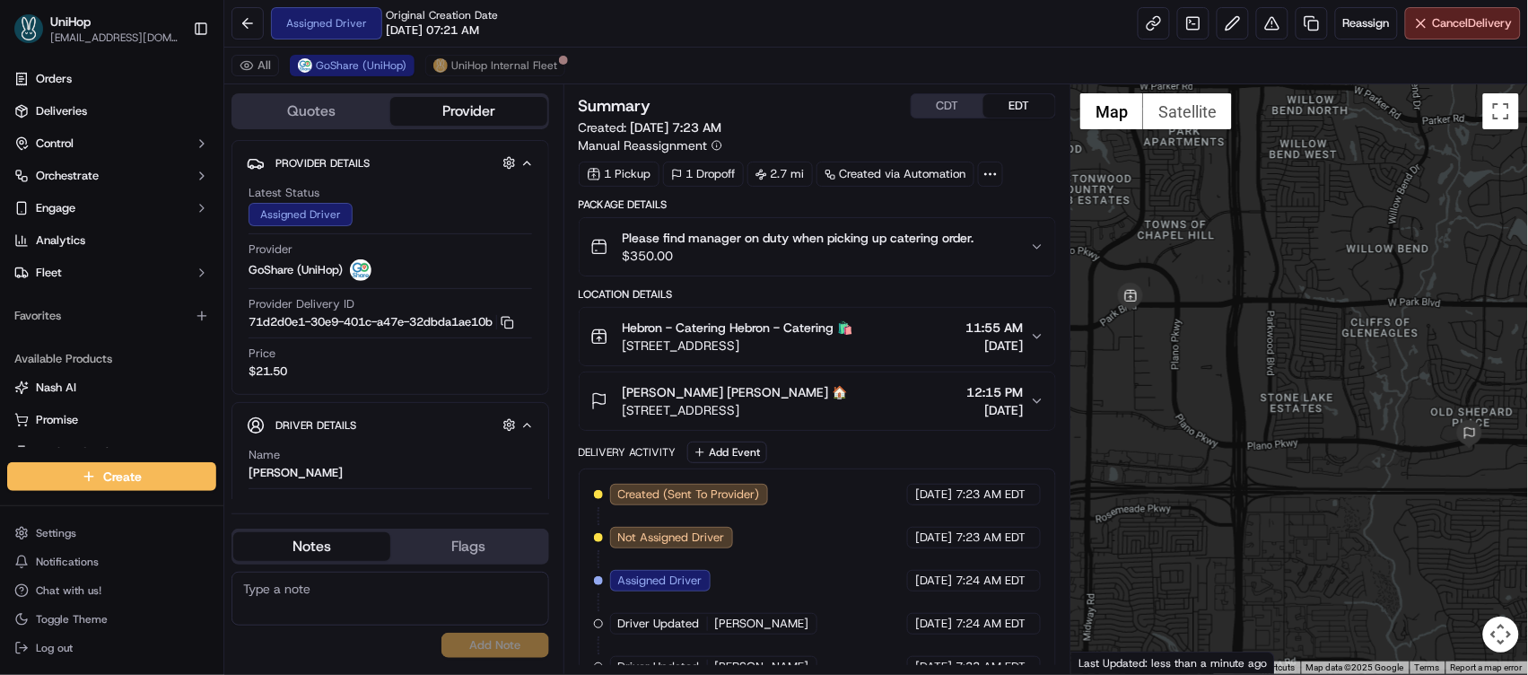
scroll to position [74, 0]
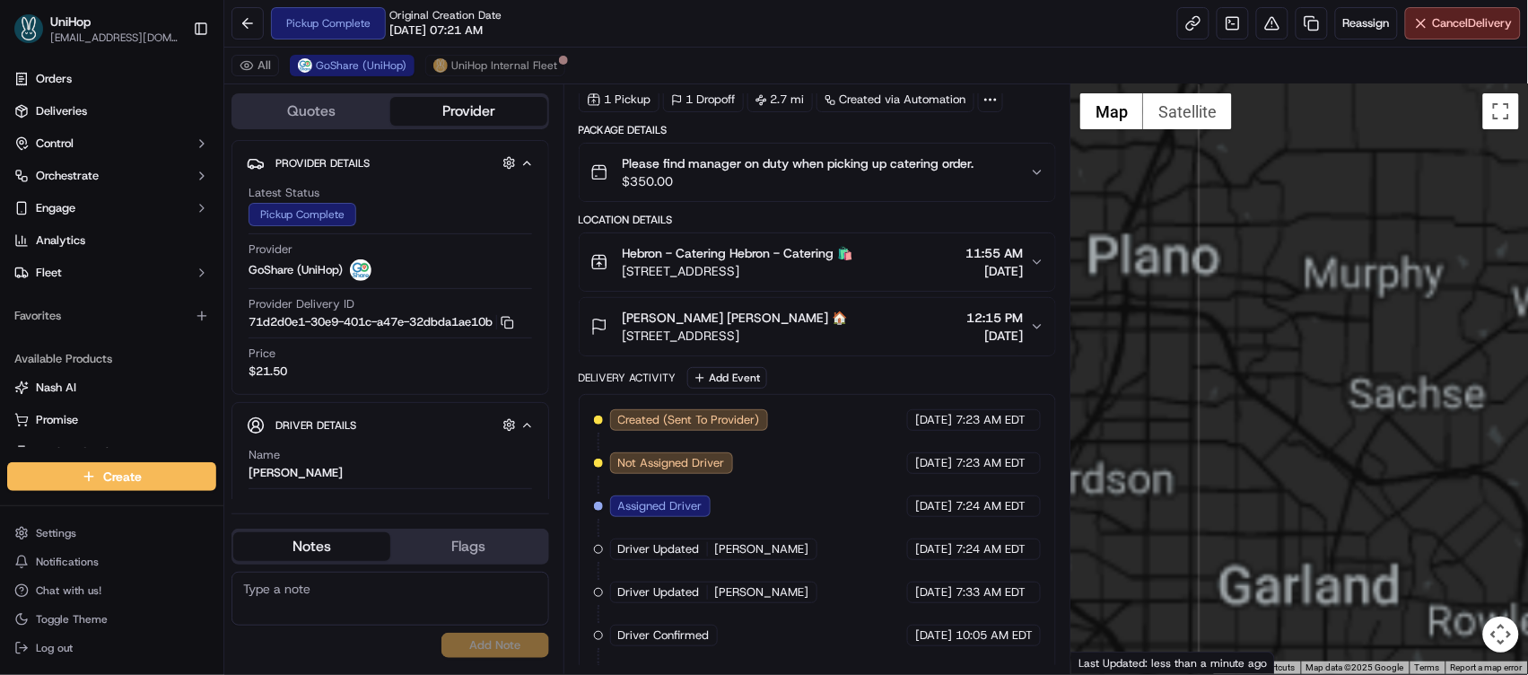
drag, startPoint x: 1158, startPoint y: 351, endPoint x: 1361, endPoint y: 347, distance: 202.8
click at [1361, 347] on div at bounding box center [1299, 378] width 457 height 589
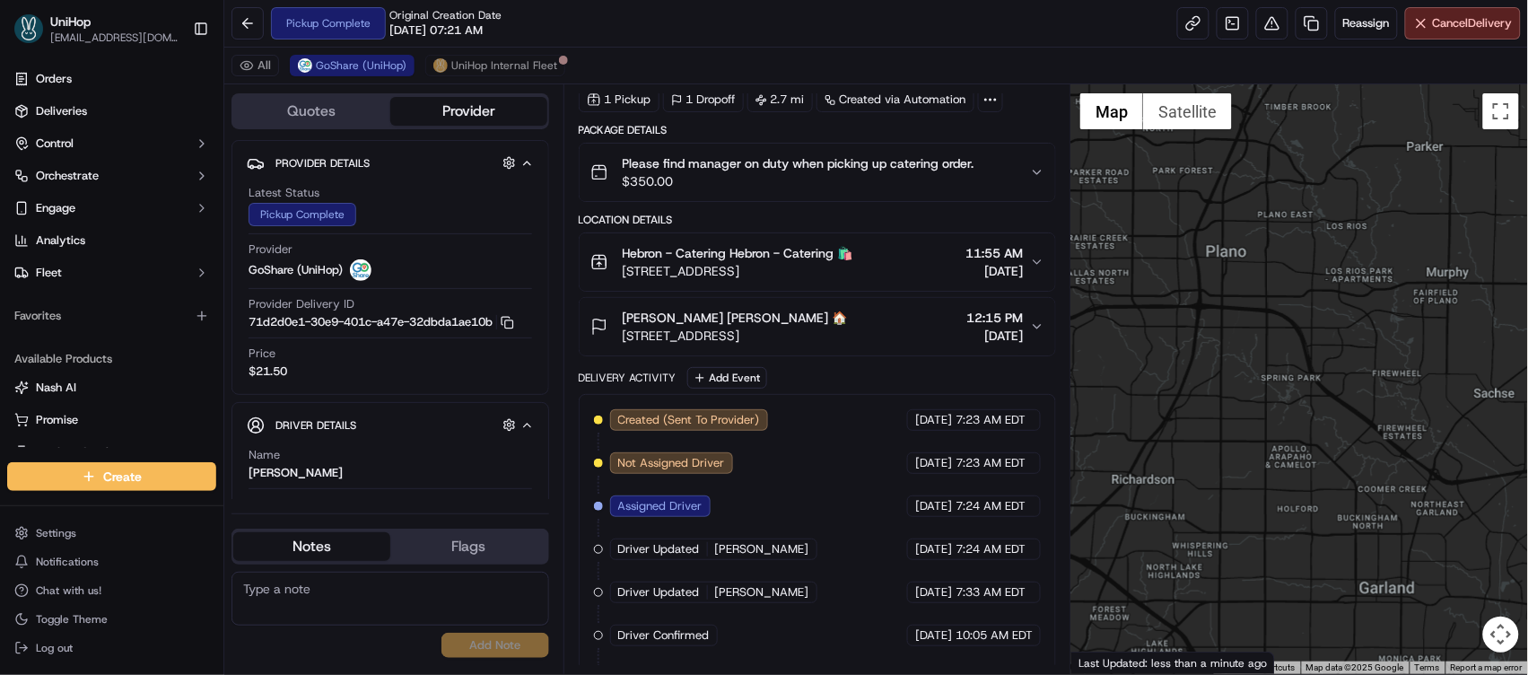
drag, startPoint x: 1182, startPoint y: 345, endPoint x: 1209, endPoint y: 339, distance: 27.6
click at [1382, 330] on div at bounding box center [1299, 378] width 457 height 589
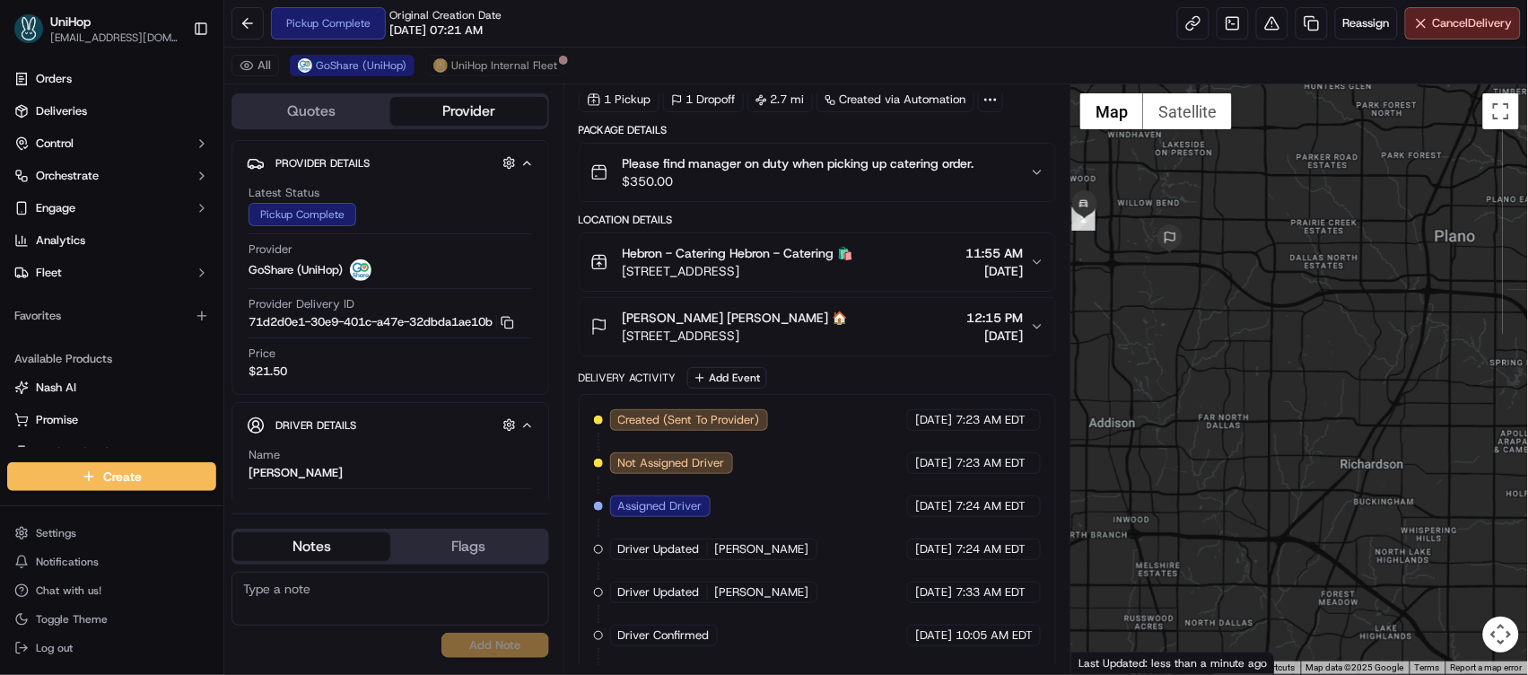
drag, startPoint x: 1164, startPoint y: 336, endPoint x: 1444, endPoint y: 330, distance: 280.0
click at [1443, 330] on div at bounding box center [1299, 378] width 457 height 589
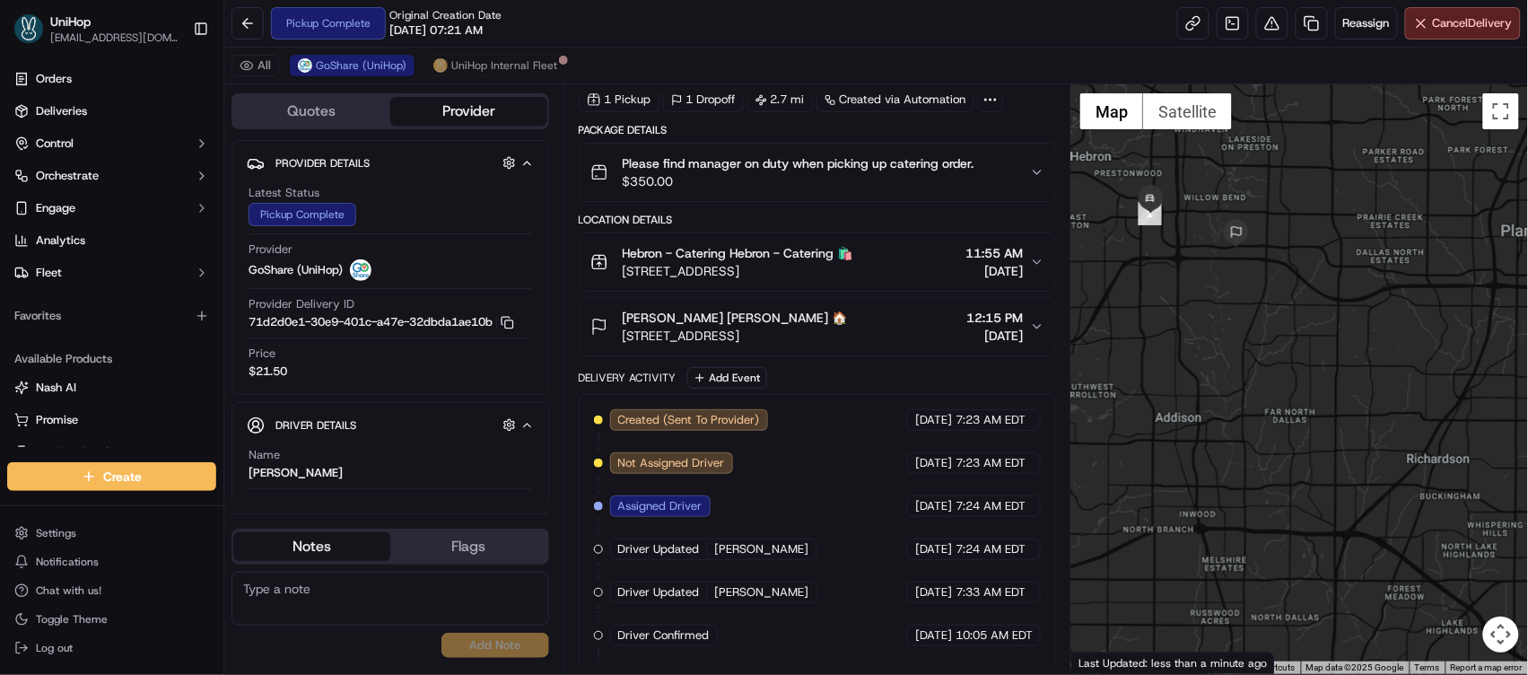
drag, startPoint x: 1111, startPoint y: 276, endPoint x: 1159, endPoint y: 275, distance: 48.5
click at [1159, 275] on div at bounding box center [1299, 378] width 457 height 589
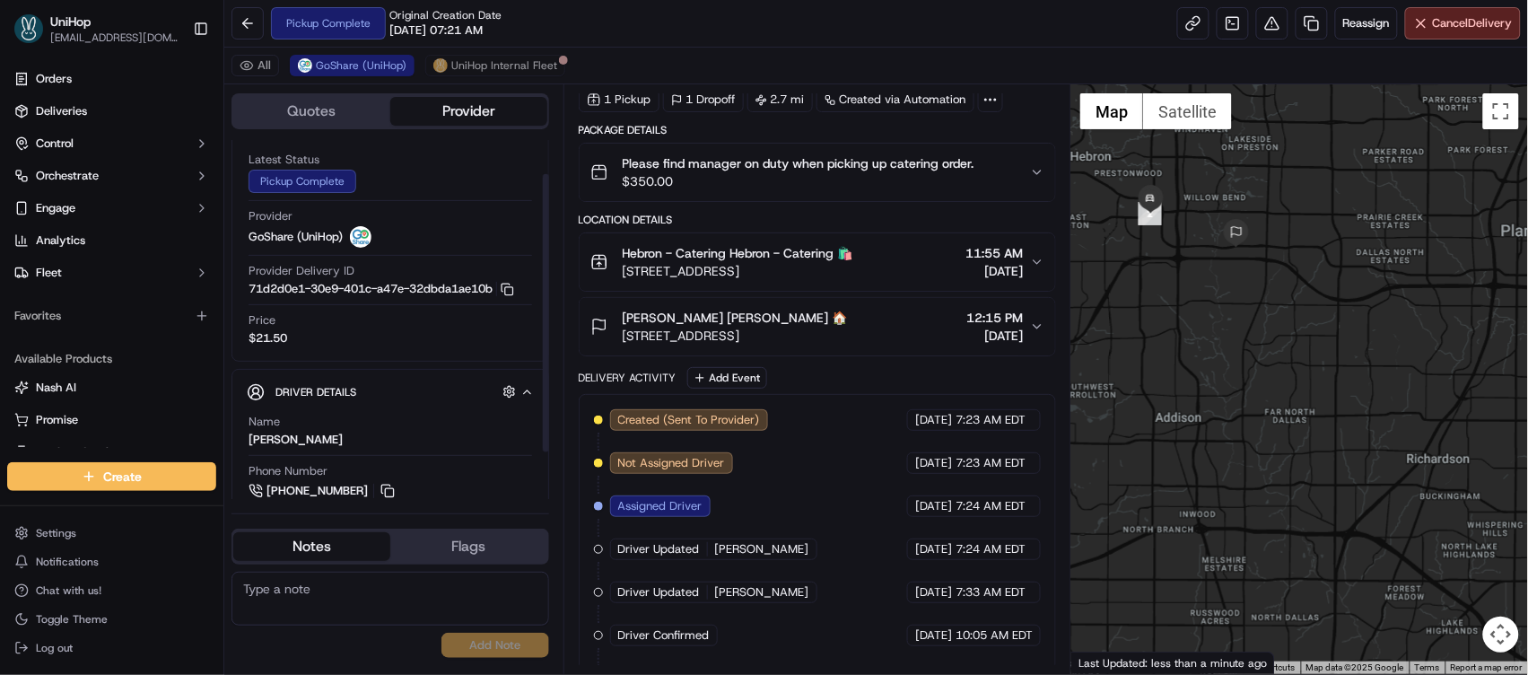
scroll to position [43, 0]
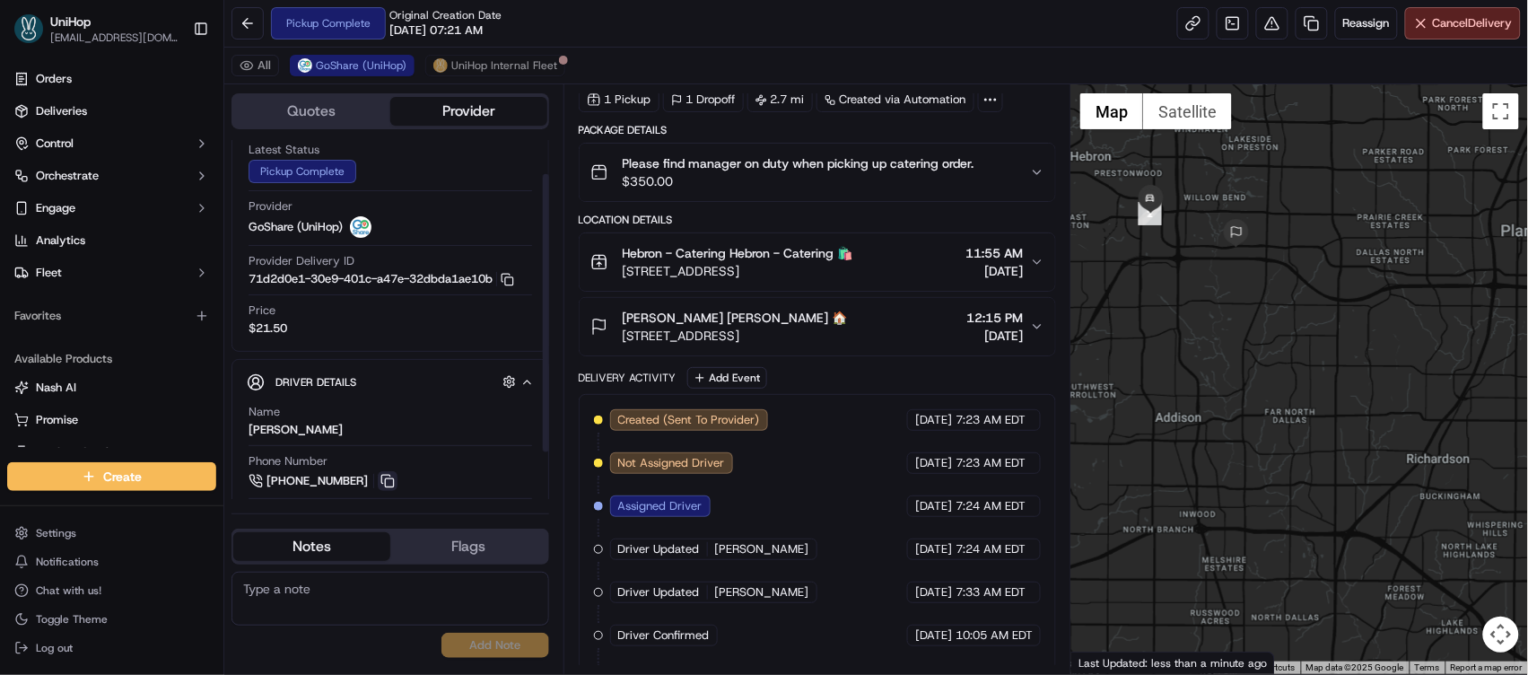
click at [384, 480] on button at bounding box center [388, 481] width 20 height 20
drag, startPoint x: 384, startPoint y: 480, endPoint x: 392, endPoint y: 471, distance: 12.1
click at [384, 480] on button at bounding box center [388, 481] width 20 height 20
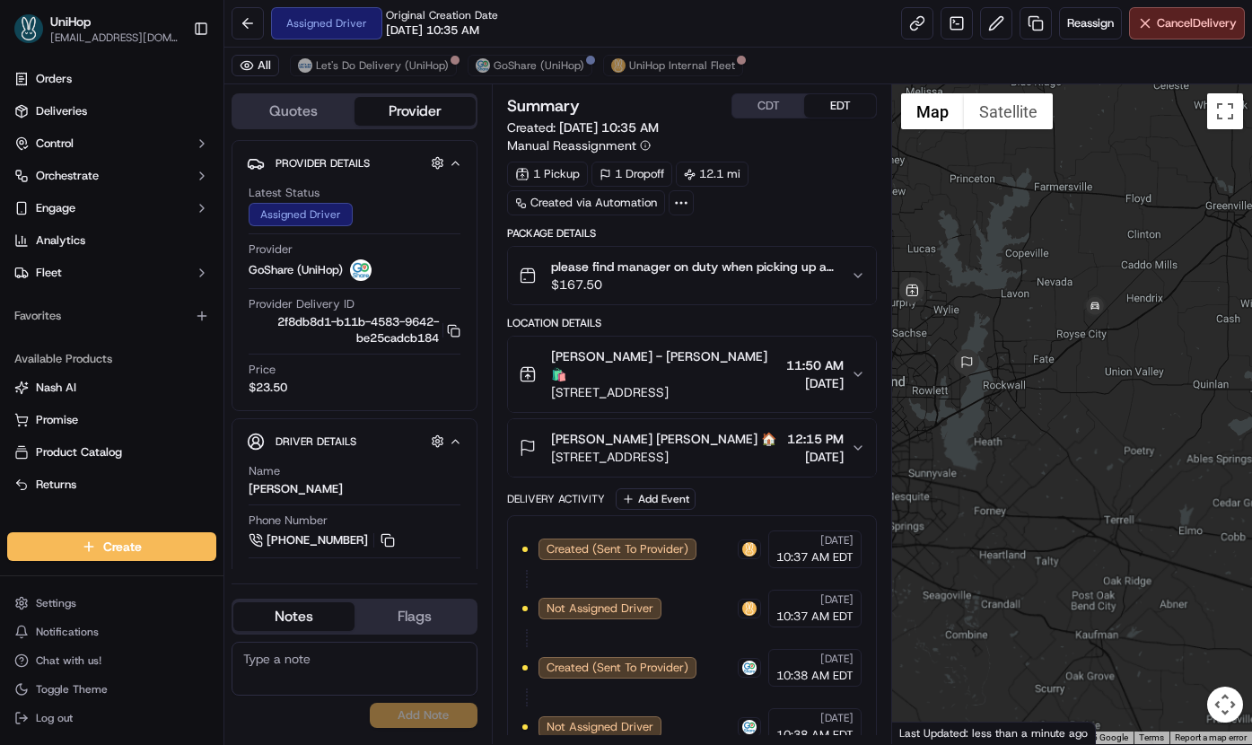
drag, startPoint x: 1131, startPoint y: 336, endPoint x: 980, endPoint y: 323, distance: 152.1
click at [980, 323] on div at bounding box center [1072, 413] width 360 height 659
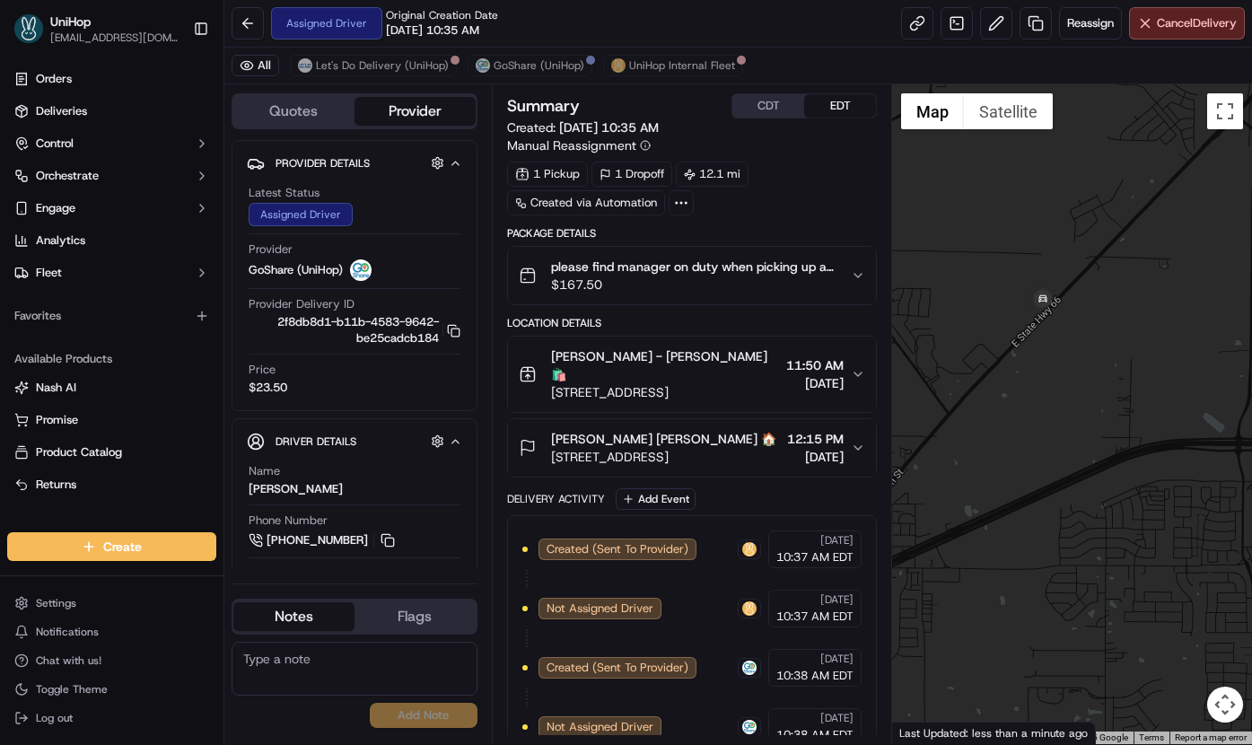
drag, startPoint x: 1078, startPoint y: 348, endPoint x: 1202, endPoint y: 275, distance: 144.0
click at [1202, 275] on div at bounding box center [1072, 413] width 360 height 659
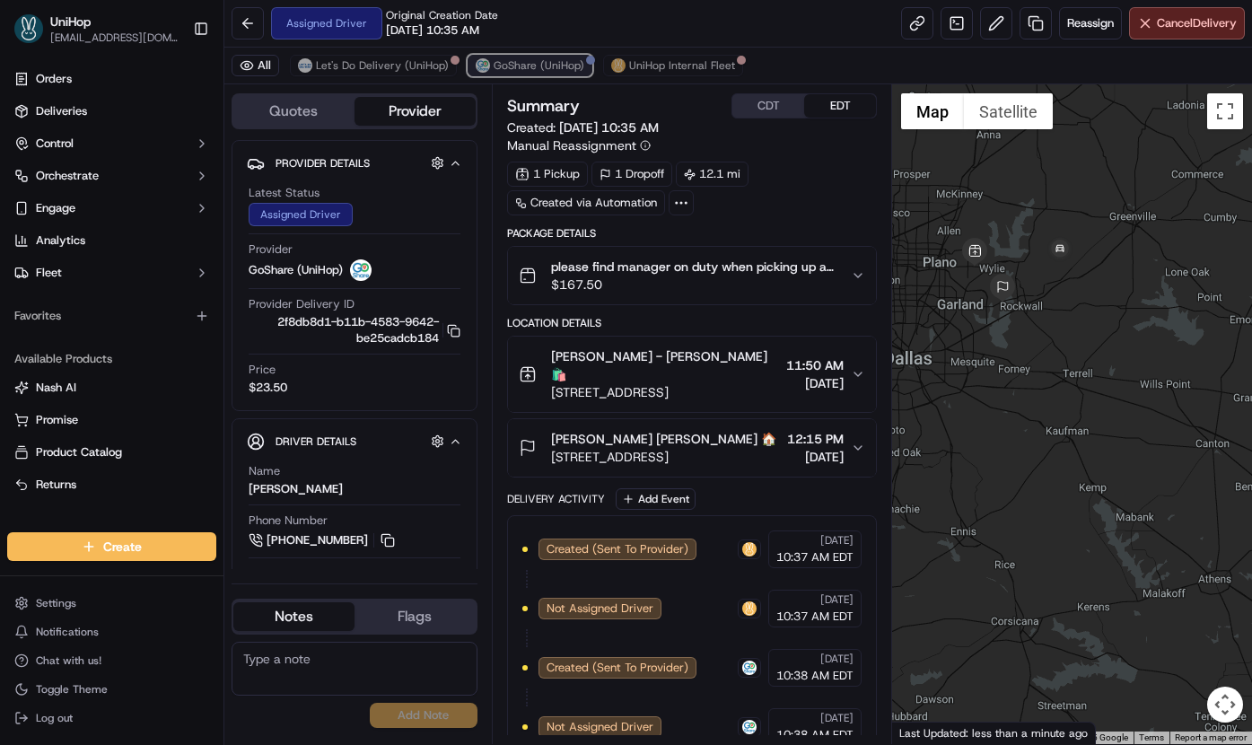
click at [547, 70] on span "GoShare (UniHop)" at bounding box center [538, 65] width 91 height 14
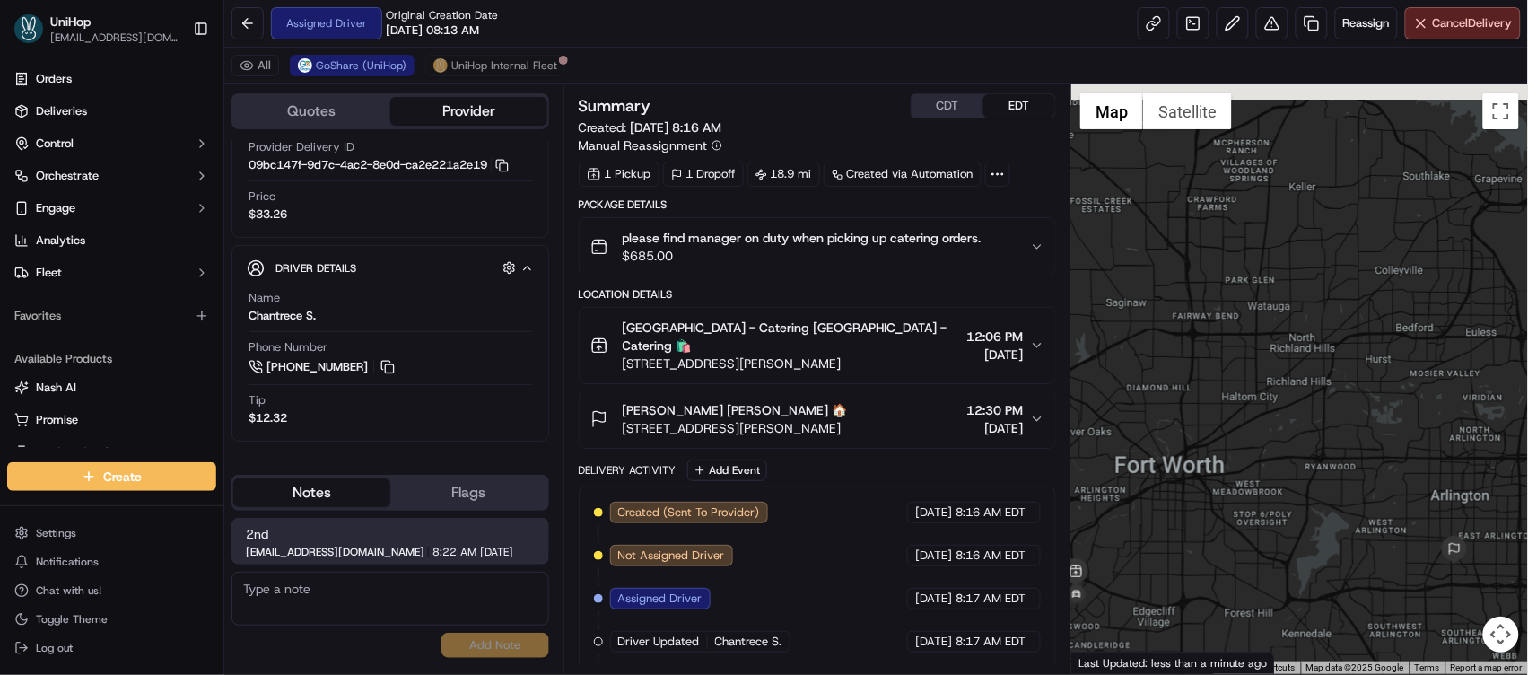
drag, startPoint x: 1368, startPoint y: 289, endPoint x: 1264, endPoint y: 515, distance: 248.9
click at [1252, 541] on div at bounding box center [1299, 378] width 457 height 589
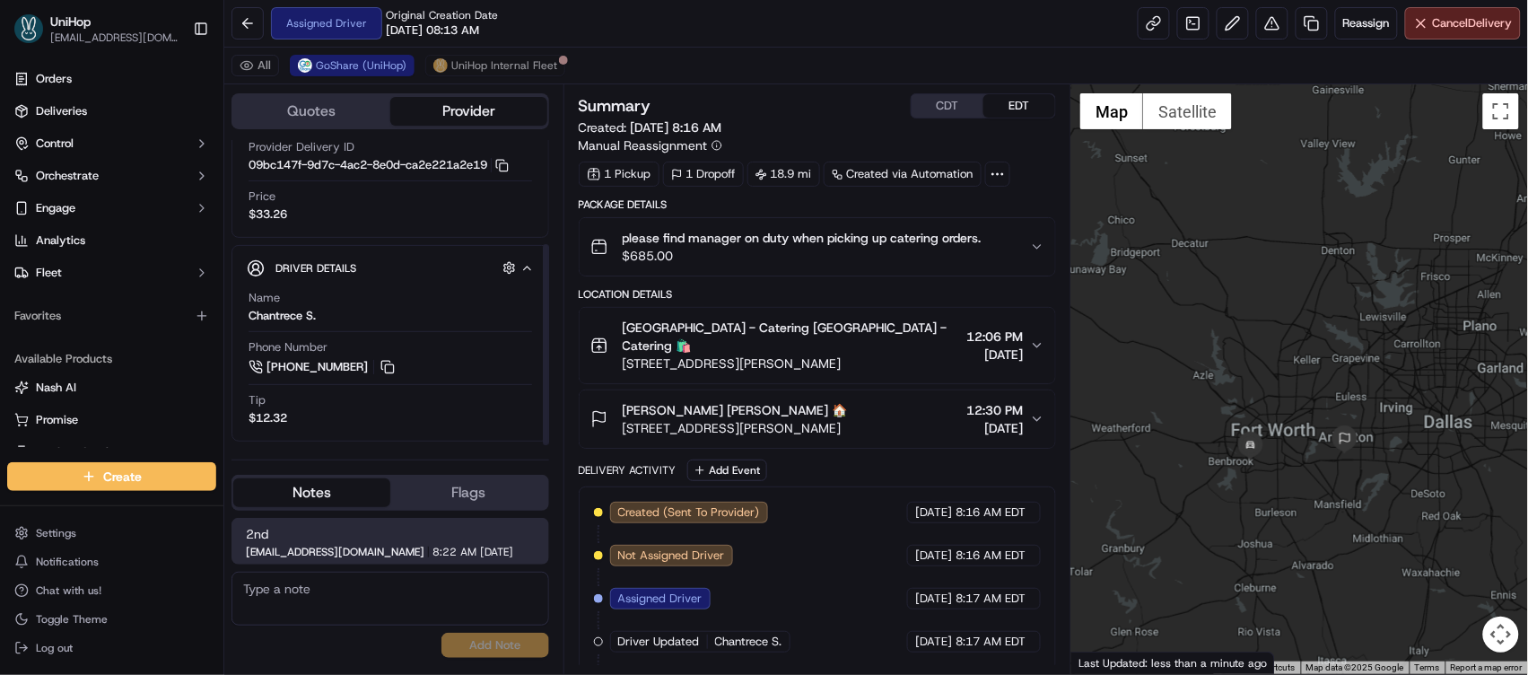
scroll to position [31, 0]
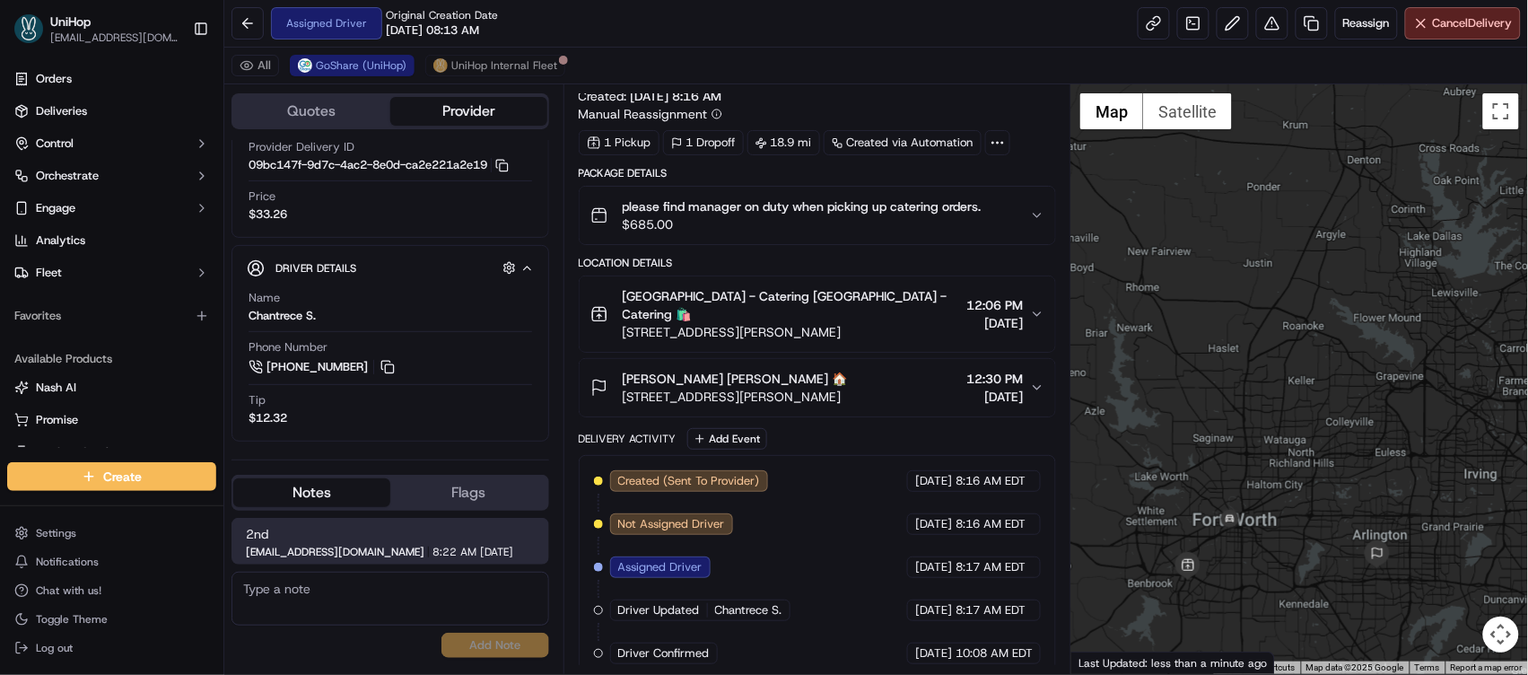
drag, startPoint x: 1277, startPoint y: 364, endPoint x: 1244, endPoint y: 172, distance: 194.7
click at [1244, 172] on div at bounding box center [1299, 378] width 457 height 589
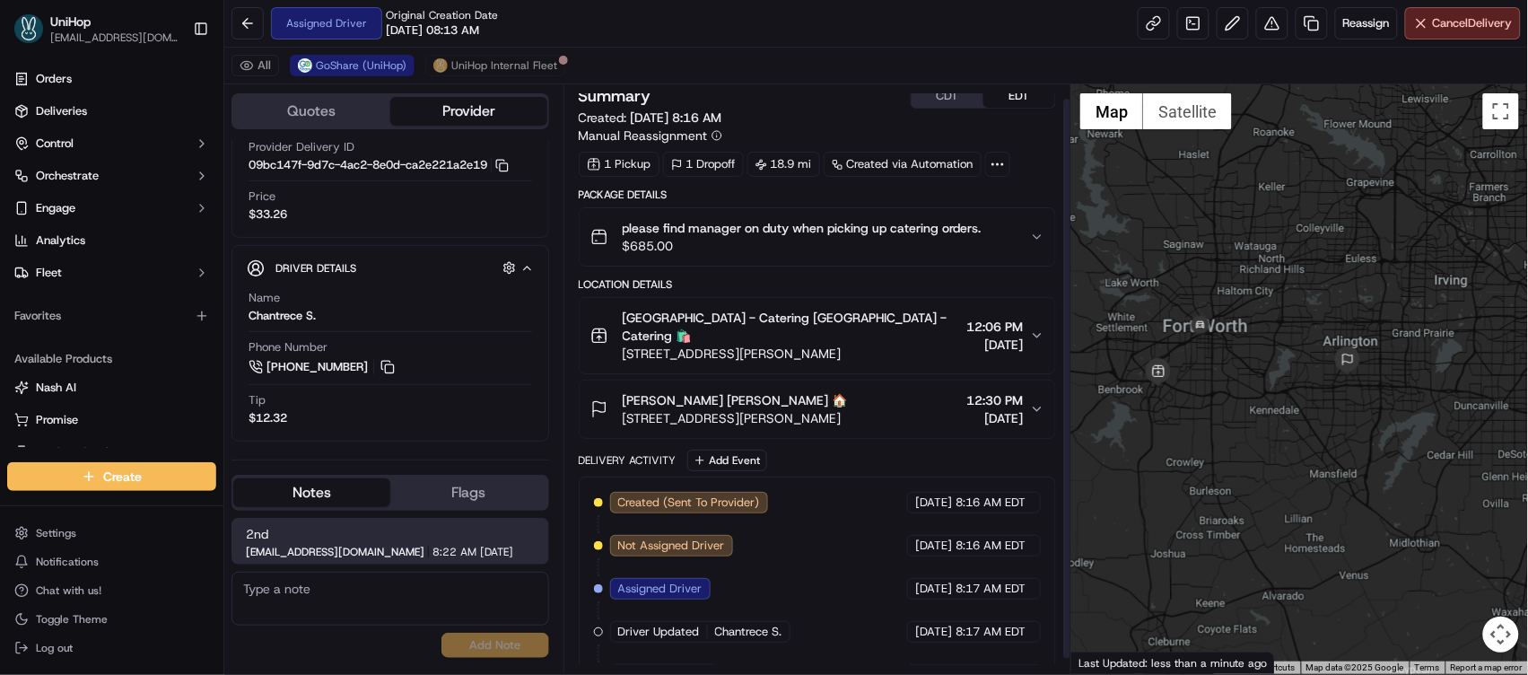
scroll to position [0, 0]
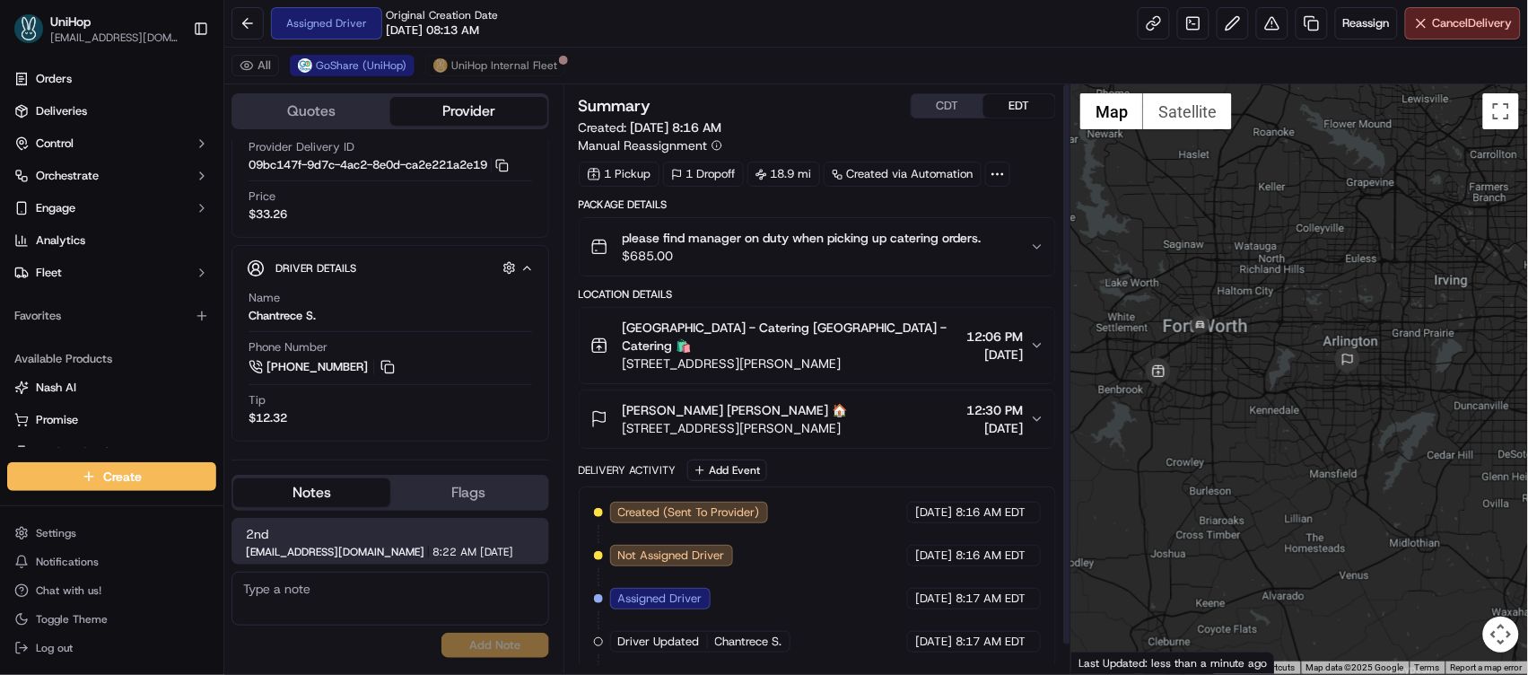
click at [952, 96] on button "CDT" at bounding box center [948, 105] width 72 height 23
click at [384, 367] on button at bounding box center [388, 367] width 20 height 20
copy span "[PERSON_NAME]"
drag, startPoint x: 626, startPoint y: 393, endPoint x: 702, endPoint y: 396, distance: 75.4
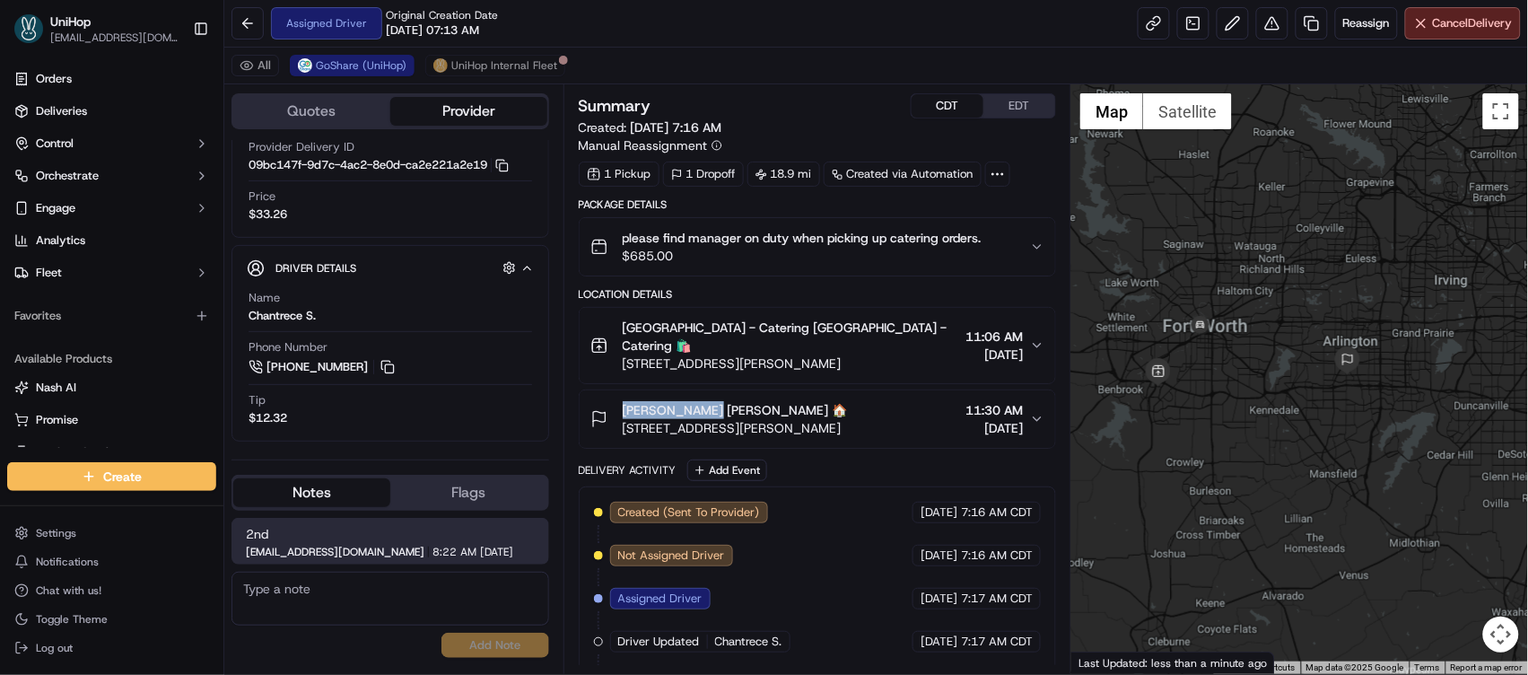
click at [702, 401] on span "[PERSON_NAME] [PERSON_NAME] 🏠" at bounding box center [735, 410] width 225 height 18
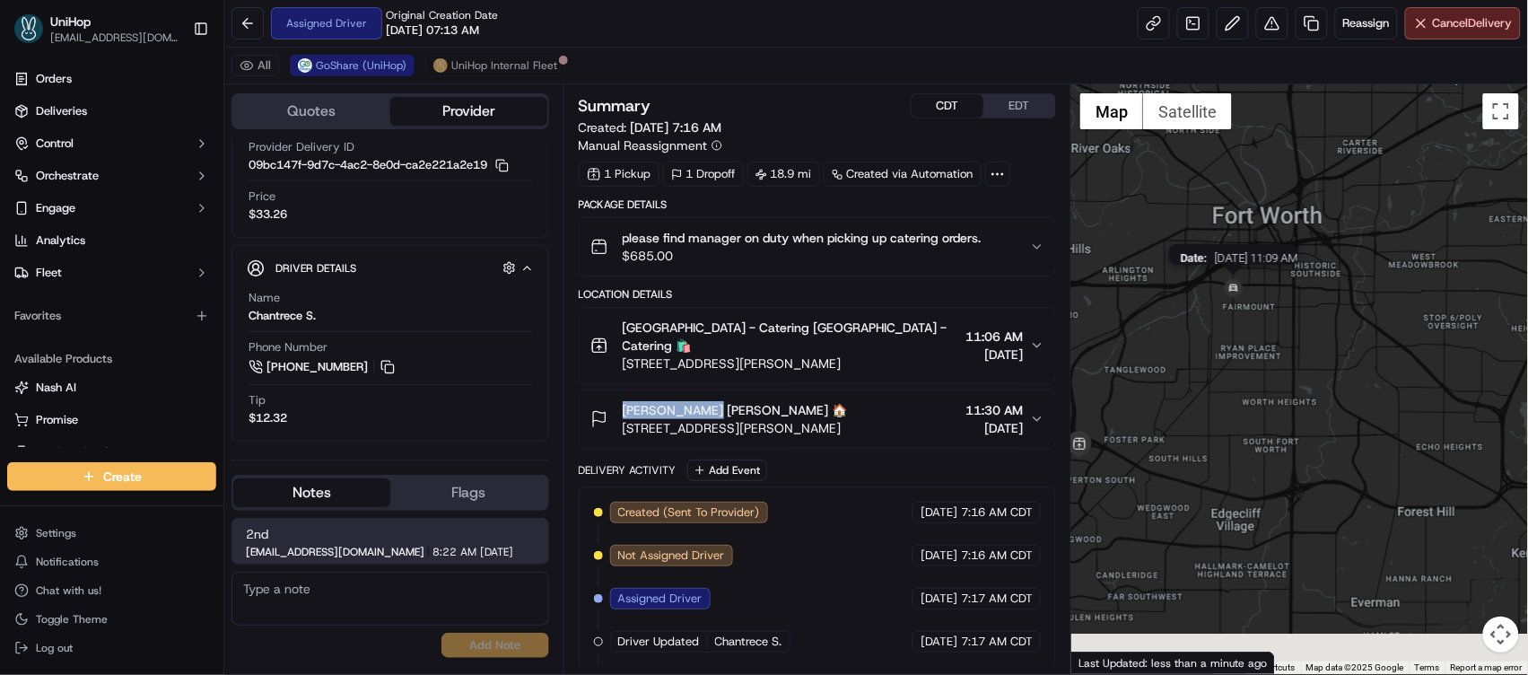
drag, startPoint x: 1139, startPoint y: 407, endPoint x: 1225, endPoint y: 289, distance: 146.4
click at [1225, 289] on div "Date : [DATE] 11:09 AM" at bounding box center [1299, 378] width 457 height 589
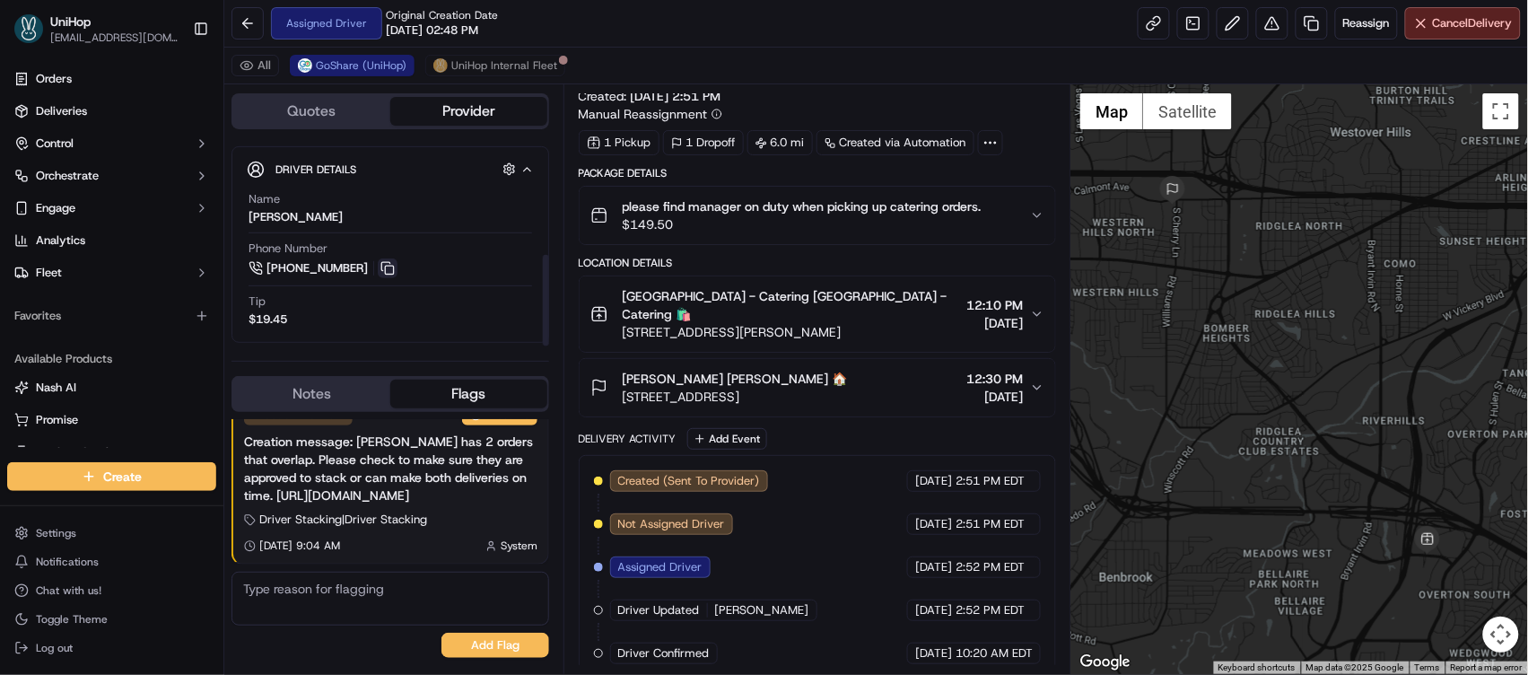
click at [384, 267] on button at bounding box center [388, 268] width 20 height 20
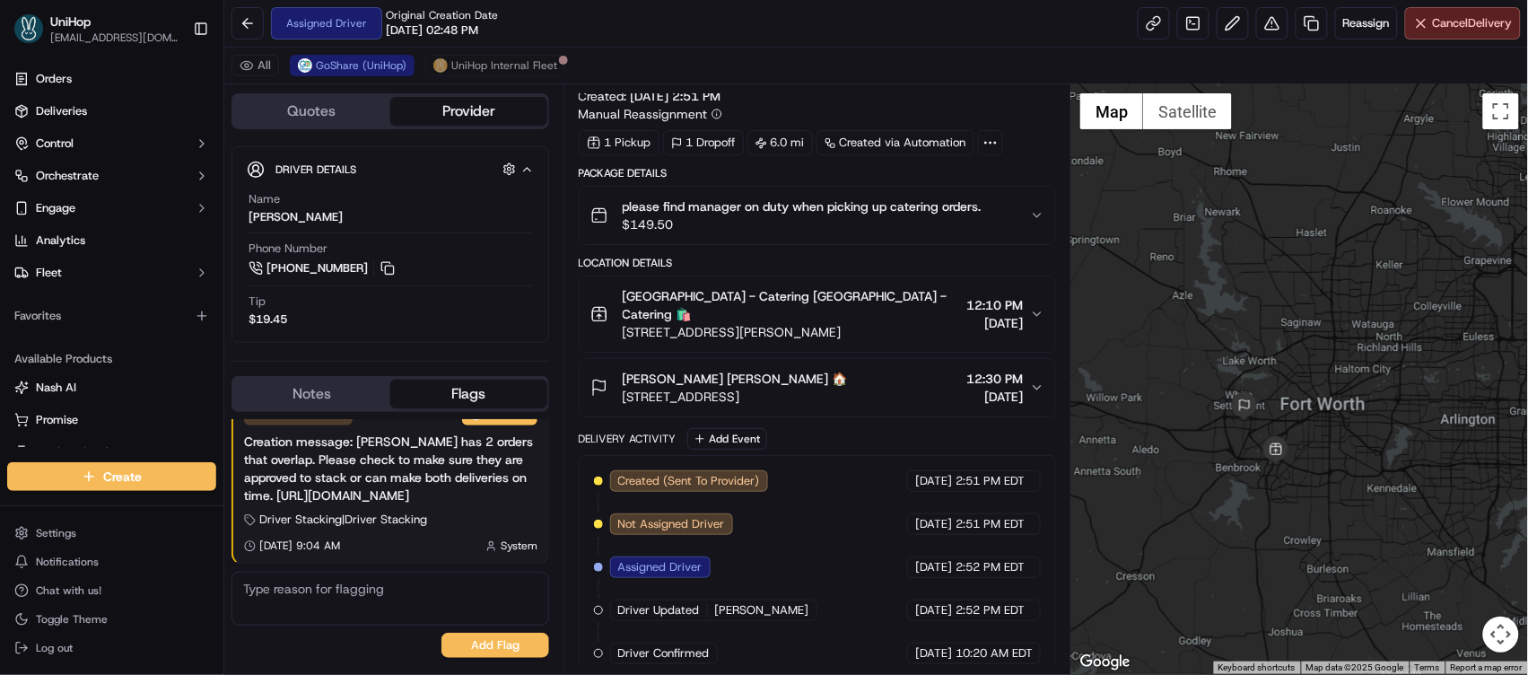
drag, startPoint x: 1390, startPoint y: 216, endPoint x: 1311, endPoint y: 336, distance: 143.8
click at [1311, 336] on div at bounding box center [1299, 378] width 457 height 589
click at [365, 389] on button "Notes" at bounding box center [311, 394] width 157 height 29
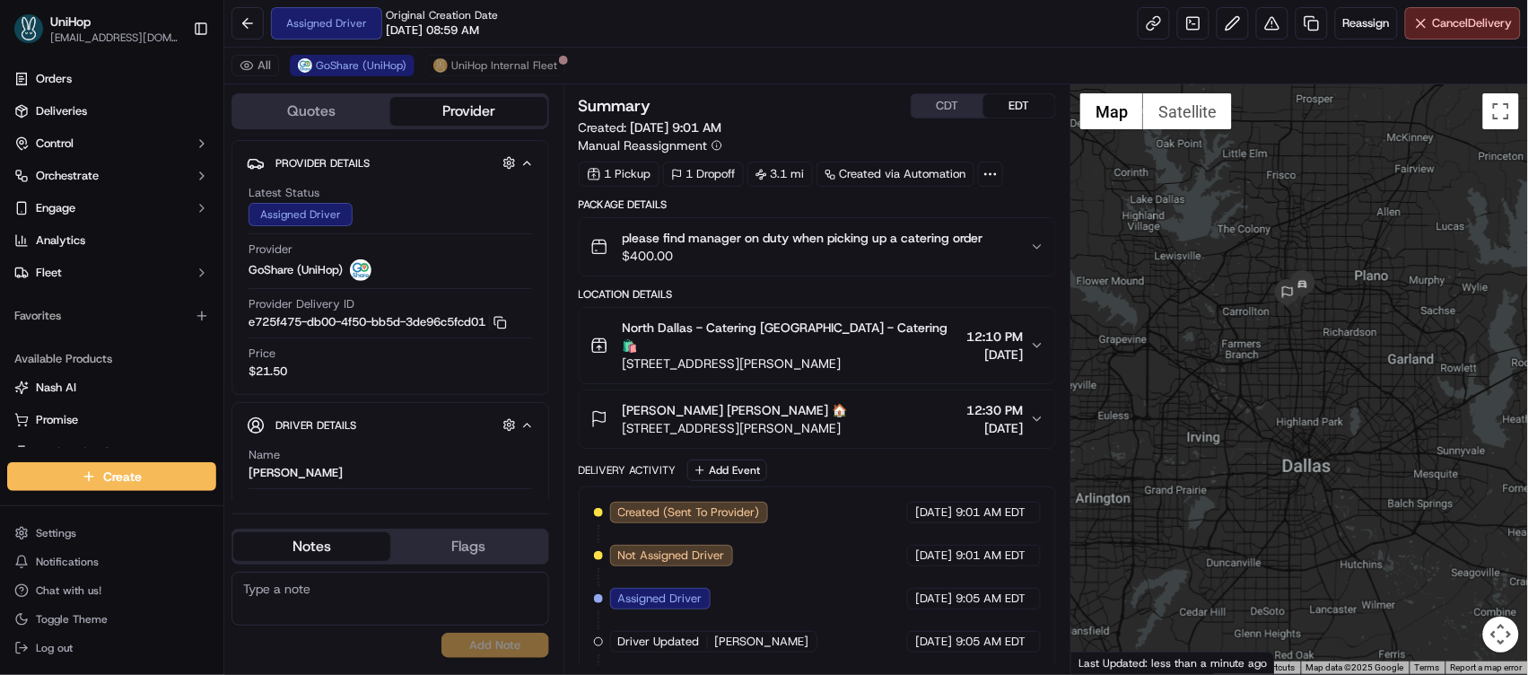
drag, startPoint x: 1275, startPoint y: 357, endPoint x: 1328, endPoint y: 293, distance: 82.8
click at [1328, 293] on div at bounding box center [1299, 378] width 457 height 589
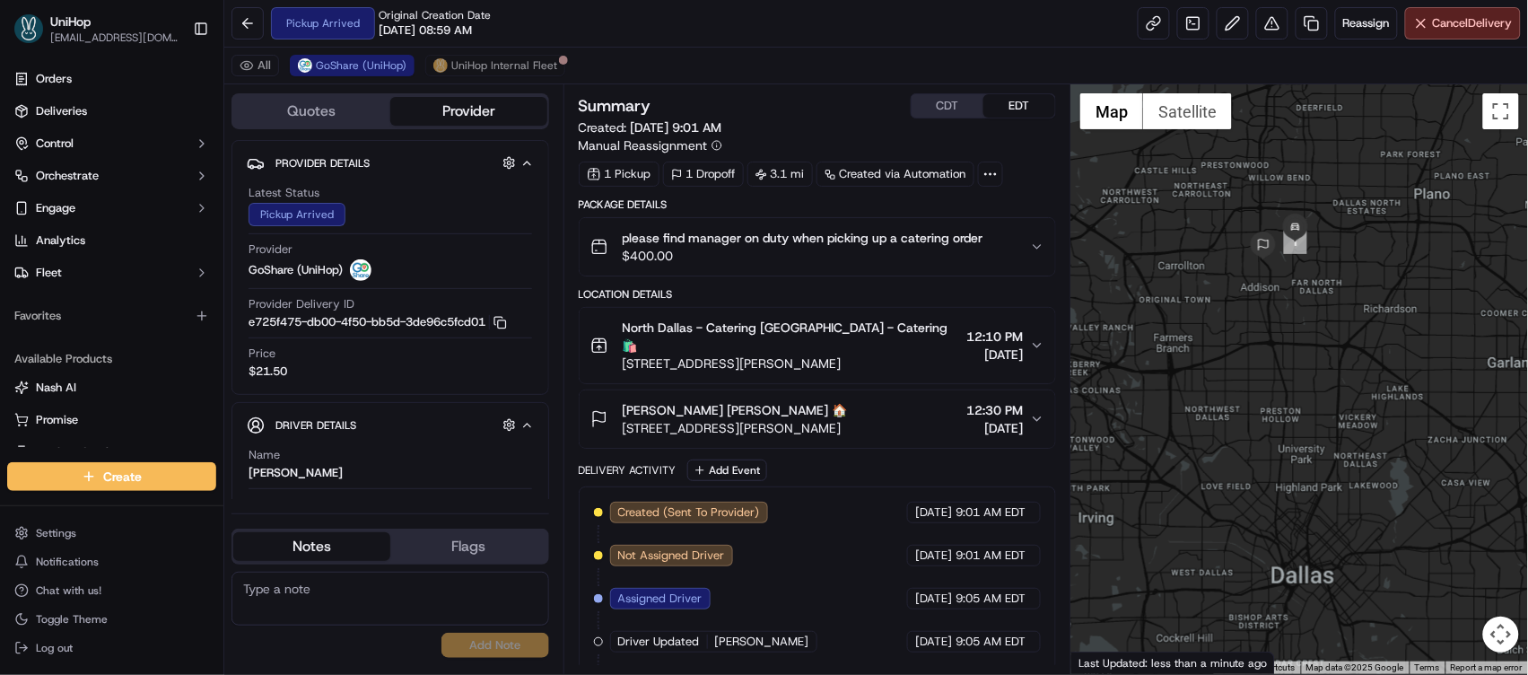
click at [956, 114] on button "CDT" at bounding box center [948, 105] width 72 height 23
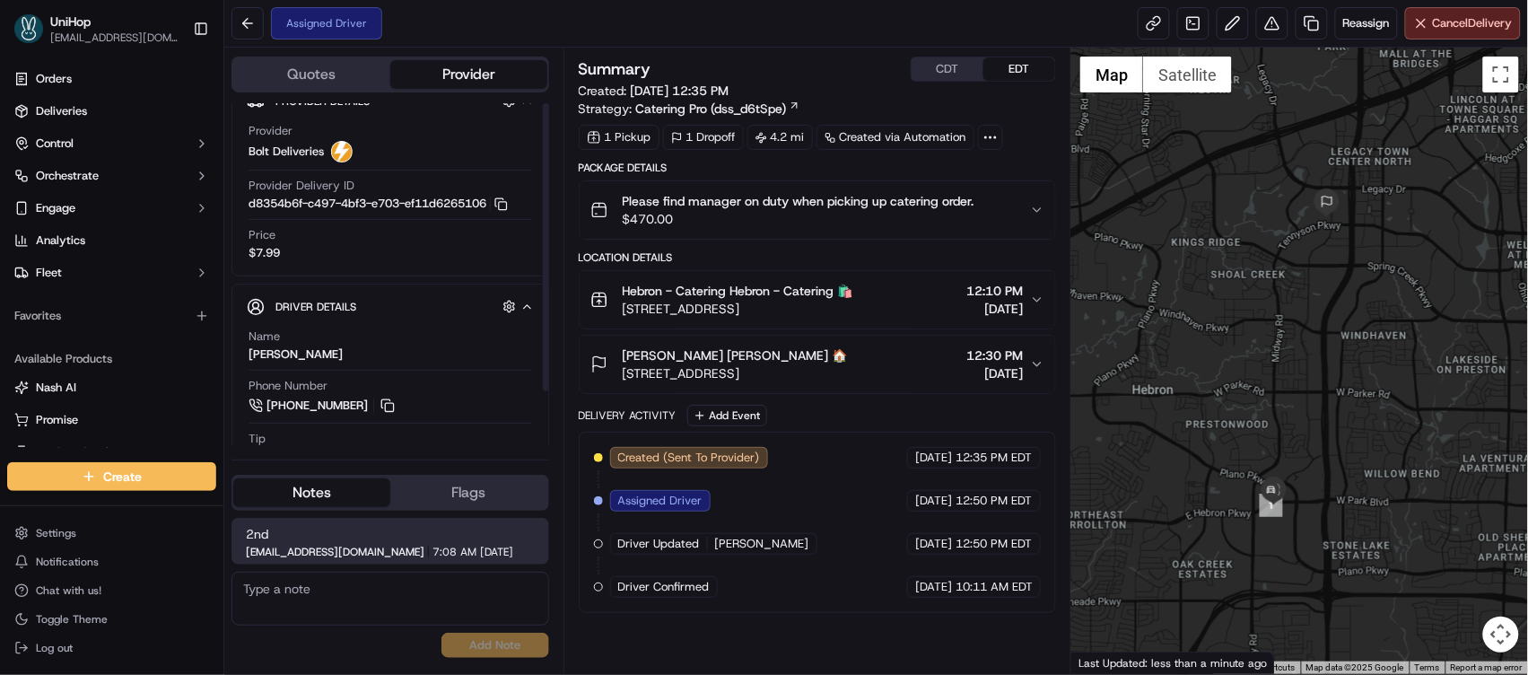
scroll to position [65, 0]
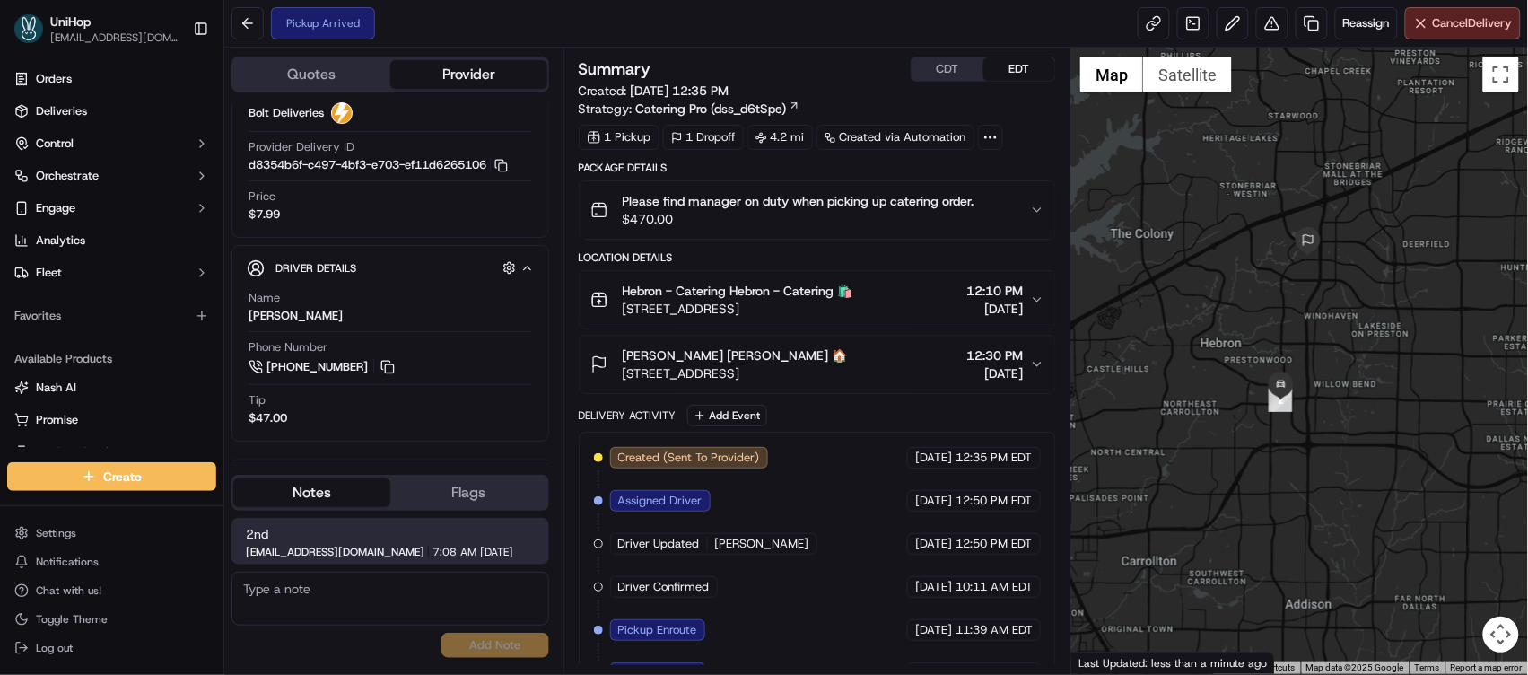
click at [928, 69] on button "CDT" at bounding box center [948, 68] width 72 height 23
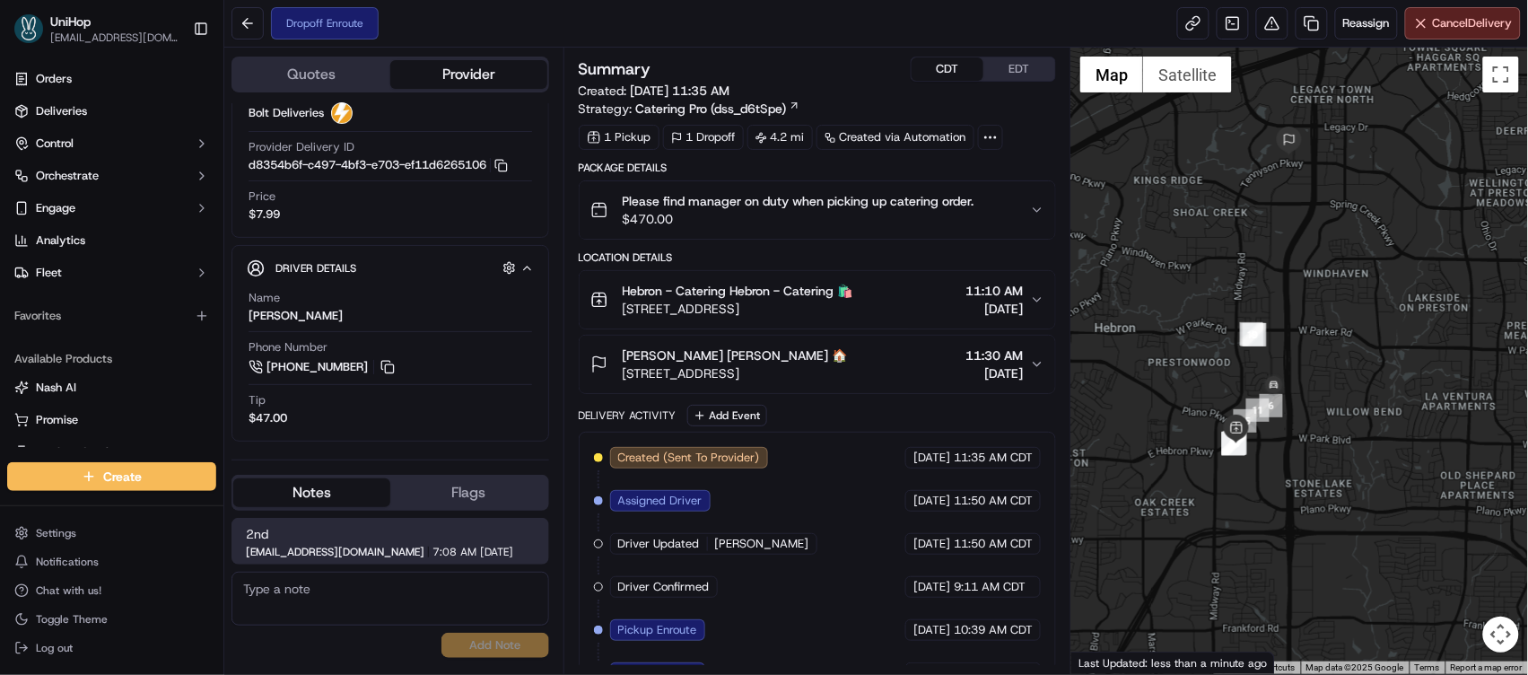
drag, startPoint x: 1226, startPoint y: 190, endPoint x: 862, endPoint y: 30, distance: 398.1
click at [1183, 287] on div at bounding box center [1299, 361] width 457 height 626
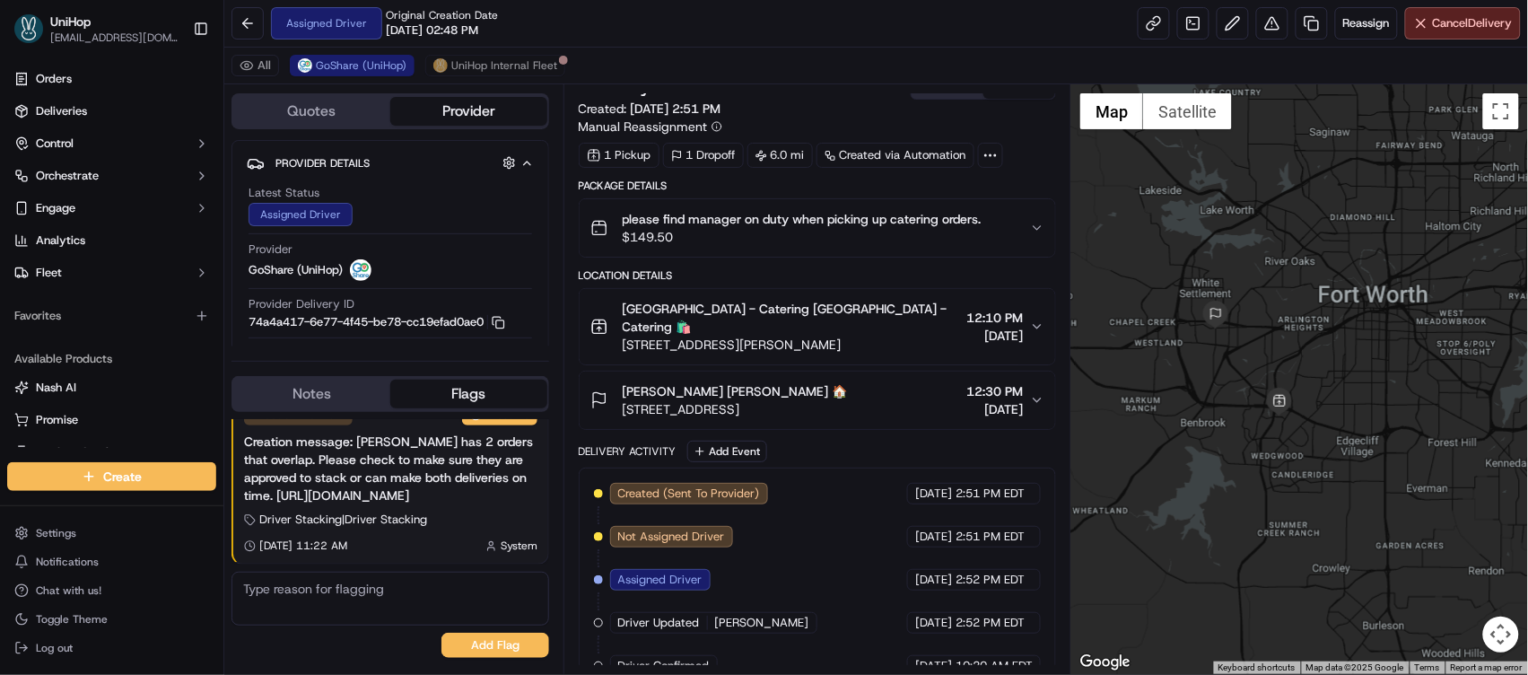
scroll to position [31, 0]
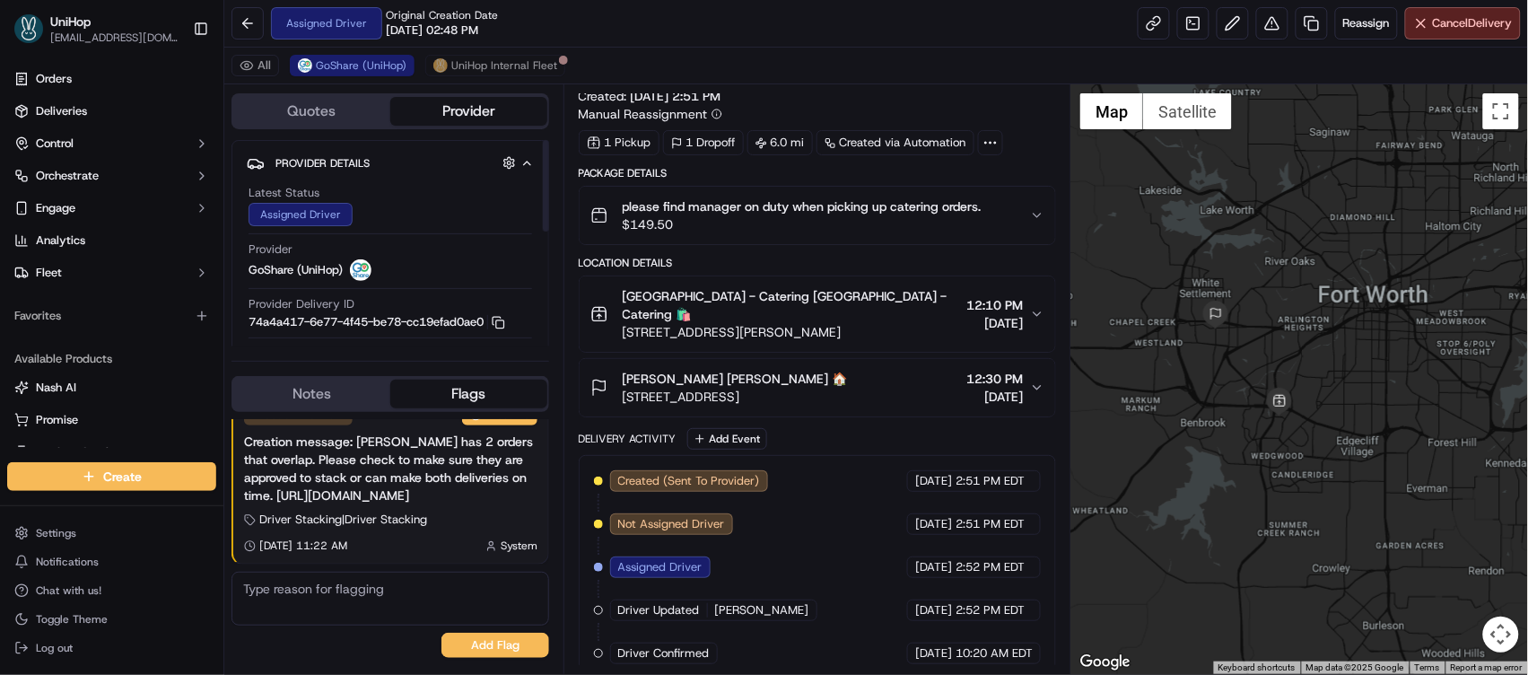
click at [338, 397] on button "Notes" at bounding box center [311, 394] width 157 height 29
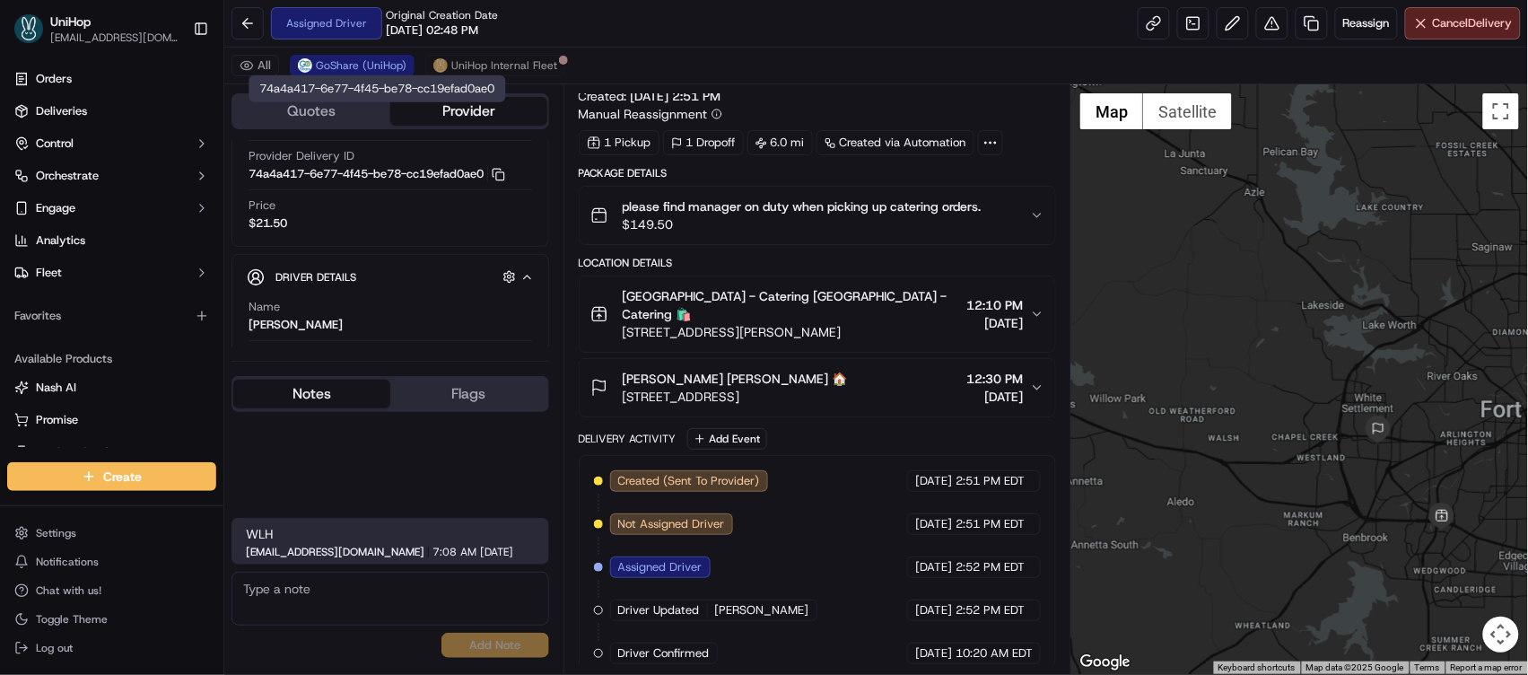
scroll to position [209, 0]
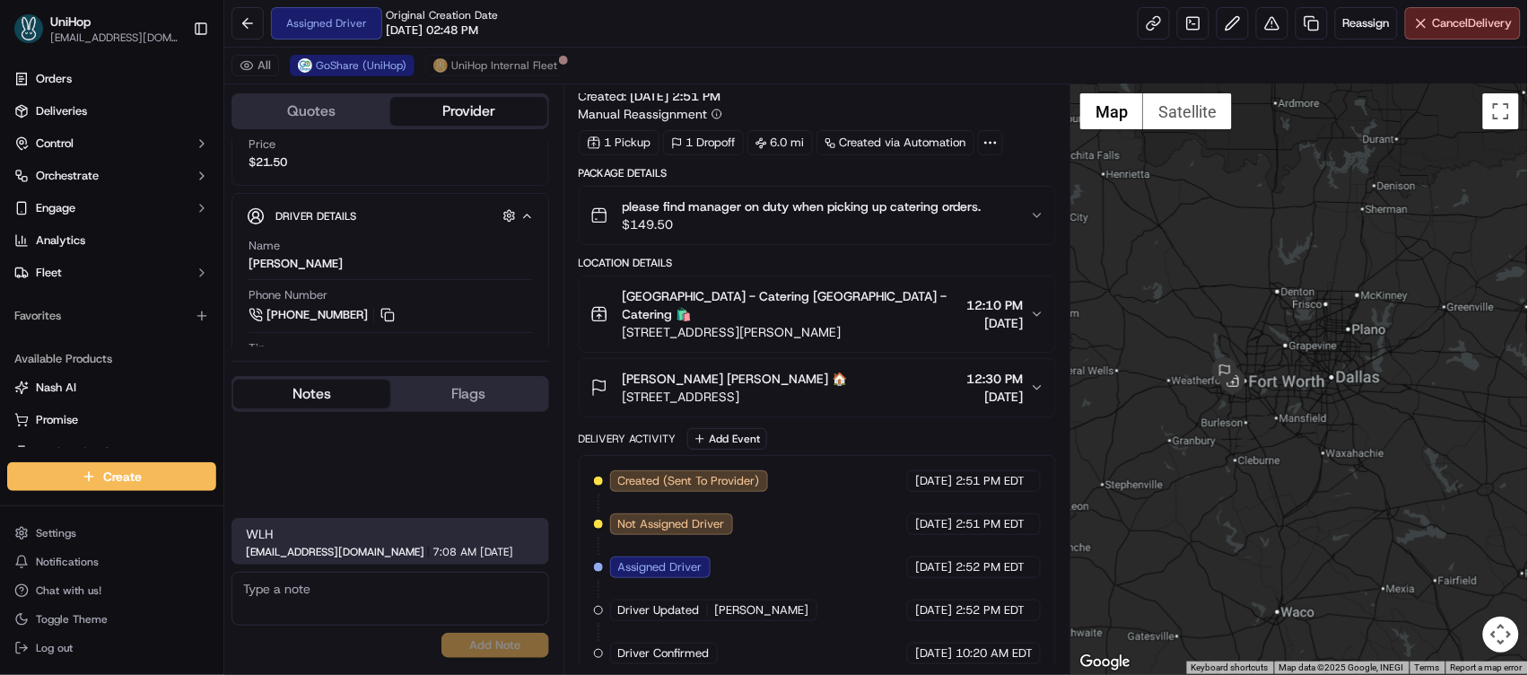
drag, startPoint x: 1413, startPoint y: 323, endPoint x: 1296, endPoint y: 332, distance: 117.0
click at [1290, 336] on div at bounding box center [1299, 378] width 457 height 589
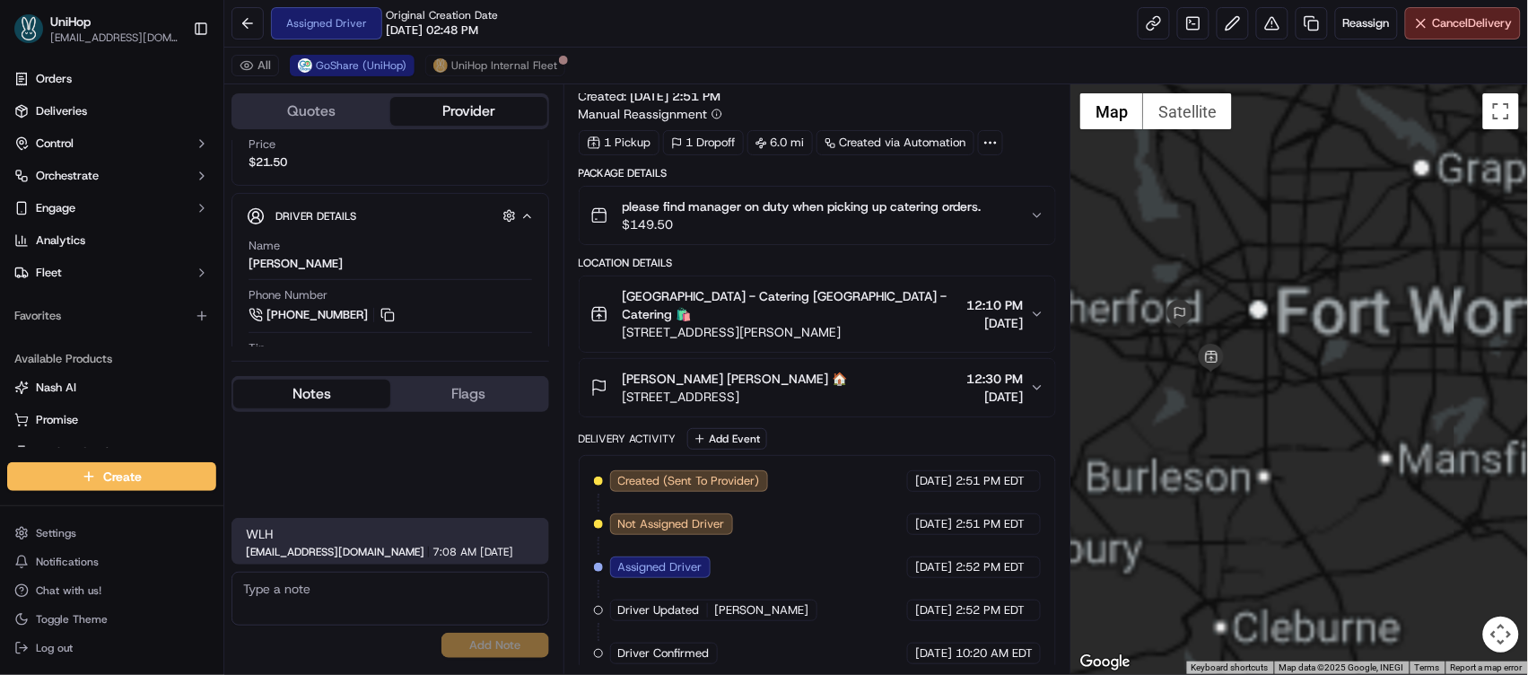
drag, startPoint x: 1192, startPoint y: 379, endPoint x: 1412, endPoint y: 171, distance: 302.1
click at [1412, 171] on div at bounding box center [1299, 378] width 457 height 589
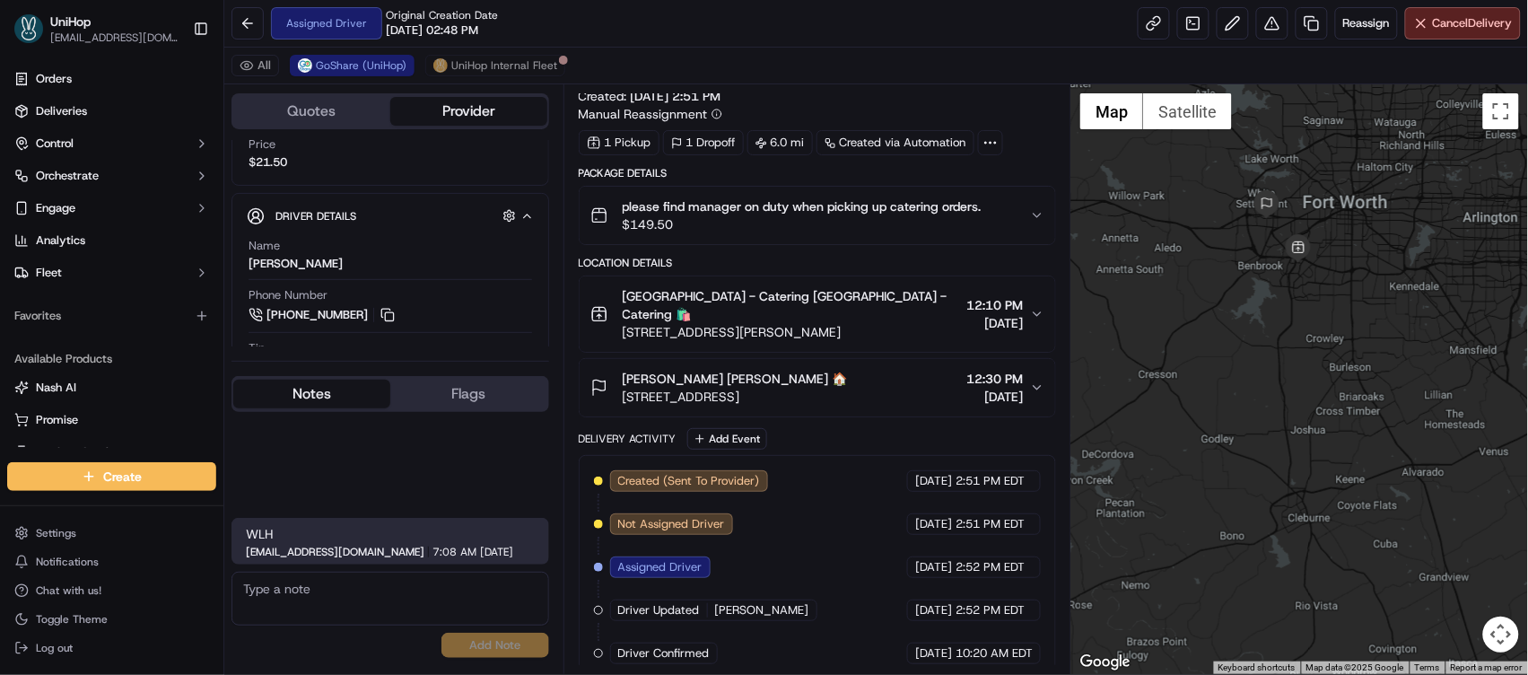
drag, startPoint x: 1299, startPoint y: 310, endPoint x: 1354, endPoint y: 238, distance: 90.3
click at [1354, 238] on div at bounding box center [1299, 378] width 457 height 589
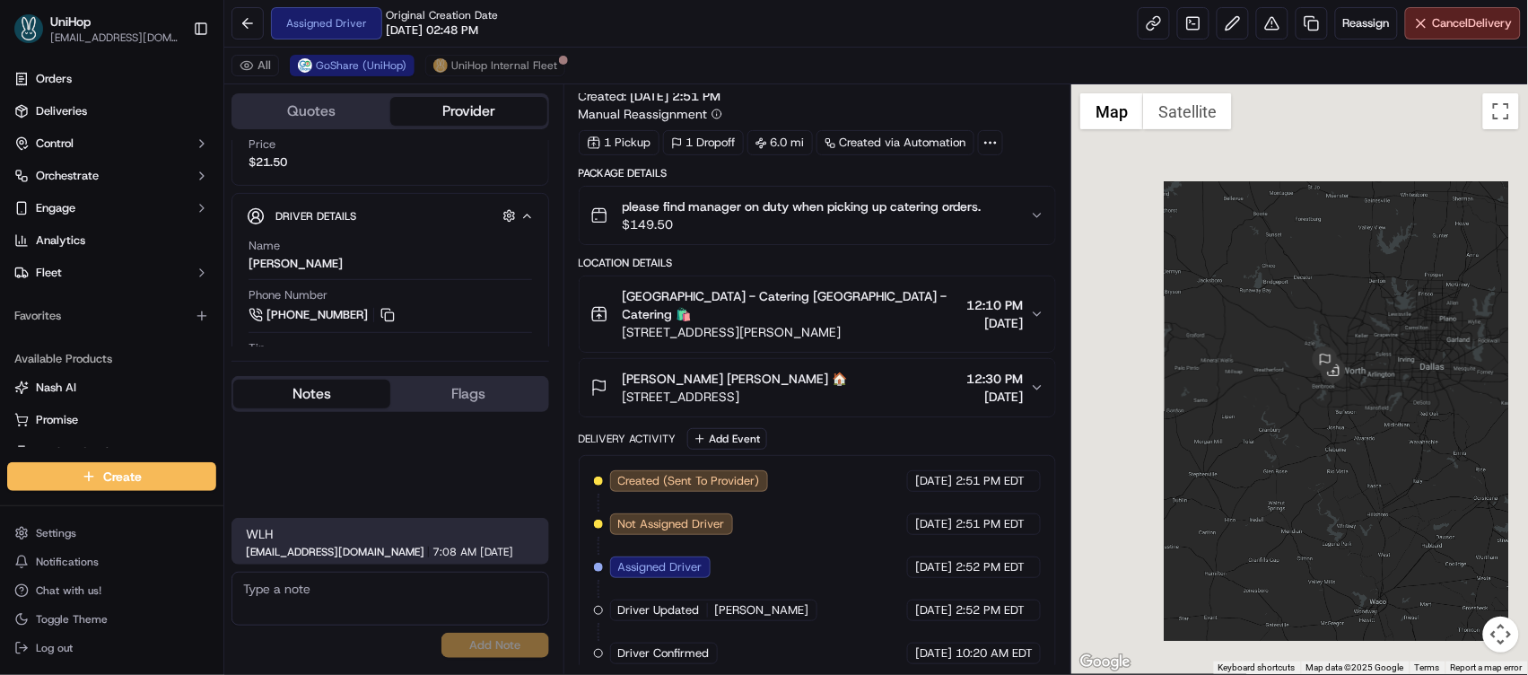
drag, startPoint x: 1369, startPoint y: 290, endPoint x: 1305, endPoint y: 346, distance: 85.2
click at [1305, 346] on div at bounding box center [1299, 378] width 457 height 589
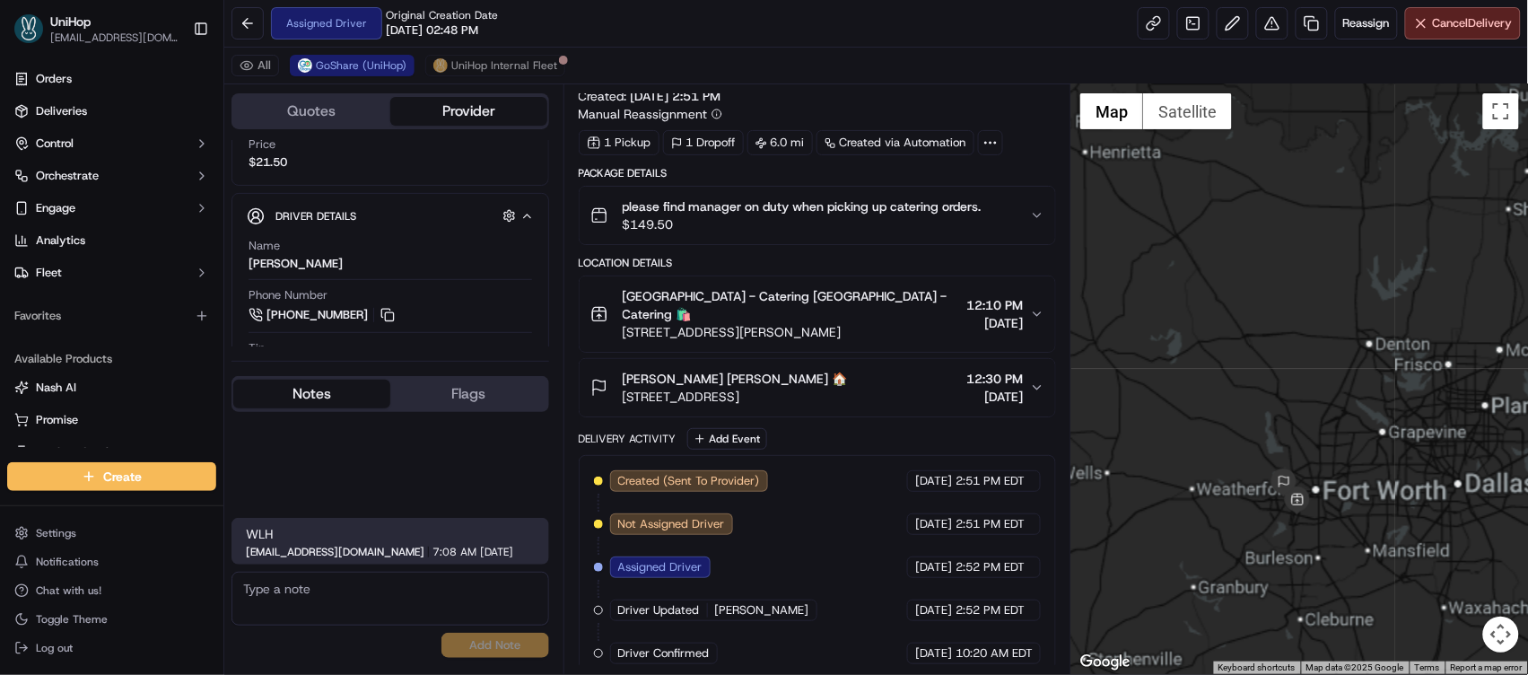
drag, startPoint x: 1310, startPoint y: 403, endPoint x: 1226, endPoint y: 266, distance: 160.3
click at [1226, 266] on div at bounding box center [1299, 378] width 457 height 589
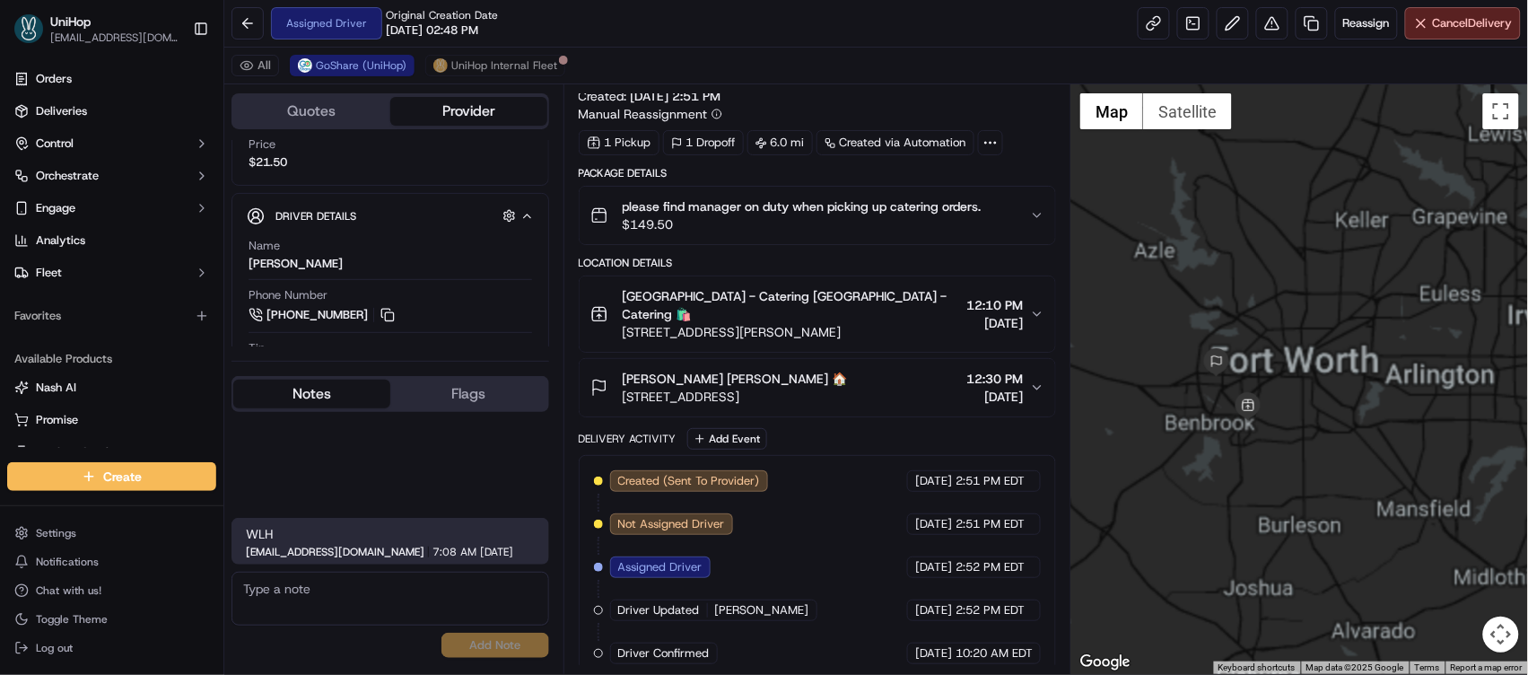
click at [1436, 274] on div at bounding box center [1299, 378] width 457 height 589
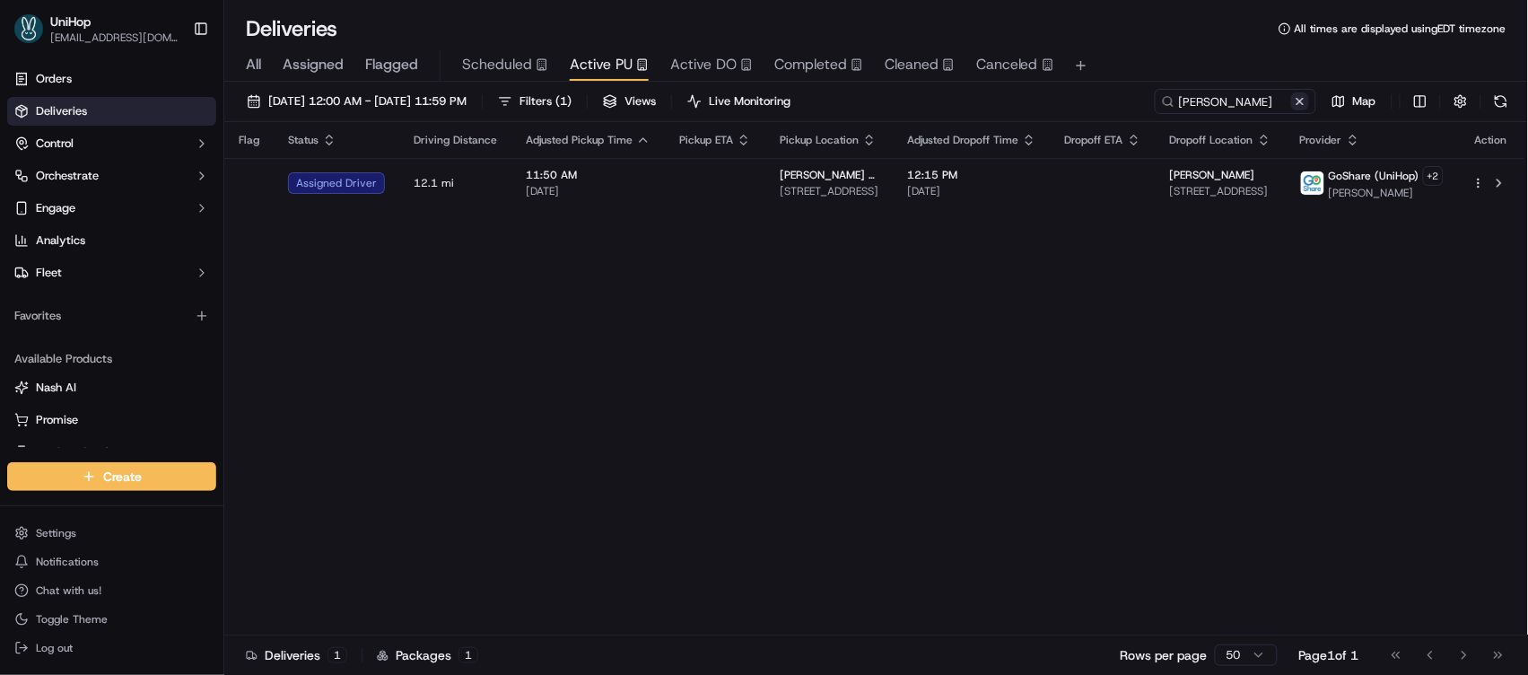
click at [1298, 104] on button at bounding box center [1300, 101] width 18 height 18
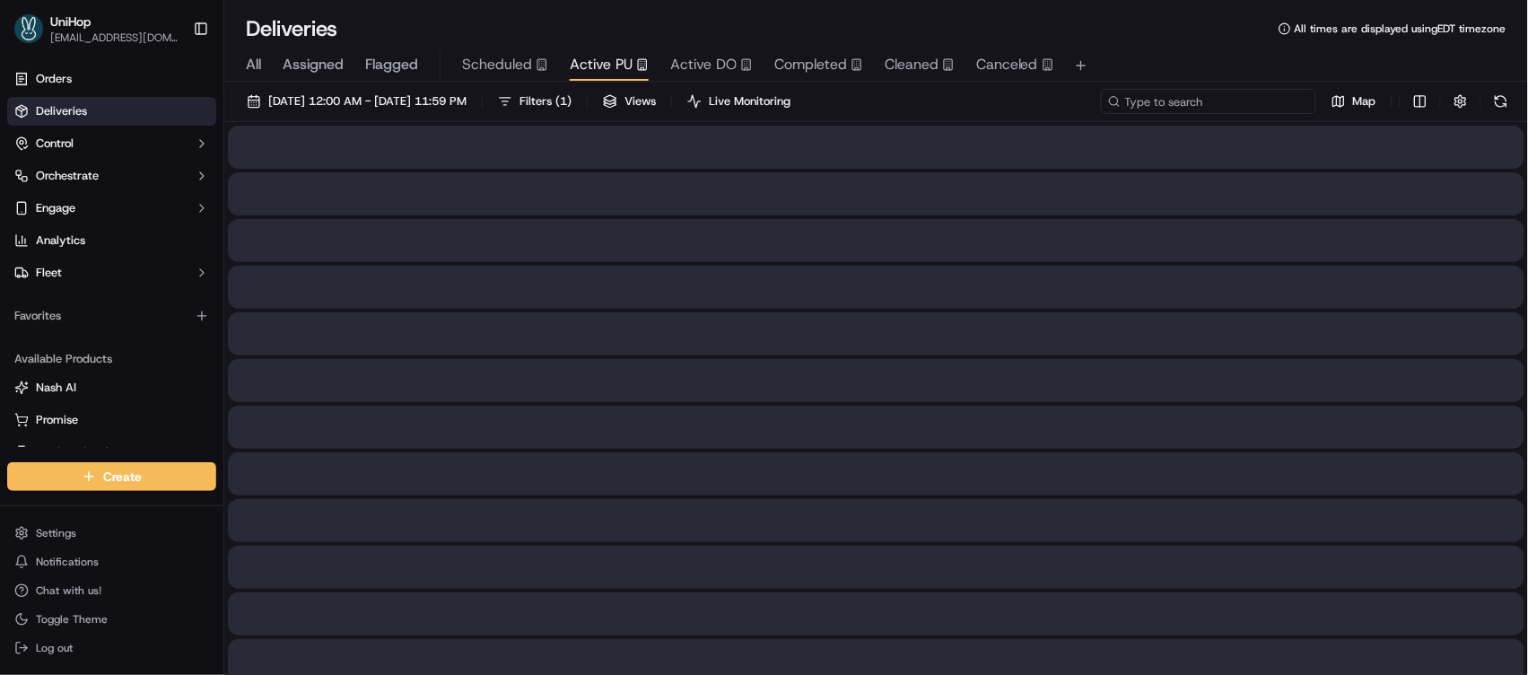
click at [1249, 100] on input at bounding box center [1208, 101] width 215 height 25
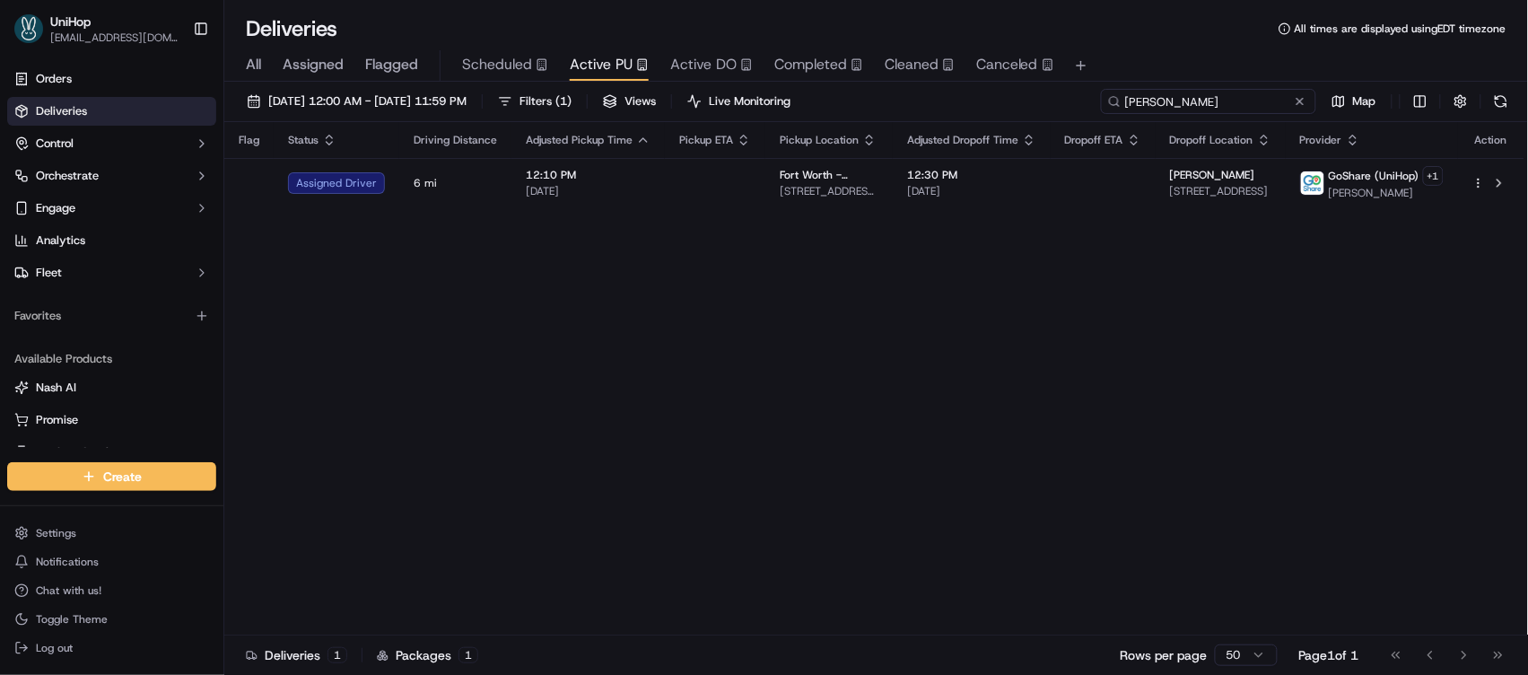
type input "Laura"
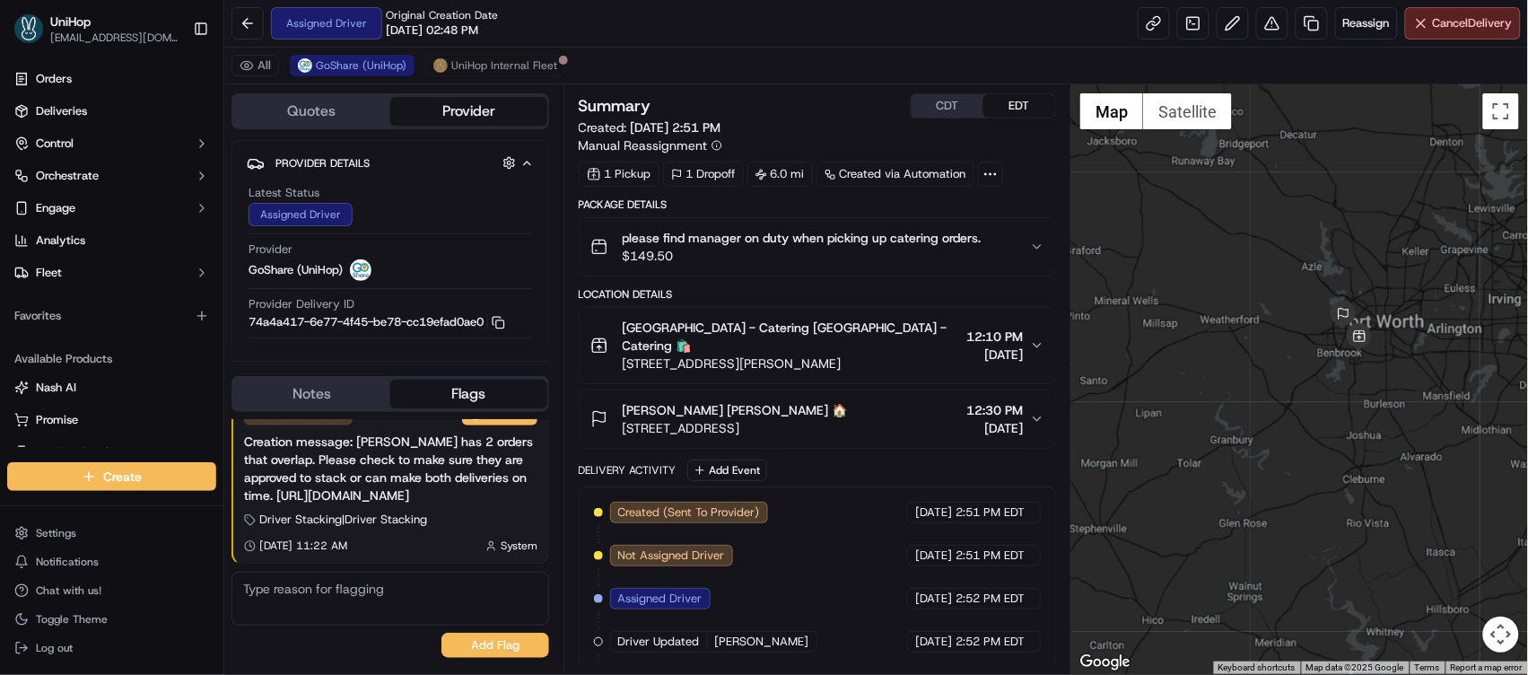
click at [886, 257] on span "$149.50" at bounding box center [802, 256] width 359 height 18
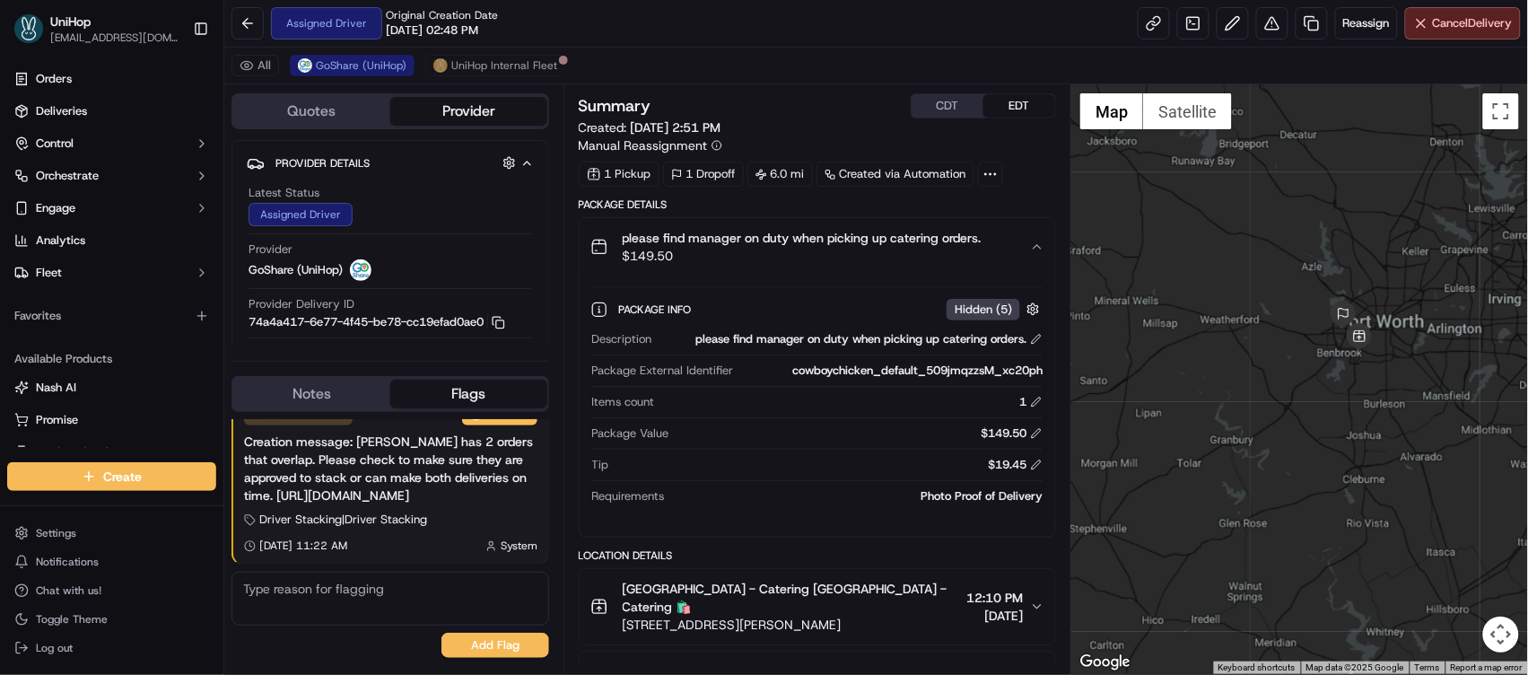
click at [886, 257] on span "$149.50" at bounding box center [802, 256] width 359 height 18
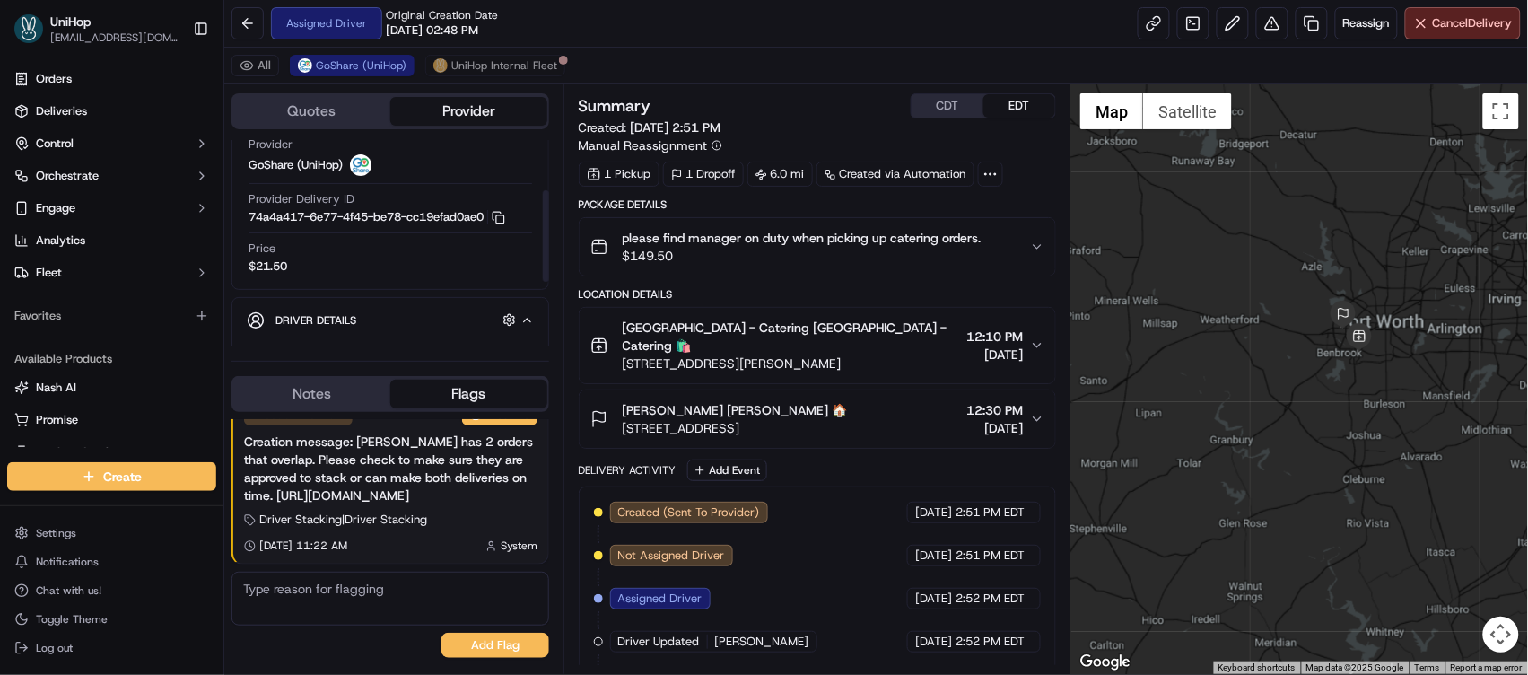
scroll to position [127, 0]
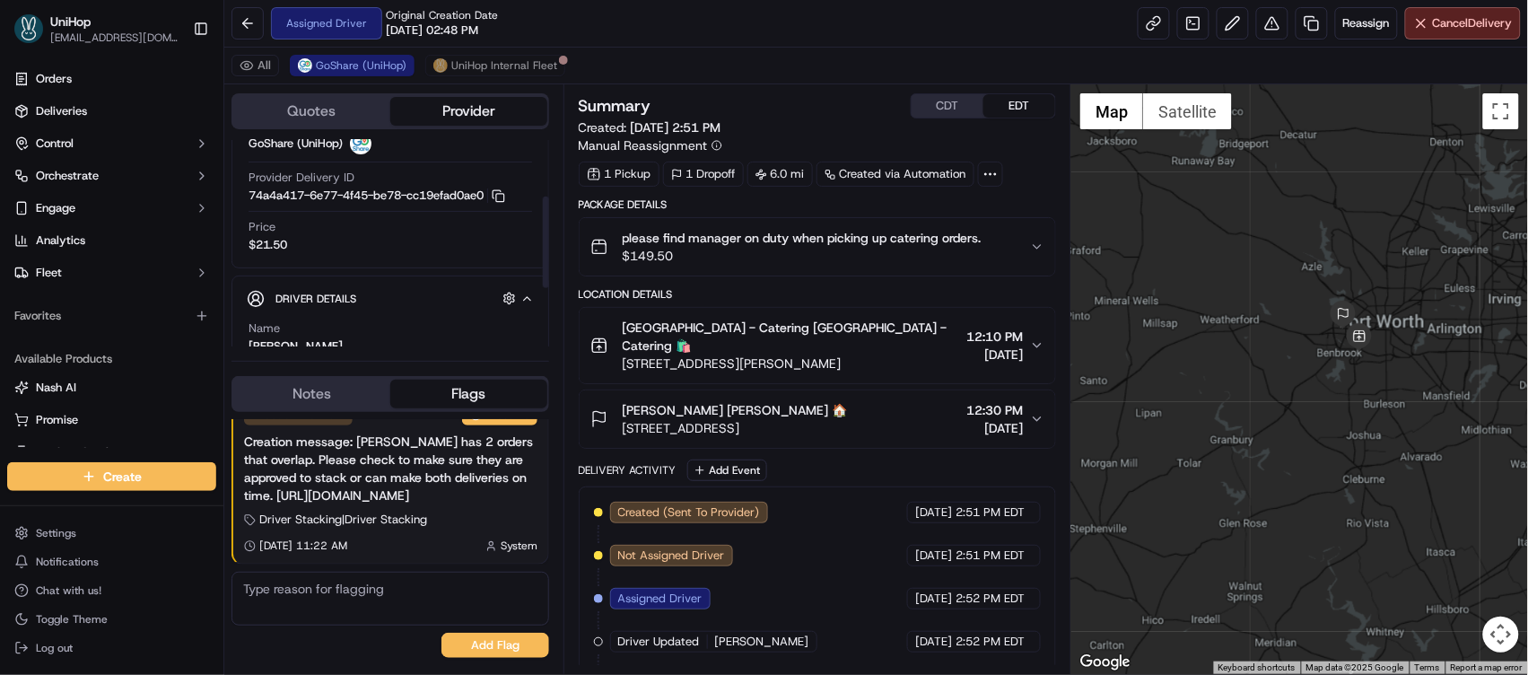
click at [772, 253] on span "$149.50" at bounding box center [802, 256] width 359 height 18
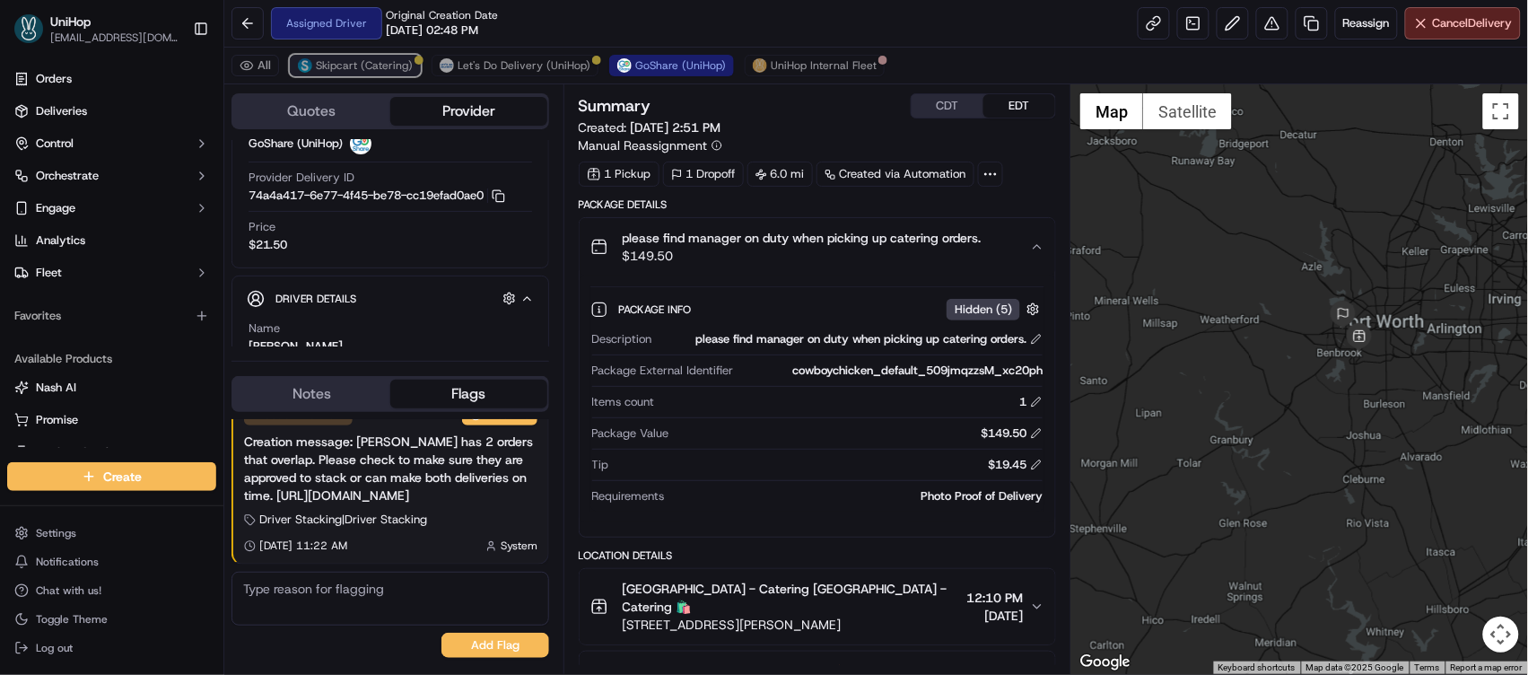
click at [360, 74] on button "Skipcart (Catering)" at bounding box center [355, 66] width 131 height 22
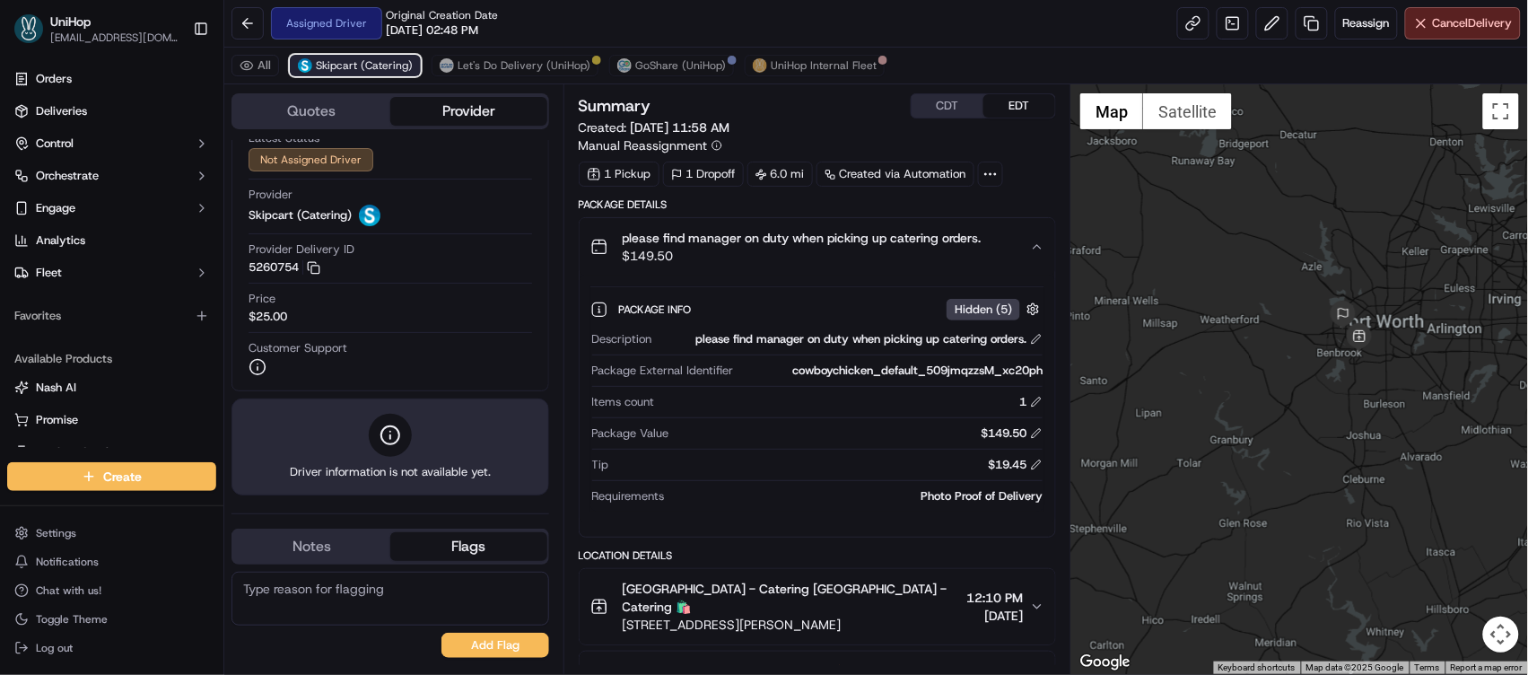
scroll to position [55, 0]
click at [462, 71] on span "Let's Do Delivery (UniHop)" at bounding box center [524, 65] width 133 height 14
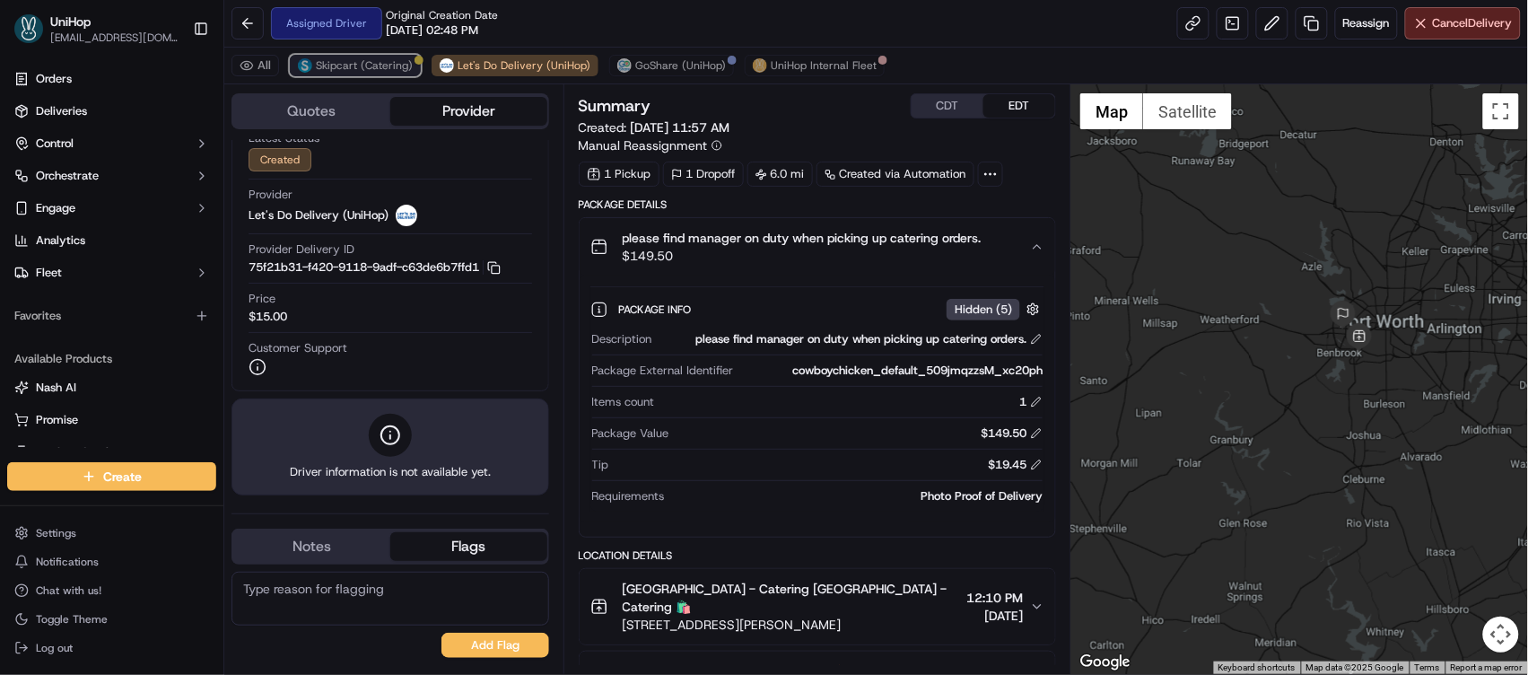
click at [402, 67] on span "Skipcart (Catering)" at bounding box center [364, 65] width 97 height 14
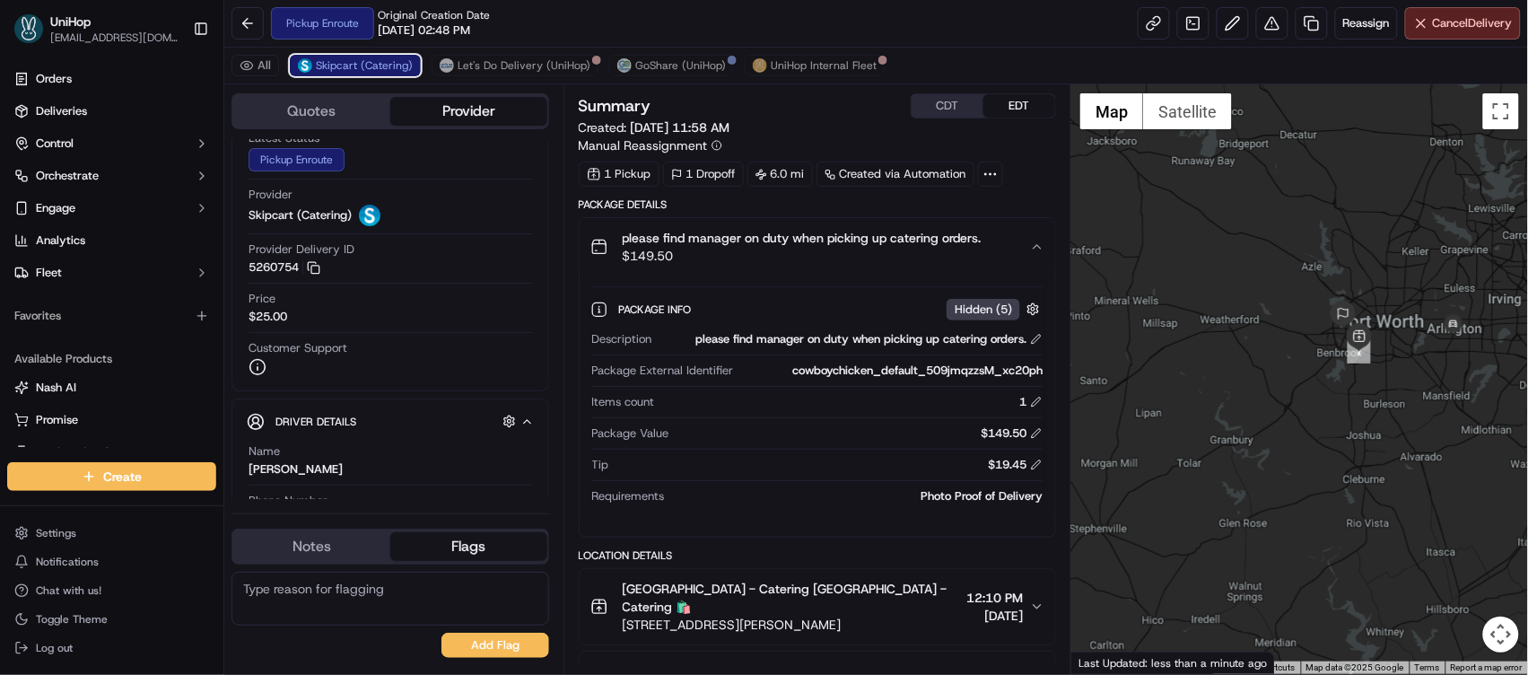
scroll to position [127, 0]
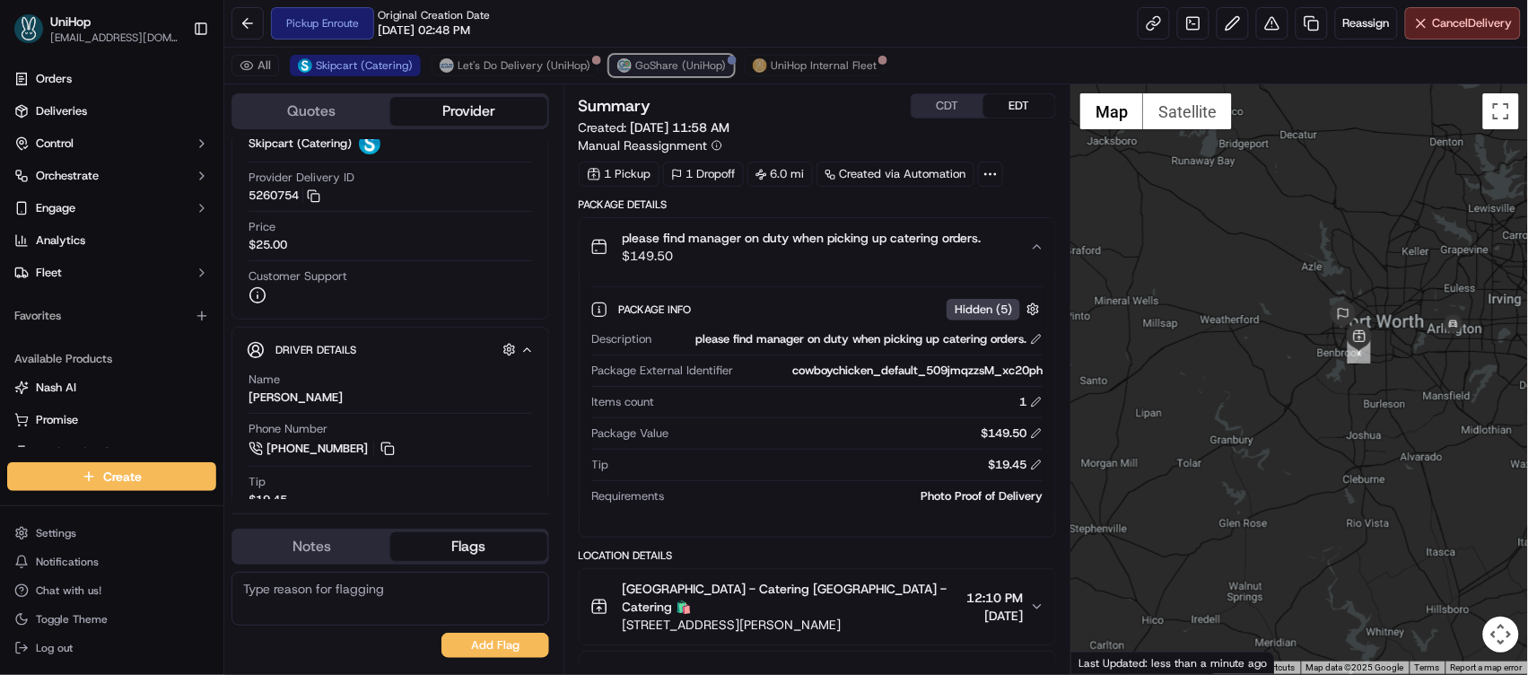
click at [625, 62] on button "GoShare (UniHop)" at bounding box center [671, 66] width 125 height 22
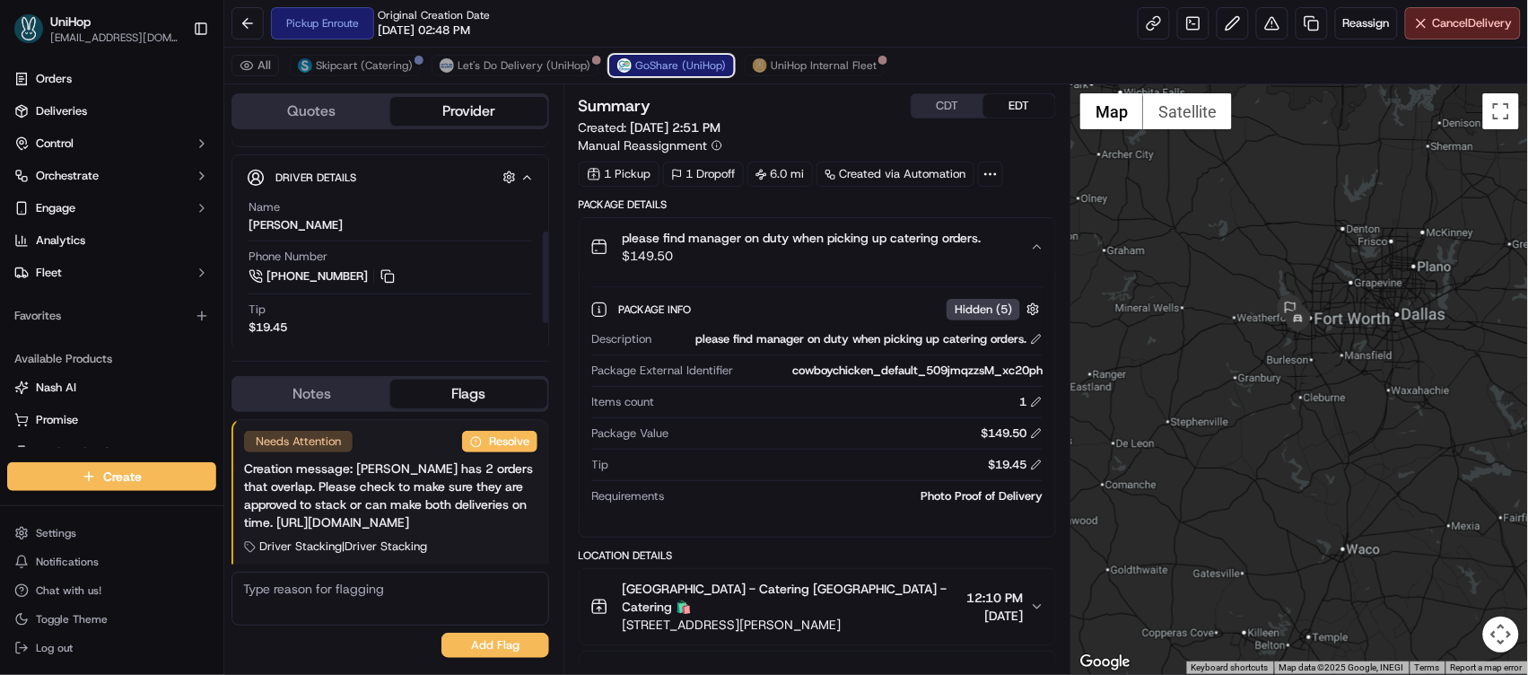
scroll to position [257, 0]
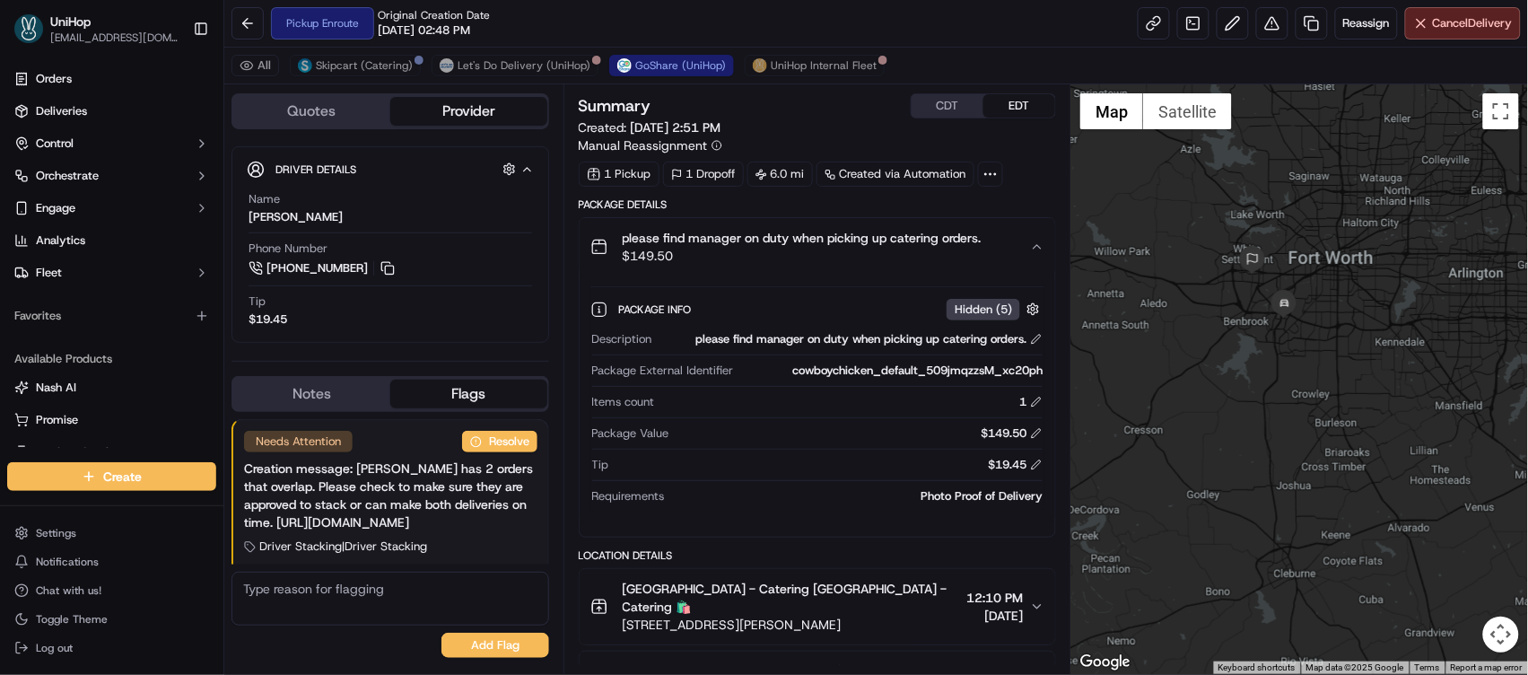
drag, startPoint x: 1245, startPoint y: 350, endPoint x: 1345, endPoint y: 307, distance: 108.5
click at [1345, 307] on div at bounding box center [1299, 378] width 457 height 589
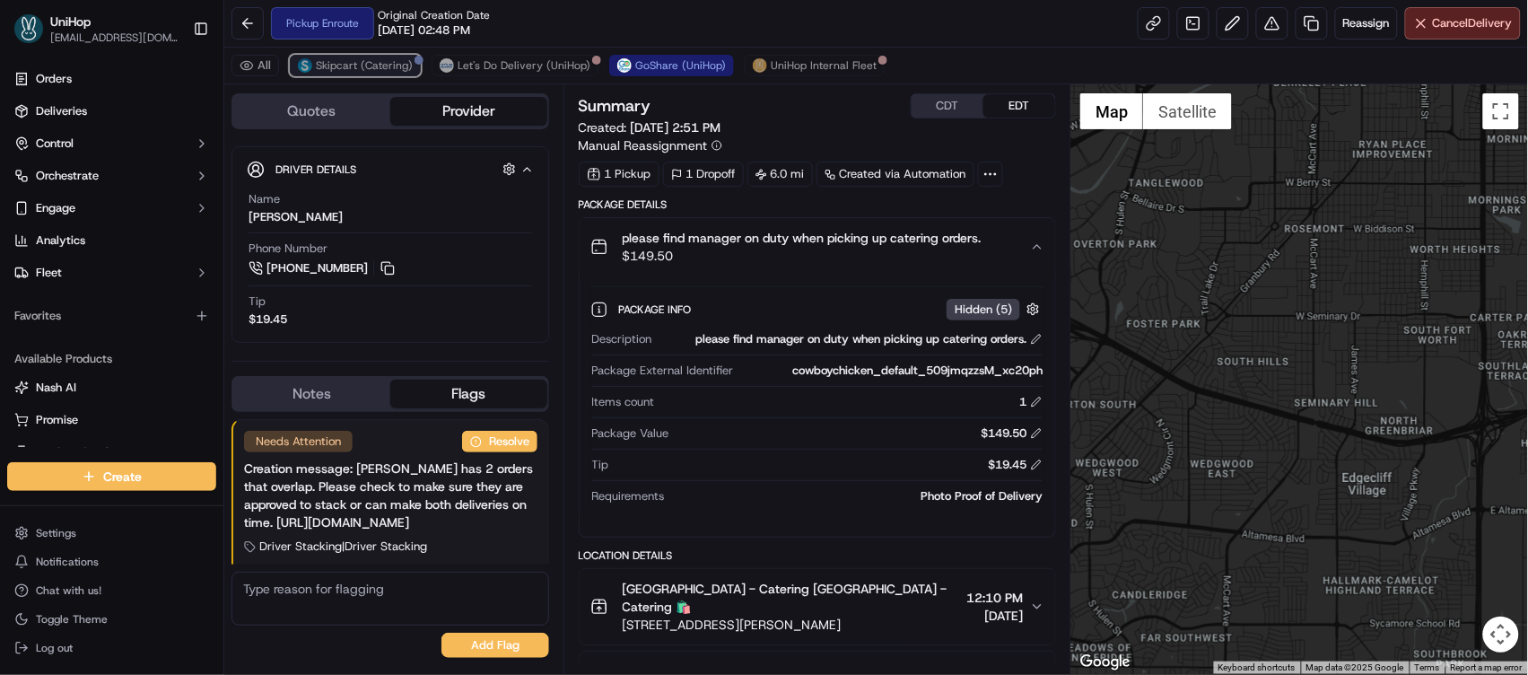
click at [341, 74] on button "Skipcart (Catering)" at bounding box center [355, 66] width 131 height 22
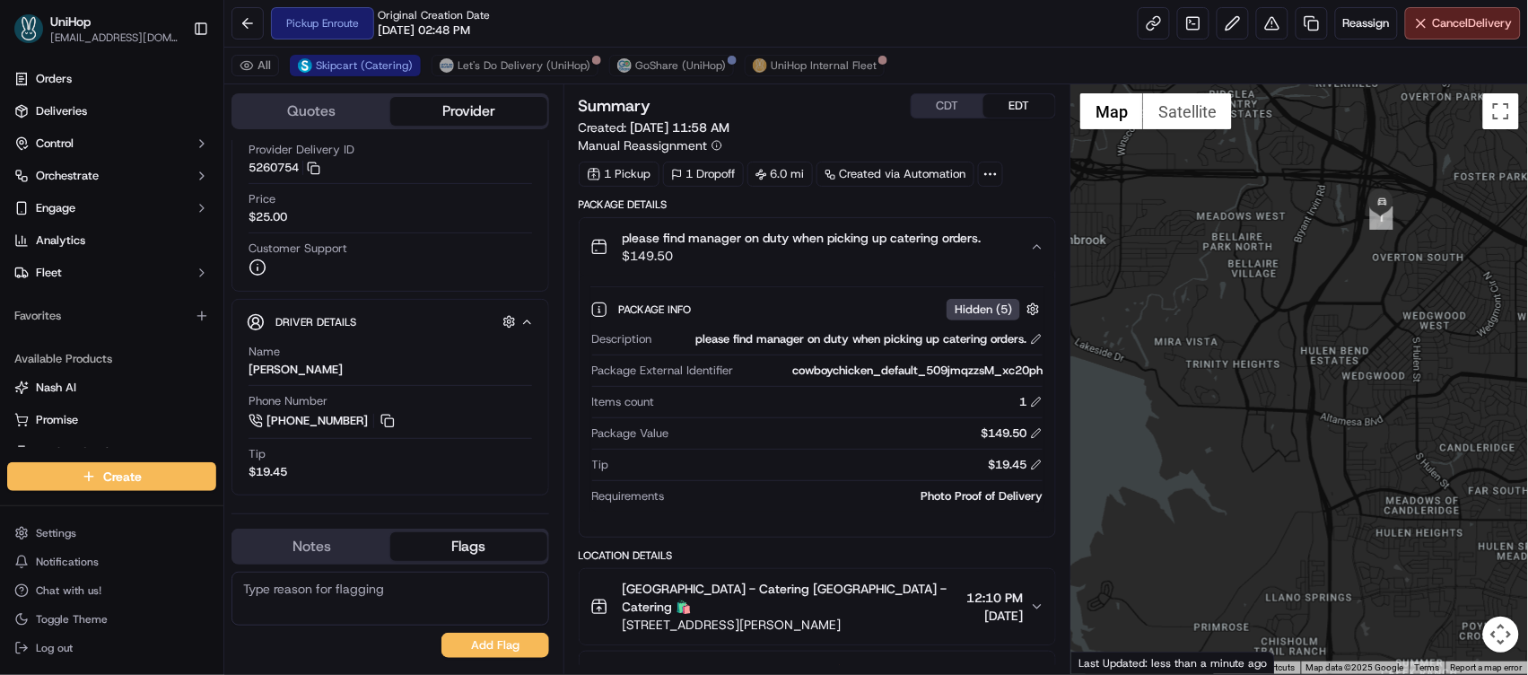
drag, startPoint x: 1204, startPoint y: 310, endPoint x: 1444, endPoint y: 181, distance: 272.5
click at [1445, 181] on div at bounding box center [1299, 378] width 457 height 589
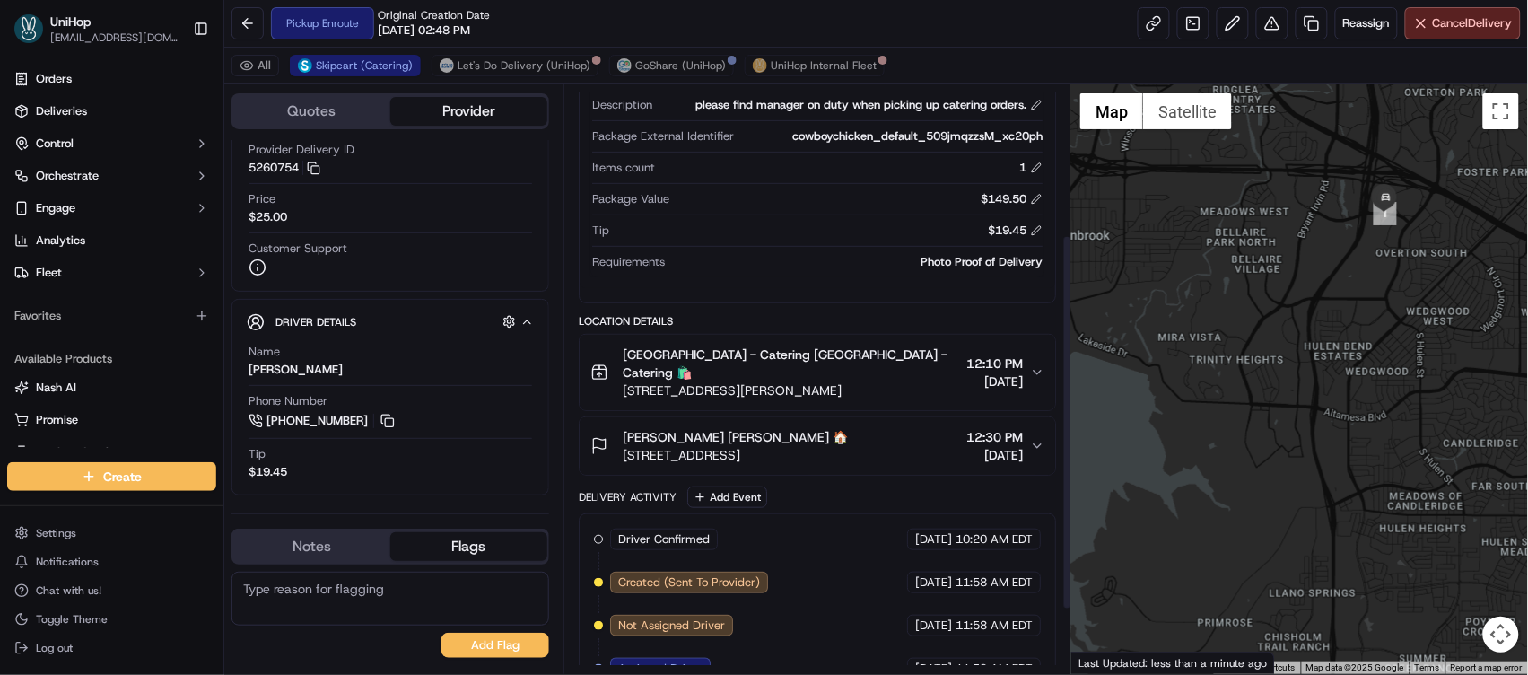
scroll to position [336, 0]
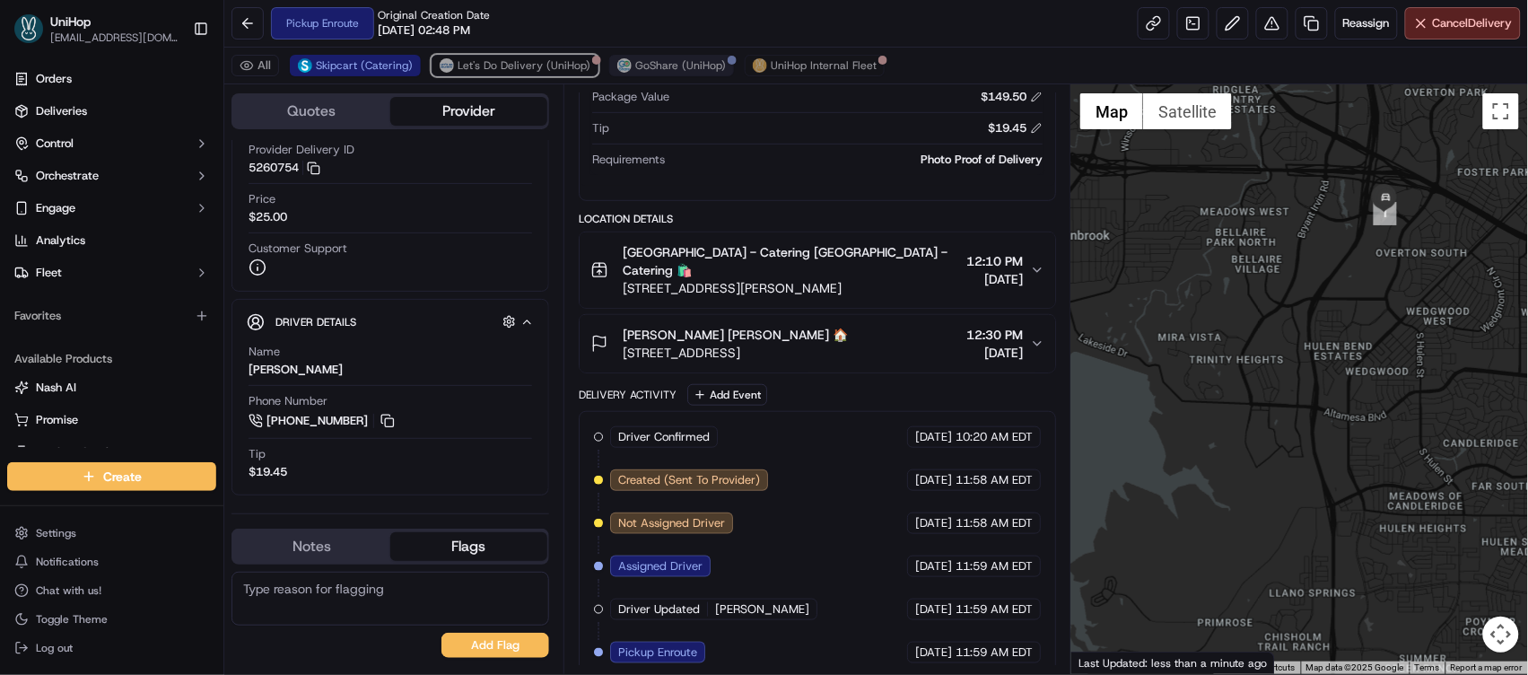
click at [510, 72] on span "Let's Do Delivery (UniHop)" at bounding box center [524, 65] width 133 height 14
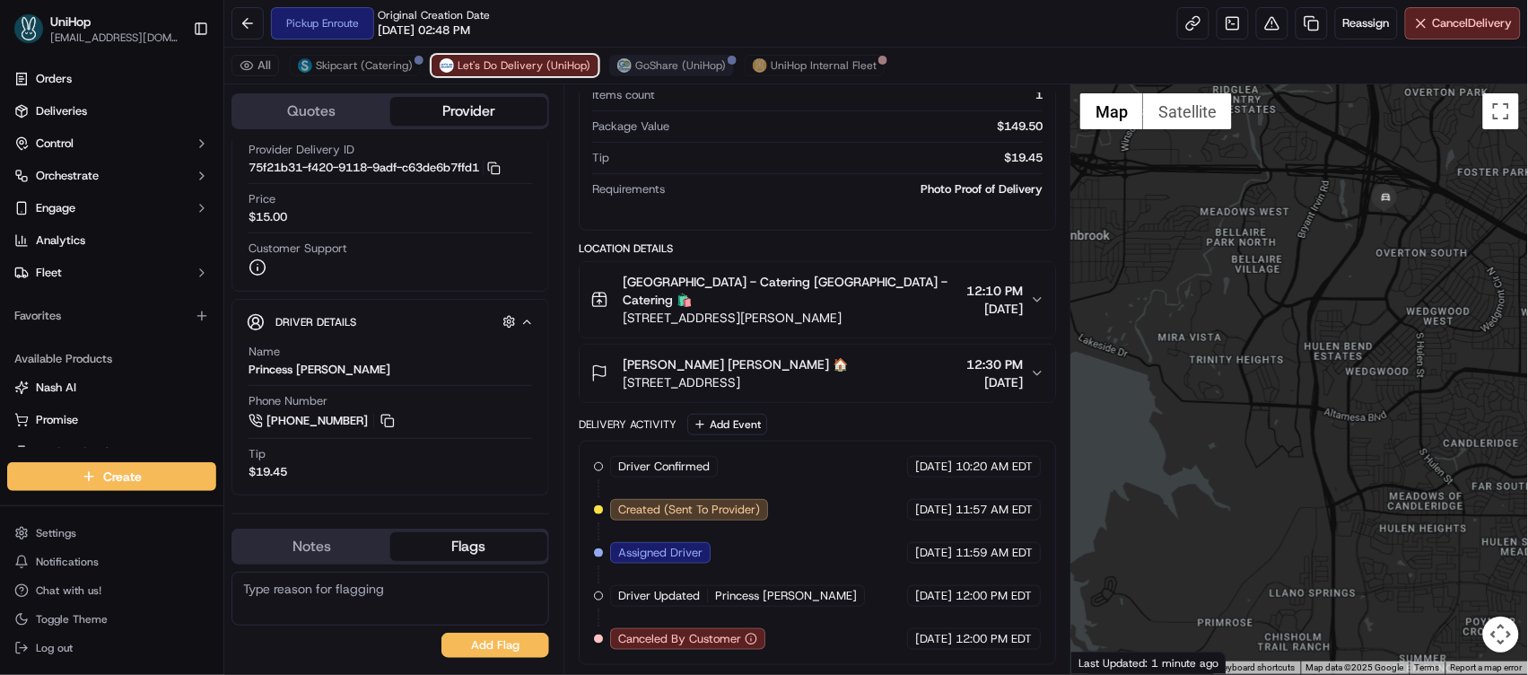
scroll to position [292, 0]
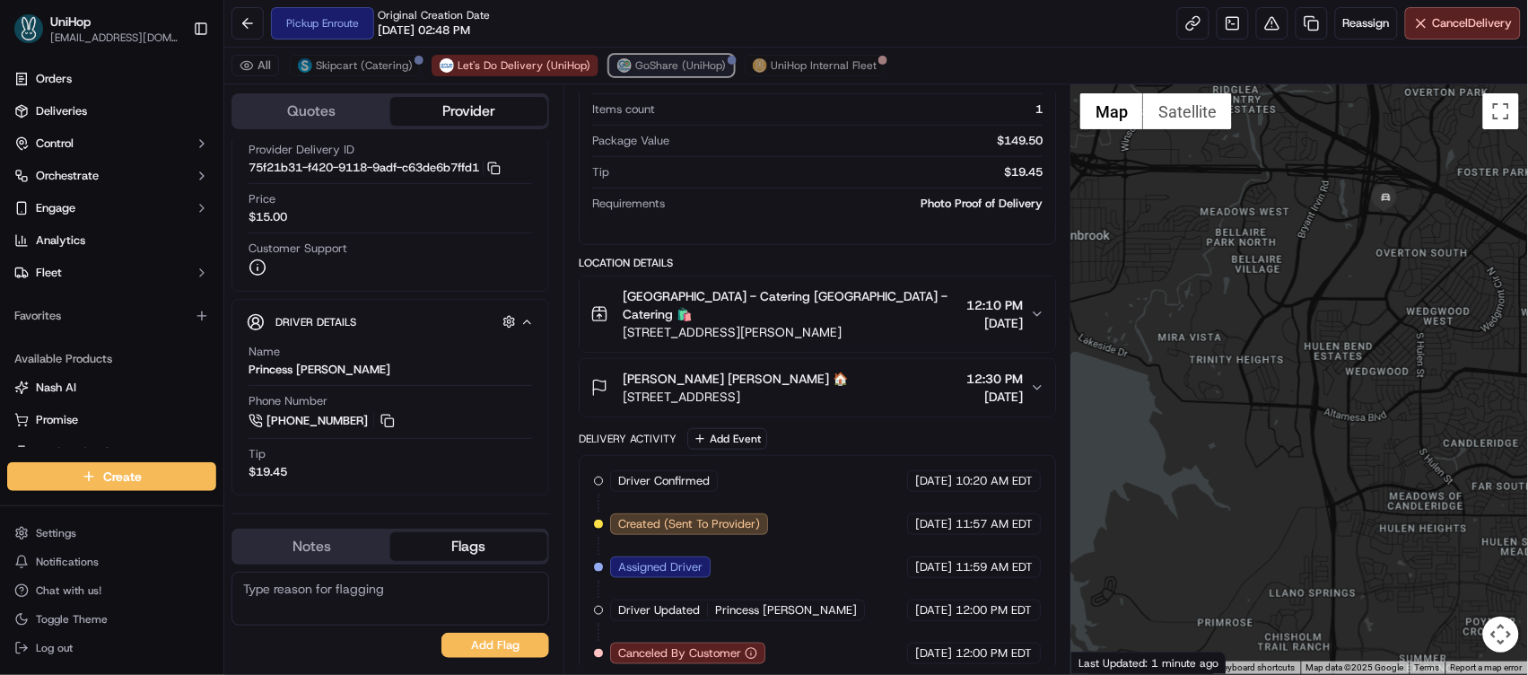
click at [655, 65] on span "GoShare (UniHop)" at bounding box center [680, 65] width 91 height 14
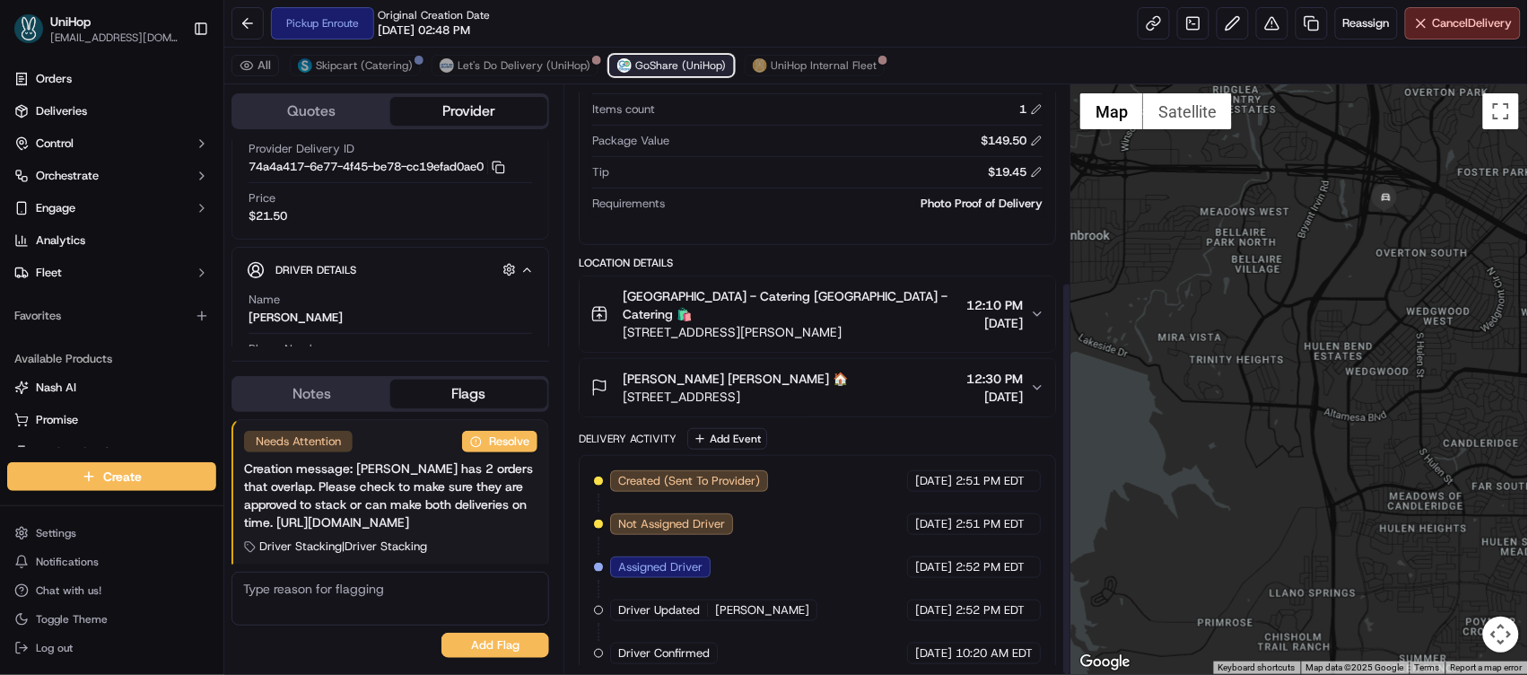
scroll to position [257, 0]
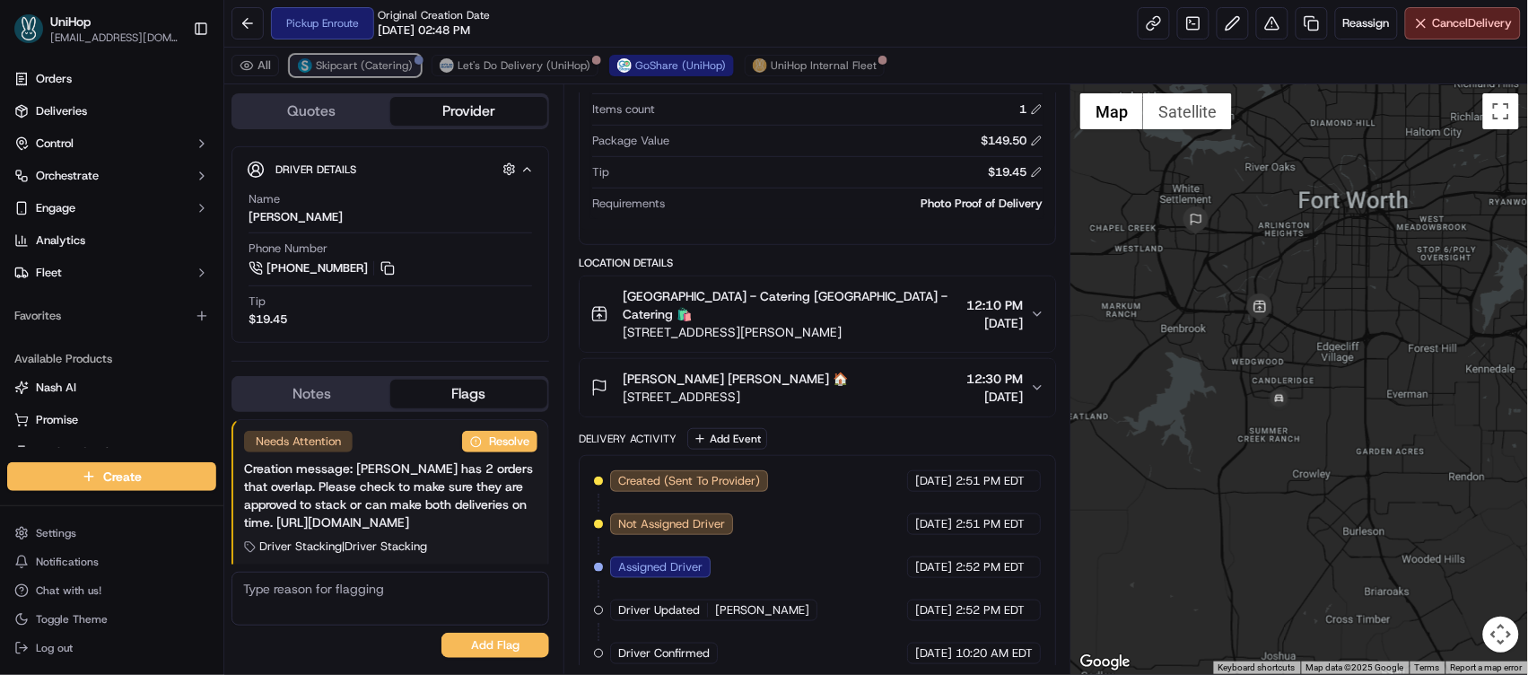
click at [382, 74] on button "Skipcart (Catering)" at bounding box center [355, 66] width 131 height 22
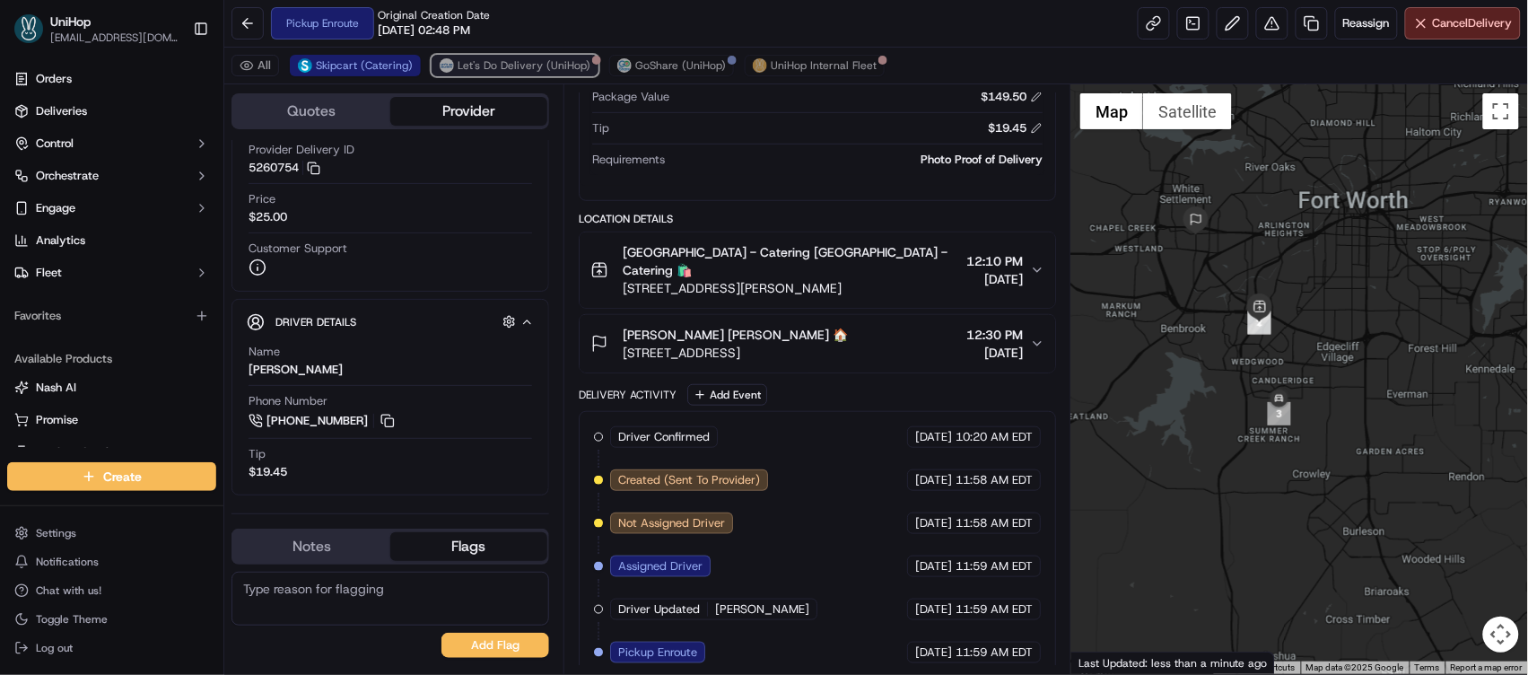
click at [464, 68] on span "Let's Do Delivery (UniHop)" at bounding box center [524, 65] width 133 height 14
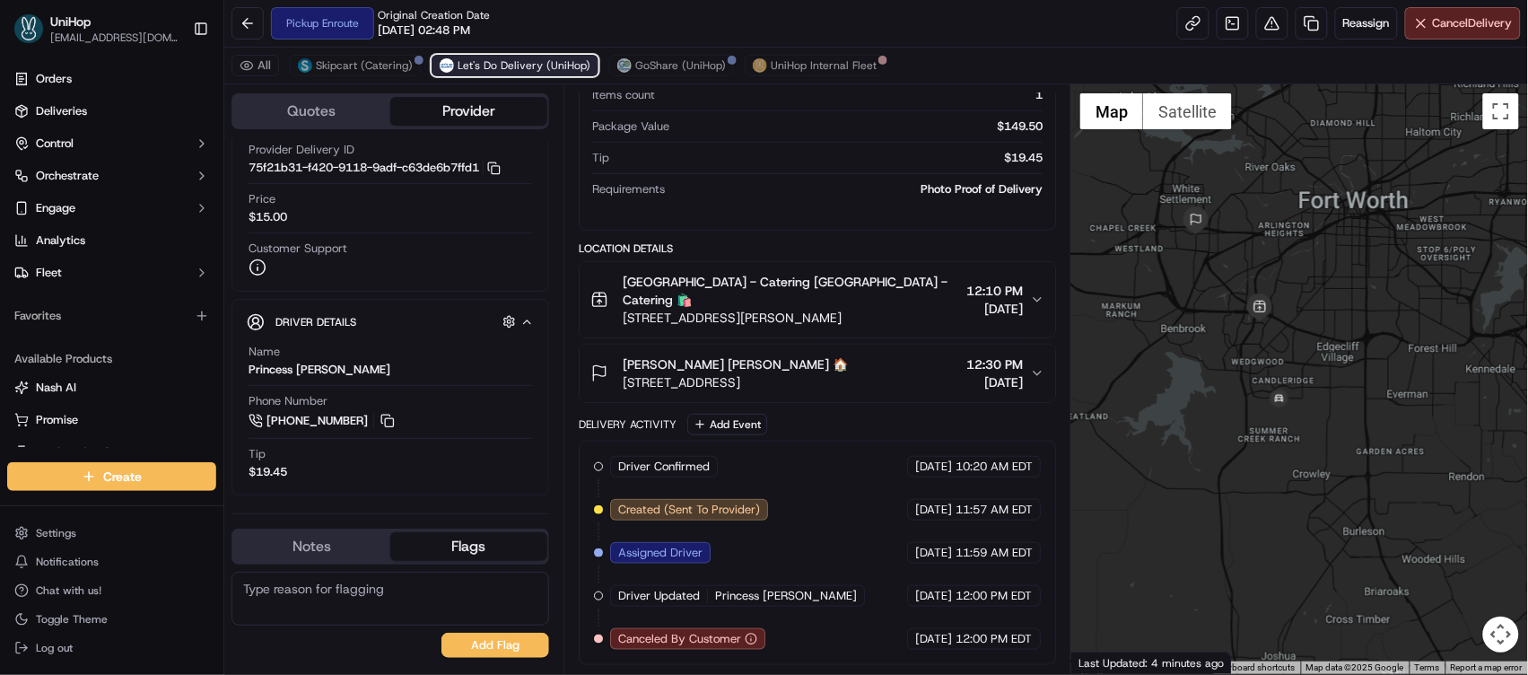
scroll to position [292, 0]
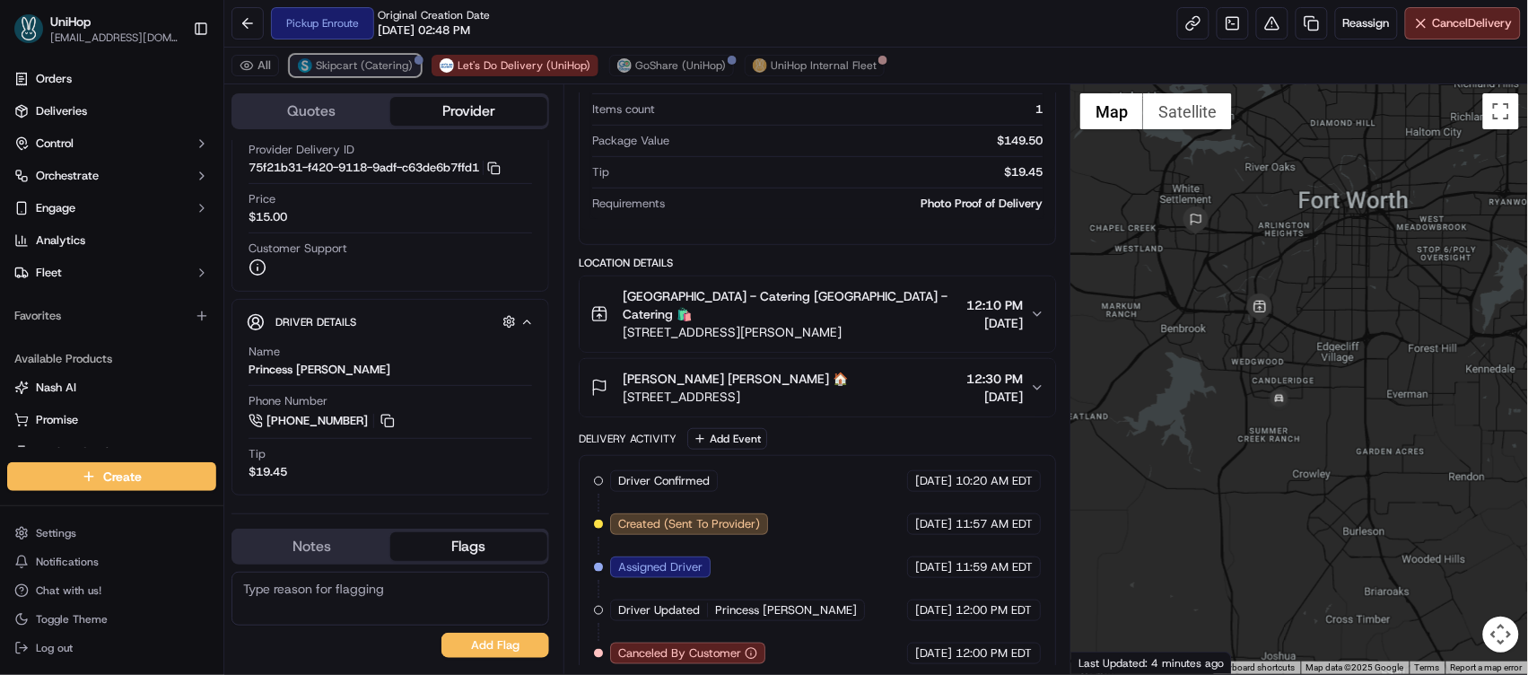
click at [400, 61] on span "Skipcart (Catering)" at bounding box center [364, 65] width 97 height 14
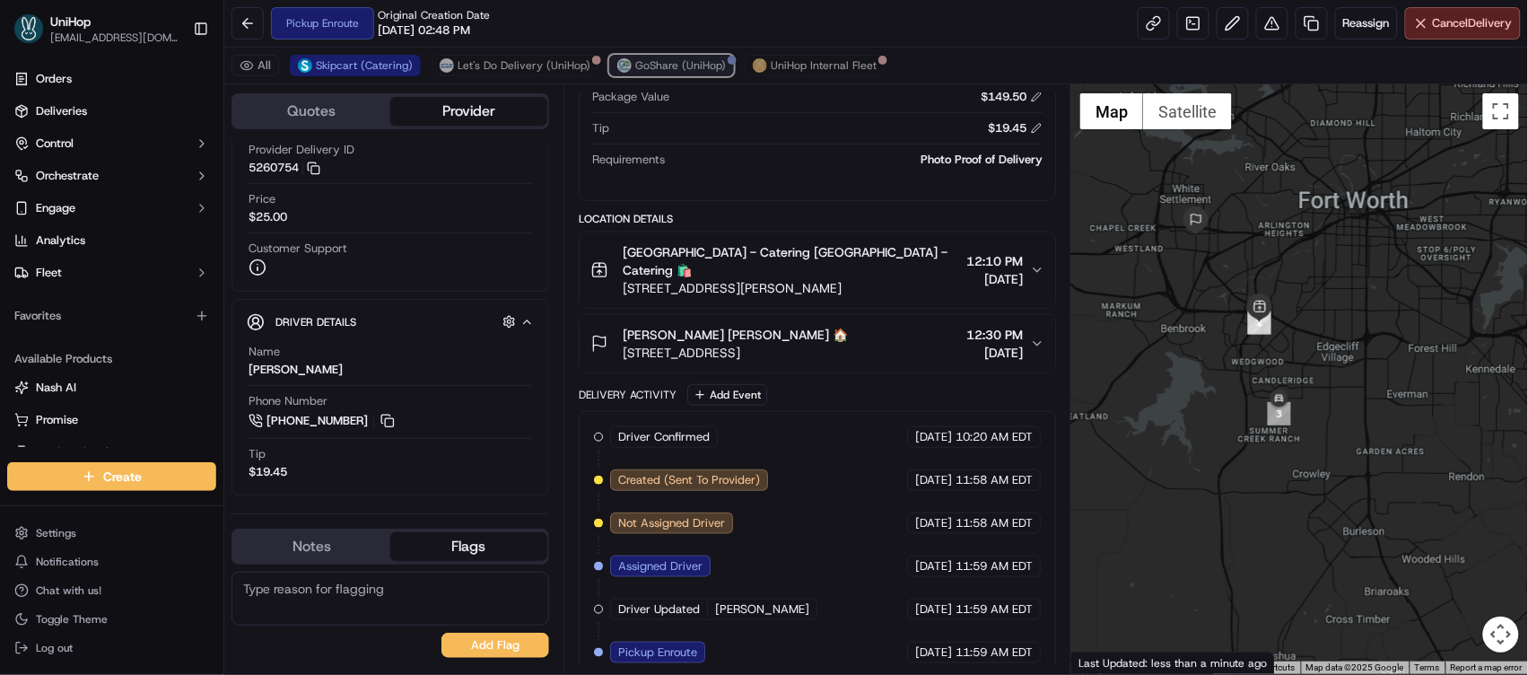
click at [682, 71] on span "GoShare (UniHop)" at bounding box center [680, 65] width 91 height 14
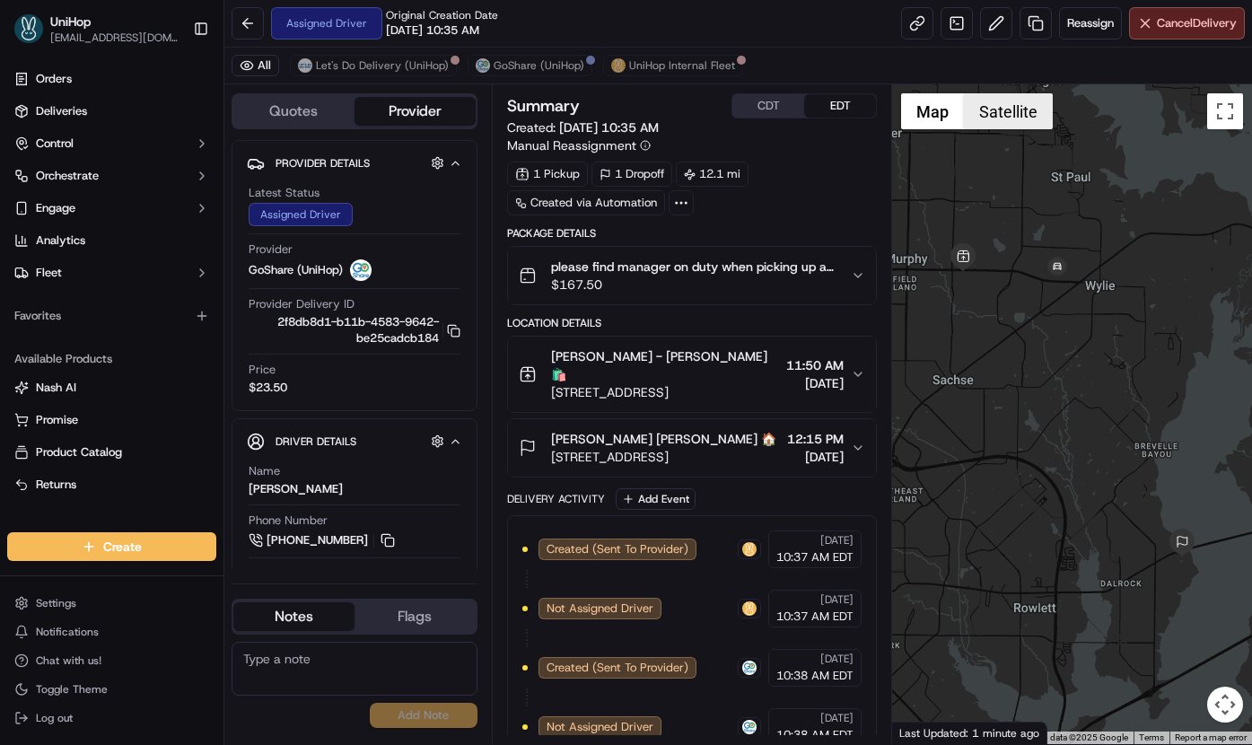
click at [1007, 118] on button "Satellite" at bounding box center [1008, 111] width 89 height 36
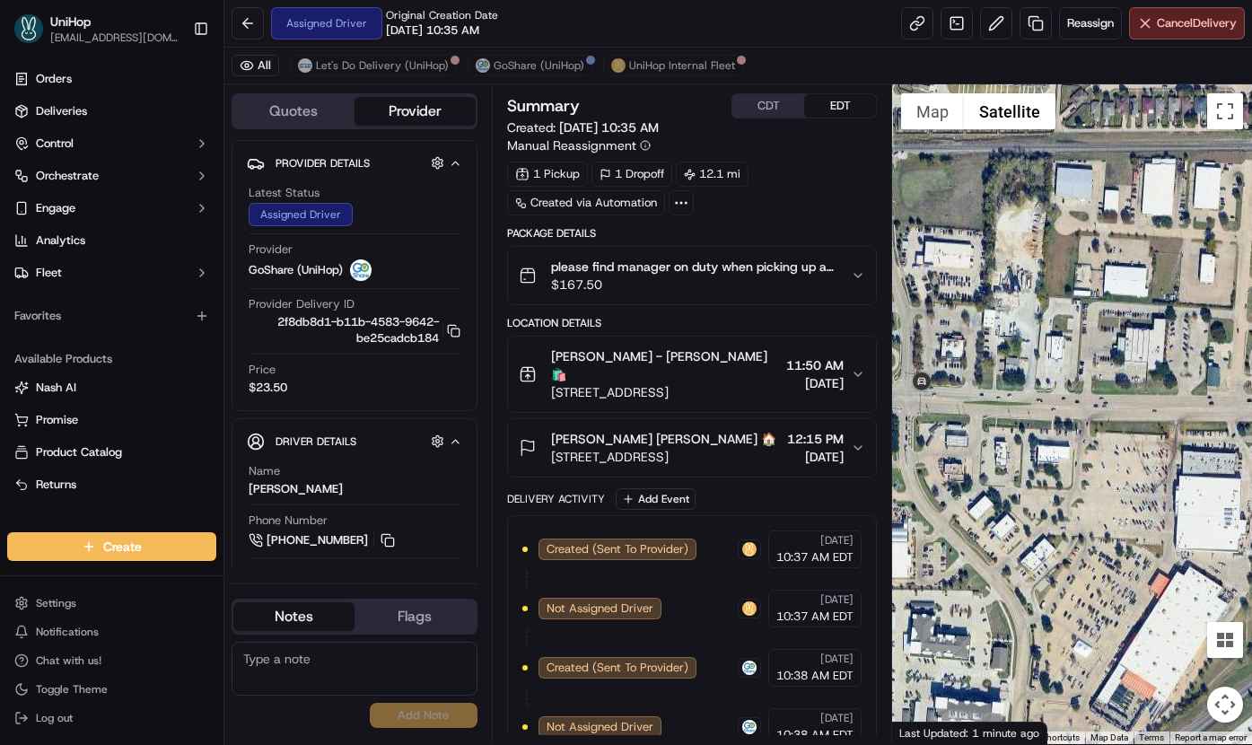
drag, startPoint x: 1069, startPoint y: 338, endPoint x: 1171, endPoint y: 280, distance: 117.7
click at [1174, 279] on div at bounding box center [1072, 413] width 360 height 659
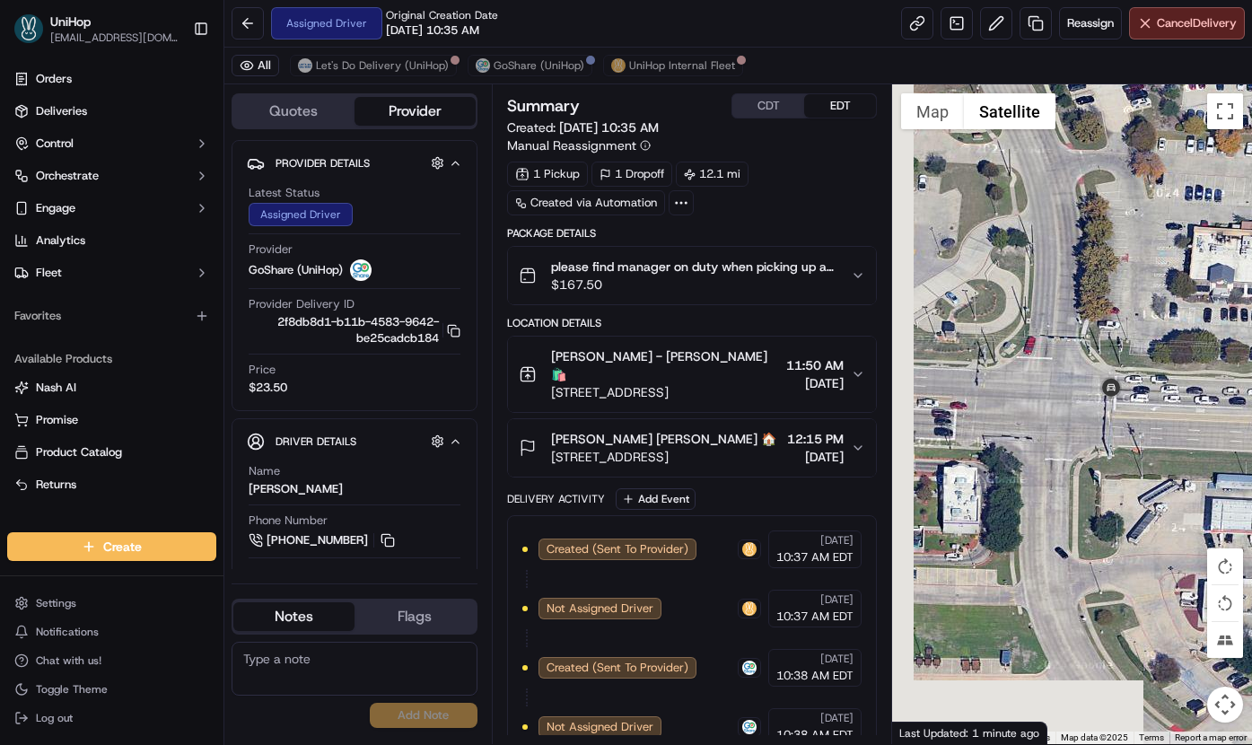
drag, startPoint x: 991, startPoint y: 362, endPoint x: 1112, endPoint y: 359, distance: 120.3
click at [1234, 307] on html "UniHop dispatch+j@unihop.app Toggle Sidebar Orders Deliveries Control Orchestra…" at bounding box center [626, 372] width 1252 height 745
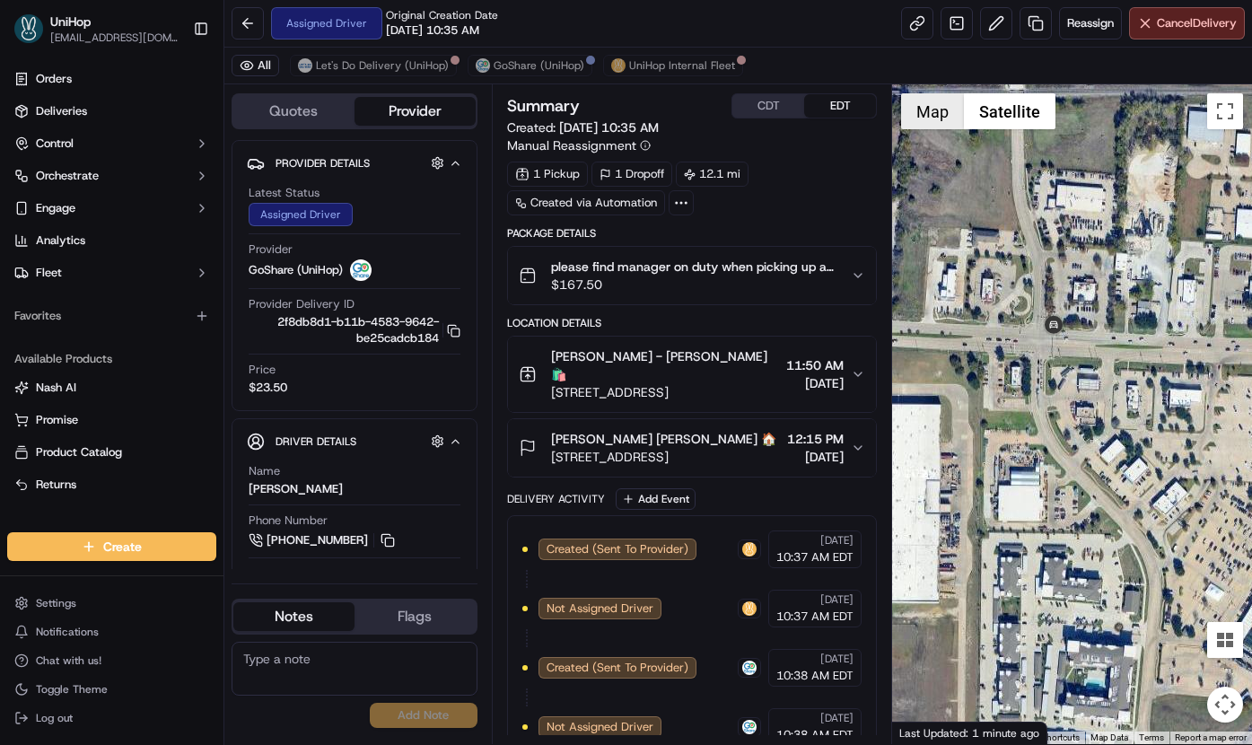
click at [921, 121] on button "Map" at bounding box center [932, 111] width 63 height 36
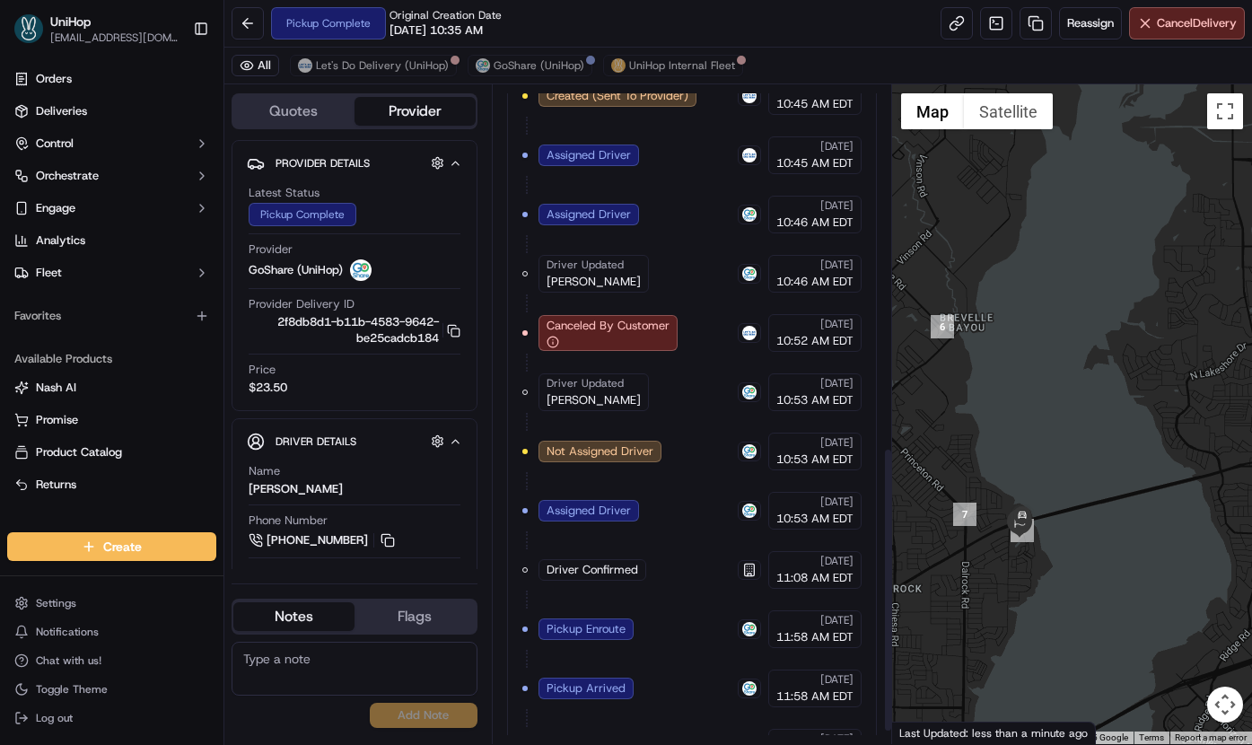
scroll to position [864, 0]
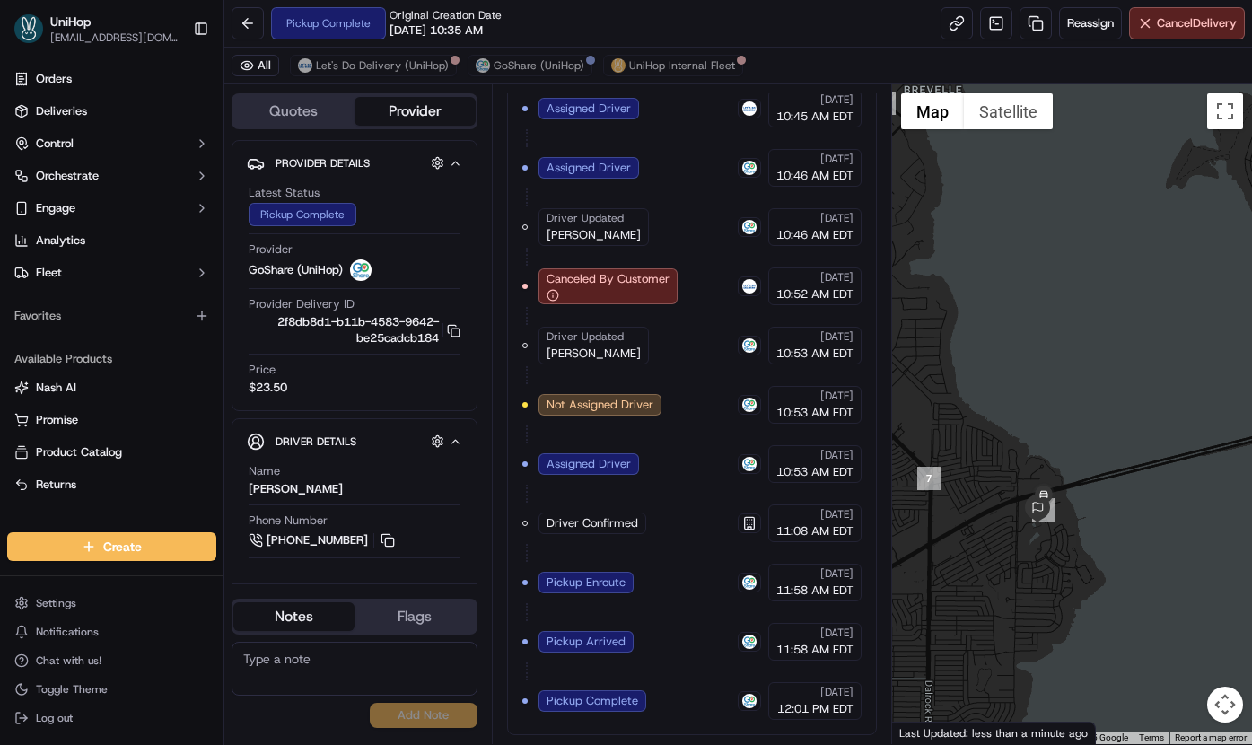
drag, startPoint x: 1041, startPoint y: 445, endPoint x: 1078, endPoint y: 205, distance: 243.2
click at [1078, 205] on div at bounding box center [1072, 413] width 360 height 659
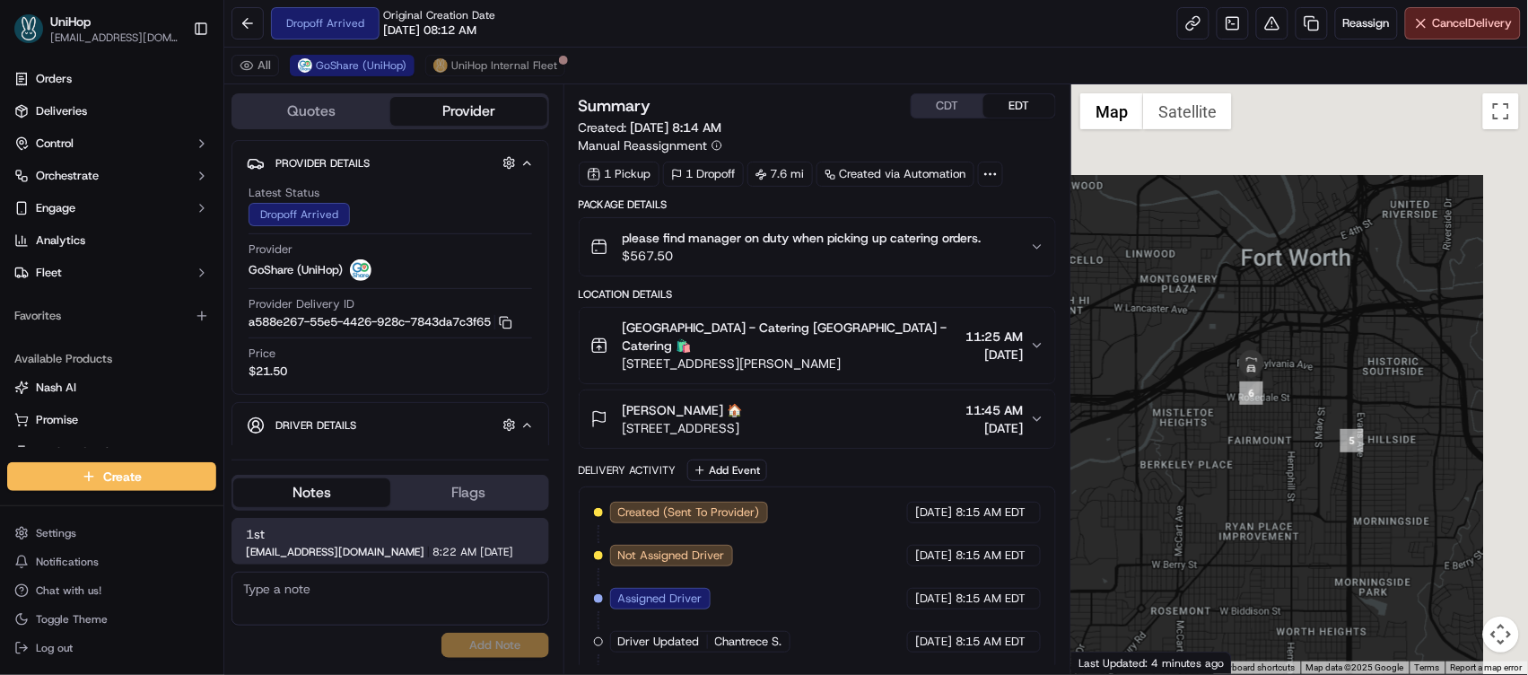
drag, startPoint x: 1252, startPoint y: 340, endPoint x: 1118, endPoint y: 452, distance: 175.2
click at [1118, 452] on div at bounding box center [1299, 378] width 457 height 589
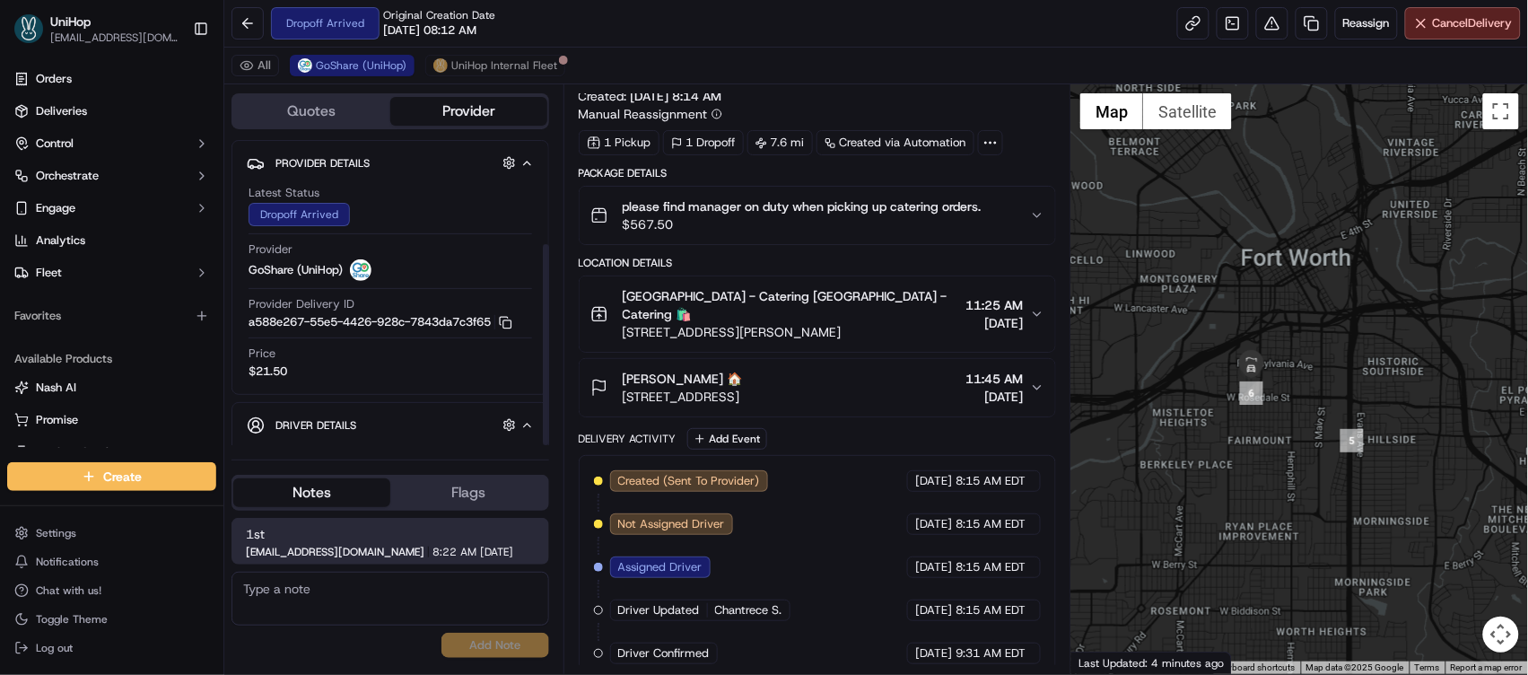
scroll to position [158, 0]
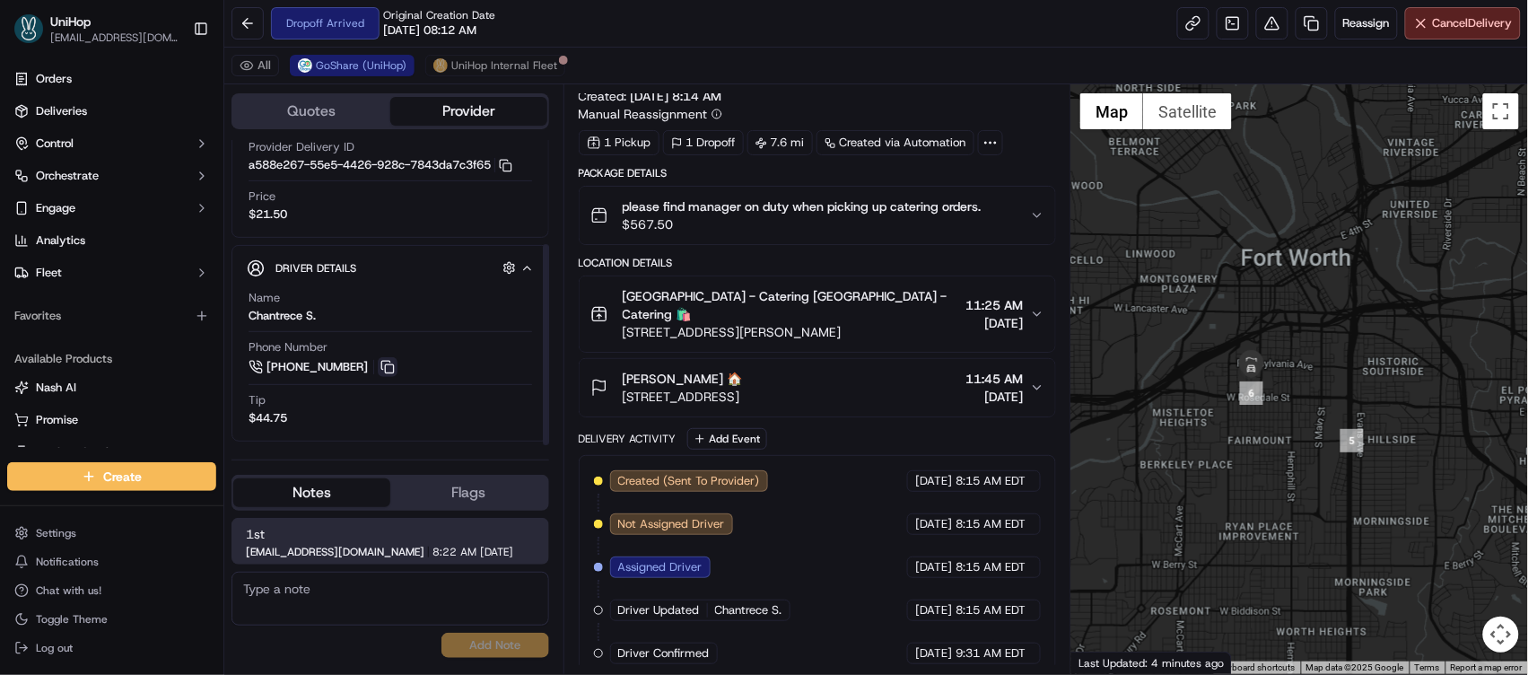
click at [383, 363] on button at bounding box center [388, 367] width 20 height 20
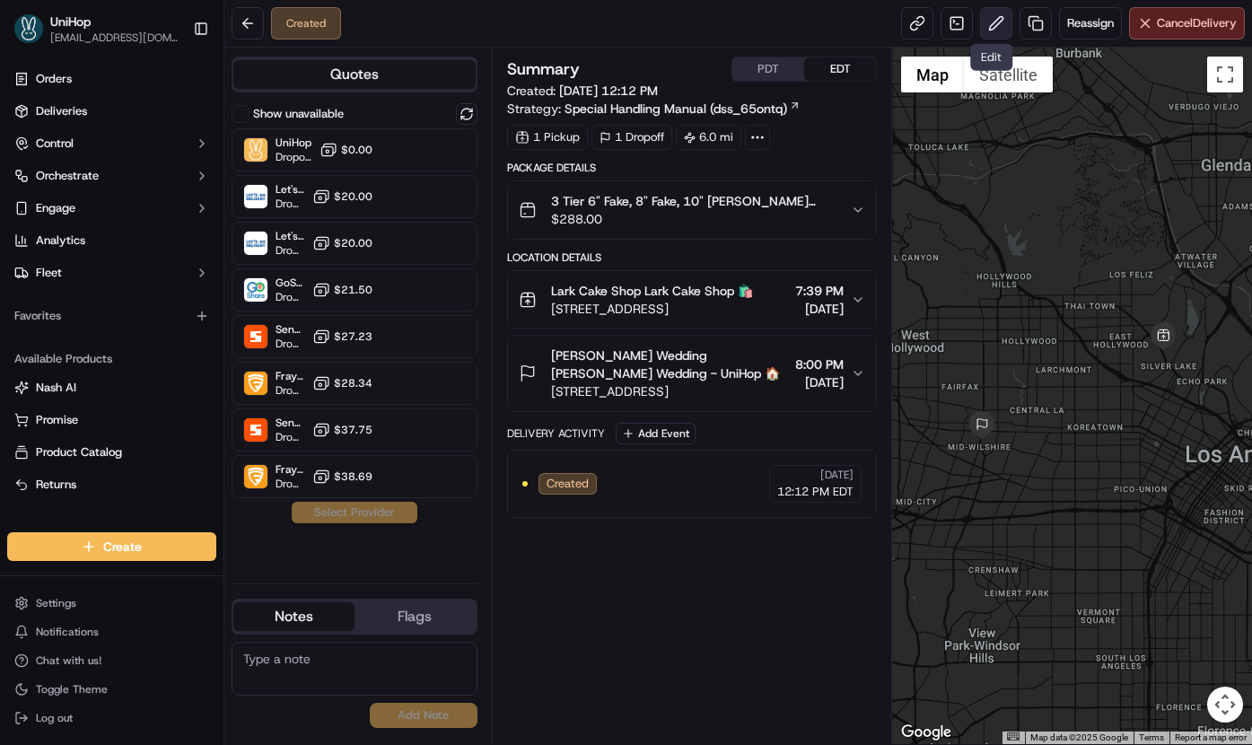
click at [993, 28] on button at bounding box center [996, 23] width 32 height 32
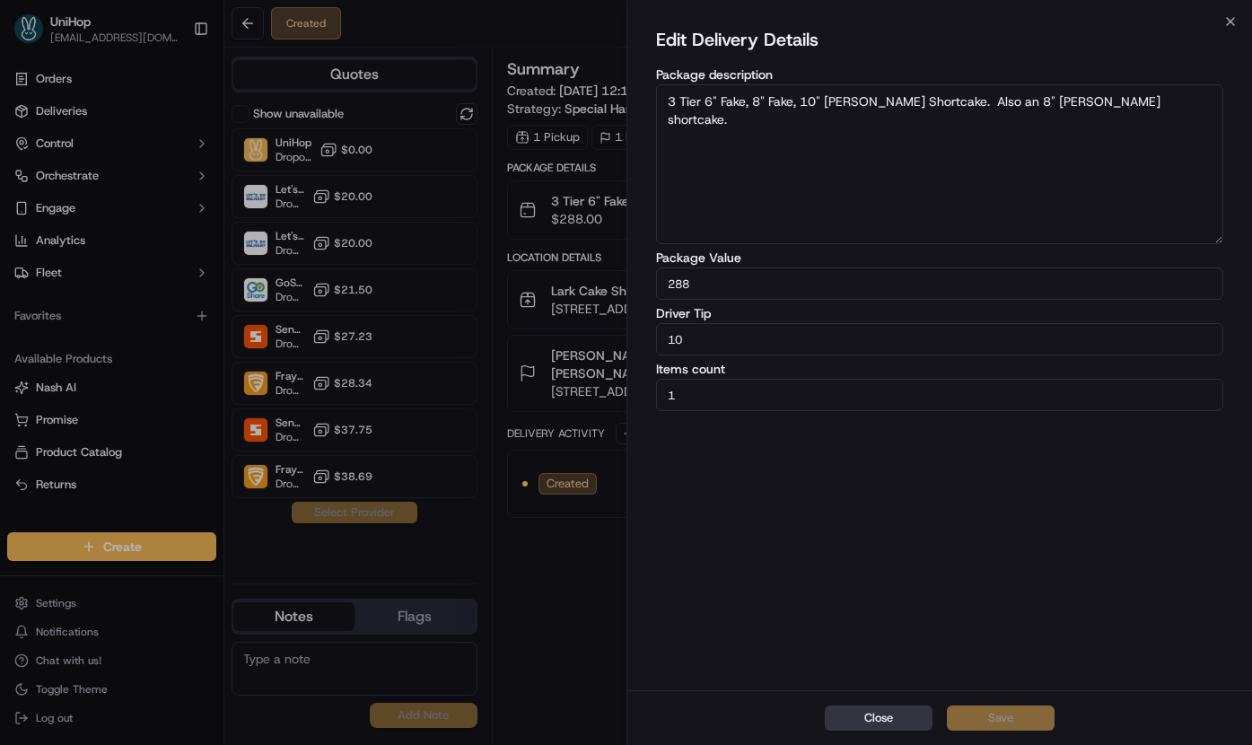
click at [886, 713] on button "Close" at bounding box center [879, 717] width 108 height 25
click at [886, 712] on div "Summary PDT EDT Created: [DATE] 12:12 PM Strategy: Special Handling Manual (dss…" at bounding box center [692, 396] width 401 height 696
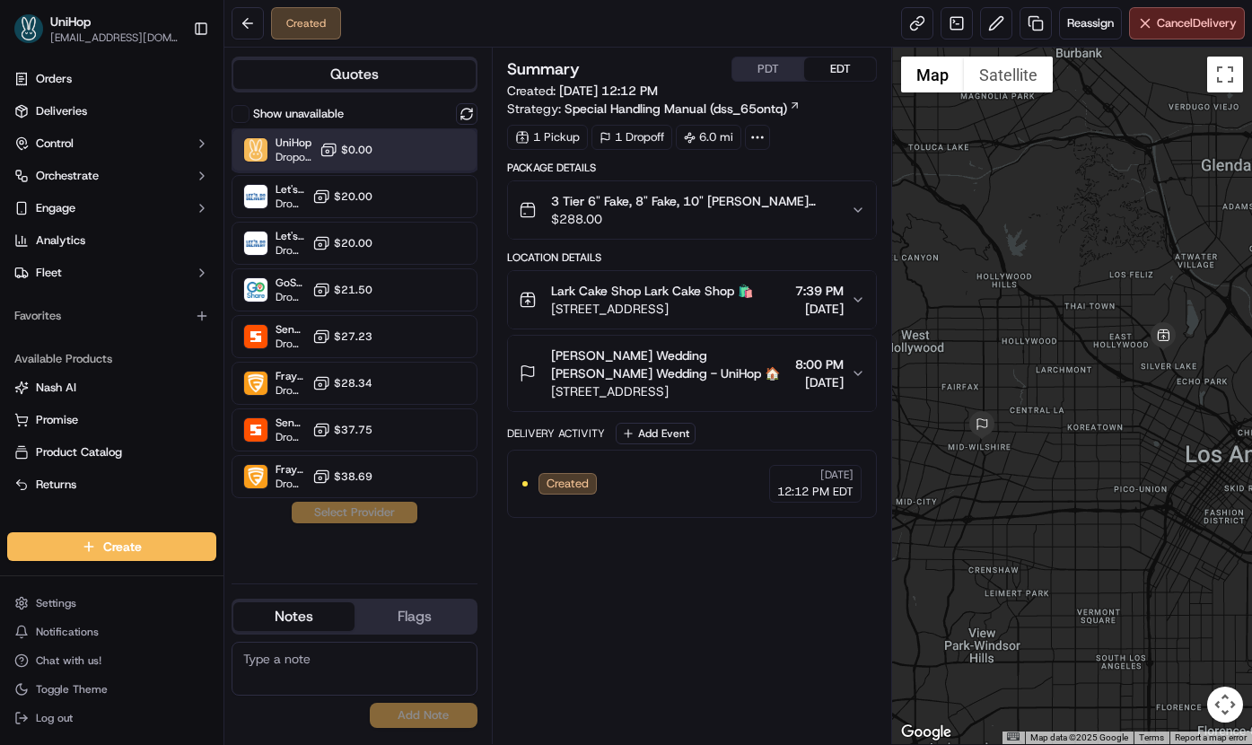
click at [388, 159] on div "UniHop Dropoff ETA - $0.00" at bounding box center [354, 149] width 246 height 43
click at [367, 511] on button "Assign Provider" at bounding box center [354, 513] width 127 height 22
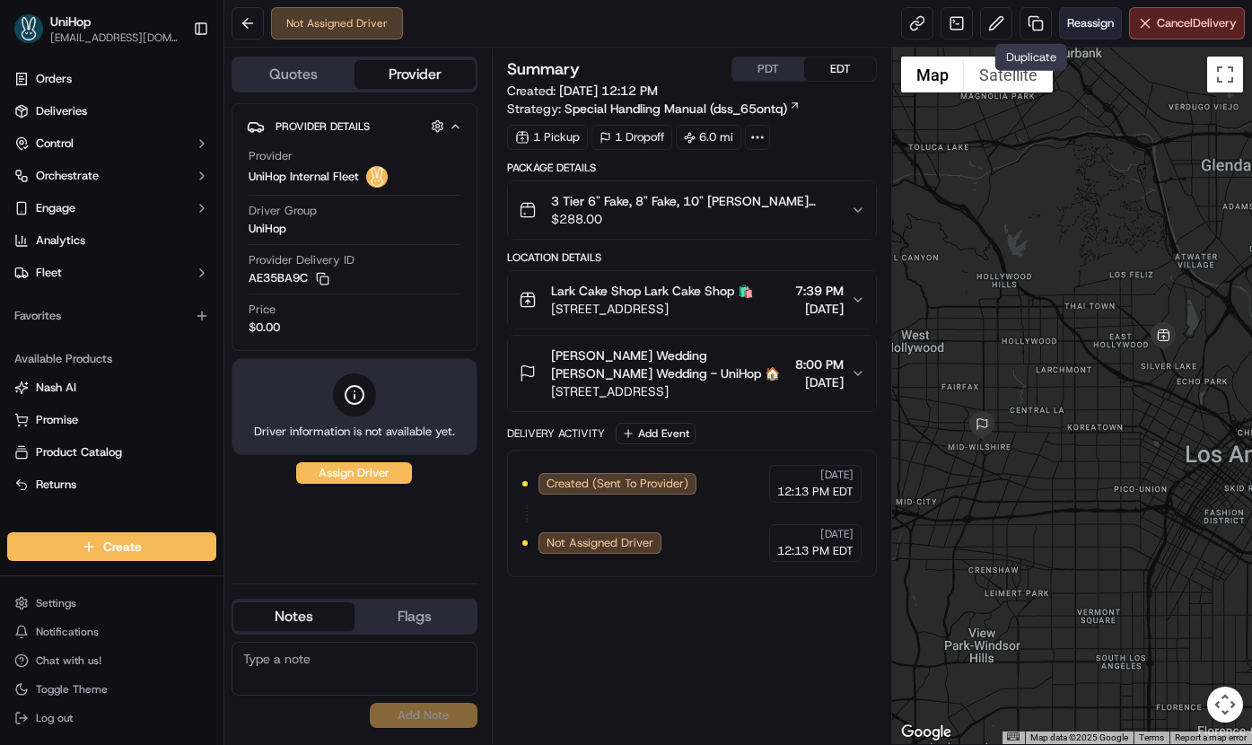
click at [1089, 31] on button "Reassign" at bounding box center [1090, 23] width 63 height 32
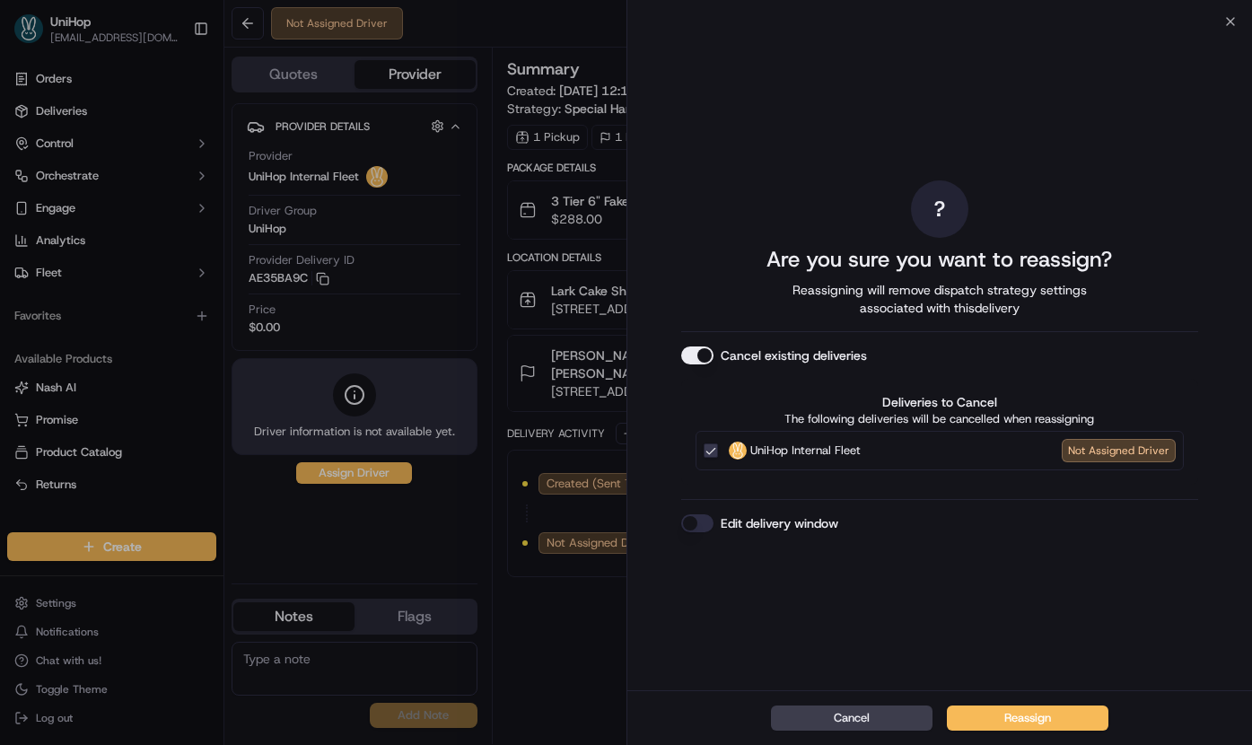
click at [701, 350] on button "Cancel existing deliveries" at bounding box center [697, 355] width 32 height 18
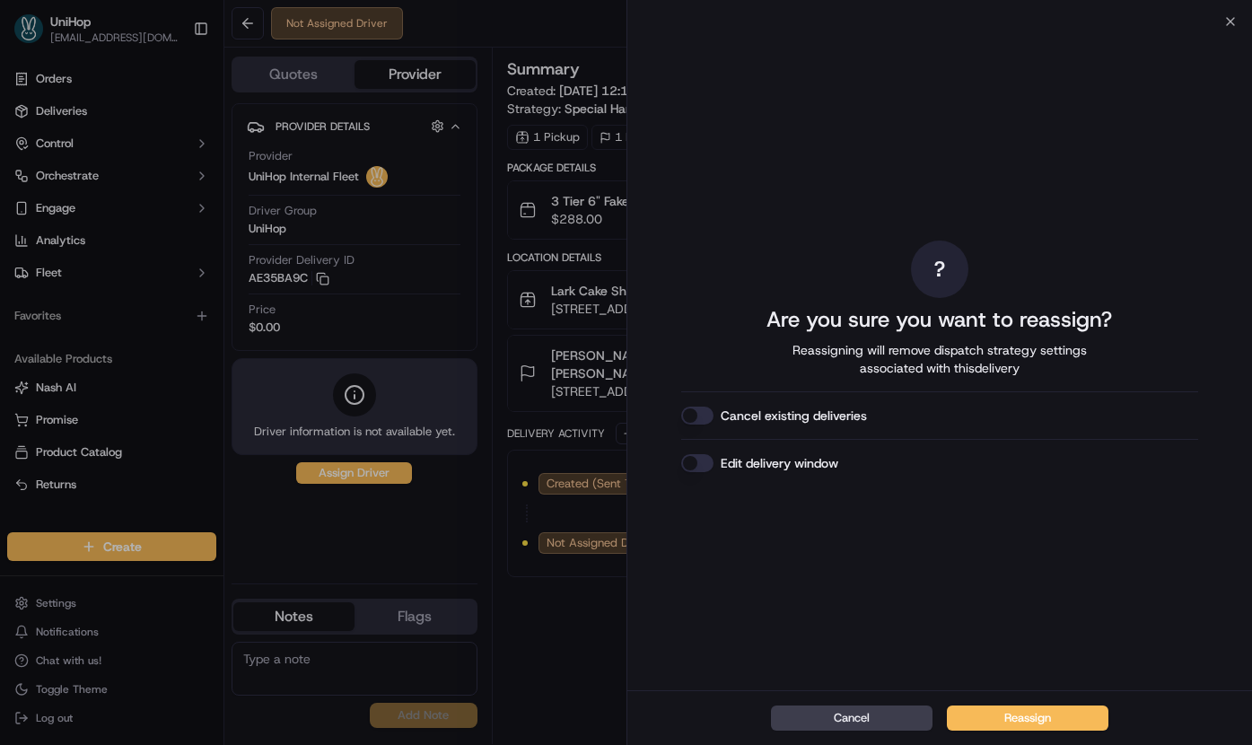
click at [1038, 711] on button "Reassign" at bounding box center [1027, 717] width 161 height 25
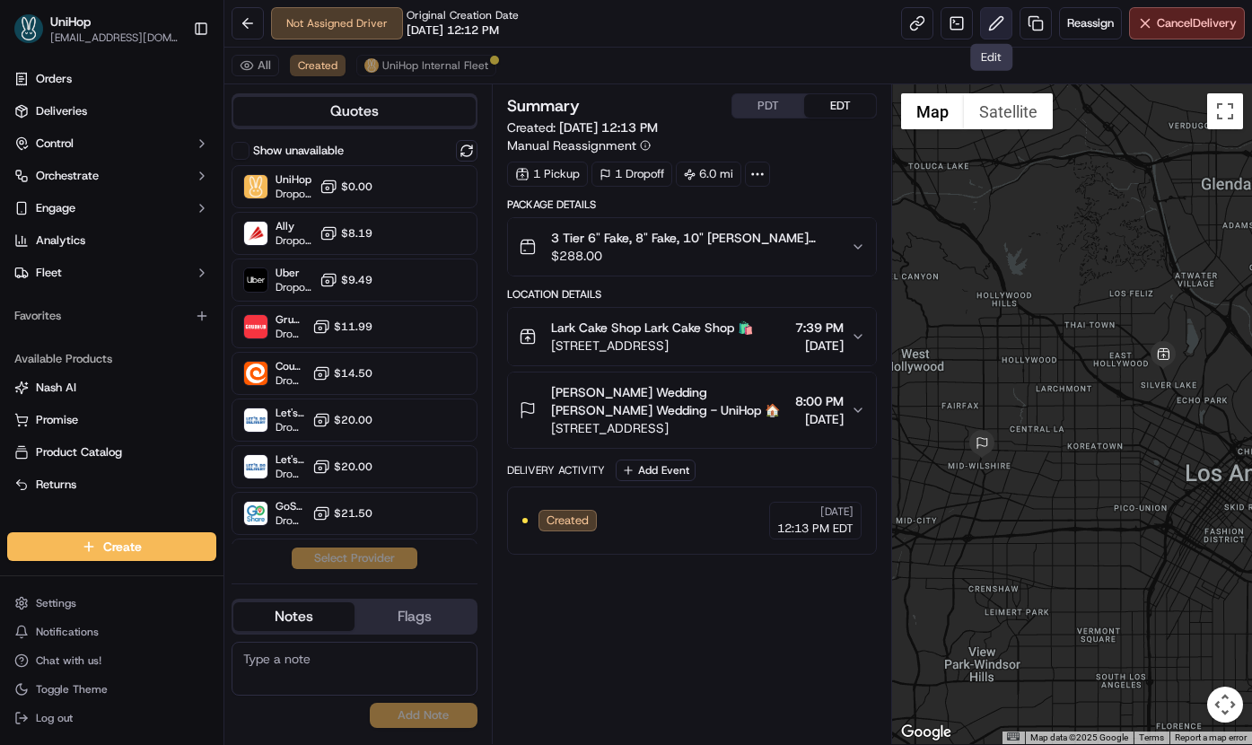
click at [1000, 26] on button at bounding box center [996, 23] width 32 height 32
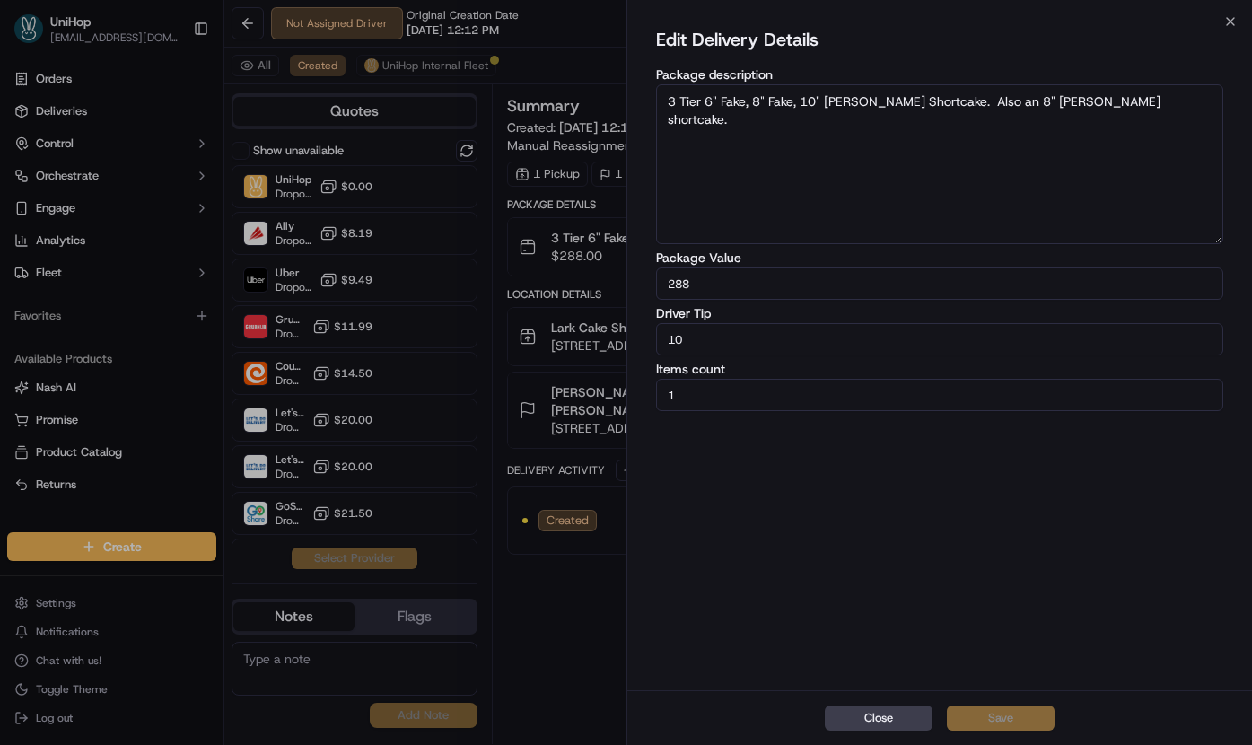
click at [883, 717] on button "Close" at bounding box center [879, 717] width 108 height 25
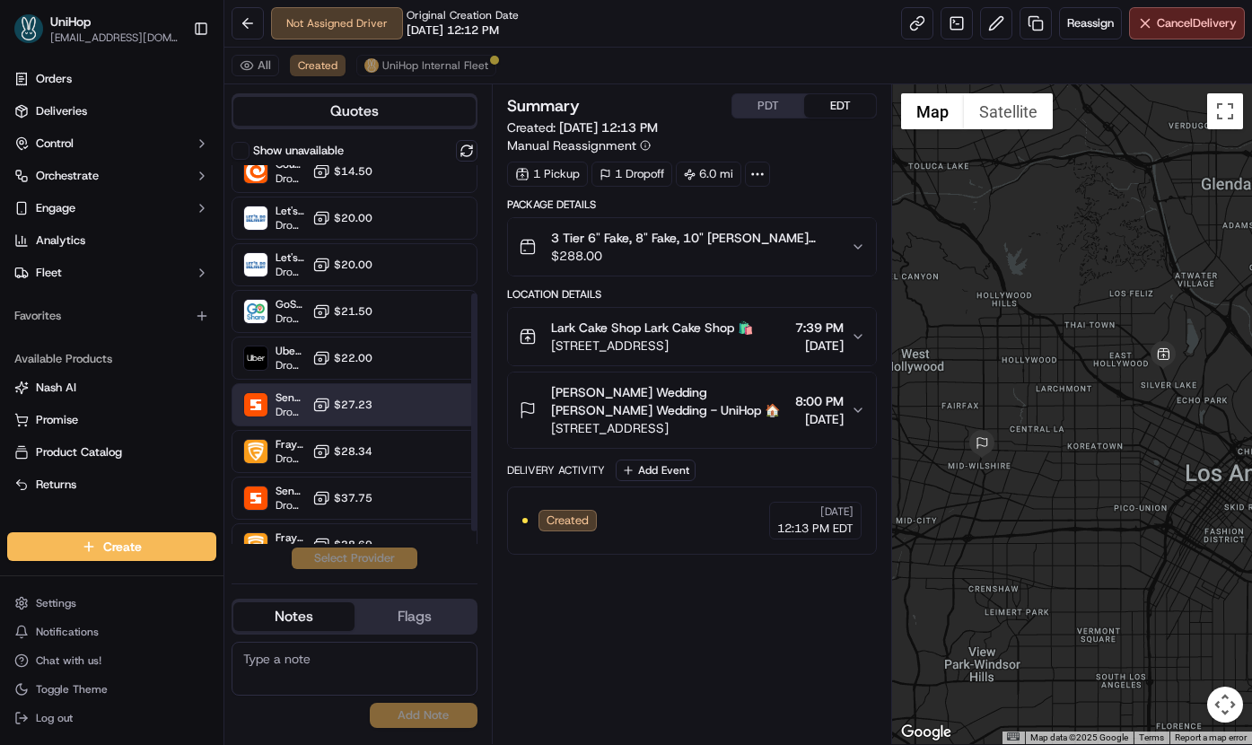
scroll to position [204, 0]
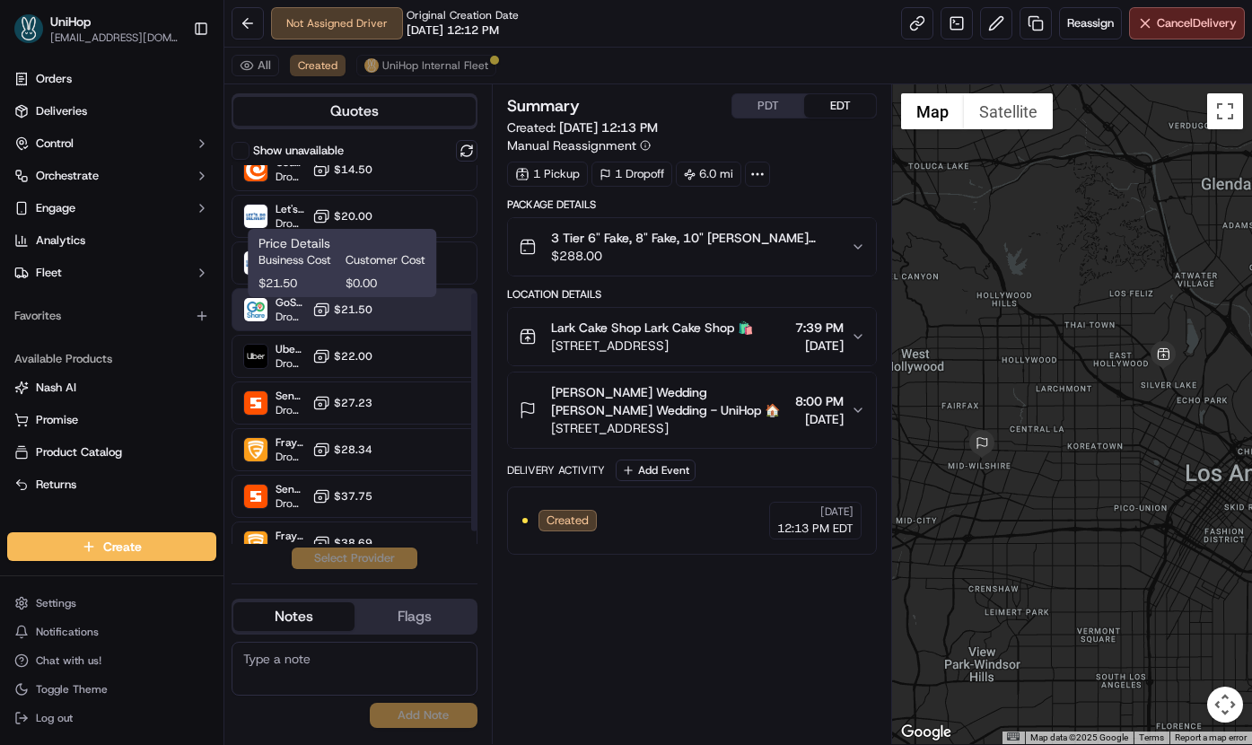
click at [361, 315] on span "$21.50" at bounding box center [353, 309] width 39 height 14
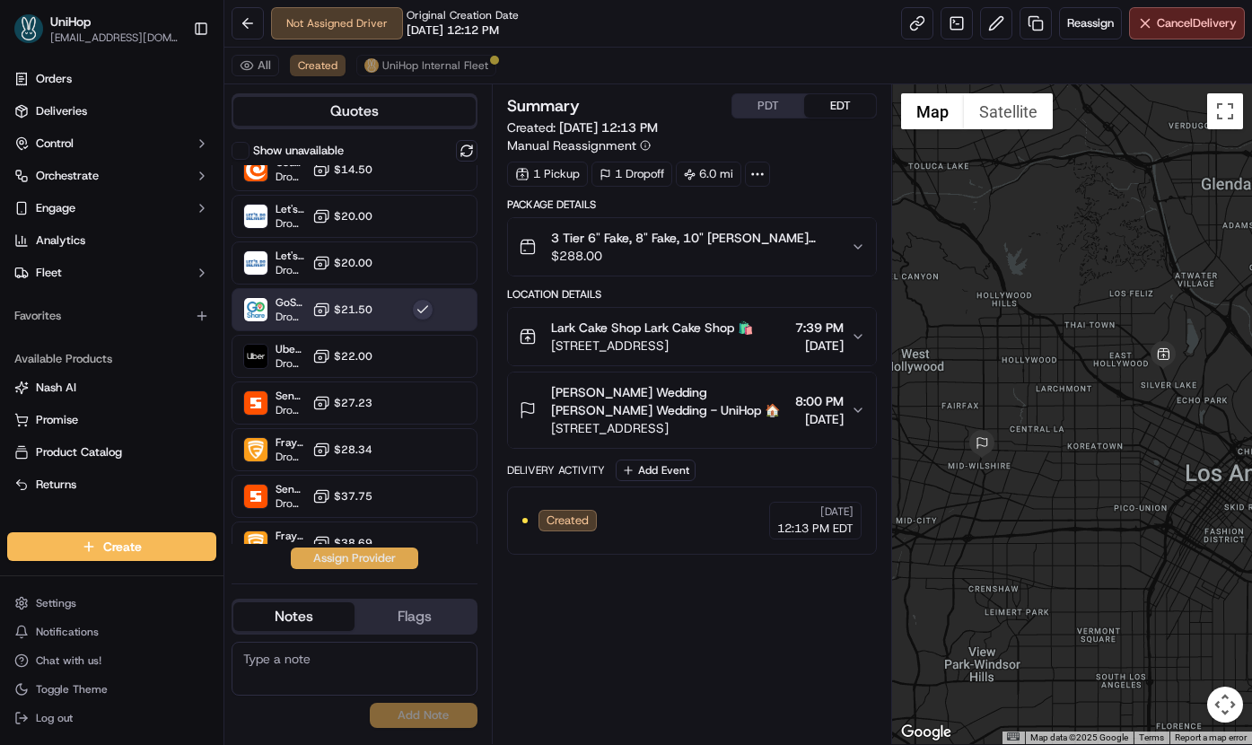
click at [332, 562] on button "Assign Provider" at bounding box center [354, 558] width 127 height 22
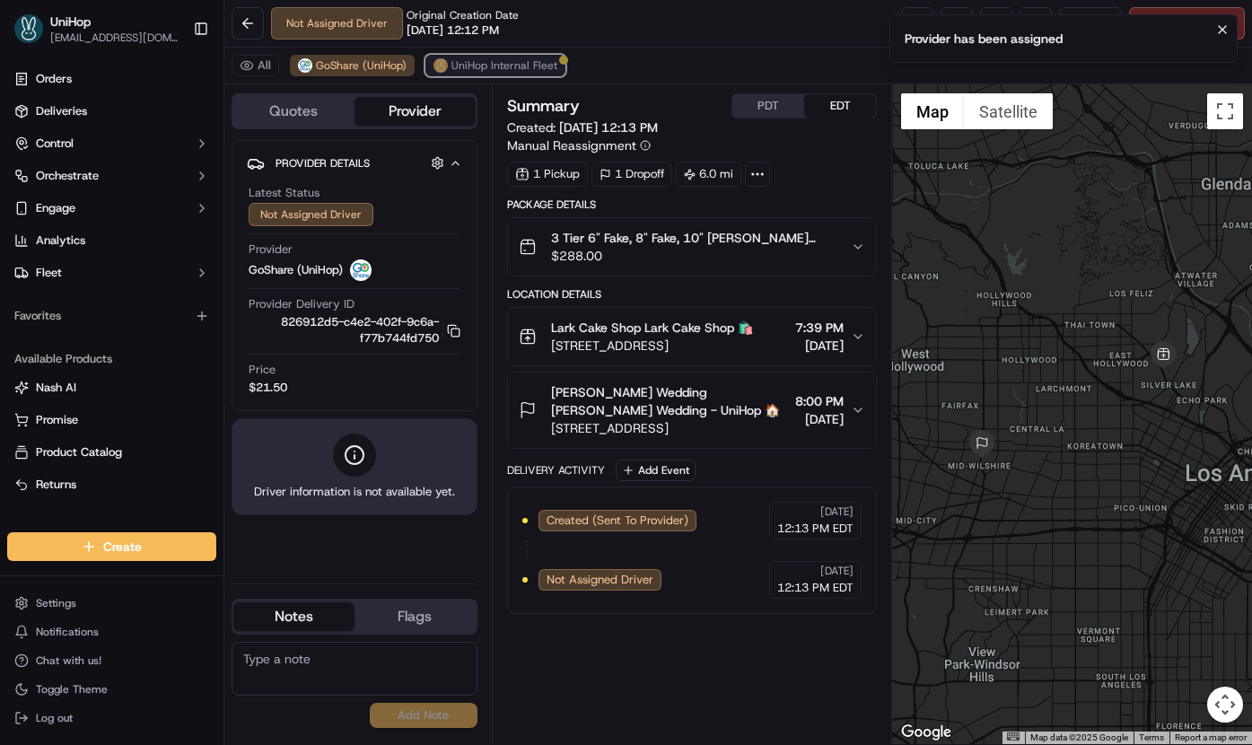
click at [472, 75] on button "UniHop Internal Fleet" at bounding box center [495, 66] width 140 height 22
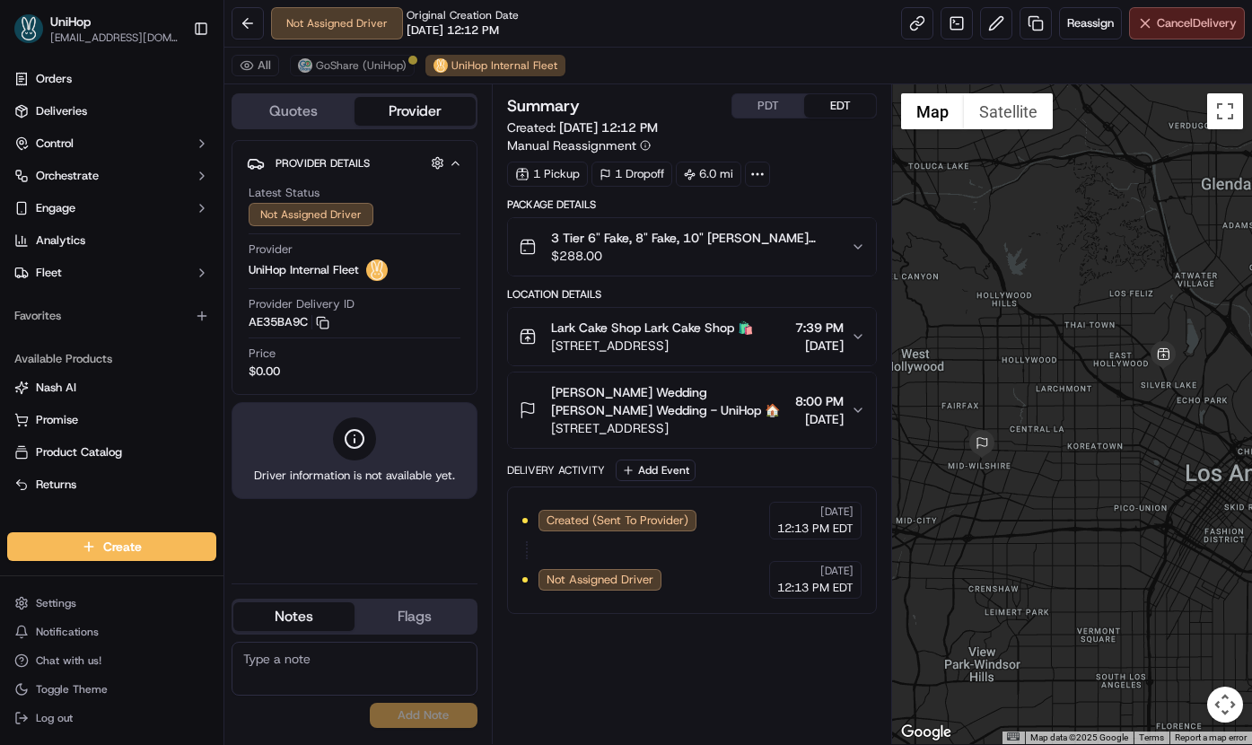
click at [1148, 32] on button "Cancel Delivery" at bounding box center [1187, 23] width 116 height 32
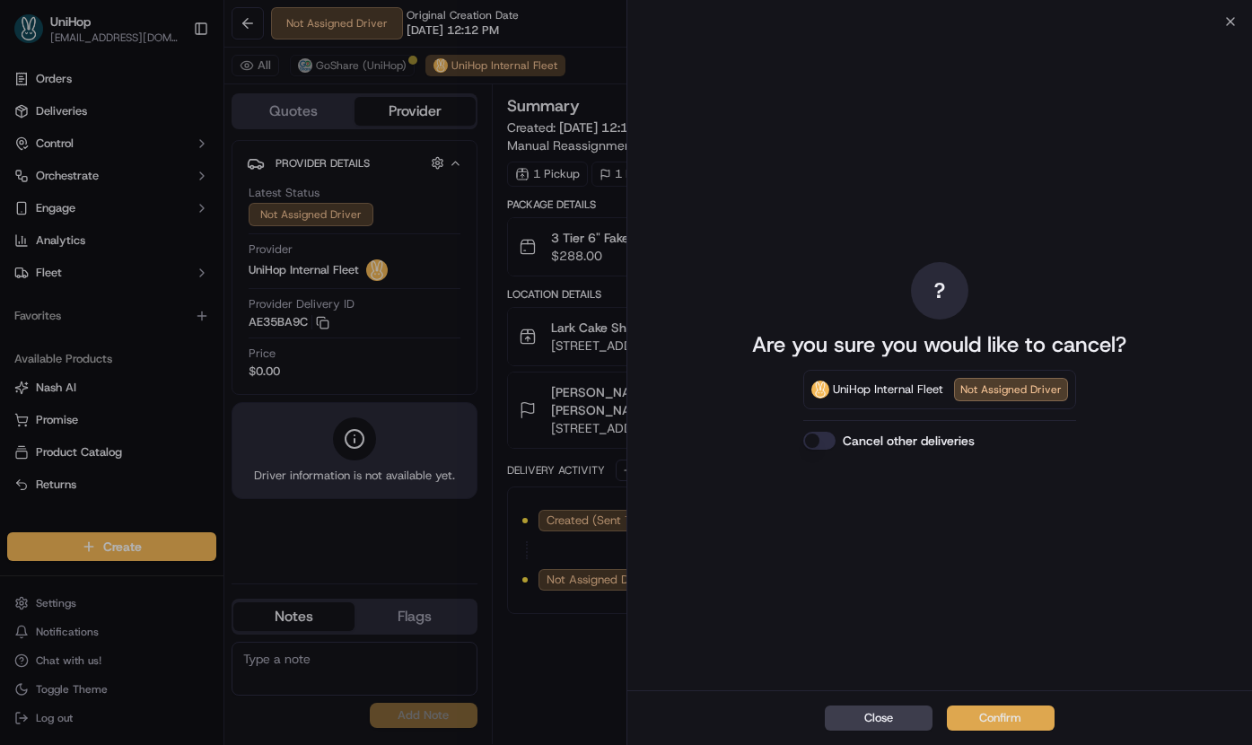
click at [989, 706] on button "Confirm" at bounding box center [1001, 717] width 108 height 25
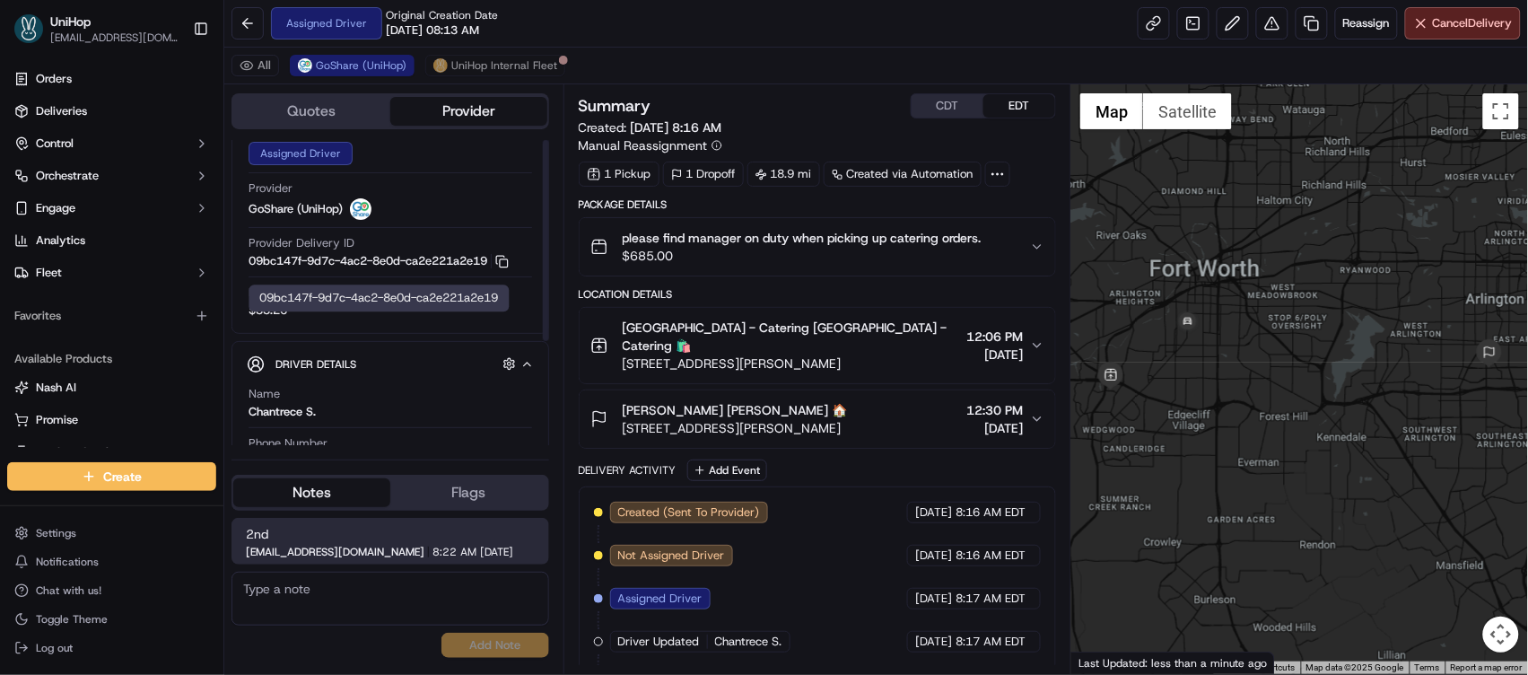
scroll to position [158, 0]
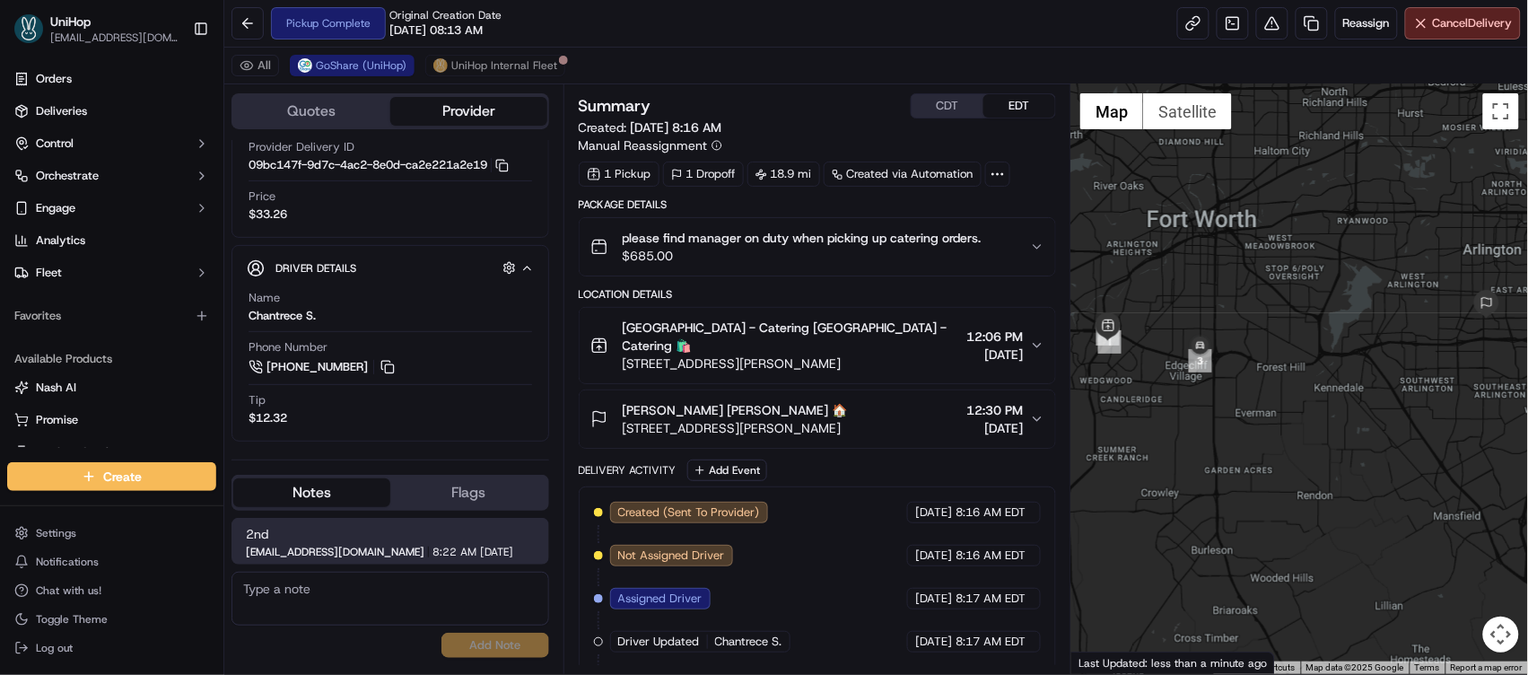
drag, startPoint x: 1363, startPoint y: 281, endPoint x: 1218, endPoint y: 244, distance: 149.1
click at [1218, 244] on div at bounding box center [1299, 378] width 457 height 589
click at [956, 118] on button "CDT" at bounding box center [948, 105] width 72 height 23
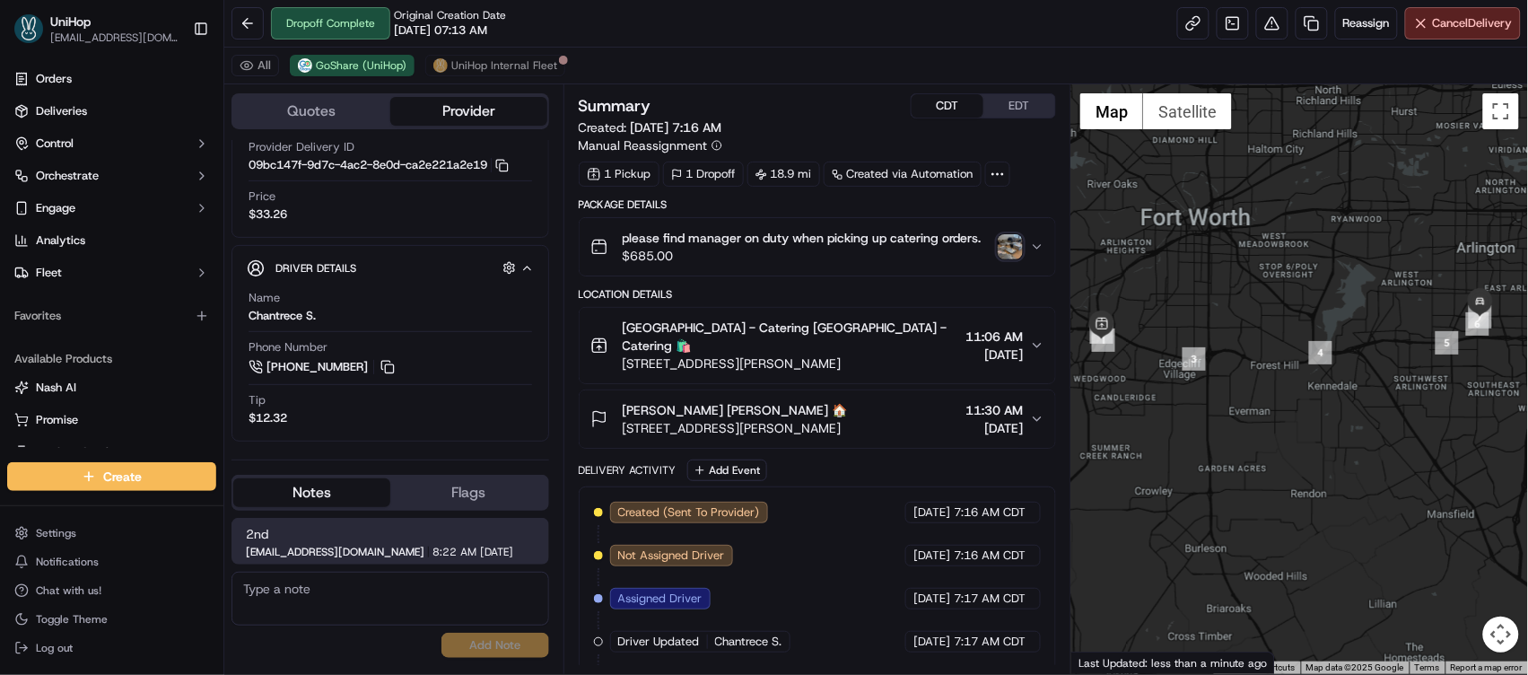
click at [1013, 244] on img "button" at bounding box center [1010, 246] width 25 height 25
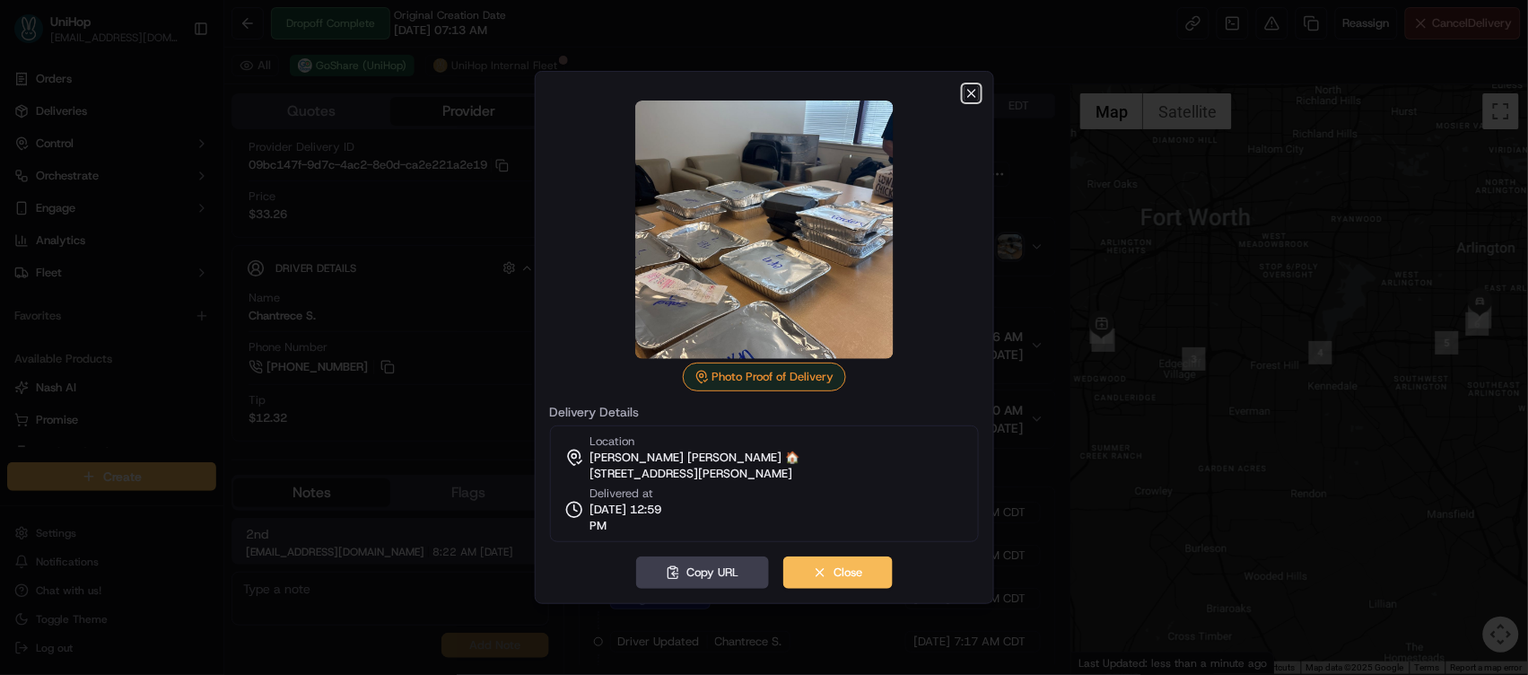
click at [970, 94] on icon "button" at bounding box center [971, 93] width 7 height 7
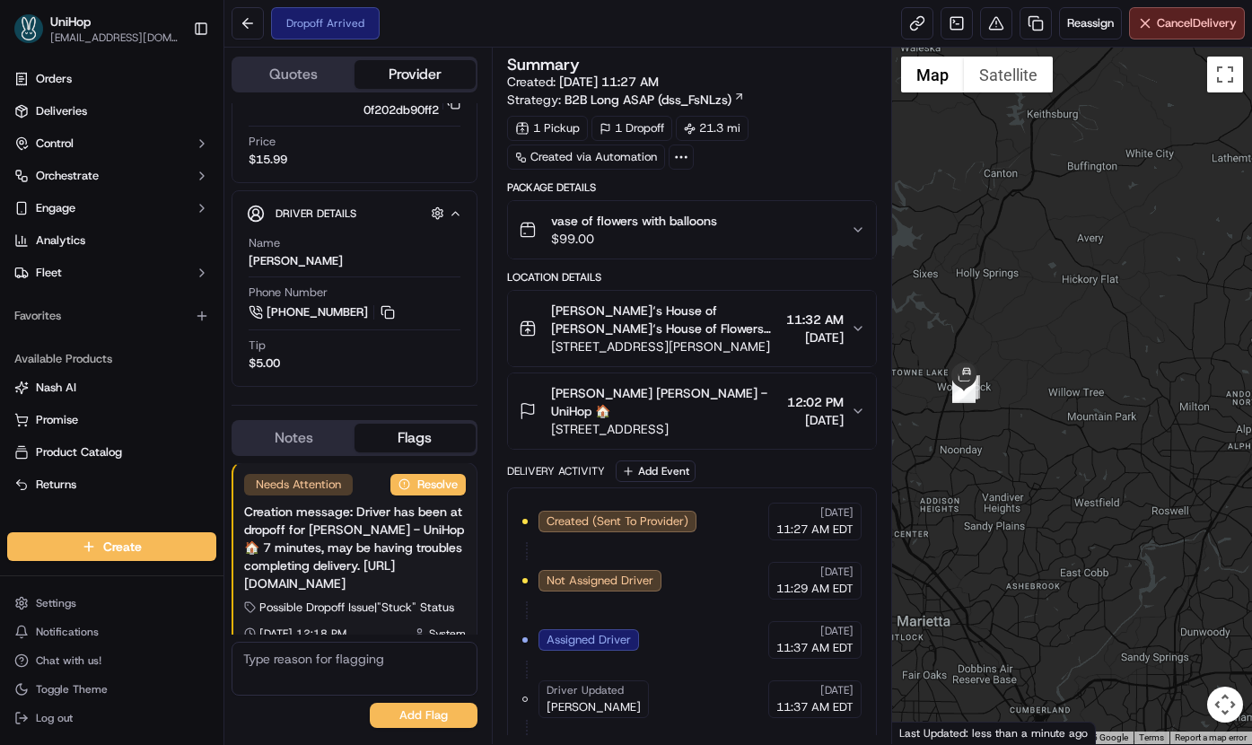
scroll to position [301, 0]
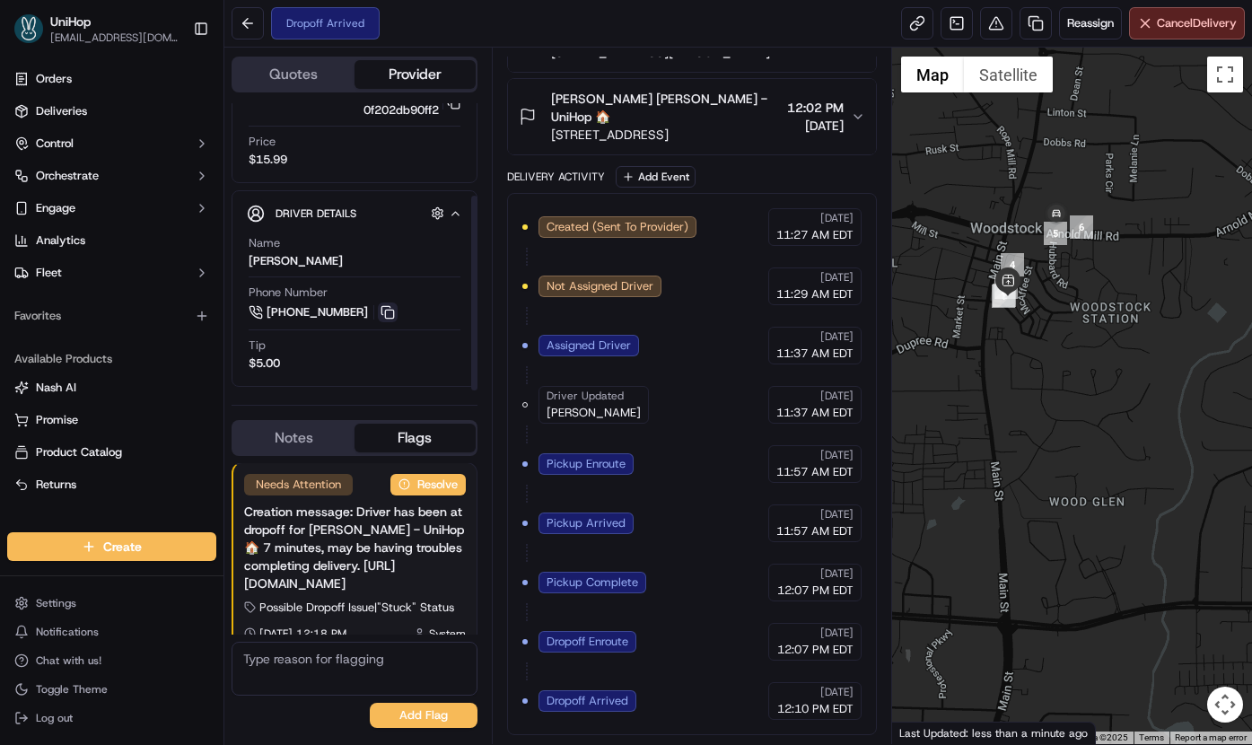
click at [388, 319] on button at bounding box center [388, 312] width 20 height 20
drag, startPoint x: 296, startPoint y: 266, endPoint x: 241, endPoint y: 266, distance: 54.7
click at [241, 266] on div "Driver Details Hidden ( 10 ) Name [PERSON_NAME] Phone Number [PHONE_NUMBER] Tip…" at bounding box center [354, 288] width 246 height 196
copy div "[PERSON_NAME]"
click at [388, 318] on button at bounding box center [388, 312] width 20 height 20
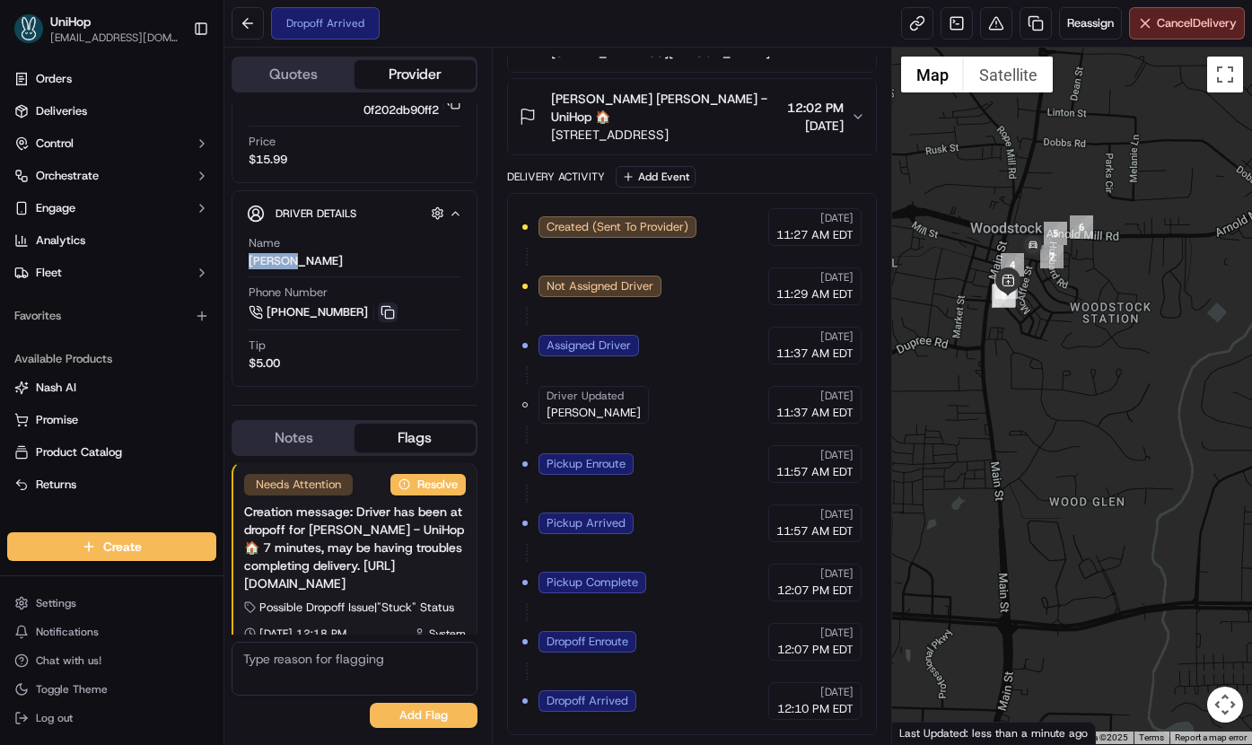
click at [388, 318] on button at bounding box center [388, 312] width 20 height 20
click at [283, 437] on button "Notes" at bounding box center [293, 437] width 121 height 29
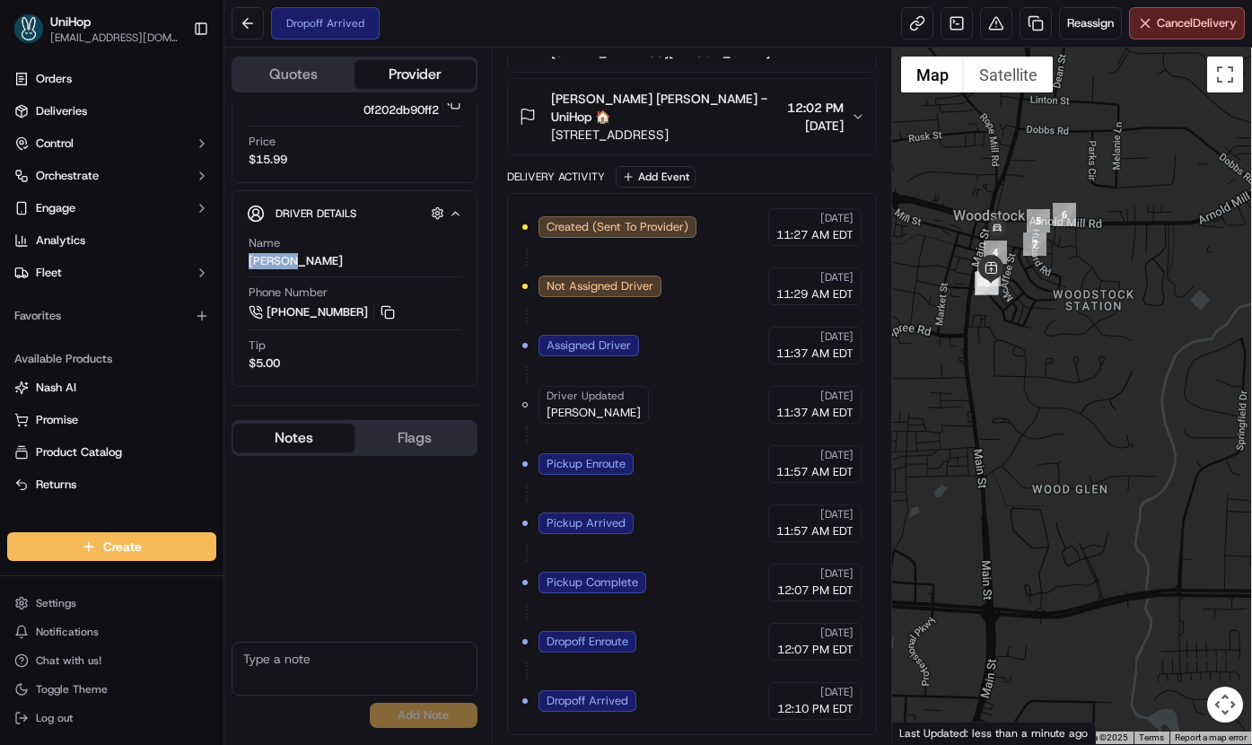
drag, startPoint x: 1152, startPoint y: 260, endPoint x: 1132, endPoint y: 248, distance: 23.4
click at [1132, 248] on div at bounding box center [1072, 396] width 360 height 696
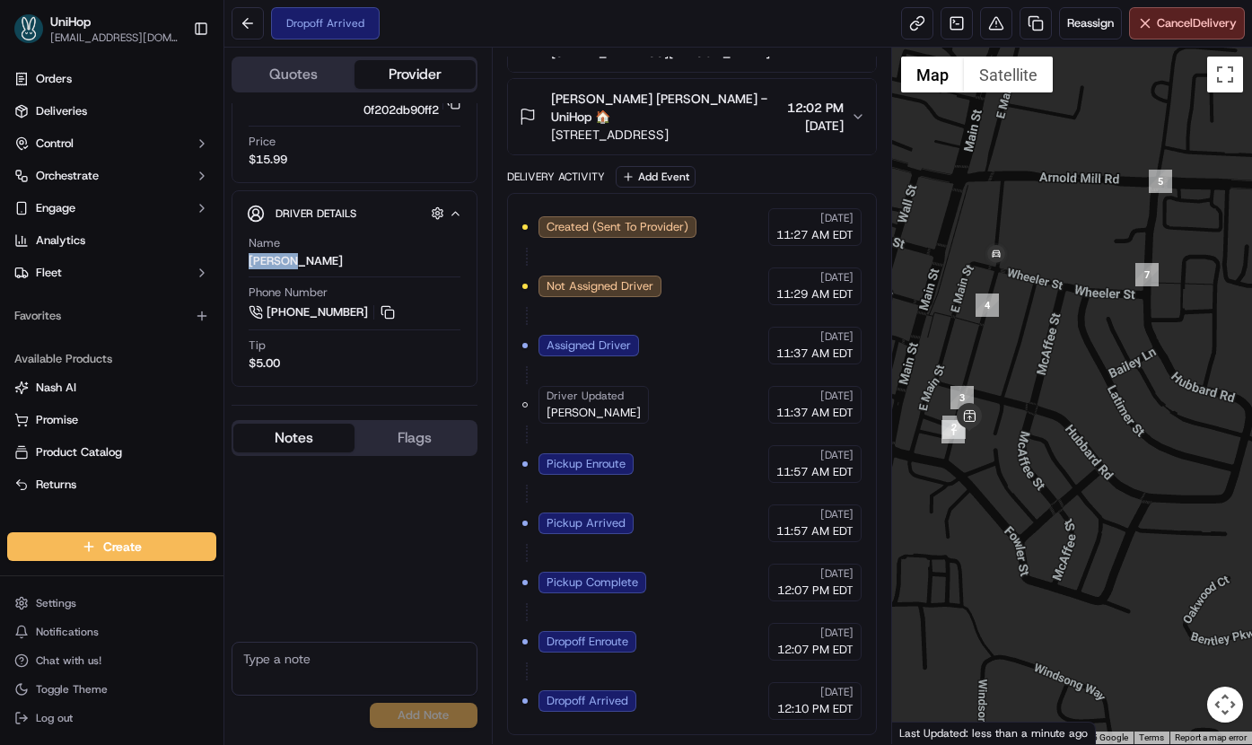
drag, startPoint x: 993, startPoint y: 264, endPoint x: 1063, endPoint y: 332, distance: 97.7
click at [1063, 332] on div at bounding box center [1072, 396] width 360 height 696
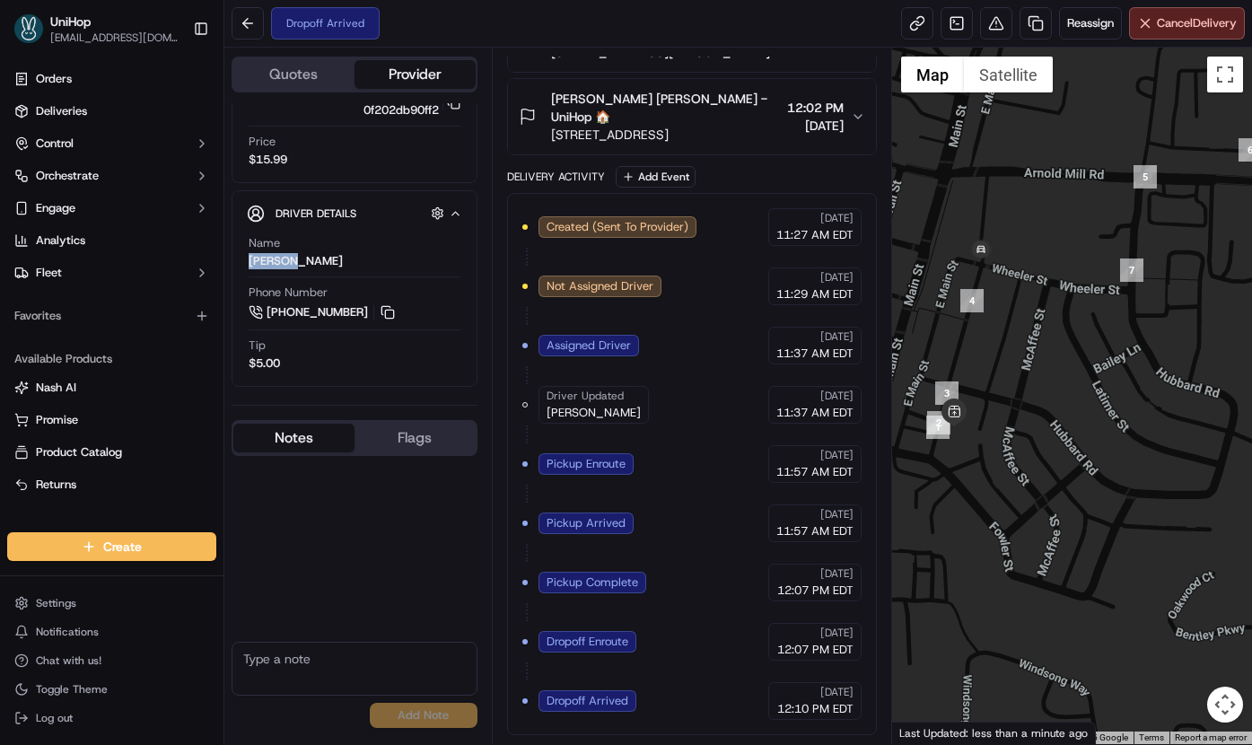
drag, startPoint x: 1026, startPoint y: 208, endPoint x: 993, endPoint y: 197, distance: 34.9
click at [993, 197] on div at bounding box center [1072, 396] width 360 height 696
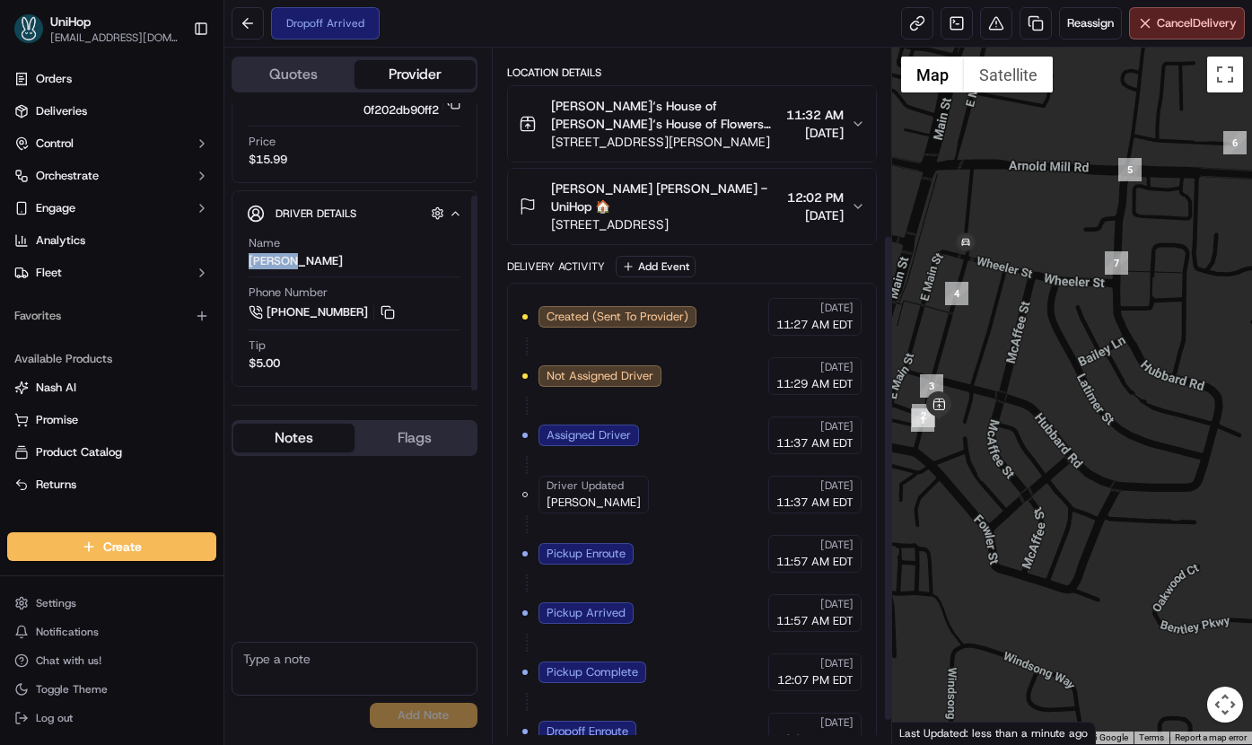
scroll to position [78, 0]
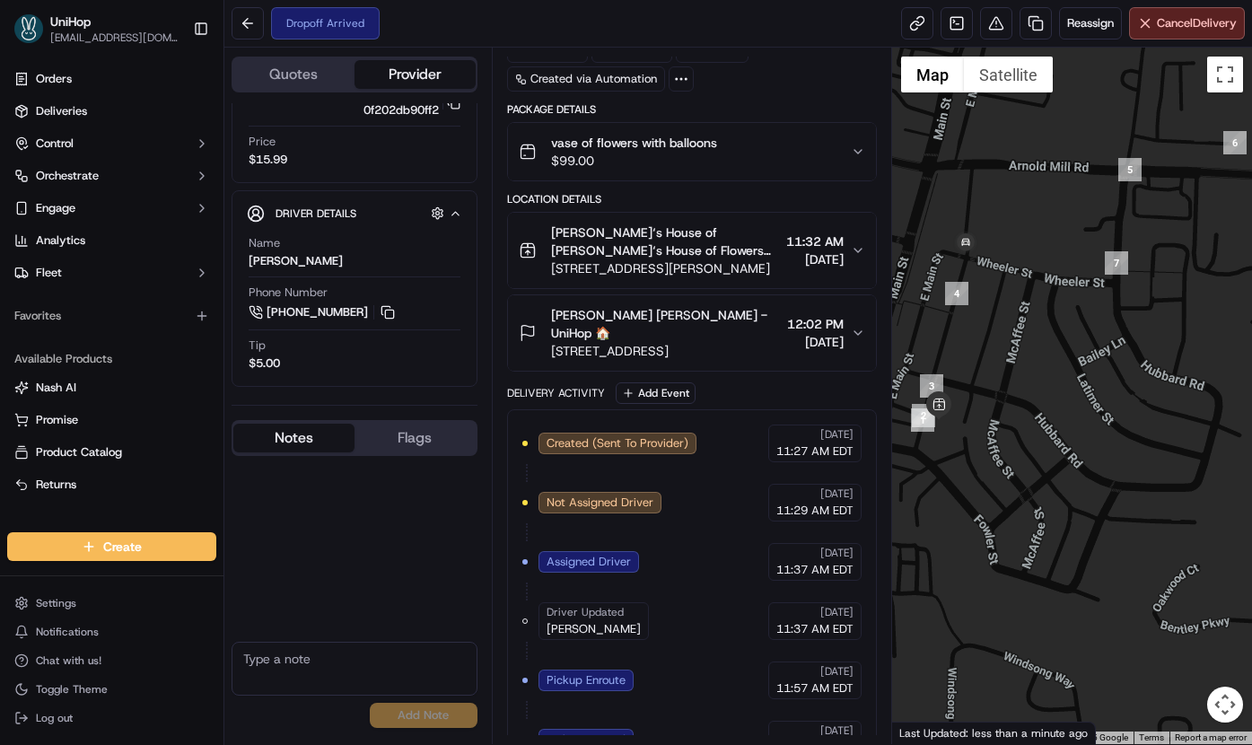
click at [611, 333] on span "[PERSON_NAME] [PERSON_NAME] - UniHop 🏠" at bounding box center [666, 324] width 230 height 36
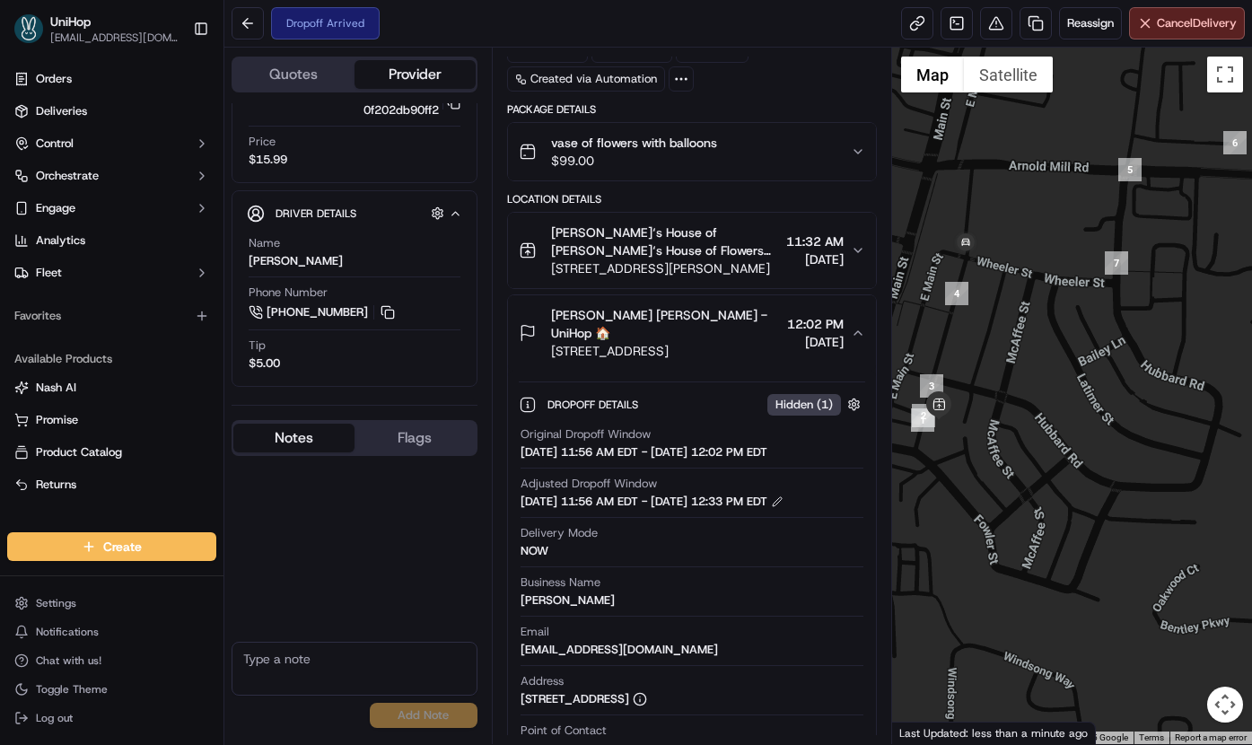
scroll to position [83, 0]
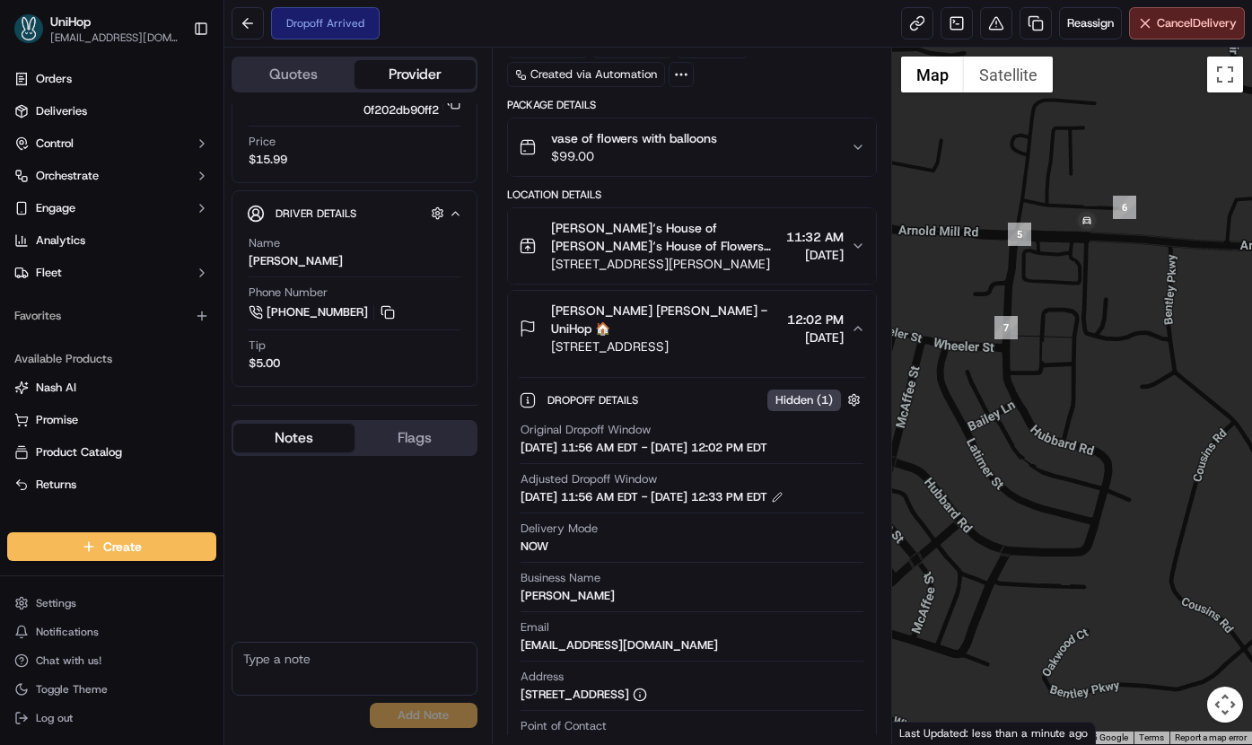
drag, startPoint x: 1085, startPoint y: 323, endPoint x: 973, endPoint y: 388, distance: 129.9
click at [973, 388] on div at bounding box center [1072, 396] width 360 height 696
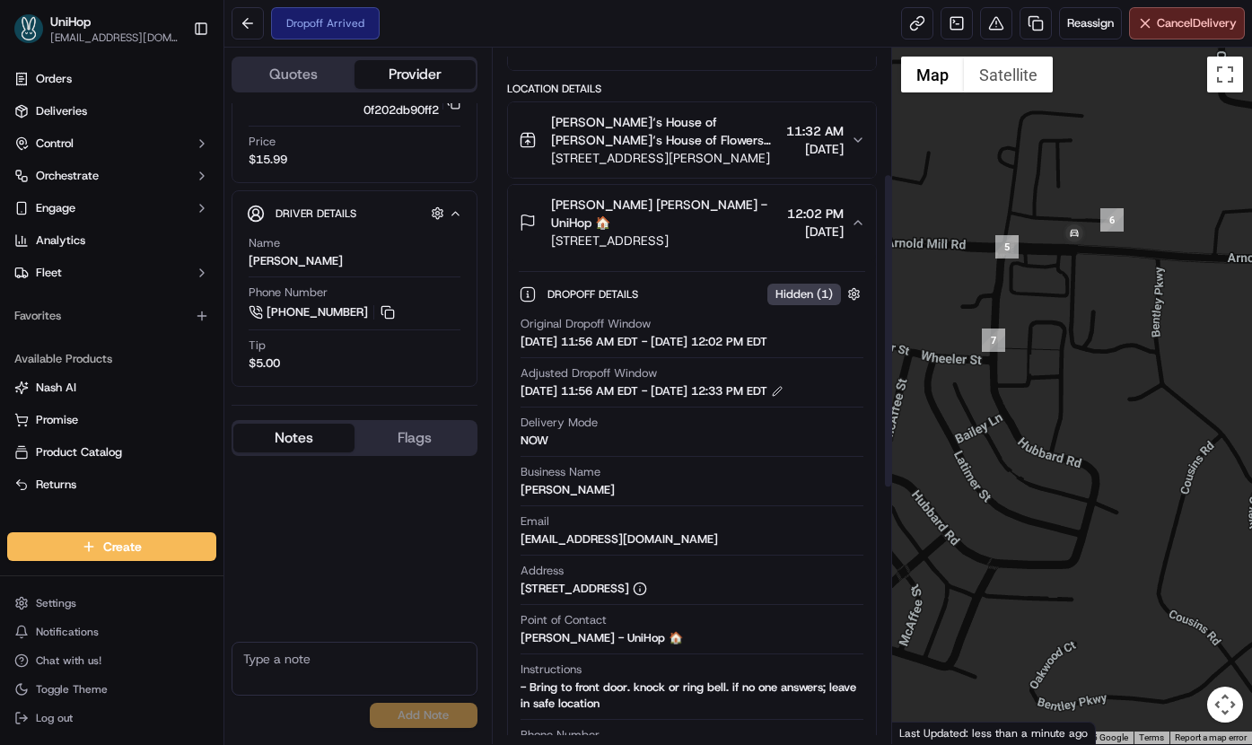
scroll to position [278, 0]
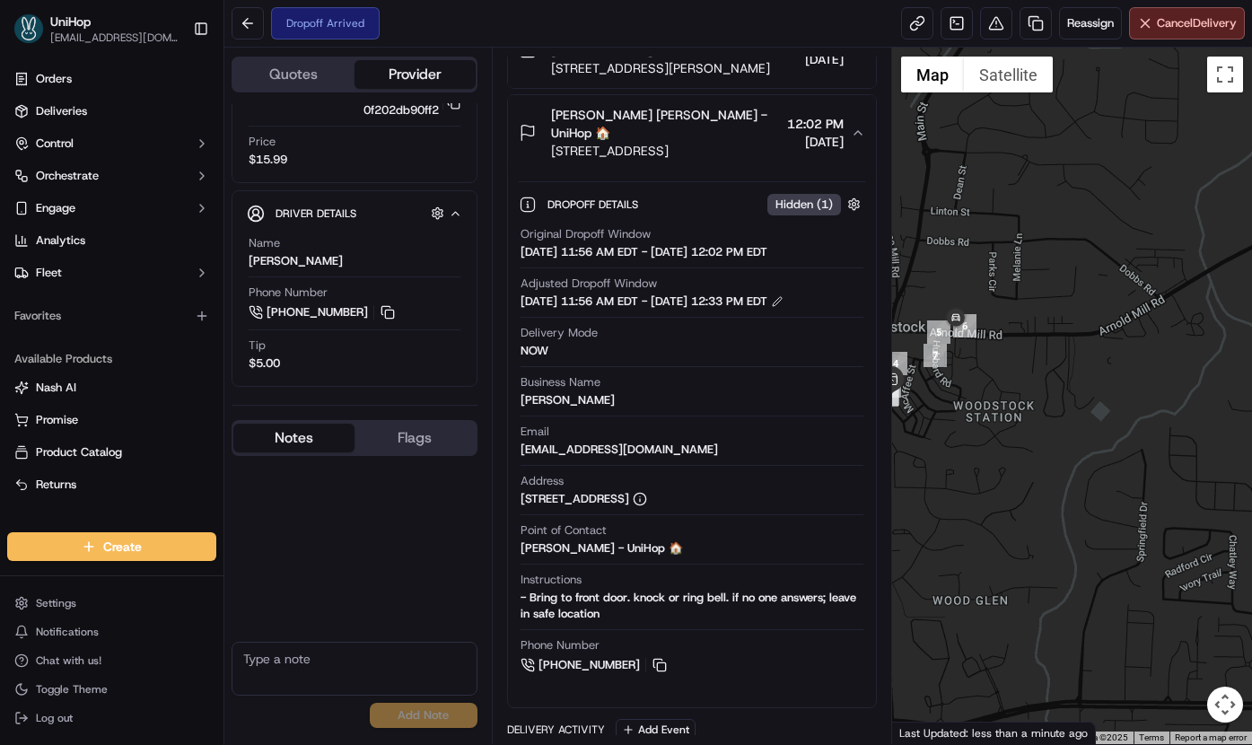
drag, startPoint x: 1213, startPoint y: 315, endPoint x: 1086, endPoint y: 273, distance: 134.2
click at [1086, 273] on div at bounding box center [1072, 396] width 360 height 696
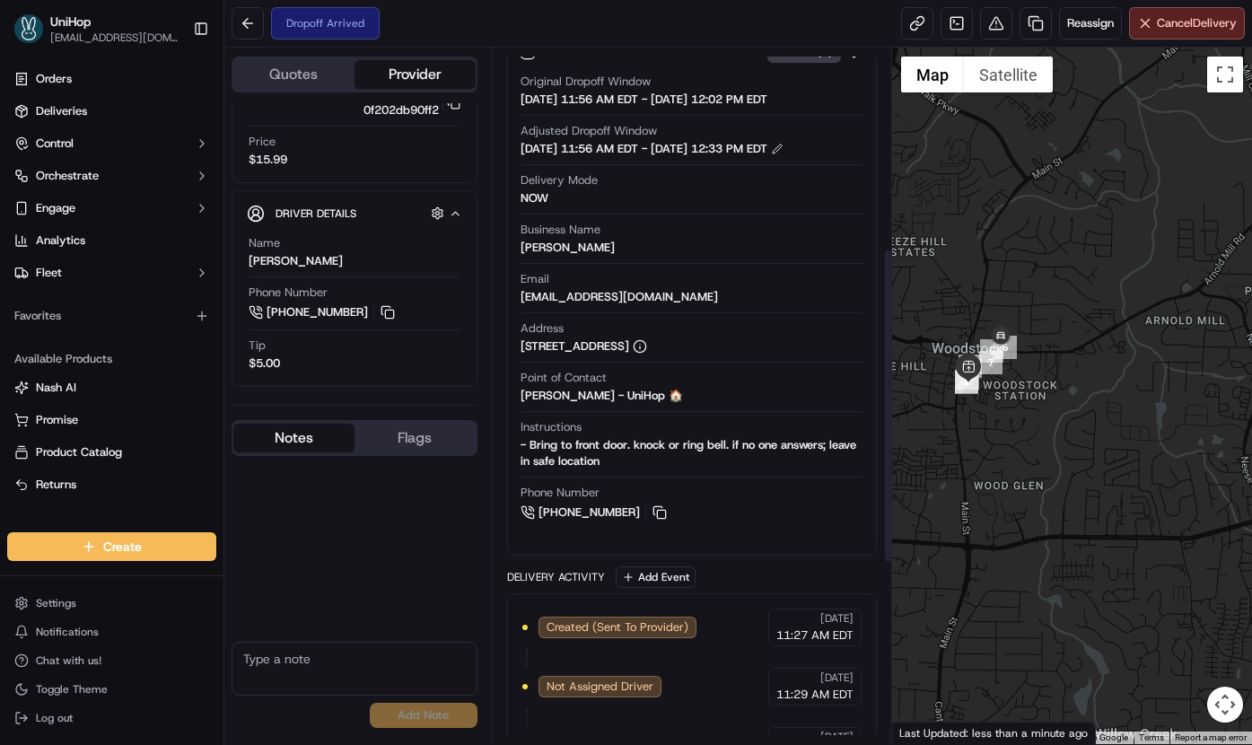
scroll to position [441, 0]
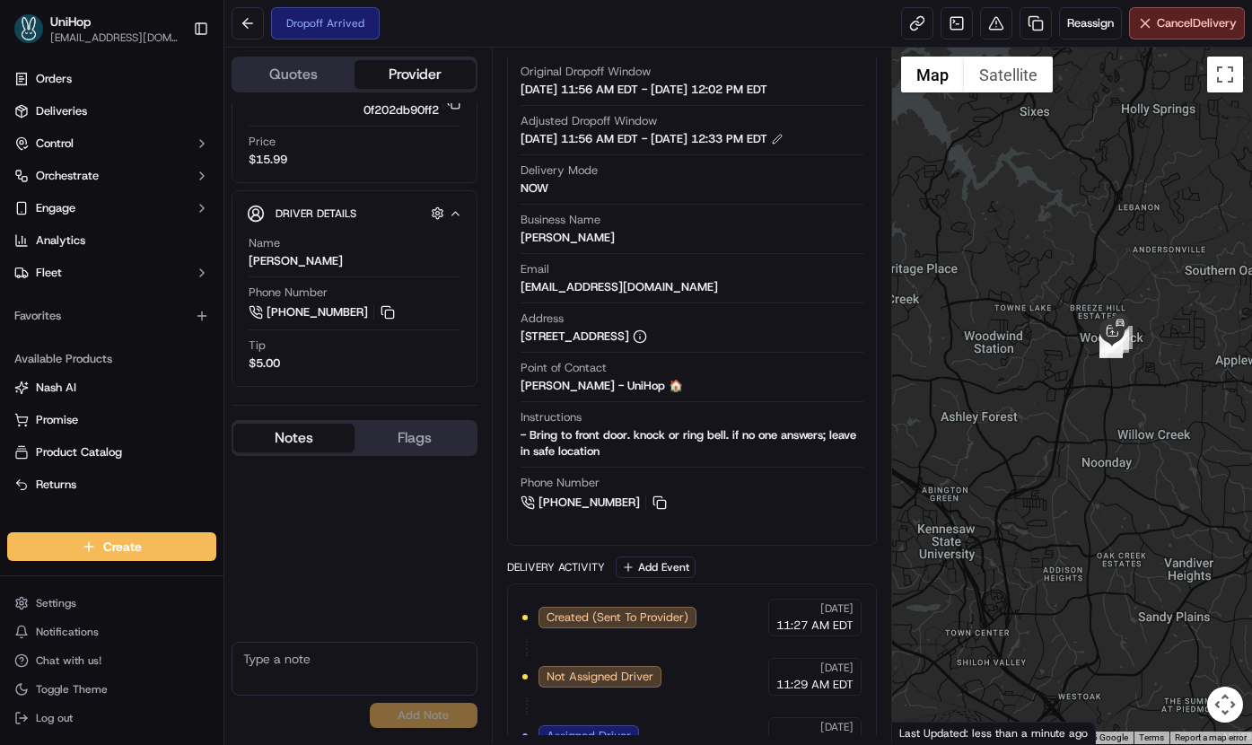
drag, startPoint x: 1158, startPoint y: 334, endPoint x: 1045, endPoint y: 286, distance: 122.6
click at [1047, 287] on div at bounding box center [1072, 396] width 360 height 696
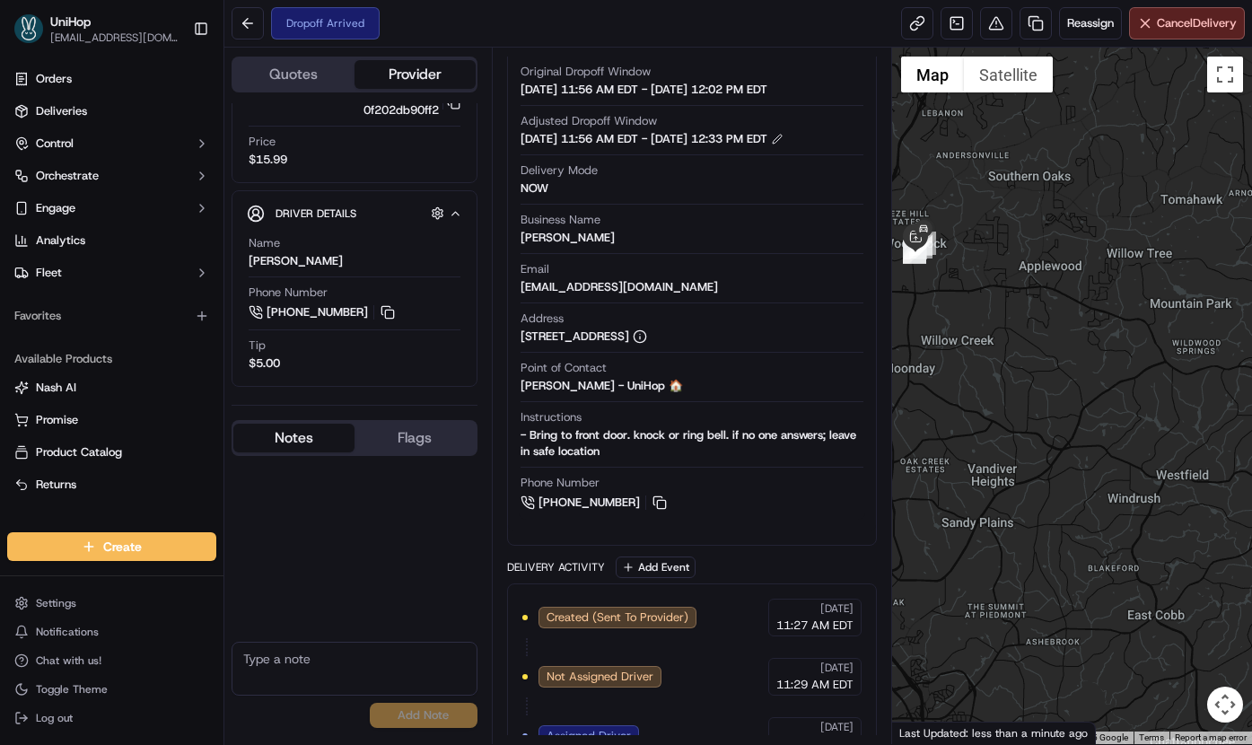
drag, startPoint x: 1067, startPoint y: 403, endPoint x: 981, endPoint y: 356, distance: 98.0
click at [981, 356] on div at bounding box center [1072, 396] width 360 height 696
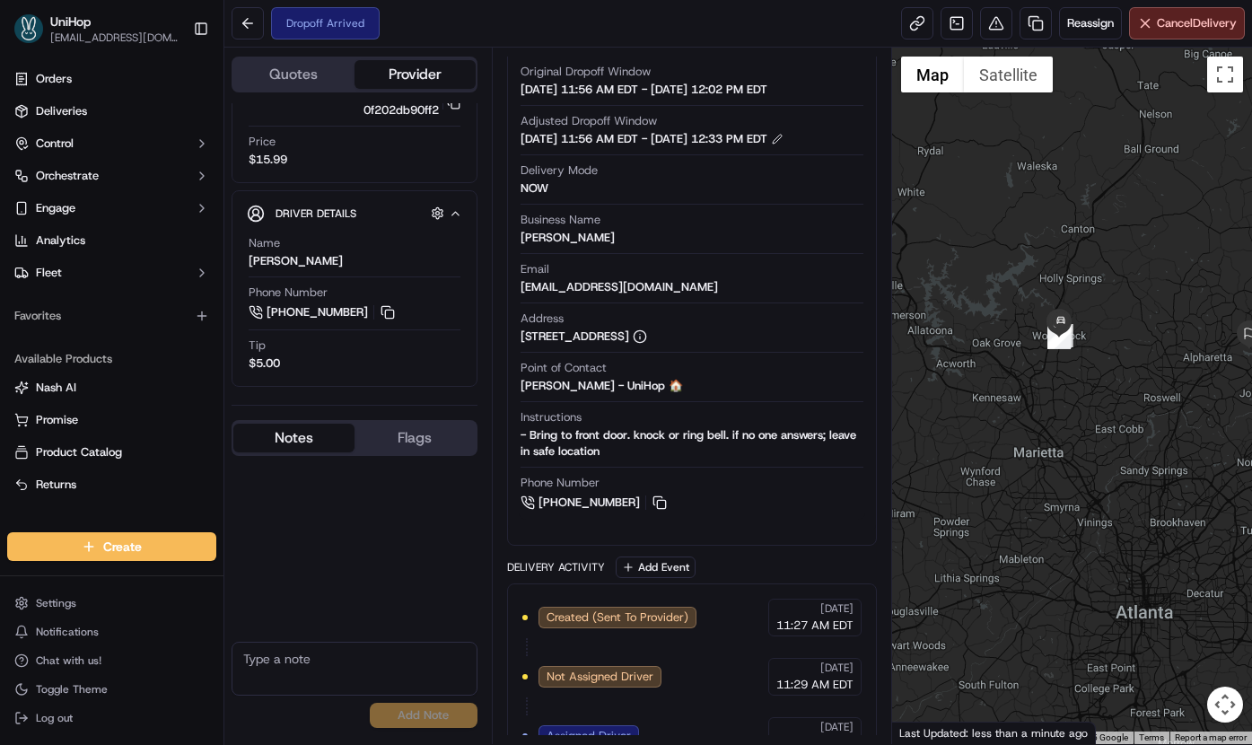
drag, startPoint x: 1130, startPoint y: 350, endPoint x: 1026, endPoint y: 326, distance: 106.9
click at [1037, 331] on div at bounding box center [1072, 396] width 360 height 696
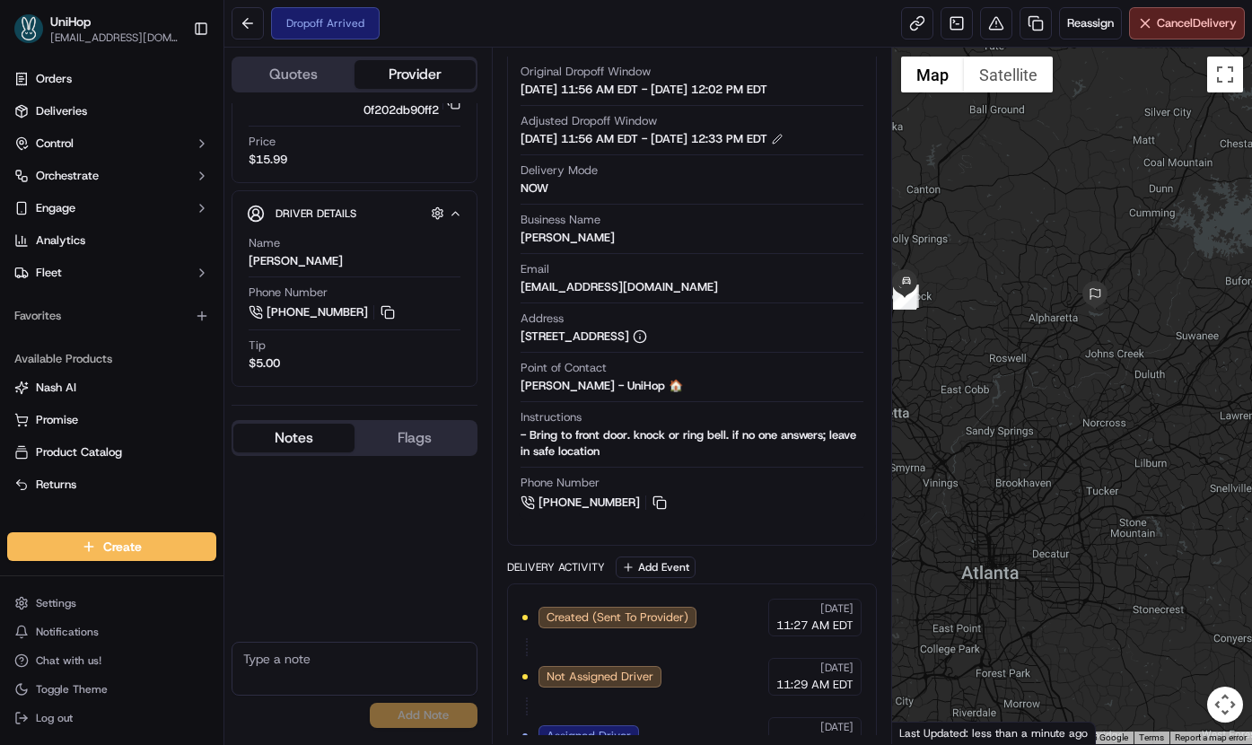
drag, startPoint x: 520, startPoint y: 342, endPoint x: 808, endPoint y: 342, distance: 288.0
click at [647, 342] on div "[STREET_ADDRESS]" at bounding box center [583, 336] width 127 height 16
click at [652, 268] on div "Email [EMAIL_ADDRESS][DOMAIN_NAME]" at bounding box center [692, 278] width 344 height 34
drag, startPoint x: 516, startPoint y: 342, endPoint x: 817, endPoint y: 344, distance: 301.5
click at [817, 344] on div "Dropoff Details Hidden ( 1 ) Original Dropoff Window [DATE] 11:56 AM EDT - [DAT…" at bounding box center [692, 269] width 369 height 522
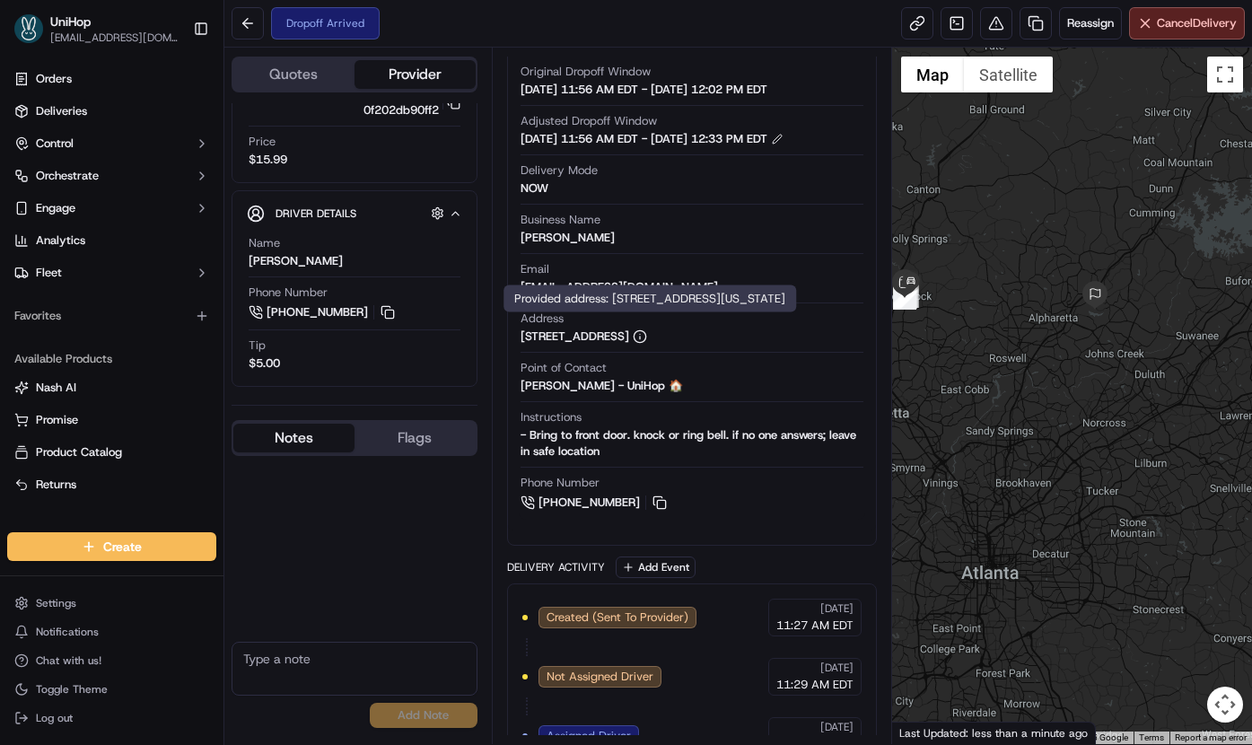
copy div "[STREET_ADDRESS]"
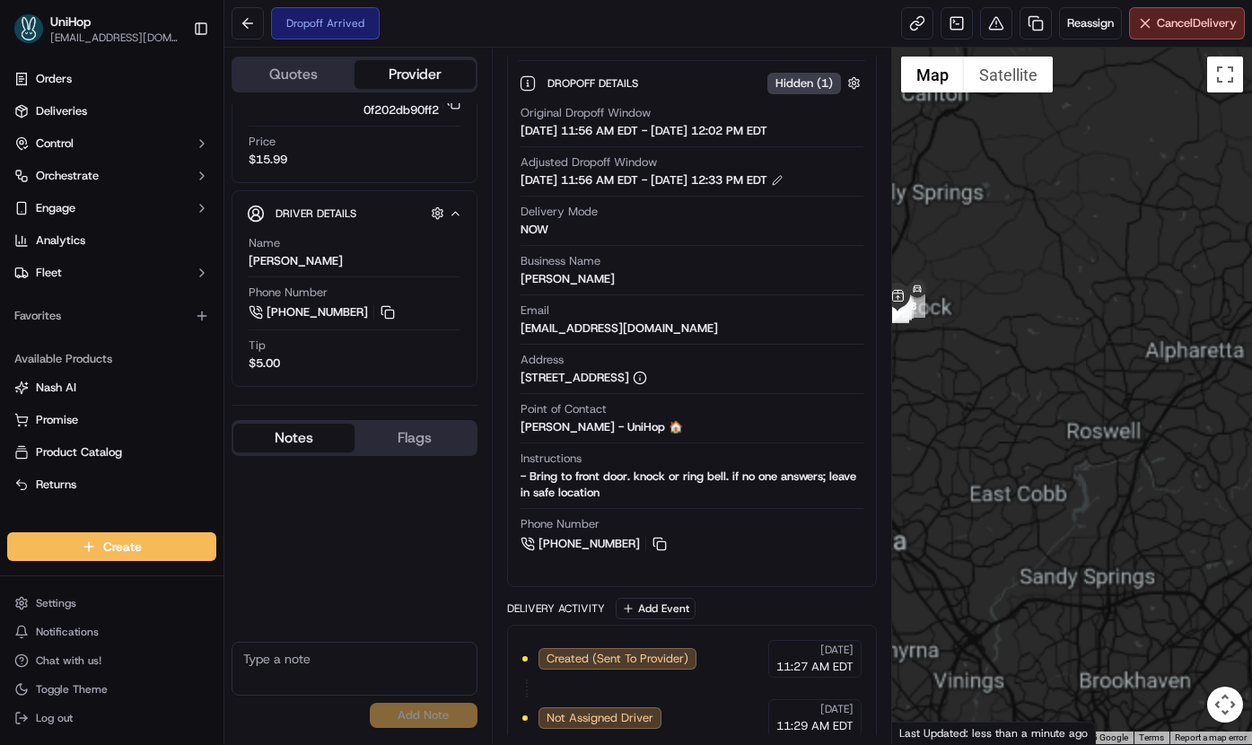
scroll to position [0, 0]
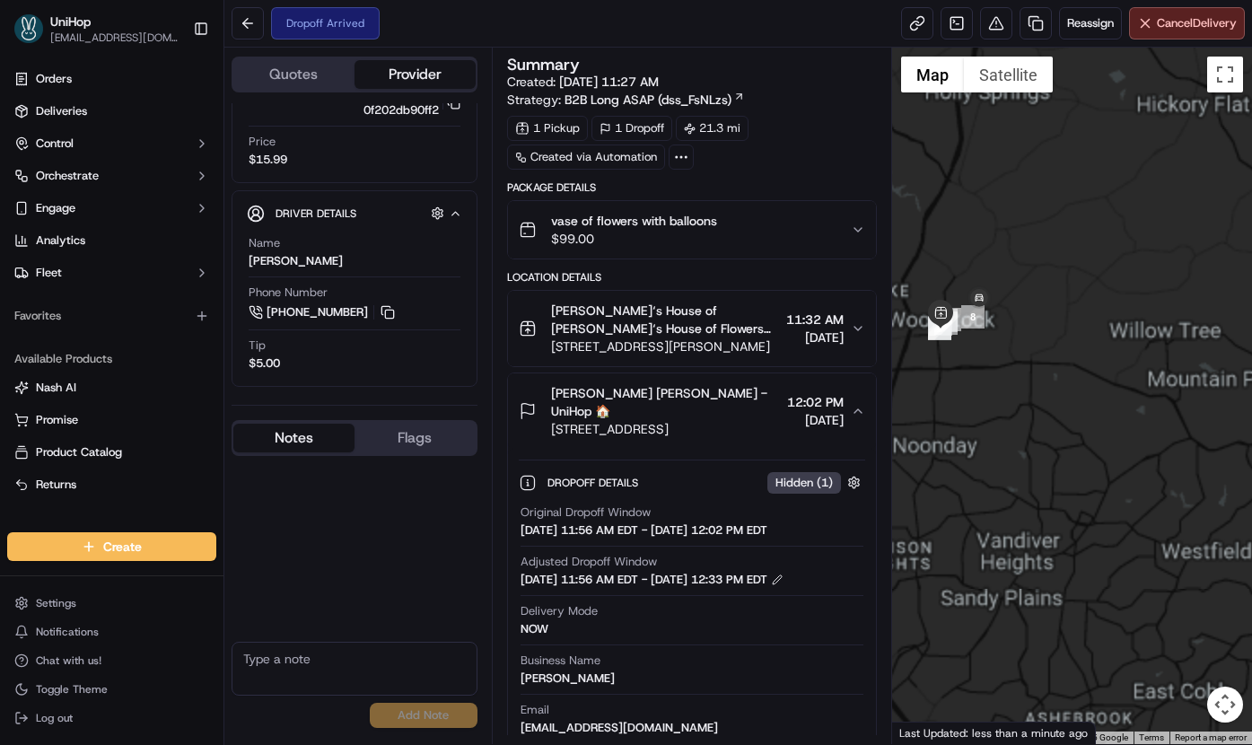
drag, startPoint x: 994, startPoint y: 297, endPoint x: 1138, endPoint y: 292, distance: 143.7
click at [1145, 286] on div at bounding box center [1072, 396] width 360 height 696
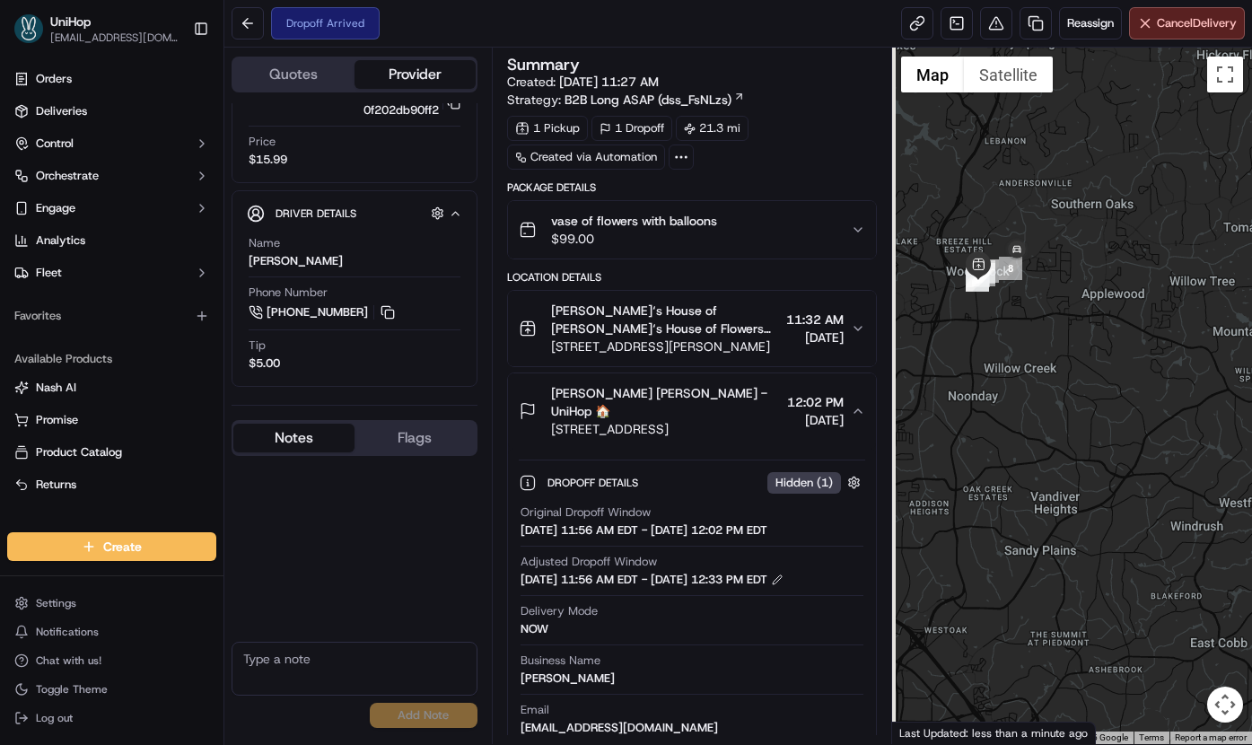
drag, startPoint x: 1042, startPoint y: 337, endPoint x: 1080, endPoint y: 286, distance: 64.1
click at [1080, 286] on div at bounding box center [1072, 396] width 360 height 696
click at [762, 327] on div "[PERSON_NAME]‘s House of [PERSON_NAME]‘s House of Flowers 🛍️ [STREET_ADDRESS][P…" at bounding box center [685, 328] width 333 height 54
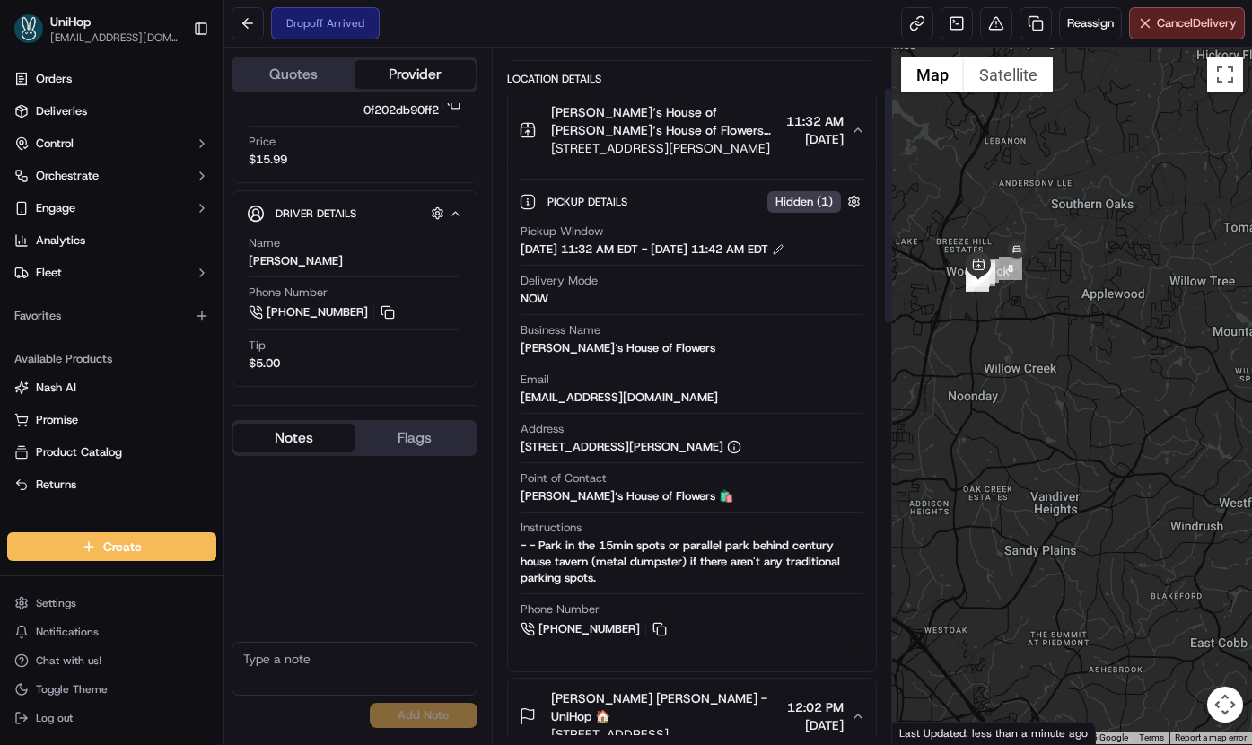
scroll to position [217, 0]
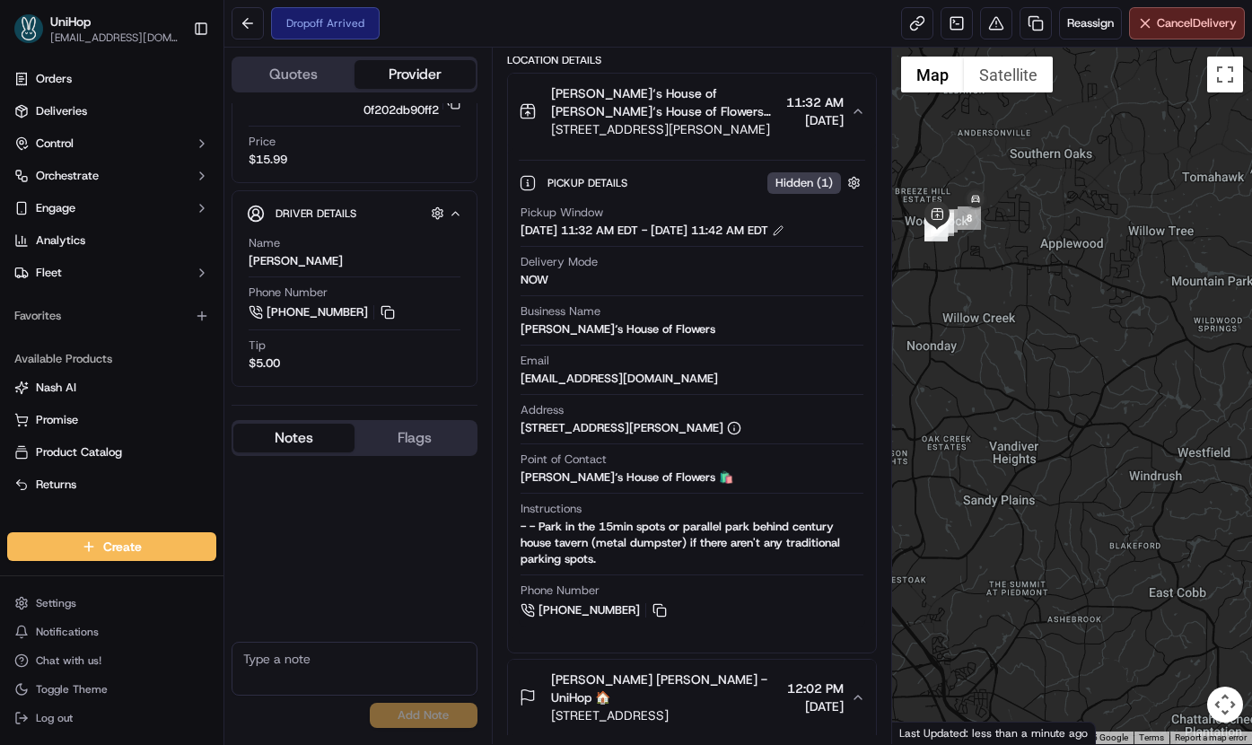
drag, startPoint x: 1049, startPoint y: 387, endPoint x: 1006, endPoint y: 335, distance: 67.5
click at [1006, 335] on div at bounding box center [1072, 396] width 360 height 696
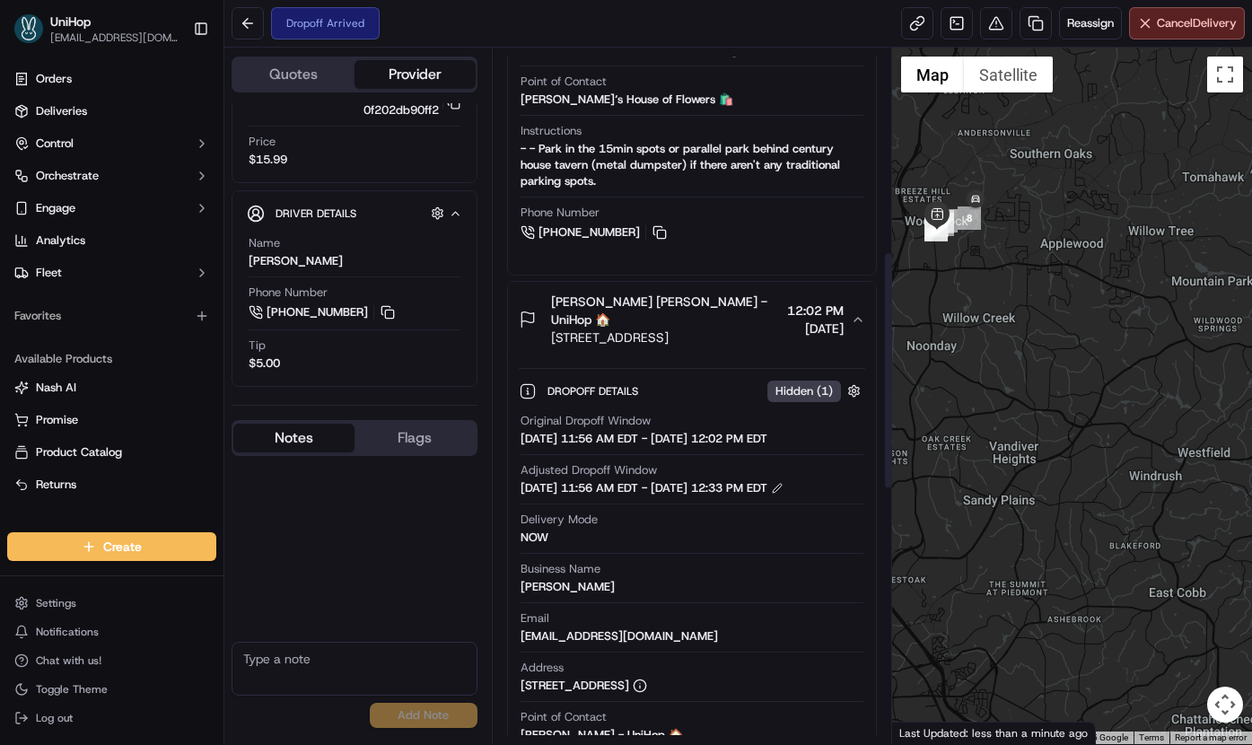
scroll to position [1077, 0]
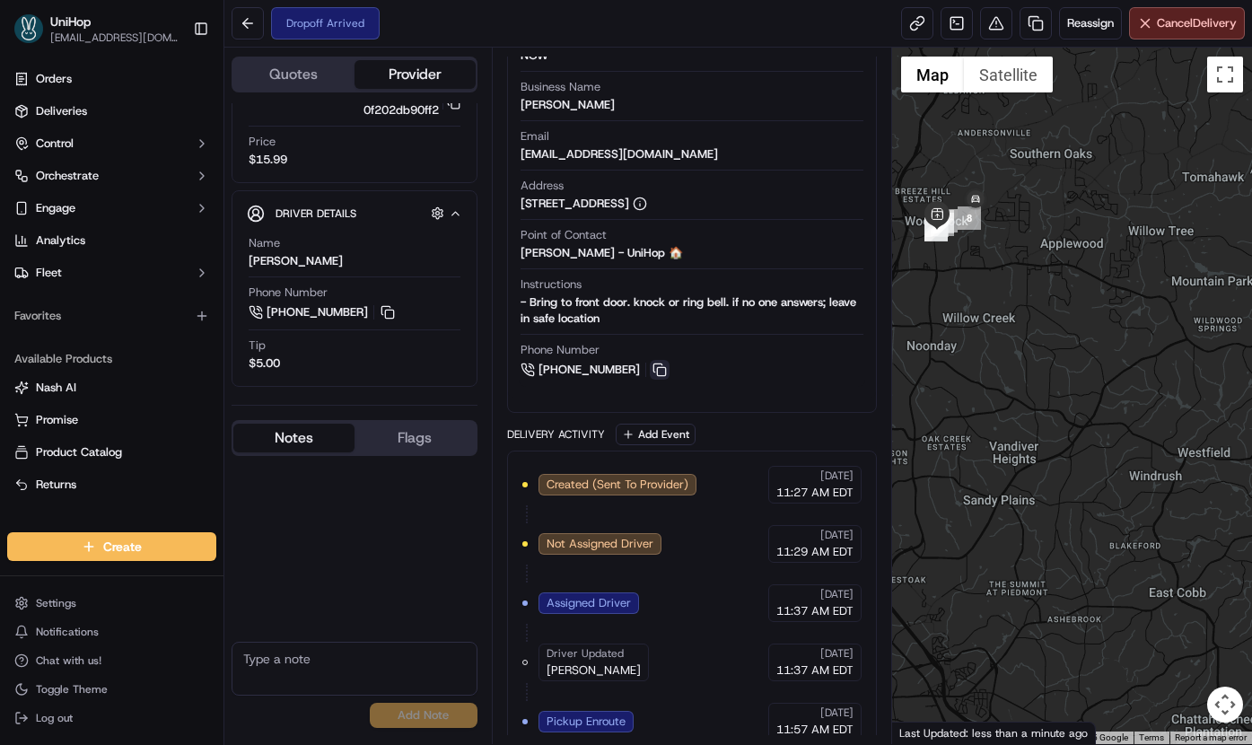
click at [660, 379] on button at bounding box center [660, 370] width 20 height 20
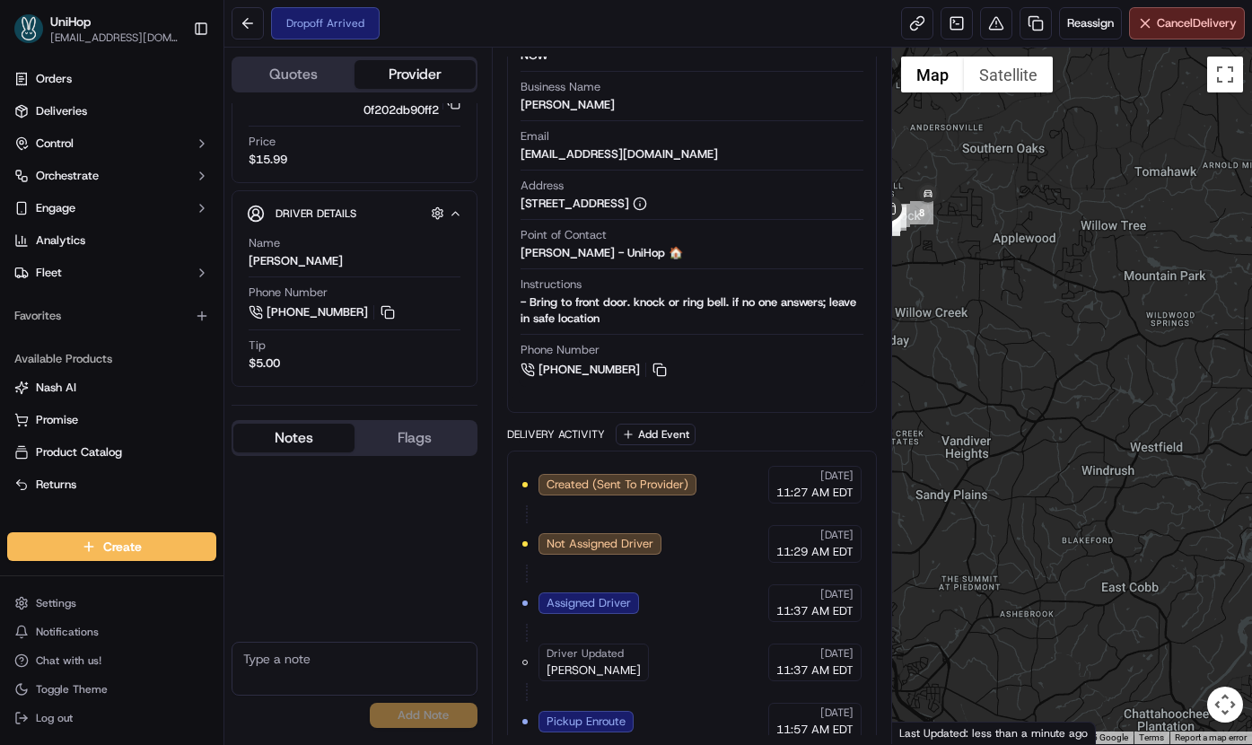
drag, startPoint x: 1049, startPoint y: 242, endPoint x: 1002, endPoint y: 266, distance: 52.2
click at [989, 236] on div at bounding box center [1072, 396] width 360 height 696
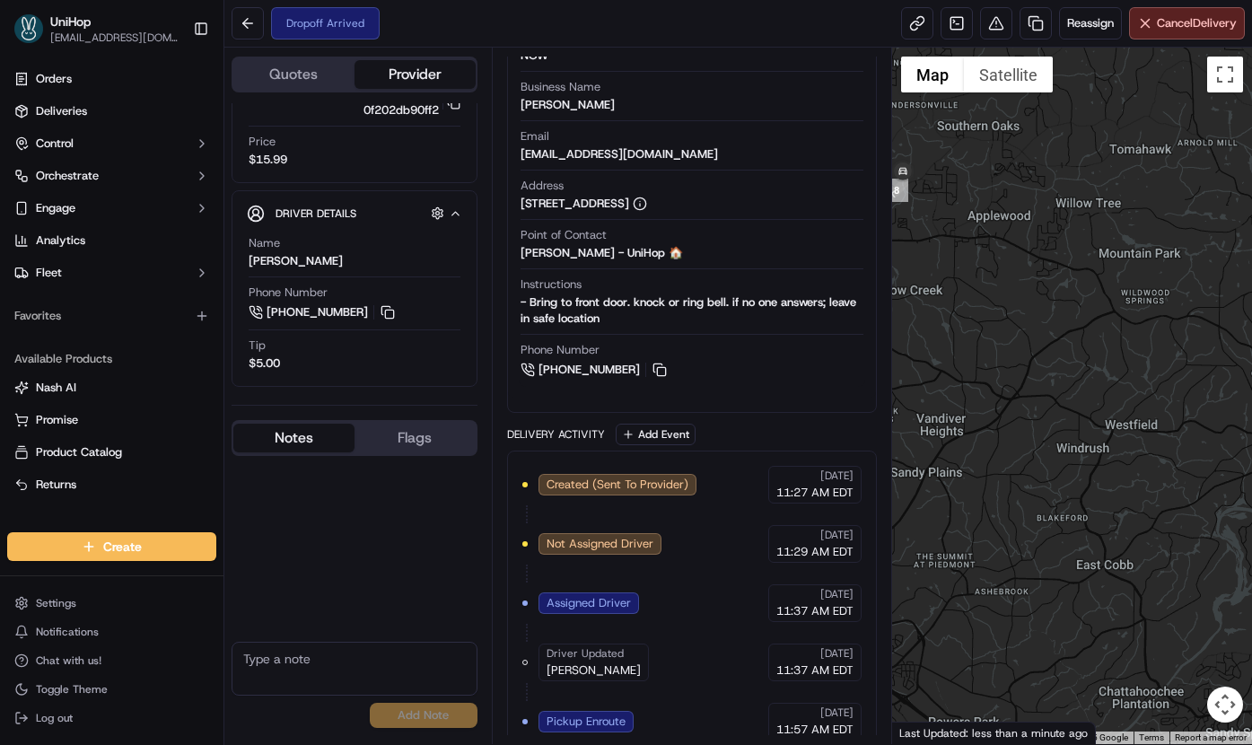
drag, startPoint x: 1054, startPoint y: 257, endPoint x: 1028, endPoint y: 234, distance: 34.9
click at [1028, 234] on div at bounding box center [1072, 396] width 360 height 696
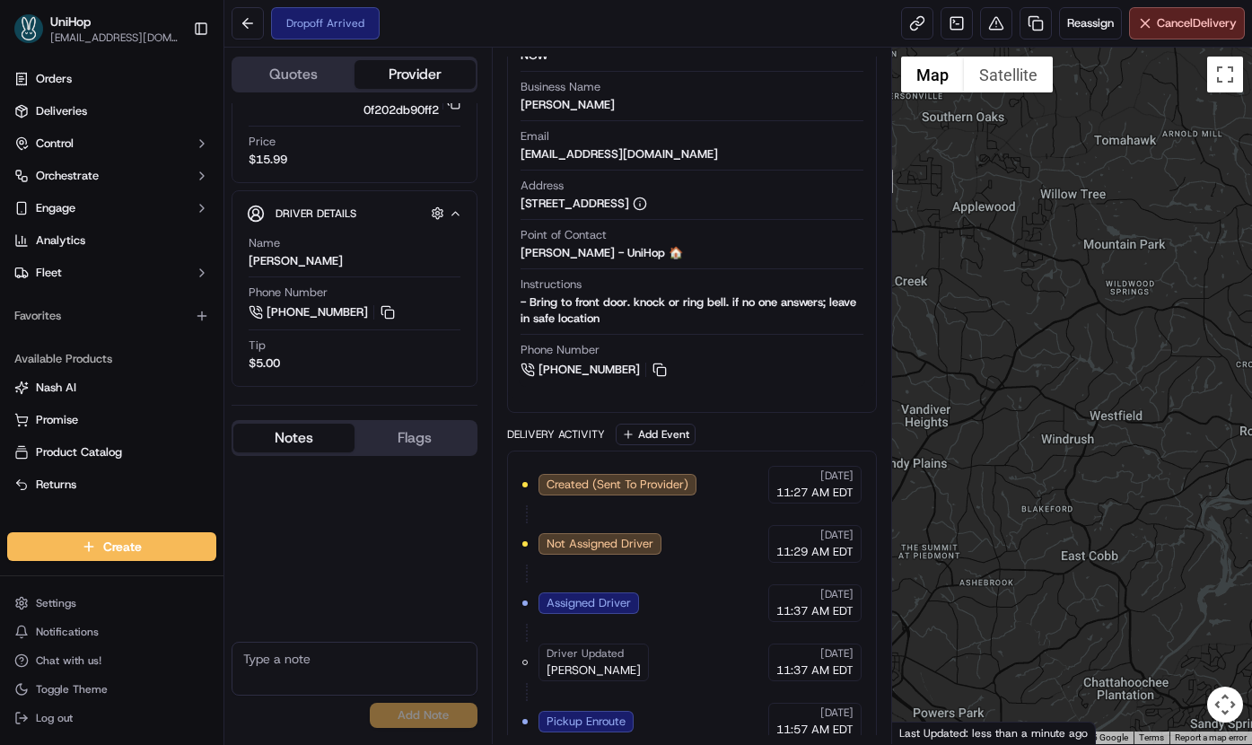
drag, startPoint x: 1113, startPoint y: 242, endPoint x: 1084, endPoint y: 227, distance: 33.3
click at [1084, 227] on div at bounding box center [1072, 396] width 360 height 696
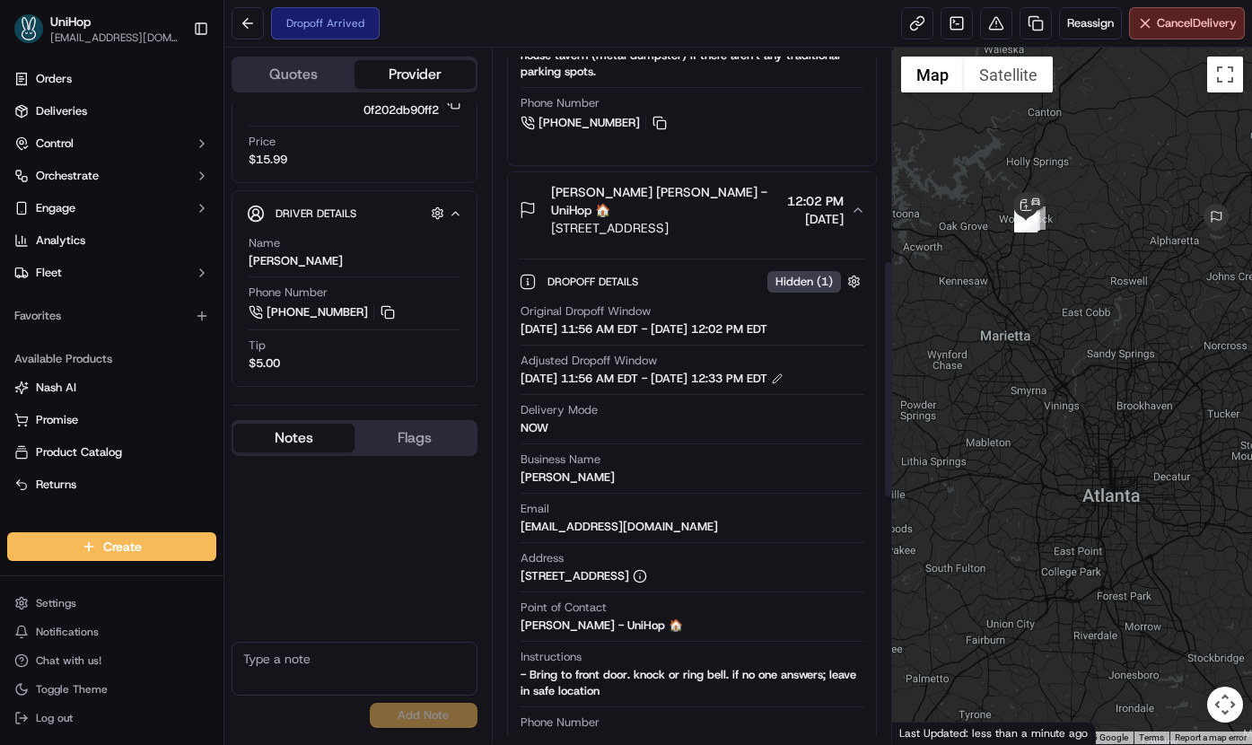
scroll to position [491, 0]
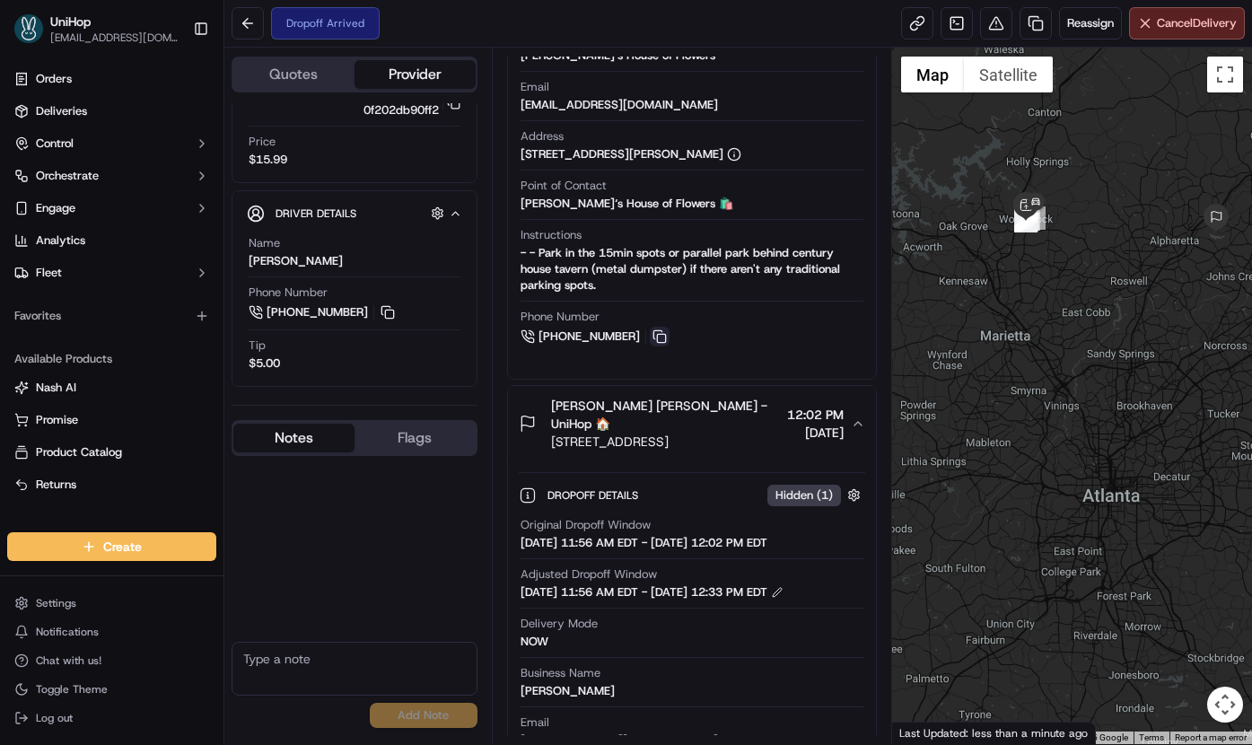
click at [659, 335] on button at bounding box center [660, 337] width 20 height 20
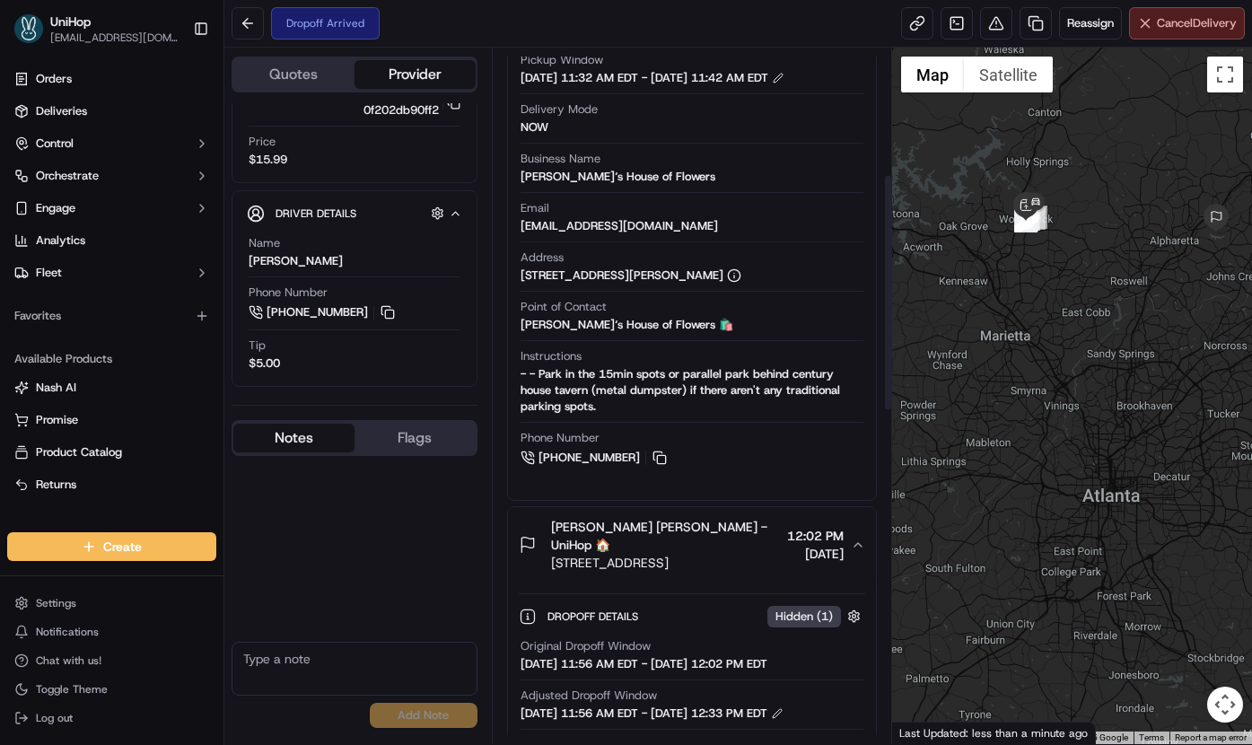
scroll to position [579, 0]
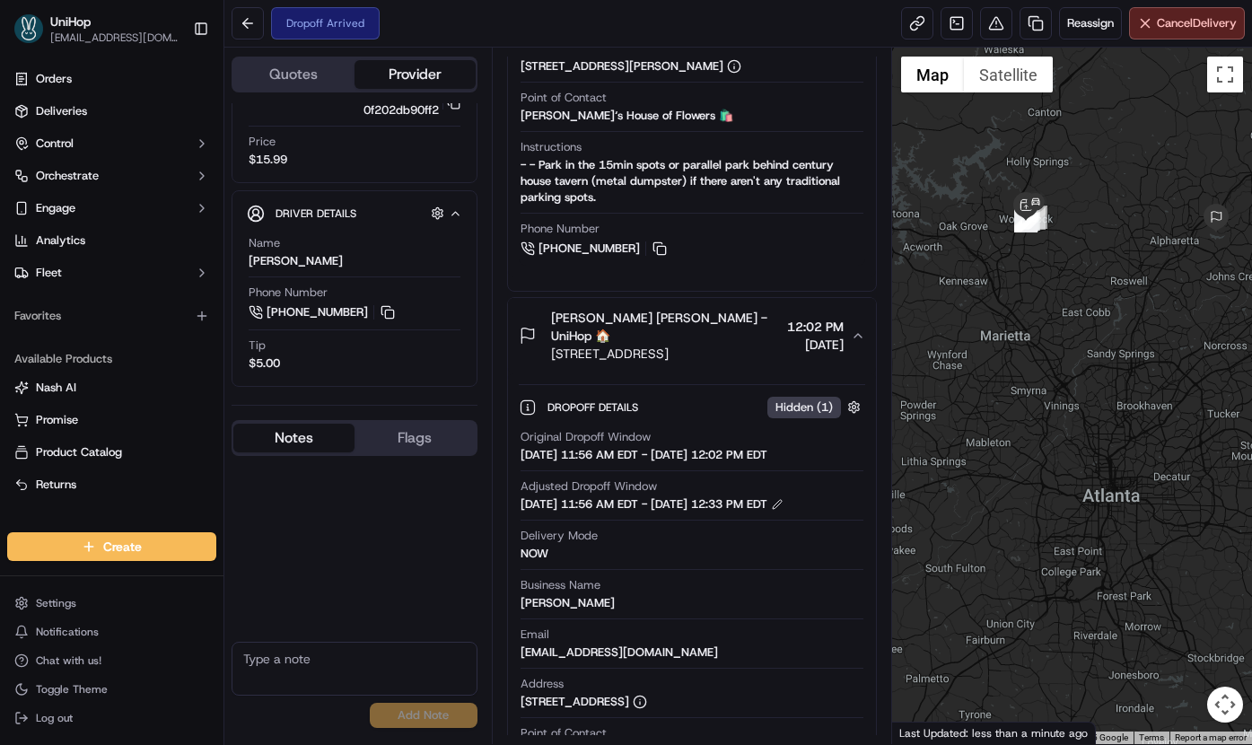
click at [310, 663] on textarea at bounding box center [354, 669] width 246 height 54
click at [310, 663] on textarea "To enrich screen reader interactions, please activate Accessibility in Grammarl…" at bounding box center [354, 669] width 246 height 54
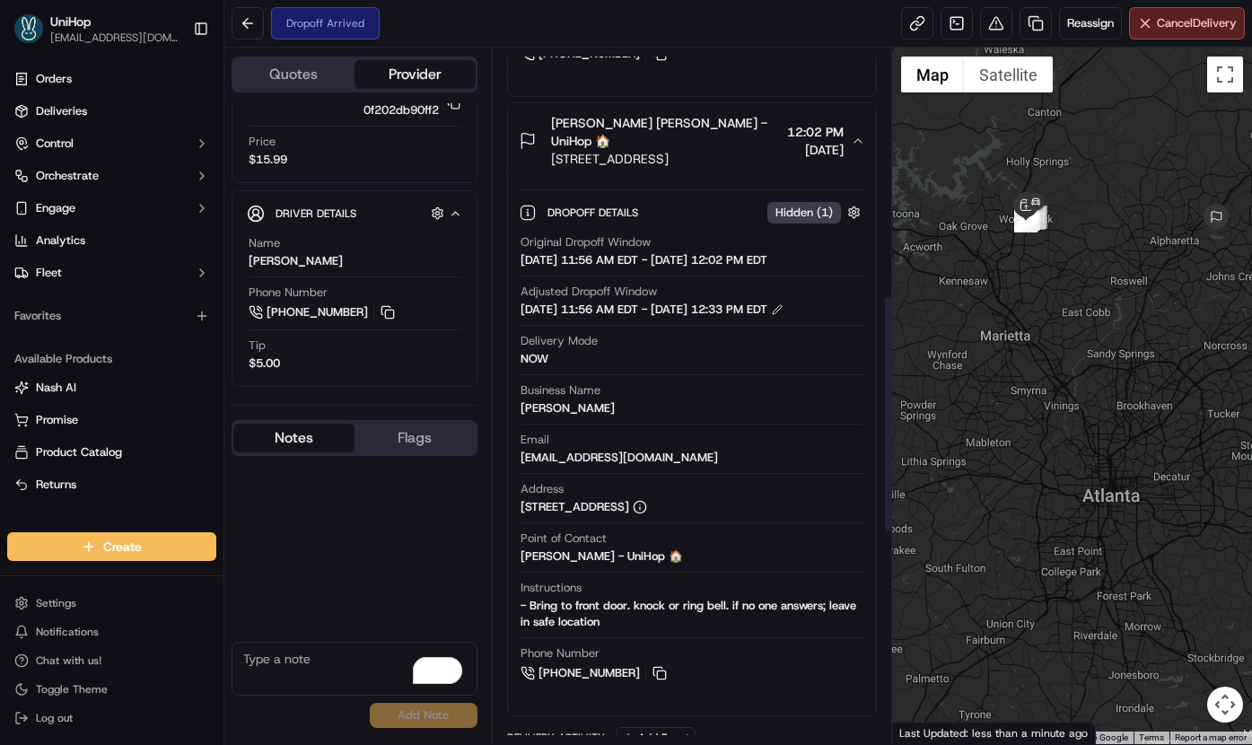
scroll to position [776, 0]
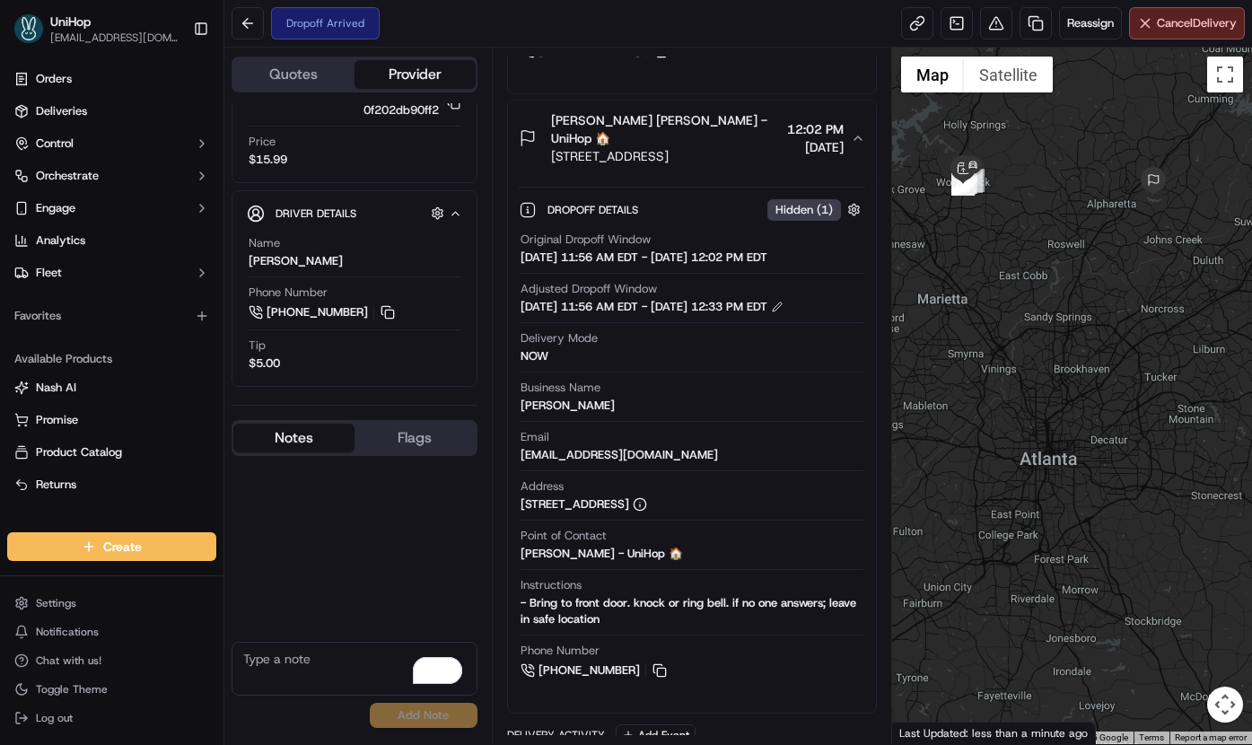
drag, startPoint x: 1031, startPoint y: 358, endPoint x: 960, endPoint y: 317, distance: 82.0
click at [960, 317] on div at bounding box center [1072, 396] width 360 height 696
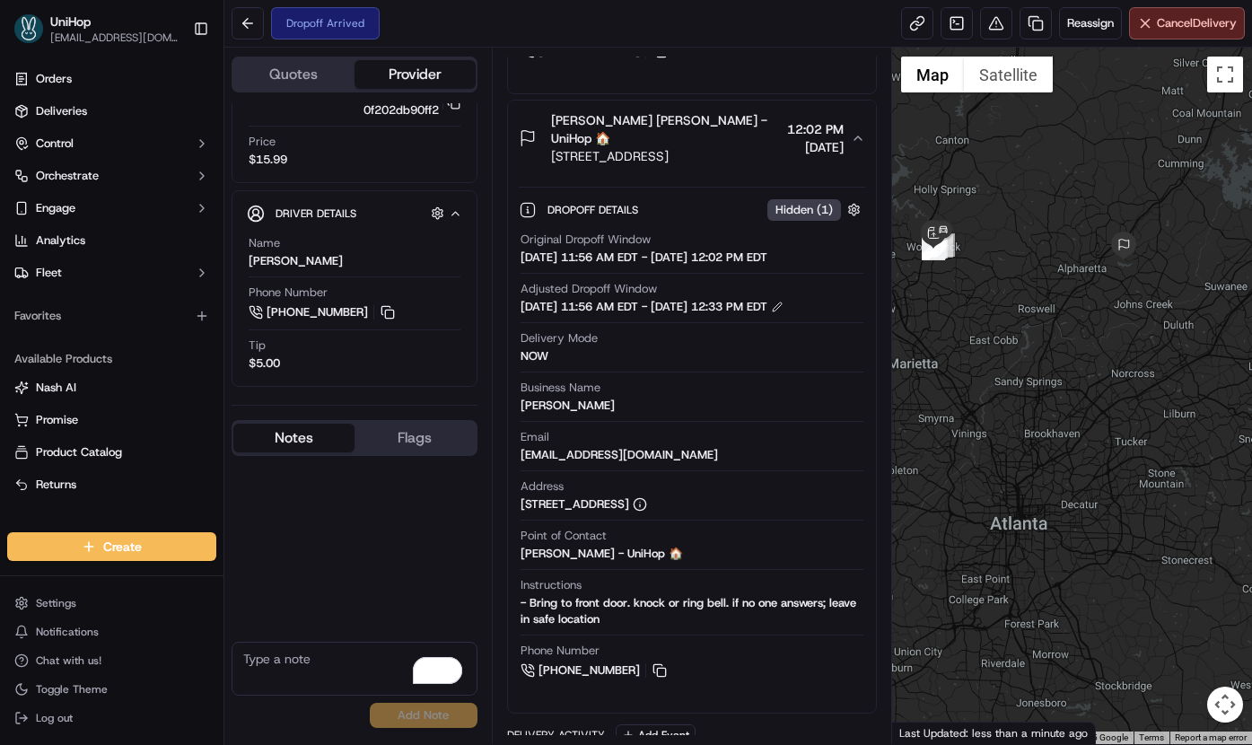
drag, startPoint x: 1089, startPoint y: 262, endPoint x: 1037, endPoint y: 406, distance: 152.7
click at [1037, 406] on div at bounding box center [1072, 396] width 360 height 696
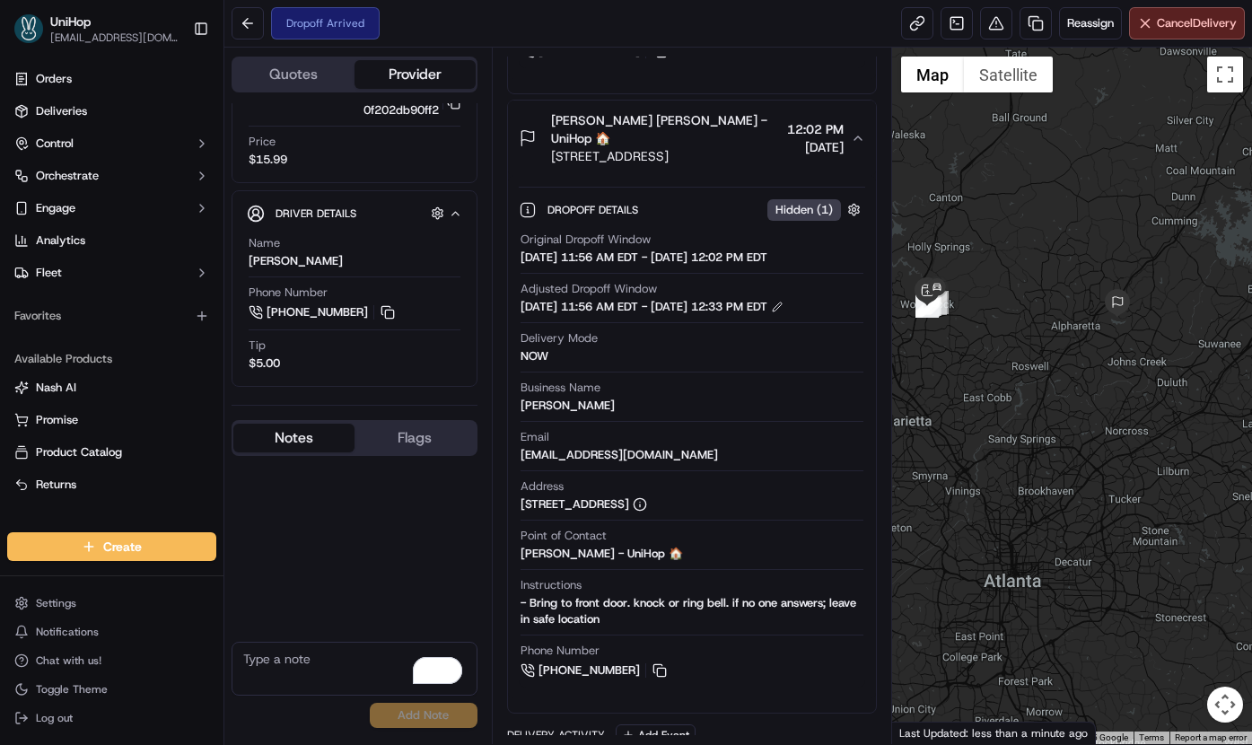
drag, startPoint x: 1011, startPoint y: 334, endPoint x: 1063, endPoint y: 249, distance: 99.9
click at [1063, 249] on div at bounding box center [1072, 396] width 360 height 696
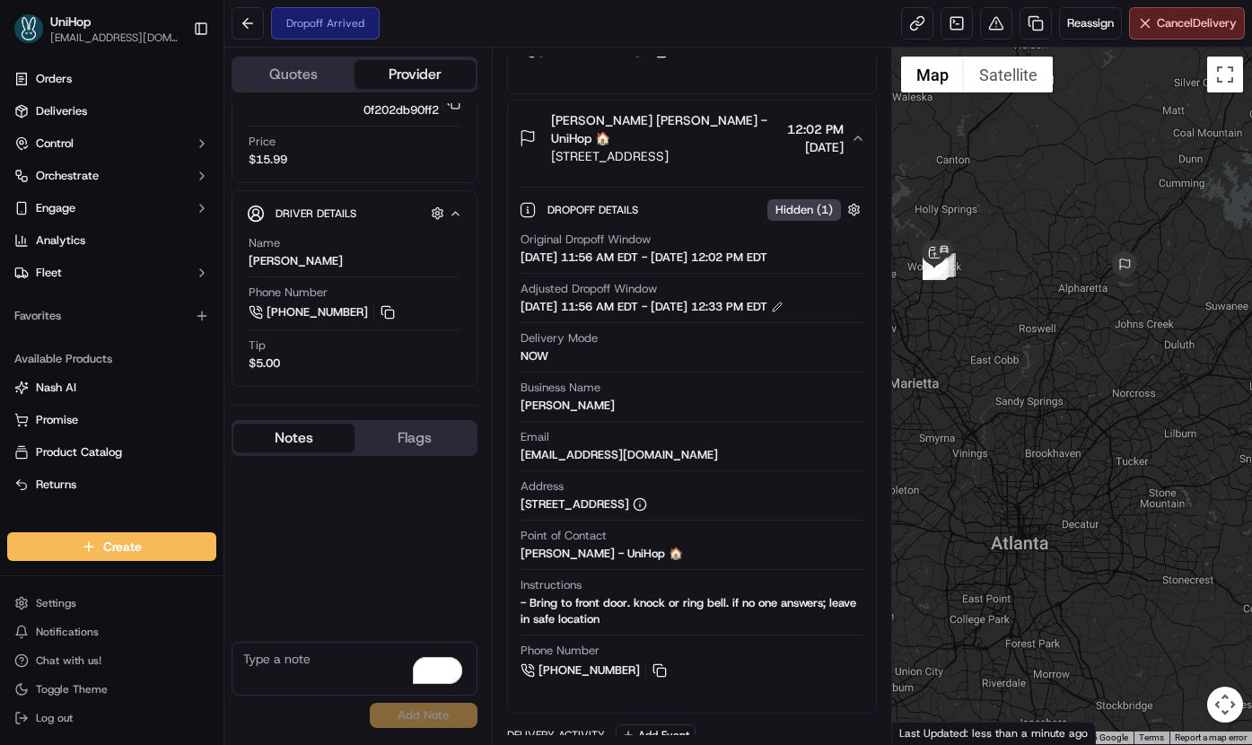
drag, startPoint x: 1025, startPoint y: 361, endPoint x: 999, endPoint y: 390, distance: 39.4
click at [999, 390] on div at bounding box center [1072, 396] width 360 height 696
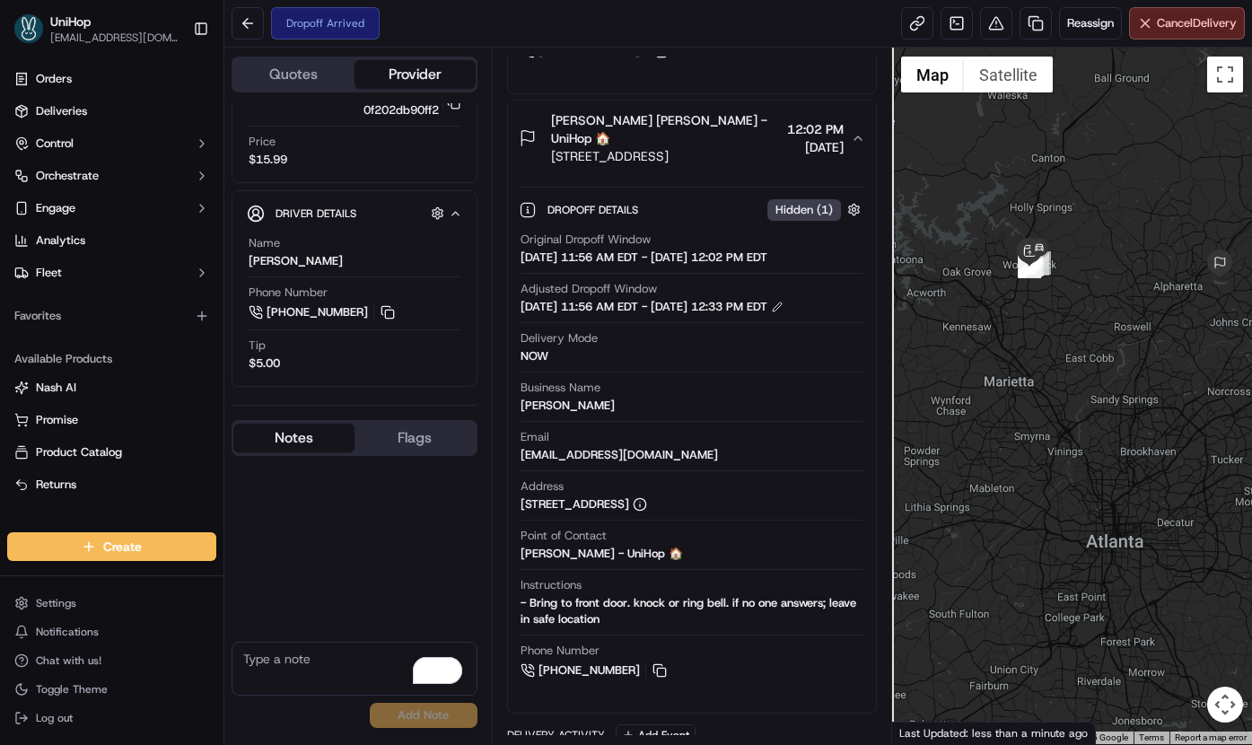
drag, startPoint x: 952, startPoint y: 400, endPoint x: 1053, endPoint y: 399, distance: 101.4
click at [1053, 399] on div at bounding box center [1072, 396] width 360 height 696
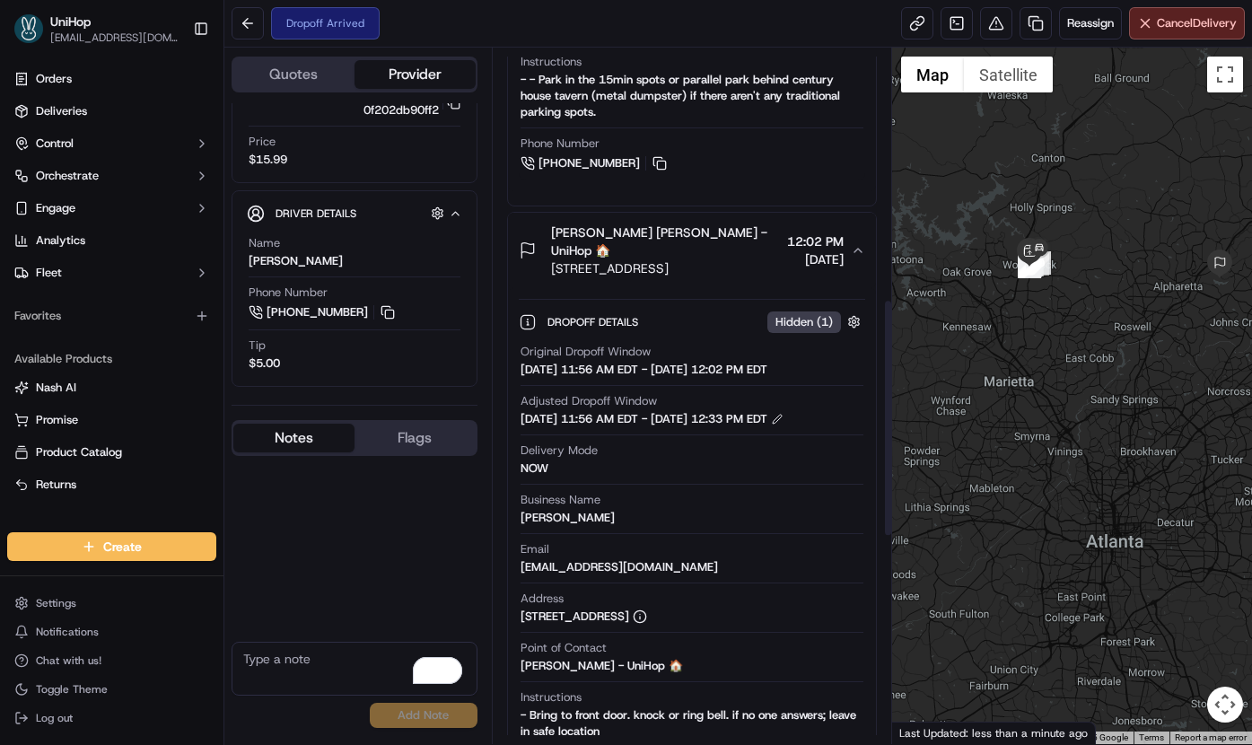
scroll to position [599, 0]
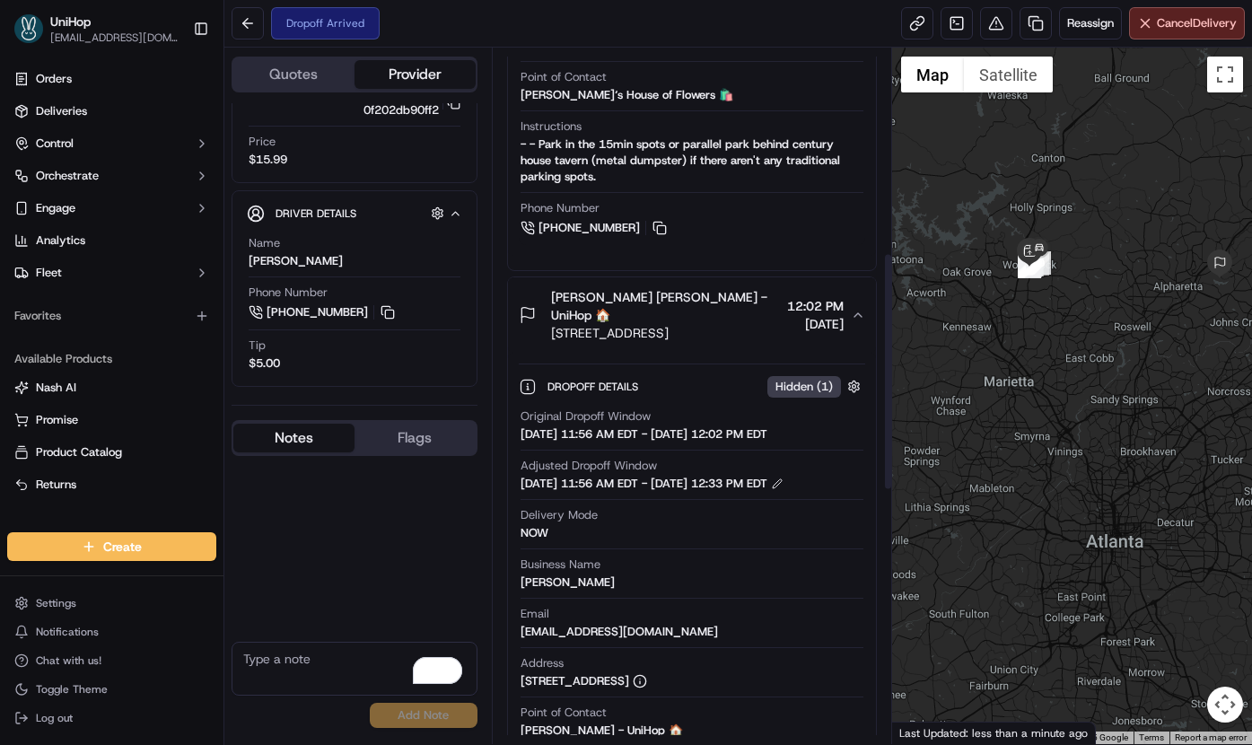
click at [694, 294] on span "[PERSON_NAME] [PERSON_NAME] - UniHop 🏠" at bounding box center [666, 306] width 230 height 36
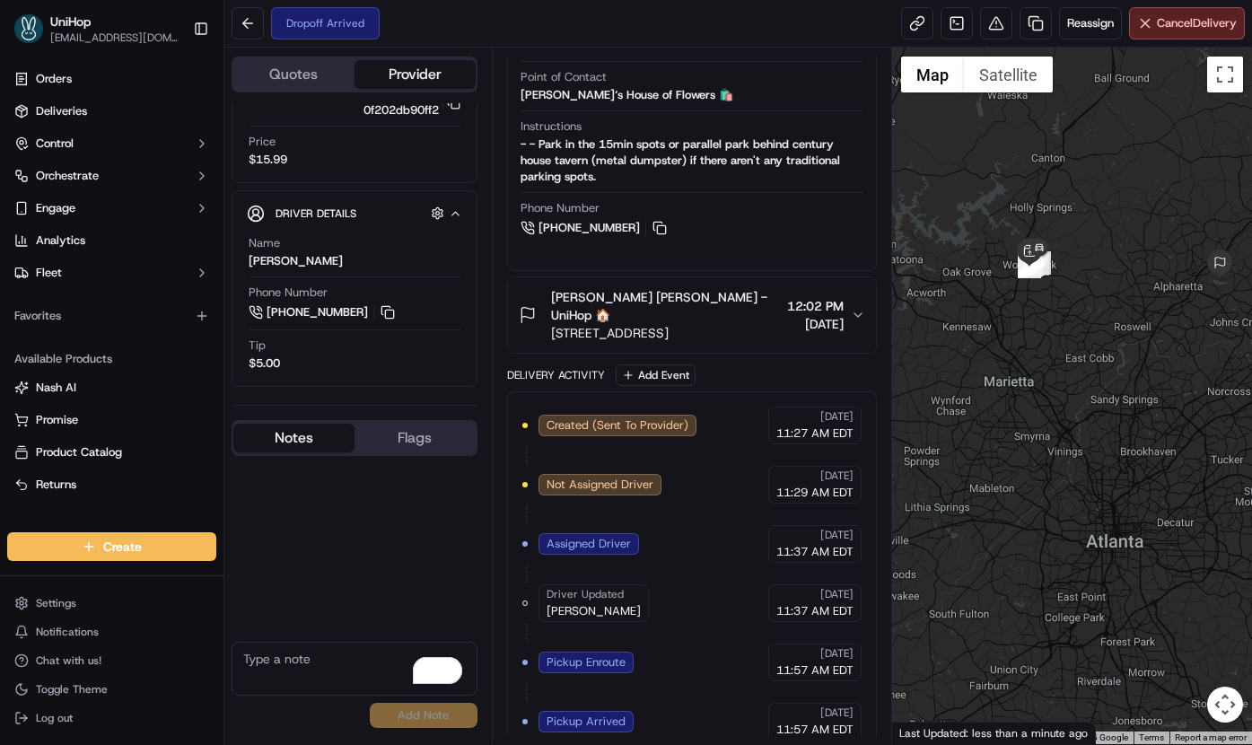
click at [693, 295] on span "[PERSON_NAME] [PERSON_NAME] - UniHop 🏠" at bounding box center [666, 306] width 230 height 36
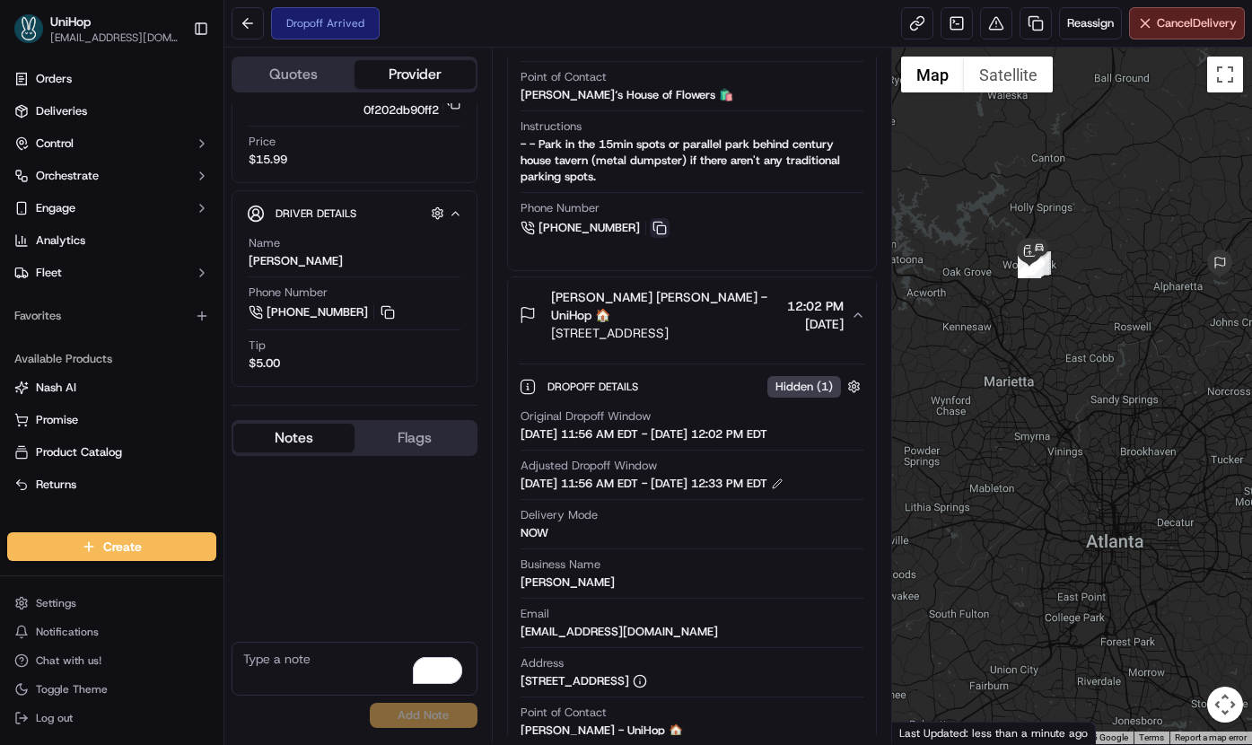
click at [651, 225] on button at bounding box center [660, 228] width 20 height 20
click at [313, 667] on textarea "To enrich screen reader interactions, please activate Accessibility in Grammarl…" at bounding box center [354, 669] width 246 height 54
click at [301, 659] on textarea "To enrich screen reader interactions, please activate Accessibility in Grammarl…" at bounding box center [354, 669] width 246 height 54
click at [464, 658] on textarea "1960 [GEOGRAPHIC_DATA]. Alpharetta GA." at bounding box center [354, 669] width 246 height 54
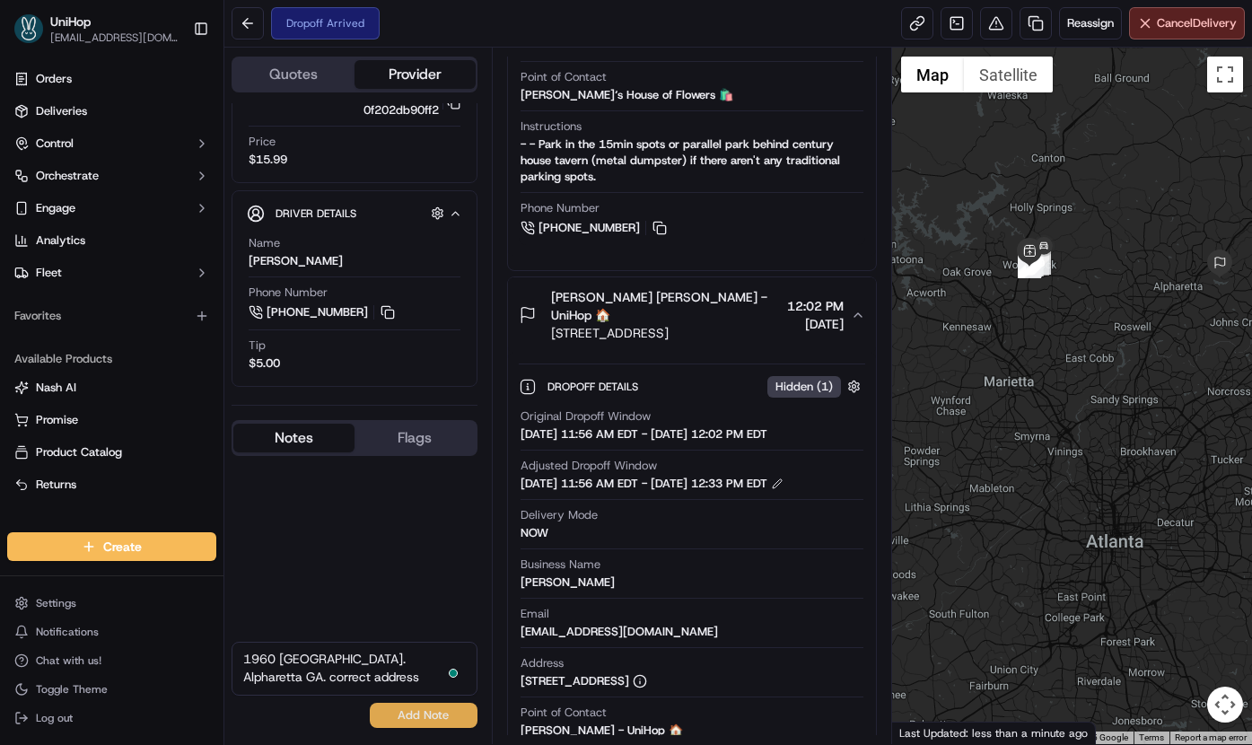
type textarea "1960 [GEOGRAPHIC_DATA]. Alpharetta GA. correct address"
click at [427, 716] on button "Add Note" at bounding box center [424, 715] width 108 height 25
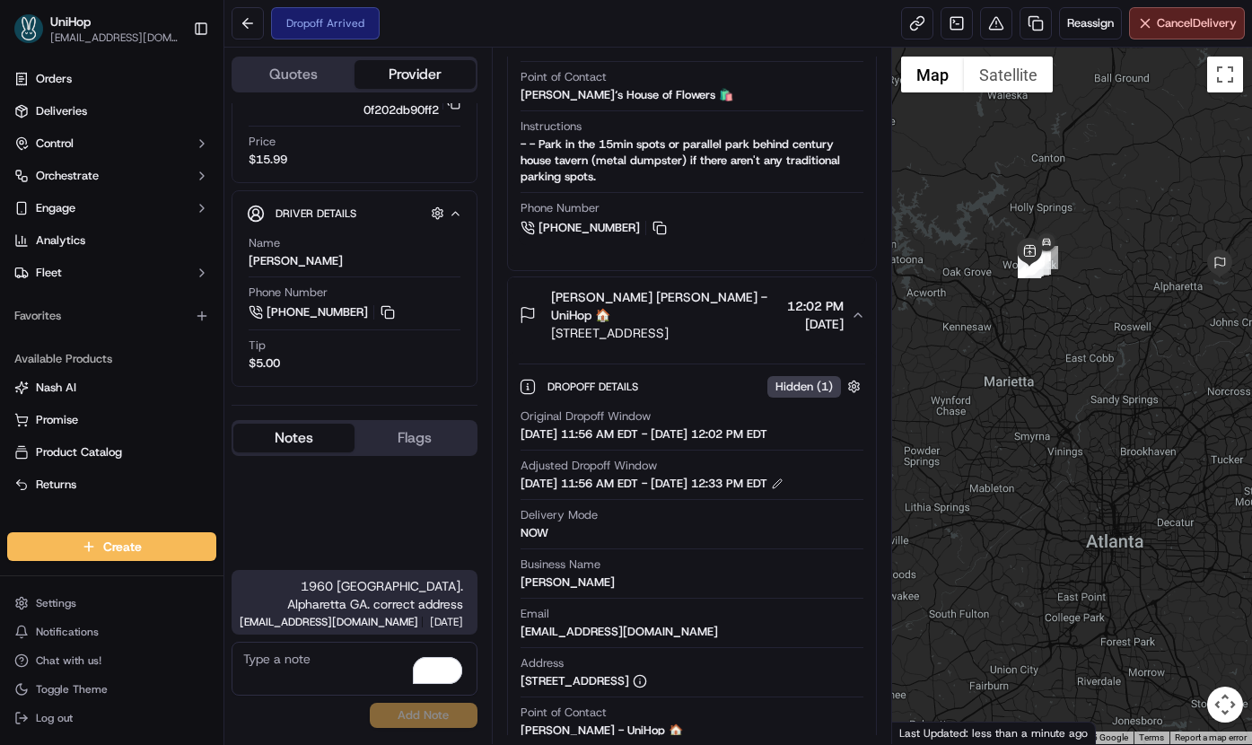
drag, startPoint x: 549, startPoint y: 333, endPoint x: 710, endPoint y: 338, distance: 160.7
click at [710, 338] on div "[PERSON_NAME] [PERSON_NAME] - UniHop 🏠 [STREET_ADDRESS]" at bounding box center [650, 315] width 262 height 54
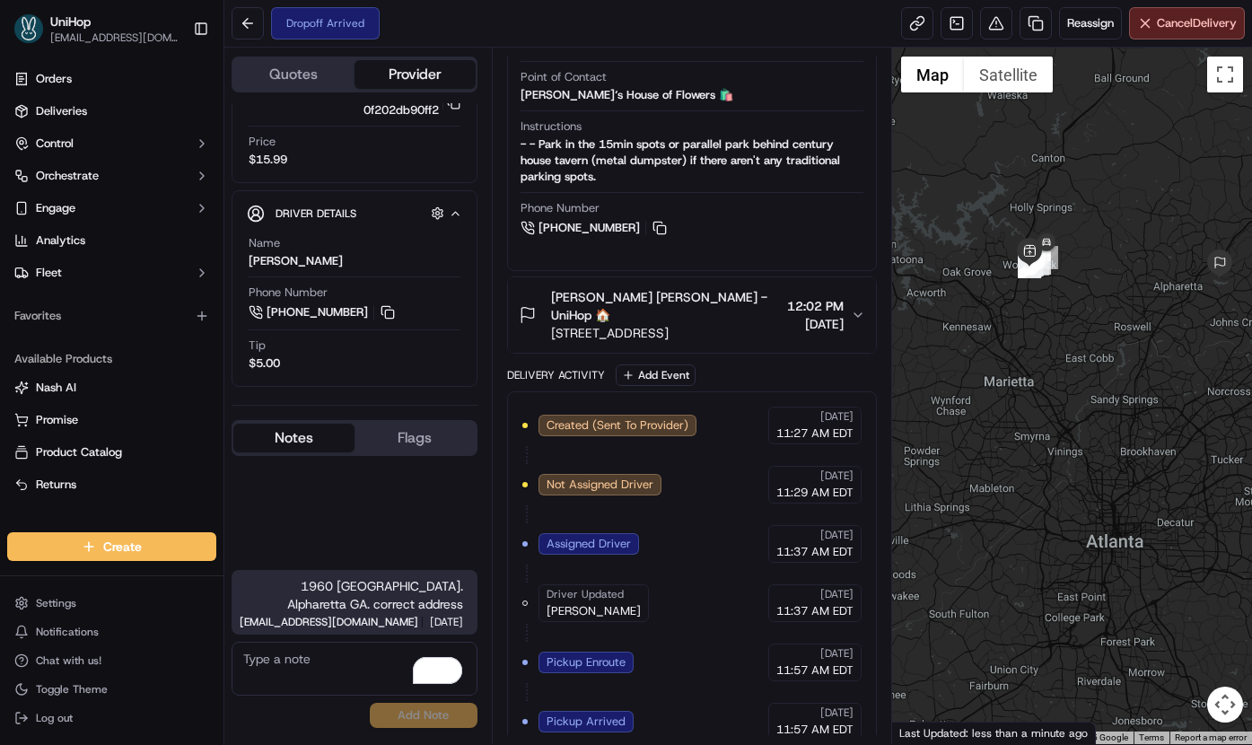
click at [609, 308] on span "[PERSON_NAME] [PERSON_NAME] - UniHop 🏠" at bounding box center [666, 306] width 230 height 36
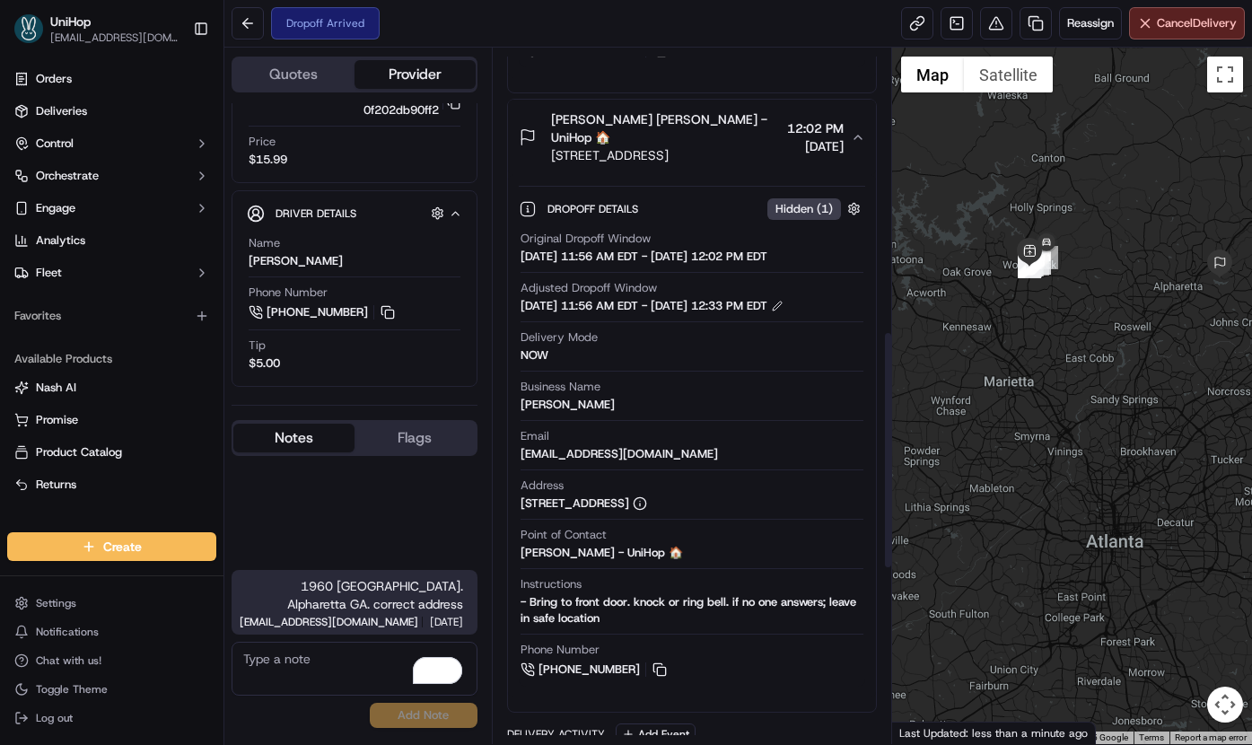
scroll to position [827, 0]
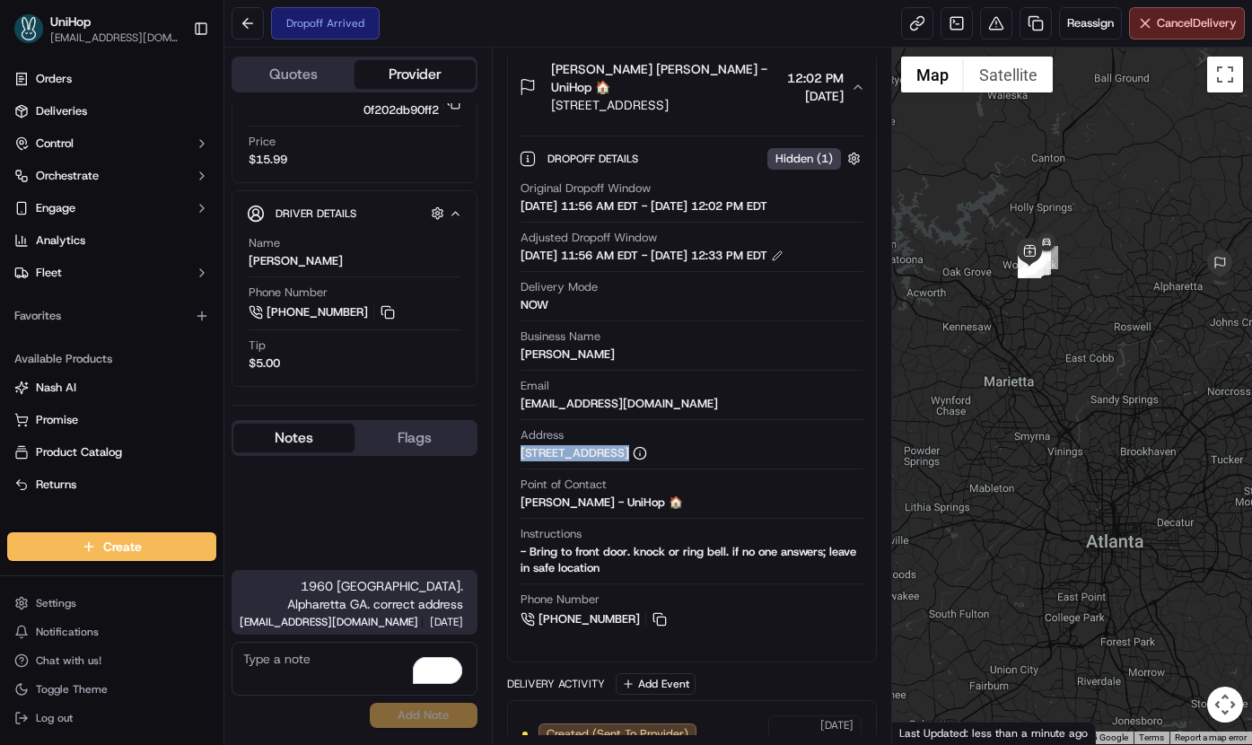
drag, startPoint x: 519, startPoint y: 457, endPoint x: 797, endPoint y: 466, distance: 277.4
click at [797, 466] on div "Address [STREET_ADDRESS]" at bounding box center [692, 448] width 344 height 42
copy div "[STREET_ADDRESS]"
click at [388, 315] on button at bounding box center [388, 312] width 20 height 20
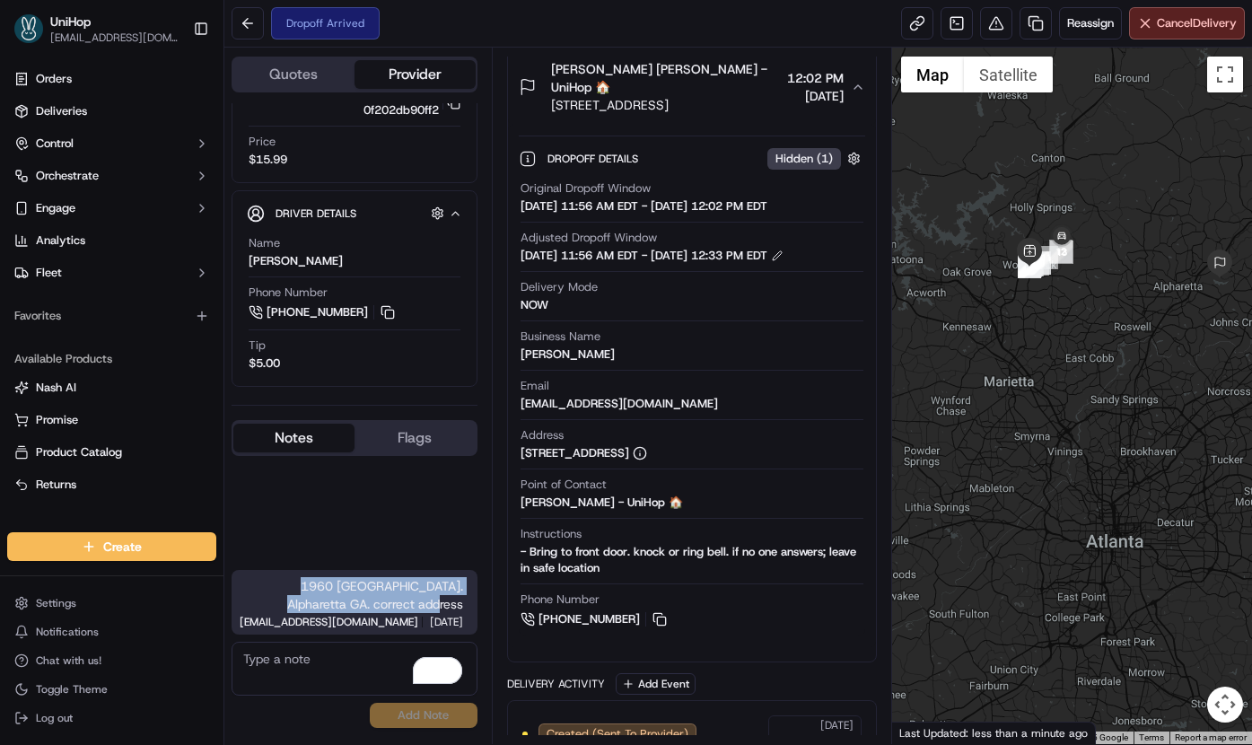
copy span "1960 [GEOGRAPHIC_DATA]. Alpharetta GA. correct address"
drag, startPoint x: 420, startPoint y: 588, endPoint x: 473, endPoint y: 594, distance: 53.3
click at [473, 594] on div "1960 [GEOGRAPHIC_DATA]. Alpharetta GA. correct address [EMAIL_ADDRESS][DOMAIN_N…" at bounding box center [354, 602] width 246 height 65
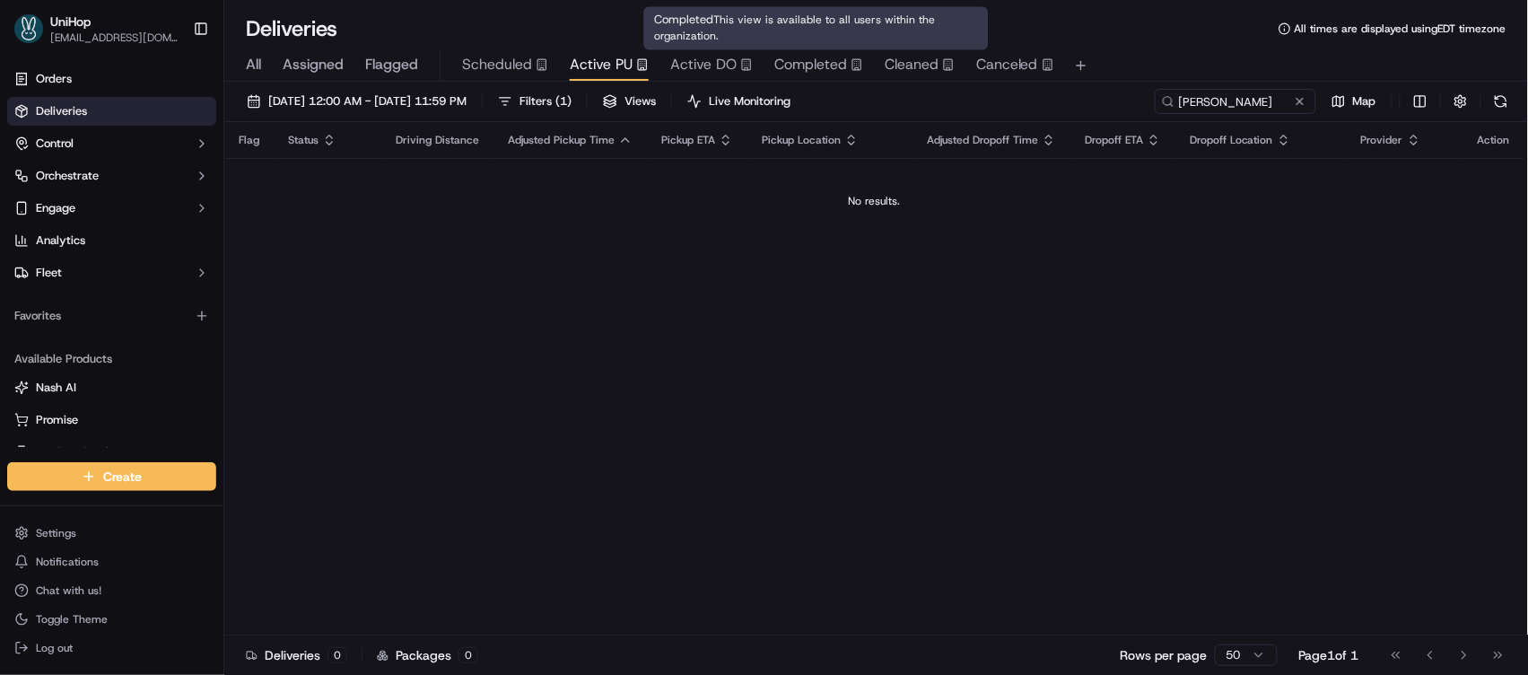
click at [799, 58] on span "Completed" at bounding box center [810, 65] width 73 height 22
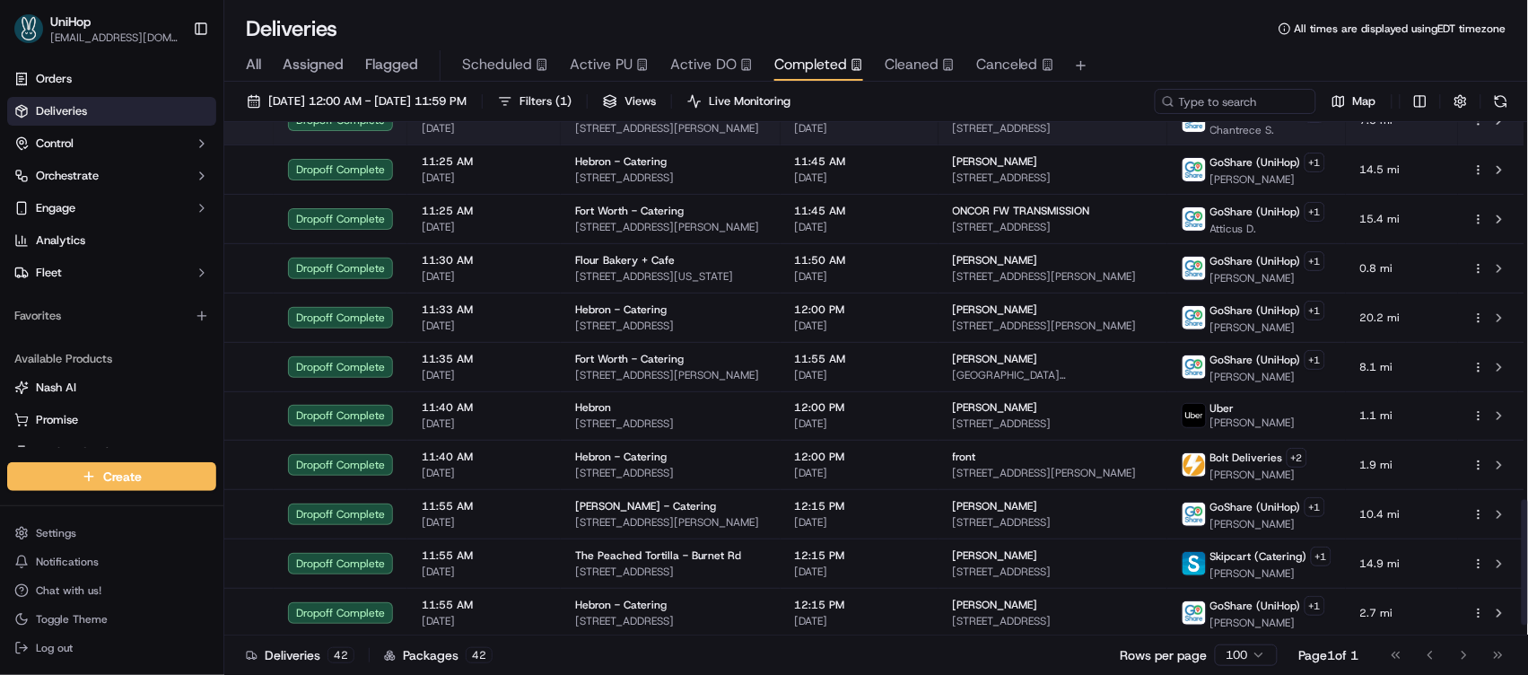
scroll to position [1505, 0]
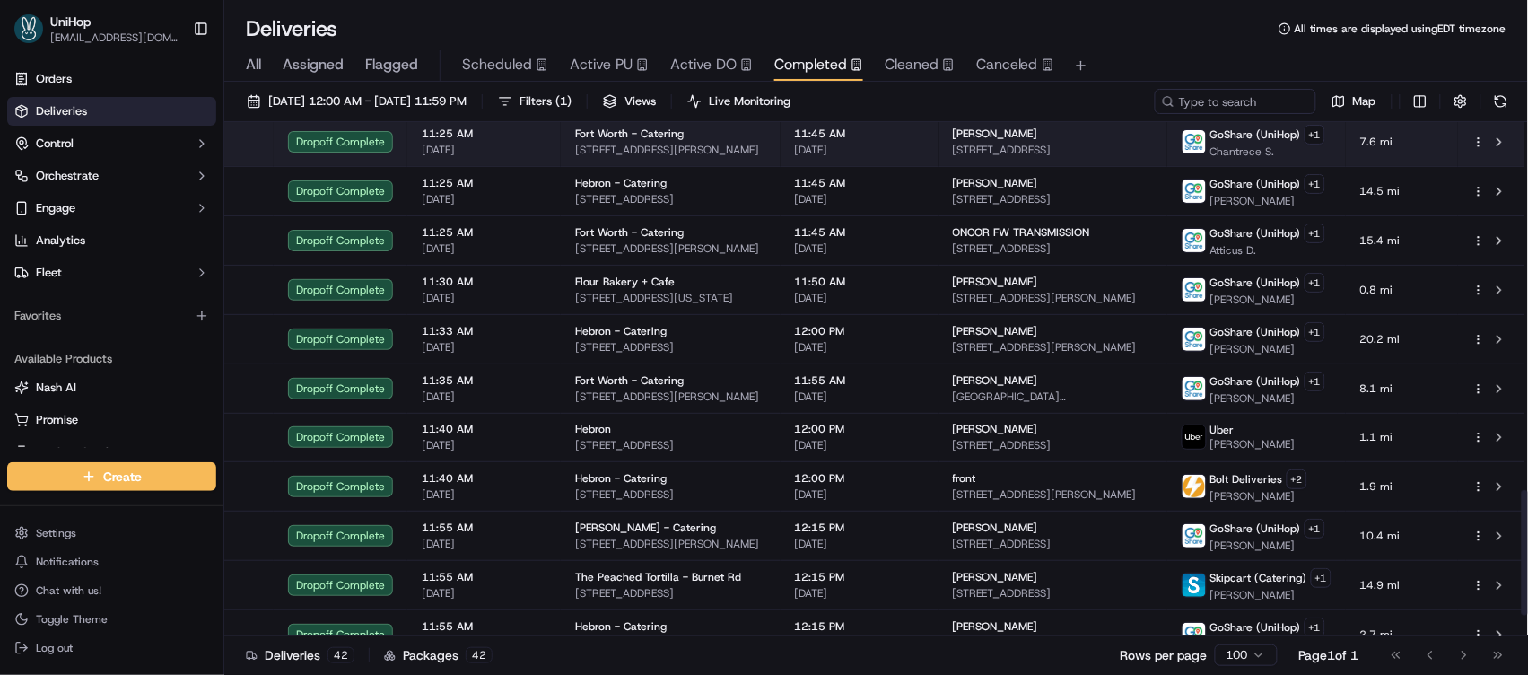
click at [1200, 153] on img at bounding box center [1194, 141] width 23 height 23
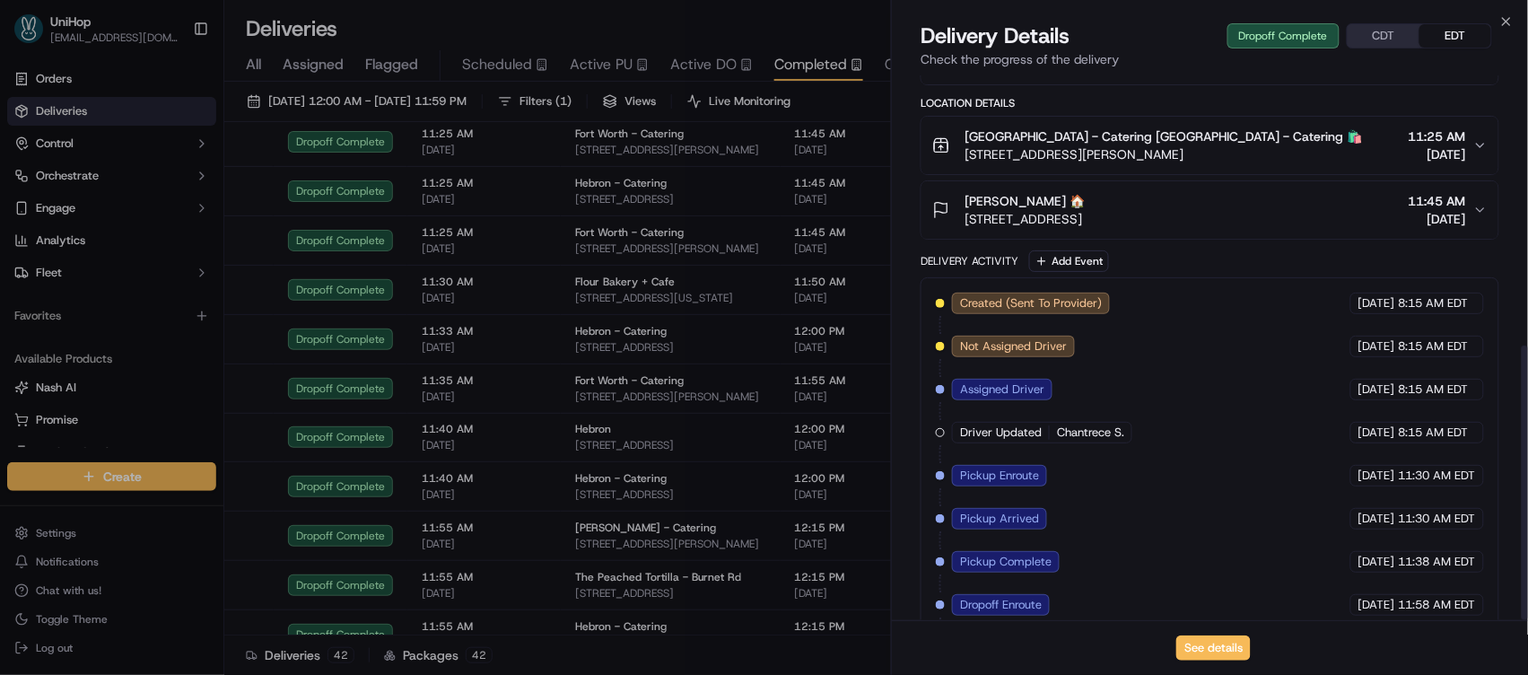
scroll to position [536, 0]
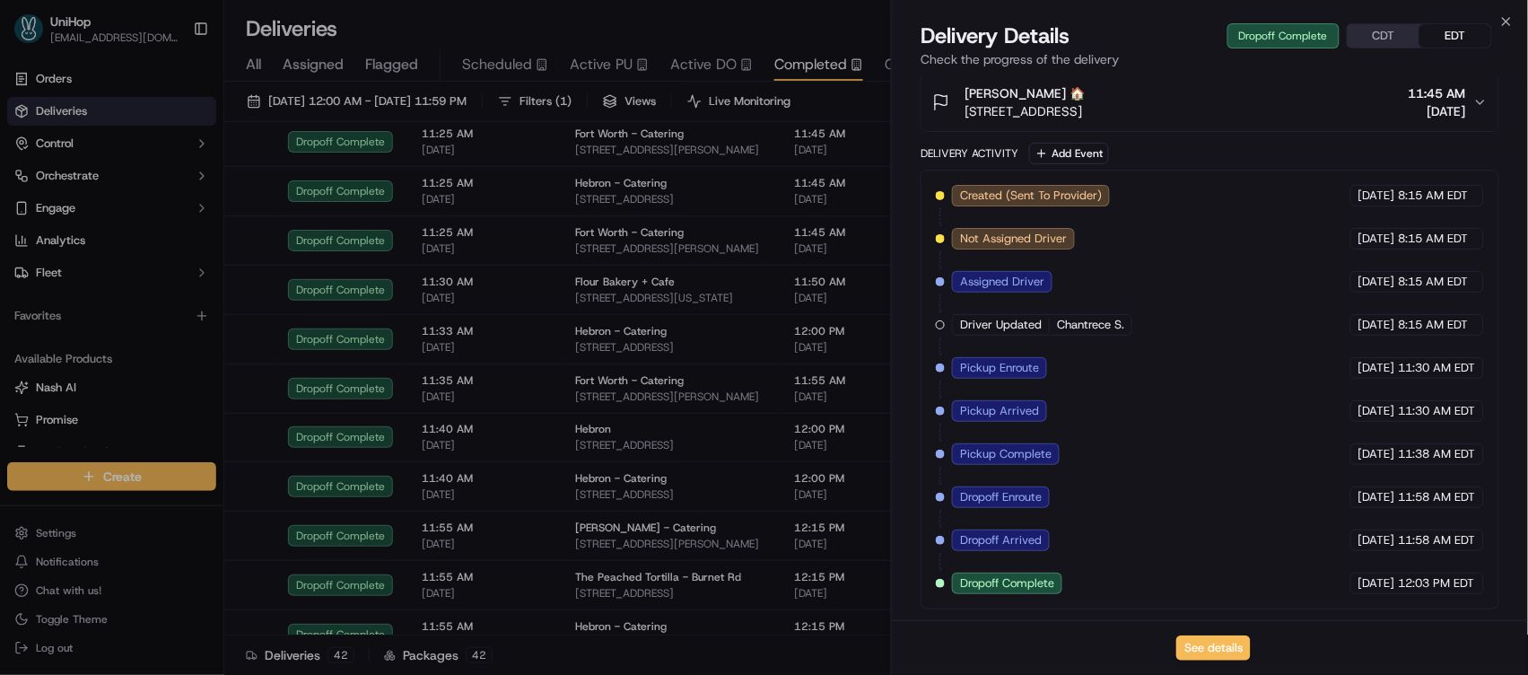
click at [1362, 39] on button "CDT" at bounding box center [1384, 35] width 72 height 23
click at [1395, 50] on p "Check the progress of the delivery" at bounding box center [1210, 59] width 579 height 18
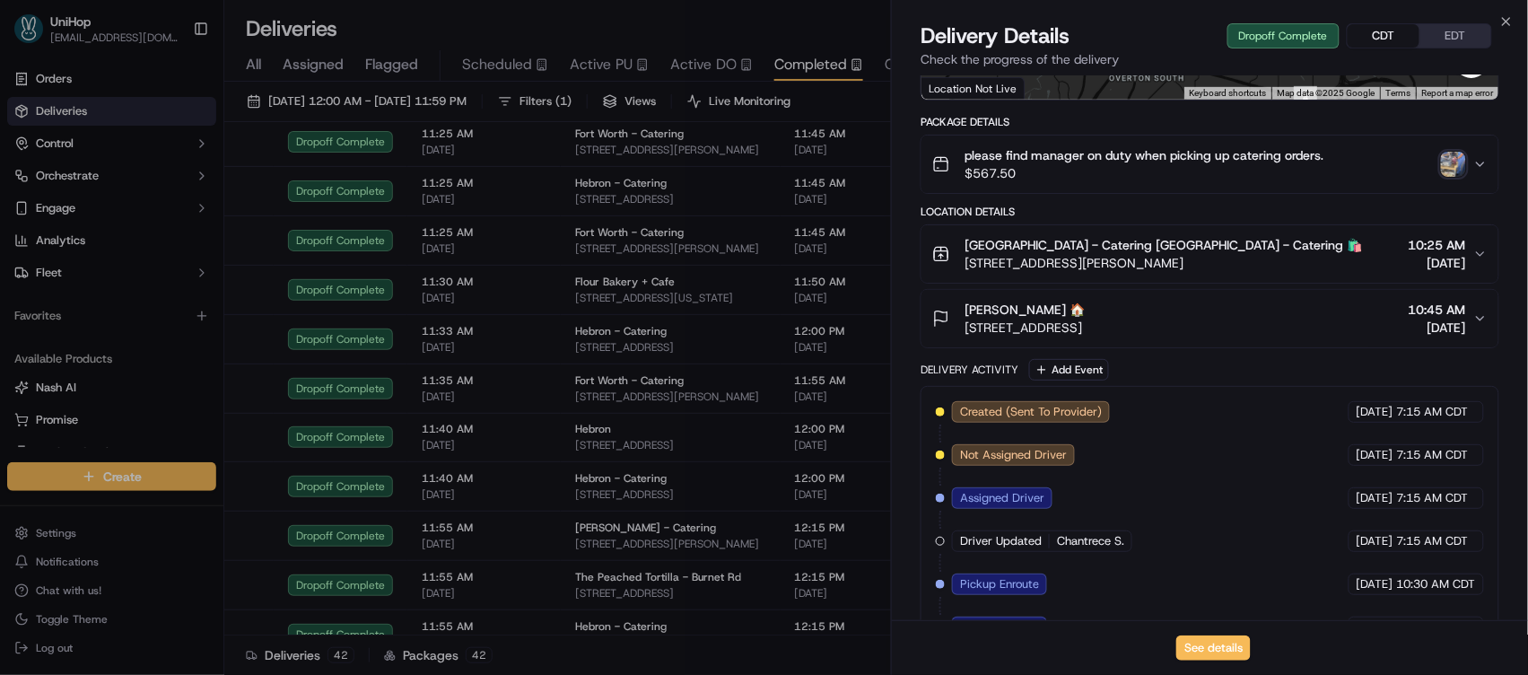
click at [1456, 164] on img "button" at bounding box center [1453, 164] width 25 height 25
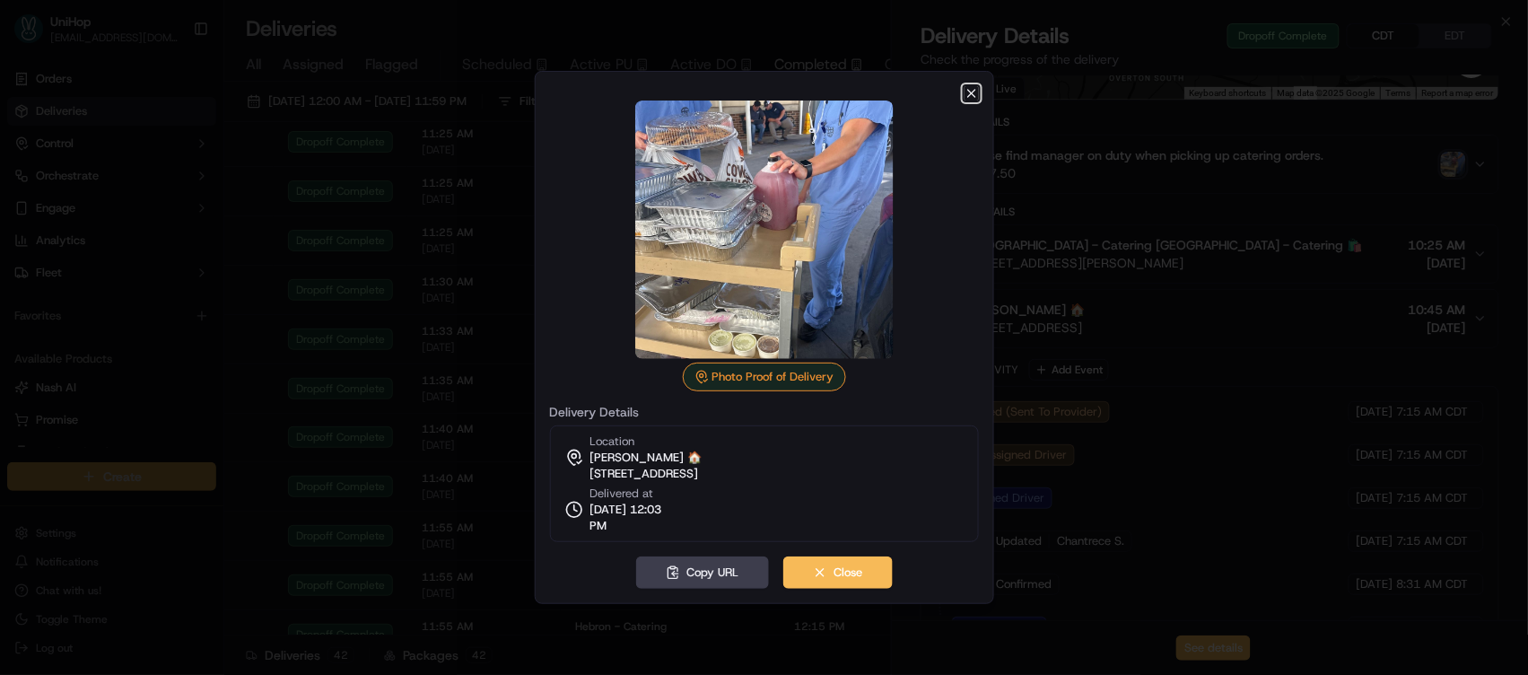
click at [966, 94] on icon "button" at bounding box center [971, 93] width 14 height 14
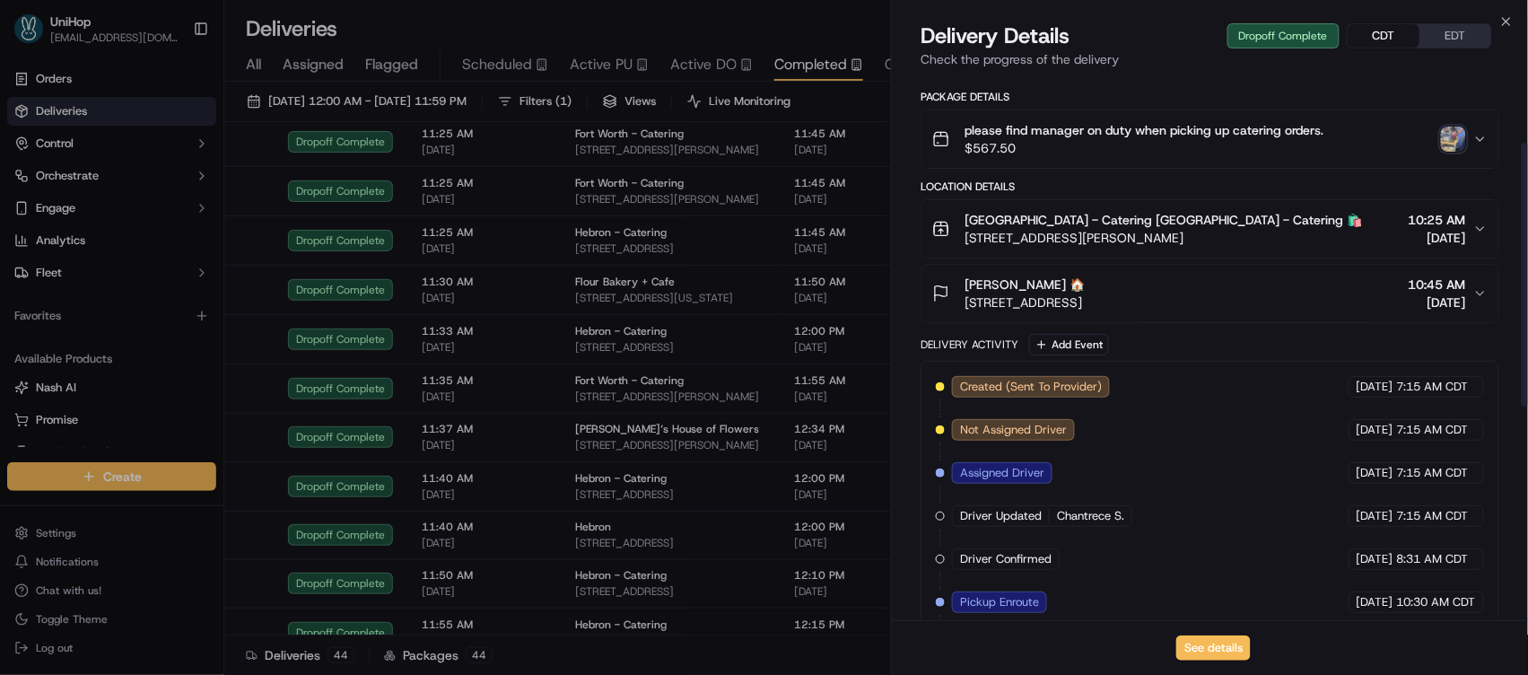
scroll to position [139, 0]
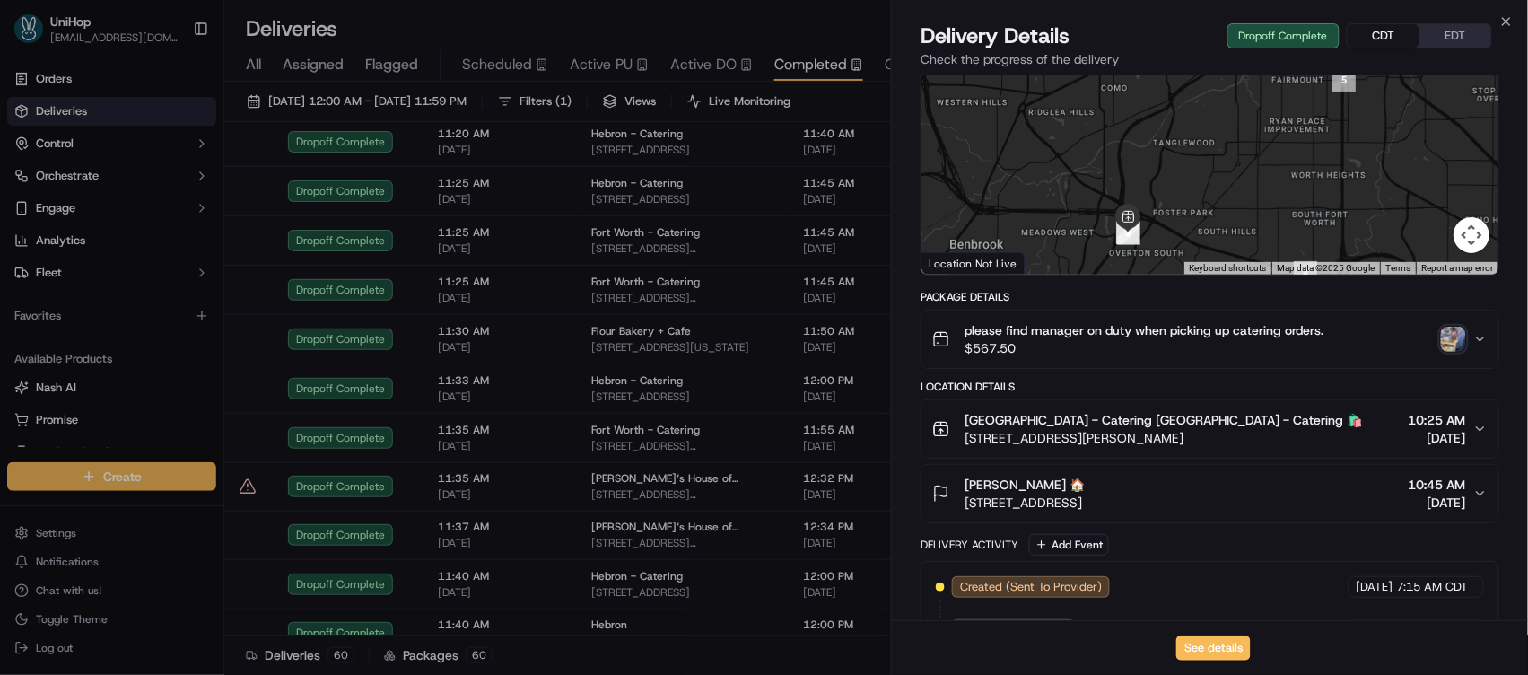
click at [600, 68] on span "Active PU" at bounding box center [601, 65] width 63 height 22
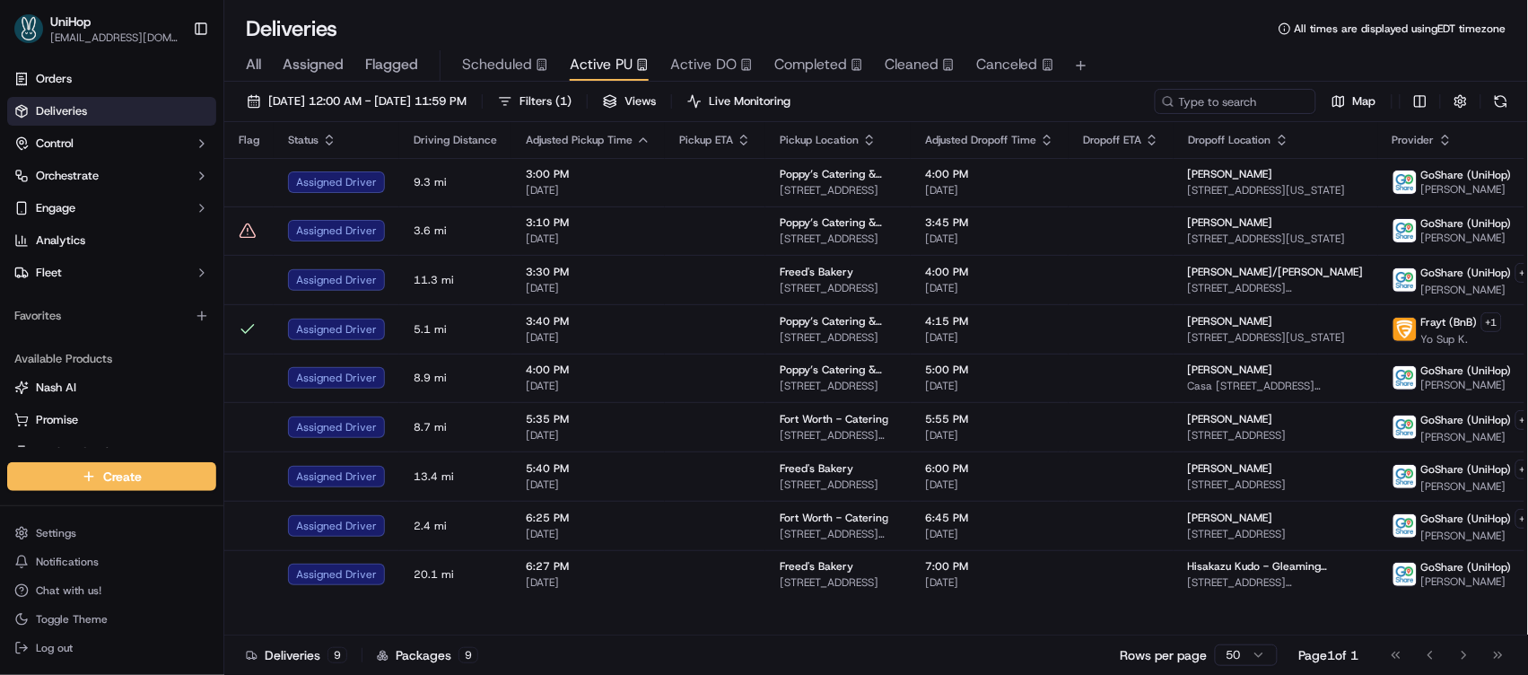
click at [1081, 22] on div "Deliveries All times are displayed using EDT timezone" at bounding box center [876, 28] width 1304 height 29
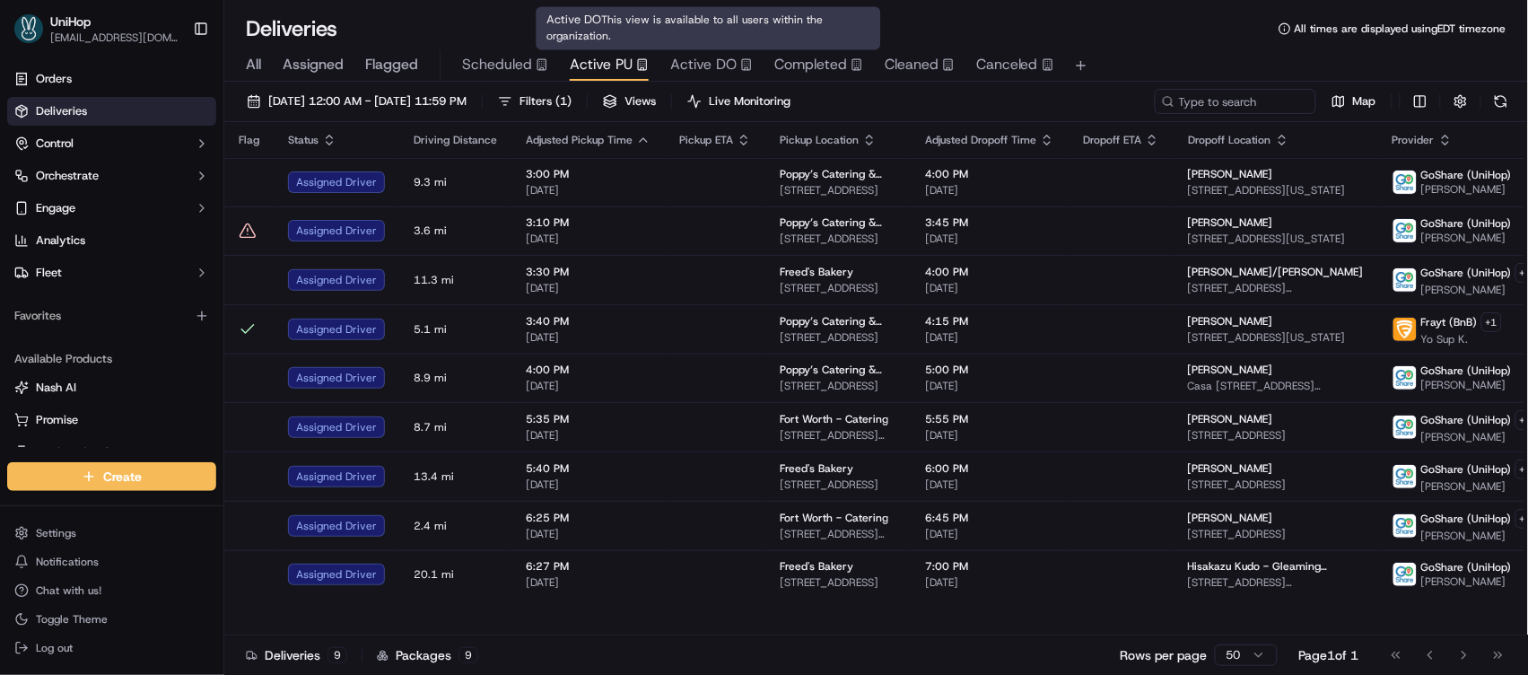
click at [734, 68] on div "Active DO" at bounding box center [711, 65] width 83 height 22
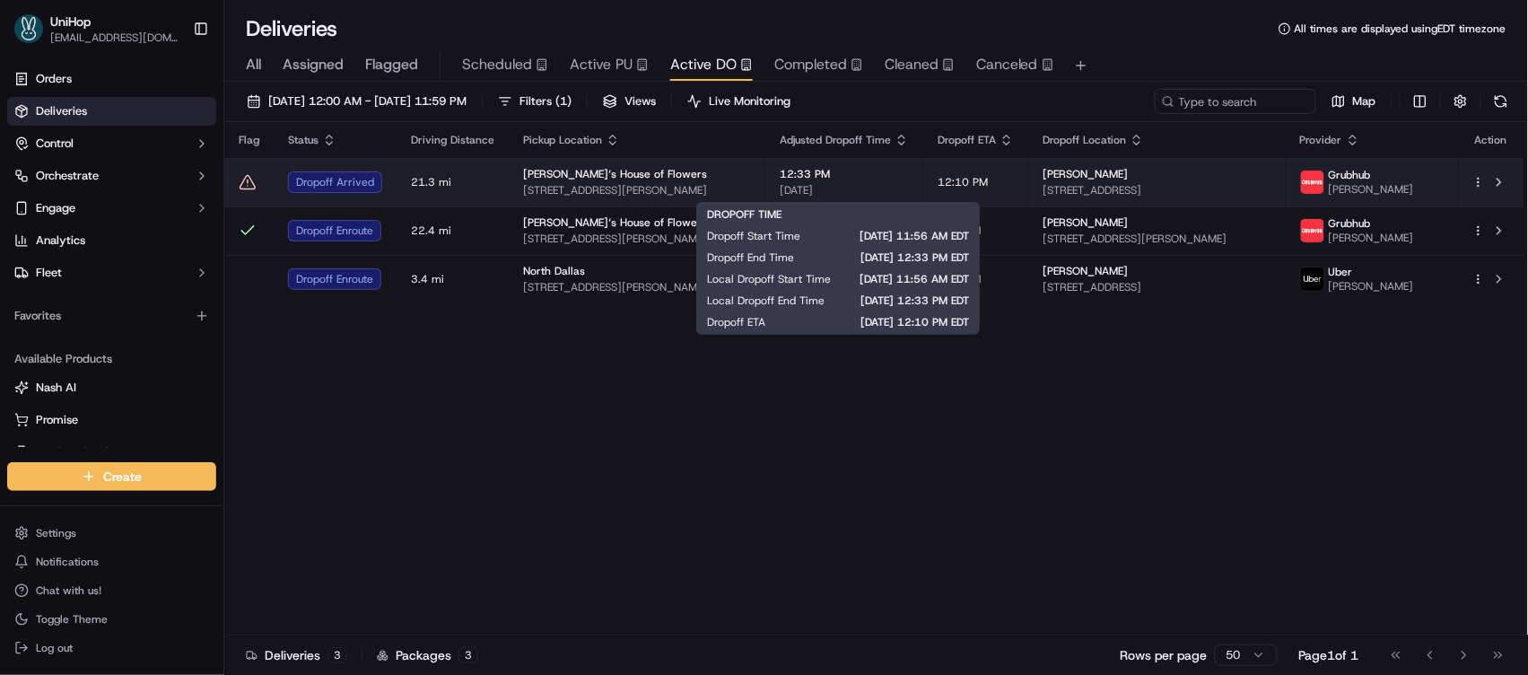
click at [860, 179] on span "12:33 PM" at bounding box center [844, 174] width 129 height 14
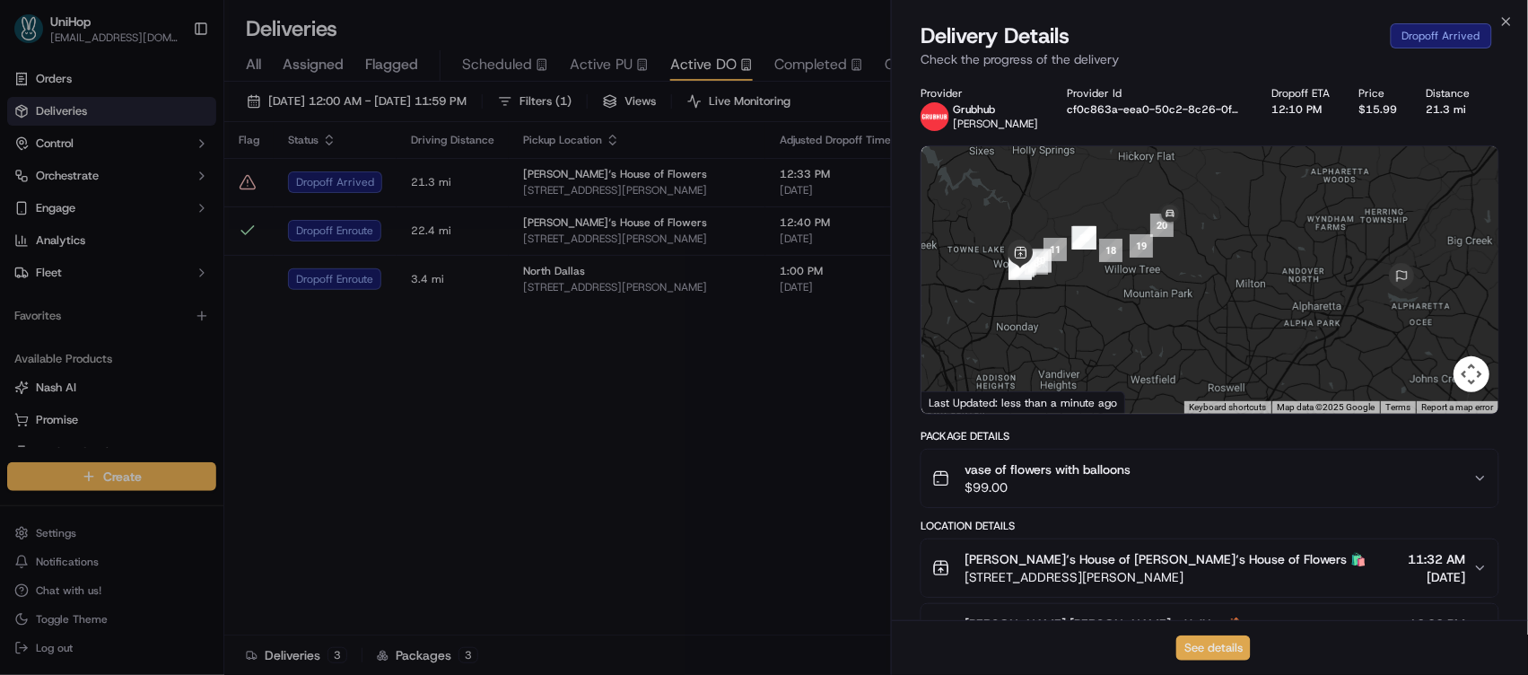
click at [1209, 649] on button "See details" at bounding box center [1213, 647] width 74 height 25
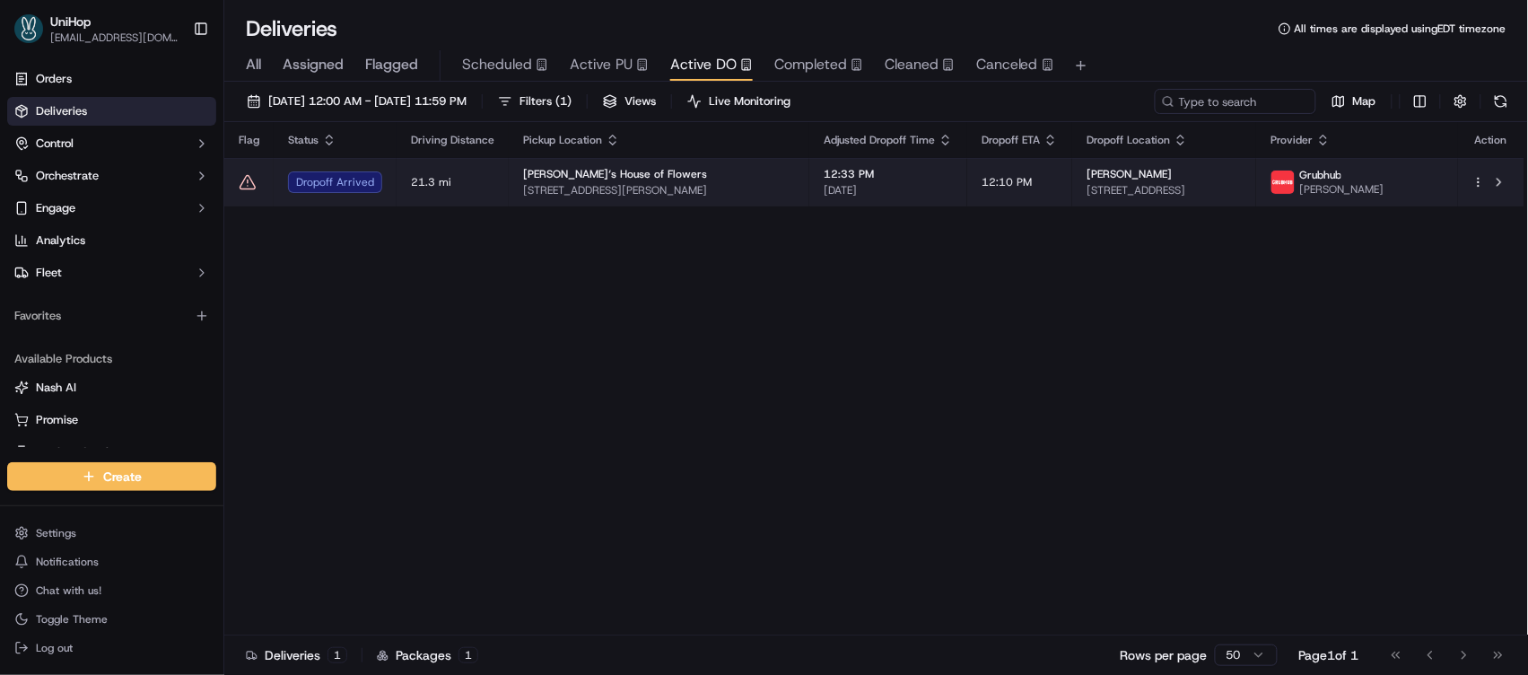
click at [720, 183] on span "200 Chambers St, Woodstock, GA 30188, USA" at bounding box center [659, 190] width 272 height 14
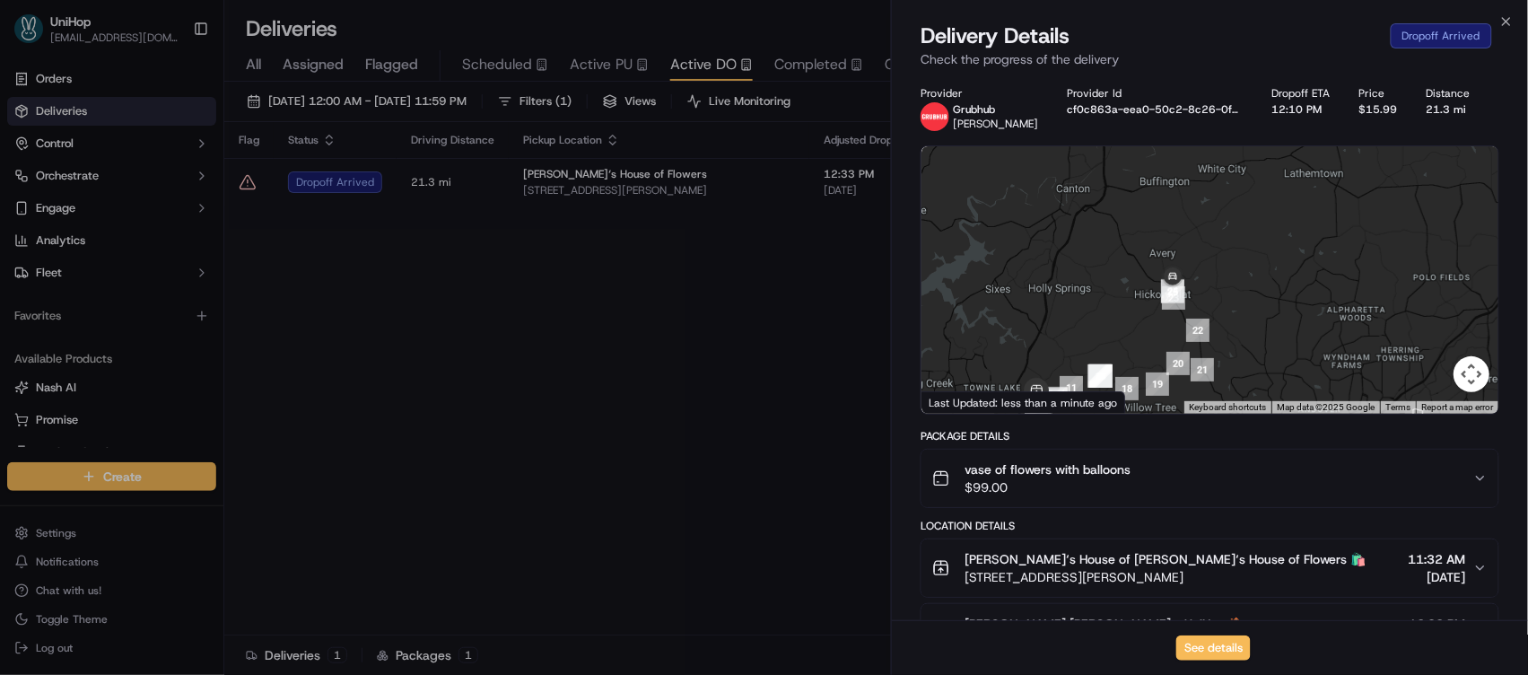
drag, startPoint x: 1112, startPoint y: 207, endPoint x: 1128, endPoint y: 349, distance: 142.7
click at [1128, 349] on div at bounding box center [1209, 279] width 577 height 267
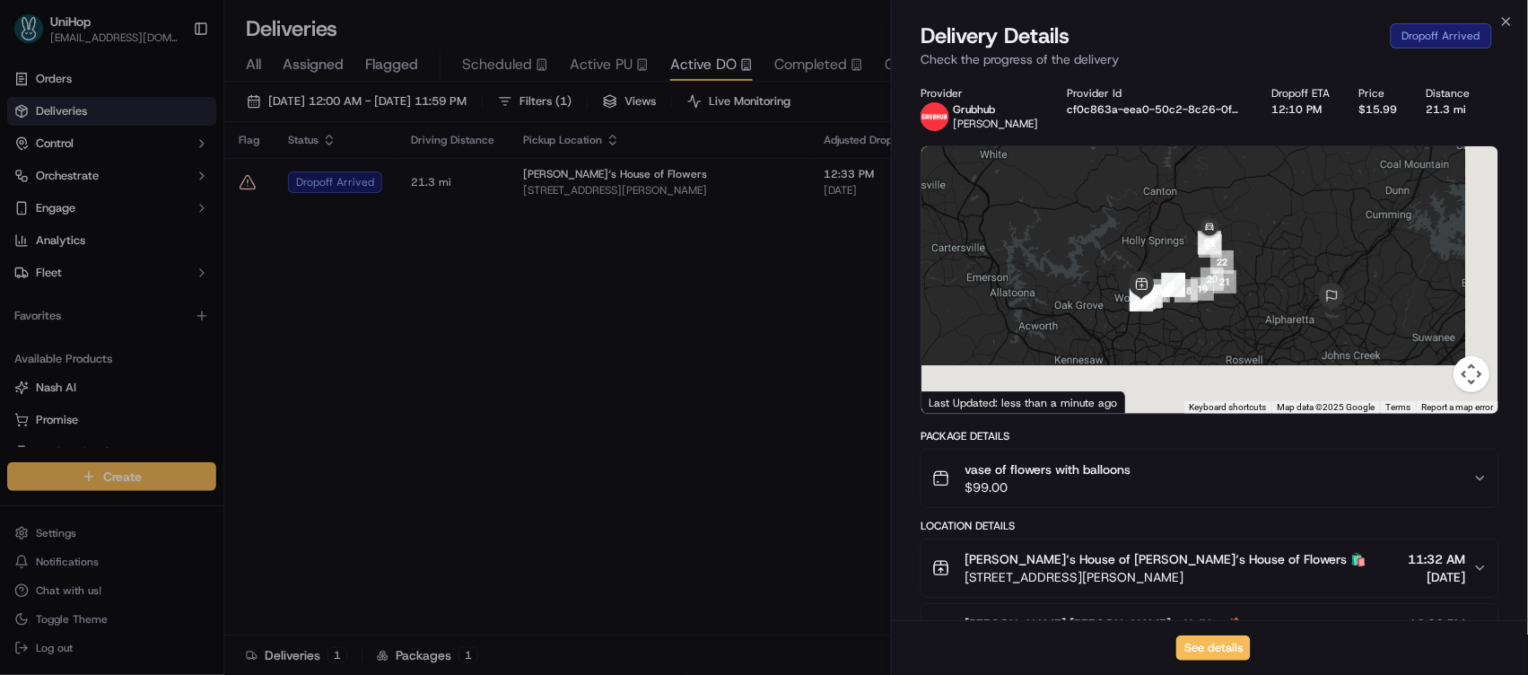
drag, startPoint x: 1315, startPoint y: 324, endPoint x: 1273, endPoint y: 248, distance: 87.1
click at [1273, 248] on div at bounding box center [1209, 279] width 577 height 267
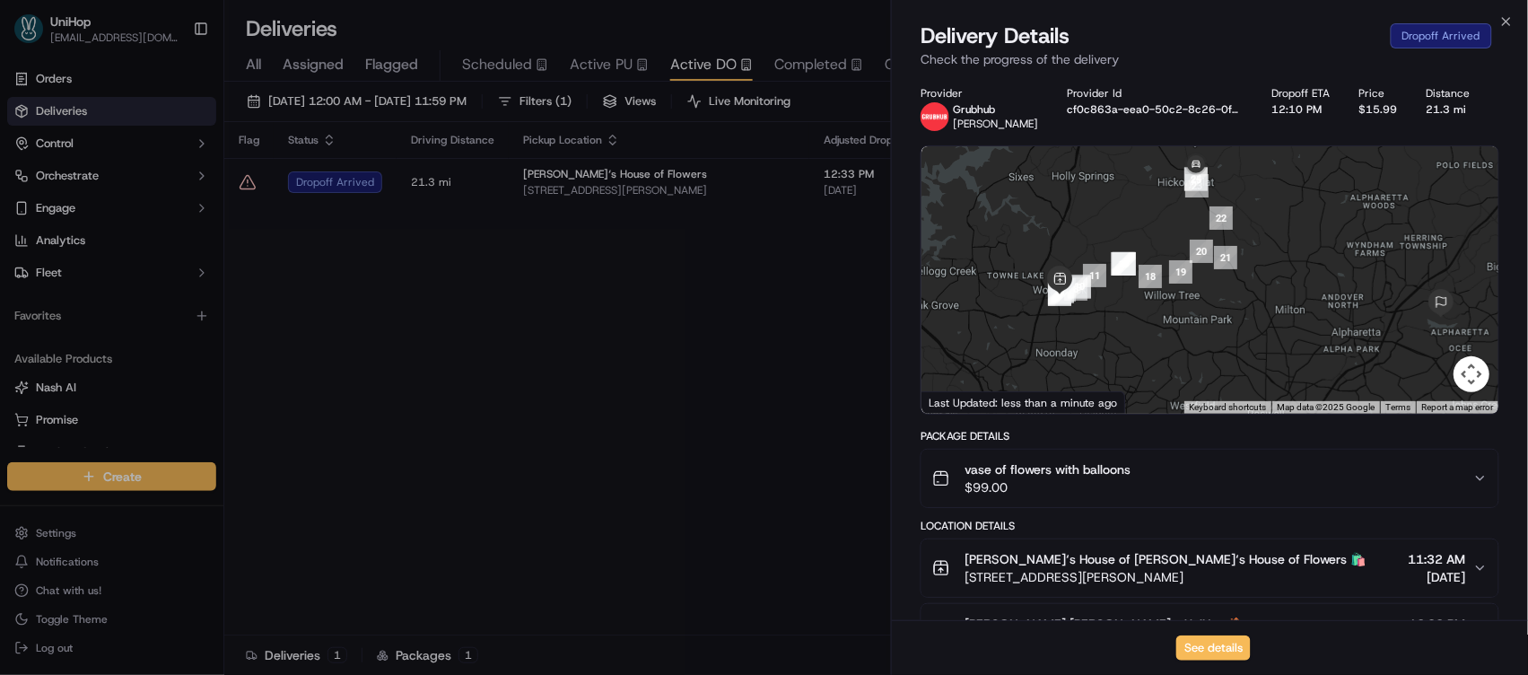
drag, startPoint x: 1156, startPoint y: 276, endPoint x: 1209, endPoint y: 270, distance: 53.3
click at [1209, 270] on div at bounding box center [1209, 279] width 577 height 267
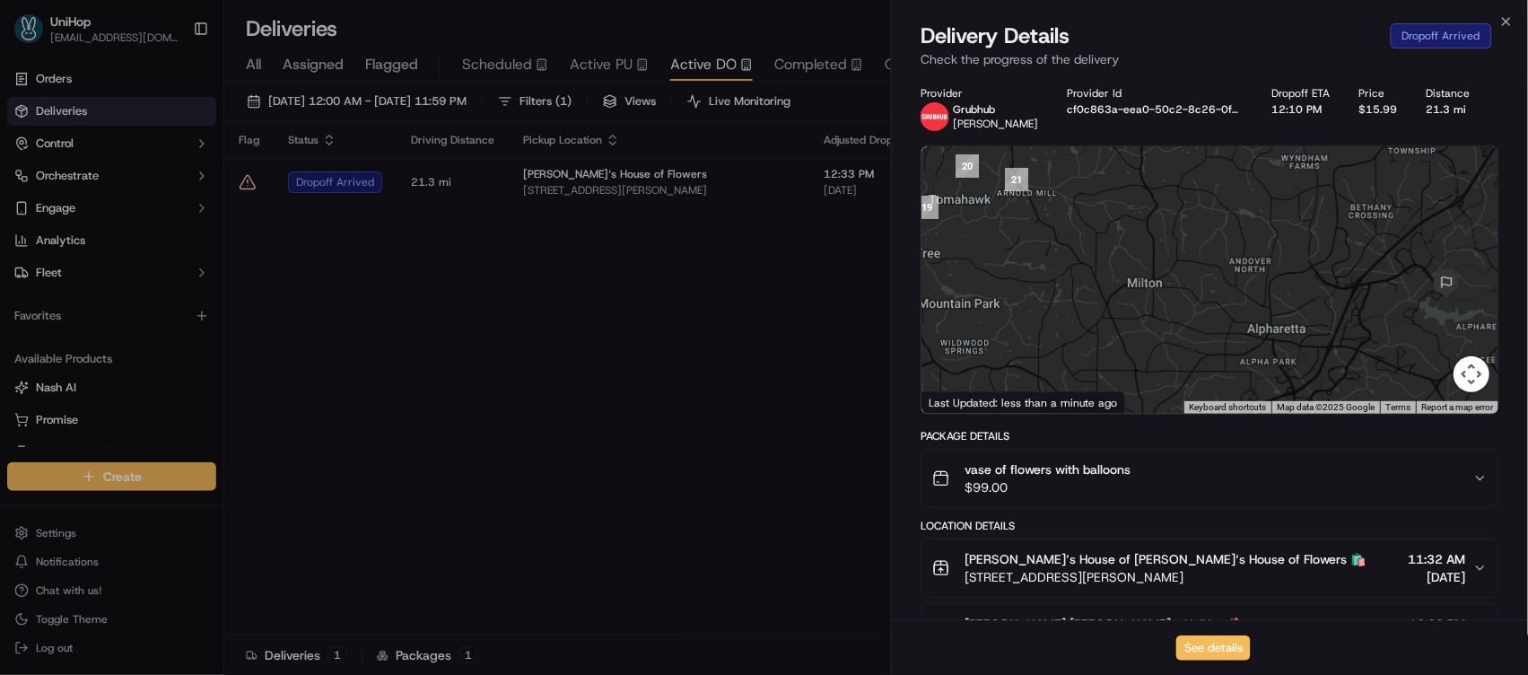
drag, startPoint x: 1258, startPoint y: 266, endPoint x: 1144, endPoint y: 164, distance: 153.1
click at [1144, 164] on div at bounding box center [1209, 279] width 577 height 267
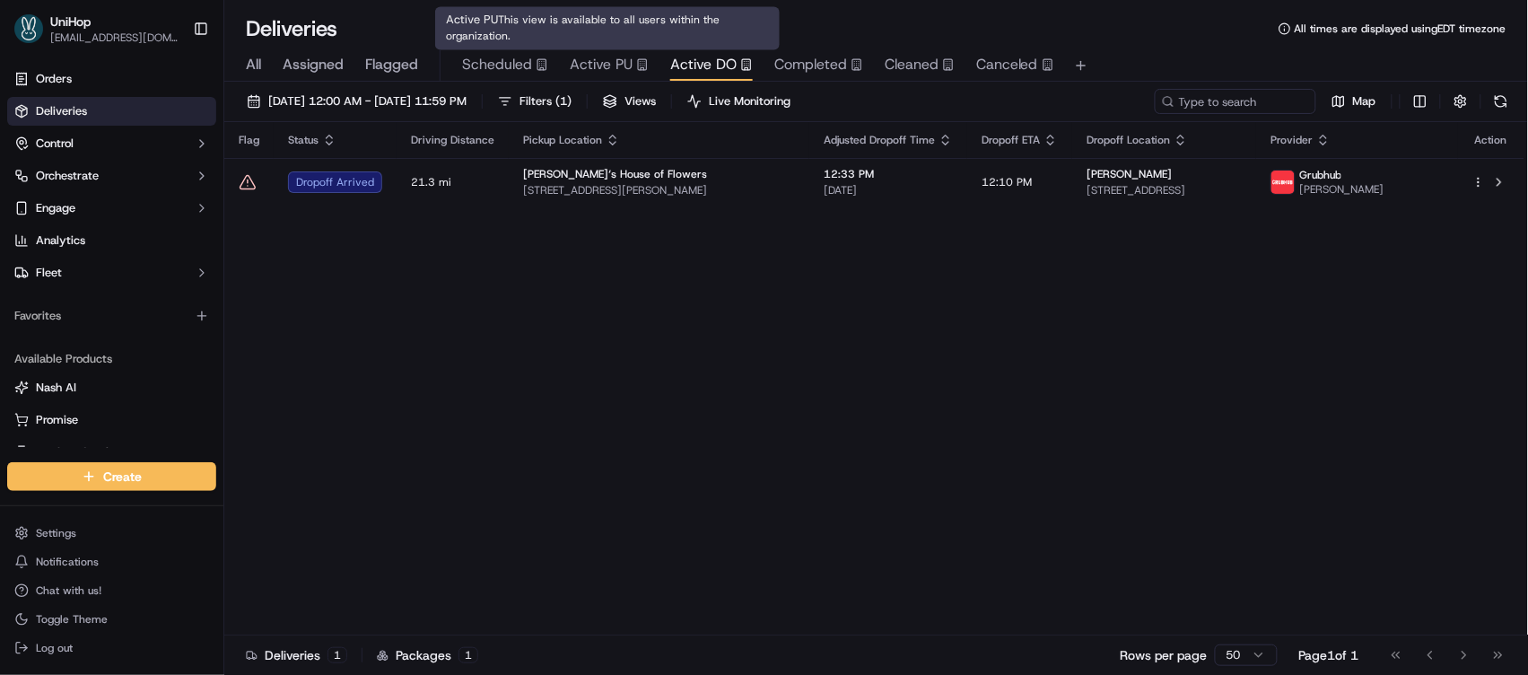
click at [617, 66] on span "Active PU" at bounding box center [601, 65] width 63 height 22
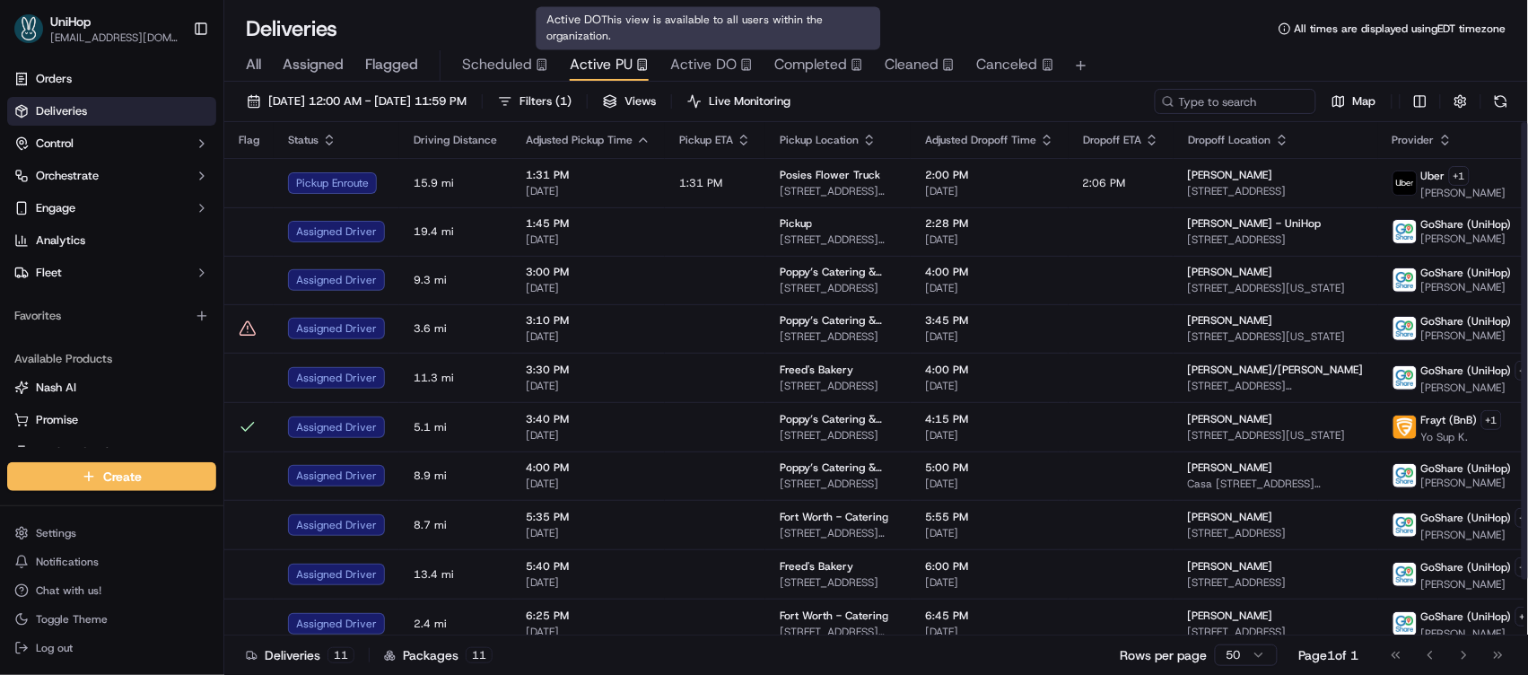
click at [665, 58] on div "All Assigned Flagged Scheduled Active PU Active DO Completed Cleaned Canceled" at bounding box center [876, 65] width 1304 height 31
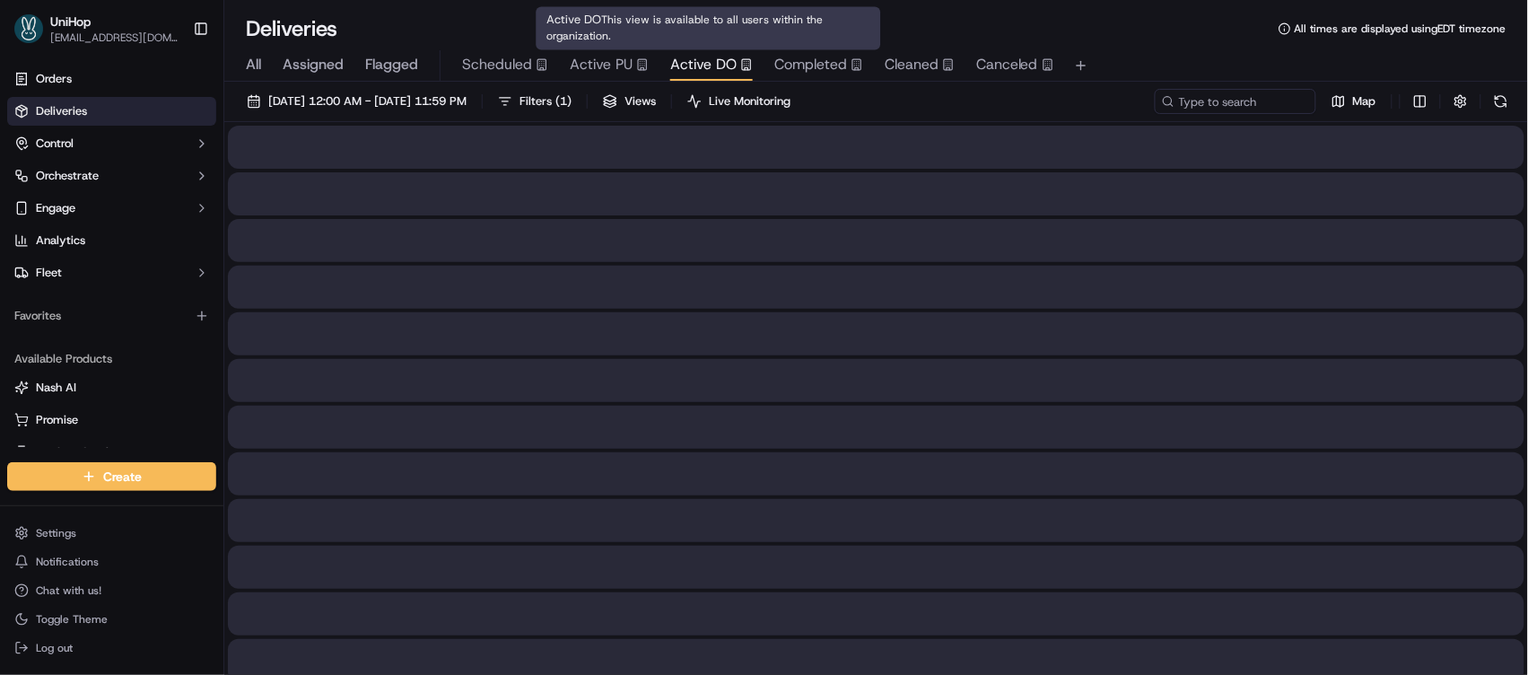
click at [676, 65] on span "Active DO" at bounding box center [703, 65] width 66 height 22
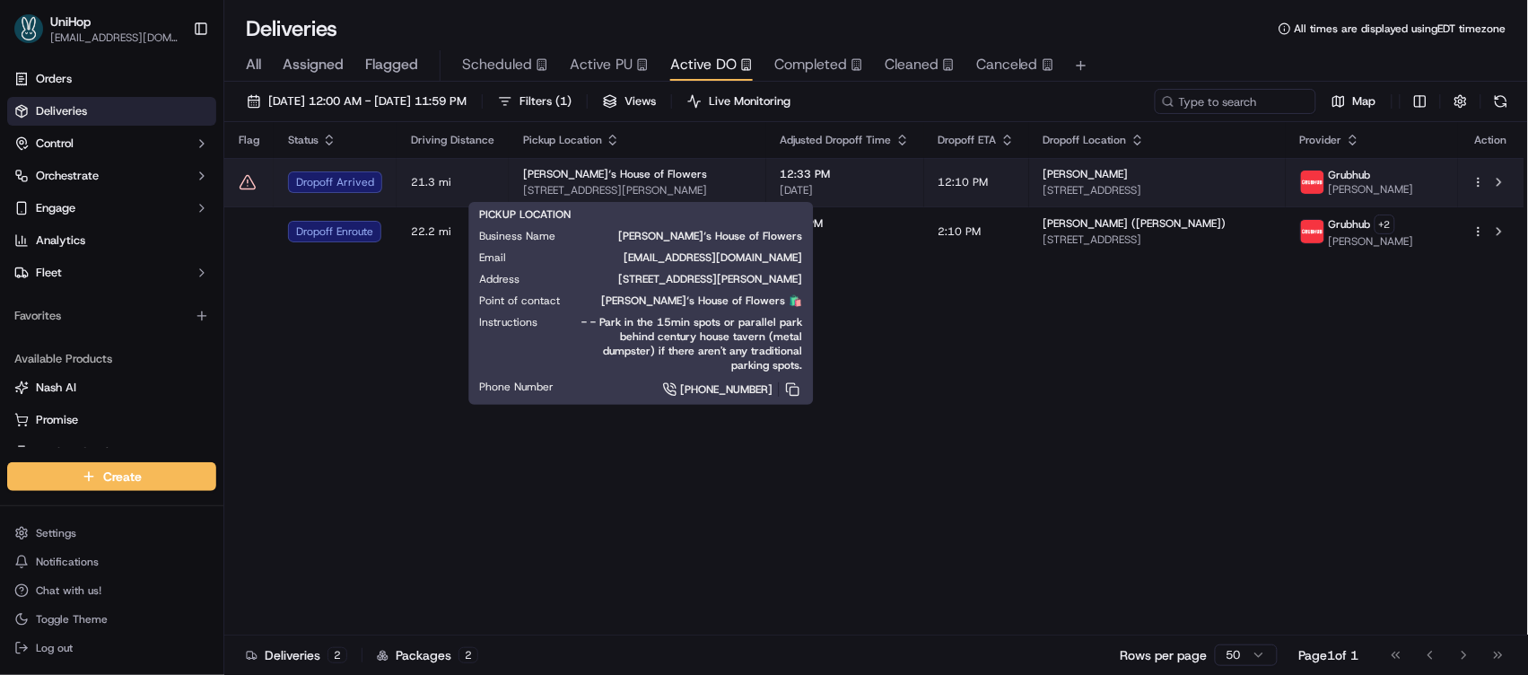
click at [720, 170] on div "Brenda‘s House of Flowers" at bounding box center [637, 174] width 229 height 14
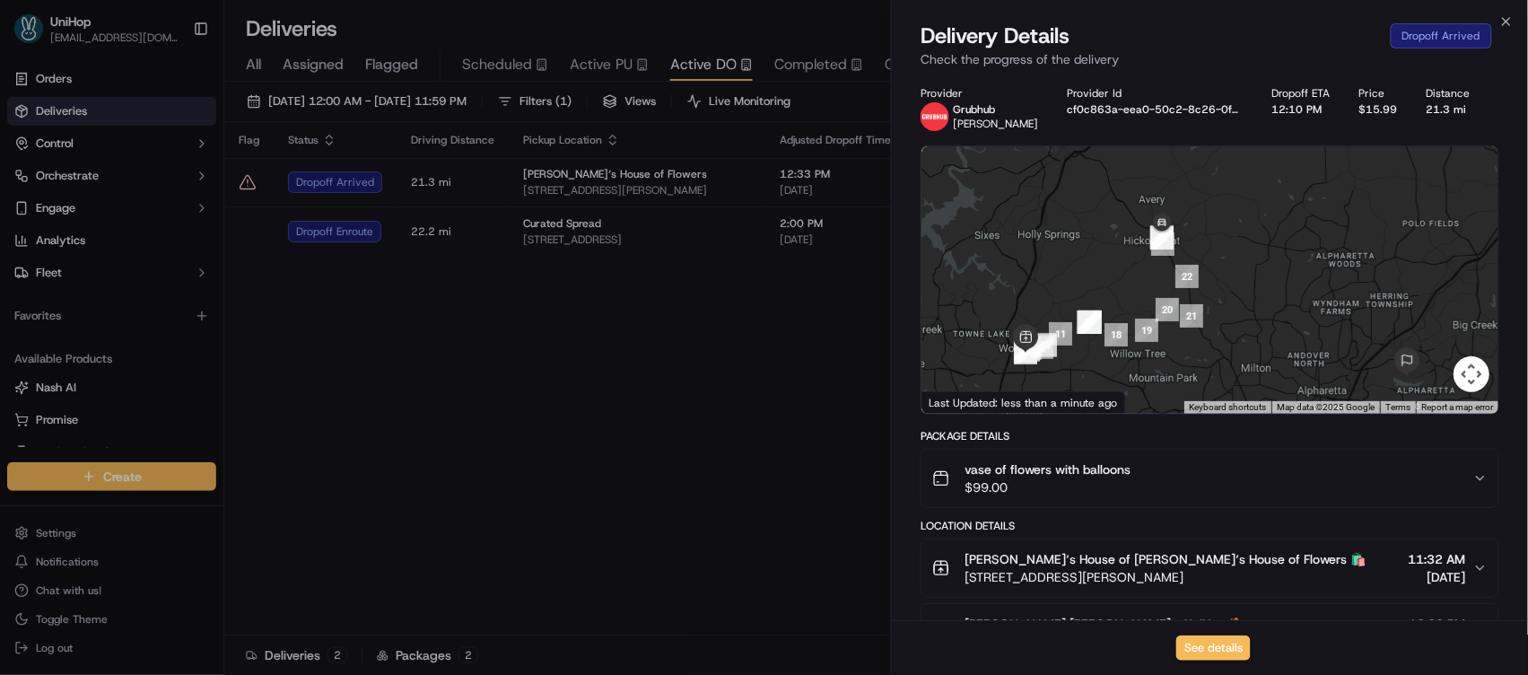
drag, startPoint x: 1146, startPoint y: 275, endPoint x: 1152, endPoint y: 364, distance: 89.9
click at [1152, 364] on div at bounding box center [1209, 279] width 577 height 267
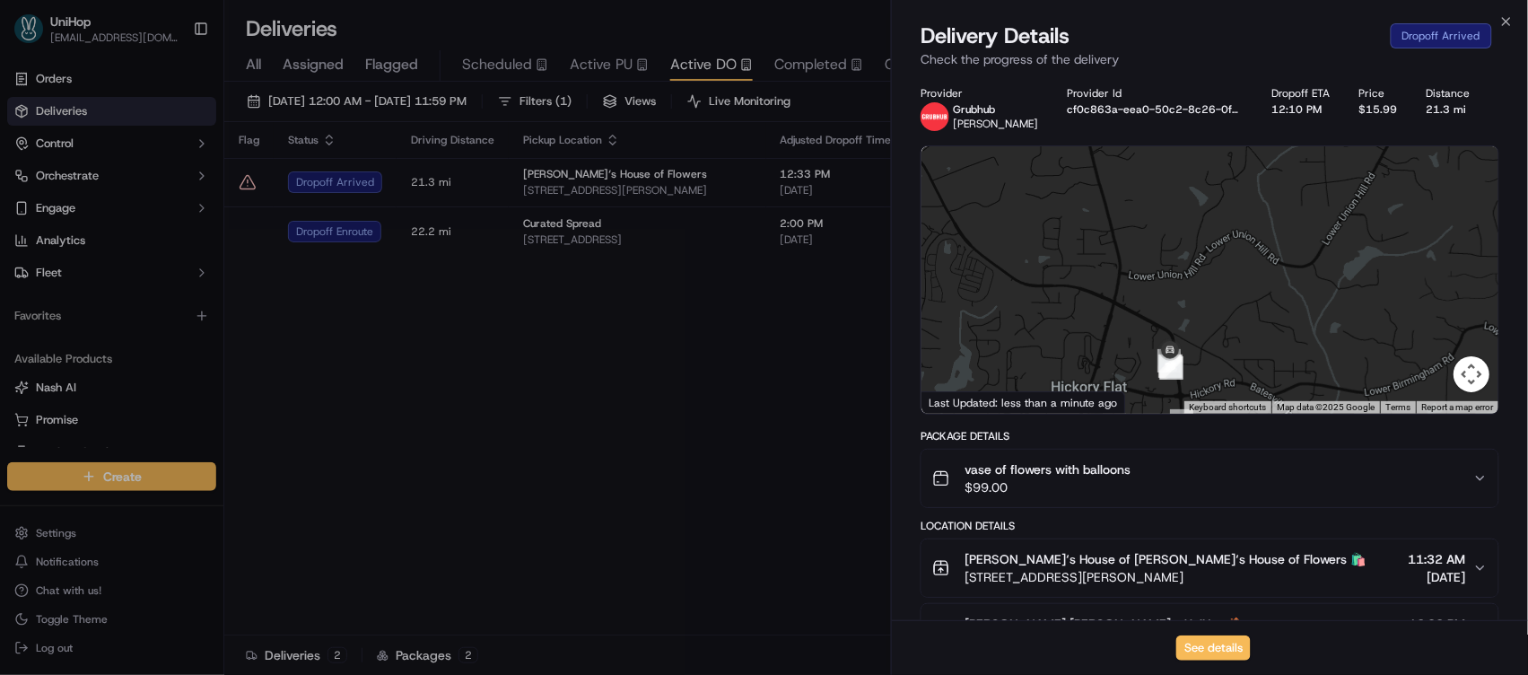
drag, startPoint x: 1254, startPoint y: 341, endPoint x: 1226, endPoint y: 226, distance: 118.4
click at [1226, 227] on div at bounding box center [1209, 279] width 577 height 267
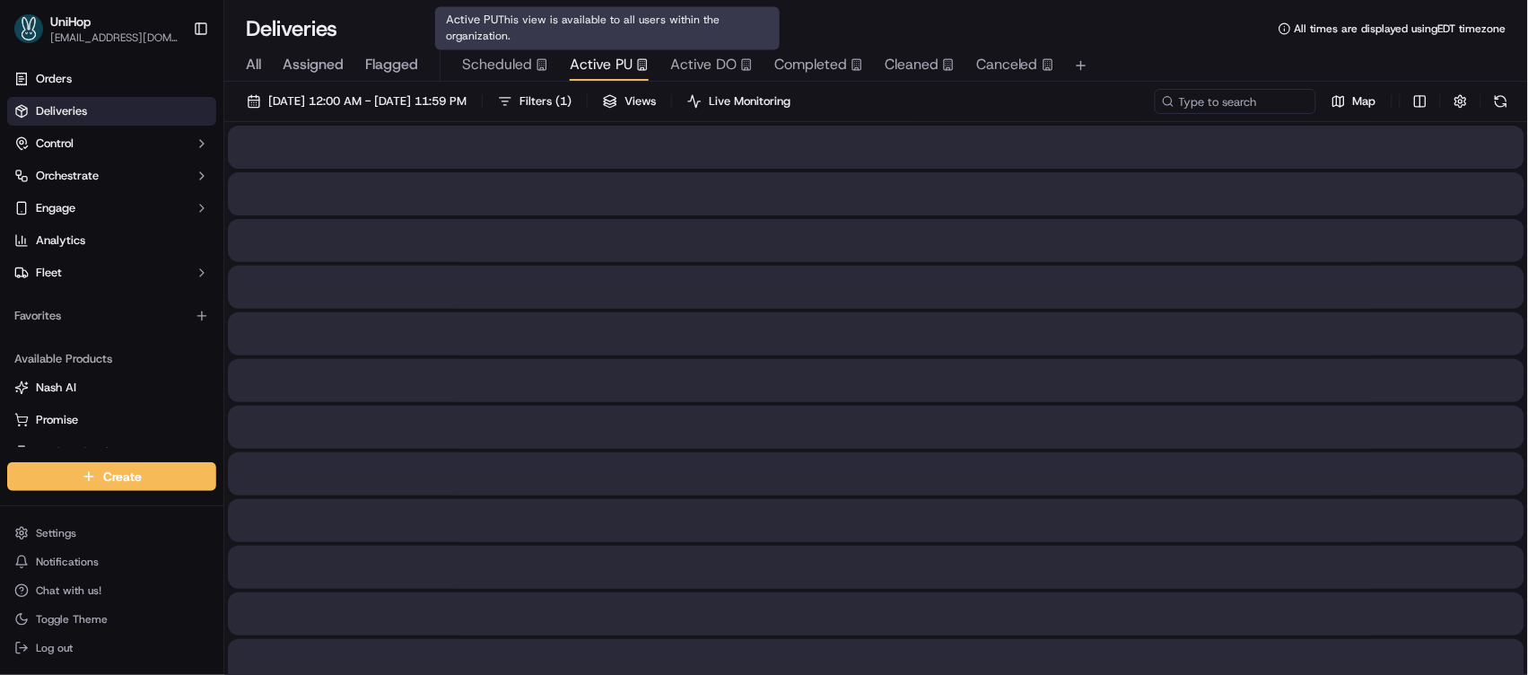
click at [579, 74] on span "Active PU" at bounding box center [601, 65] width 63 height 22
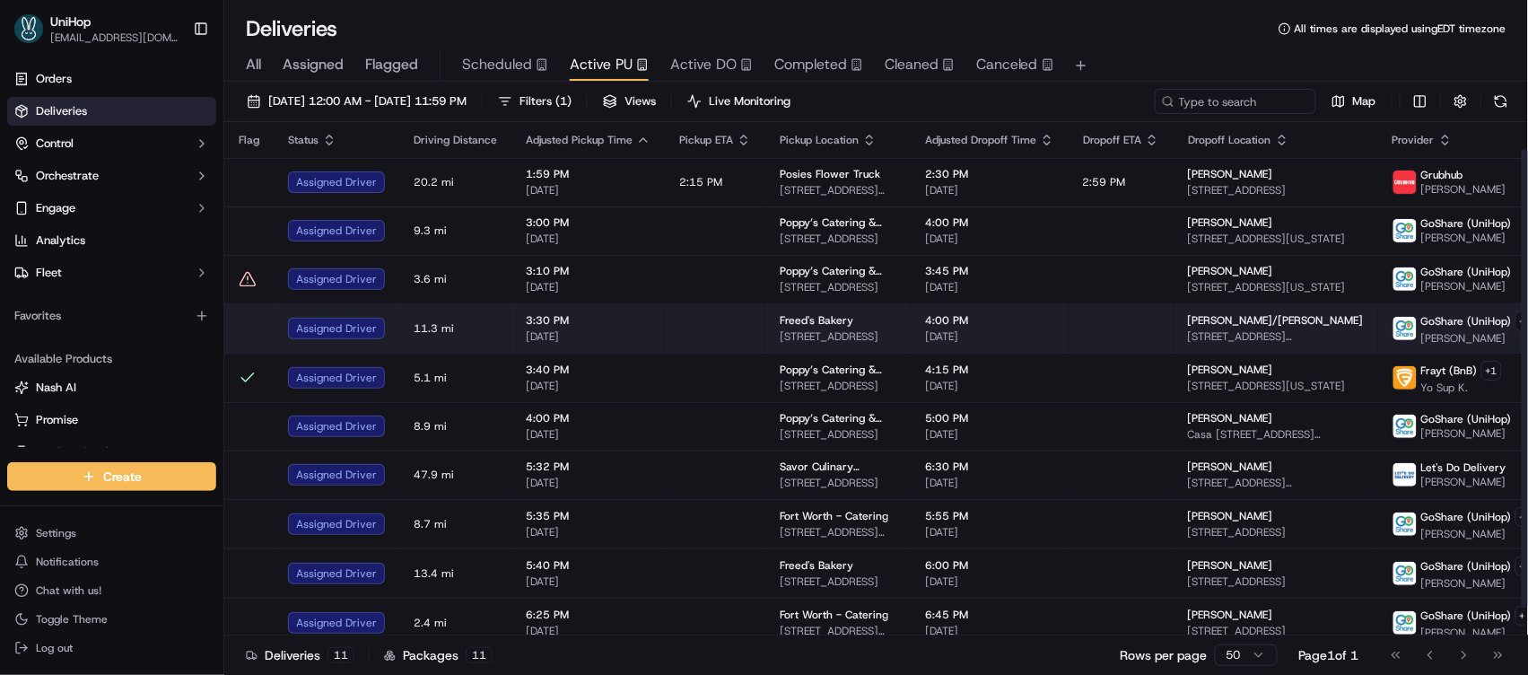
scroll to position [63, 0]
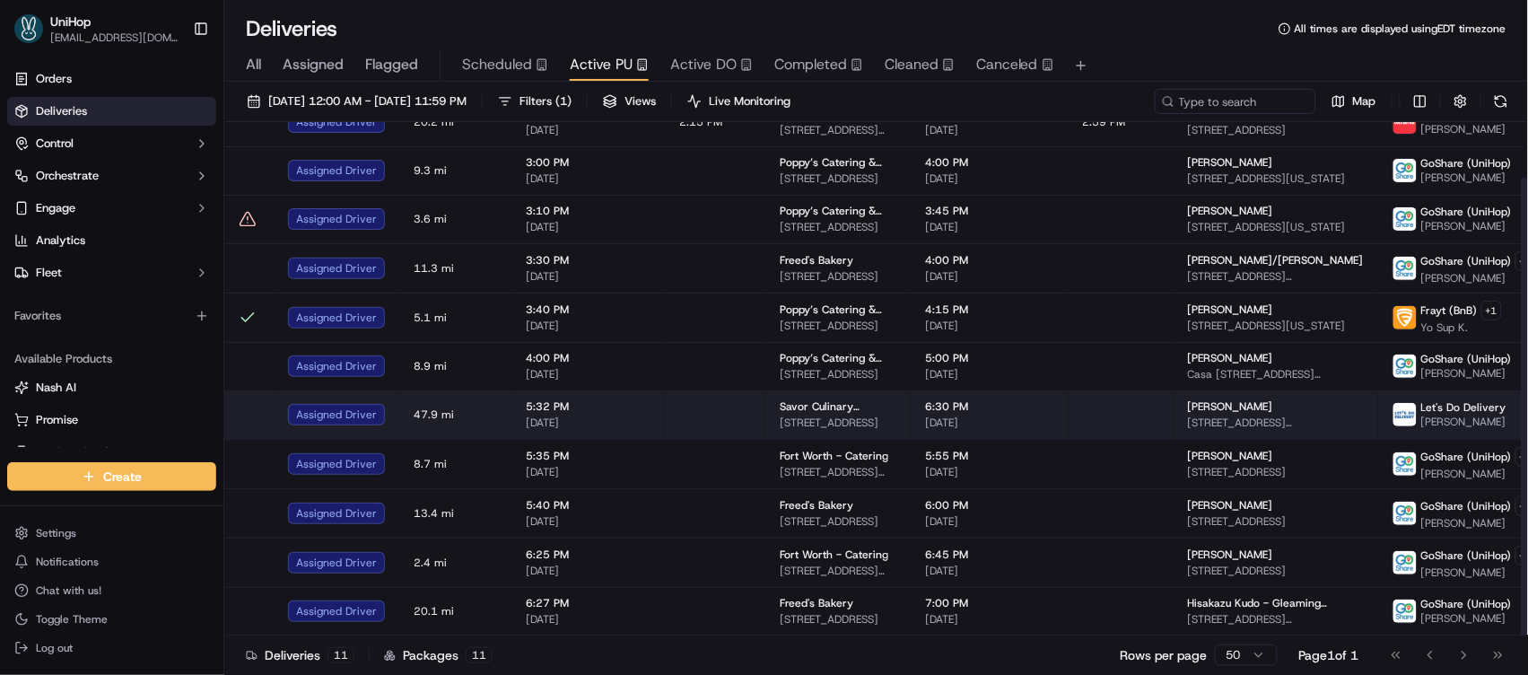
click at [987, 391] on td "6:30 PM Sep 23 2025" at bounding box center [990, 414] width 158 height 48
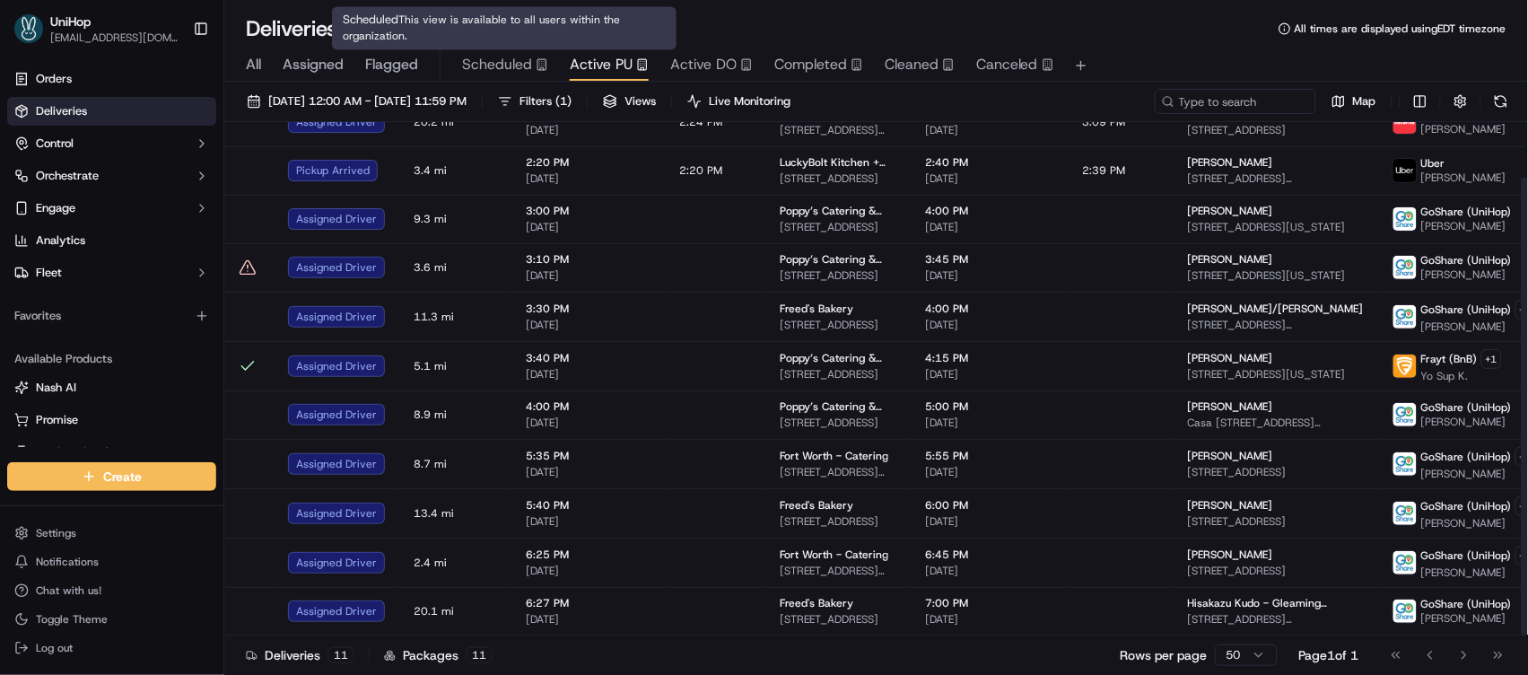
click at [1029, 22] on div "Deliveries All times are displayed using EDT timezone" at bounding box center [876, 28] width 1304 height 29
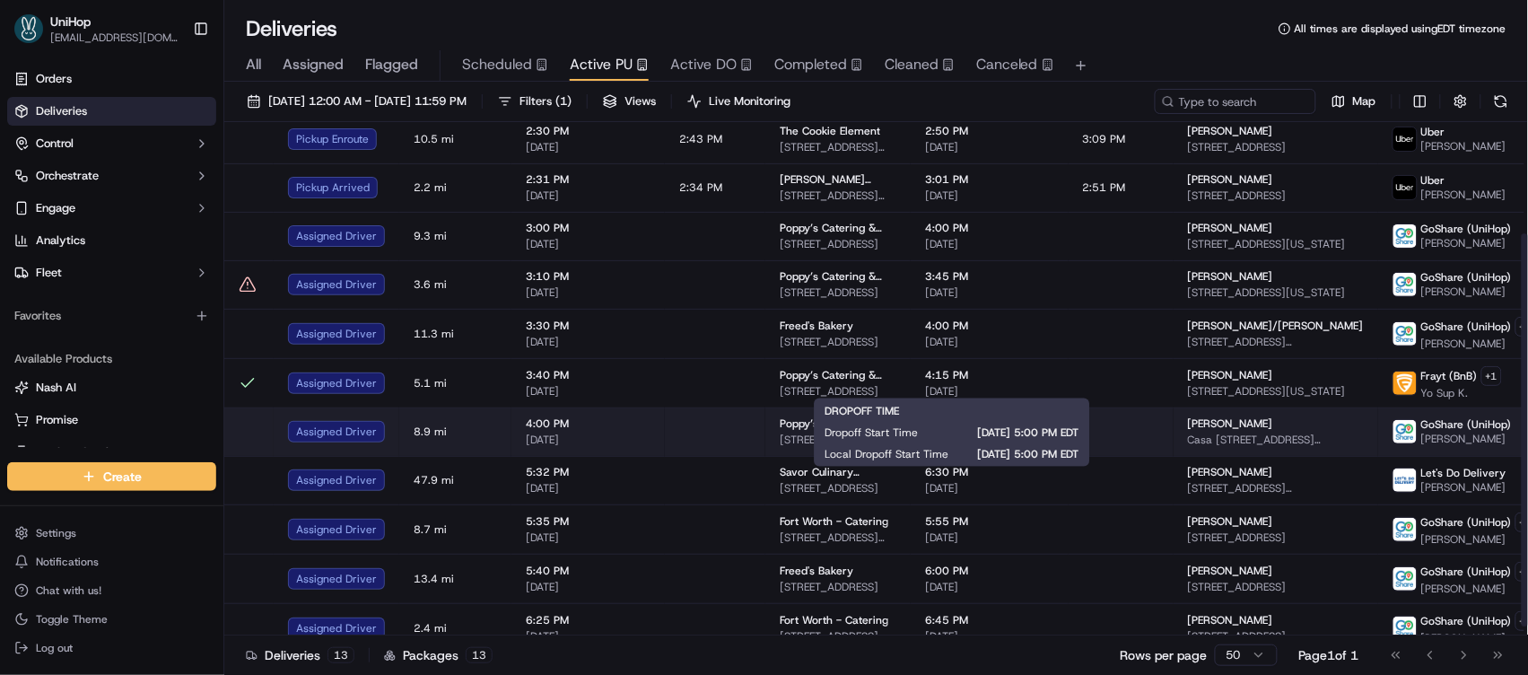
scroll to position [0, 0]
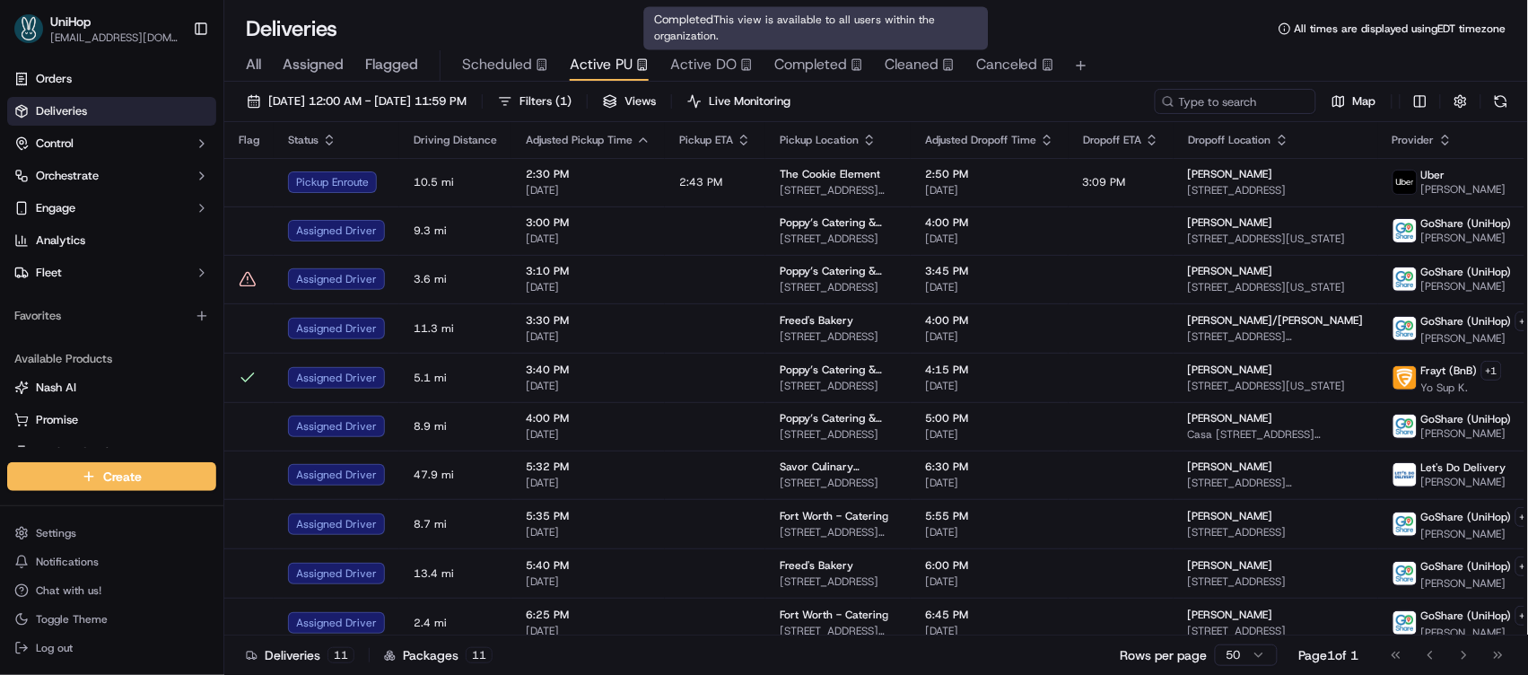
click at [802, 64] on span "Completed" at bounding box center [810, 65] width 73 height 22
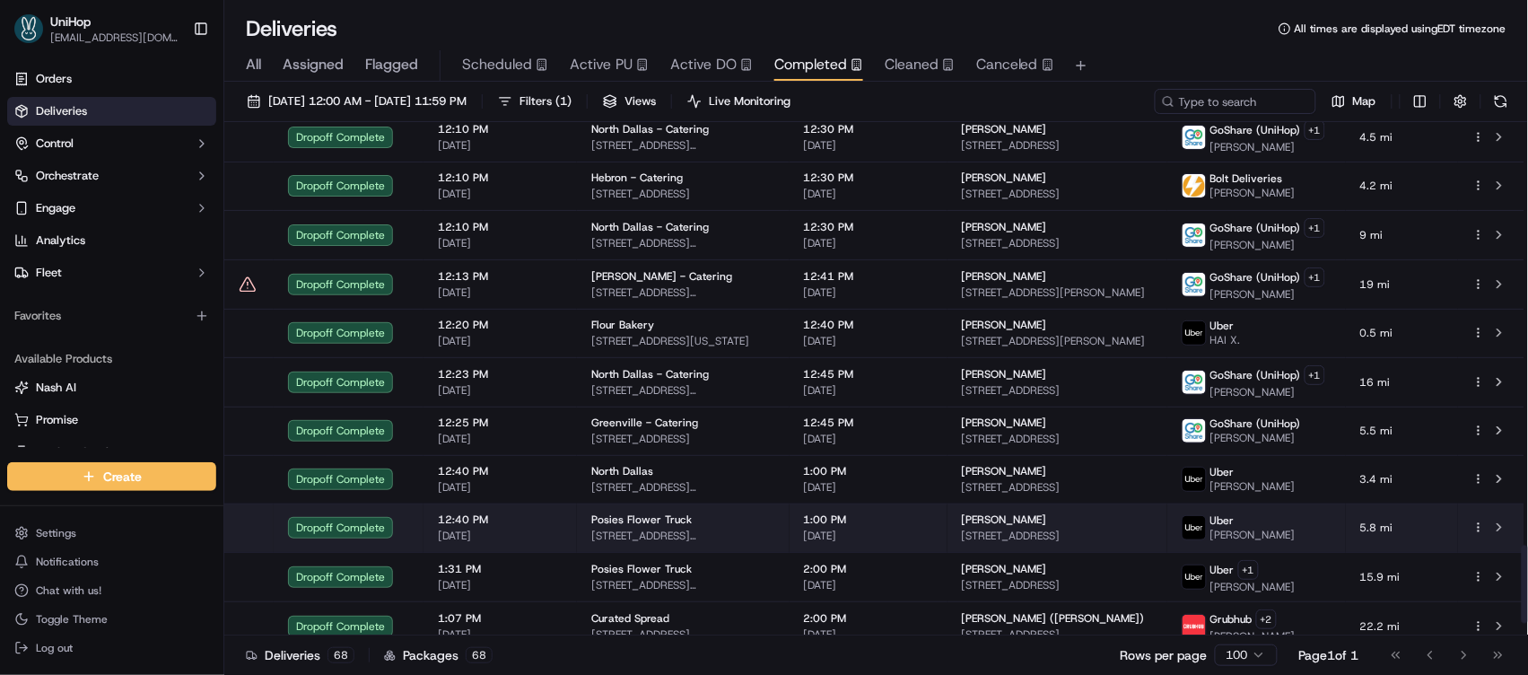
scroll to position [2874, 0]
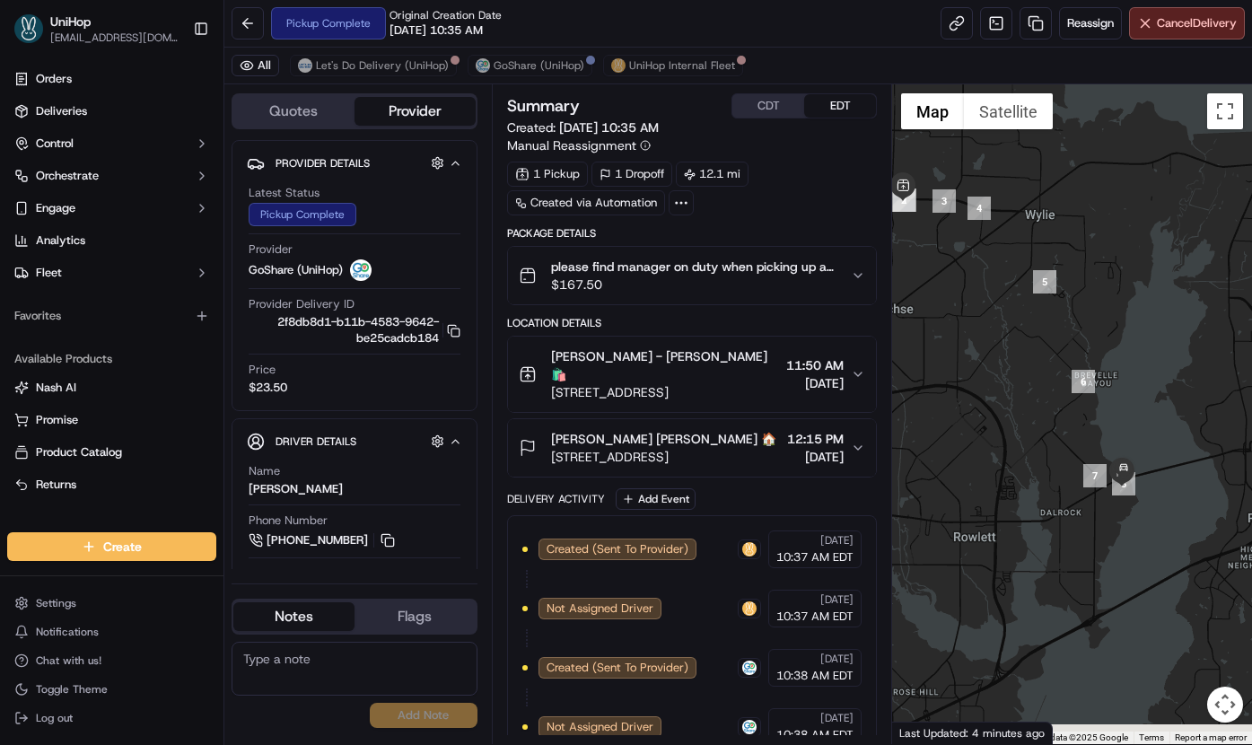
drag, startPoint x: 1165, startPoint y: 497, endPoint x: 1102, endPoint y: 423, distance: 96.7
click at [1102, 423] on div at bounding box center [1072, 413] width 360 height 659
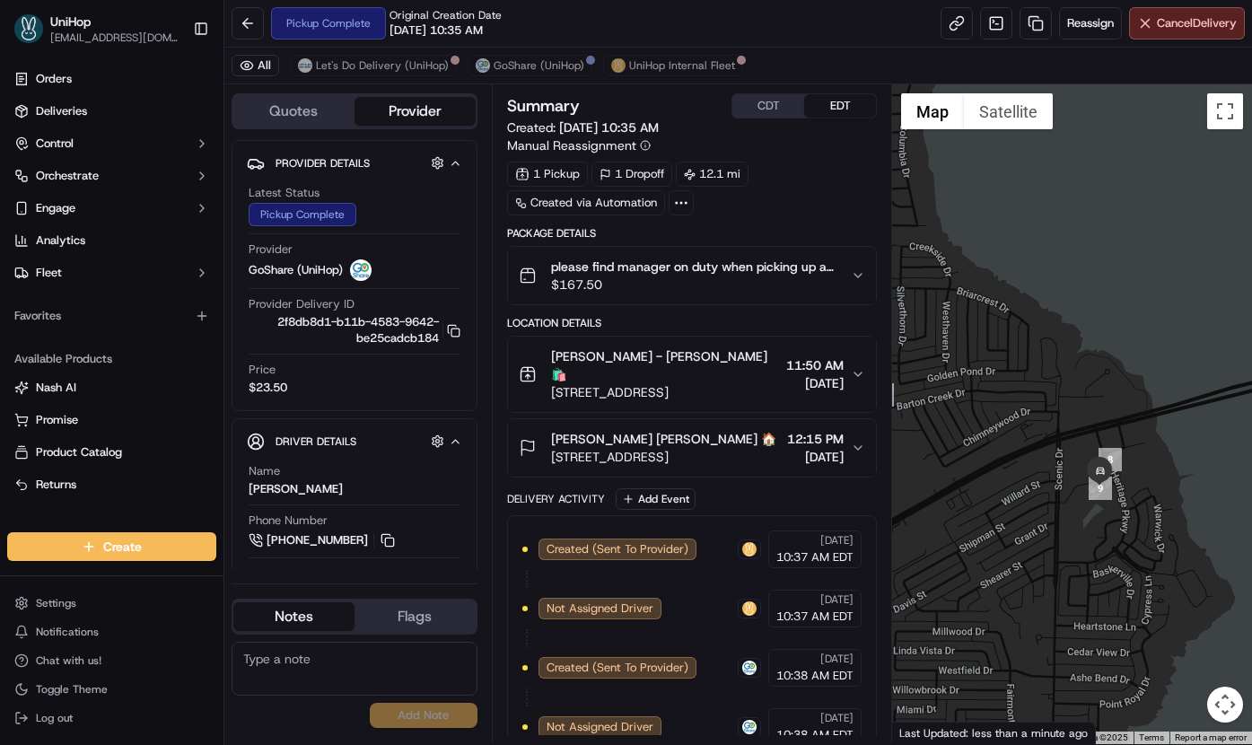
click at [1135, 448] on div at bounding box center [1072, 413] width 360 height 659
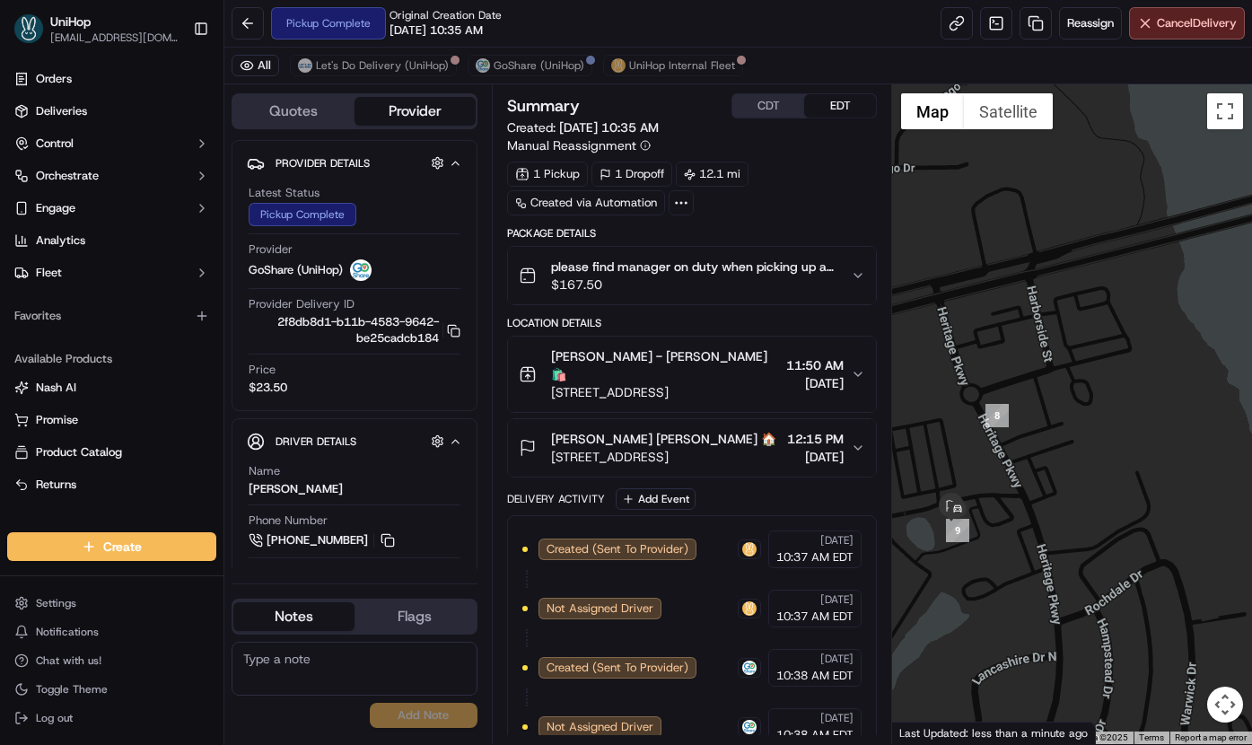
click at [676, 456] on span "[STREET_ADDRESS]" at bounding box center [663, 457] width 225 height 18
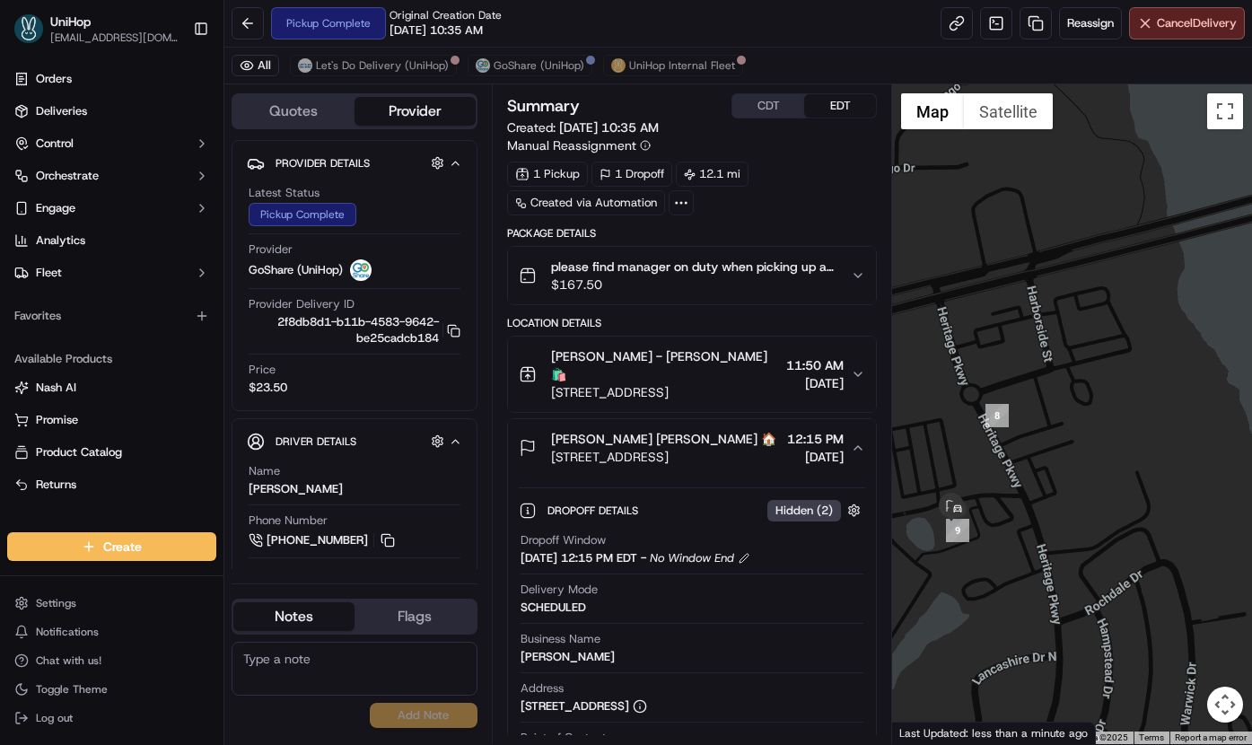
scroll to position [487, 0]
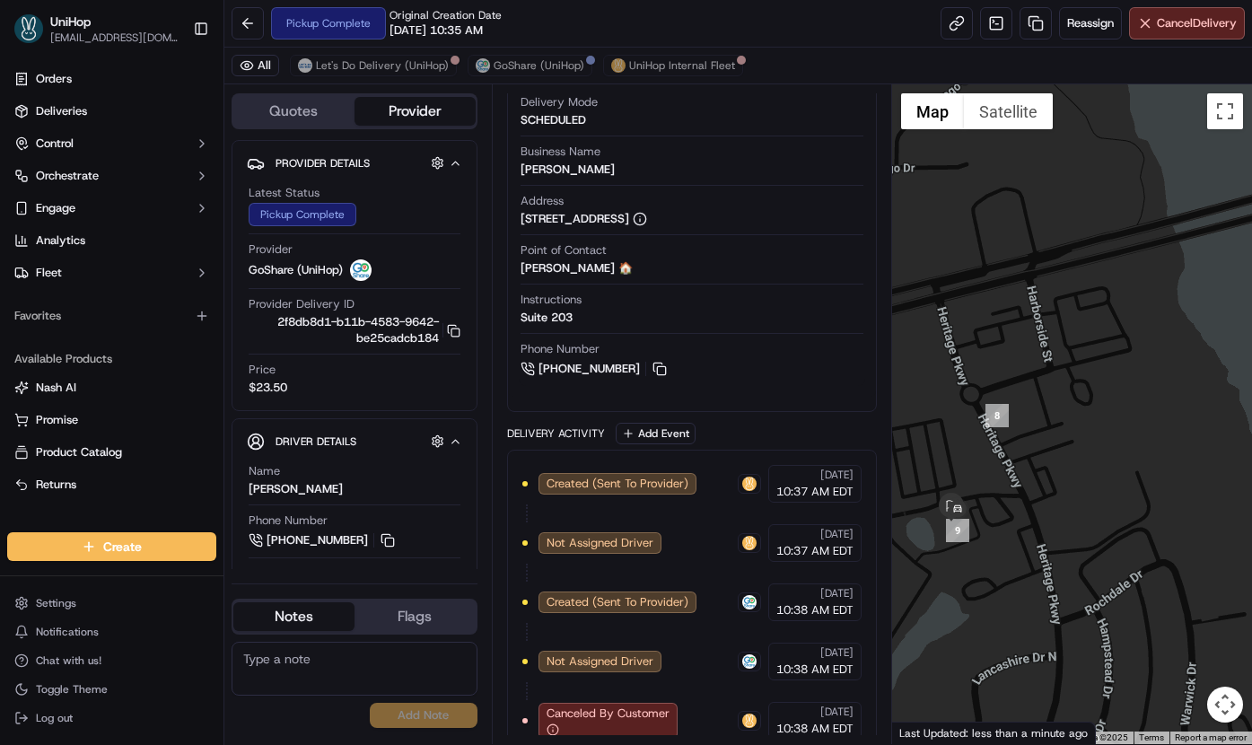
click at [582, 319] on div "Instructions Suite 203" at bounding box center [692, 309] width 344 height 34
click at [582, 323] on div "Instructions Suite 203" at bounding box center [692, 309] width 344 height 34
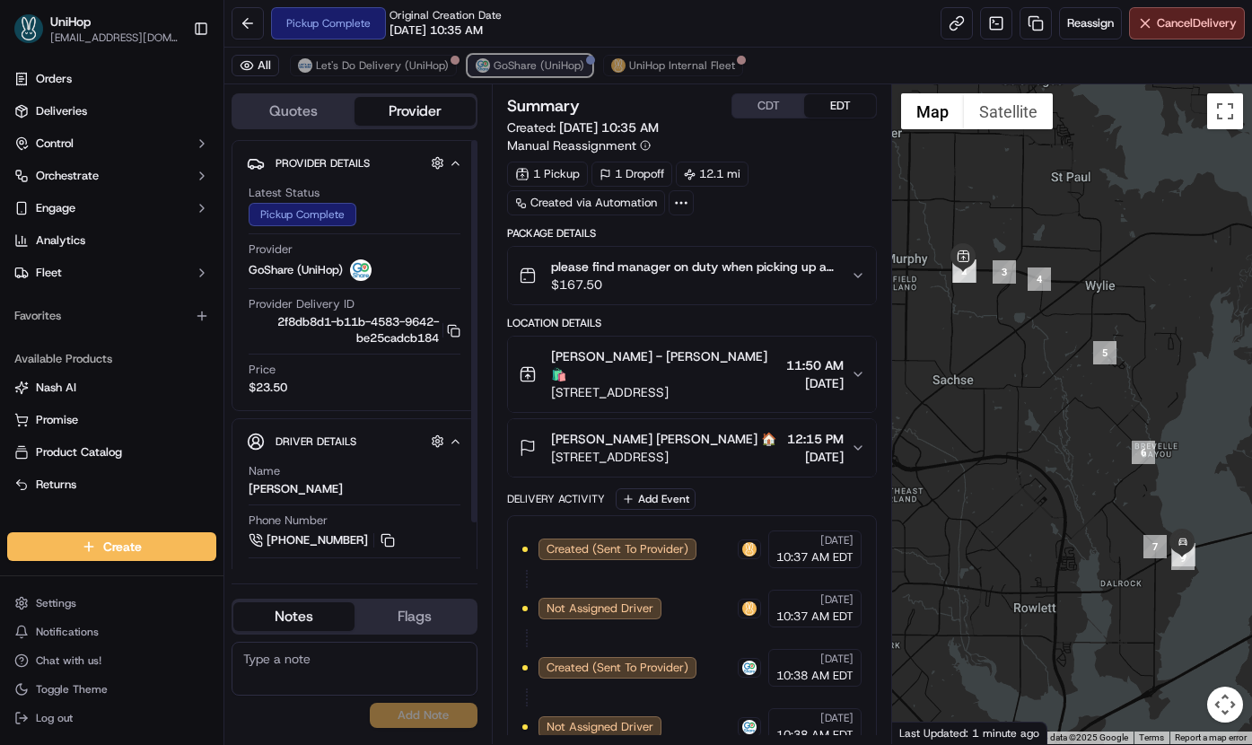
click at [511, 74] on button "GoShare (UniHop)" at bounding box center [529, 66] width 125 height 22
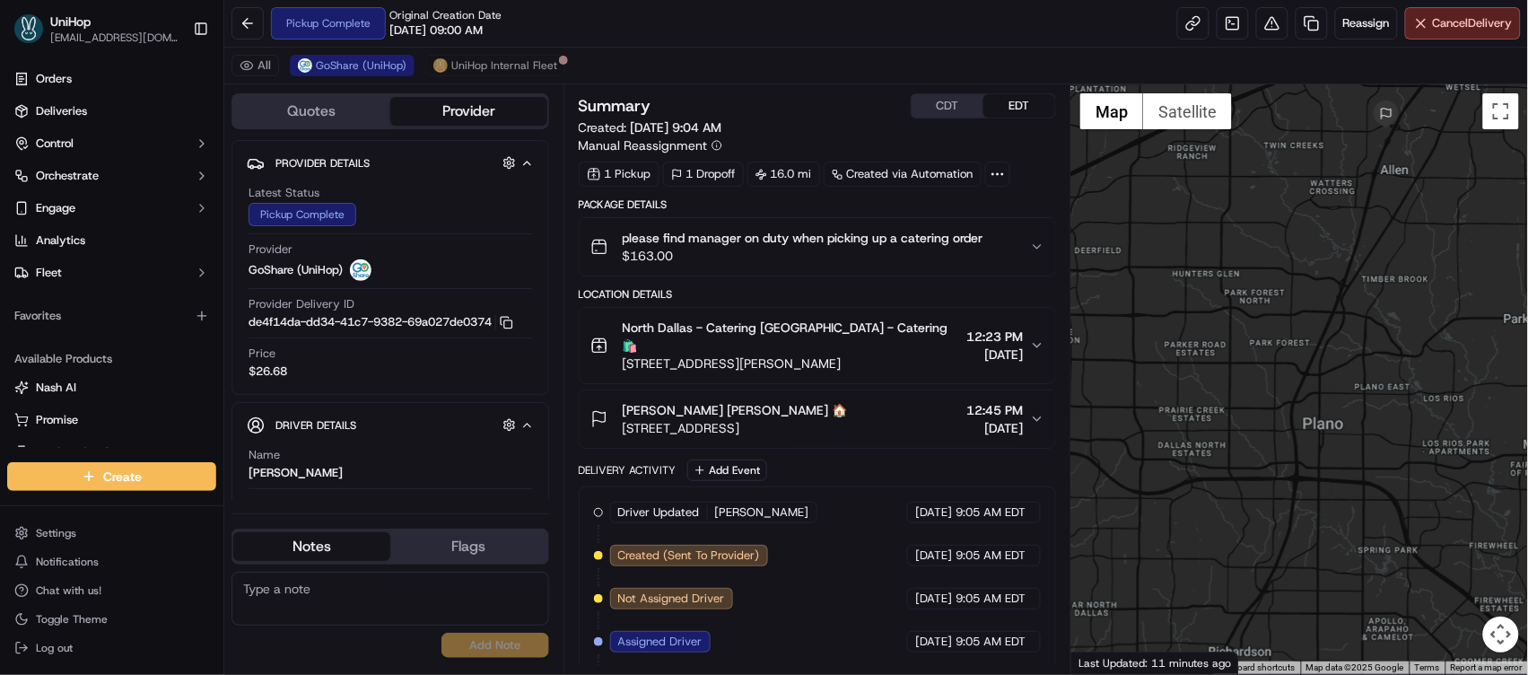
drag, startPoint x: 1212, startPoint y: 310, endPoint x: 1129, endPoint y: 251, distance: 101.8
click at [1129, 251] on div at bounding box center [1299, 378] width 457 height 589
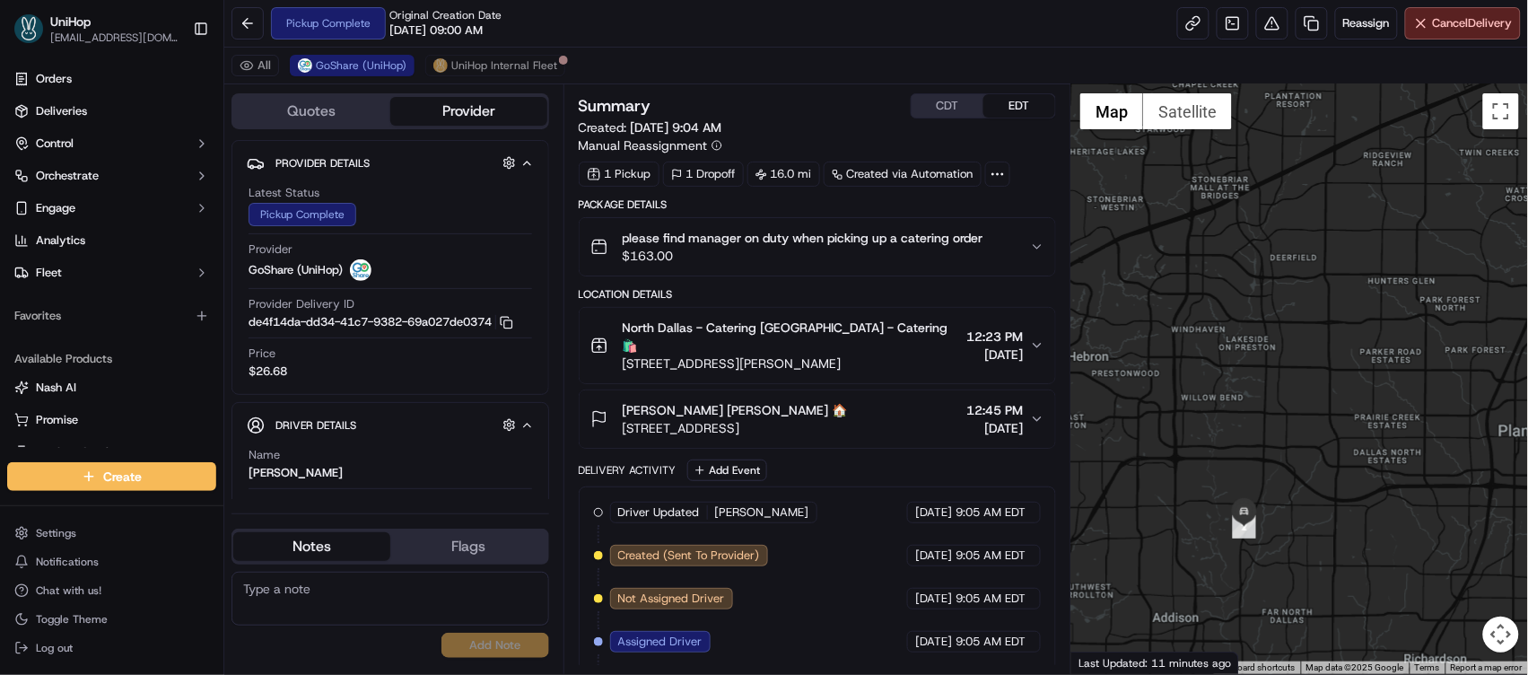
drag, startPoint x: 1173, startPoint y: 318, endPoint x: 1265, endPoint y: 357, distance: 100.5
click at [1363, 321] on div at bounding box center [1299, 378] width 457 height 589
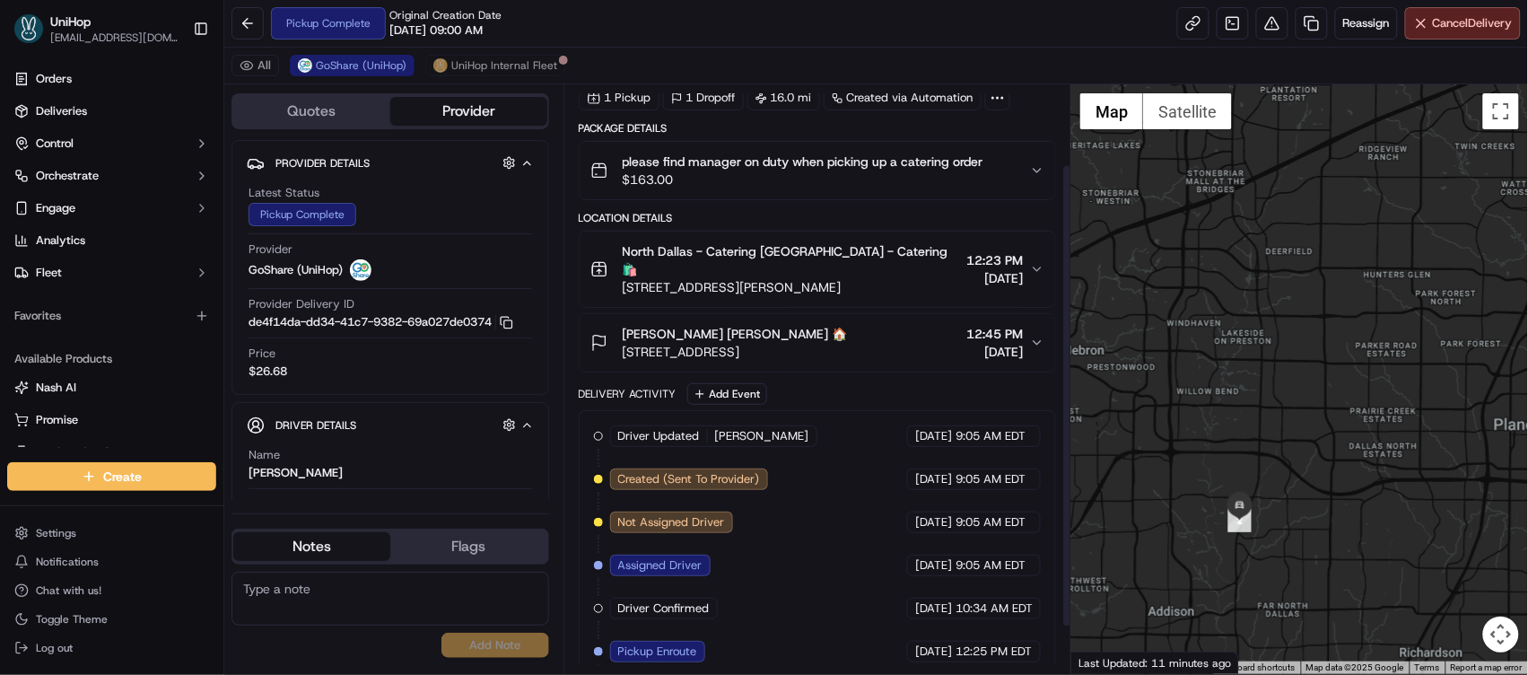
scroll to position [161, 0]
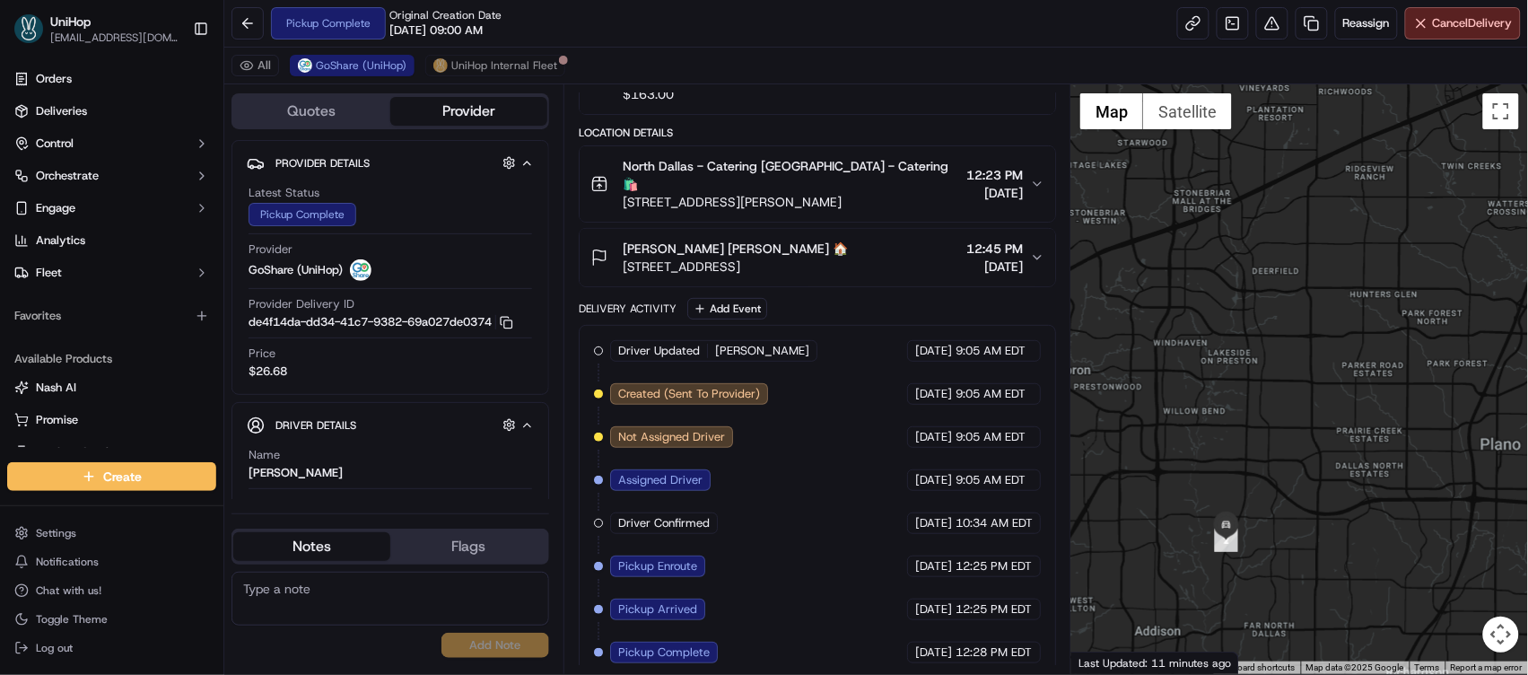
drag, startPoint x: 1313, startPoint y: 384, endPoint x: 1281, endPoint y: 400, distance: 35.3
click at [1281, 400] on div at bounding box center [1299, 378] width 457 height 589
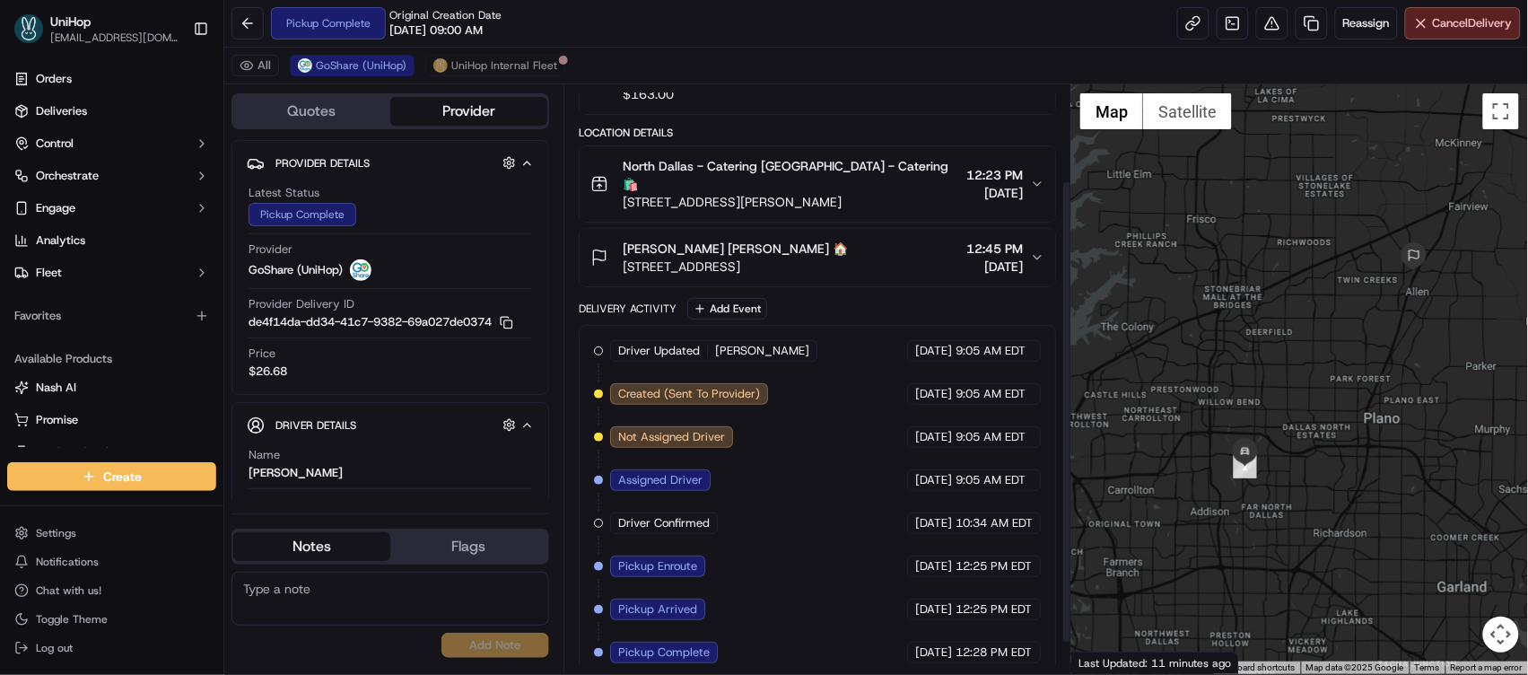
scroll to position [0, 0]
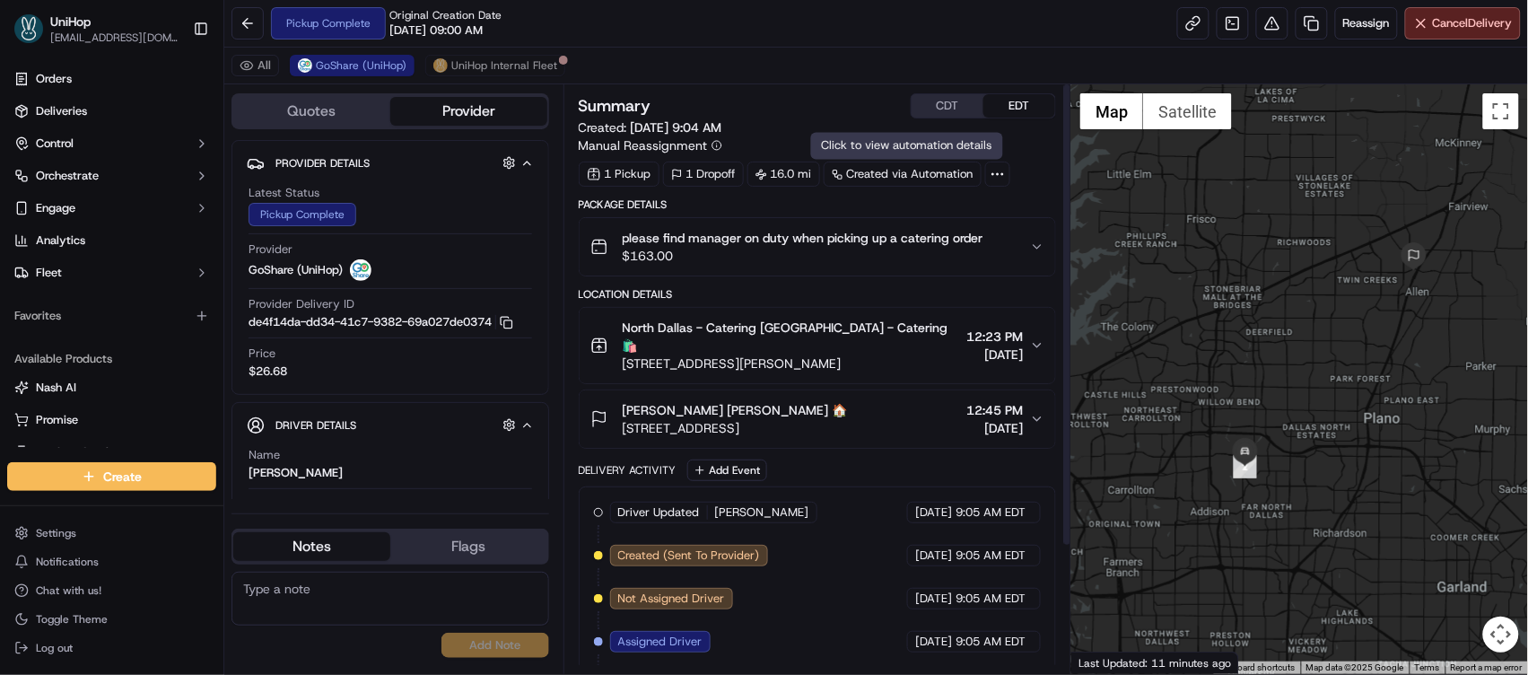
click at [947, 111] on button "CDT" at bounding box center [948, 105] width 72 height 23
click at [901, 415] on div "[PERSON_NAME] [PERSON_NAME] 🏠 [STREET_ADDRESS] 11:45 AM [DATE]" at bounding box center [810, 419] width 441 height 36
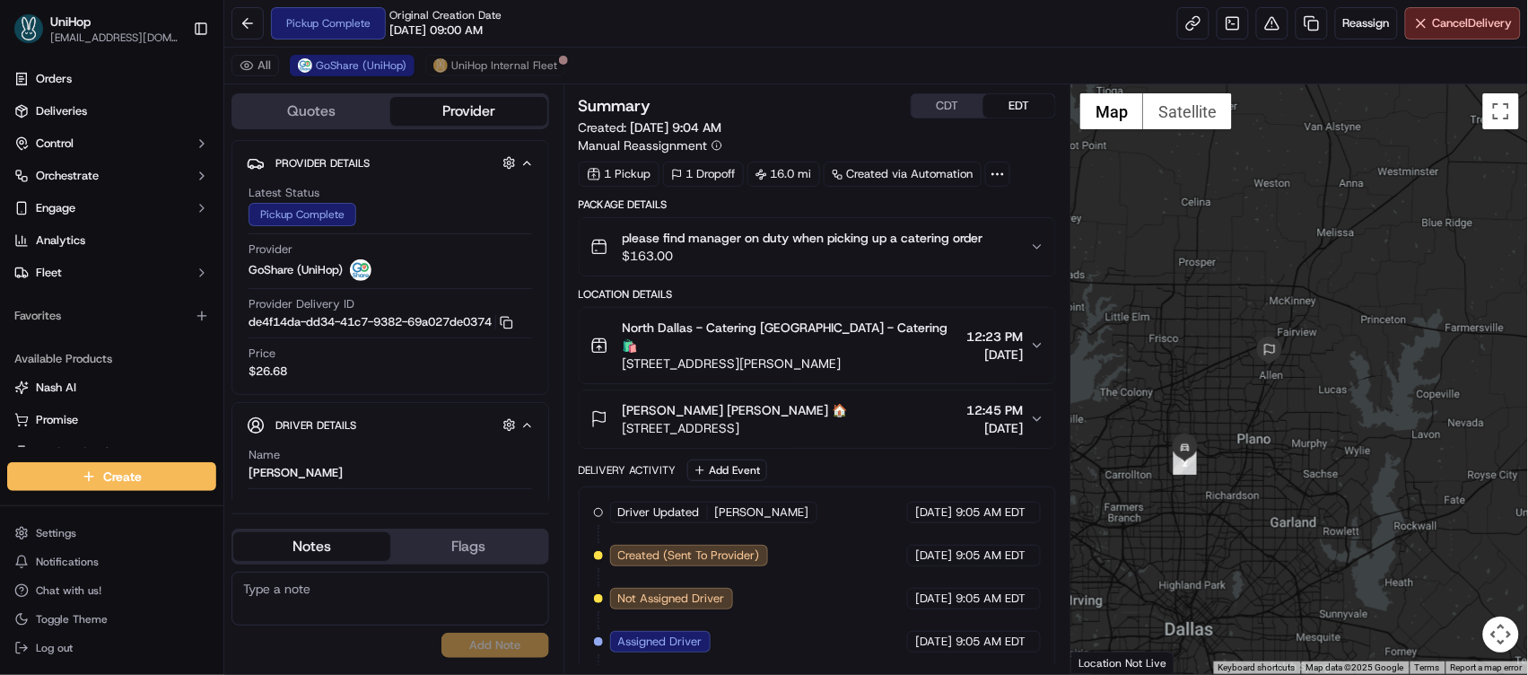
click at [772, 419] on span "[STREET_ADDRESS]" at bounding box center [735, 428] width 225 height 18
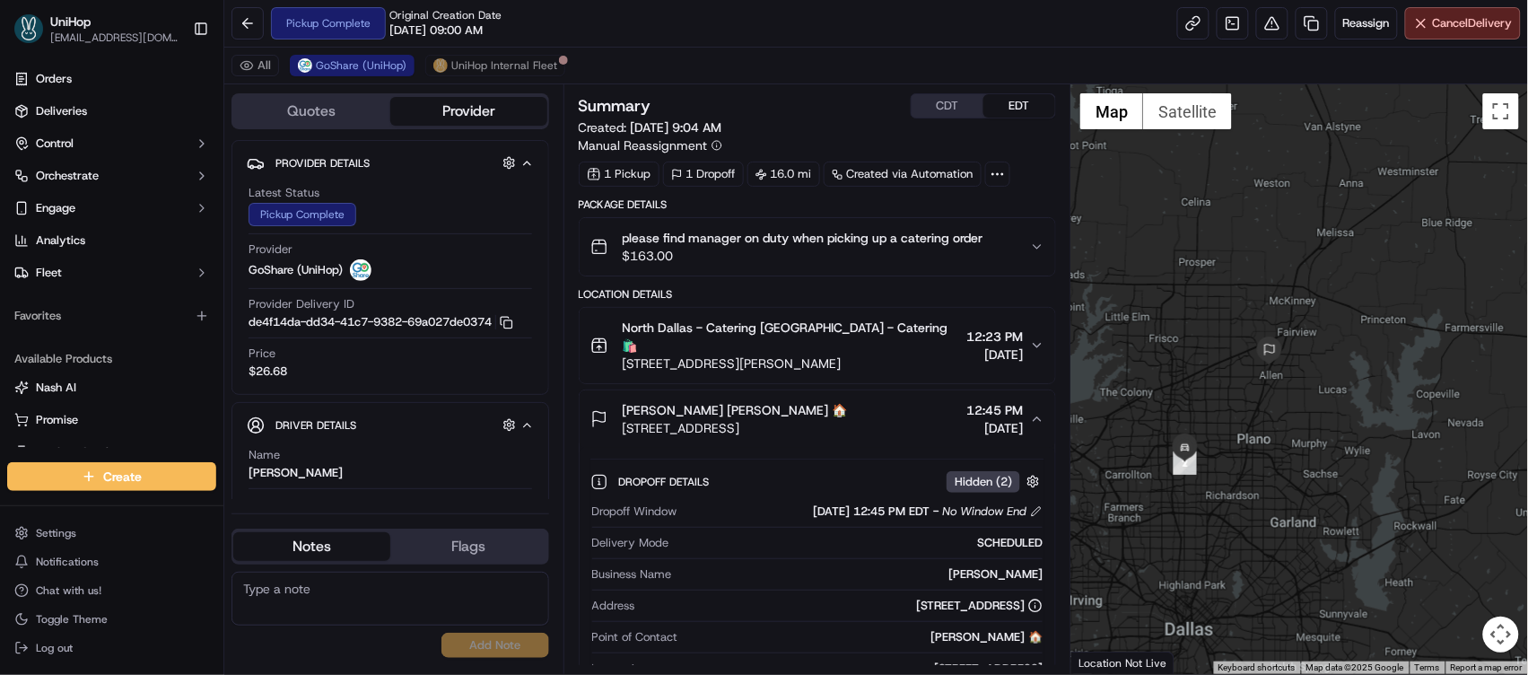
click at [772, 419] on span "[STREET_ADDRESS]" at bounding box center [735, 428] width 225 height 18
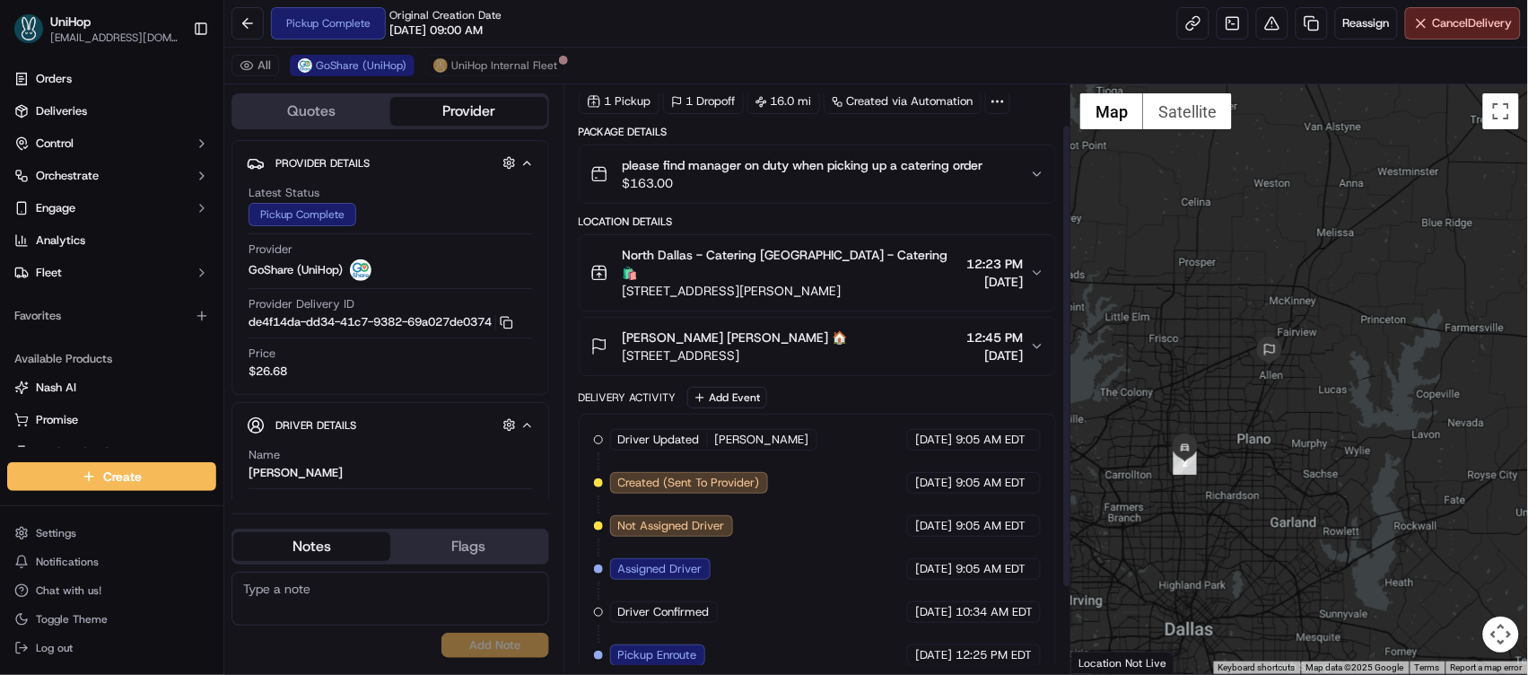
scroll to position [161, 0]
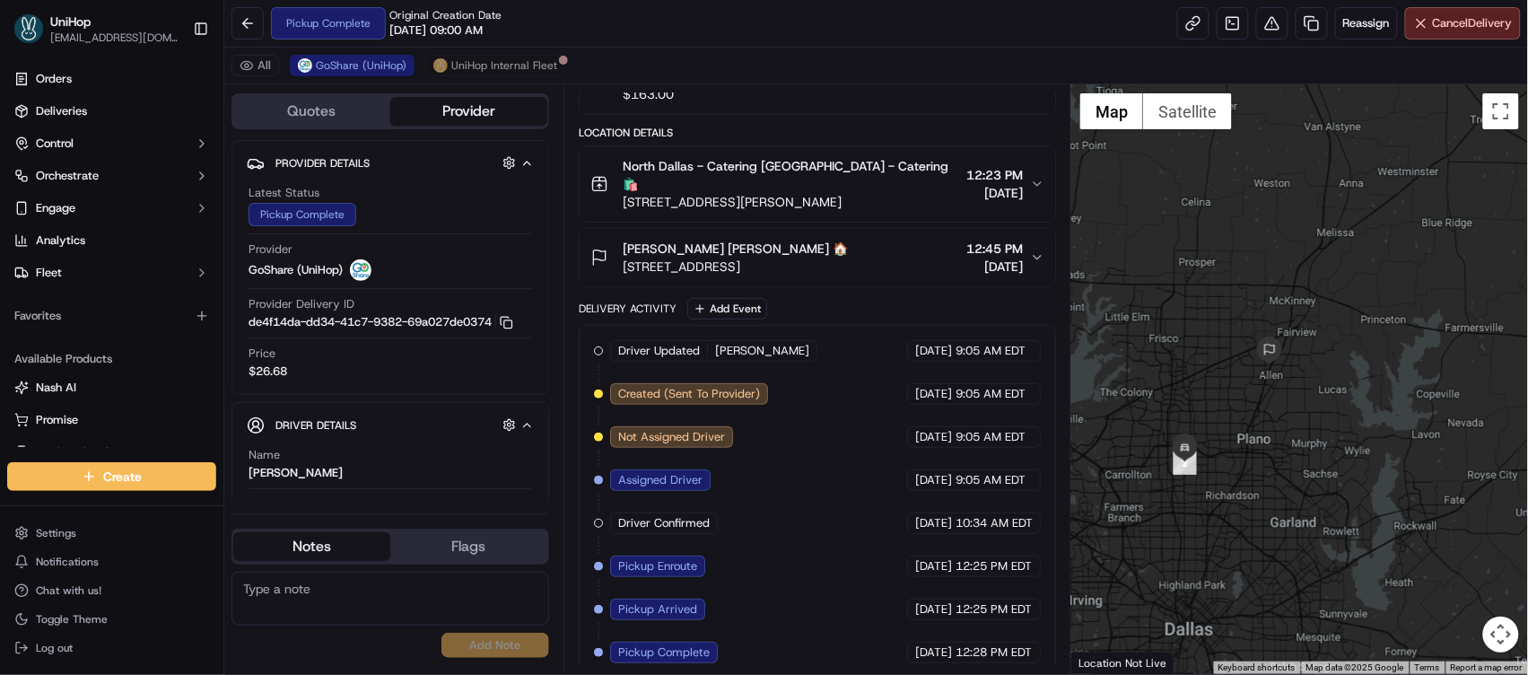
click at [394, 595] on textarea at bounding box center [390, 599] width 318 height 54
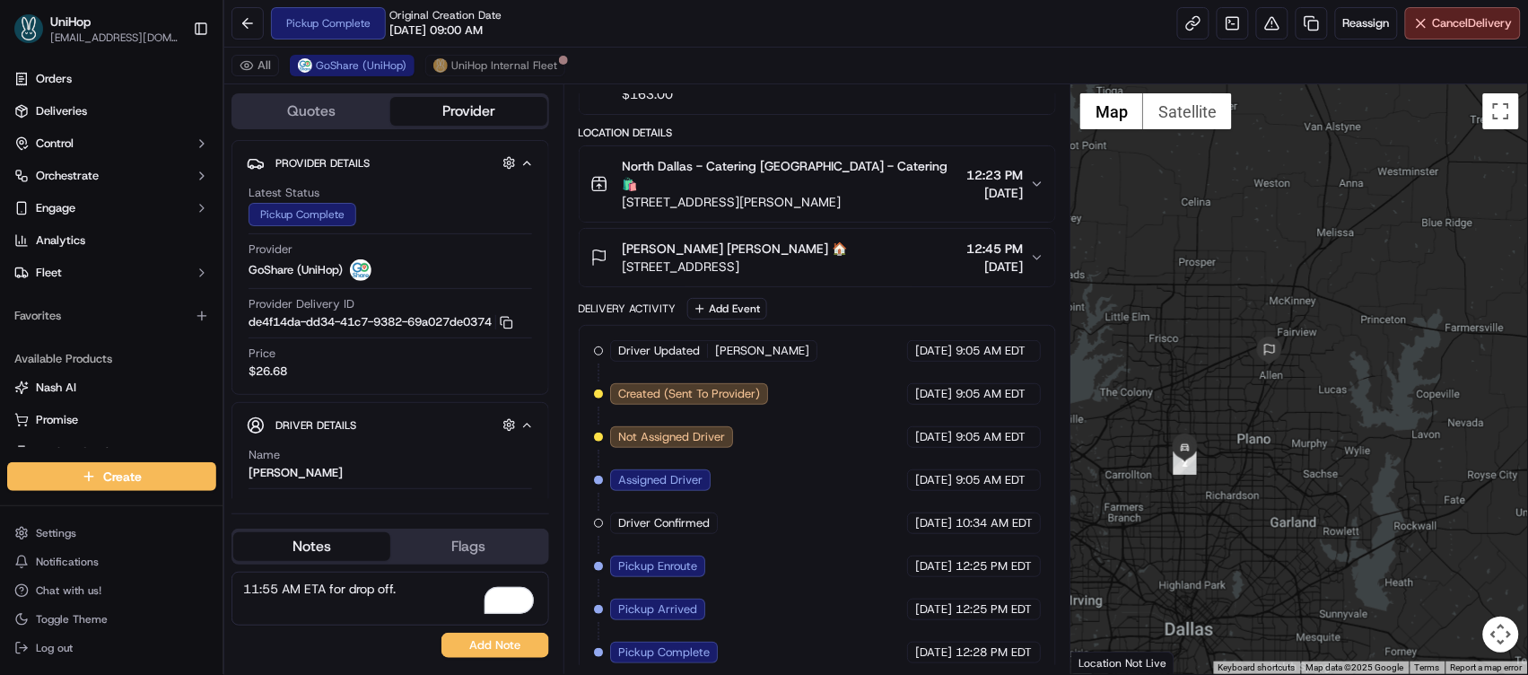
click at [271, 585] on textarea "11:55 AM ETA for drop off." at bounding box center [390, 599] width 318 height 54
type textarea "11:50 AM ETA for drop off."
click at [506, 645] on button "Add Note" at bounding box center [495, 645] width 108 height 25
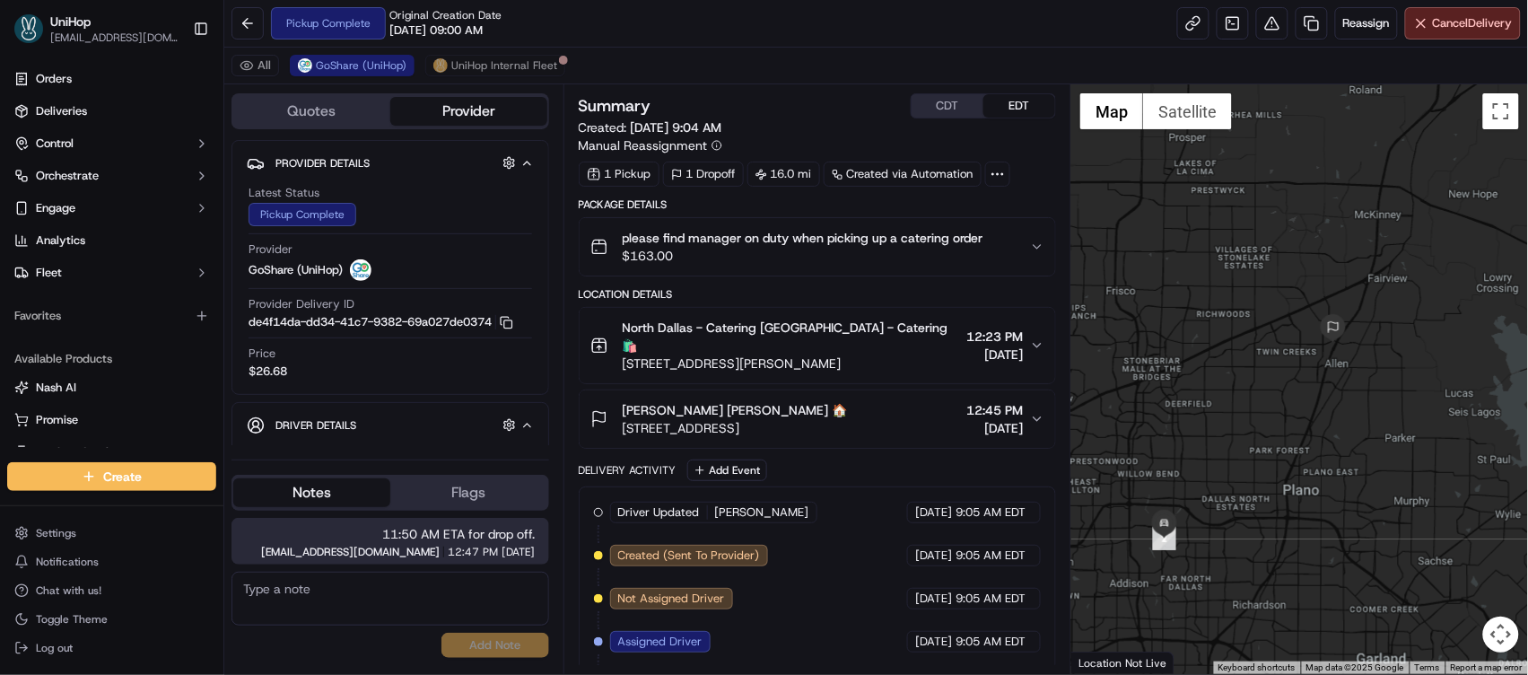
drag, startPoint x: 1227, startPoint y: 291, endPoint x: 1225, endPoint y: 407, distance: 116.7
click at [1225, 407] on div at bounding box center [1299, 378] width 457 height 589
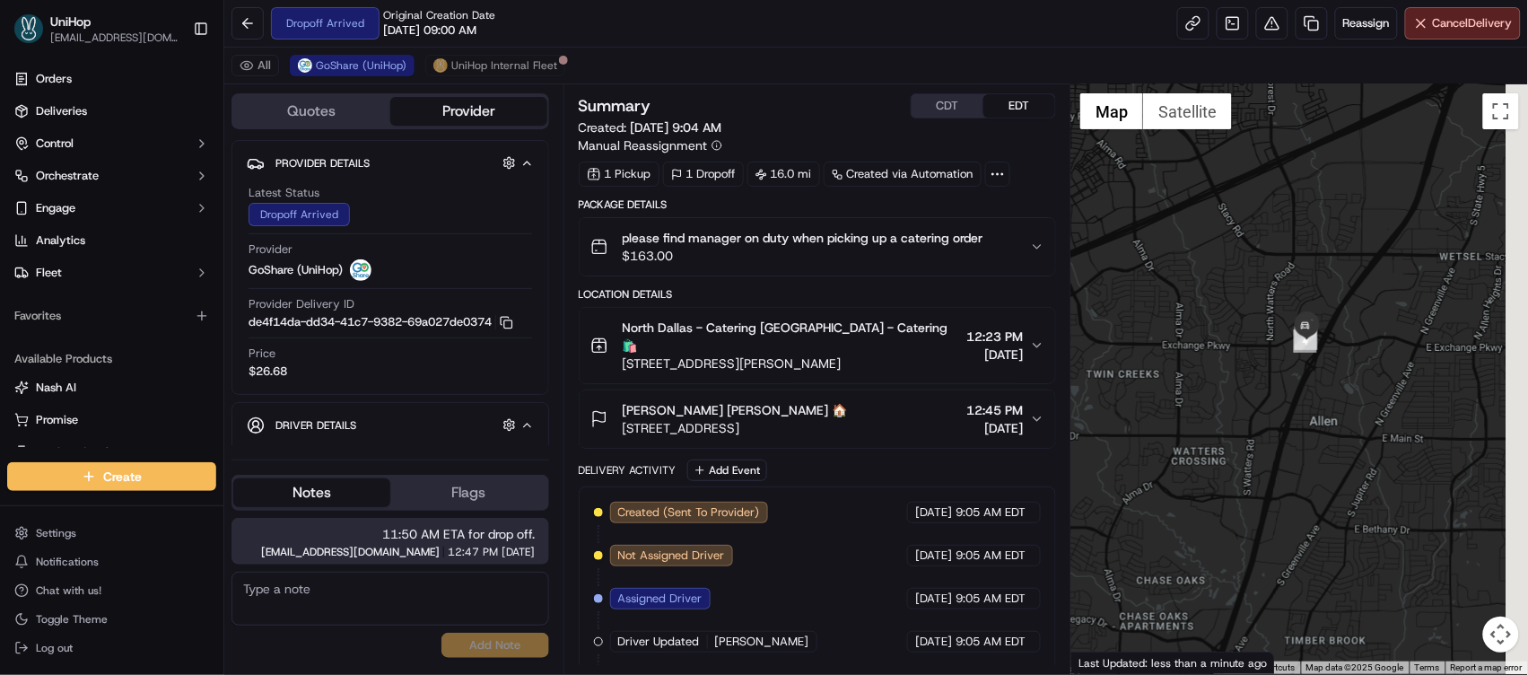
drag, startPoint x: 1340, startPoint y: 342, endPoint x: 1256, endPoint y: 356, distance: 85.6
click at [1256, 356] on div at bounding box center [1299, 378] width 457 height 589
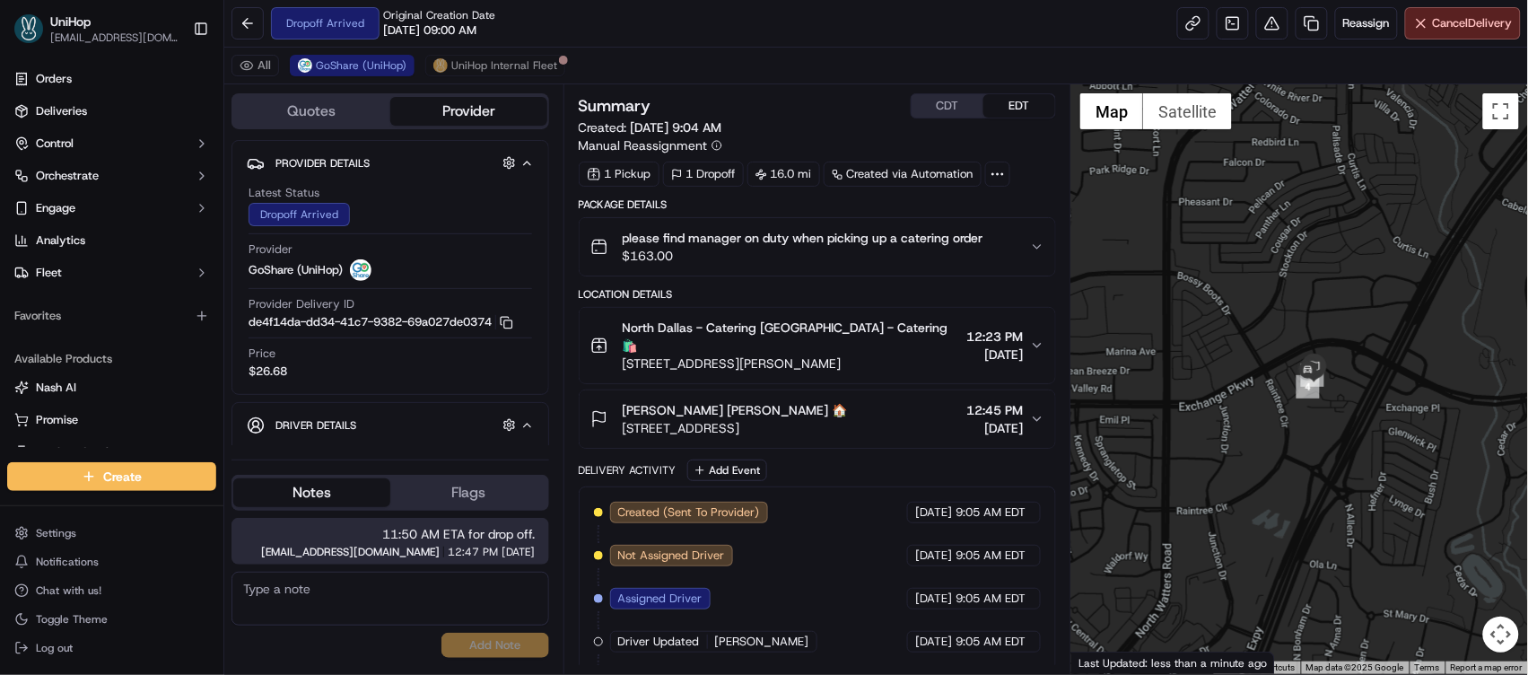
drag, startPoint x: 1389, startPoint y: 317, endPoint x: 1333, endPoint y: 410, distance: 108.6
click at [1333, 410] on div at bounding box center [1299, 378] width 457 height 589
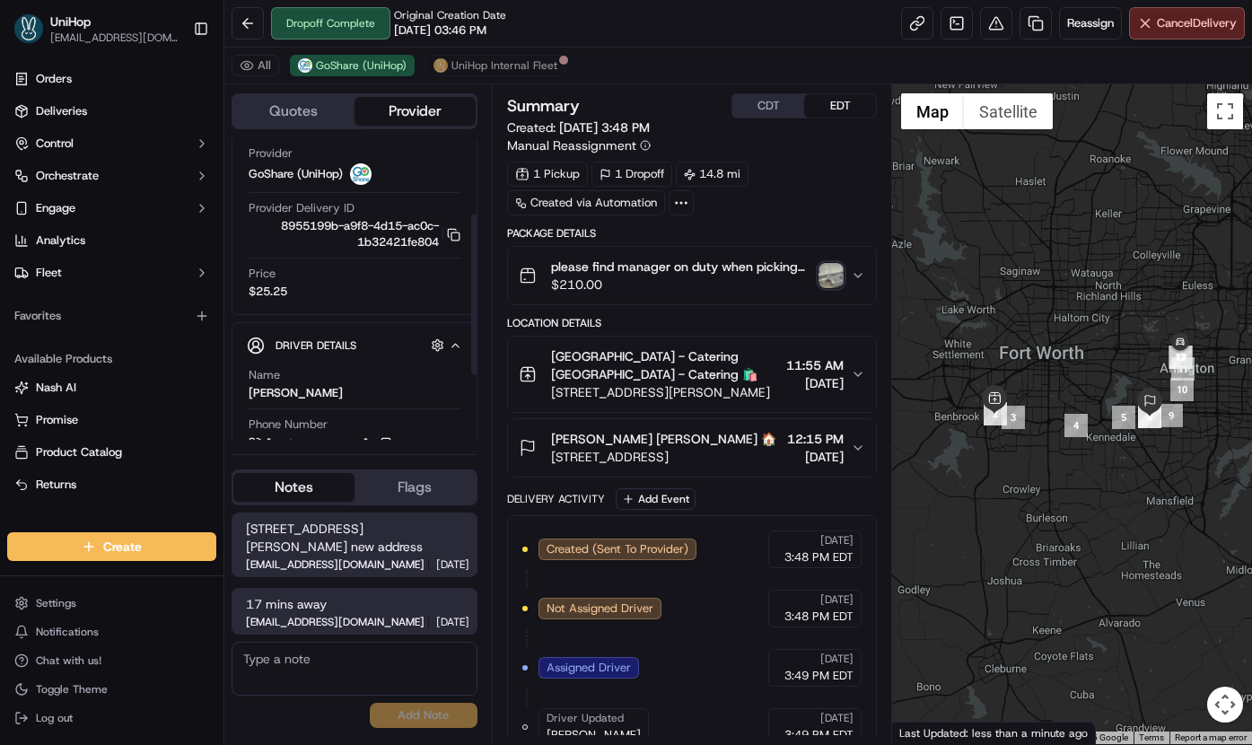
scroll to position [202, 0]
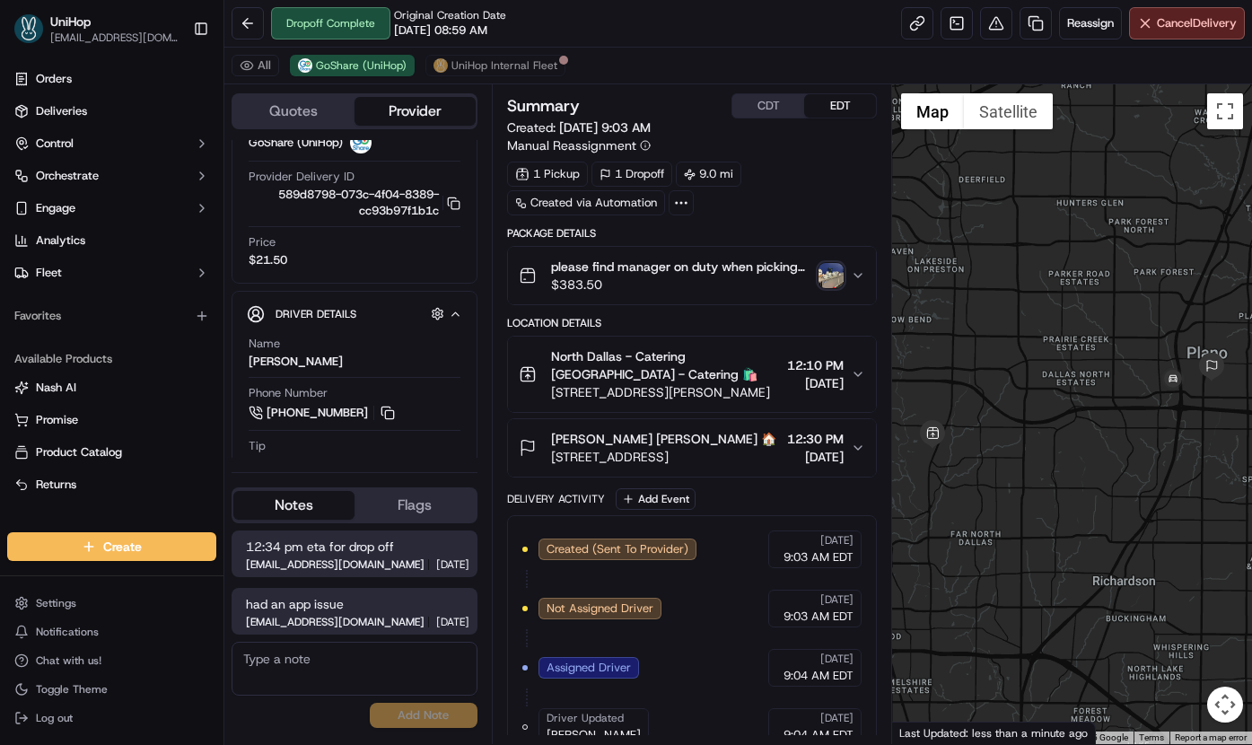
scroll to position [132, 0]
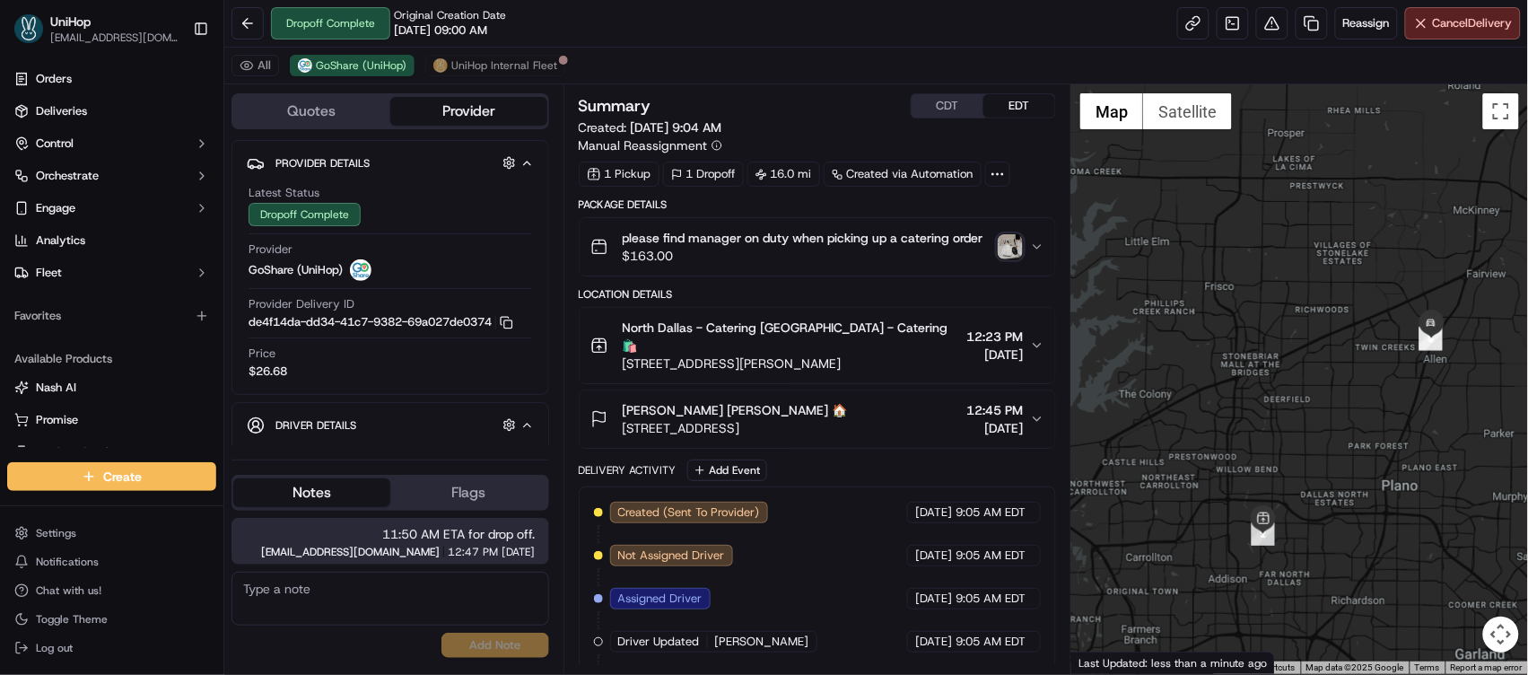
click at [1006, 240] on img "button" at bounding box center [1010, 246] width 25 height 25
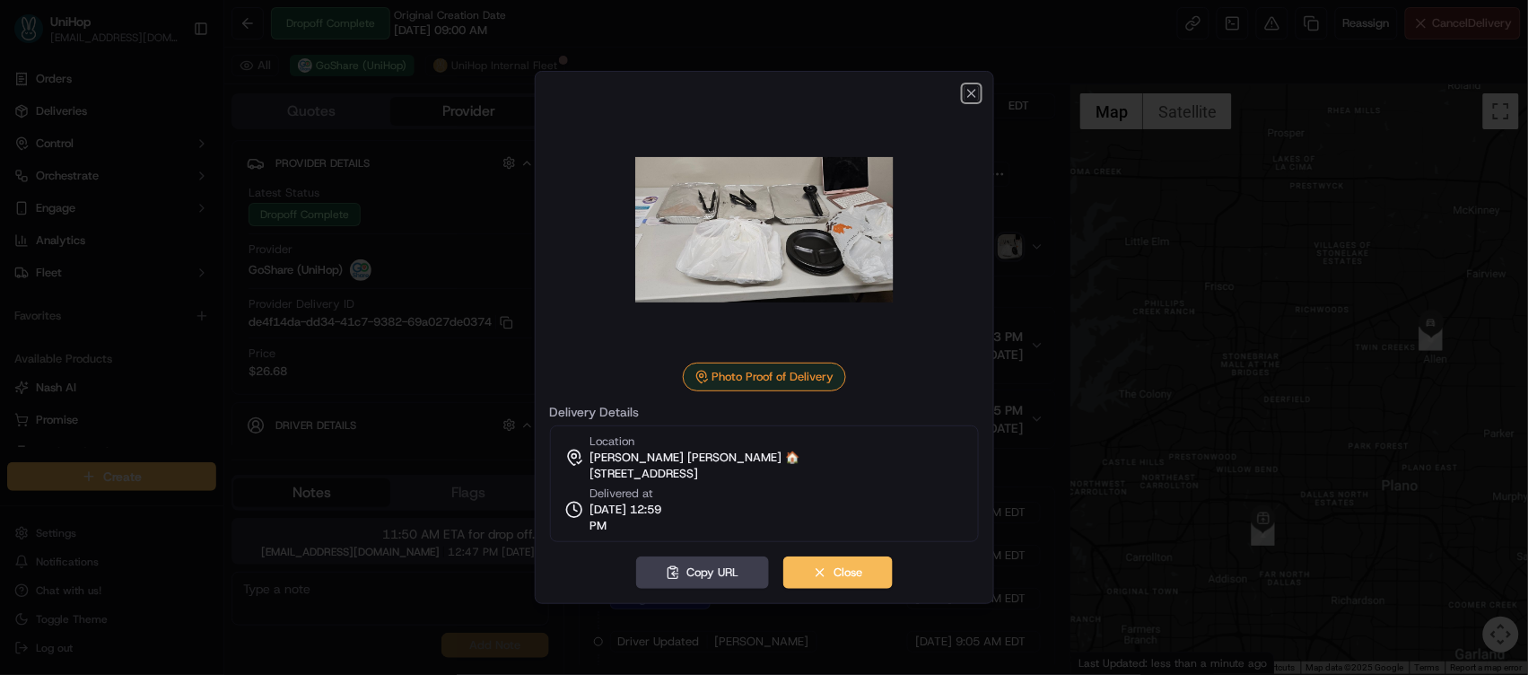
click at [975, 98] on icon "button" at bounding box center [971, 93] width 14 height 14
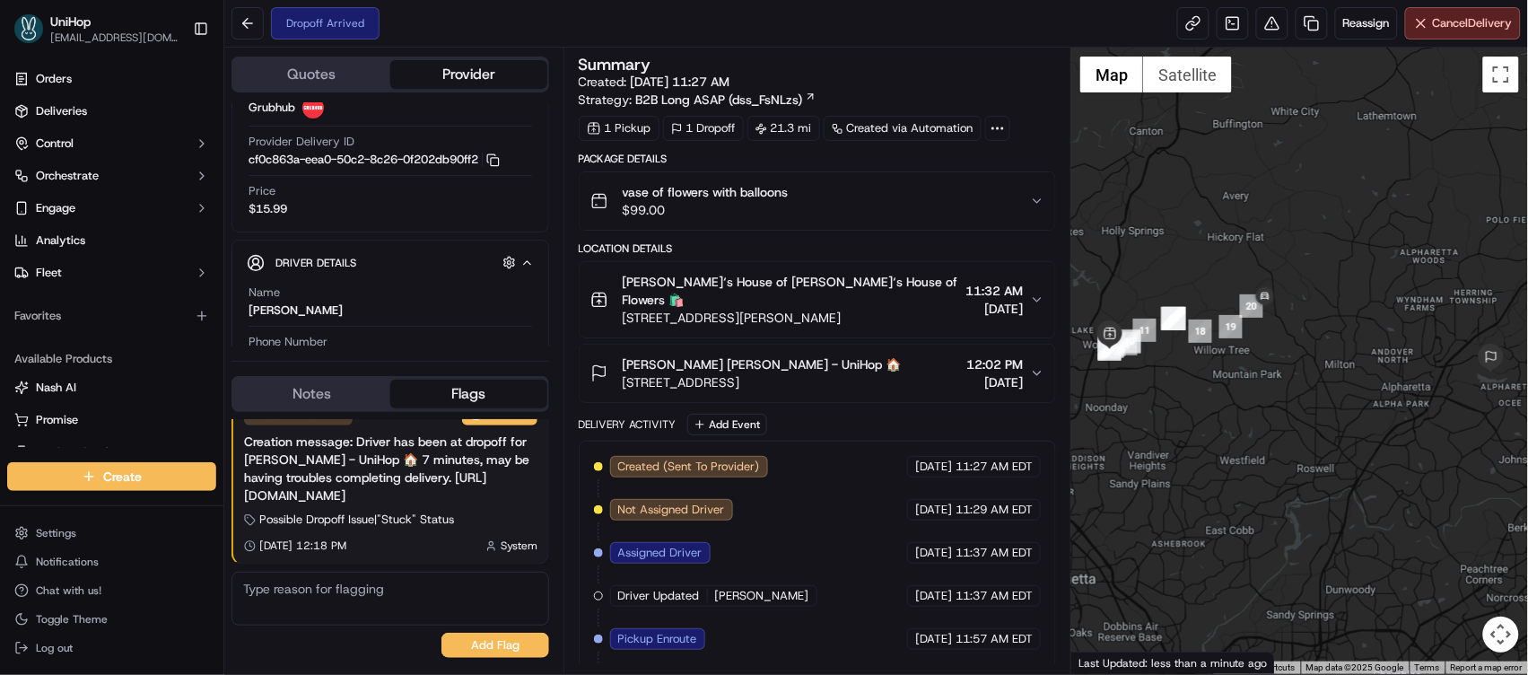
scroll to position [163, 0]
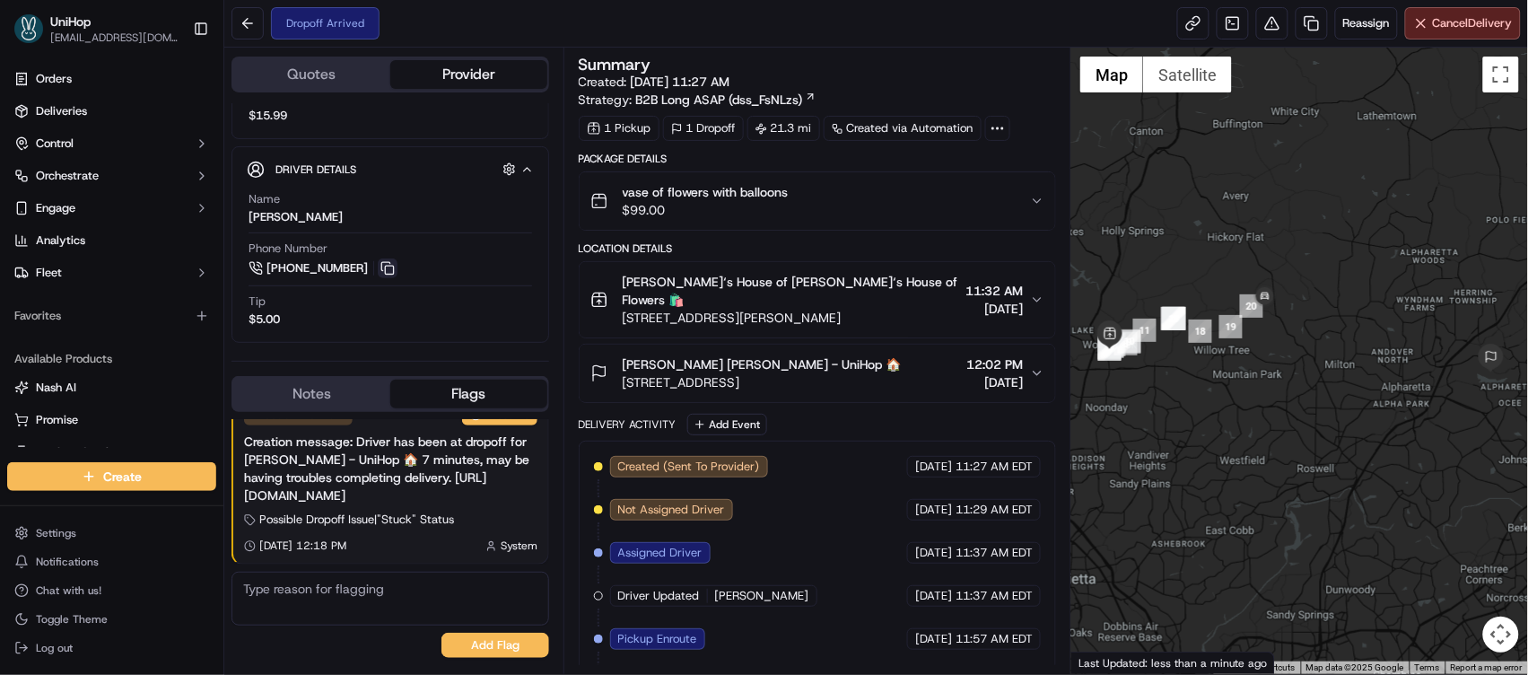
click at [388, 270] on button at bounding box center [388, 268] width 20 height 20
drag, startPoint x: 623, startPoint y: 366, endPoint x: 693, endPoint y: 368, distance: 70.0
click at [693, 368] on span "Katrina King Katrina King - UniHop 🏠" at bounding box center [762, 364] width 279 height 18
copy span "Katrina King"
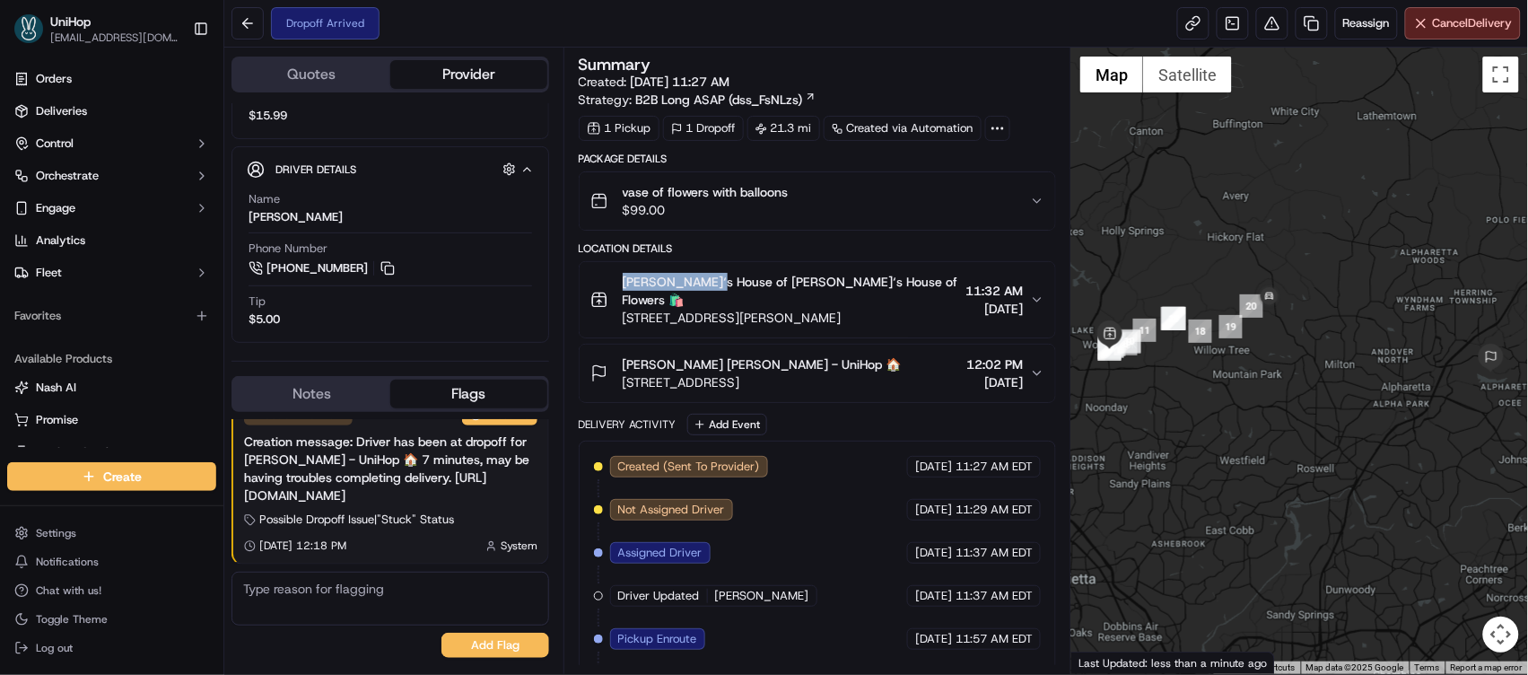
drag, startPoint x: 624, startPoint y: 282, endPoint x: 713, endPoint y: 284, distance: 89.7
click at [713, 284] on span "Brenda‘s House of Flowers Brenda‘s House of Flowers 🛍️" at bounding box center [791, 291] width 336 height 36
click at [262, 222] on div "shantae" at bounding box center [296, 217] width 94 height 16
copy div "shantae"
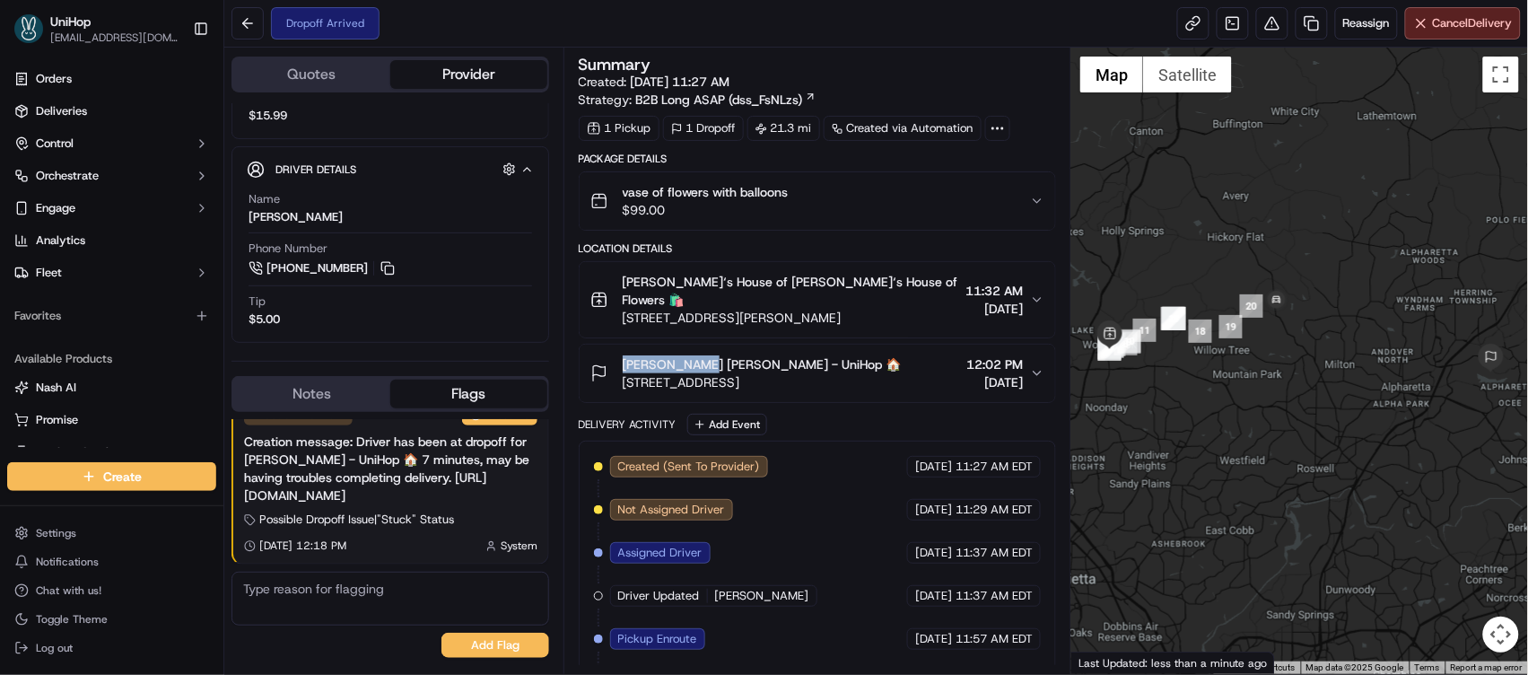
drag, startPoint x: 624, startPoint y: 363, endPoint x: 694, endPoint y: 368, distance: 69.2
click at [694, 368] on span "Katrina King Katrina King - UniHop 🏠" at bounding box center [762, 364] width 279 height 18
copy span "Katrina King"
drag, startPoint x: 620, startPoint y: 277, endPoint x: 773, endPoint y: 288, distance: 153.8
click at [773, 288] on div "Brenda‘s House of Flowers Brenda‘s House of Flowers 🛍️ 200 Chambers St, Woodsto…" at bounding box center [774, 300] width 369 height 54
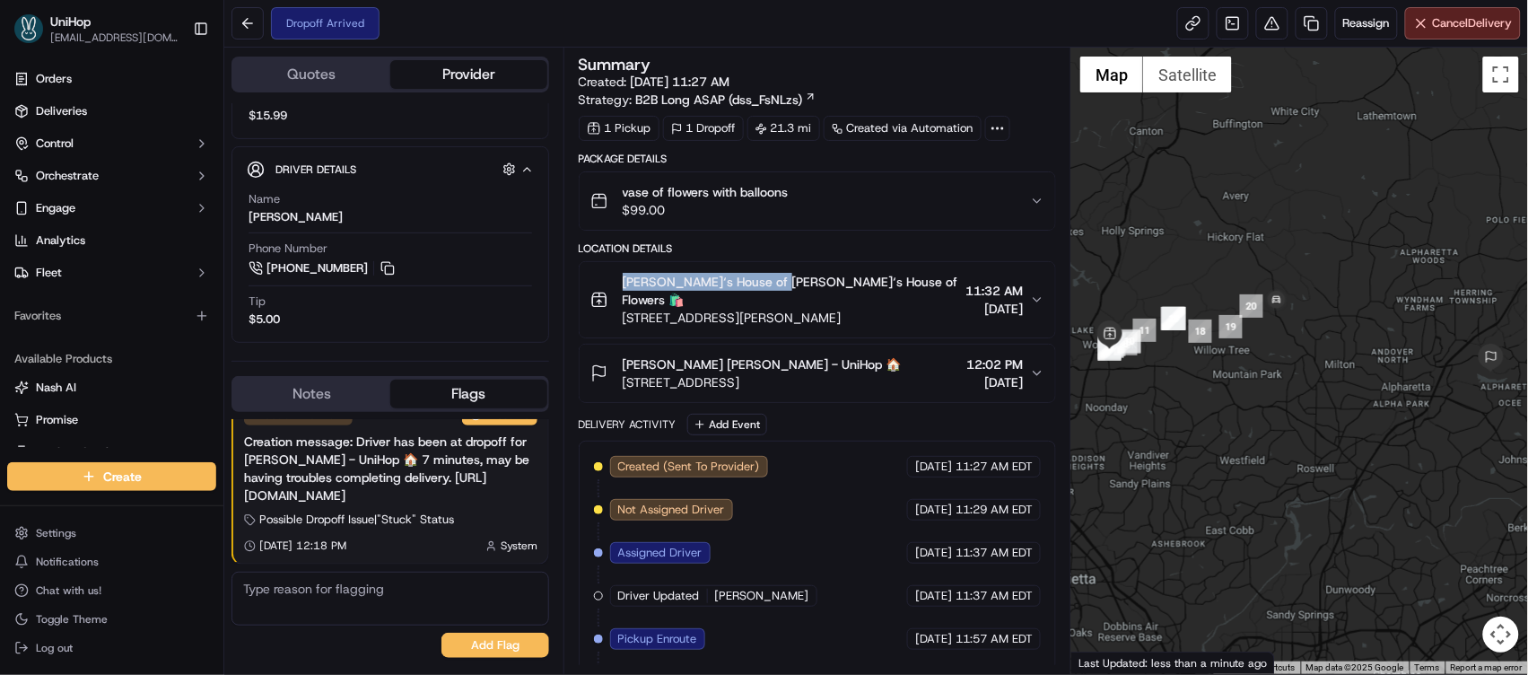
copy span "Brenda‘s House of Flowers"
click at [231, 17] on button at bounding box center [247, 23] width 32 height 32
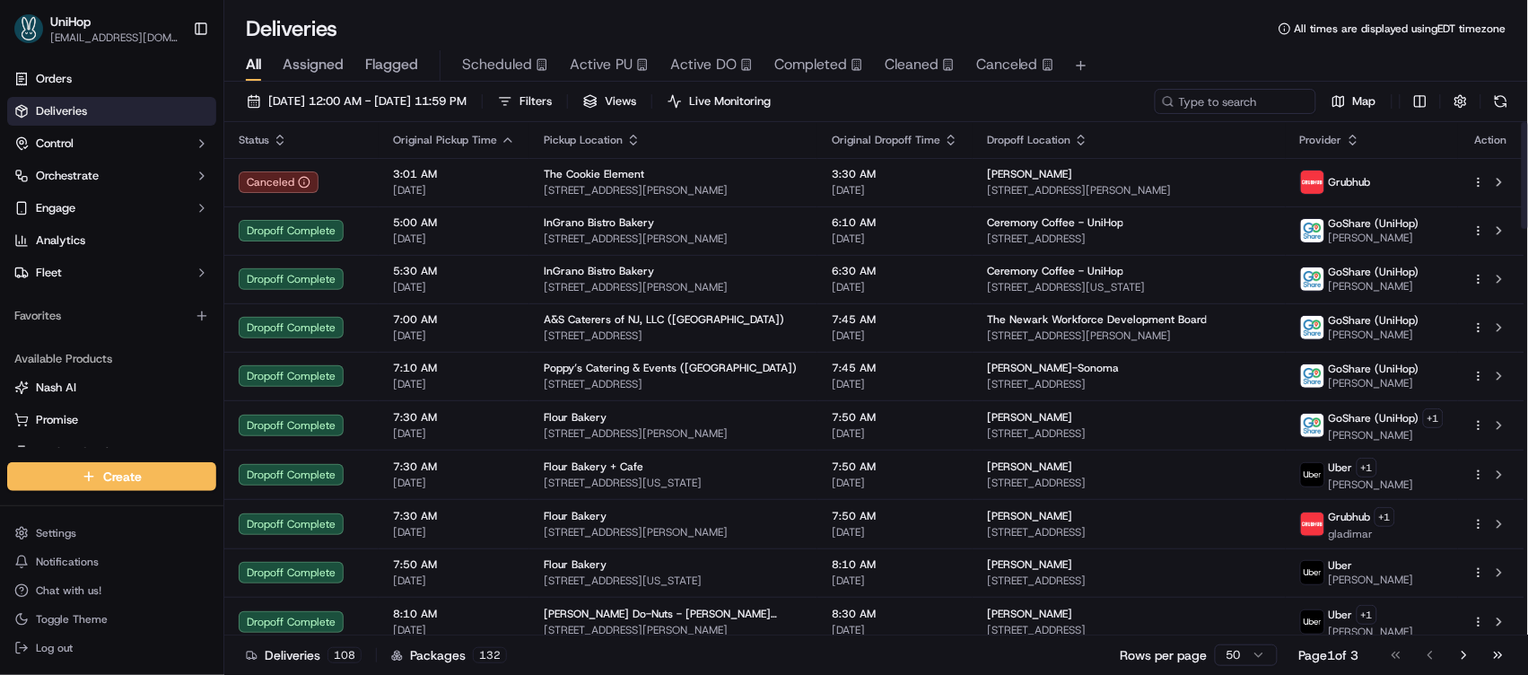
click at [685, 65] on span "Active DO" at bounding box center [703, 65] width 66 height 22
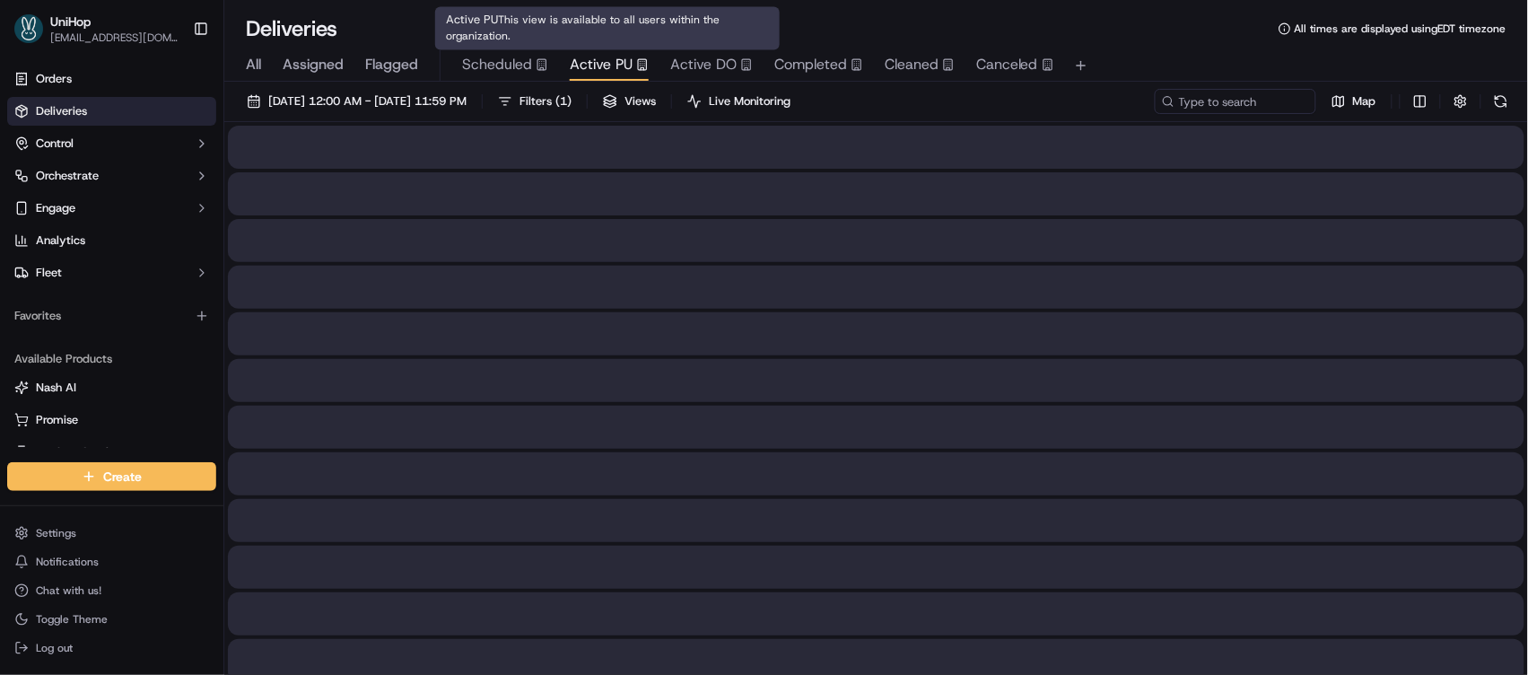
click at [580, 54] on span "Active PU" at bounding box center [601, 65] width 63 height 22
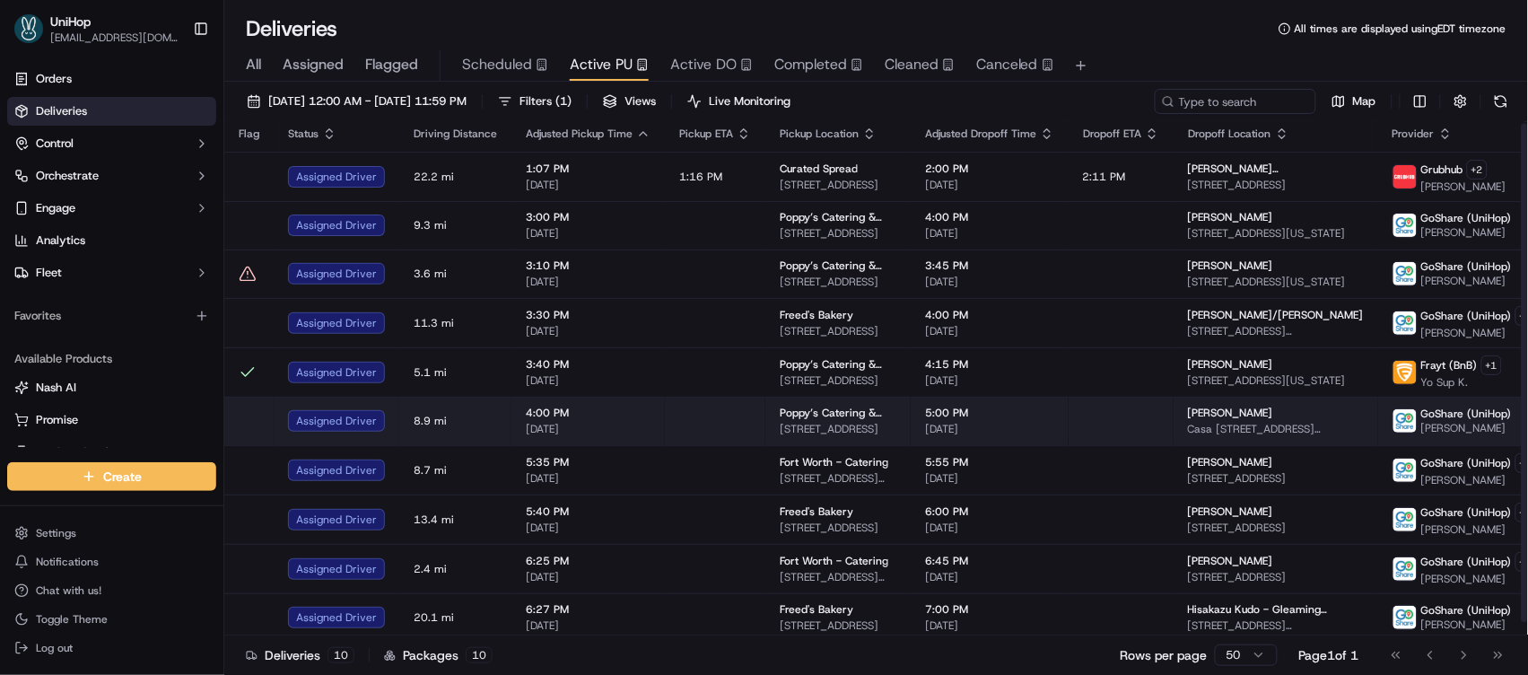
scroll to position [15, 0]
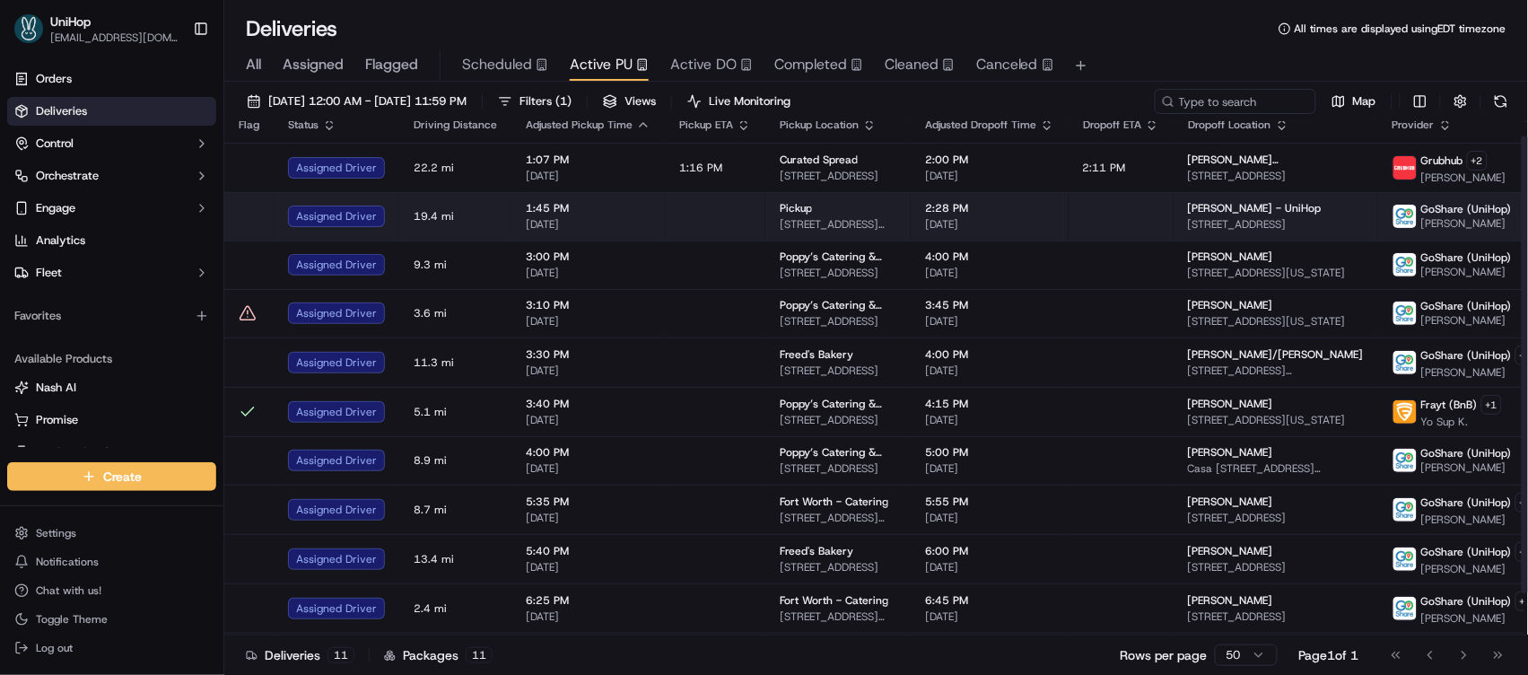
click at [1069, 205] on td at bounding box center [1121, 216] width 105 height 48
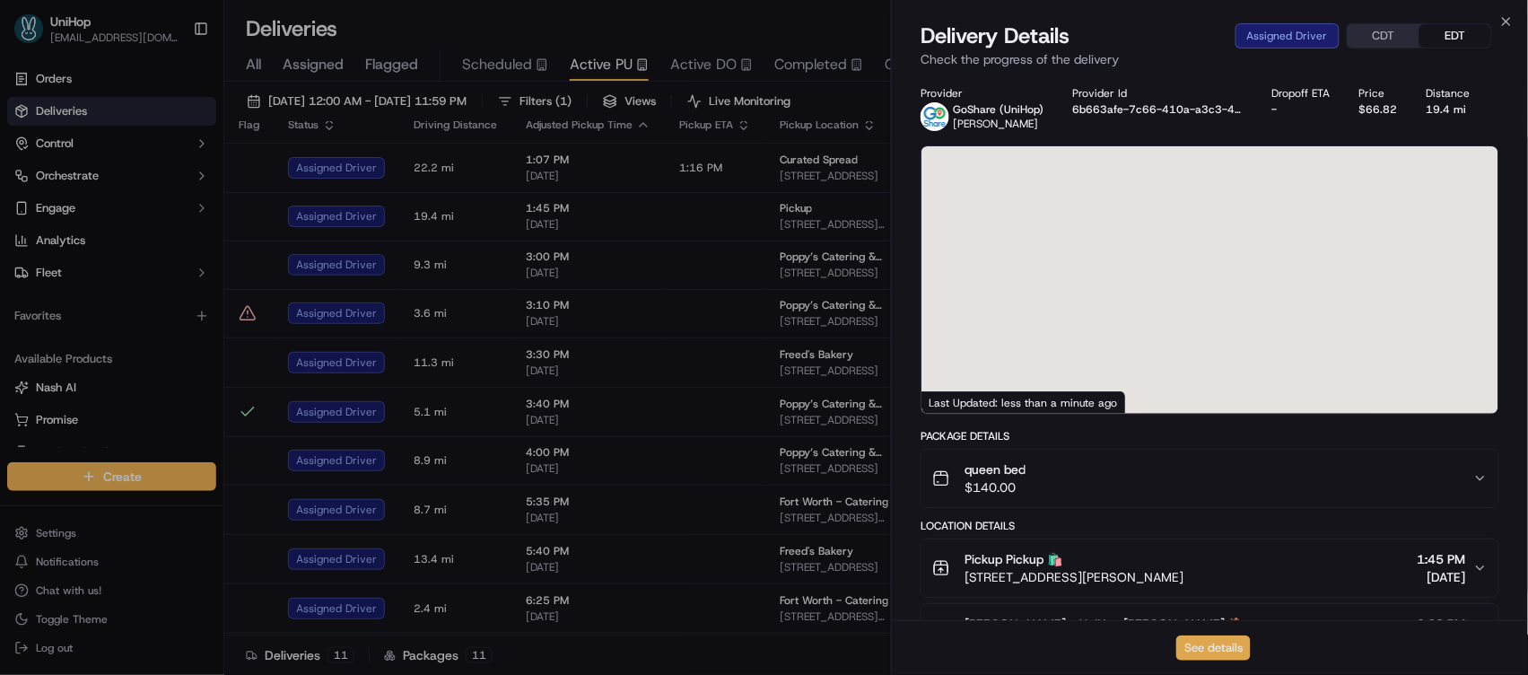
click at [1213, 641] on button "See details" at bounding box center [1213, 647] width 74 height 25
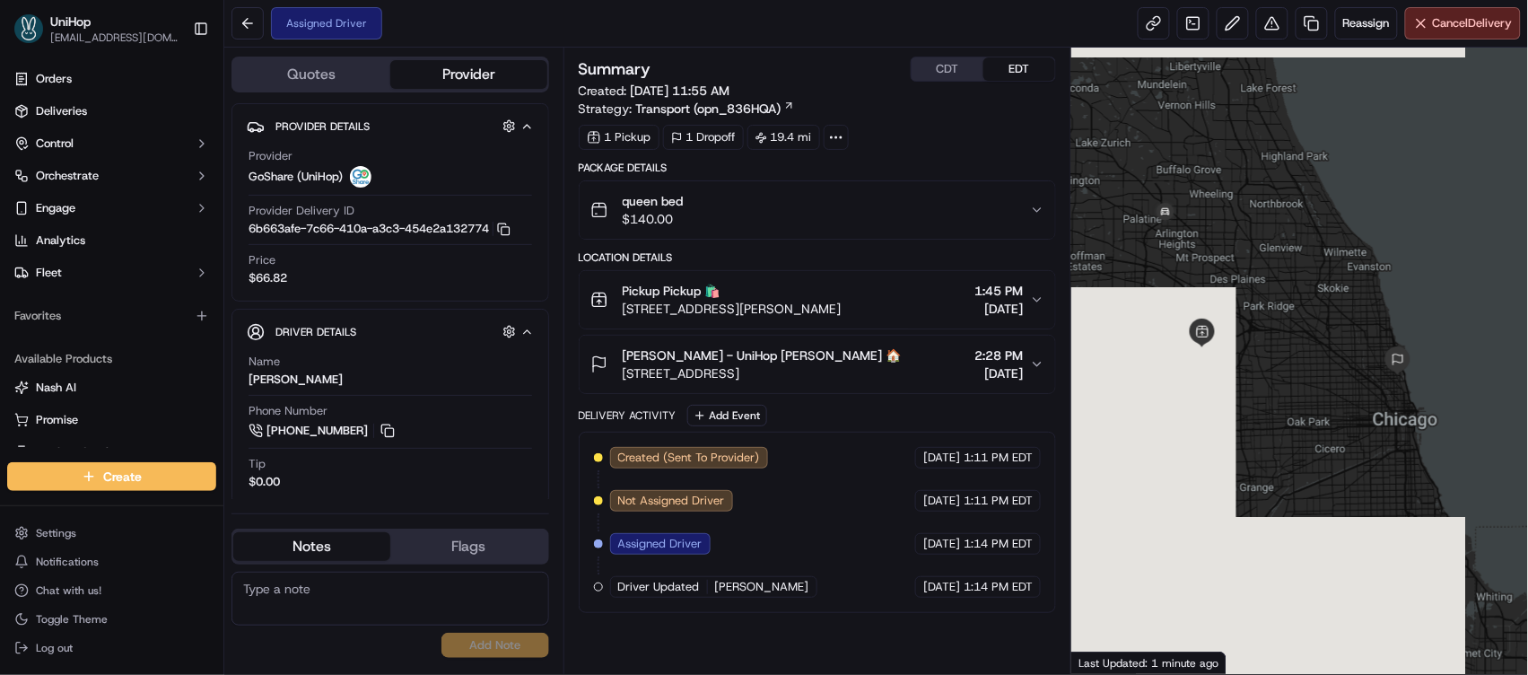
click at [333, 589] on textarea at bounding box center [390, 599] width 318 height 54
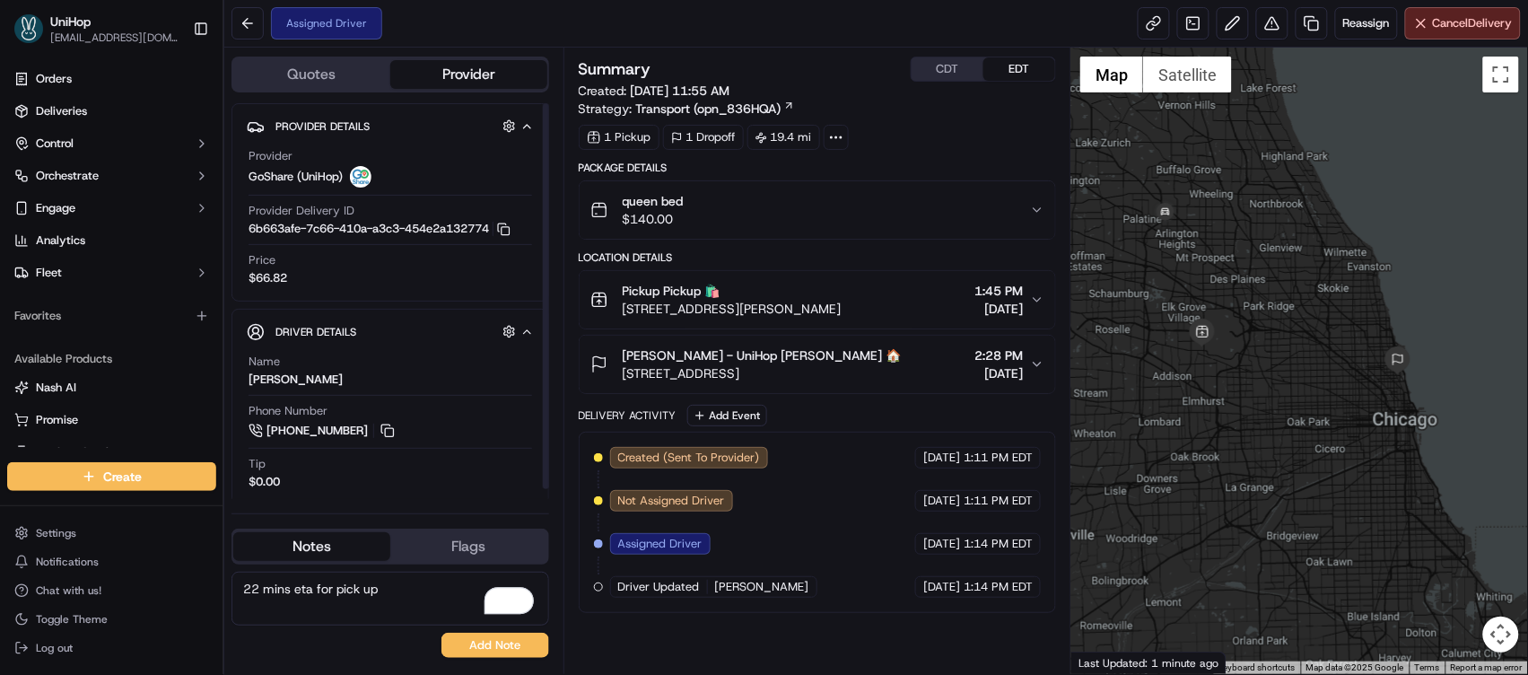
type textarea "22 mins eta for pick up"
click at [449, 644] on button "Add Note" at bounding box center [495, 645] width 108 height 25
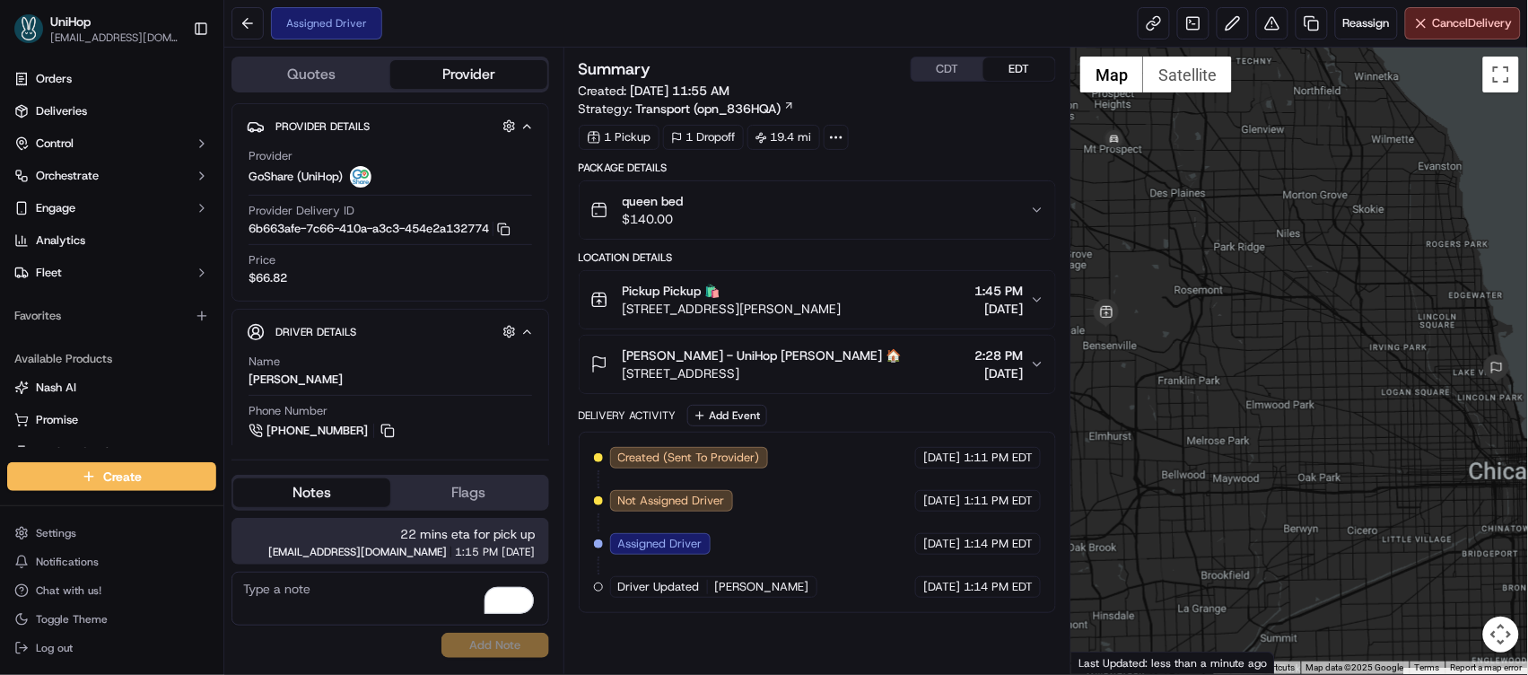
drag, startPoint x: 1255, startPoint y: 338, endPoint x: 1201, endPoint y: 313, distance: 59.4
click at [1201, 313] on div at bounding box center [1299, 361] width 457 height 626
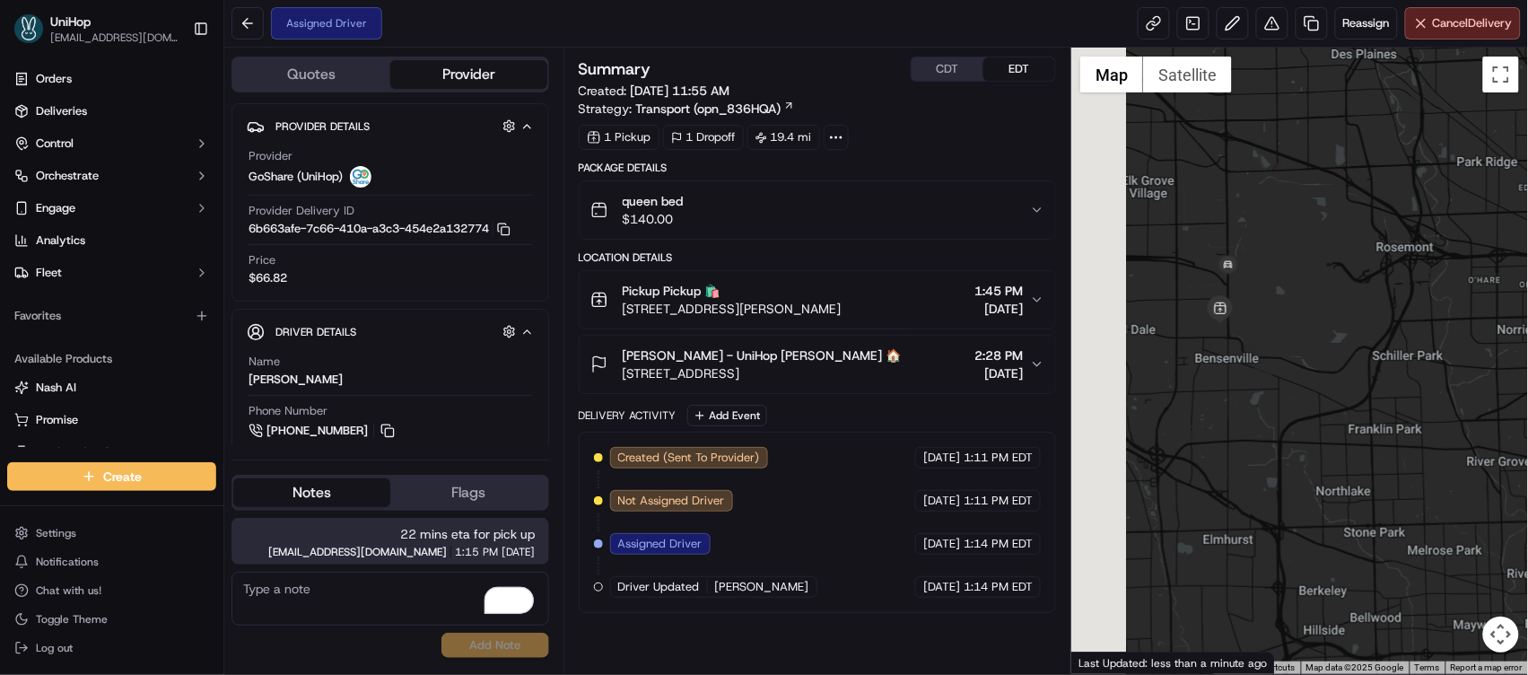
drag, startPoint x: 1176, startPoint y: 355, endPoint x: 1311, endPoint y: 345, distance: 135.0
click at [1311, 345] on div at bounding box center [1299, 361] width 457 height 626
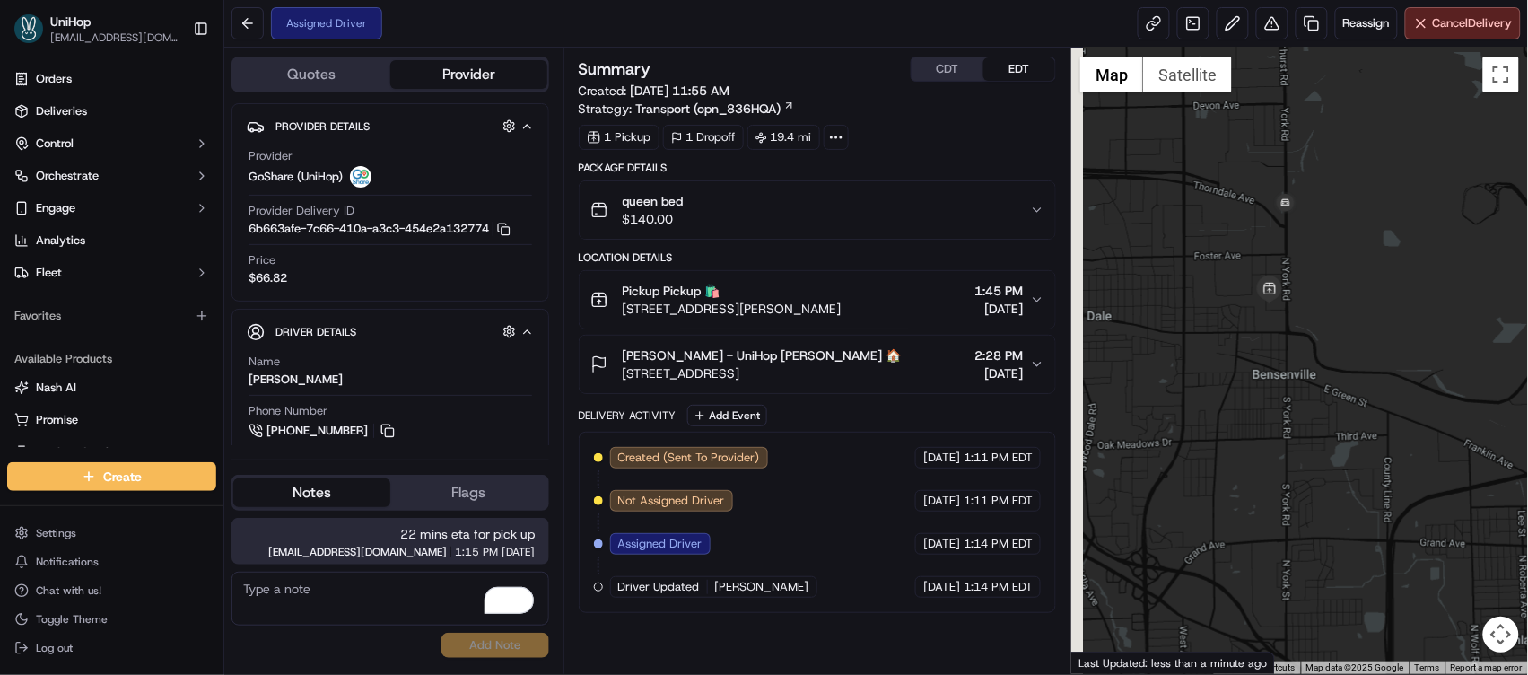
drag, startPoint x: 1256, startPoint y: 334, endPoint x: 1369, endPoint y: 321, distance: 113.7
click at [1369, 321] on div at bounding box center [1299, 361] width 457 height 626
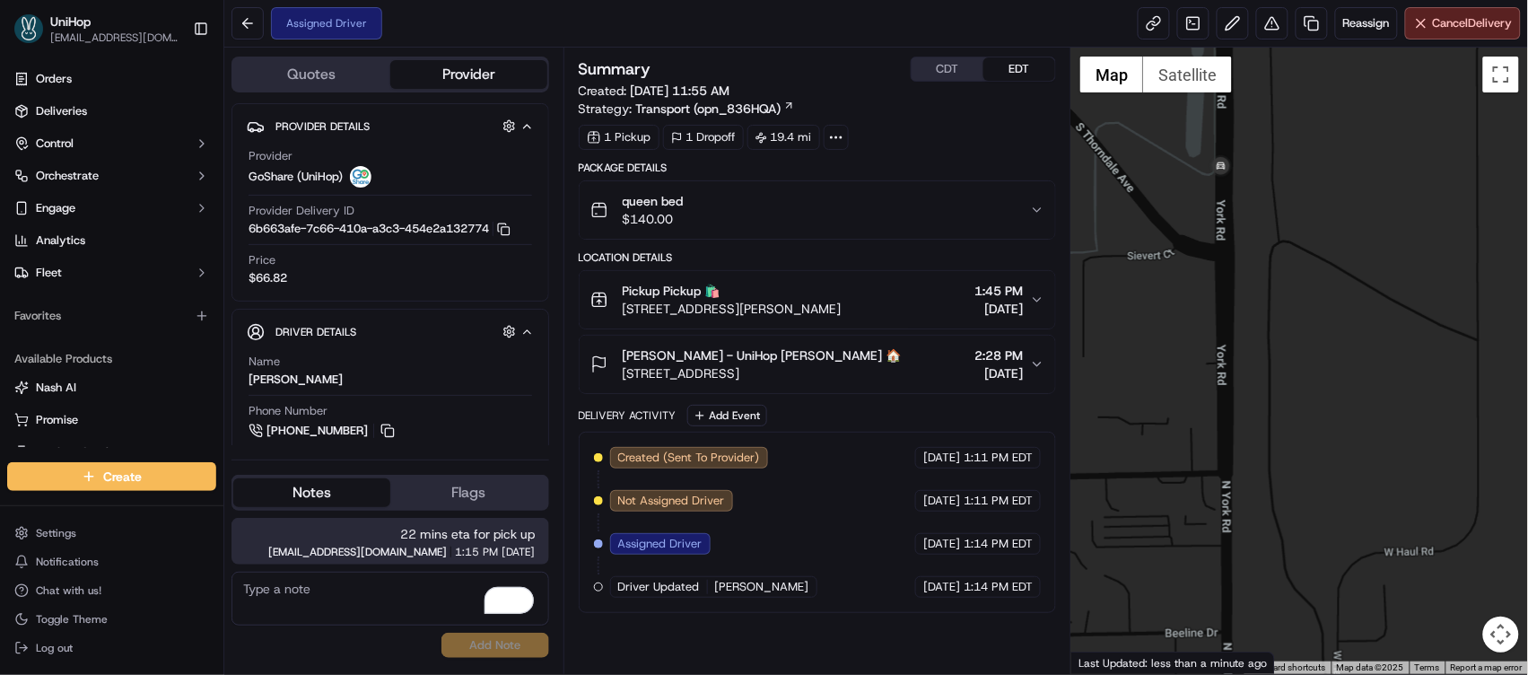
drag, startPoint x: 1321, startPoint y: 257, endPoint x: 1331, endPoint y: 181, distance: 76.9
click at [1331, 181] on div at bounding box center [1299, 361] width 457 height 626
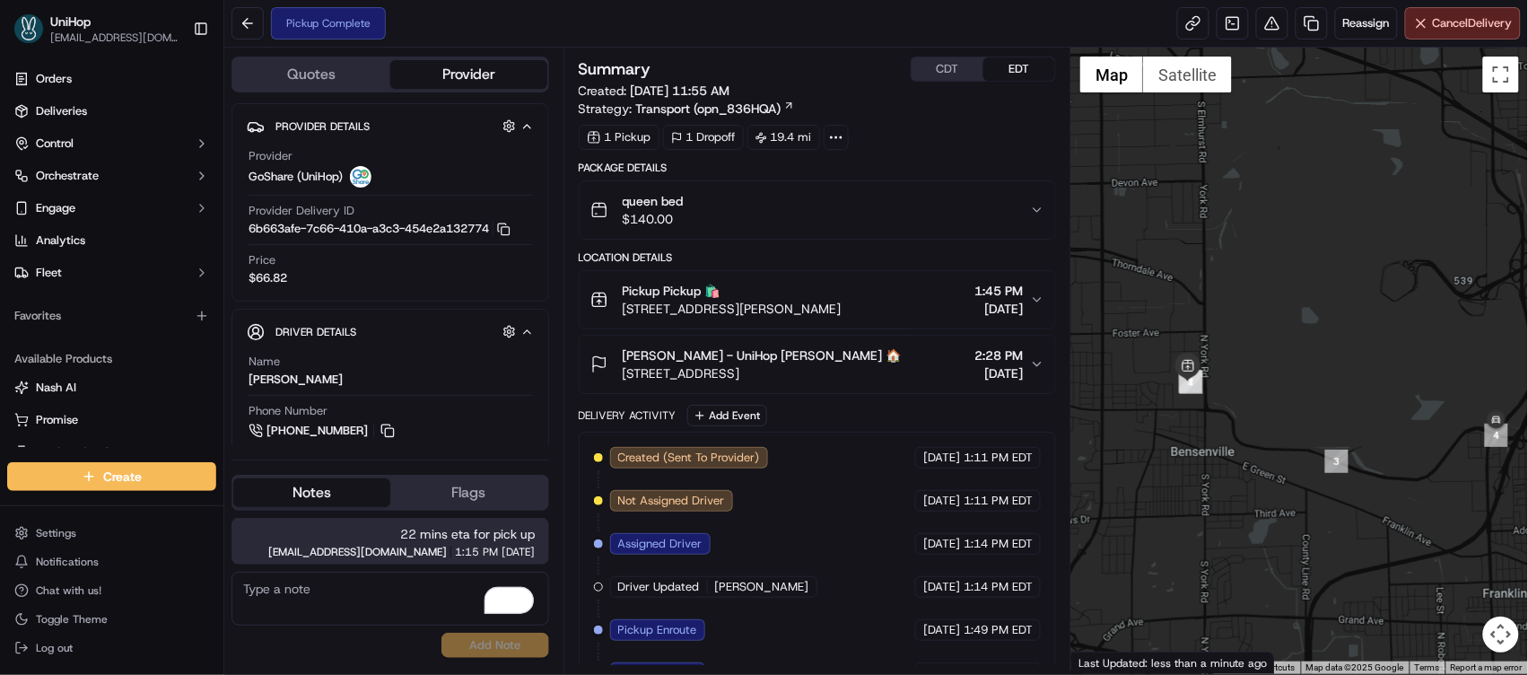
drag, startPoint x: 1235, startPoint y: 256, endPoint x: 1148, endPoint y: 201, distance: 103.6
click at [1148, 201] on div at bounding box center [1299, 361] width 457 height 626
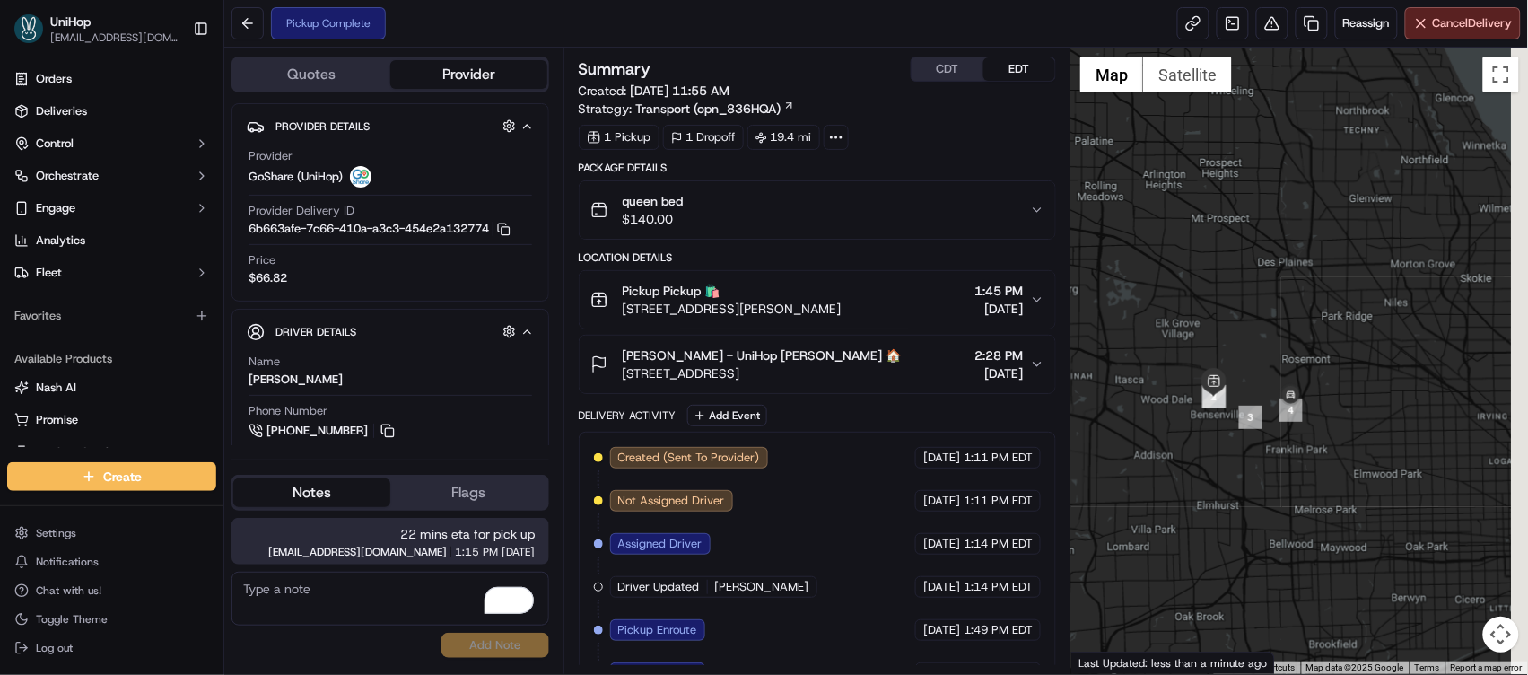
drag, startPoint x: 1409, startPoint y: 214, endPoint x: 1180, endPoint y: 245, distance: 230.8
click at [1180, 245] on div at bounding box center [1299, 361] width 457 height 626
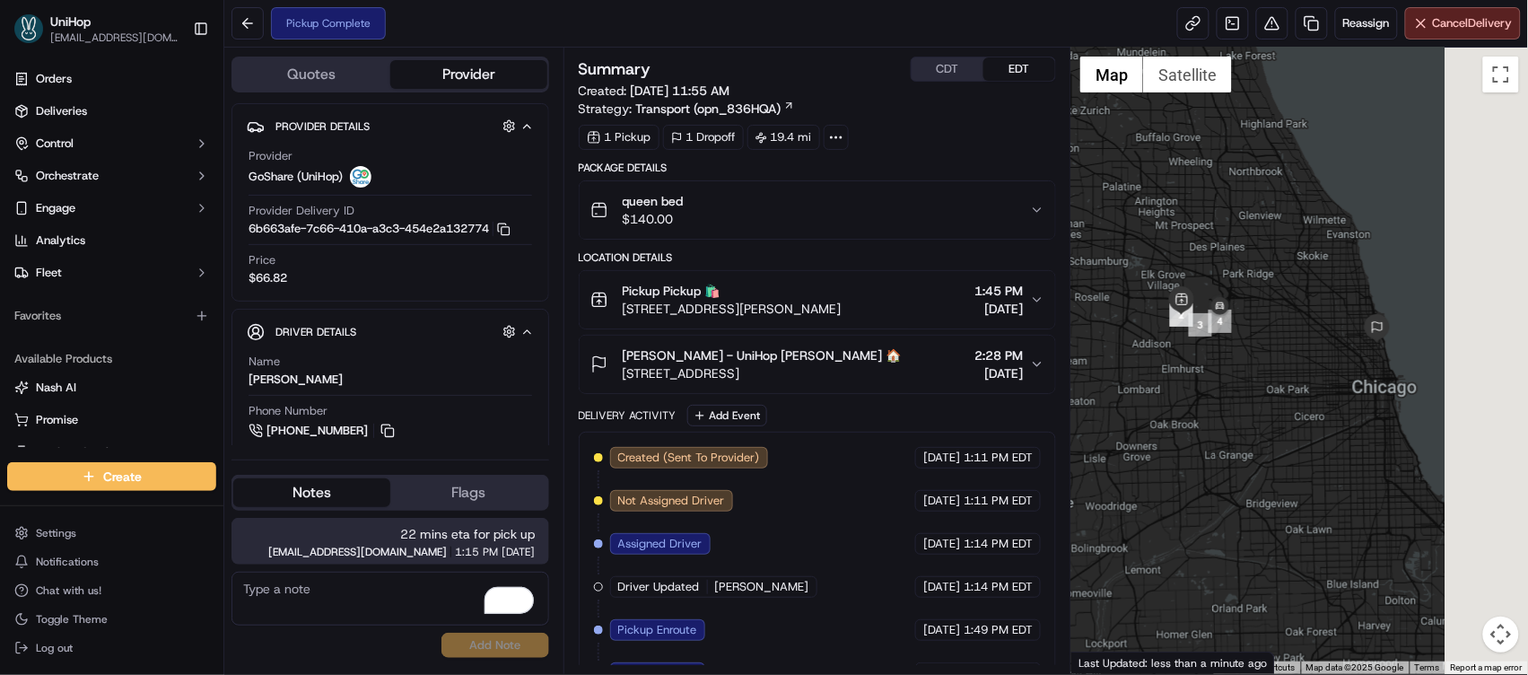
drag, startPoint x: 1345, startPoint y: 293, endPoint x: 1235, endPoint y: 245, distance: 120.5
click at [1235, 245] on div at bounding box center [1299, 361] width 457 height 626
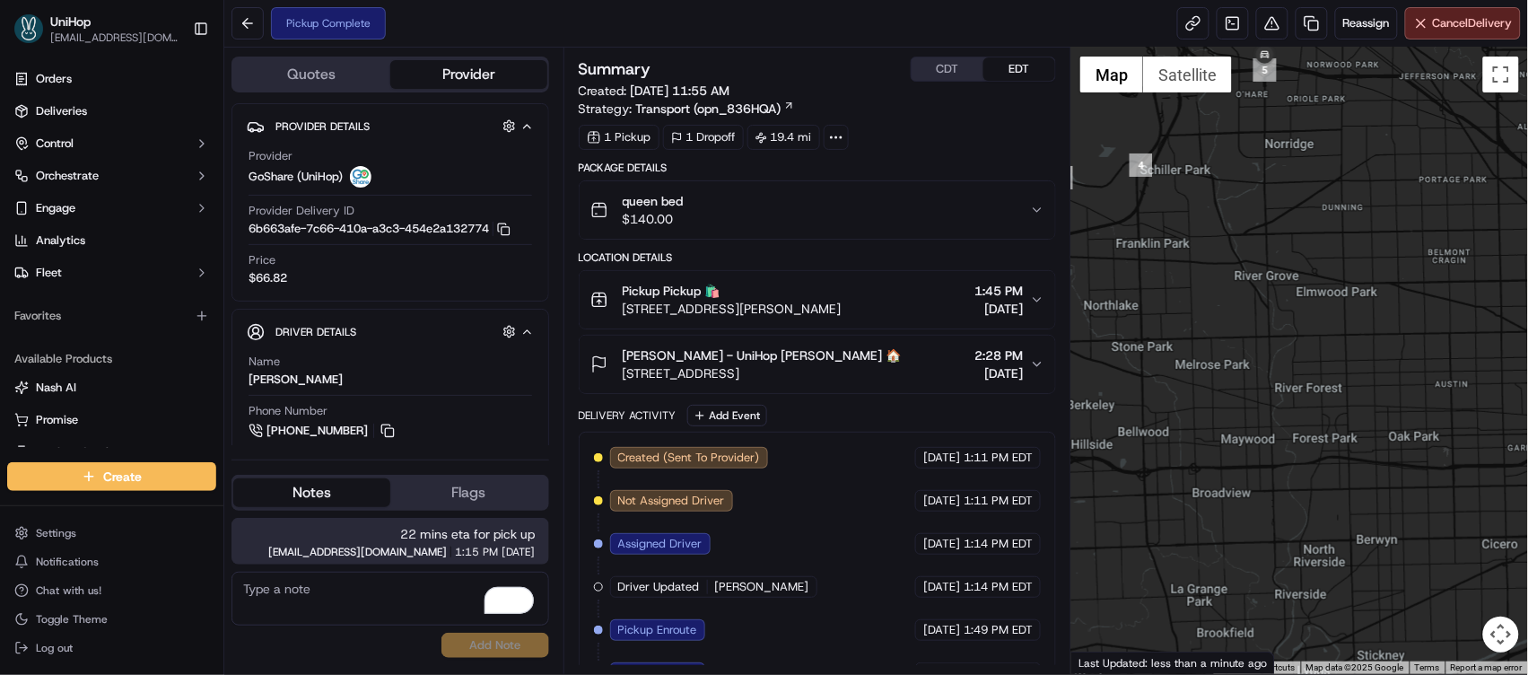
drag, startPoint x: 1200, startPoint y: 317, endPoint x: 1163, endPoint y: 501, distance: 187.7
click at [1163, 501] on div at bounding box center [1299, 361] width 457 height 626
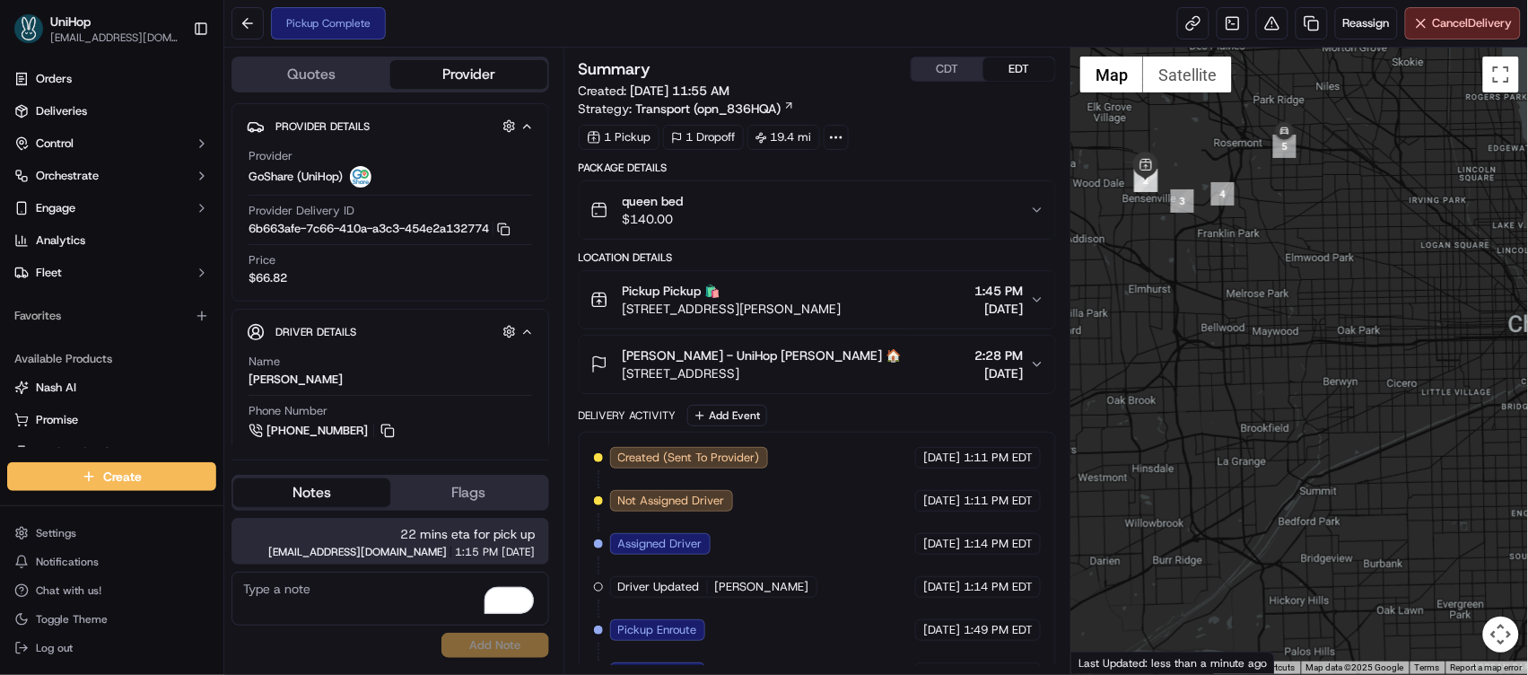
drag, startPoint x: 1322, startPoint y: 165, endPoint x: 1215, endPoint y: 299, distance: 171.6
click at [1215, 299] on div at bounding box center [1299, 361] width 457 height 626
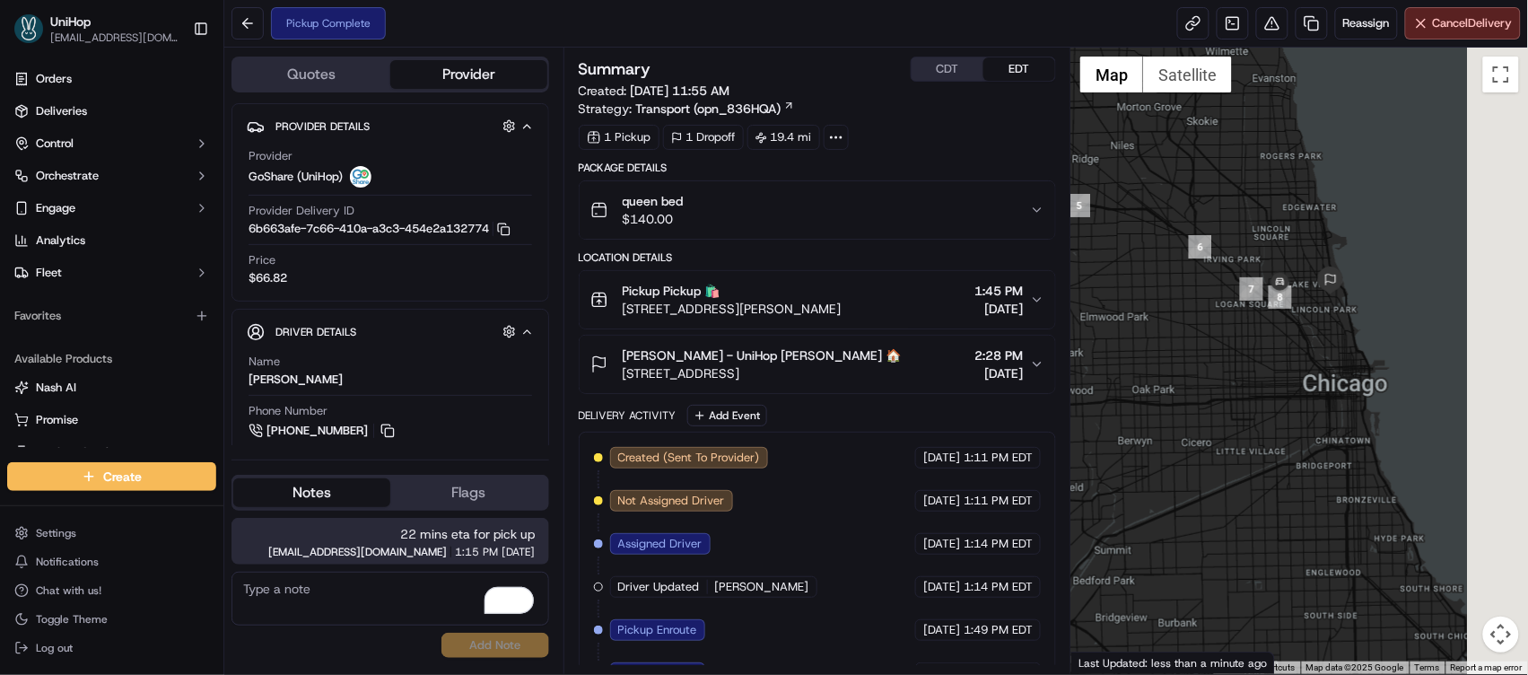
drag, startPoint x: 1385, startPoint y: 299, endPoint x: 1246, endPoint y: 362, distance: 153.0
click at [1246, 362] on div at bounding box center [1299, 361] width 457 height 626
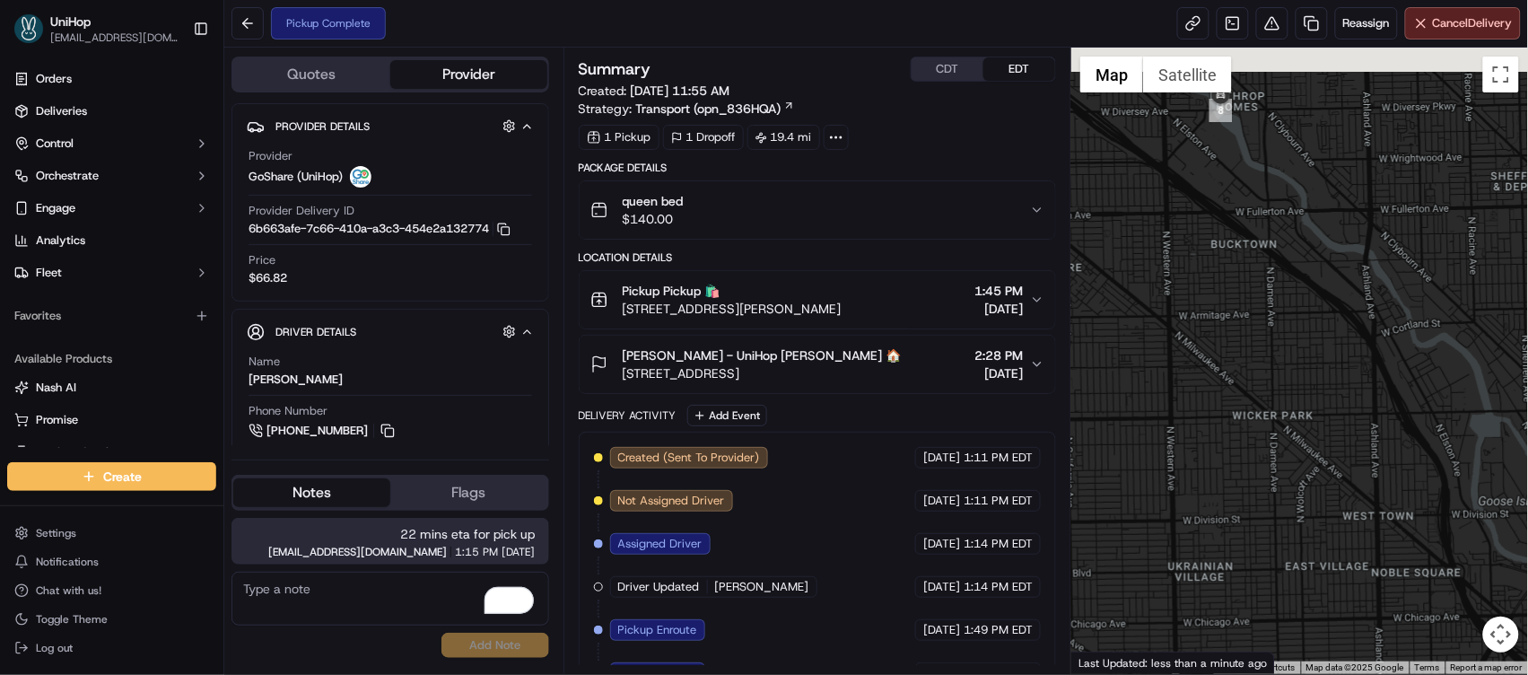
drag, startPoint x: 1287, startPoint y: 205, endPoint x: 1353, endPoint y: 262, distance: 87.2
click at [1209, 498] on div at bounding box center [1299, 361] width 457 height 626
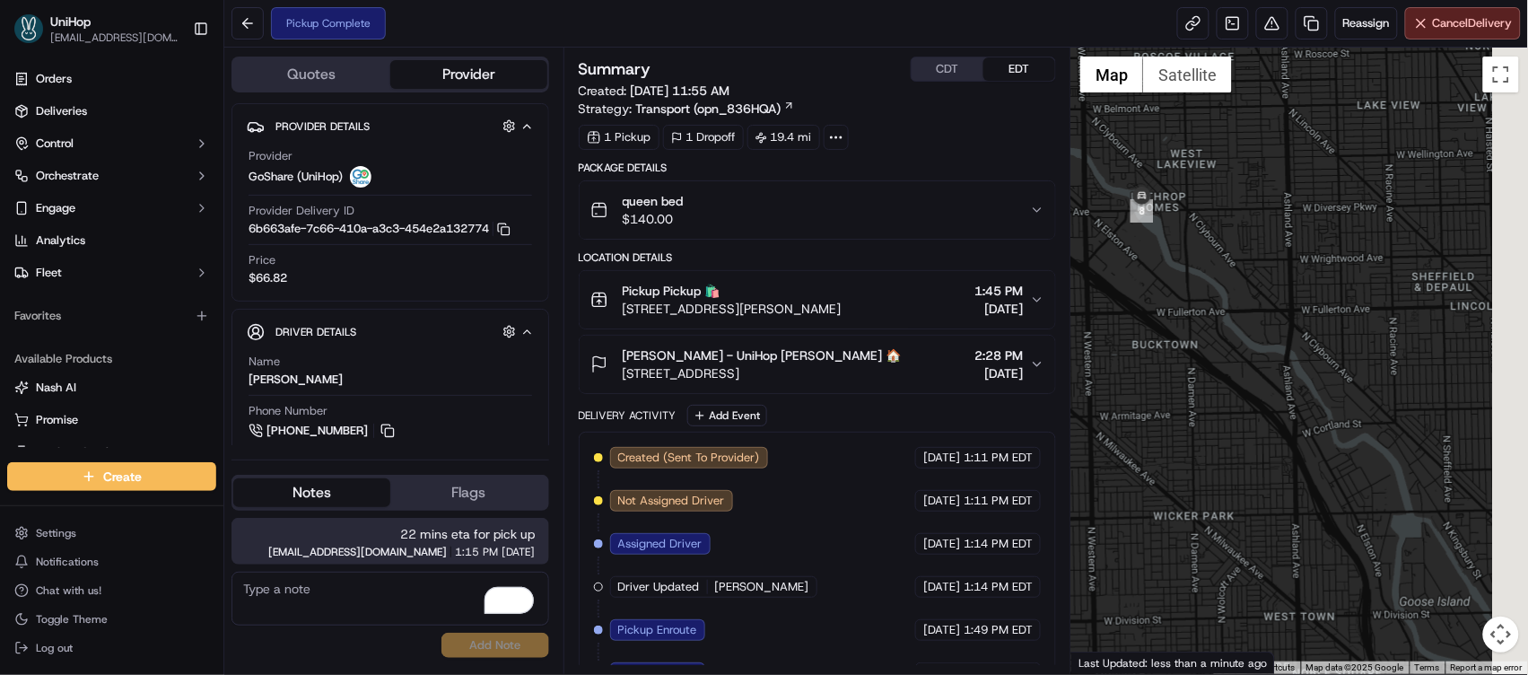
drag, startPoint x: 1365, startPoint y: 236, endPoint x: 1216, endPoint y: 406, distance: 226.4
click at [1216, 406] on div at bounding box center [1299, 361] width 457 height 626
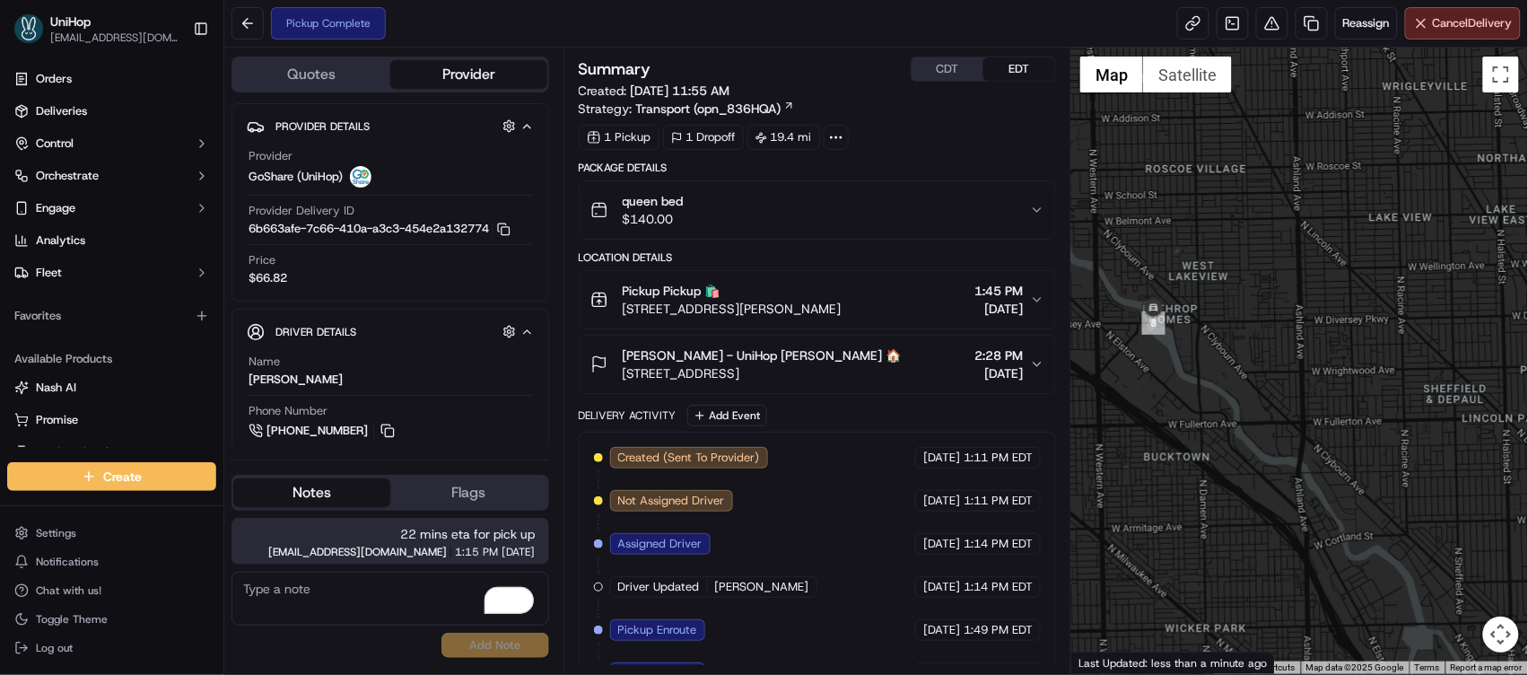
drag, startPoint x: 1407, startPoint y: 316, endPoint x: 1365, endPoint y: 310, distance: 42.6
click at [1365, 310] on div at bounding box center [1299, 361] width 457 height 626
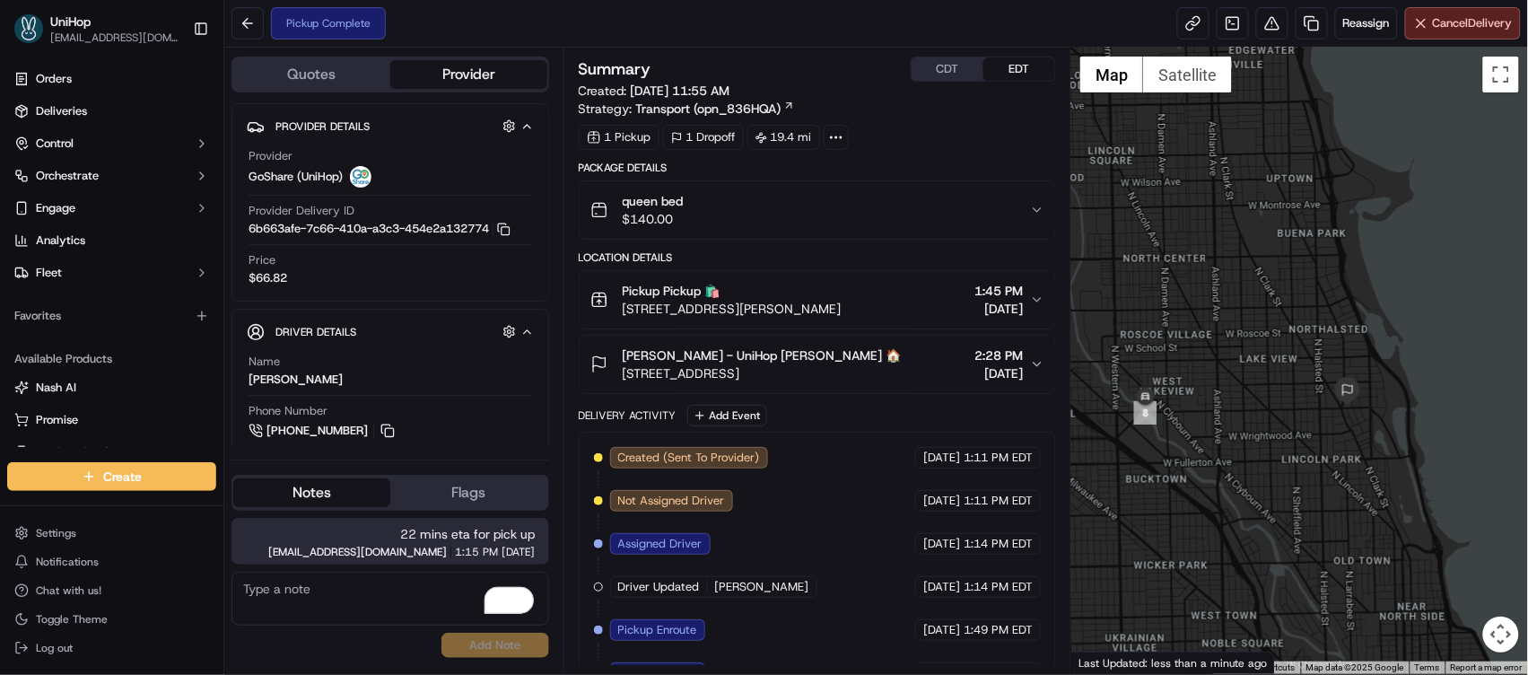
drag, startPoint x: 1384, startPoint y: 301, endPoint x: 1269, endPoint y: 397, distance: 150.4
click at [1269, 397] on div at bounding box center [1299, 361] width 457 height 626
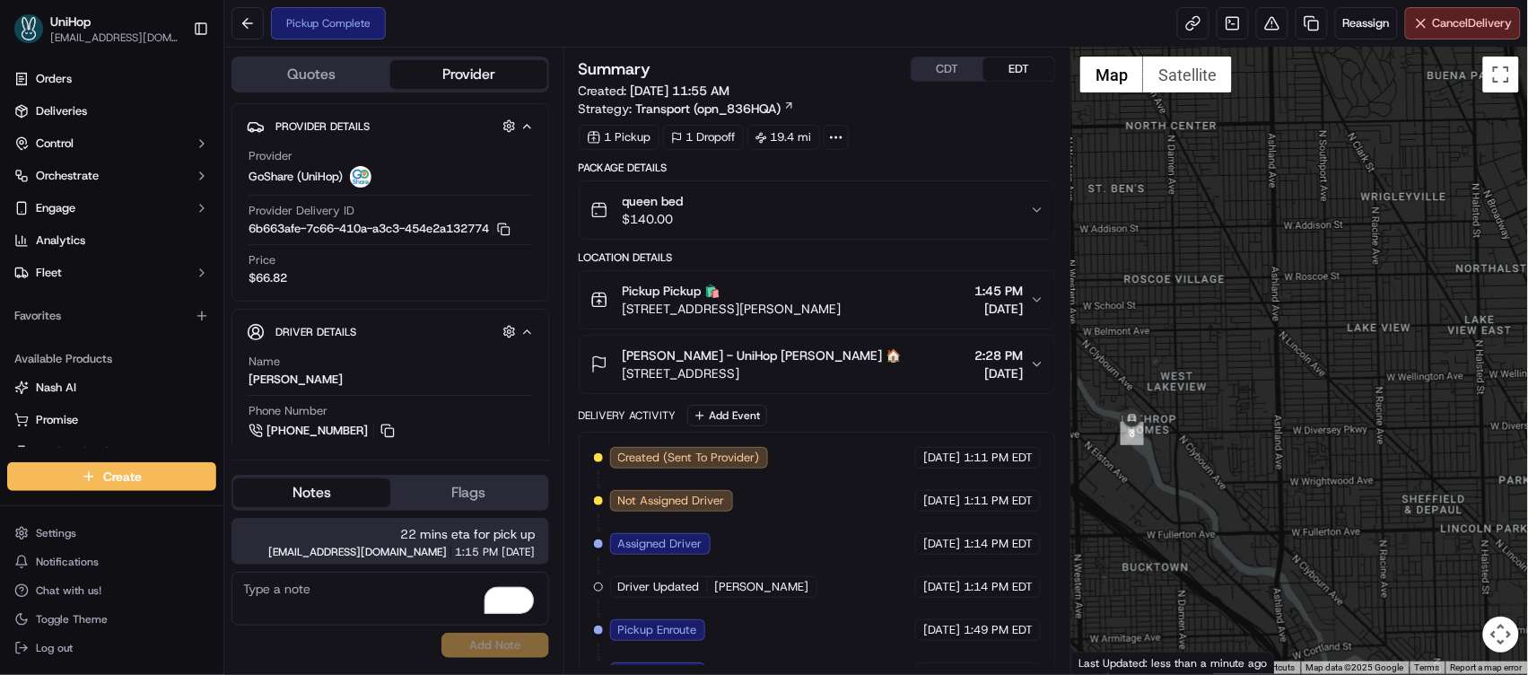
drag, startPoint x: 1250, startPoint y: 355, endPoint x: 1346, endPoint y: 308, distance: 107.1
click at [1346, 308] on div at bounding box center [1299, 361] width 457 height 626
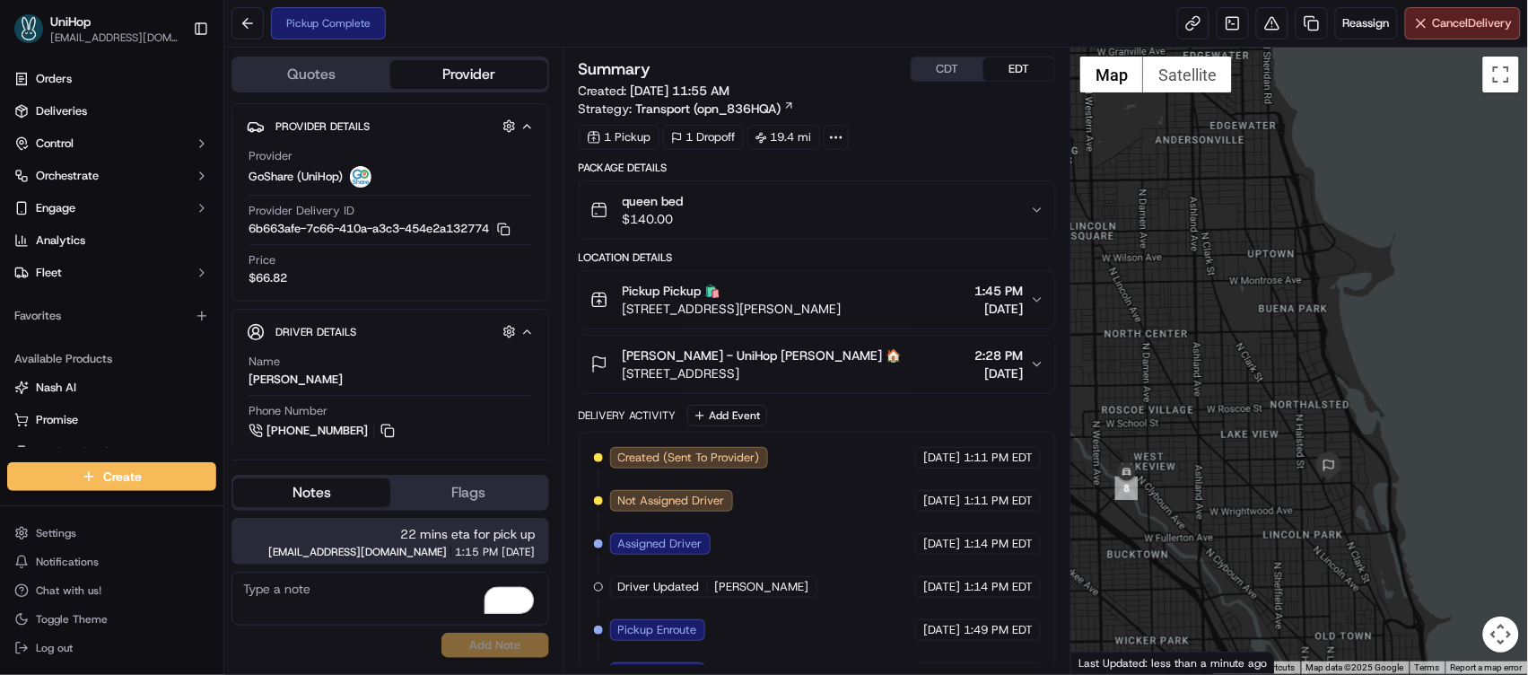
drag, startPoint x: 1366, startPoint y: 291, endPoint x: 1252, endPoint y: 401, distance: 159.3
click at [1252, 401] on div at bounding box center [1299, 361] width 457 height 626
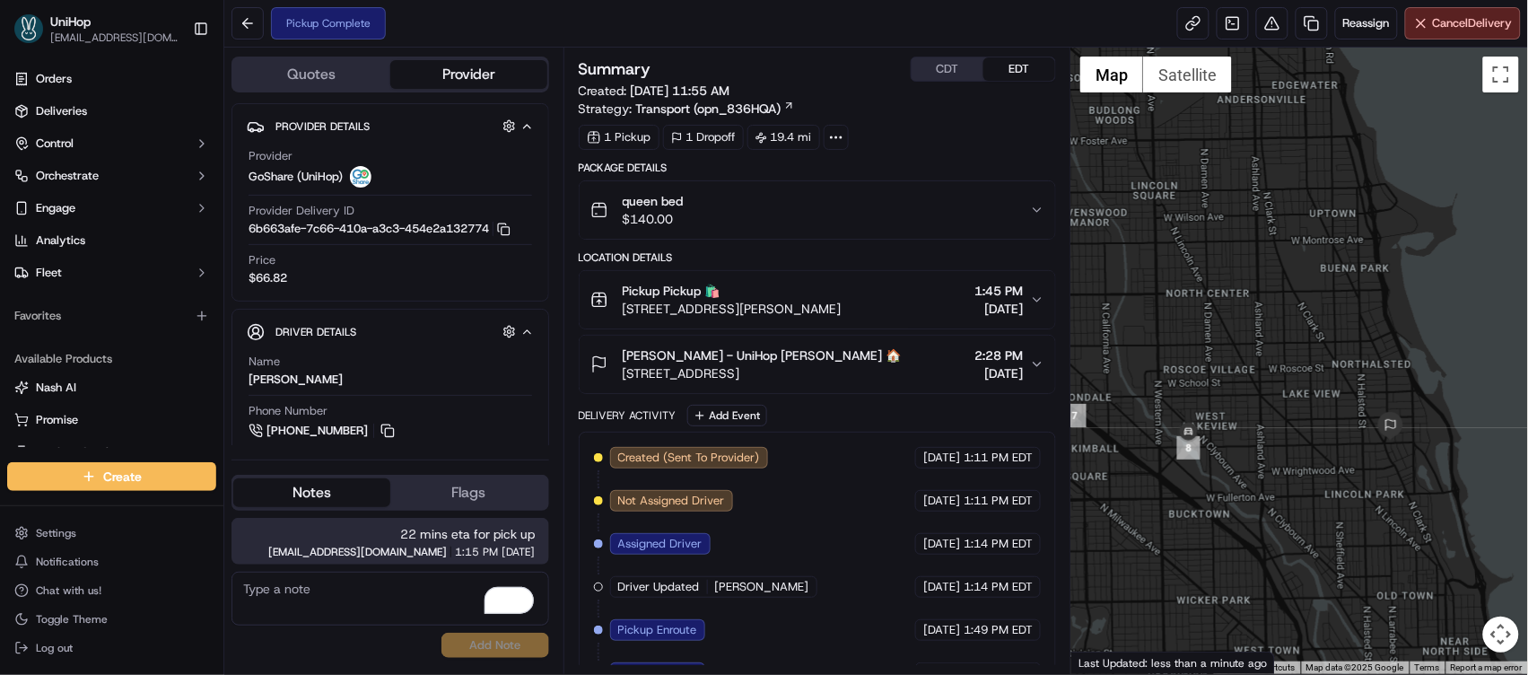
drag, startPoint x: 1246, startPoint y: 421, endPoint x: 1289, endPoint y: 388, distance: 53.8
click at [1308, 381] on div at bounding box center [1299, 361] width 457 height 626
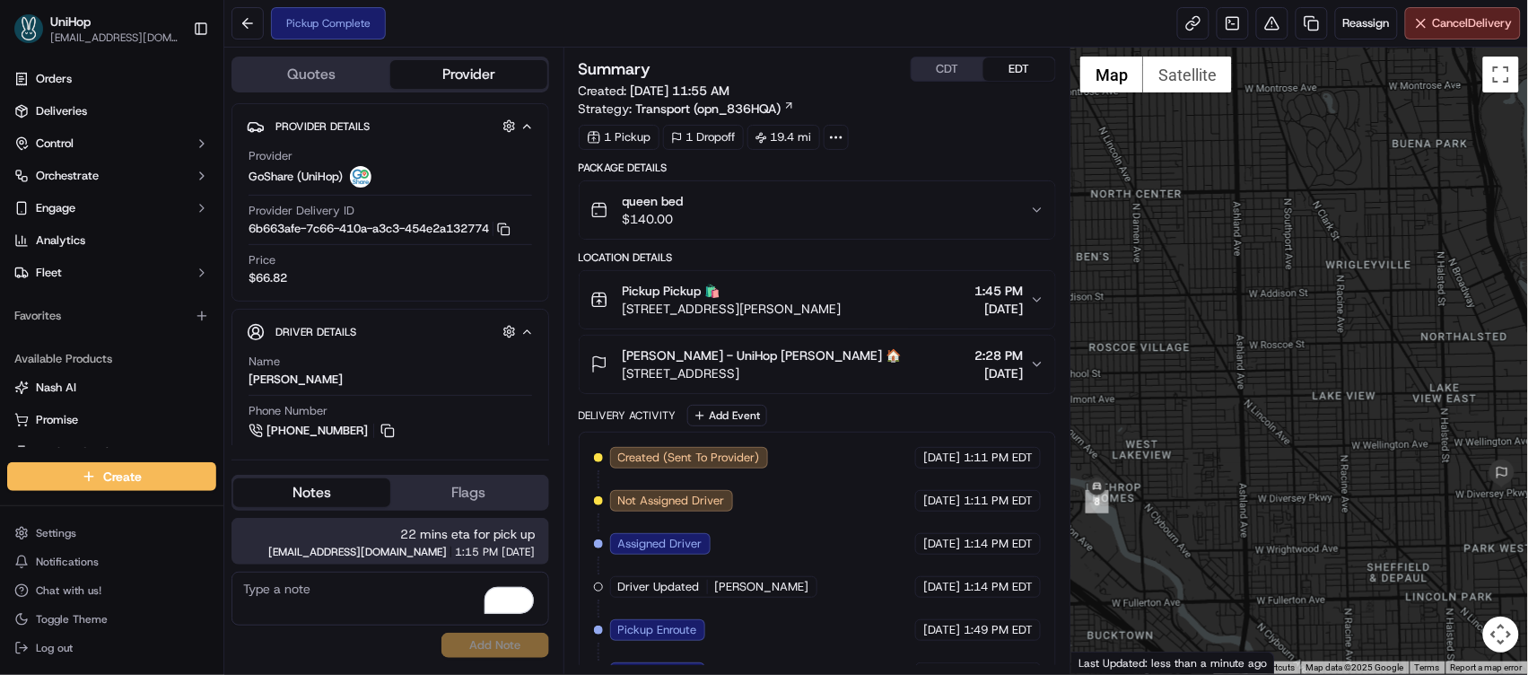
drag, startPoint x: 1302, startPoint y: 397, endPoint x: 1316, endPoint y: 388, distance: 17.4
click at [1316, 388] on div at bounding box center [1299, 361] width 457 height 626
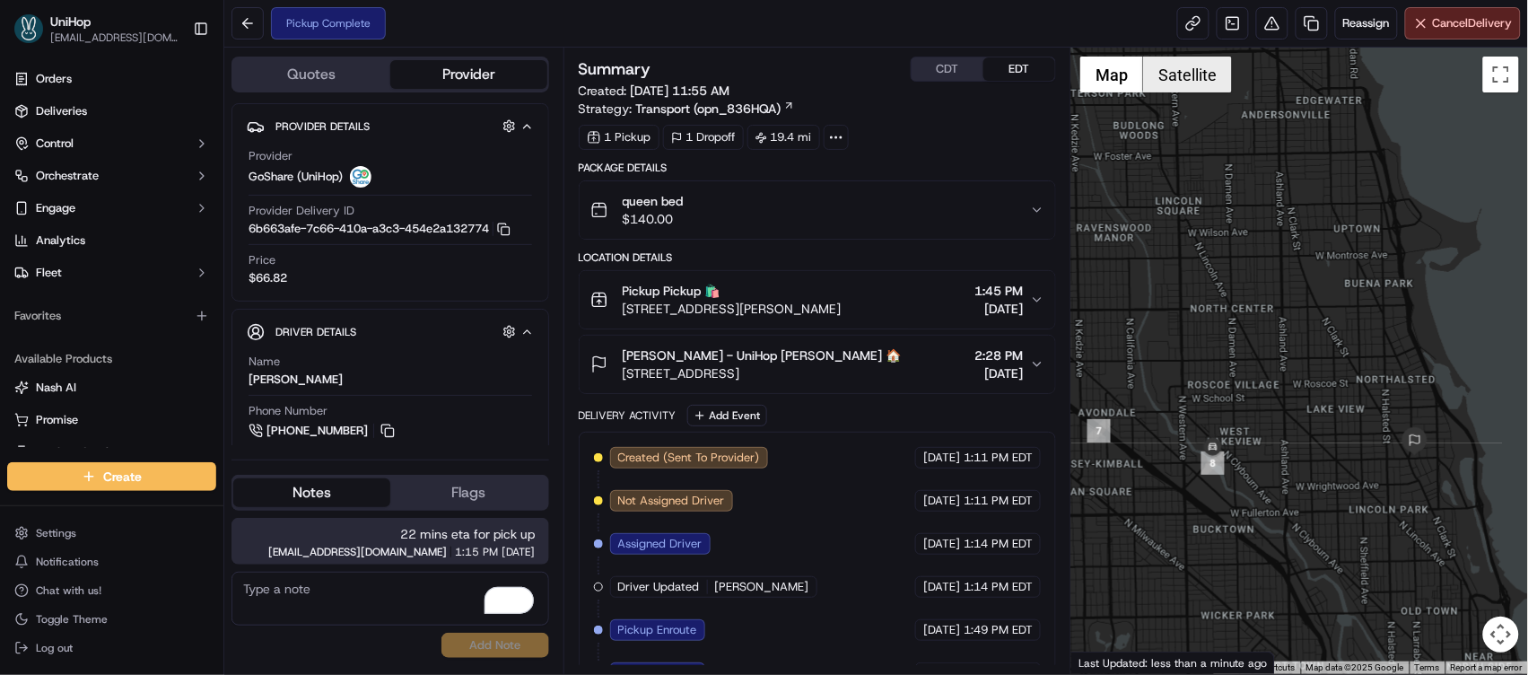
click at [1196, 89] on button "Satellite" at bounding box center [1187, 75] width 89 height 36
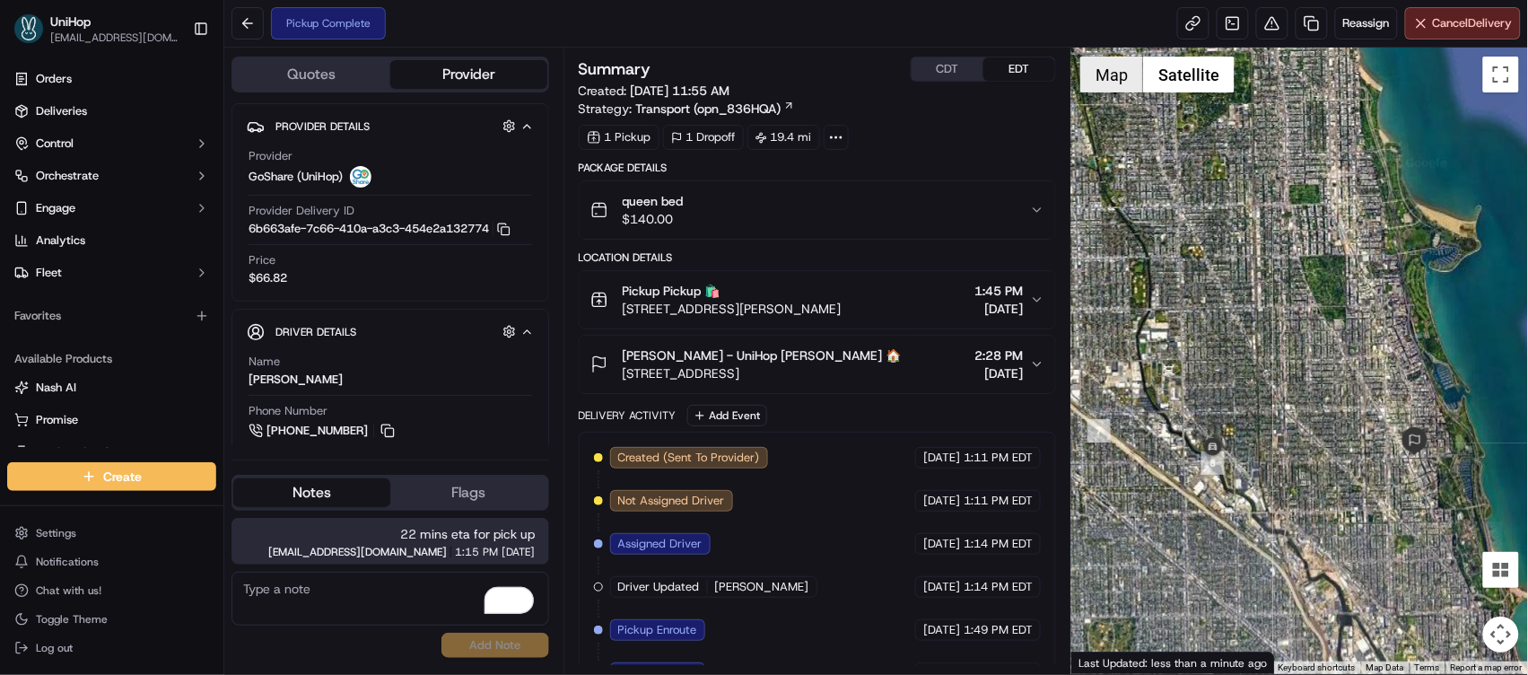
click at [1104, 79] on button "Map" at bounding box center [1111, 75] width 63 height 36
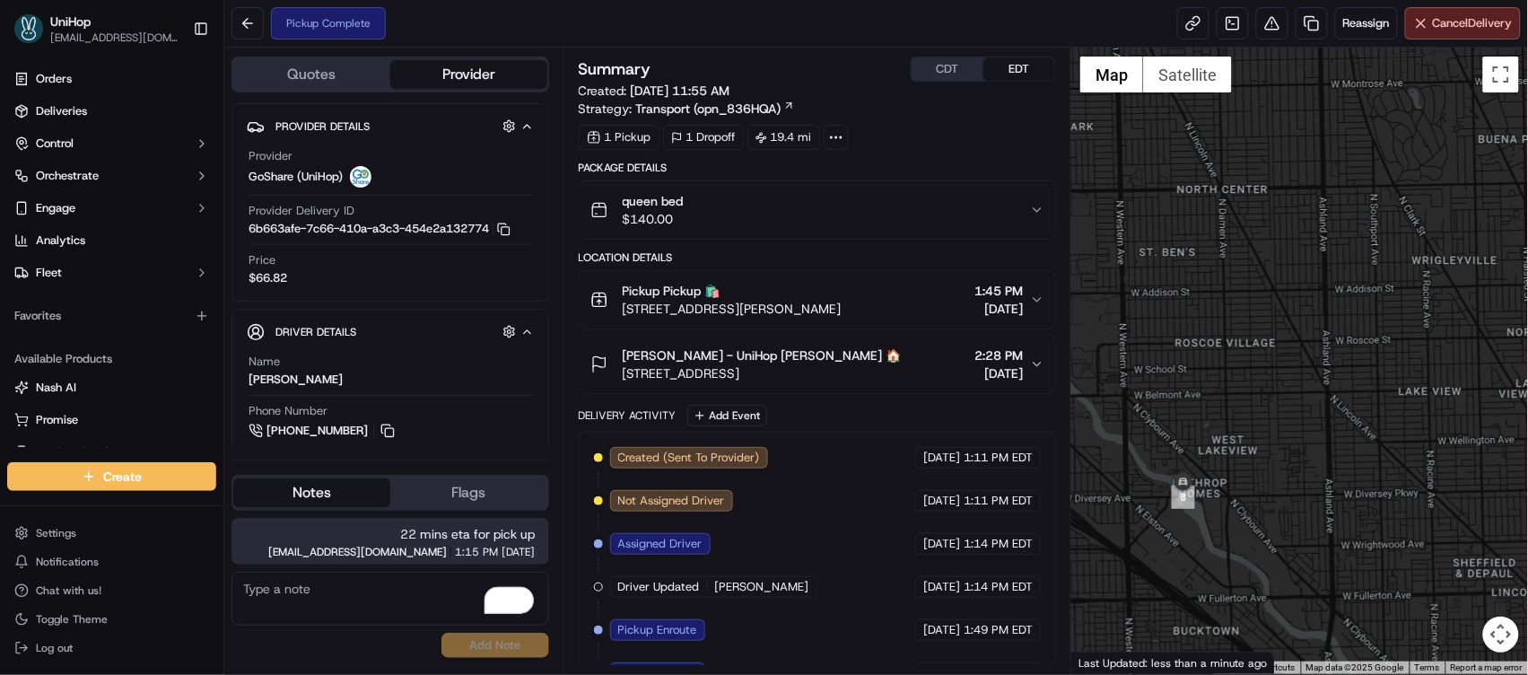
drag, startPoint x: 1252, startPoint y: 440, endPoint x: 1215, endPoint y: 335, distance: 111.5
click at [1209, 301] on div at bounding box center [1299, 361] width 457 height 626
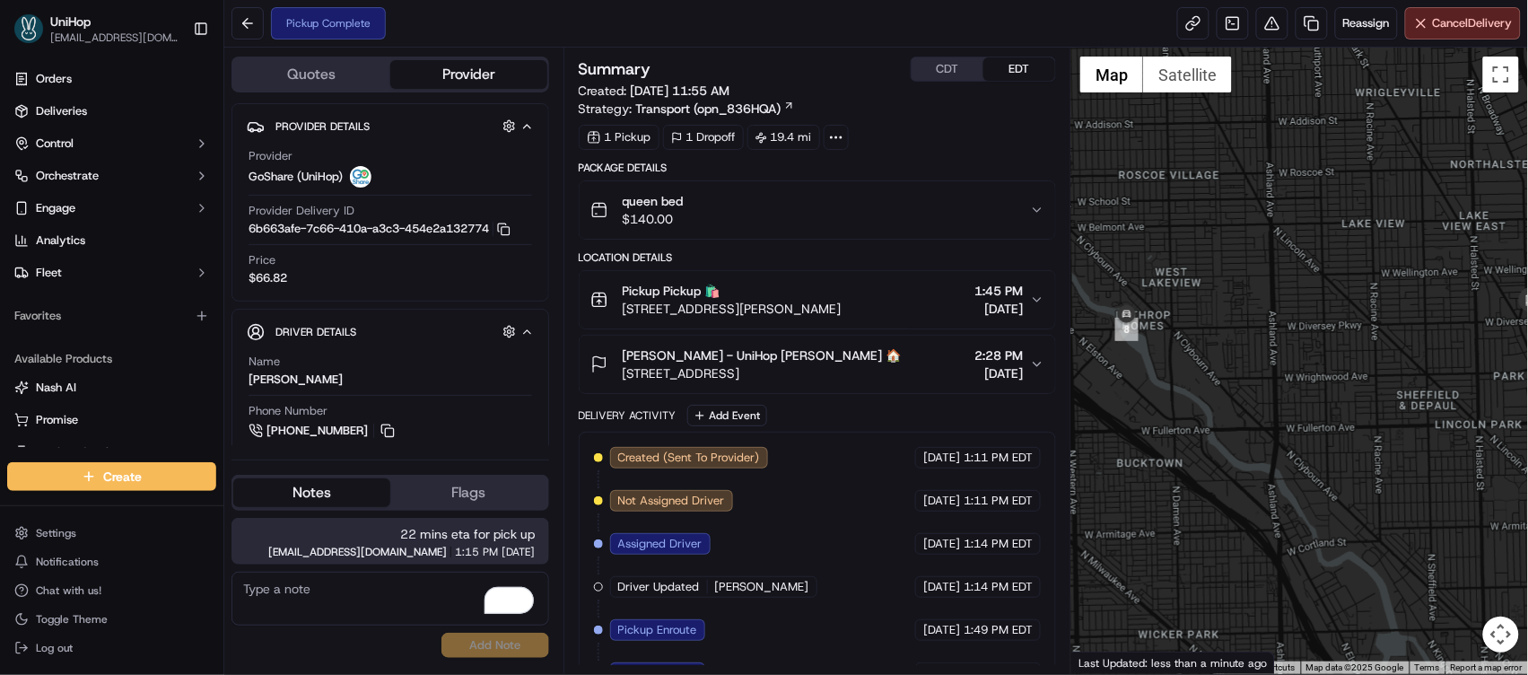
drag, startPoint x: 1232, startPoint y: 380, endPoint x: 1214, endPoint y: 332, distance: 50.8
click at [1214, 333] on div at bounding box center [1299, 361] width 457 height 626
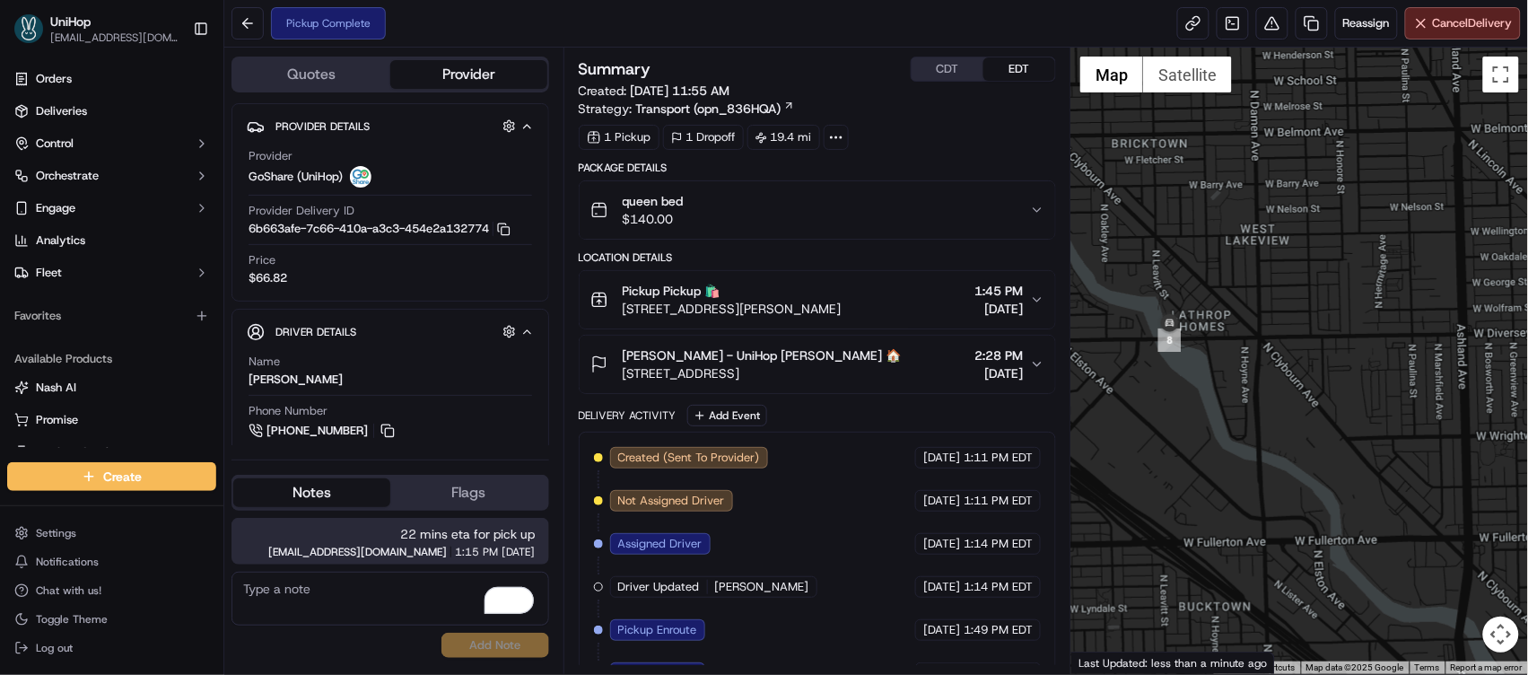
drag, startPoint x: 1351, startPoint y: 257, endPoint x: 1414, endPoint y: 207, distance: 80.4
click at [1414, 207] on div at bounding box center [1299, 361] width 457 height 626
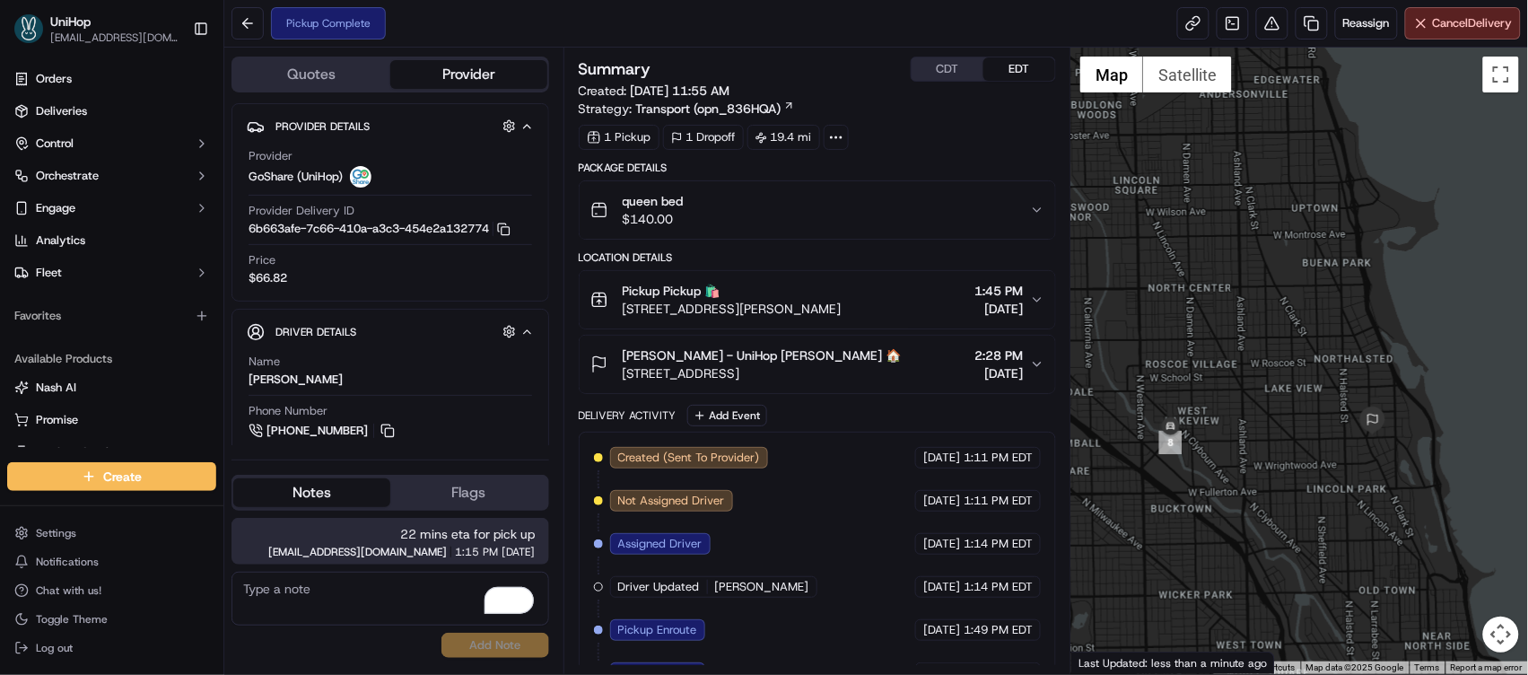
drag, startPoint x: 1423, startPoint y: 244, endPoint x: 1223, endPoint y: 385, distance: 244.7
click at [1224, 385] on div at bounding box center [1299, 361] width 457 height 626
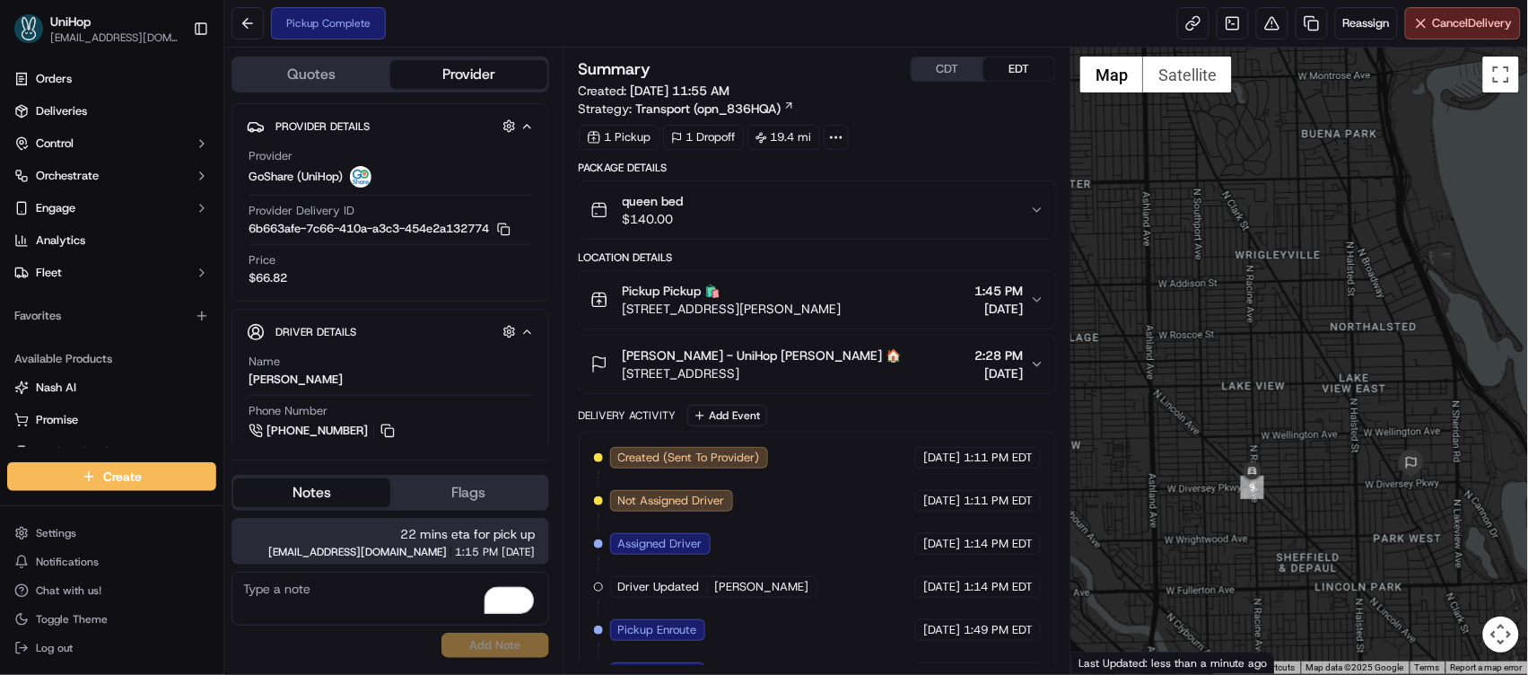
drag, startPoint x: 1295, startPoint y: 346, endPoint x: 1212, endPoint y: 244, distance: 131.4
click at [1212, 244] on div at bounding box center [1299, 361] width 457 height 626
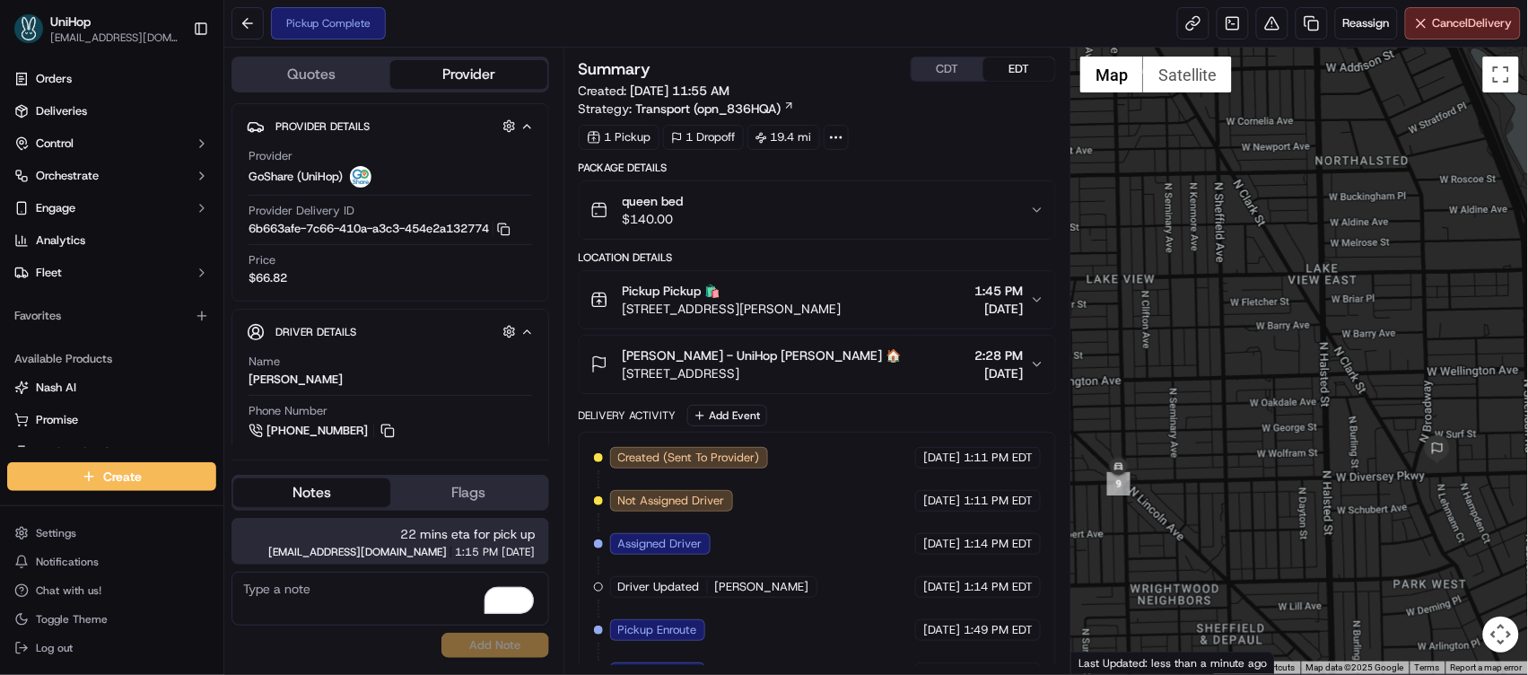
drag, startPoint x: 1306, startPoint y: 382, endPoint x: 1258, endPoint y: 345, distance: 61.4
click at [1258, 345] on div at bounding box center [1299, 361] width 457 height 626
